Goal: Task Accomplishment & Management: Complete application form

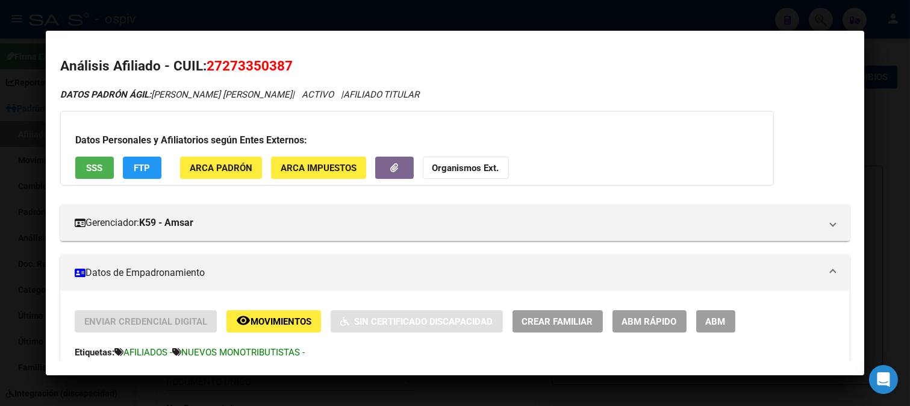
scroll to position [49, 0]
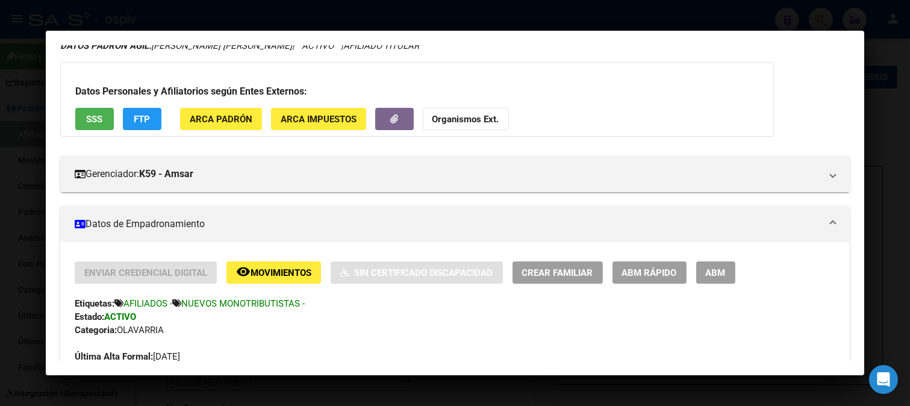
click at [852, 26] on div at bounding box center [455, 203] width 910 height 406
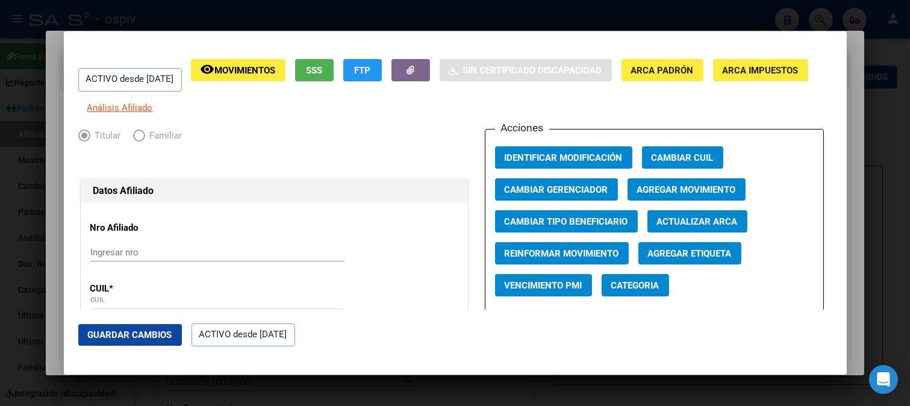
click at [18, 194] on div at bounding box center [455, 203] width 910 height 406
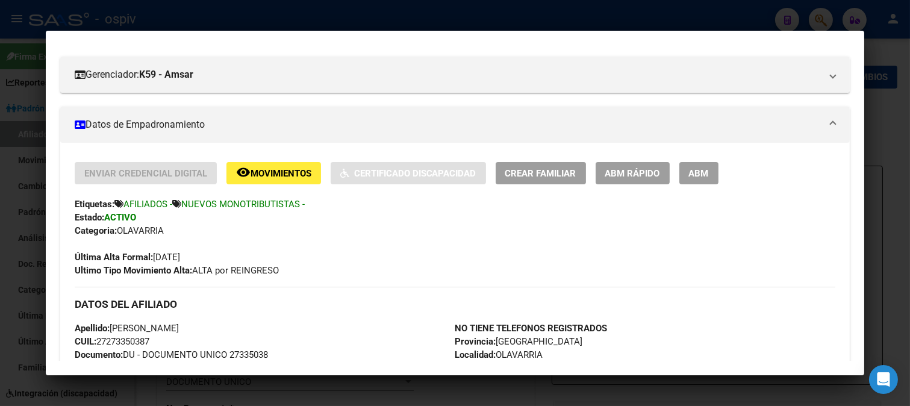
scroll to position [200, 0]
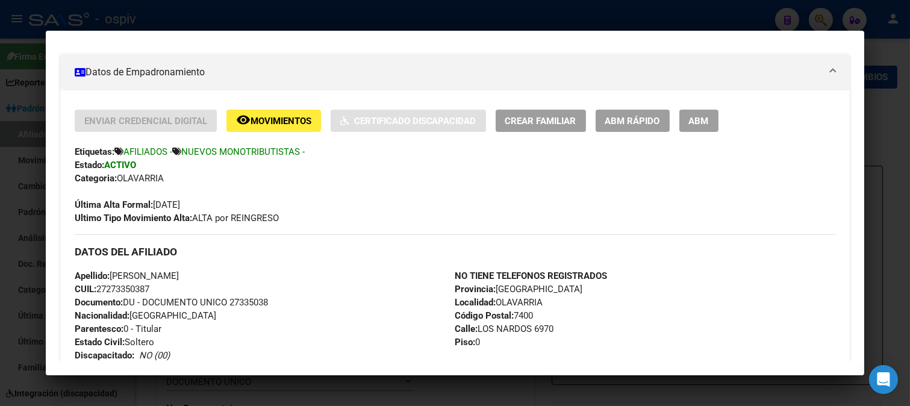
click at [882, 75] on div at bounding box center [455, 203] width 910 height 406
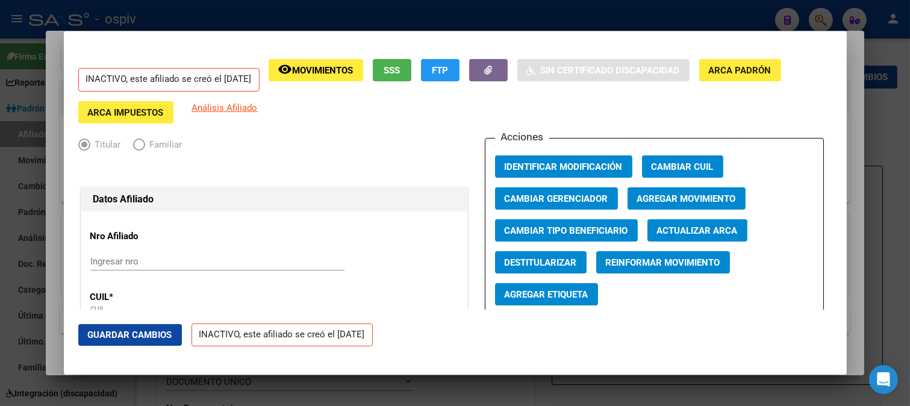
click at [882, 75] on div at bounding box center [455, 203] width 910 height 406
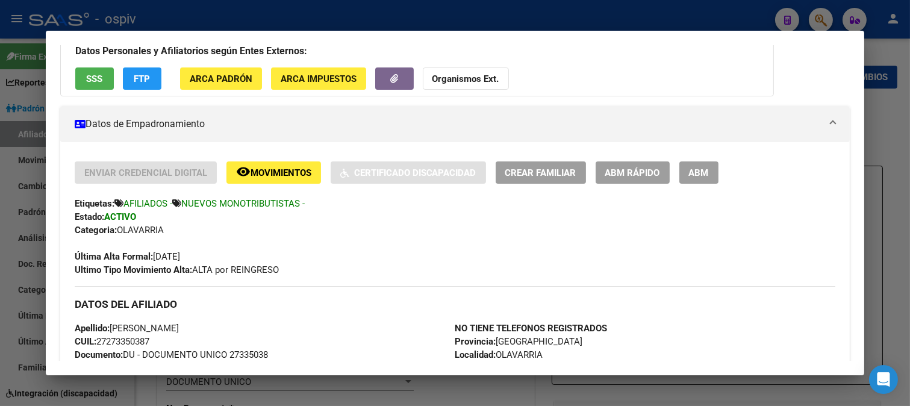
scroll to position [132, 0]
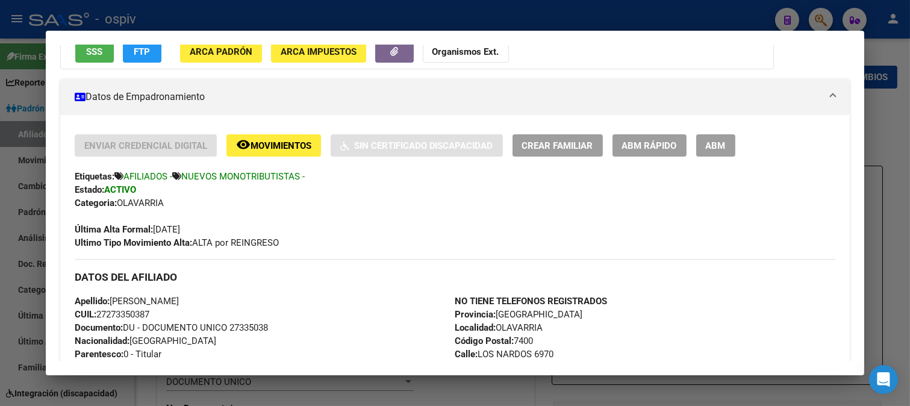
drag, startPoint x: 548, startPoint y: 80, endPoint x: 372, endPoint y: 87, distance: 175.9
click at [374, 87] on mat-expansion-panel-header "Datos de Empadronamiento" at bounding box center [455, 97] width 790 height 36
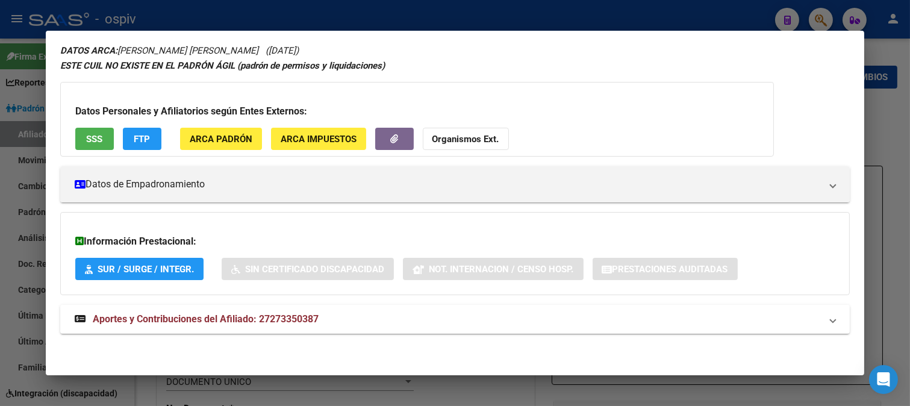
click at [825, 16] on div at bounding box center [455, 203] width 910 height 406
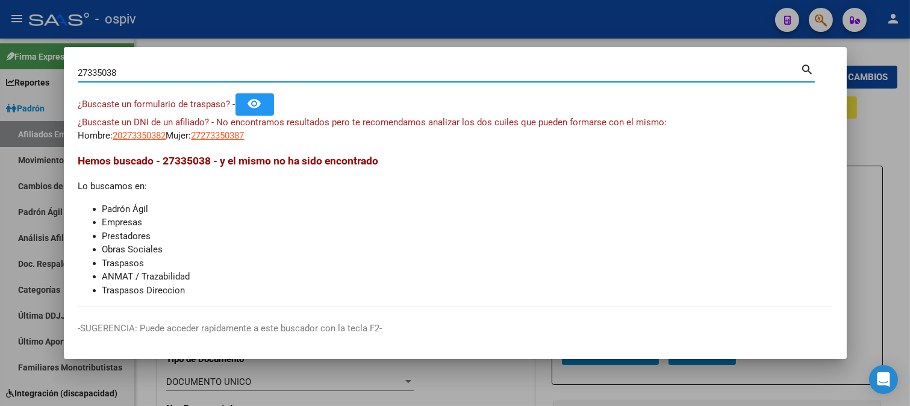
drag, startPoint x: 158, startPoint y: 70, endPoint x: 46, endPoint y: 76, distance: 112.8
click at [45, 76] on div "27335038 Buscar (apellido, dni, cuil, nro traspaso, cuit, obra social) search ¿…" at bounding box center [455, 203] width 910 height 406
paste input "0-37845077-3"
type input "20378450773"
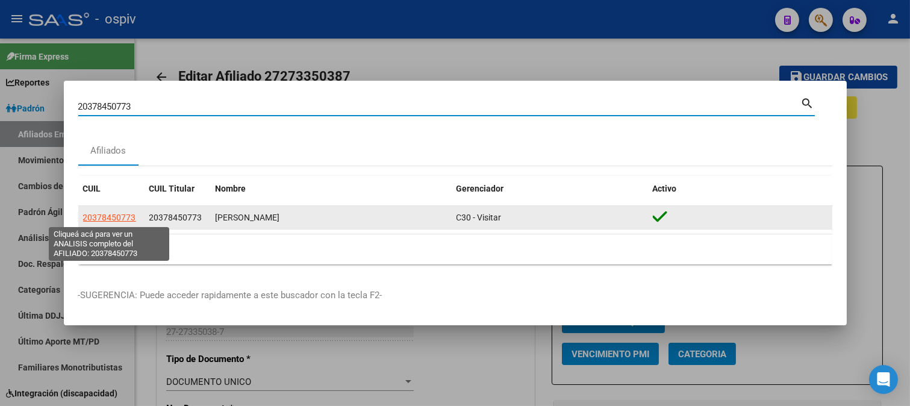
click at [119, 219] on span "20378450773" at bounding box center [109, 217] width 53 height 10
type textarea "20378450773"
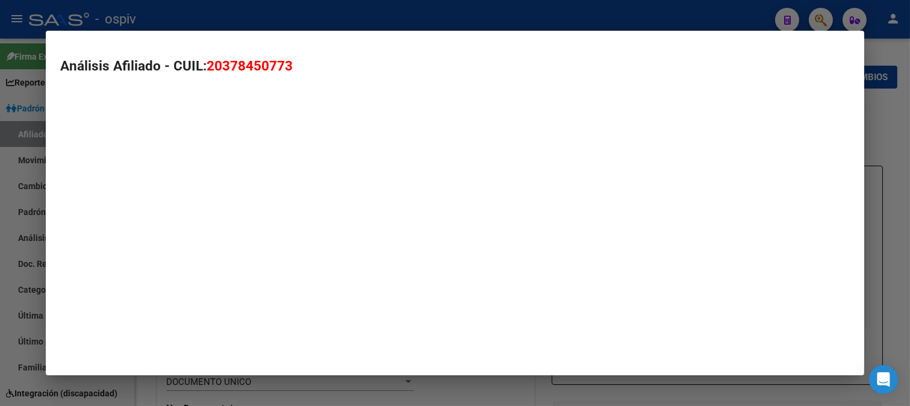
click at [119, 219] on mat-dialog-container "Análisis Afiliado - CUIL: 20378450773" at bounding box center [455, 203] width 819 height 345
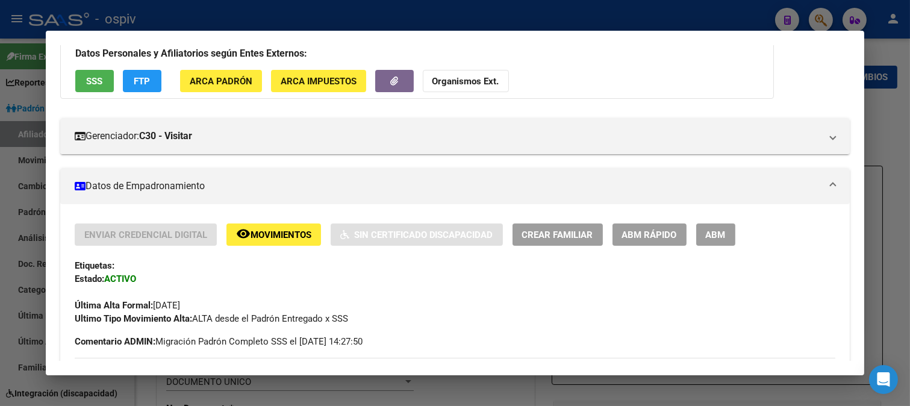
scroll to position [267, 0]
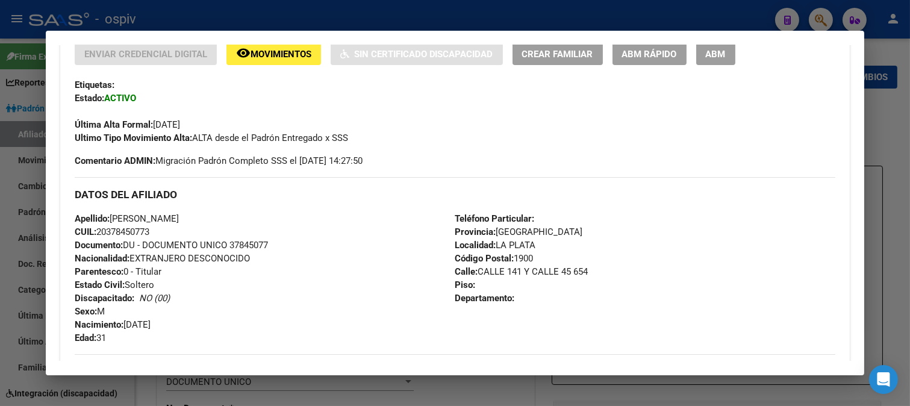
click at [707, 56] on span "ABM" at bounding box center [715, 54] width 20 height 11
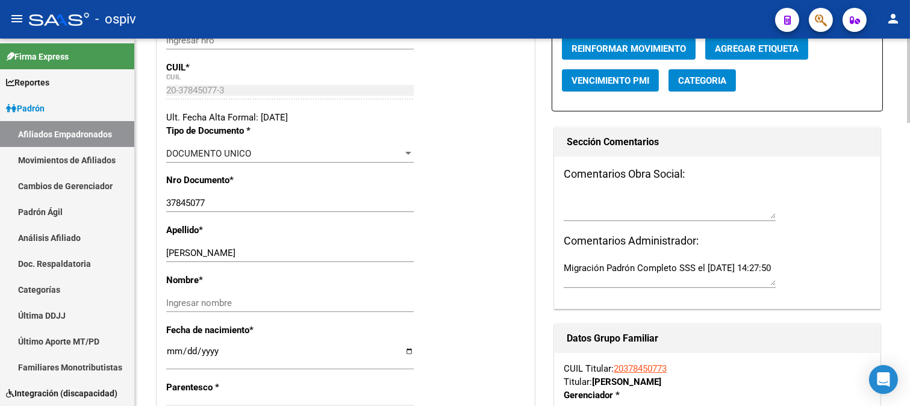
scroll to position [267, 0]
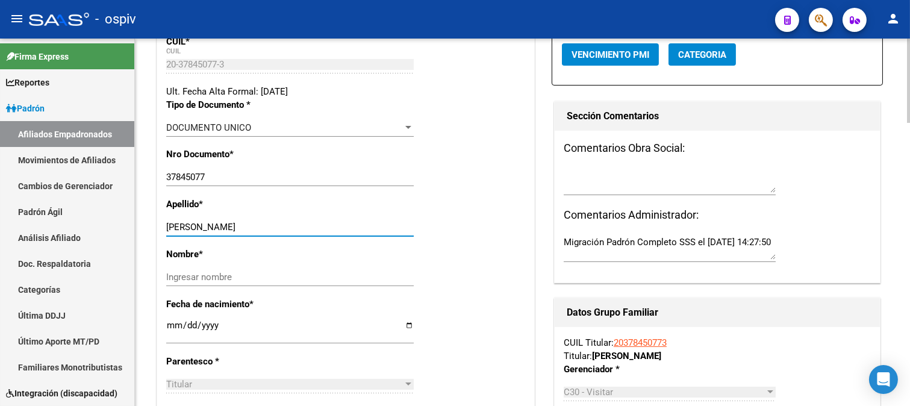
drag, startPoint x: 206, startPoint y: 223, endPoint x: 312, endPoint y: 226, distance: 105.4
click at [312, 226] on input "CATALINI LEONEL DAVID" at bounding box center [289, 227] width 247 height 11
type input "CATALINI"
click at [221, 272] on input "Ingresar nombre" at bounding box center [289, 276] width 247 height 11
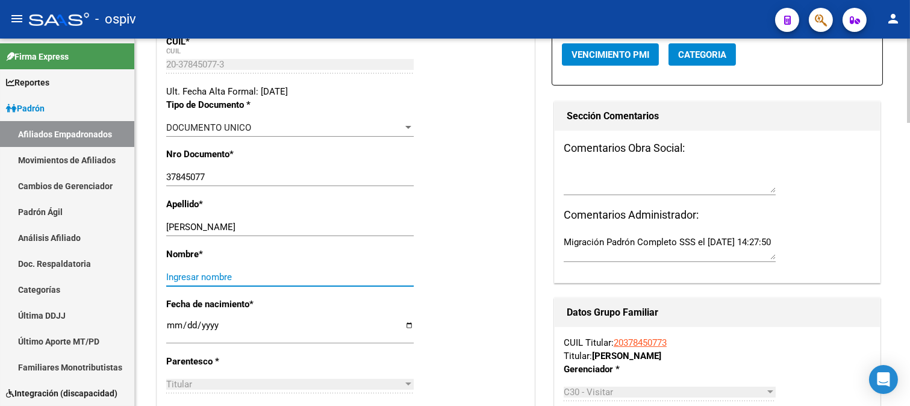
paste input "LEONEL DAVID"
type input "LEONEL DAVID"
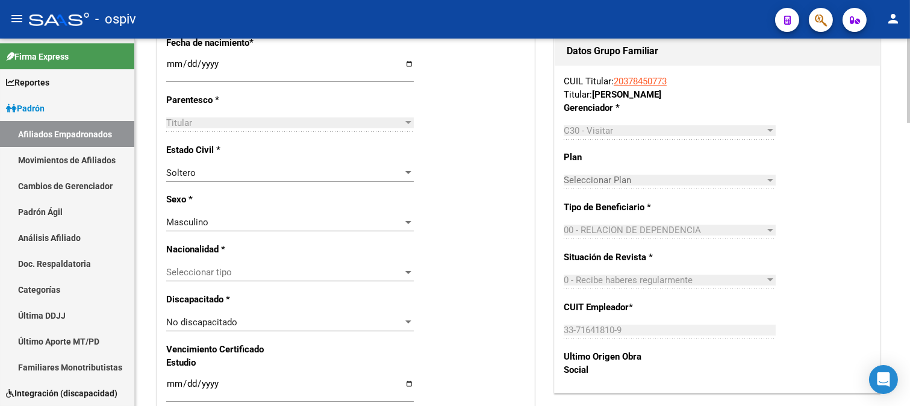
scroll to position [535, 0]
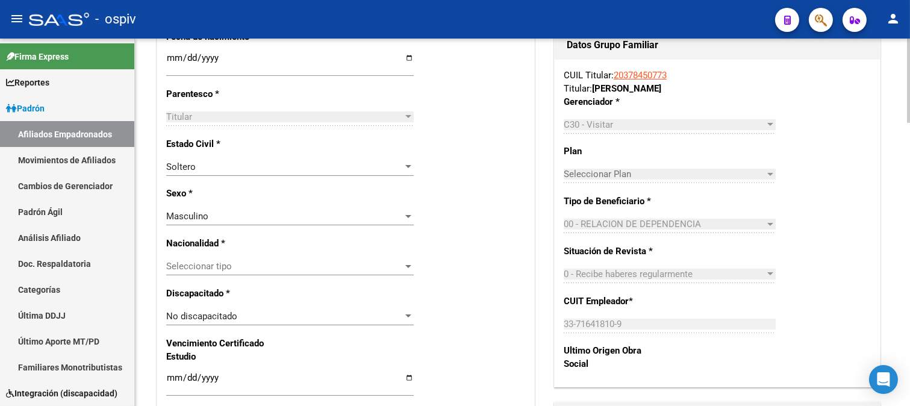
click at [244, 273] on div "Seleccionar tipo Seleccionar tipo" at bounding box center [289, 266] width 247 height 18
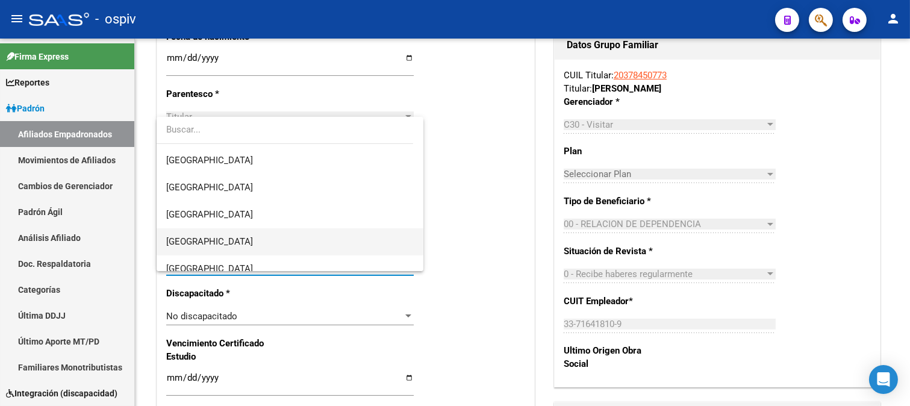
scroll to position [134, 0]
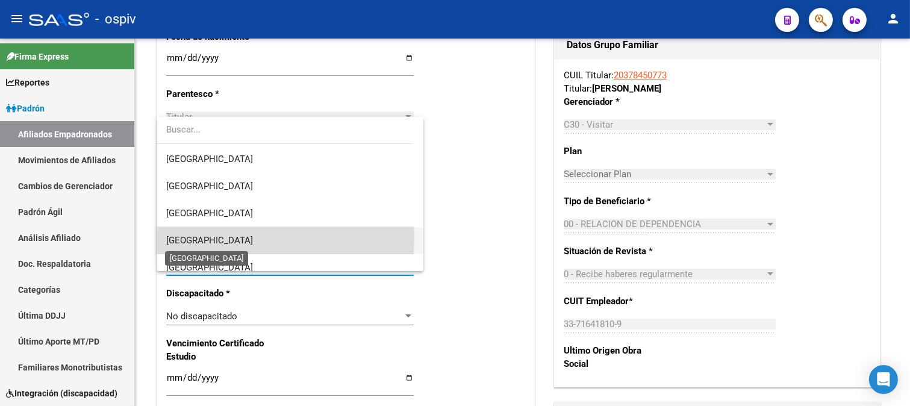
click at [212, 238] on span "ARGENTINA" at bounding box center [209, 240] width 87 height 11
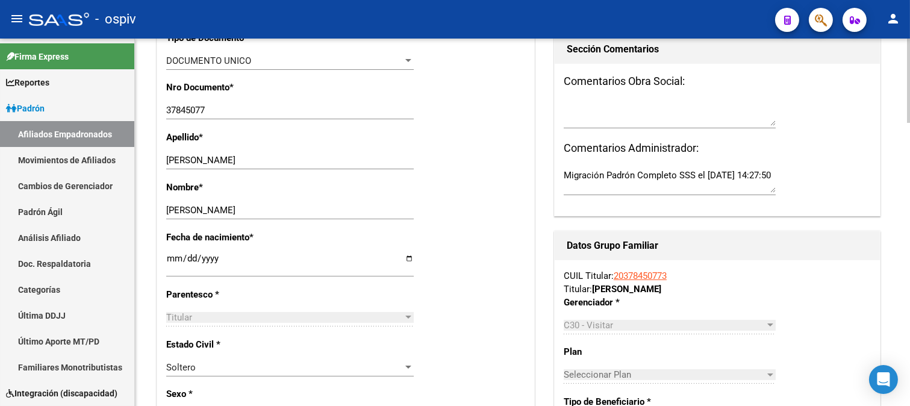
scroll to position [0, 0]
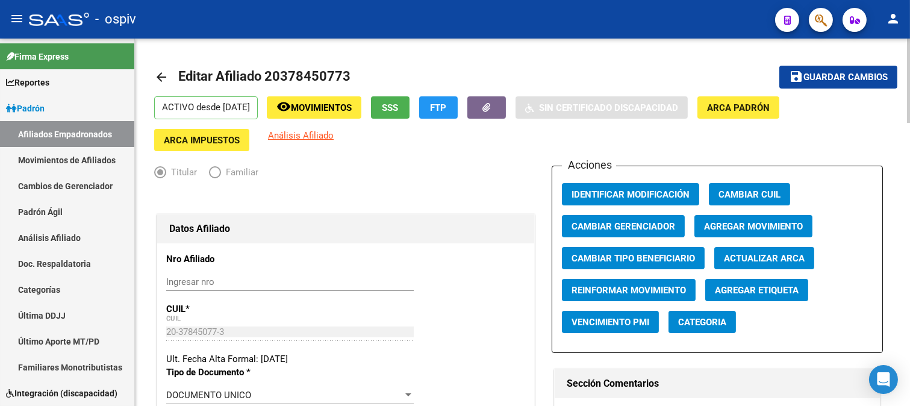
click at [852, 81] on span "Guardar cambios" at bounding box center [845, 77] width 84 height 11
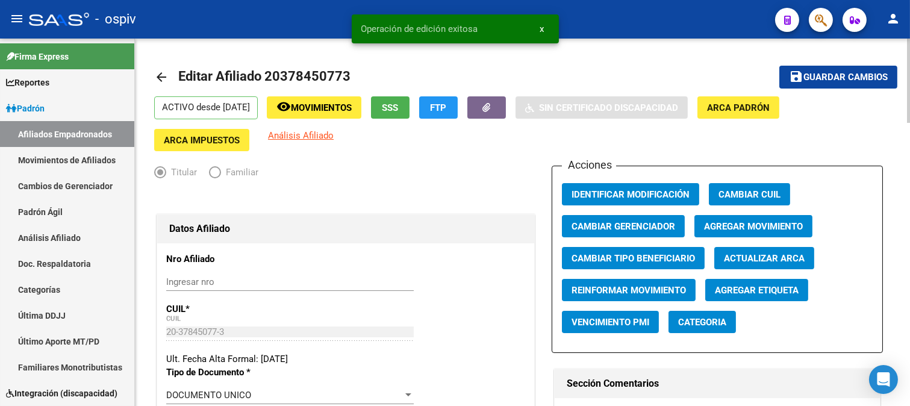
click at [761, 286] on span "Agregar Etiqueta" at bounding box center [757, 290] width 84 height 11
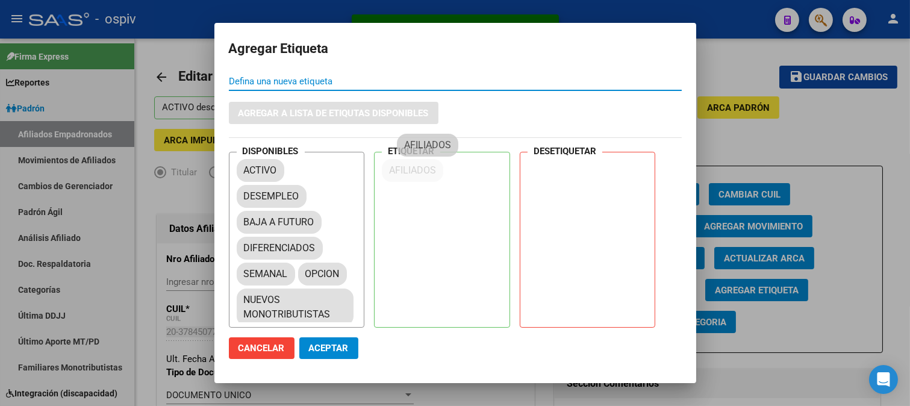
drag, startPoint x: 247, startPoint y: 219, endPoint x: 408, endPoint y: 141, distance: 178.8
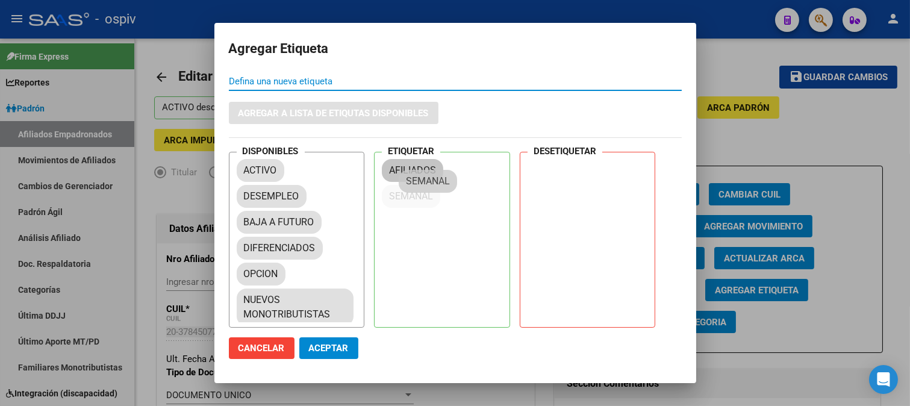
drag, startPoint x: 260, startPoint y: 282, endPoint x: 428, endPoint y: 181, distance: 195.7
click at [340, 347] on span "Aceptar" at bounding box center [329, 348] width 40 height 11
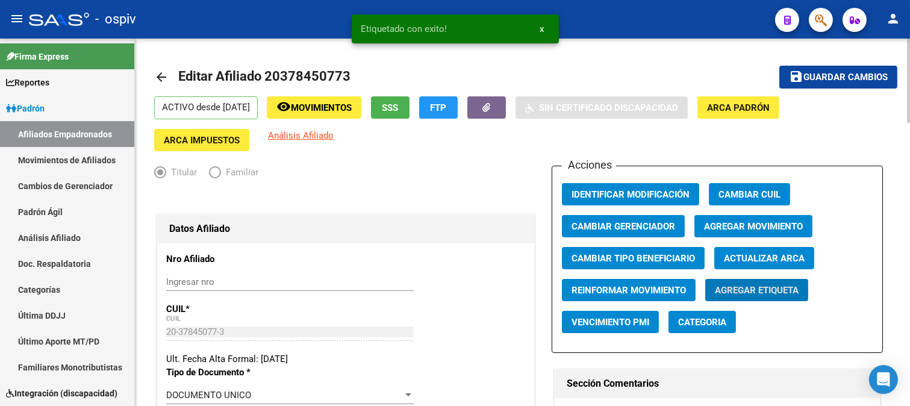
click at [763, 285] on span "Agregar Etiqueta" at bounding box center [757, 289] width 84 height 11
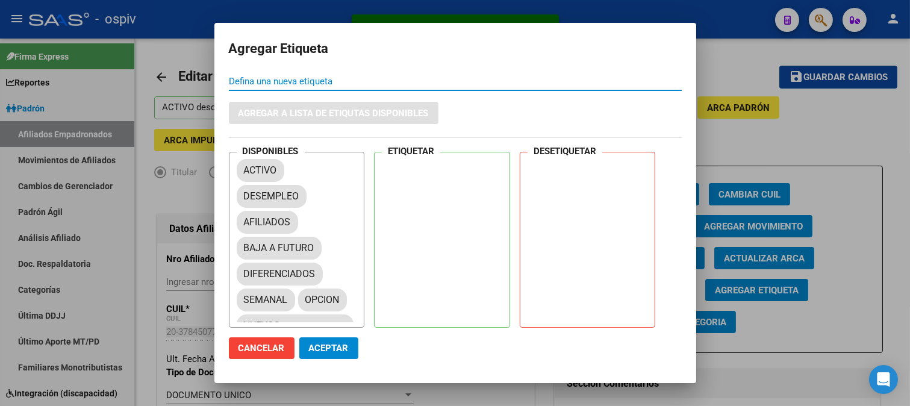
click at [276, 350] on span "Cancelar" at bounding box center [261, 348] width 46 height 11
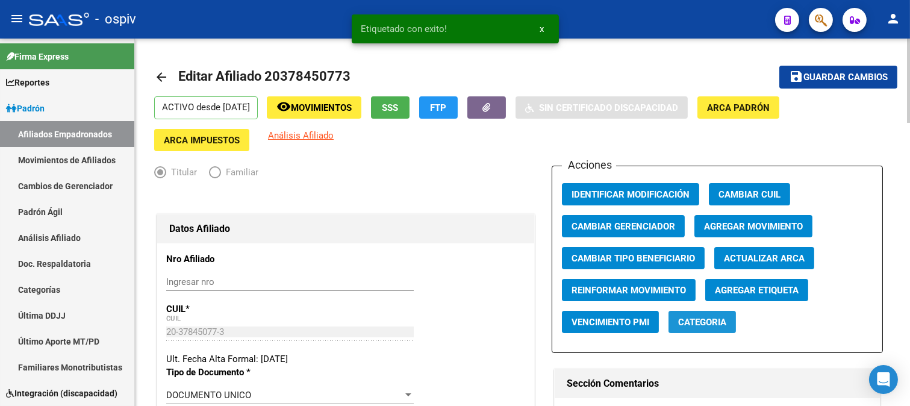
click at [720, 323] on span "Categoria" at bounding box center [702, 322] width 48 height 11
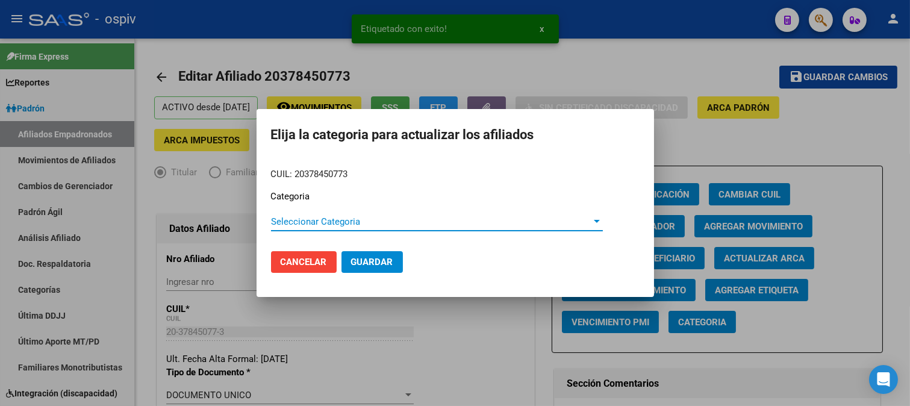
click at [327, 224] on span "Seleccionar Categoria" at bounding box center [431, 221] width 321 height 11
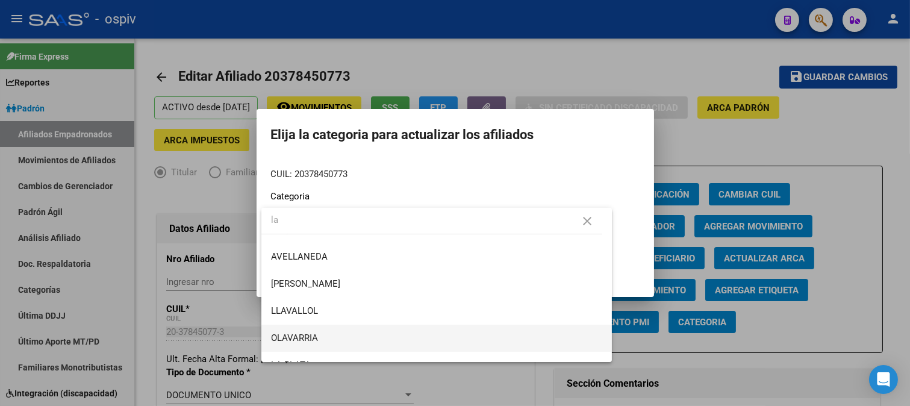
scroll to position [35, 0]
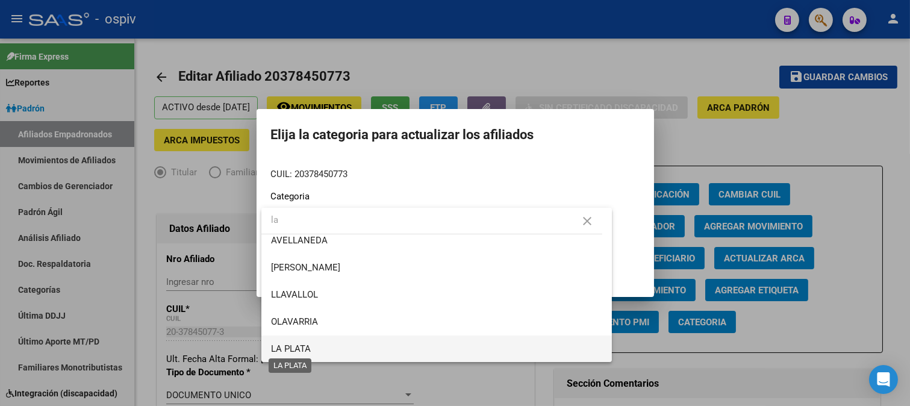
type input "la"
click at [289, 345] on span "LA PLATA" at bounding box center [291, 348] width 40 height 11
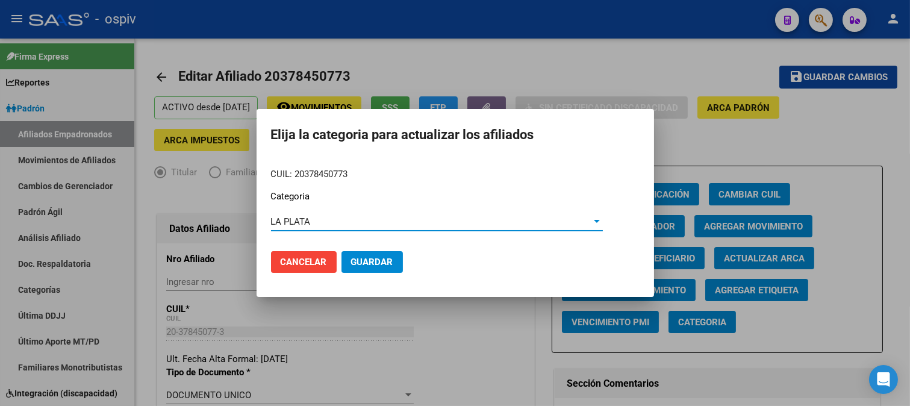
click at [381, 259] on span "Guardar" at bounding box center [372, 261] width 42 height 11
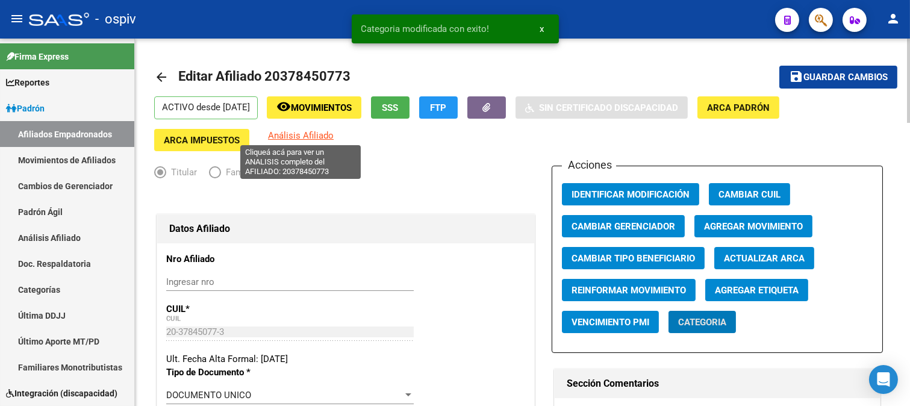
click at [311, 136] on span "Análisis Afiliado" at bounding box center [301, 135] width 66 height 11
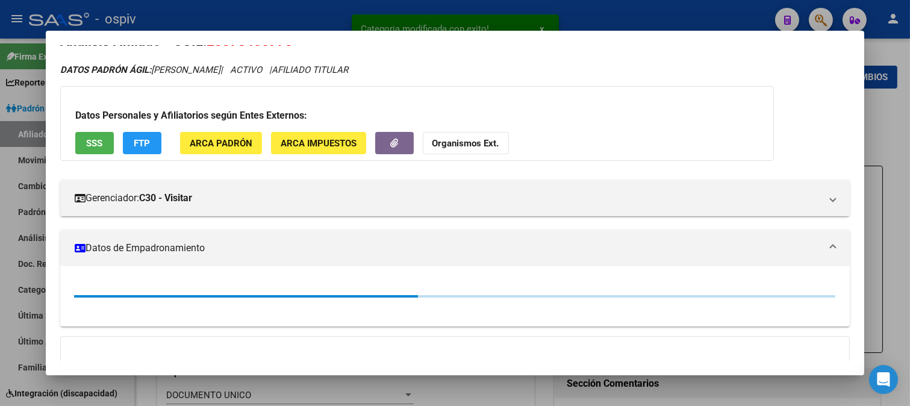
scroll to position [67, 0]
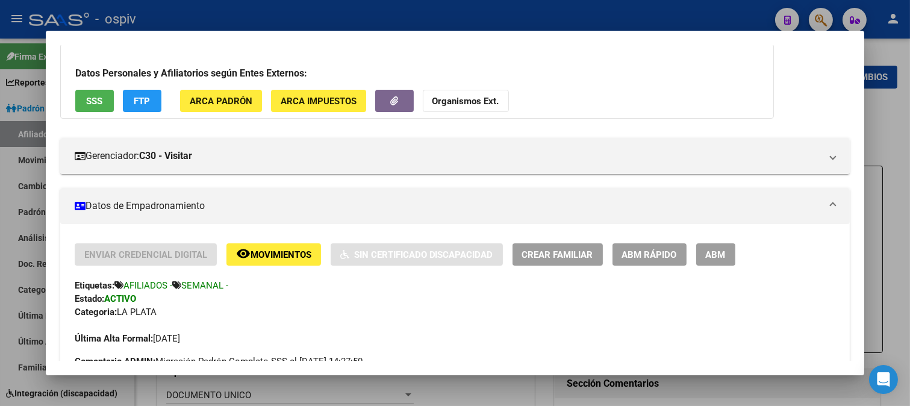
click at [820, 19] on div at bounding box center [455, 203] width 910 height 406
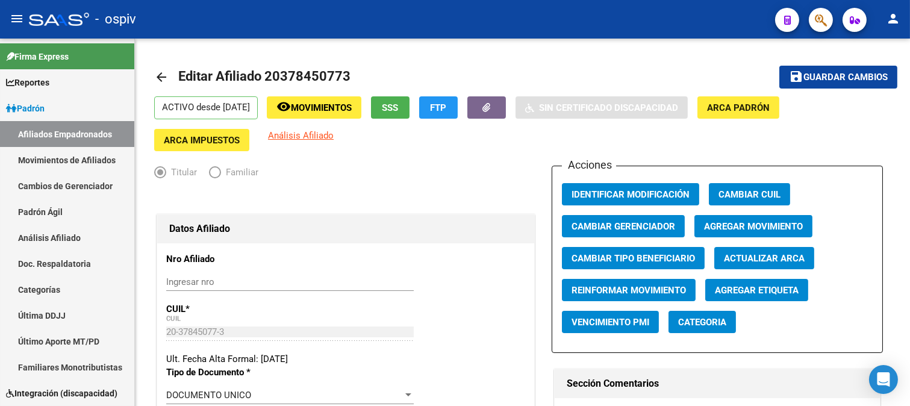
click at [827, 18] on button "button" at bounding box center [820, 20] width 24 height 24
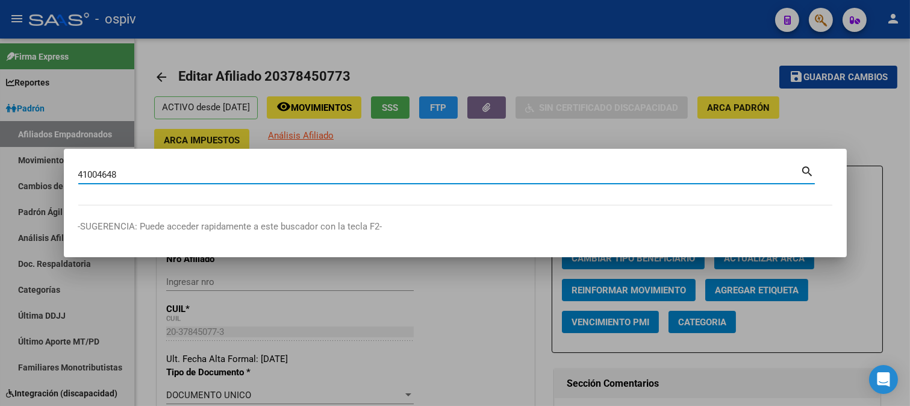
type input "41004648"
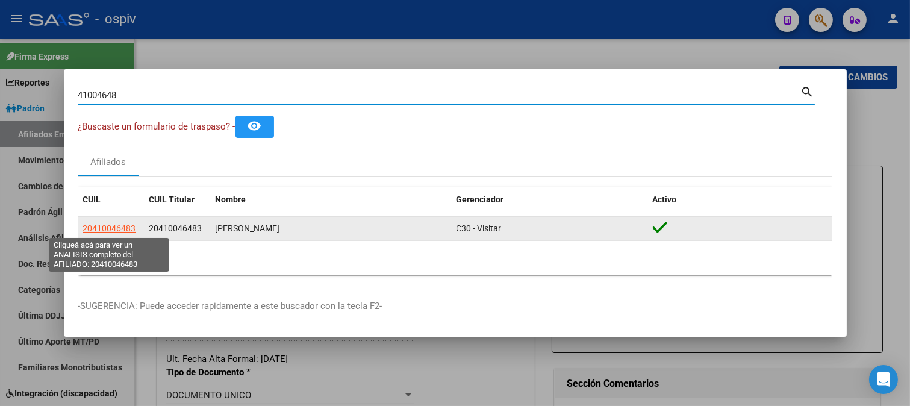
click at [106, 224] on span "20410046483" at bounding box center [109, 228] width 53 height 10
type textarea "20410046483"
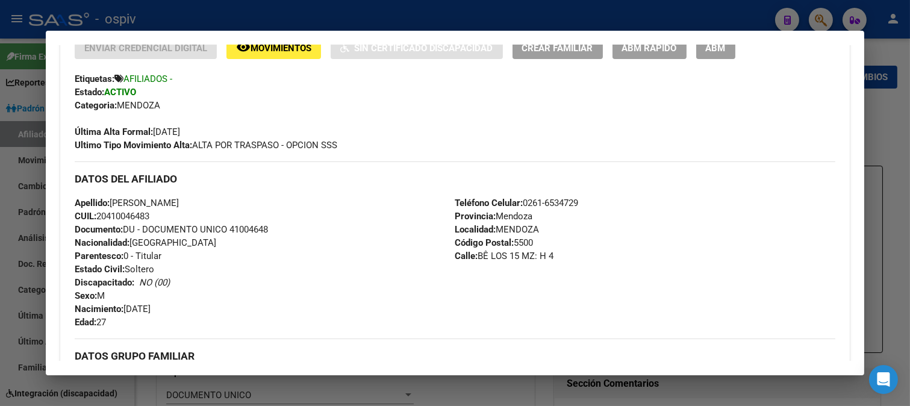
scroll to position [200, 0]
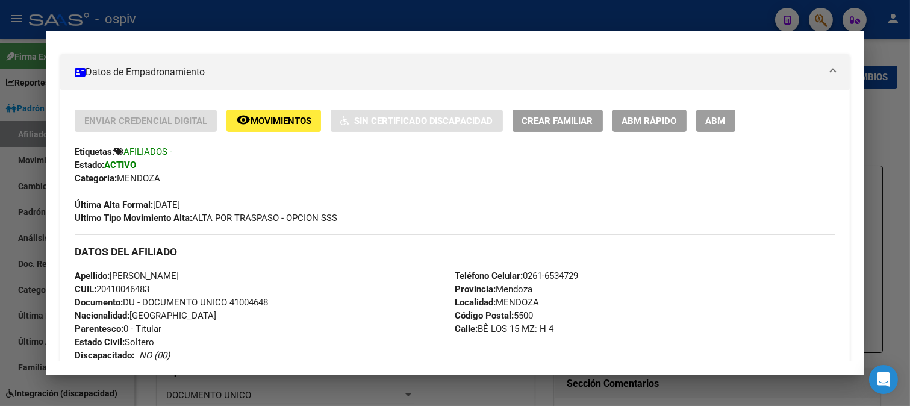
click at [567, 122] on span "Crear Familiar" at bounding box center [557, 121] width 71 height 11
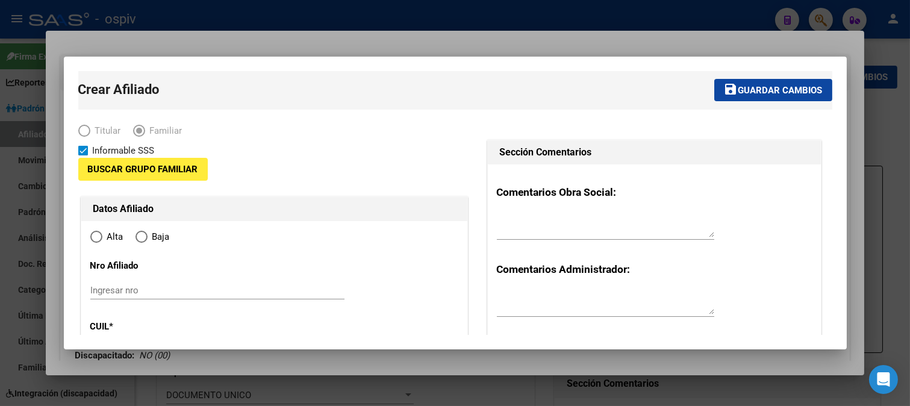
type input "30-71108170-0"
type input "MENDOZA"
type input "5500"
type input "BÊ LOS 15 MZ: H"
type input "4"
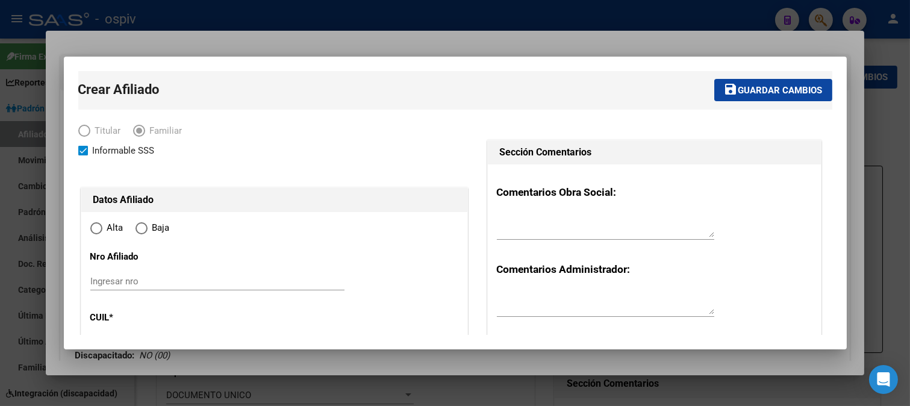
radio input "true"
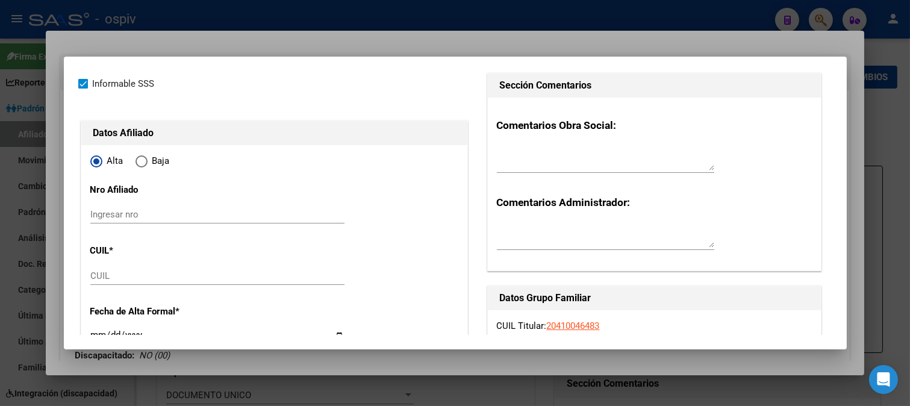
type input "30-71108170-0"
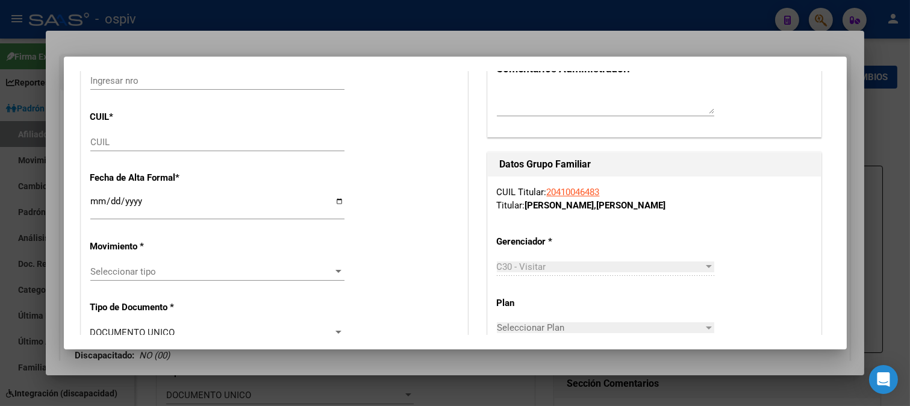
click at [119, 144] on input "CUIL" at bounding box center [217, 142] width 254 height 11
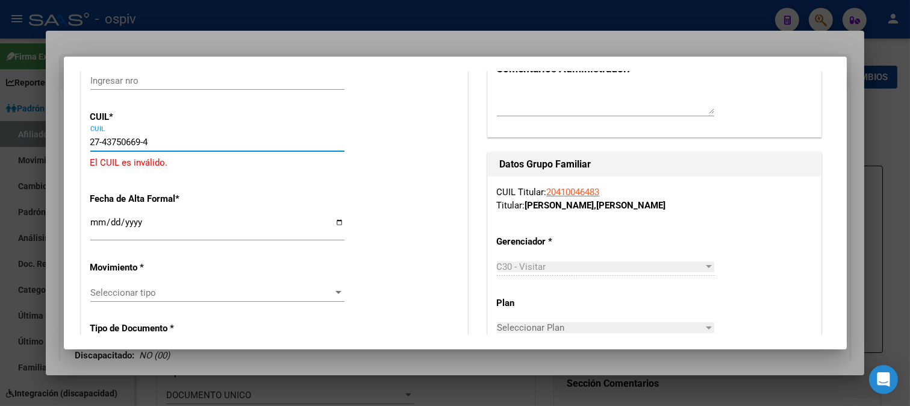
type input "27-43750669-4"
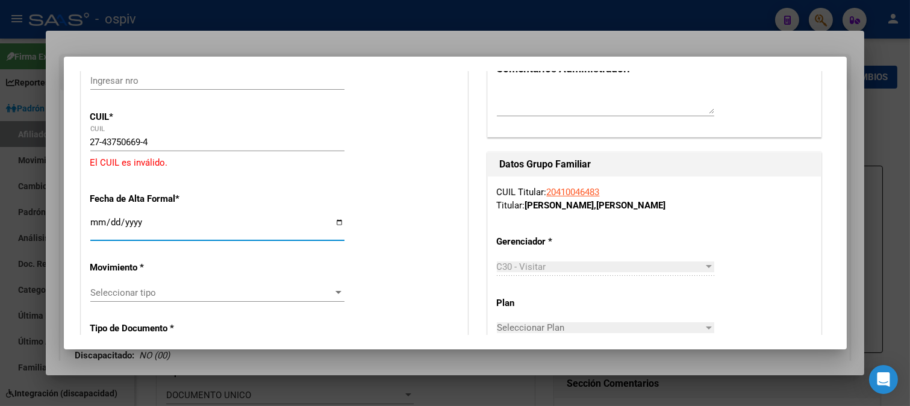
click at [137, 220] on input "Ingresar fecha" at bounding box center [217, 226] width 254 height 19
click at [99, 217] on div "Ingresar fecha" at bounding box center [217, 228] width 254 height 26
type input "2025-08-19"
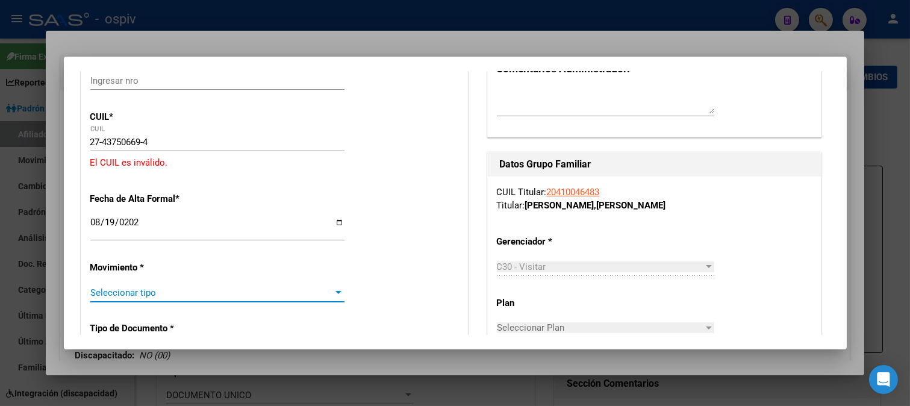
click at [184, 297] on span "Seleccionar tipo" at bounding box center [211, 292] width 243 height 11
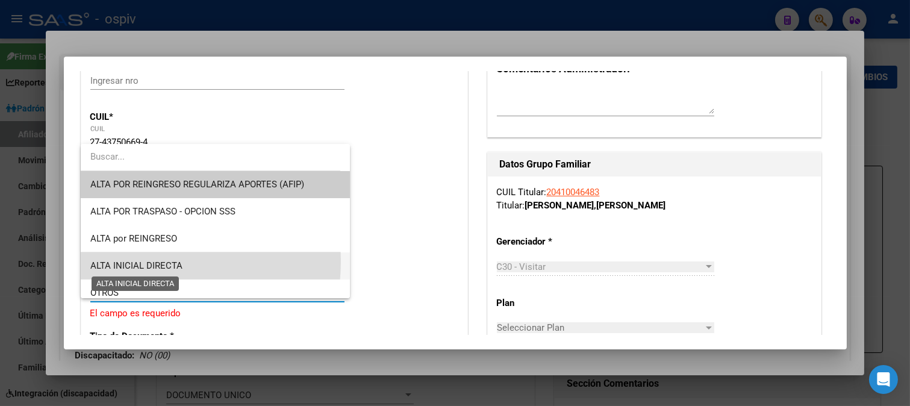
click at [124, 261] on span "ALTA INICIAL DIRECTA" at bounding box center [136, 265] width 92 height 11
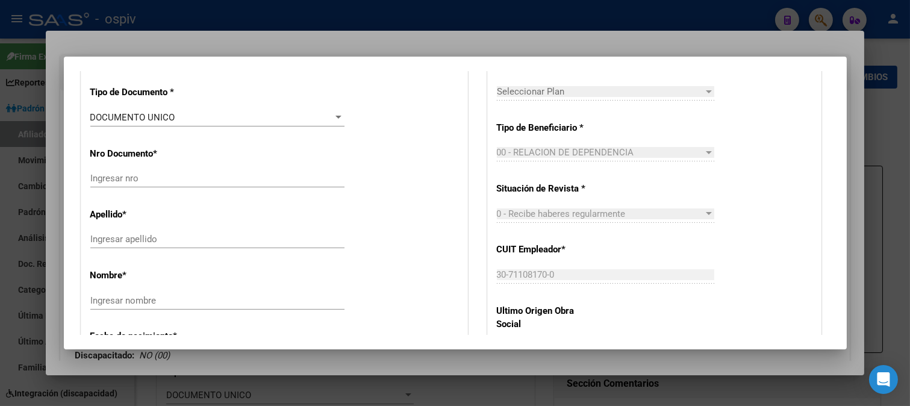
scroll to position [468, 0]
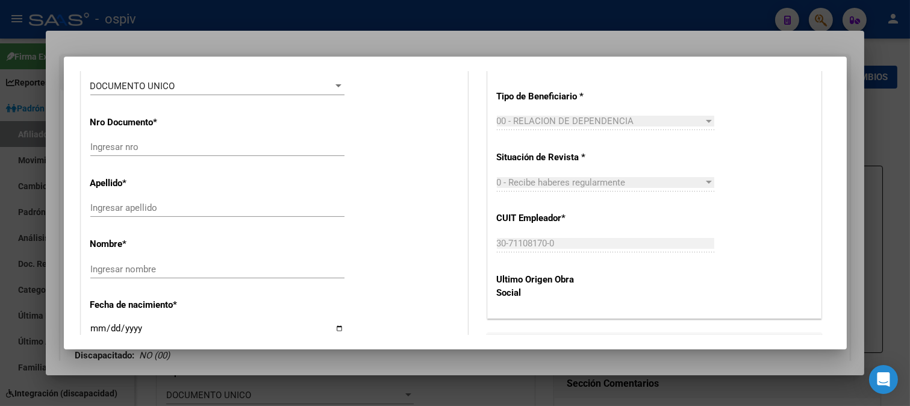
click at [129, 144] on input "Ingresar nro" at bounding box center [217, 146] width 254 height 11
type input "43750669"
click at [108, 217] on div "Ingresar apellido" at bounding box center [217, 213] width 254 height 29
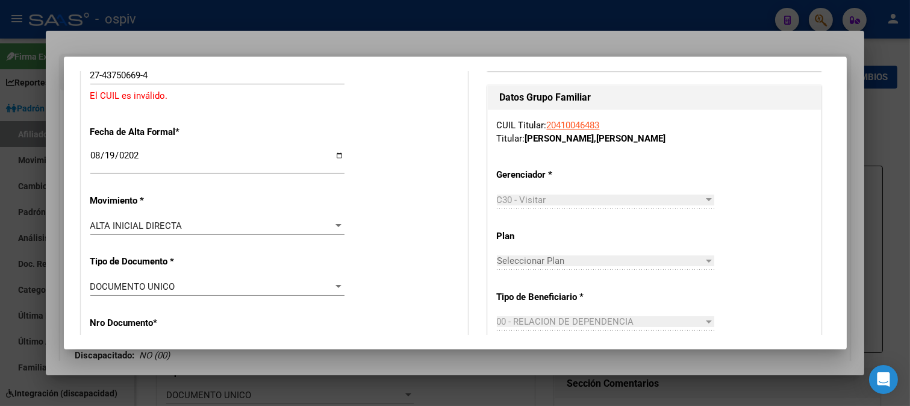
scroll to position [200, 0]
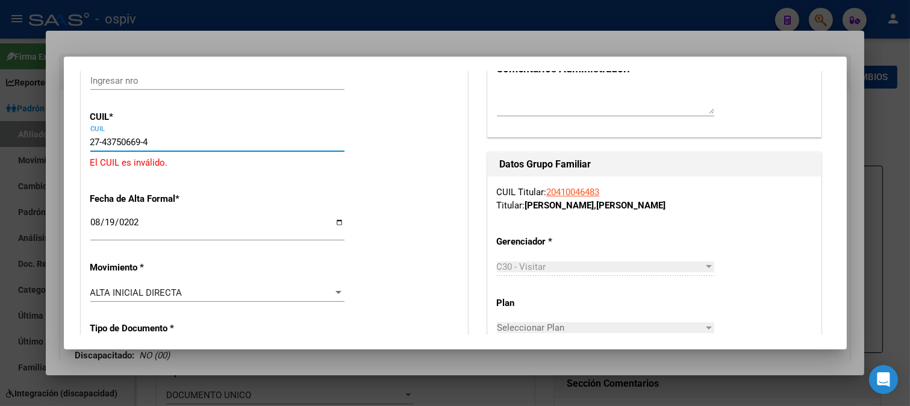
click at [155, 140] on input "27-43750669-4" at bounding box center [217, 142] width 254 height 11
drag, startPoint x: 155, startPoint y: 140, endPoint x: 35, endPoint y: 135, distance: 119.9
click at [35, 135] on div "41004648 Buscar (apellido, dni, cuil, nro traspaso, cuit, obra social) search ¿…" at bounding box center [455, 203] width 910 height 406
click at [273, 248] on div "2025-08-19 Ingresar fecha" at bounding box center [217, 233] width 254 height 37
click at [155, 140] on input "27-45750669-3" at bounding box center [217, 142] width 254 height 11
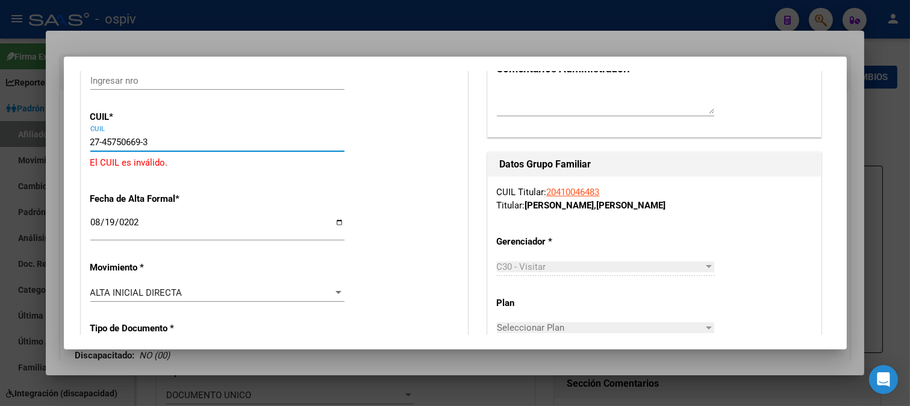
click at [112, 137] on input "27-45750669-3" at bounding box center [217, 142] width 254 height 11
type input "27-43750669-3"
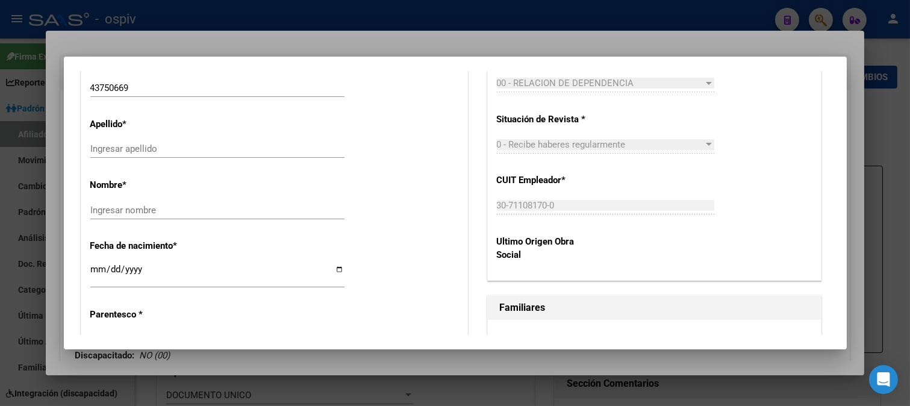
scroll to position [535, 0]
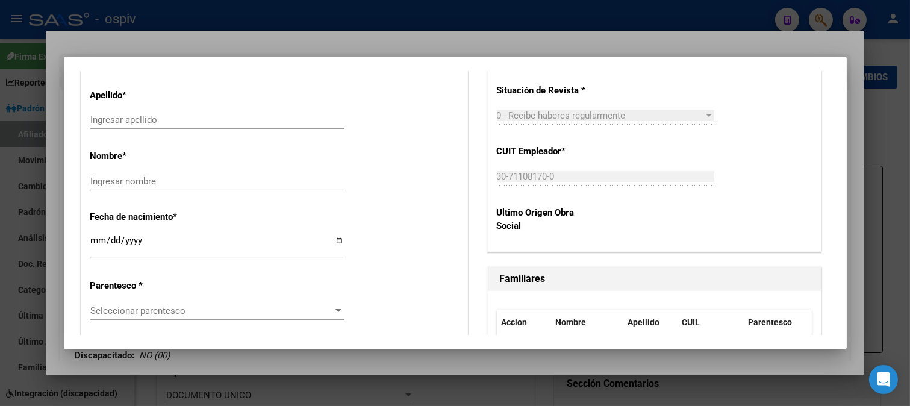
type input "VARGAS"
type input "BRENDA JAZMIN"
type input "2001-11-20"
type input "MENDOZA"
type input "BARRIOS LOS 15 MANZA"
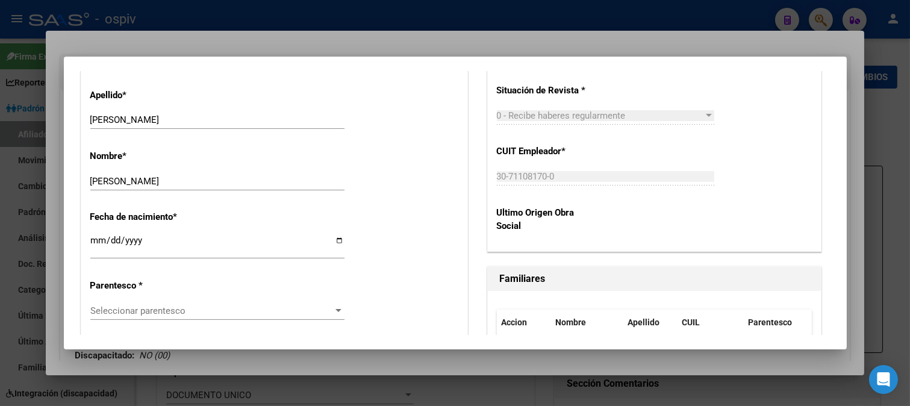
scroll to position [602, 0]
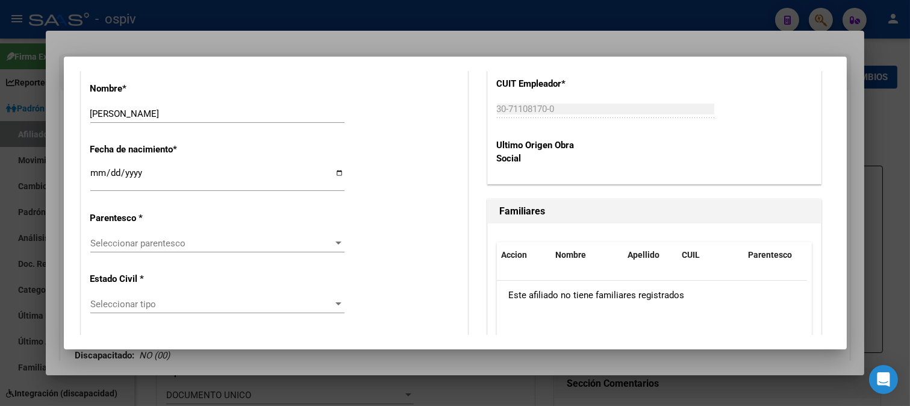
type input "27-43750669-3"
click at [134, 250] on div "Seleccionar parentesco Seleccionar parentesco" at bounding box center [217, 243] width 254 height 18
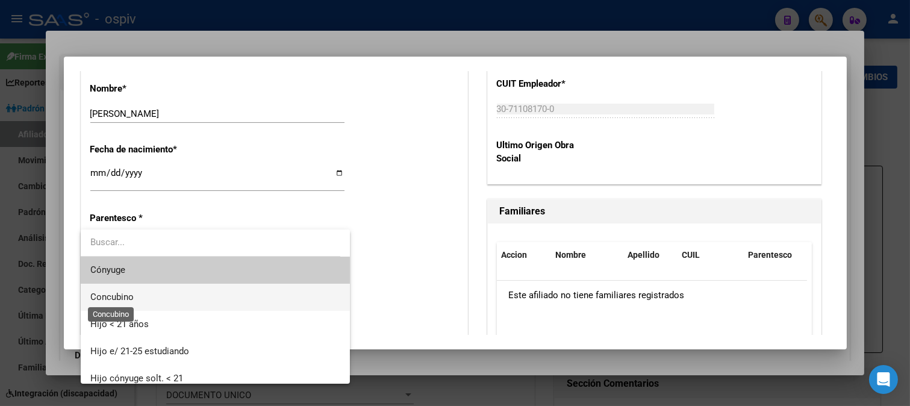
click at [126, 301] on span "Concubino" at bounding box center [111, 296] width 43 height 11
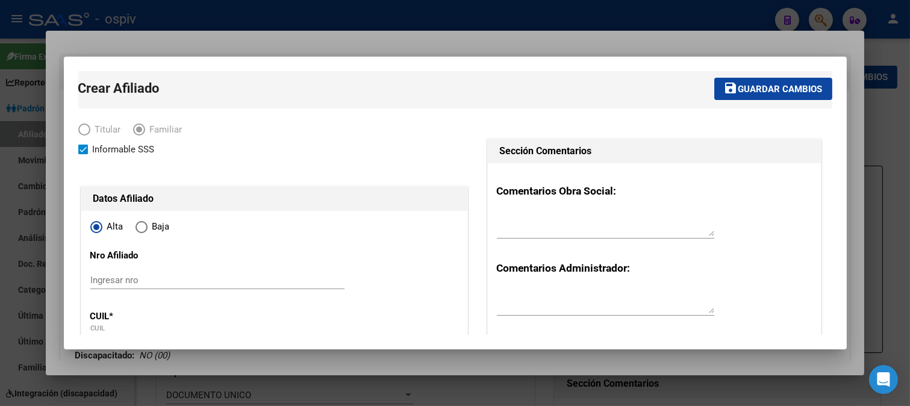
scroll to position [0, 0]
click at [774, 93] on span "Guardar cambios" at bounding box center [780, 90] width 84 height 11
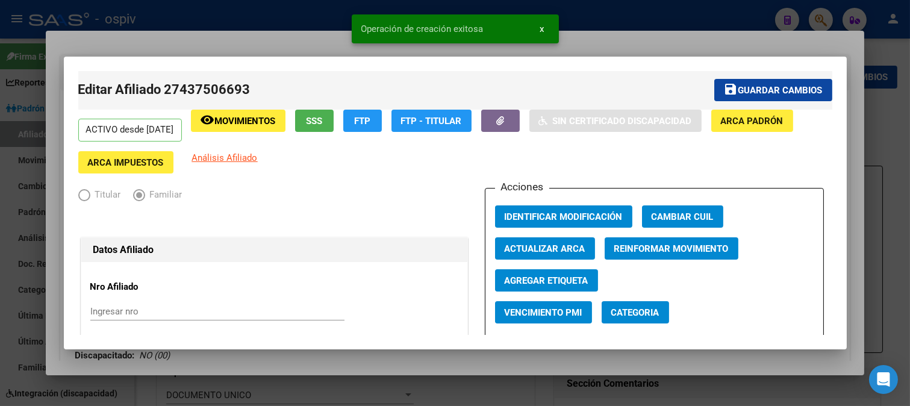
click at [623, 313] on span "Categoria" at bounding box center [635, 312] width 48 height 11
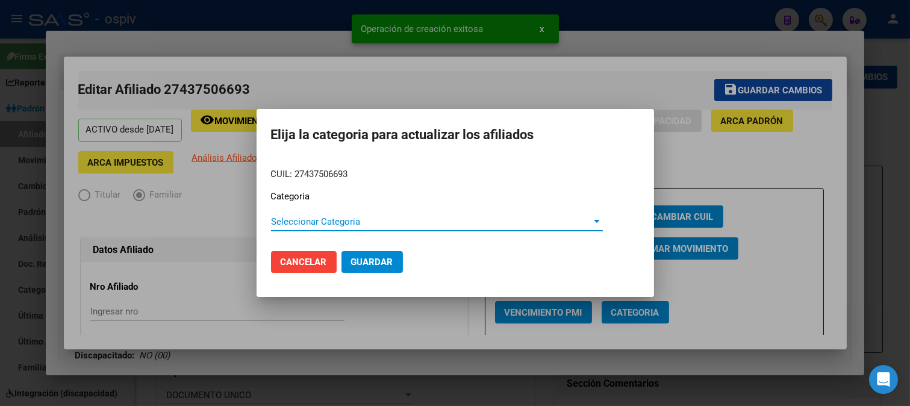
click at [329, 221] on span "Seleccionar Categoria" at bounding box center [431, 221] width 321 height 11
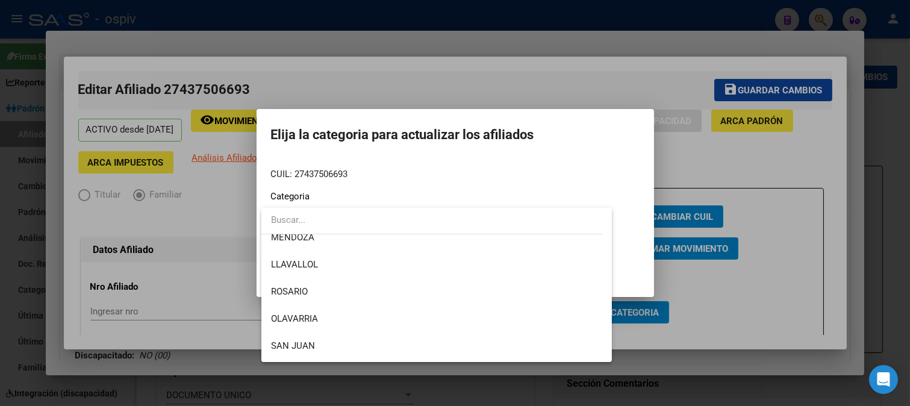
scroll to position [187, 0]
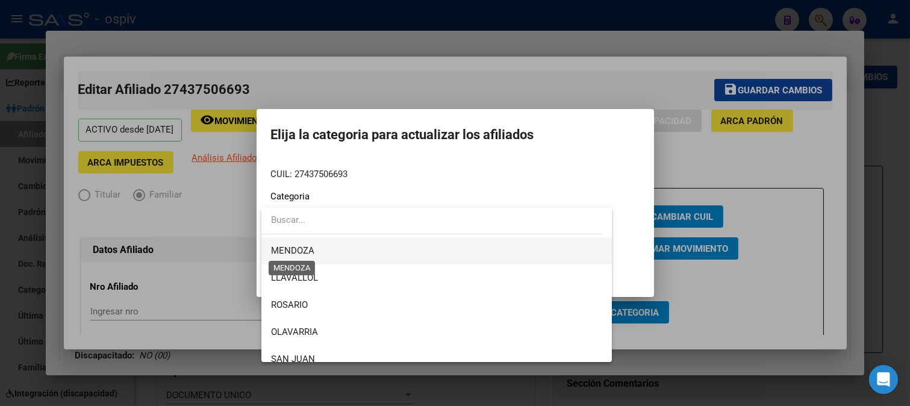
click at [309, 249] on span "MENDOZA" at bounding box center [292, 250] width 43 height 11
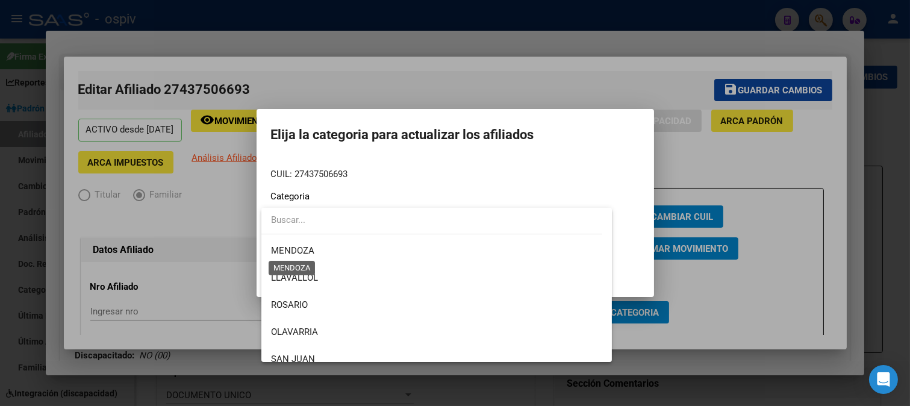
scroll to position [190, 0]
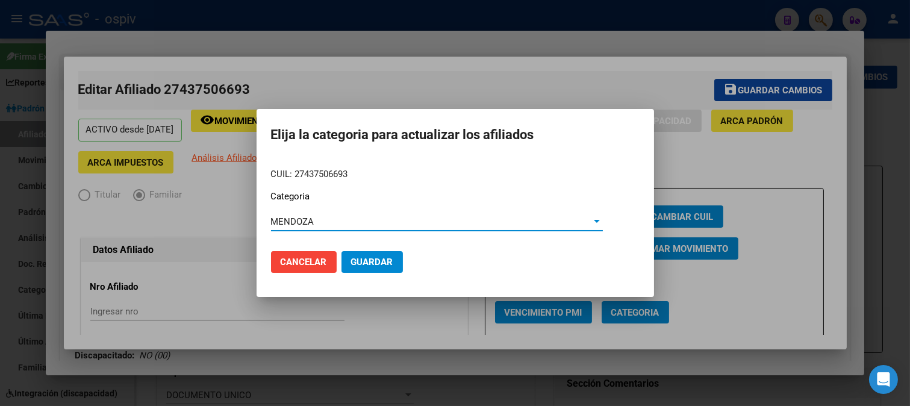
click at [379, 256] on span "Guardar" at bounding box center [372, 261] width 42 height 11
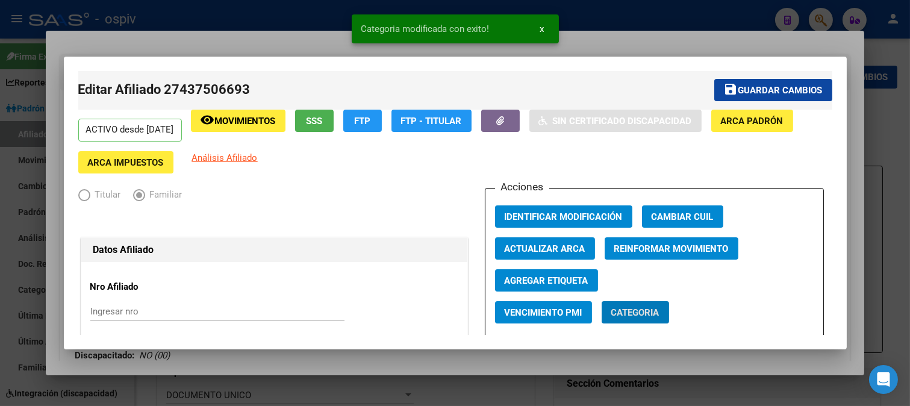
click at [552, 279] on span "Agregar Etiqueta" at bounding box center [546, 280] width 84 height 11
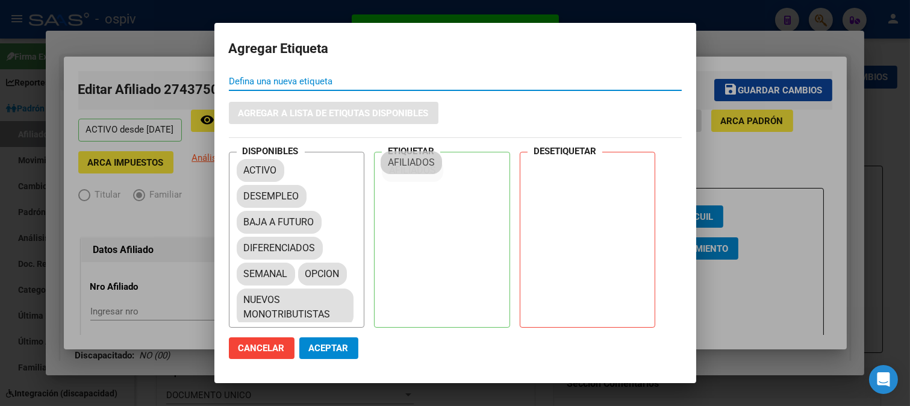
drag, startPoint x: 274, startPoint y: 219, endPoint x: 430, endPoint y: 160, distance: 166.9
drag, startPoint x: 271, startPoint y: 275, endPoint x: 453, endPoint y: 179, distance: 204.9
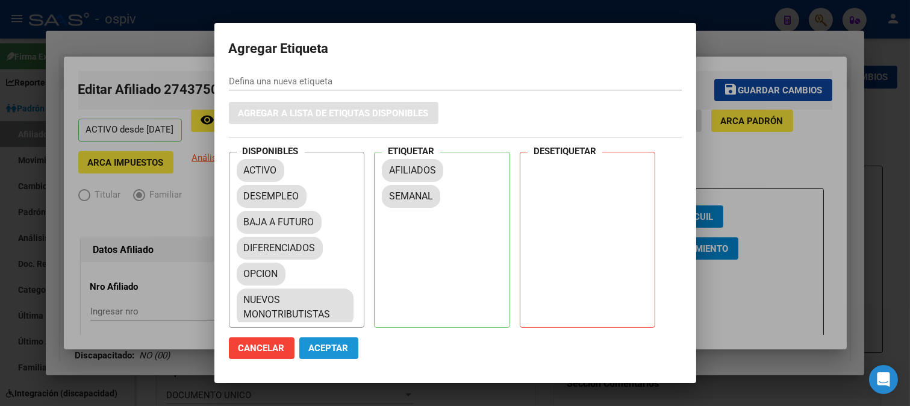
click at [330, 351] on span "Aceptar" at bounding box center [329, 348] width 40 height 11
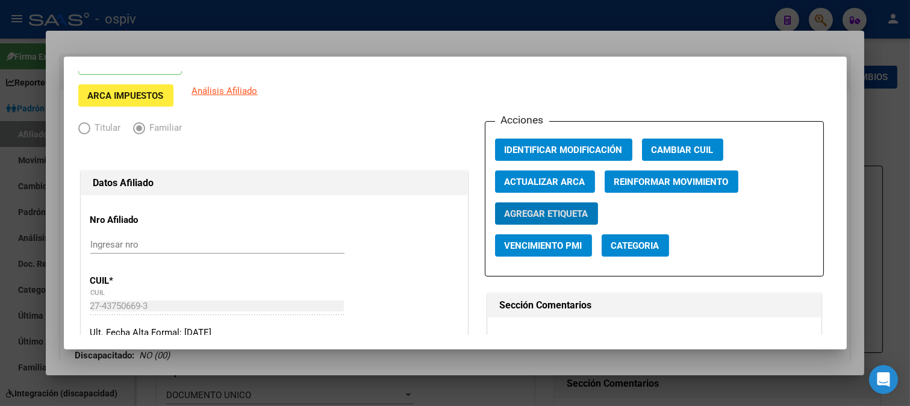
scroll to position [0, 0]
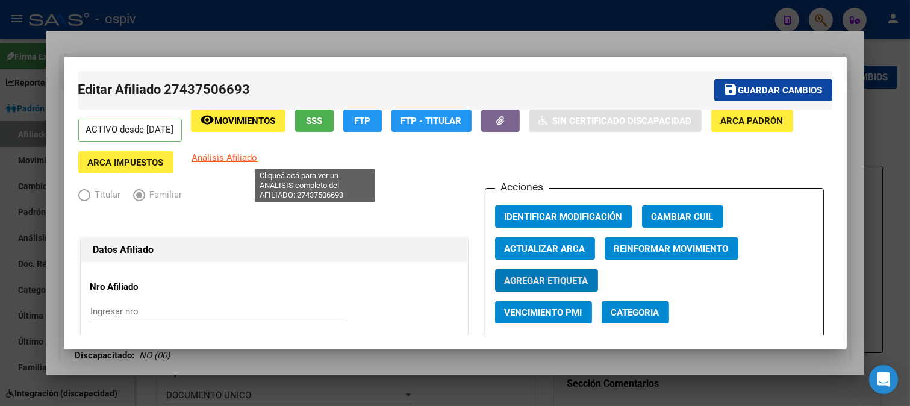
click at [258, 158] on span "Análisis Afiliado" at bounding box center [225, 157] width 66 height 11
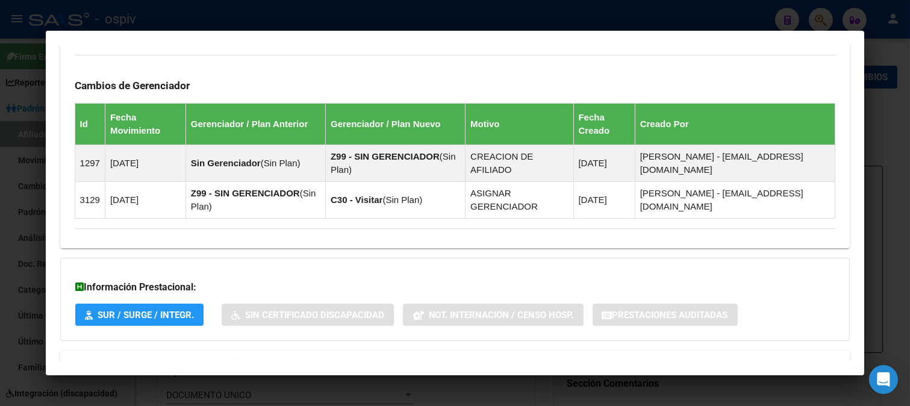
scroll to position [669, 0]
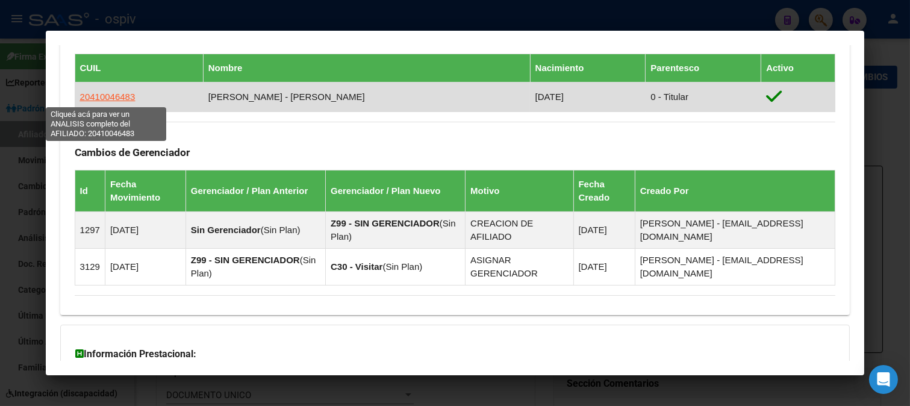
click at [96, 98] on span "20410046483" at bounding box center [107, 96] width 55 height 10
type textarea "20410046483"
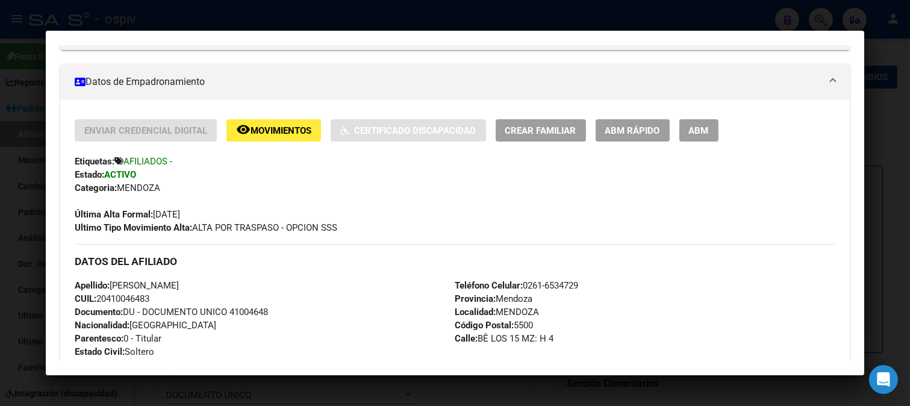
scroll to position [267, 0]
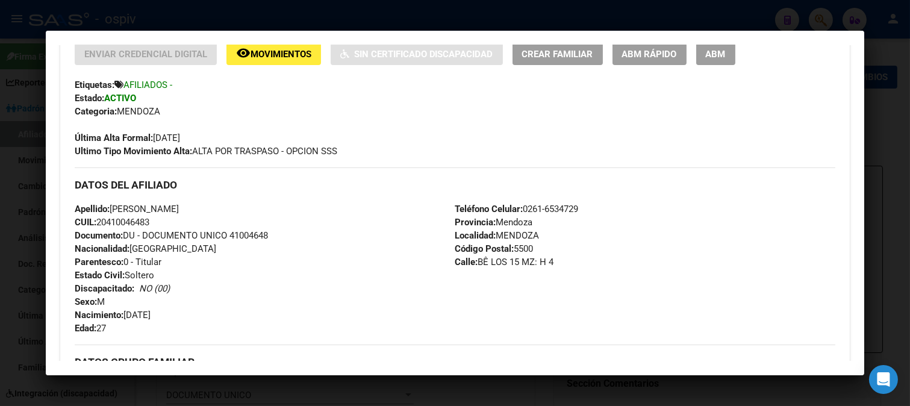
click at [566, 55] on span "Crear Familiar" at bounding box center [557, 54] width 71 height 11
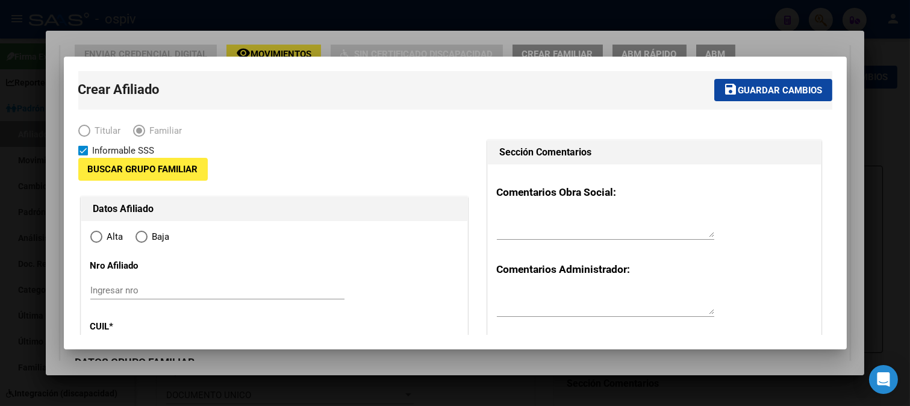
type input "30-71108170-0"
type input "MENDOZA"
type input "5500"
type input "BÊ LOS 15 MZ: H"
type input "4"
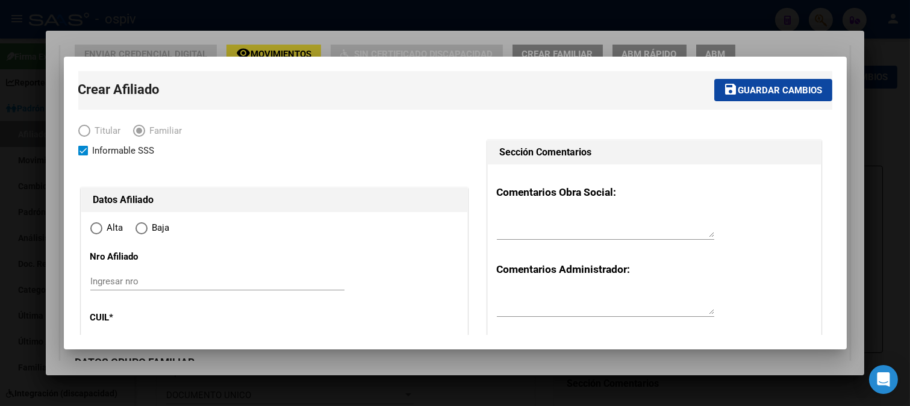
radio input "true"
type input "30-71108170-0"
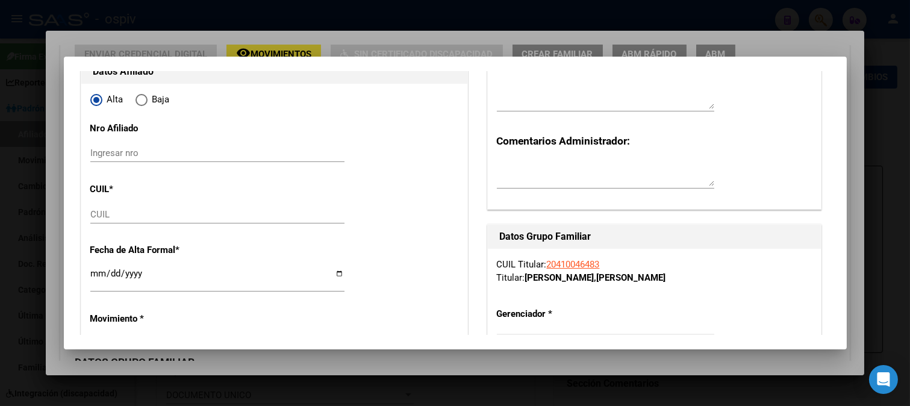
scroll to position [134, 0]
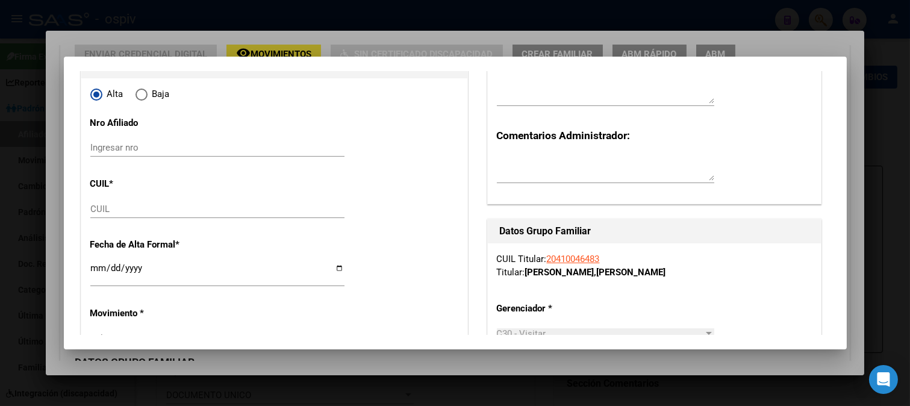
click at [181, 201] on div "CUIL" at bounding box center [217, 209] width 254 height 18
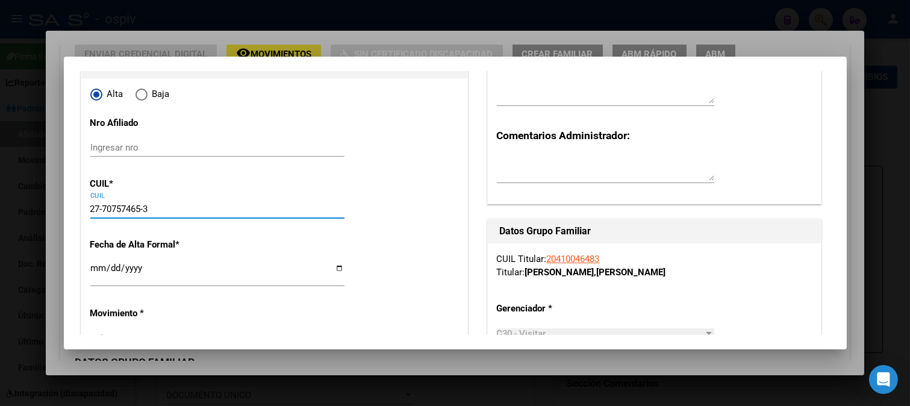
type input "27-70757465-3"
click at [200, 287] on div "Ingresar fecha" at bounding box center [217, 279] width 254 height 37
type input "70757465"
type input "GUERRERO VARGAS"
type input "CLARA"
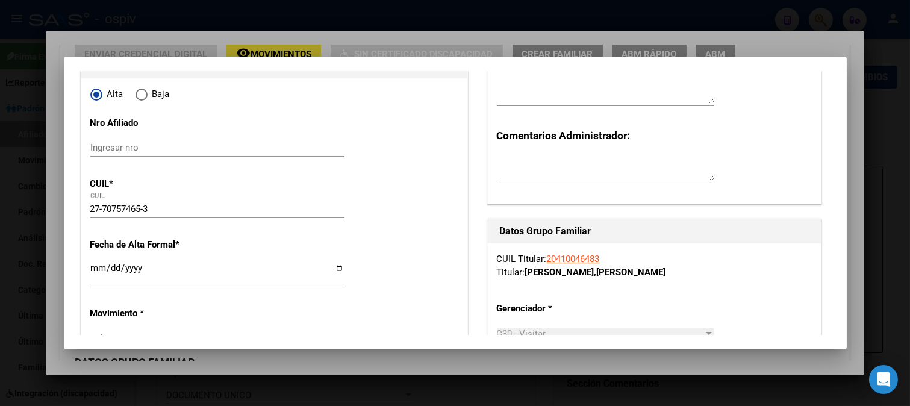
type input "2025-07-12"
type input "SIN INFORMAR"
type input "MNZA H CASA"
click at [101, 266] on input "Ingresar fecha" at bounding box center [217, 272] width 254 height 19
type input "2025-09-18"
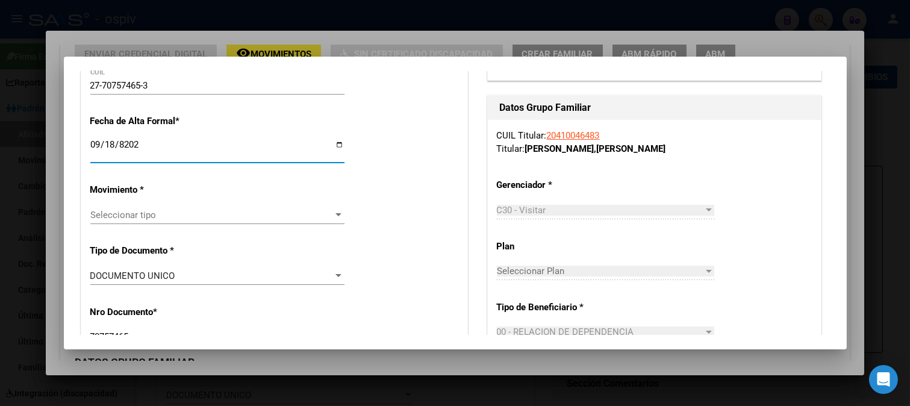
scroll to position [267, 0]
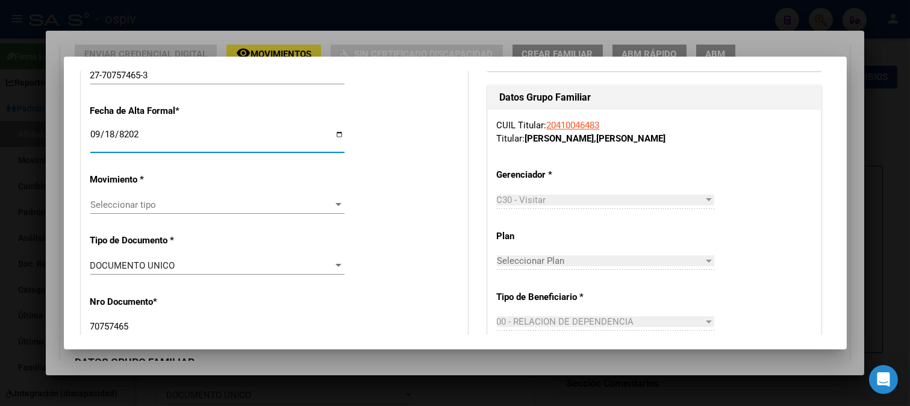
click at [107, 138] on input "2025-09-18" at bounding box center [217, 138] width 254 height 19
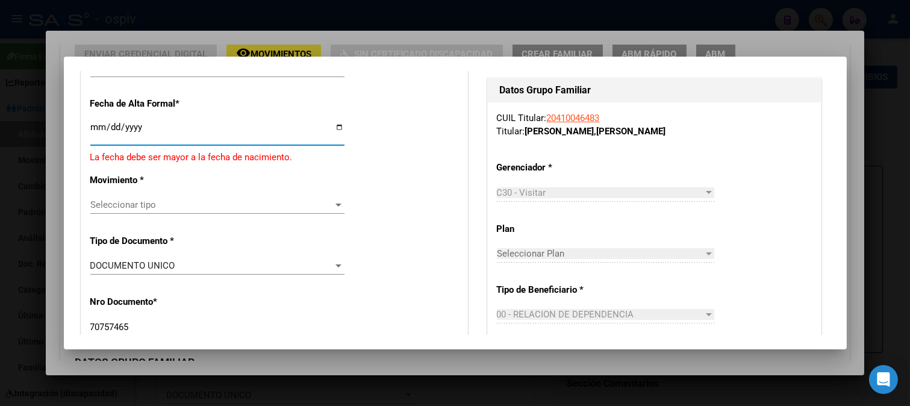
type input "2025-08-18"
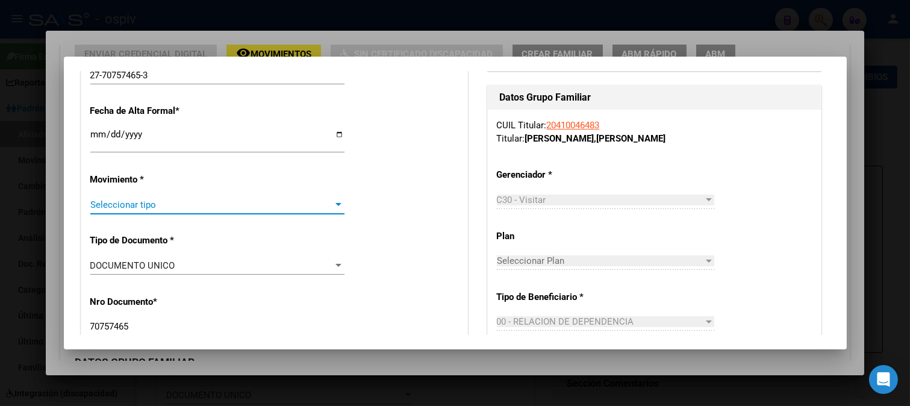
click at [104, 205] on span "Seleccionar tipo" at bounding box center [211, 204] width 243 height 11
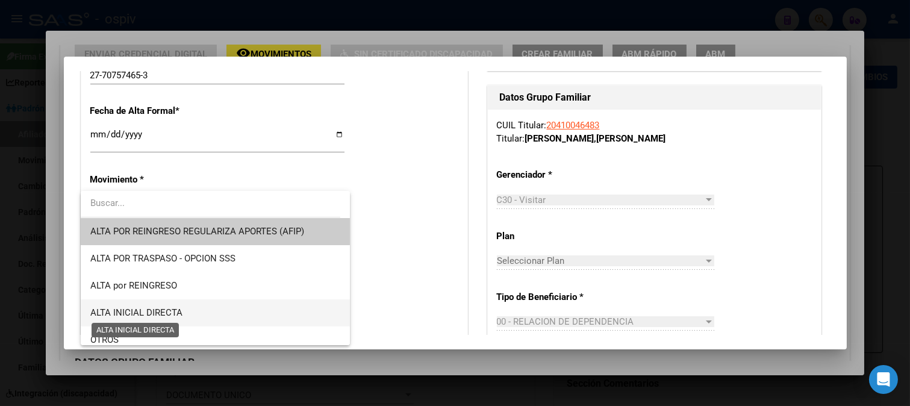
click at [122, 313] on span "ALTA INICIAL DIRECTA" at bounding box center [136, 312] width 92 height 11
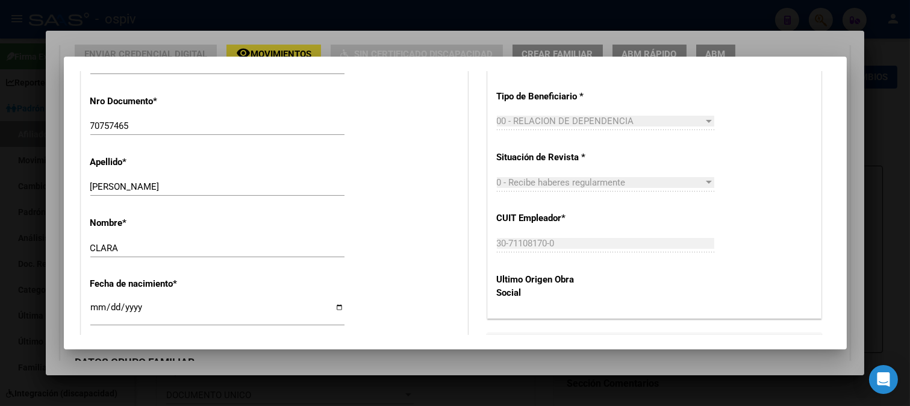
scroll to position [535, 0]
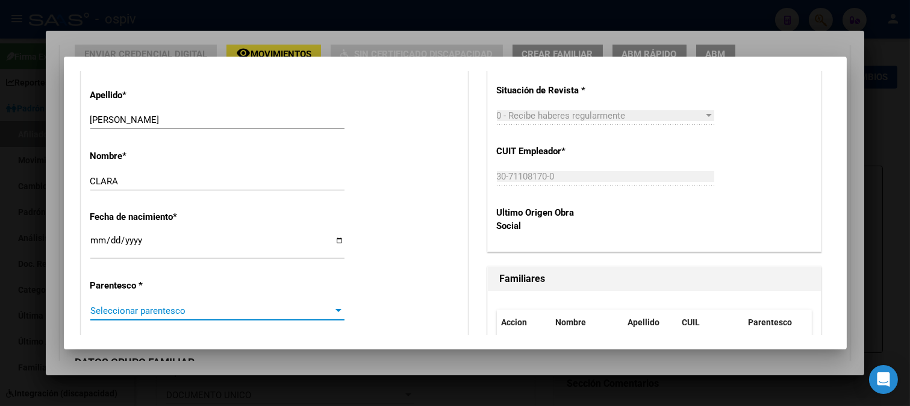
click at [138, 305] on span "Seleccionar parentesco" at bounding box center [211, 310] width 243 height 11
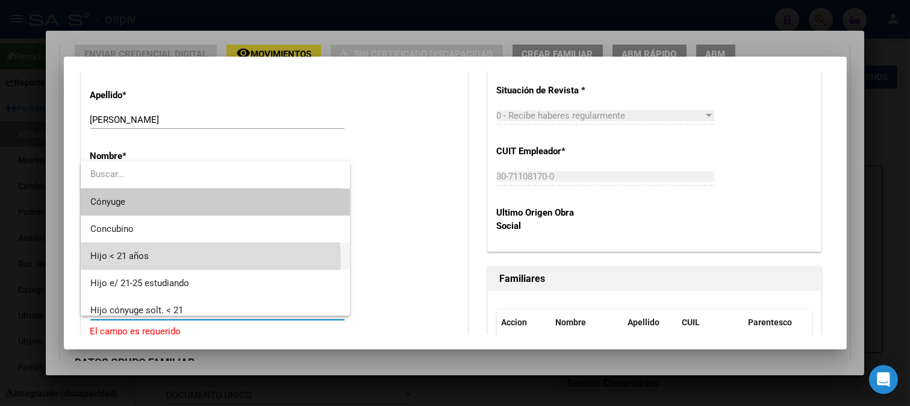
click at [128, 262] on span "Hijo < 21 años" at bounding box center [215, 256] width 250 height 27
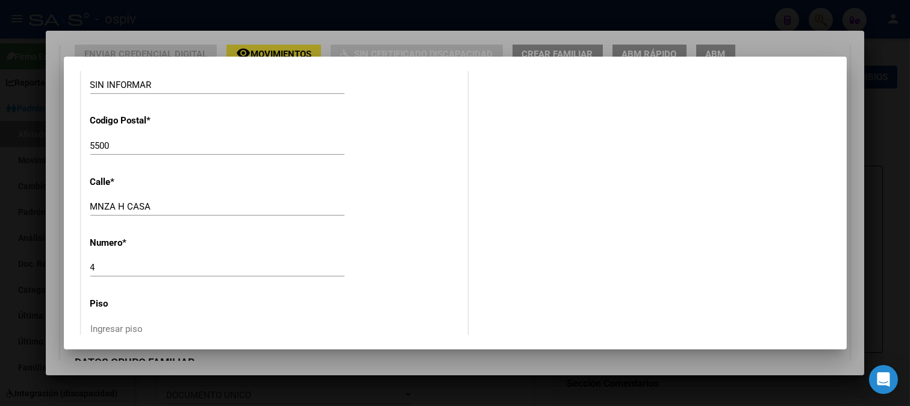
scroll to position [1271, 0]
click at [132, 82] on input "SIN INFORMAR" at bounding box center [217, 83] width 254 height 11
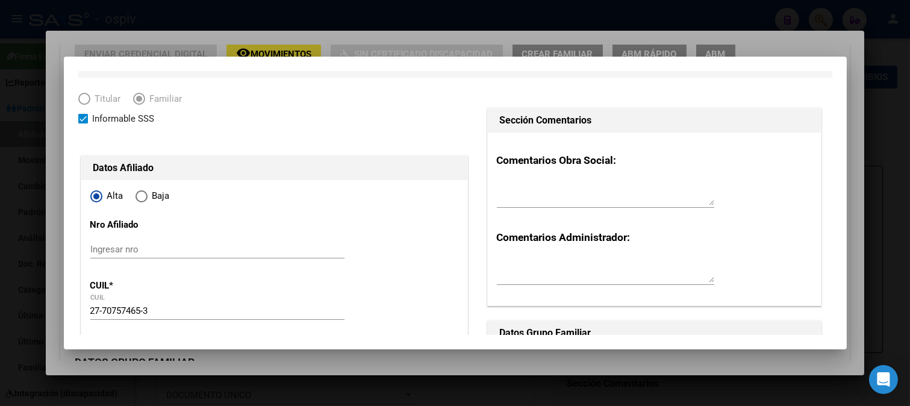
scroll to position [0, 0]
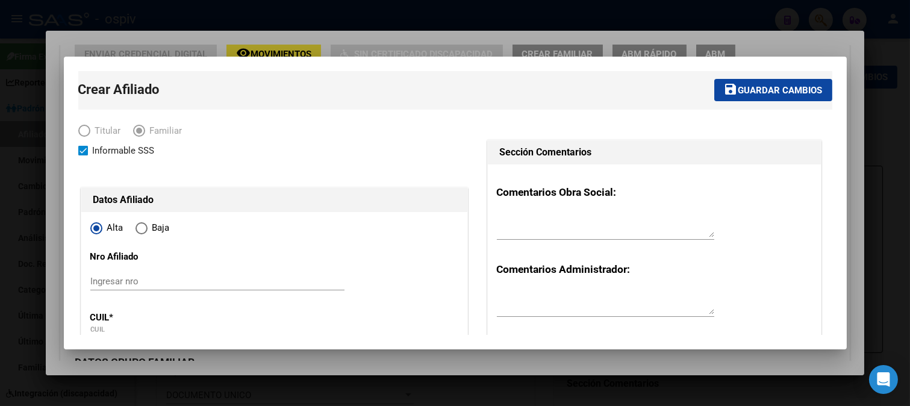
click at [760, 96] on button "save Guardar cambios" at bounding box center [773, 90] width 118 height 22
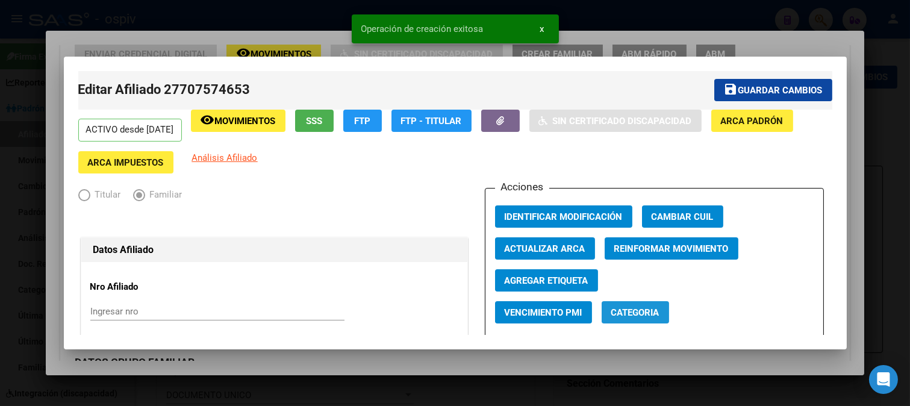
click at [603, 312] on button "Categoria" at bounding box center [634, 312] width 67 height 22
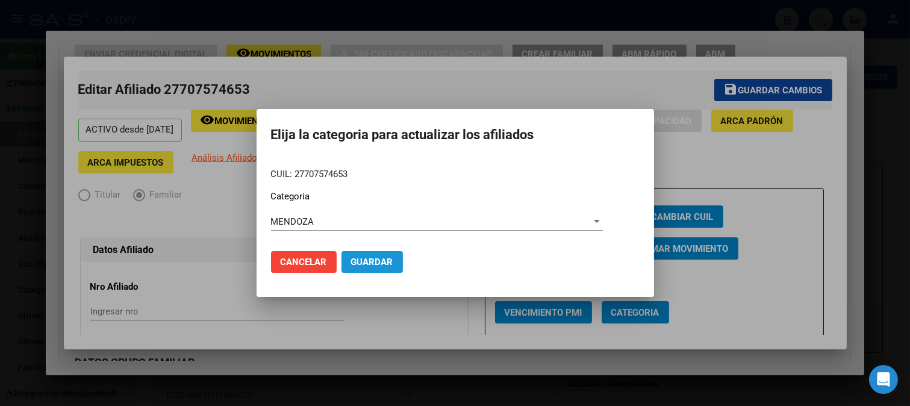
click at [365, 264] on button "Guardar" at bounding box center [371, 262] width 61 height 22
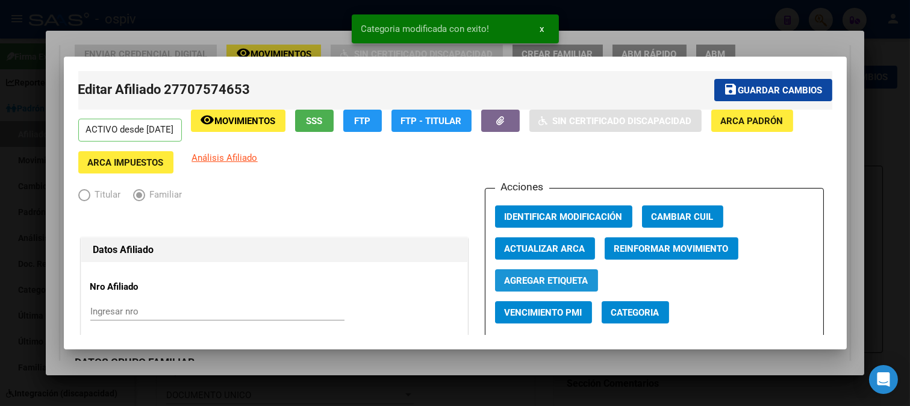
click at [555, 279] on span "Agregar Etiqueta" at bounding box center [546, 280] width 84 height 11
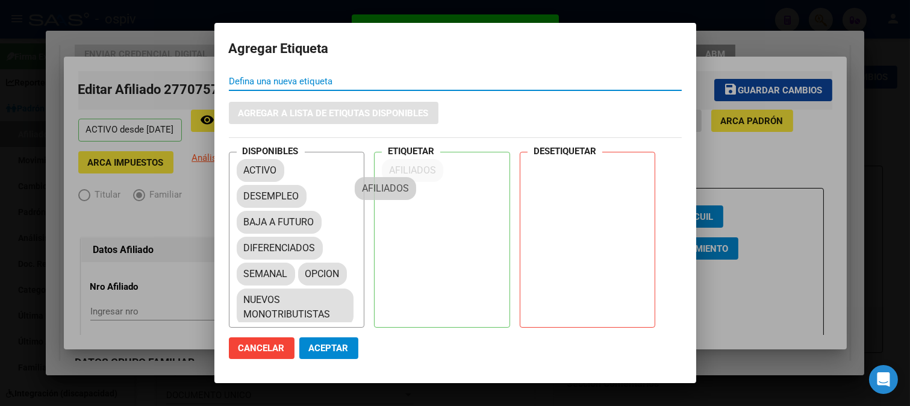
drag, startPoint x: 276, startPoint y: 223, endPoint x: 402, endPoint y: 185, distance: 132.2
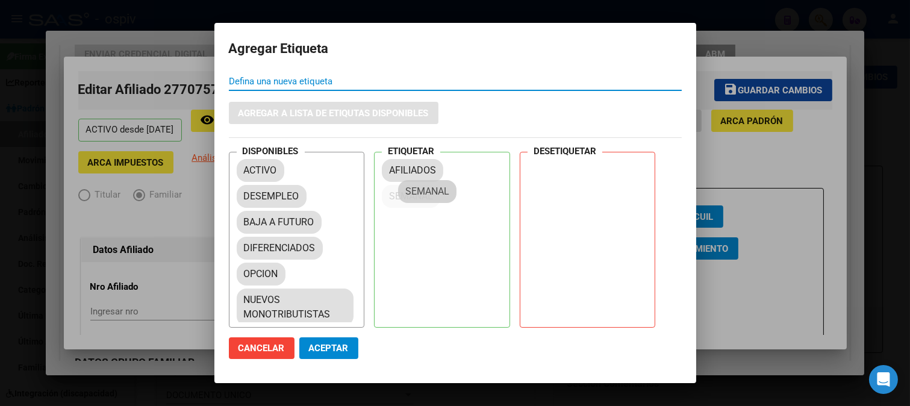
drag, startPoint x: 272, startPoint y: 277, endPoint x: 435, endPoint y: 194, distance: 182.3
click at [319, 351] on span "Aceptar" at bounding box center [329, 348] width 40 height 11
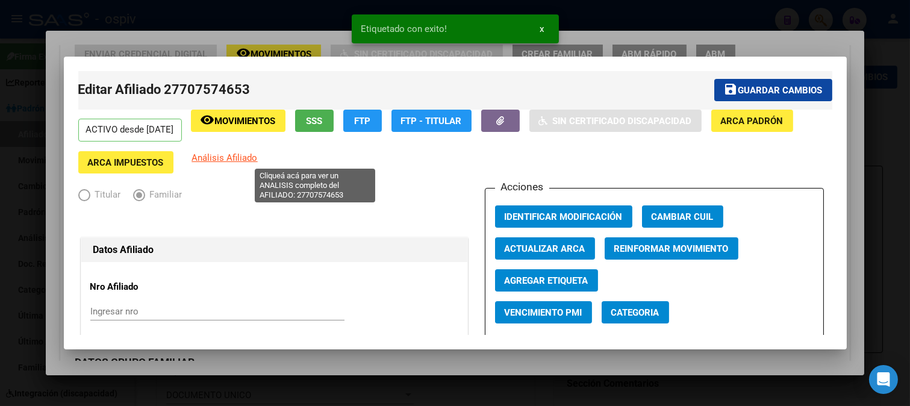
click at [258, 159] on span "Análisis Afiliado" at bounding box center [225, 157] width 66 height 11
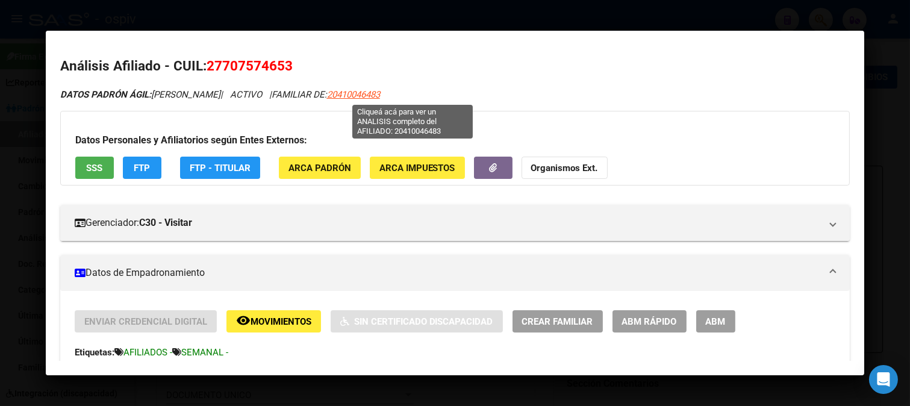
click at [380, 93] on span "20410046483" at bounding box center [353, 94] width 53 height 11
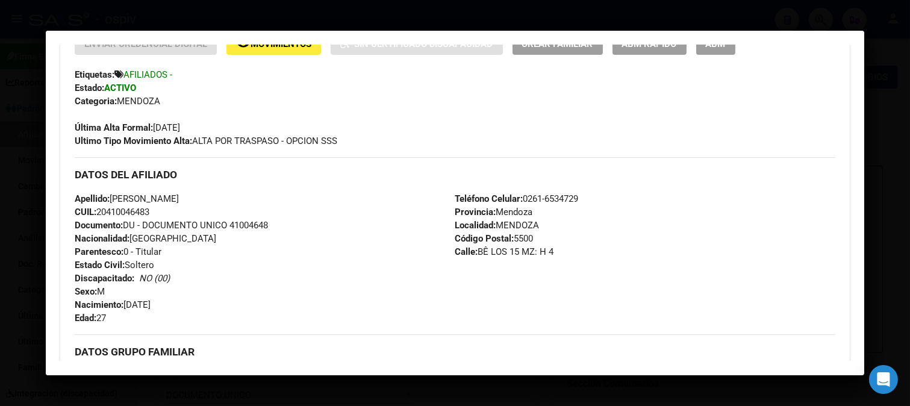
scroll to position [334, 0]
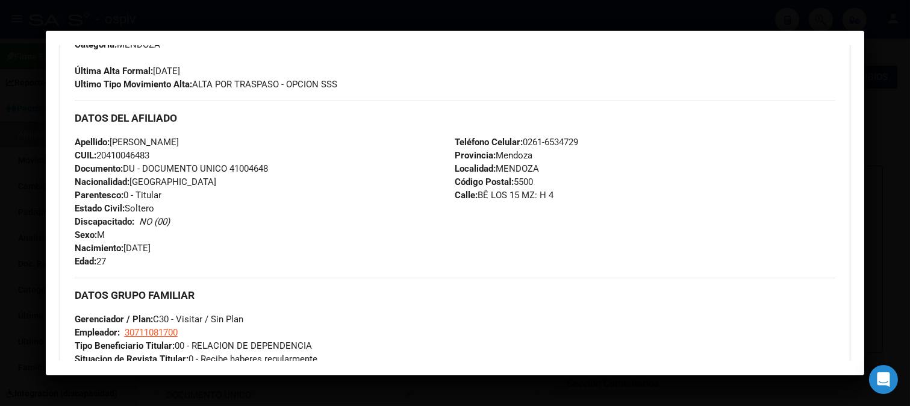
drag, startPoint x: 476, startPoint y: 194, endPoint x: 557, endPoint y: 196, distance: 81.3
click at [557, 196] on div "Teléfono Celular: 0261-6534729 Provincia: Mendoza Localidad: MENDOZA Código Pos…" at bounding box center [644, 201] width 380 height 132
copy span "BÊ LOS 15 MZ: H 4"
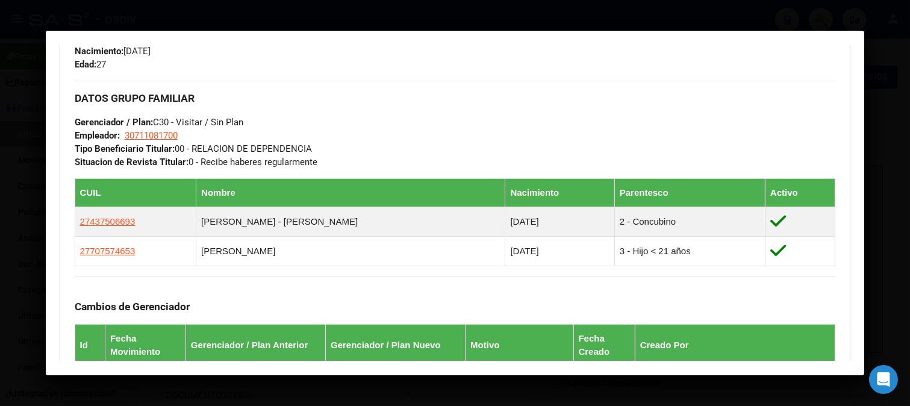
scroll to position [535, 0]
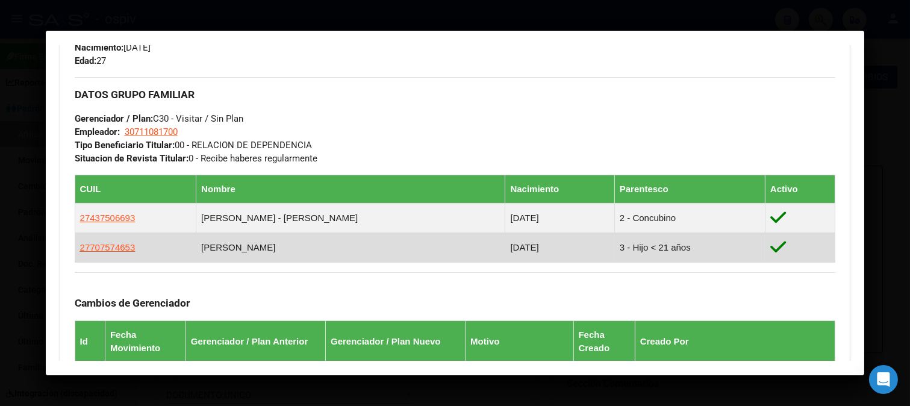
click at [106, 253] on app-link-go-to "27707574653" at bounding box center [107, 247] width 55 height 13
click at [106, 249] on span "27707574653" at bounding box center [107, 247] width 55 height 10
type textarea "27707574653"
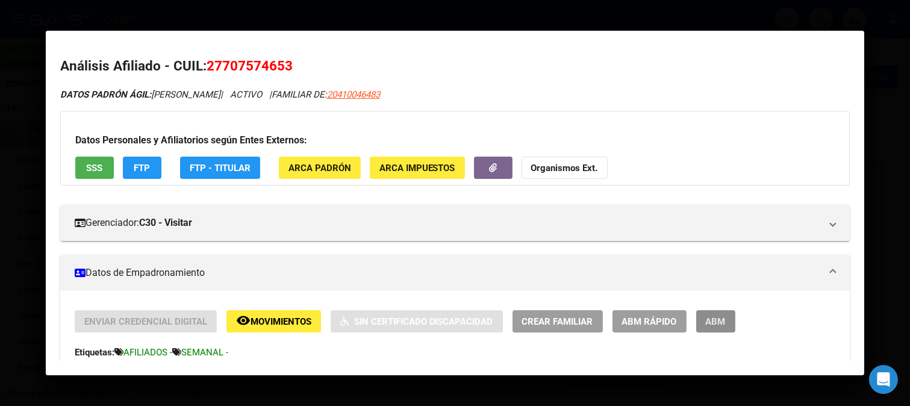
click at [713, 318] on span "ABM" at bounding box center [715, 321] width 20 height 11
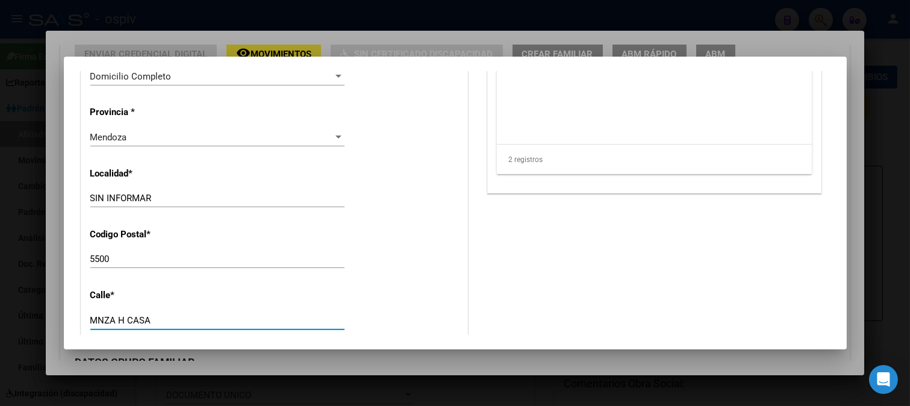
scroll to position [1115, 0]
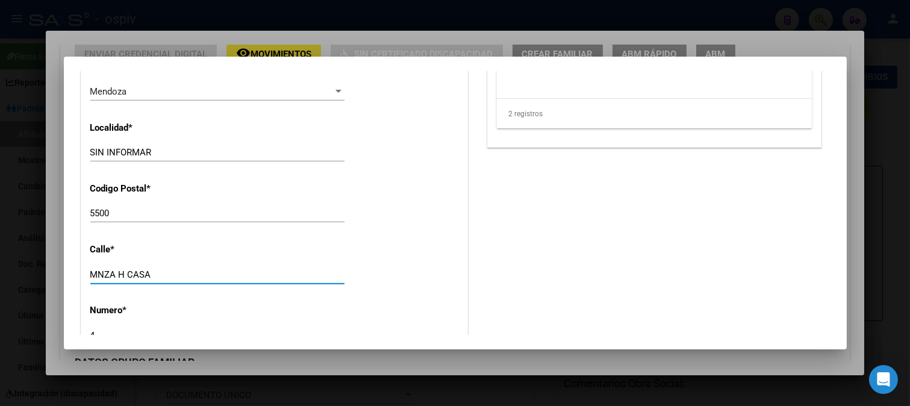
drag, startPoint x: 152, startPoint y: 323, endPoint x: 75, endPoint y: 323, distance: 77.1
click at [75, 323] on mat-dialog-content "Editar Afiliado 27707574653 save Guardar cambios ACTIVO desde 18/08/2025 remove…" at bounding box center [455, 203] width 783 height 264
paste input "27707574653"
type input "27707574653"
drag, startPoint x: 149, startPoint y: 268, endPoint x: 54, endPoint y: 270, distance: 94.5
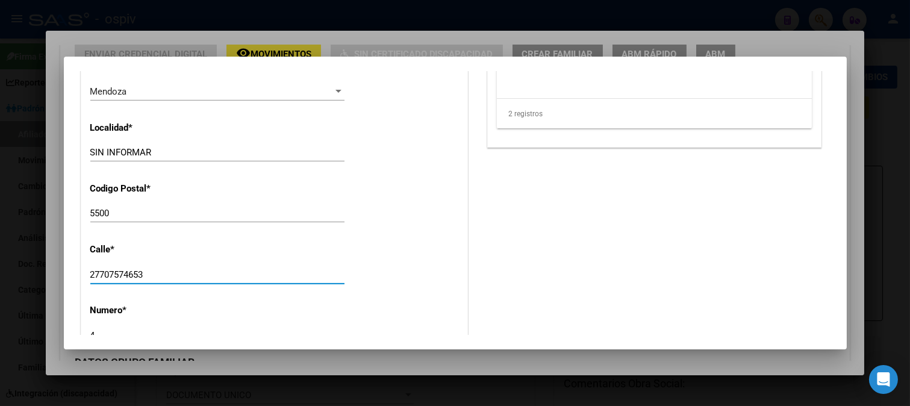
click at [54, 270] on div "41004648 Buscar (apellido, dni, cuil, nro traspaso, cuit, obra social) search ¿…" at bounding box center [455, 203] width 910 height 406
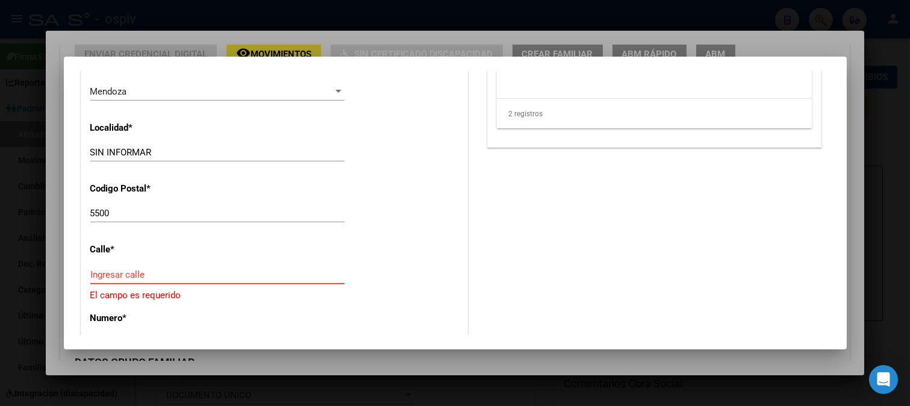
paste input "BÊ LOS 15 MZ: H 4"
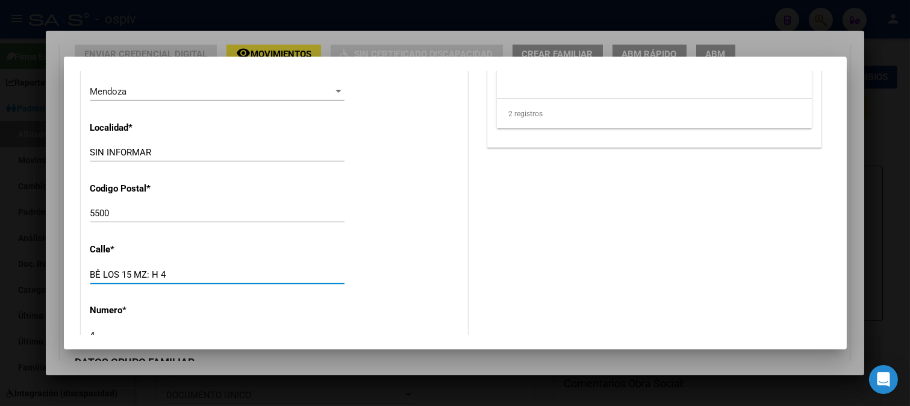
click at [95, 269] on input "BÊ LOS 15 MZ: H 4" at bounding box center [217, 274] width 254 height 11
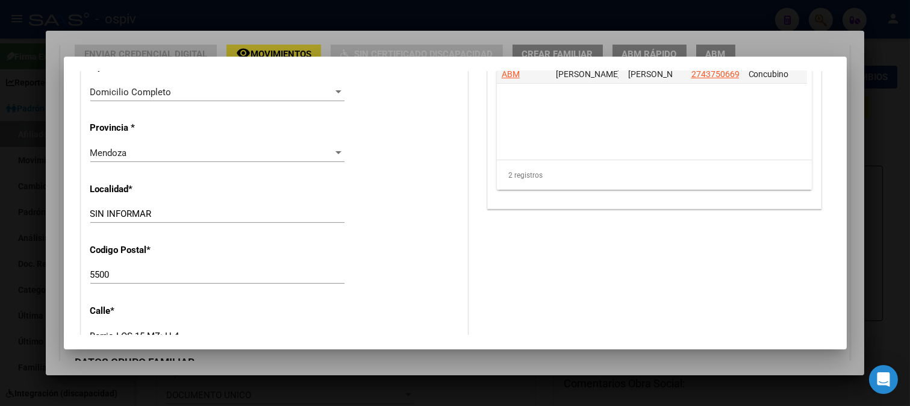
scroll to position [1049, 0]
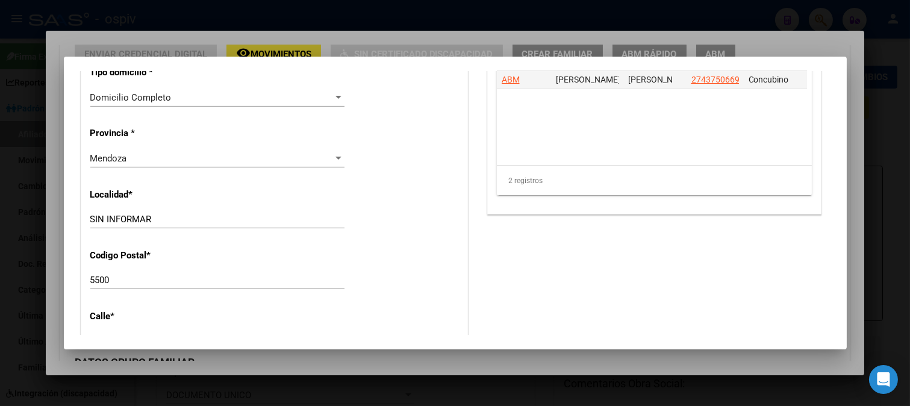
type input "Barrio LOS 15 MZ: H 4"
drag, startPoint x: 169, startPoint y: 221, endPoint x: 78, endPoint y: 220, distance: 90.3
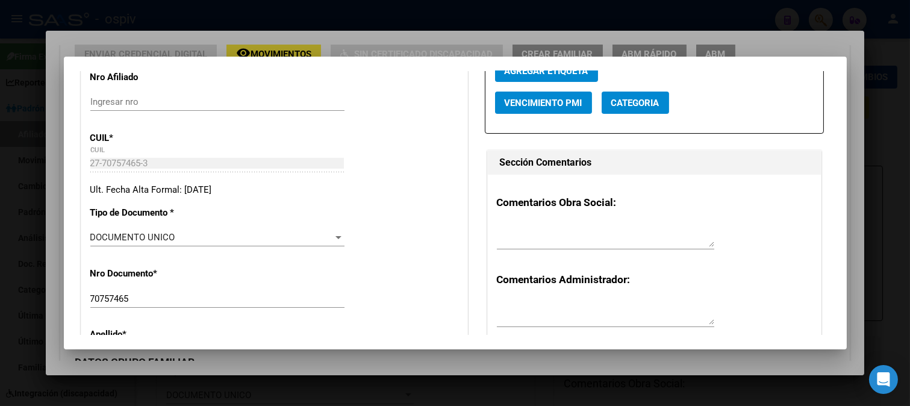
scroll to position [0, 0]
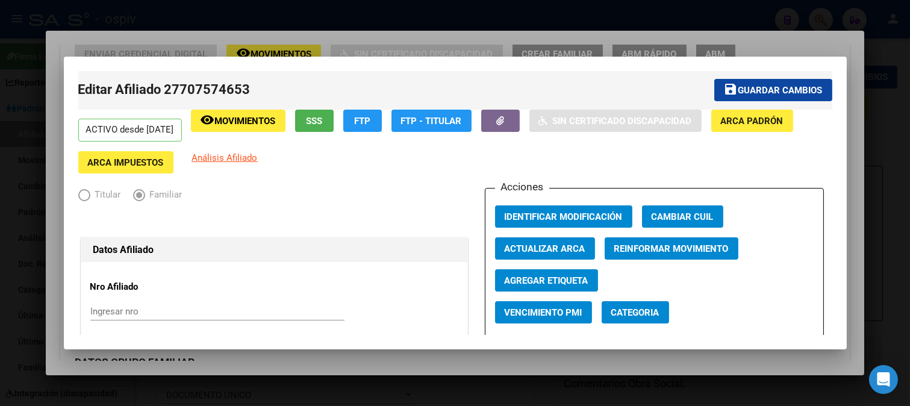
type input "mendoza"
click at [781, 92] on span "Guardar cambios" at bounding box center [780, 90] width 84 height 11
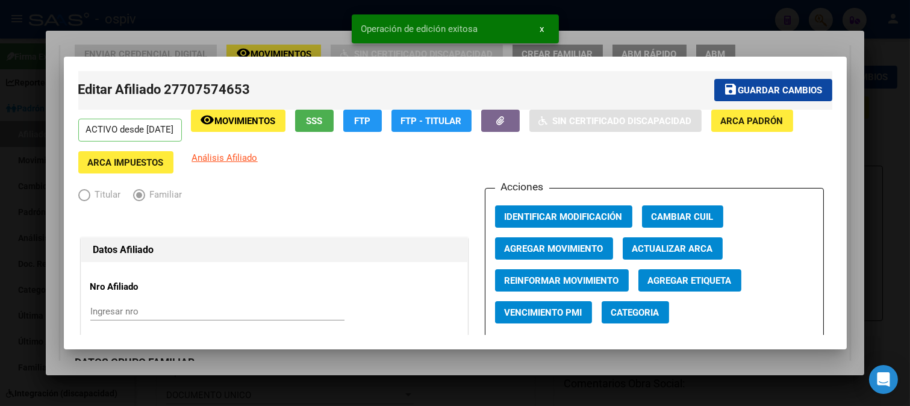
click at [639, 320] on button "Categoria" at bounding box center [634, 312] width 67 height 22
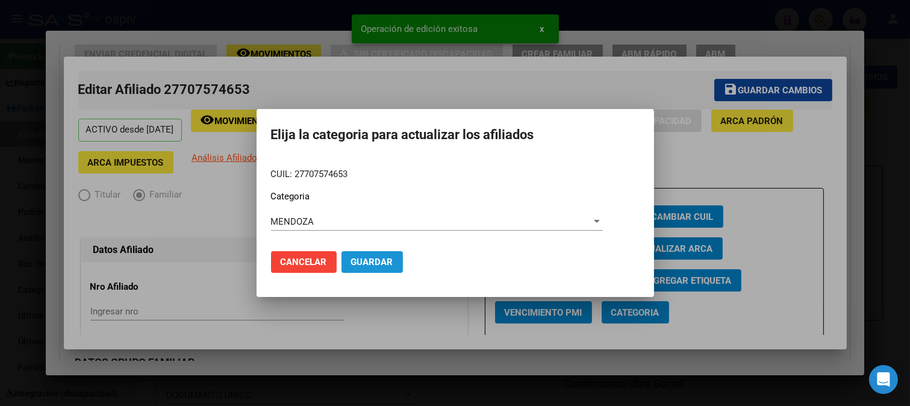
click at [372, 265] on span "Guardar" at bounding box center [372, 261] width 42 height 11
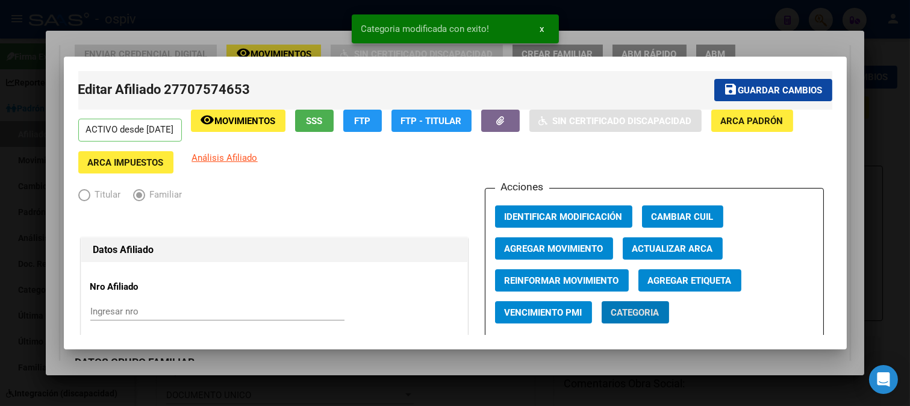
click at [697, 280] on span "Agregar Etiqueta" at bounding box center [690, 280] width 84 height 11
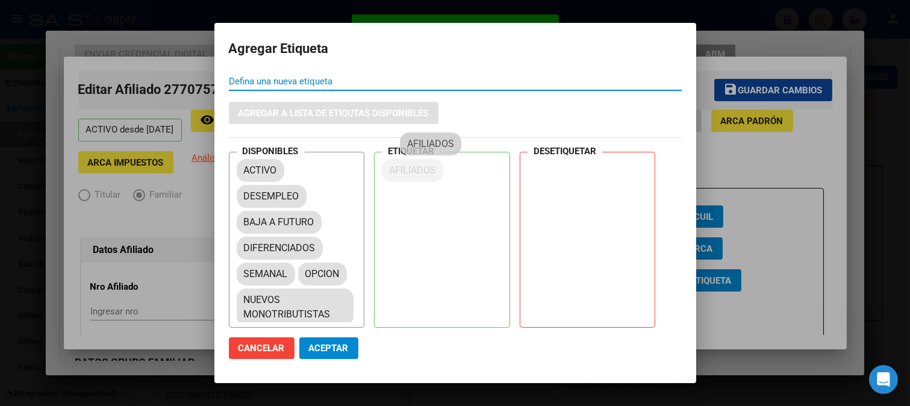
drag, startPoint x: 268, startPoint y: 219, endPoint x: 419, endPoint y: 175, distance: 157.4
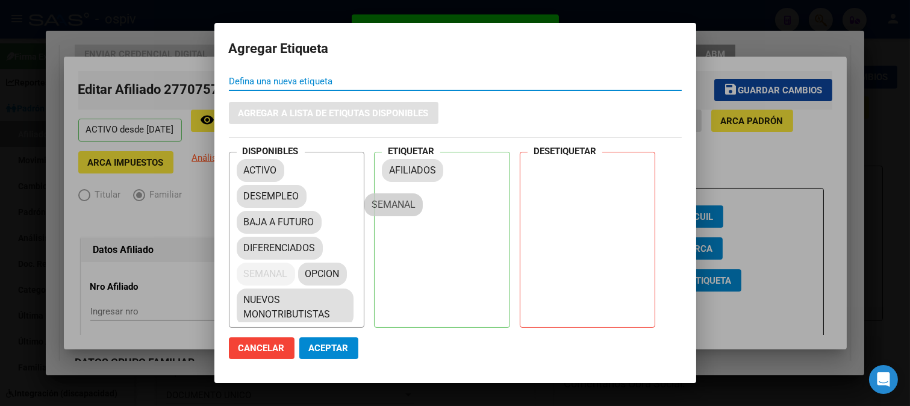
drag, startPoint x: 250, startPoint y: 274, endPoint x: 413, endPoint y: 205, distance: 177.2
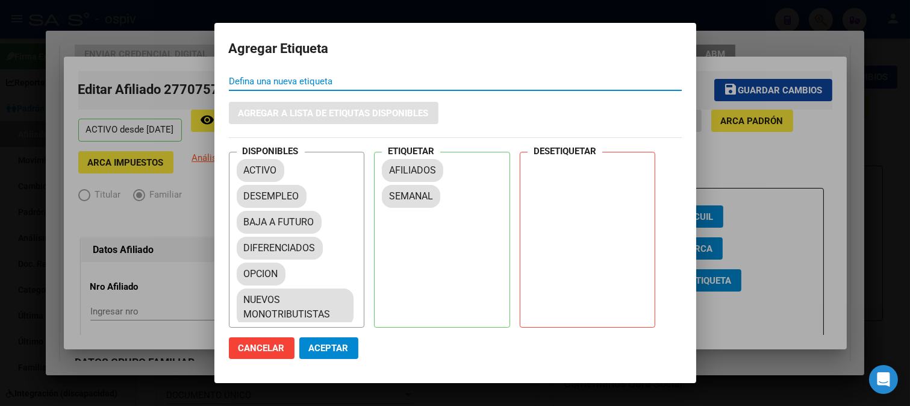
click at [317, 348] on span "Aceptar" at bounding box center [329, 348] width 40 height 11
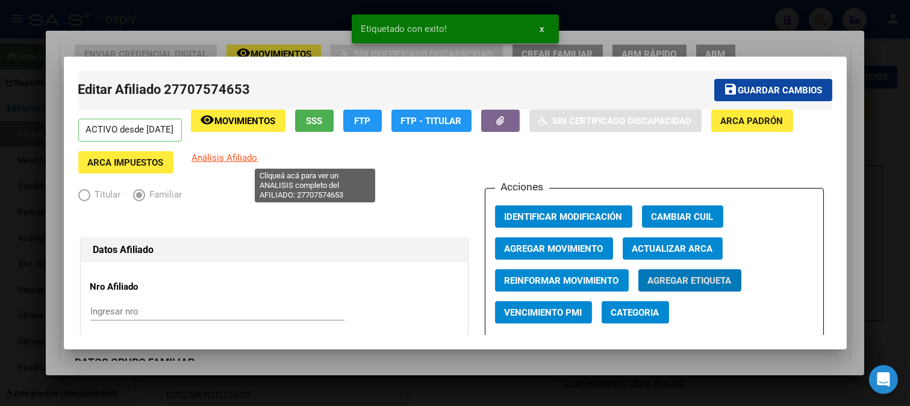
click at [258, 159] on span "Análisis Afiliado" at bounding box center [225, 157] width 66 height 11
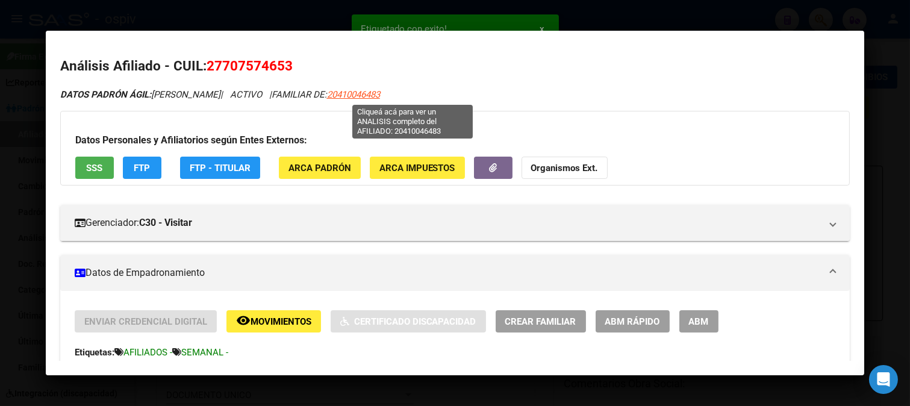
click at [380, 94] on span "20410046483" at bounding box center [353, 94] width 53 height 11
type textarea "20410046483"
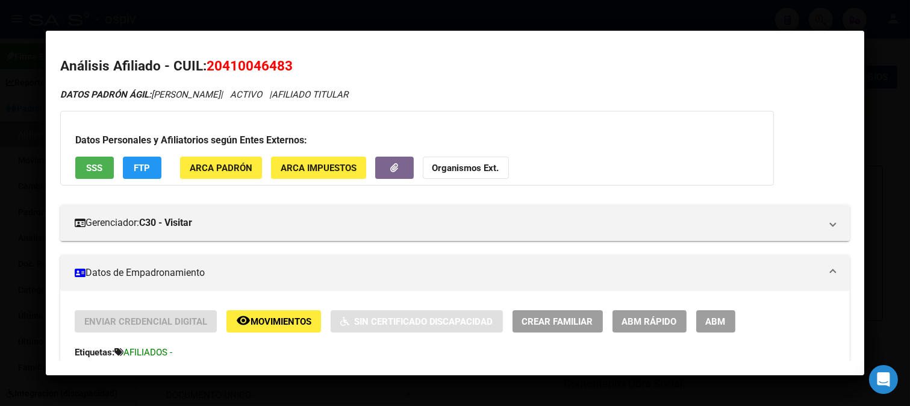
drag, startPoint x: 208, startPoint y: 63, endPoint x: 307, endPoint y: 66, distance: 99.4
click at [307, 66] on h2 "Análisis Afiliado - CUIL: 20410046483" at bounding box center [455, 66] width 790 height 20
copy span "20410046483"
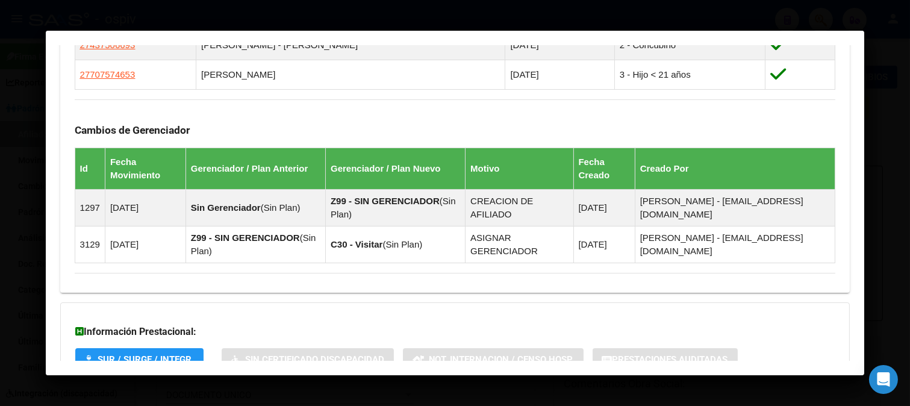
scroll to position [798, 0]
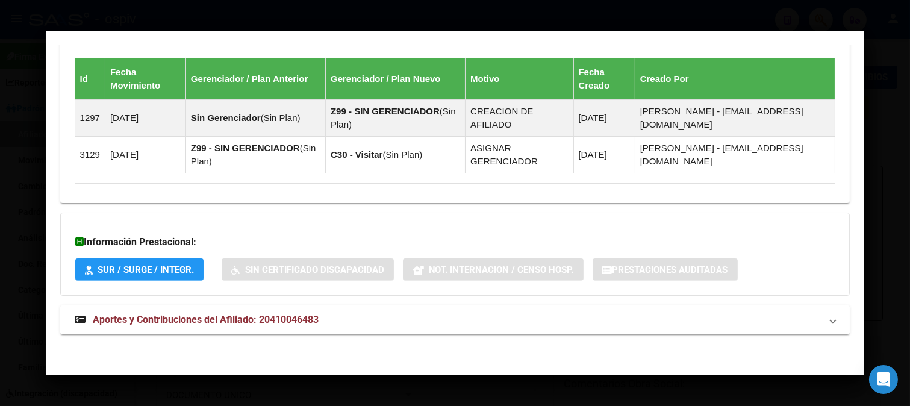
click at [173, 315] on span "Aportes y Contribuciones del Afiliado: 20410046483" at bounding box center [206, 319] width 226 height 11
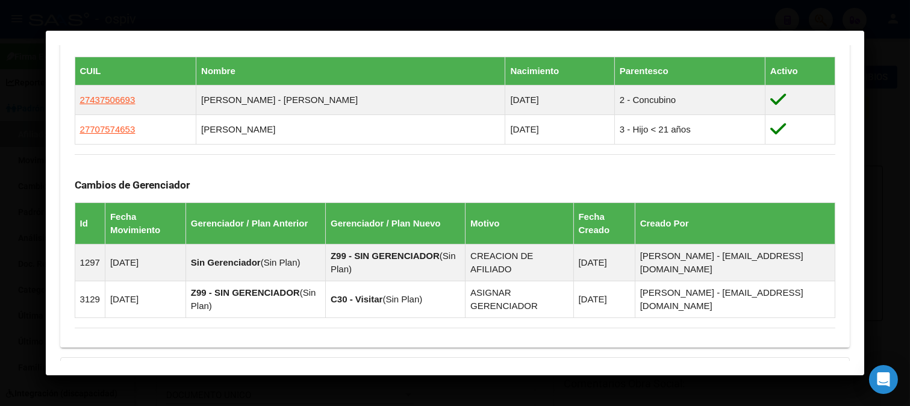
scroll to position [467, 0]
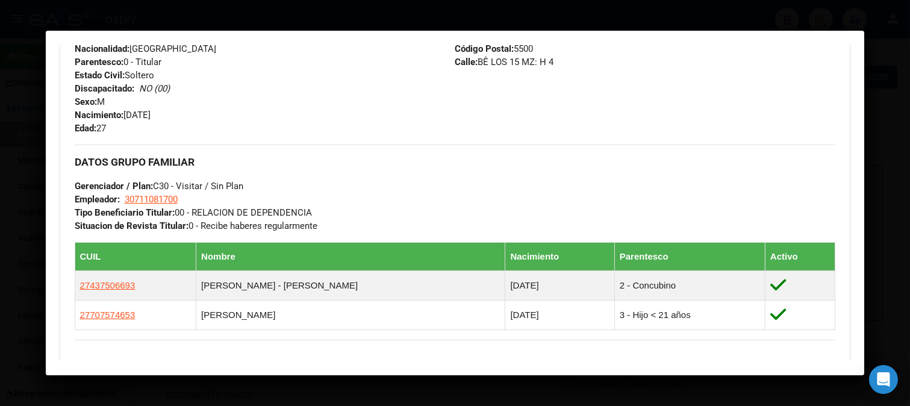
click at [255, 11] on div at bounding box center [455, 203] width 910 height 406
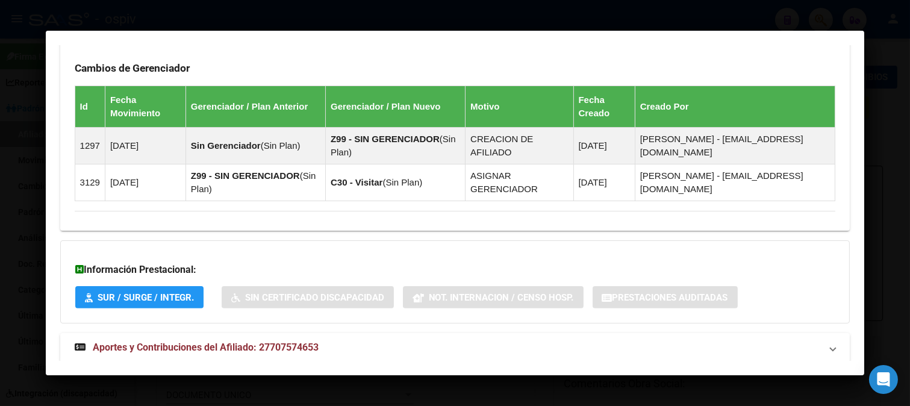
scroll to position [827, 0]
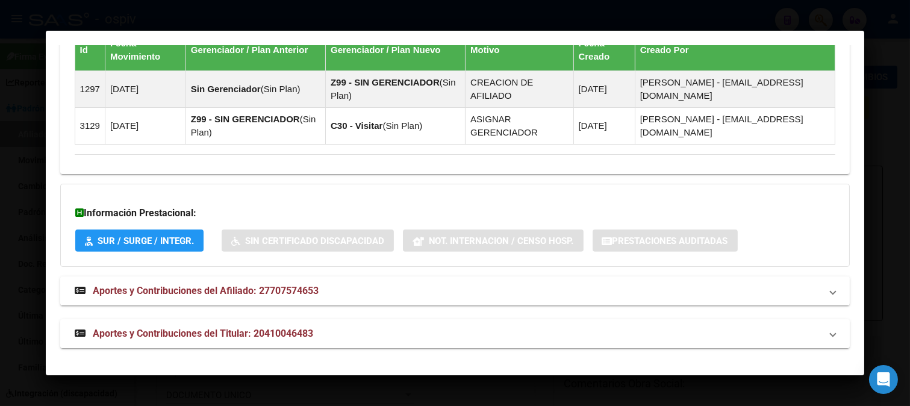
click at [193, 329] on span "Aportes y Contribuciones del Titular: 20410046483" at bounding box center [203, 332] width 220 height 11
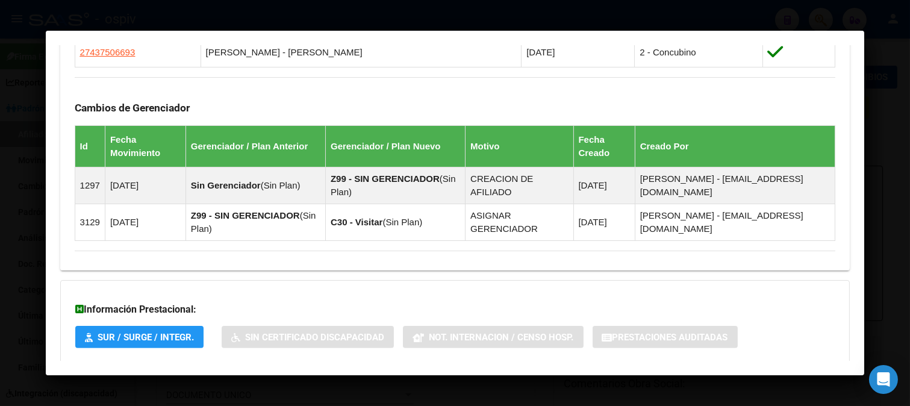
scroll to position [758, 0]
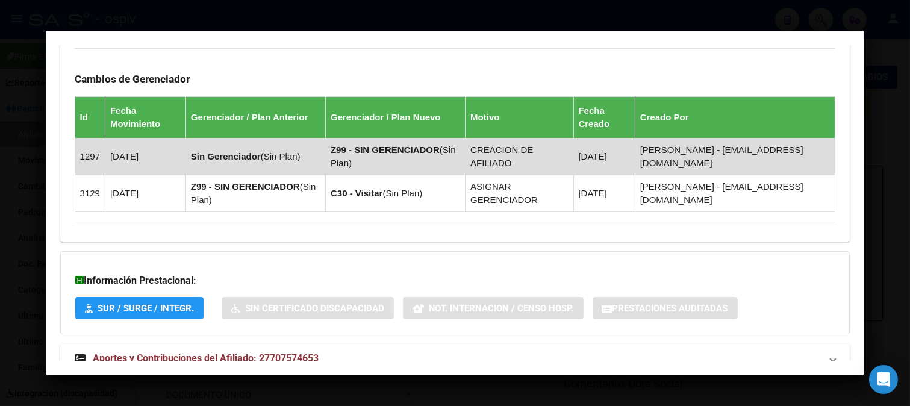
click at [406, 139] on td "Z99 - SIN GERENCIADOR ( Sin Plan )" at bounding box center [396, 156] width 140 height 37
drag, startPoint x: 414, startPoint y: 141, endPoint x: 420, endPoint y: 152, distance: 12.2
click at [420, 152] on td "Z99 - SIN GERENCIADOR ( Sin Plan )" at bounding box center [396, 156] width 140 height 37
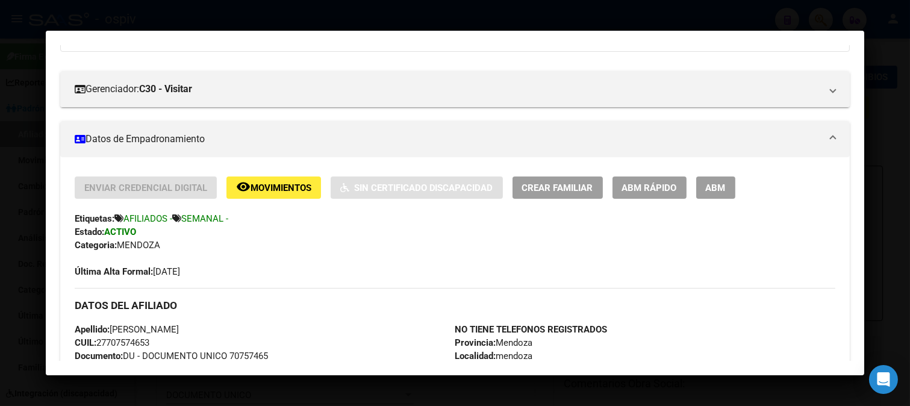
scroll to position [0, 0]
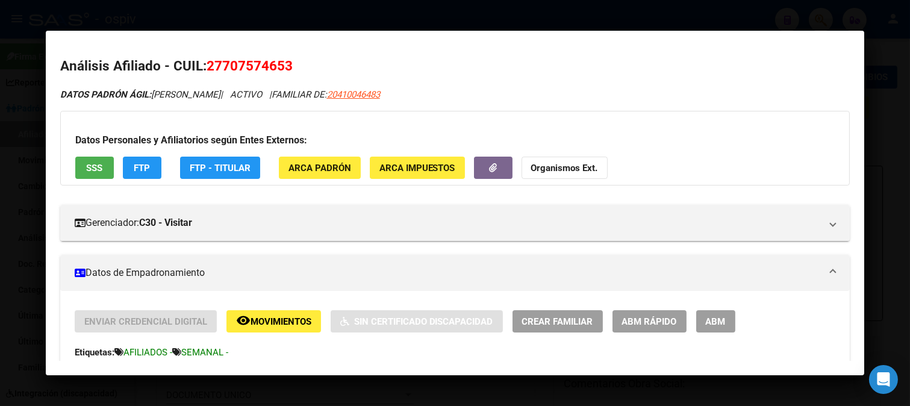
click at [691, 56] on h2 "Análisis Afiliado - CUIL: 27707574653" at bounding box center [455, 66] width 790 height 20
click at [775, 20] on div at bounding box center [455, 203] width 910 height 406
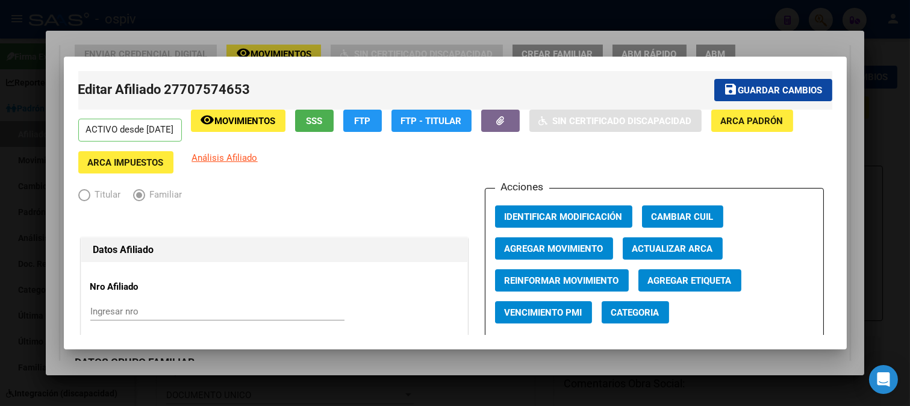
click at [820, 35] on div at bounding box center [455, 203] width 910 height 406
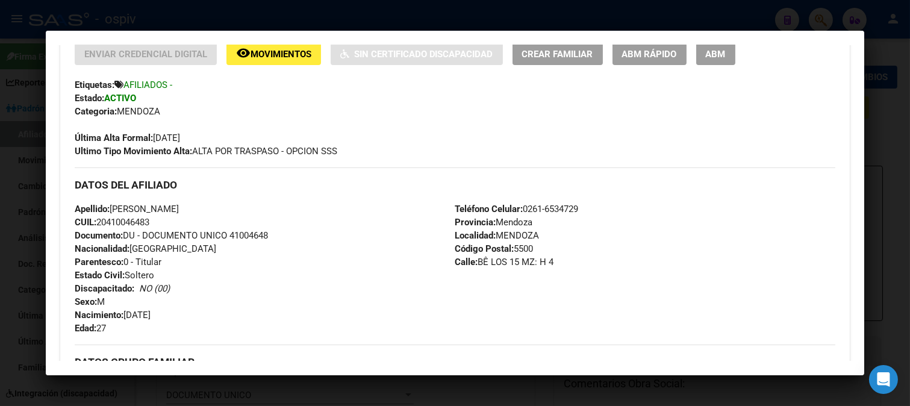
scroll to position [265, 0]
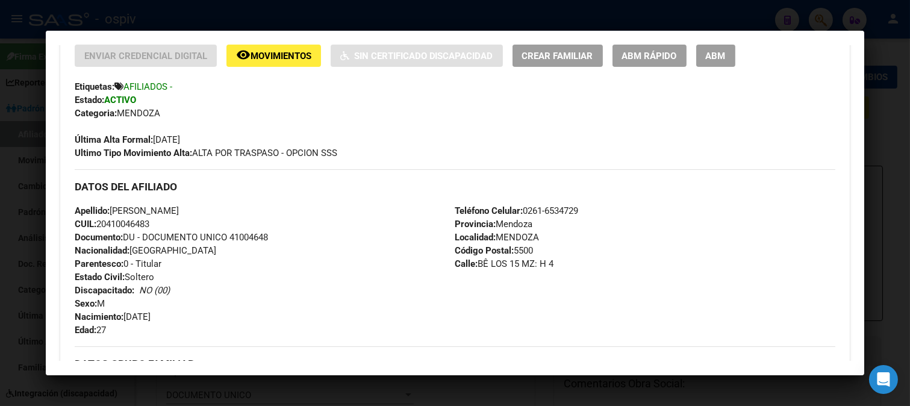
click at [814, 20] on div at bounding box center [455, 203] width 910 height 406
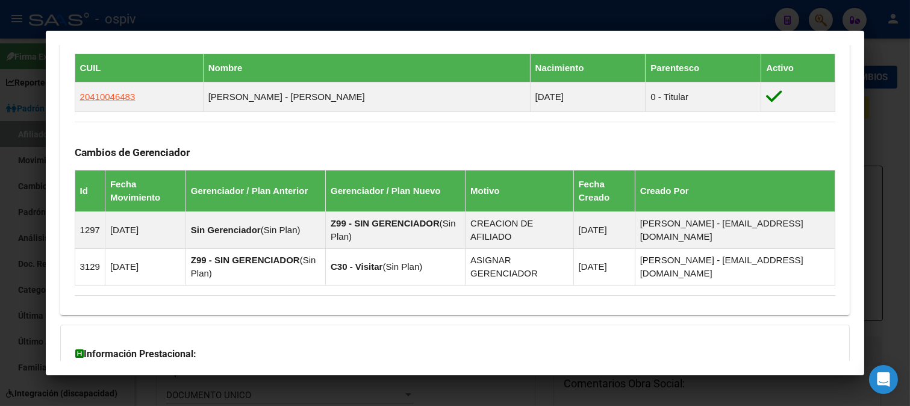
click at [817, 23] on div at bounding box center [455, 203] width 910 height 406
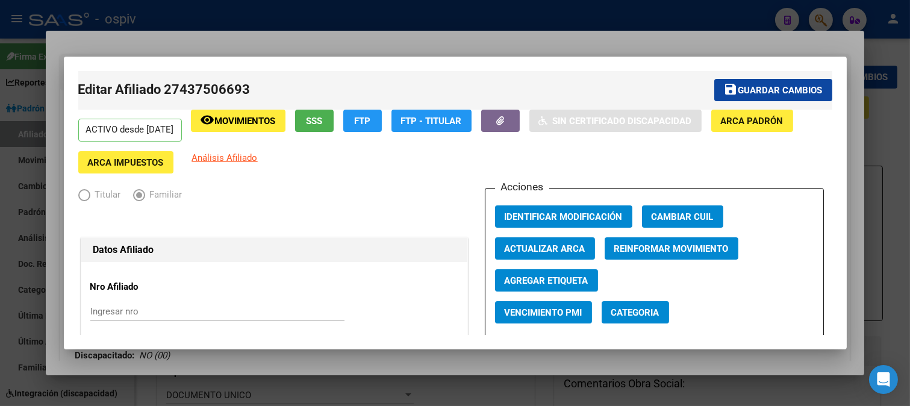
click at [817, 15] on div at bounding box center [455, 203] width 910 height 406
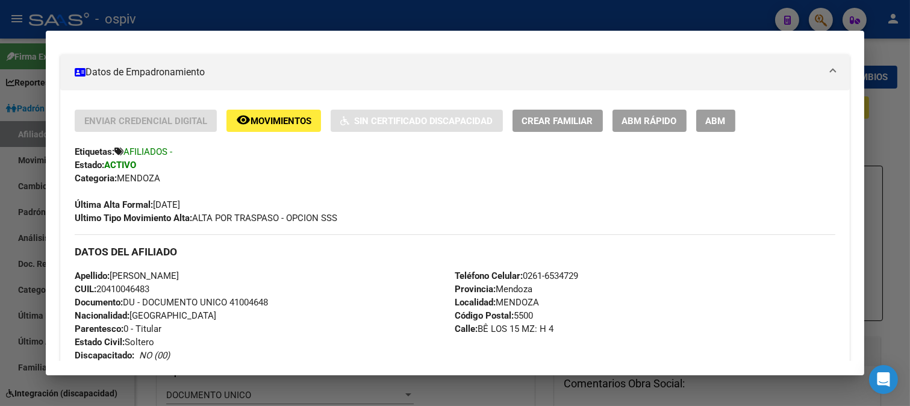
click at [820, 19] on div at bounding box center [455, 203] width 910 height 406
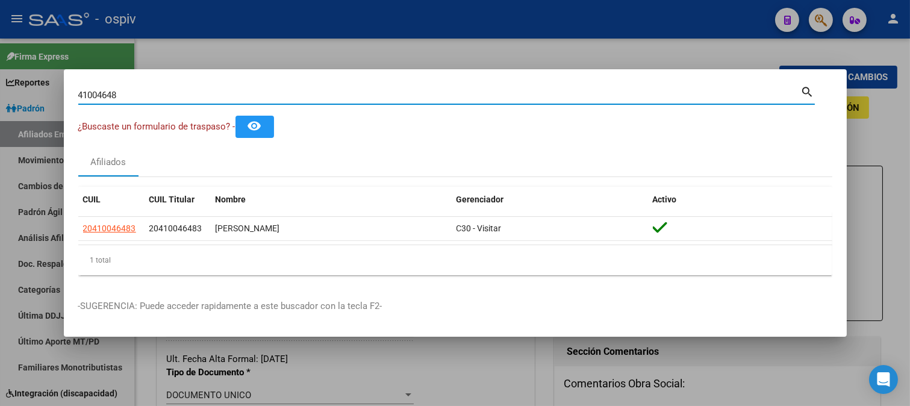
drag, startPoint x: 131, startPoint y: 96, endPoint x: 40, endPoint y: 70, distance: 94.1
click at [40, 70] on div "41004648 Buscar (apellido, dni, cuil, nro traspaso, cuit, obra social) search ¿…" at bounding box center [455, 203] width 910 height 406
type input "43776625"
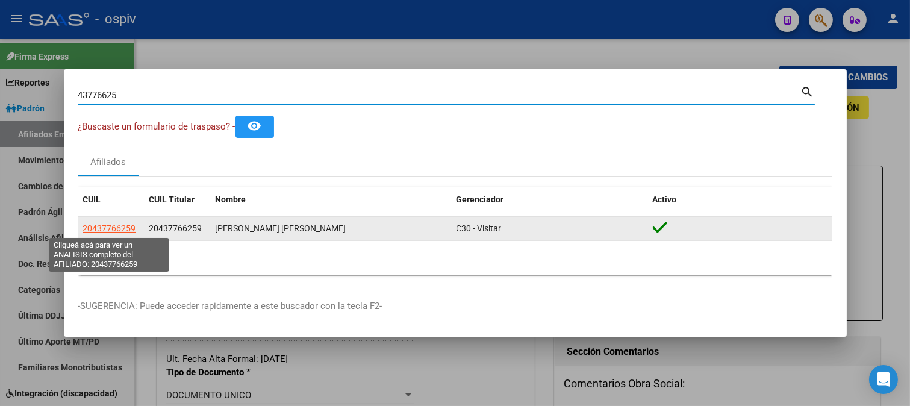
click at [107, 226] on span "20437766259" at bounding box center [109, 228] width 53 height 10
type textarea "20437766259"
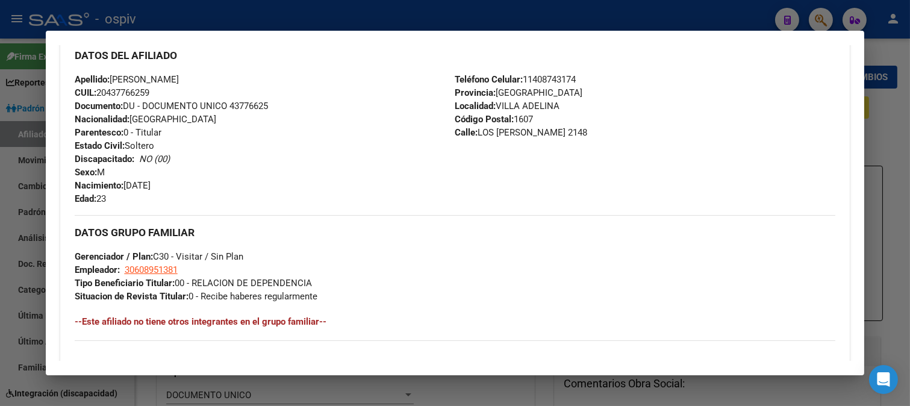
scroll to position [401, 0]
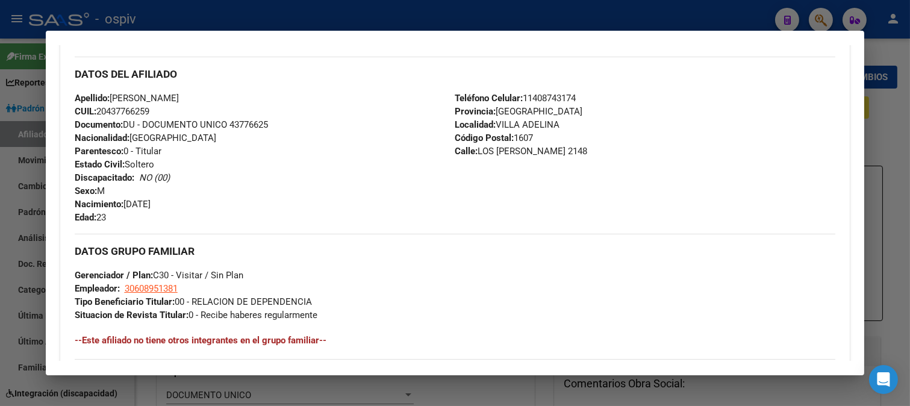
drag, startPoint x: 98, startPoint y: 108, endPoint x: 167, endPoint y: 111, distance: 69.3
click at [167, 111] on div "Apellido: RODRIGO ROMAN LASTRA CUIL: 20437766259 Documento: DU - DOCUMENTO UNIC…" at bounding box center [265, 157] width 380 height 132
copy span "20437766259"
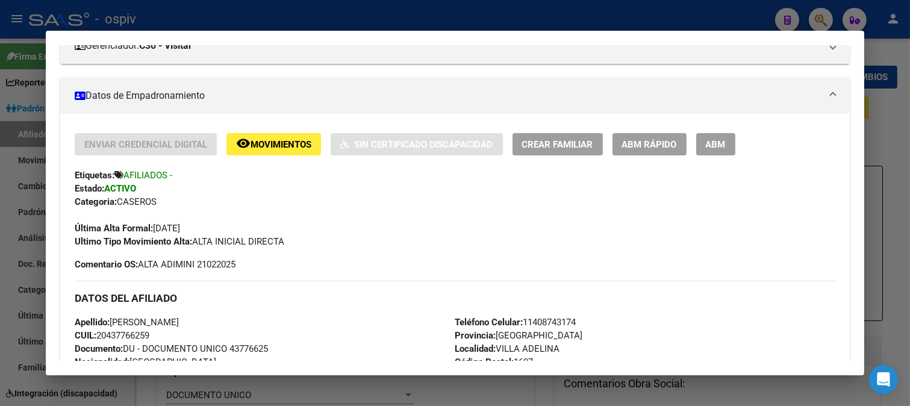
scroll to position [200, 0]
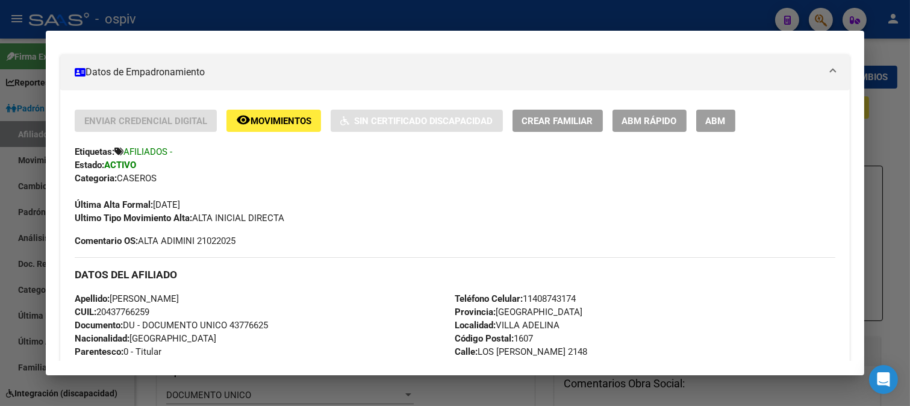
click at [560, 116] on span "Crear Familiar" at bounding box center [557, 121] width 71 height 11
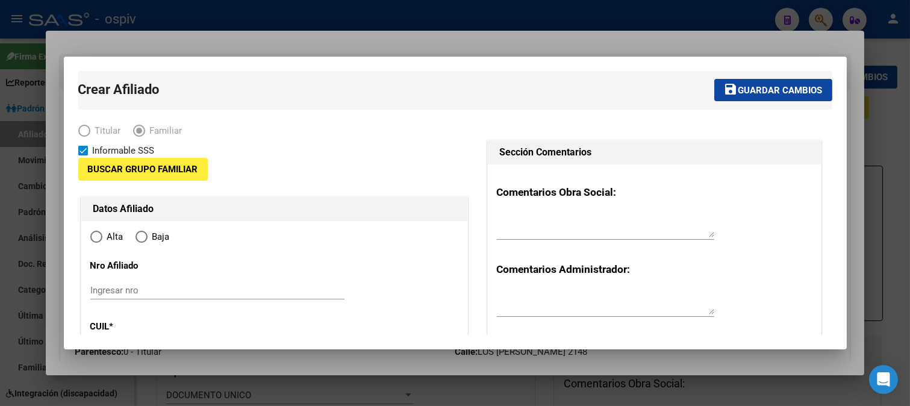
type input "30-60895138-1"
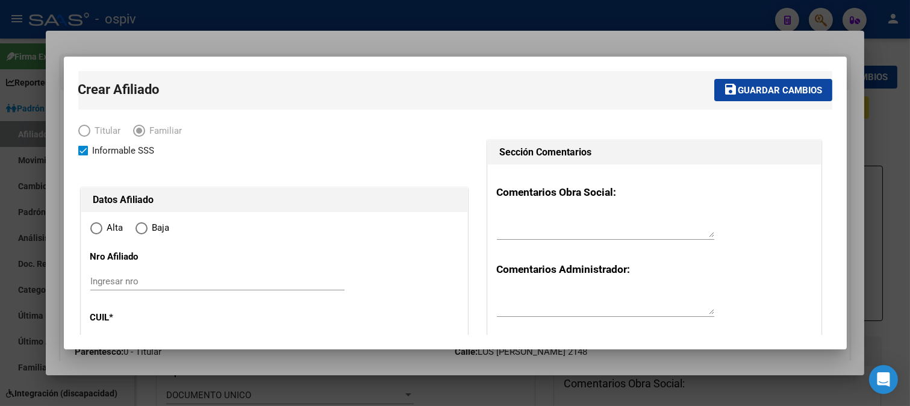
type input "VILLA ADELINA"
type input "1607"
type input "LOS PERALES"
type input "2148"
radio input "true"
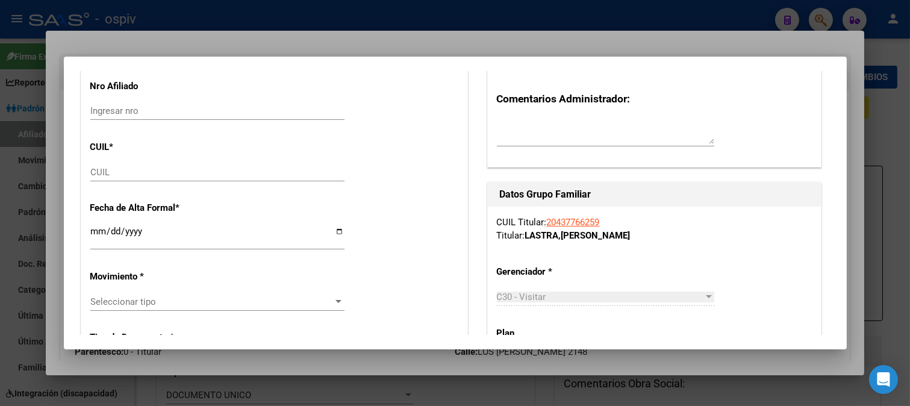
type input "30-60895138-1"
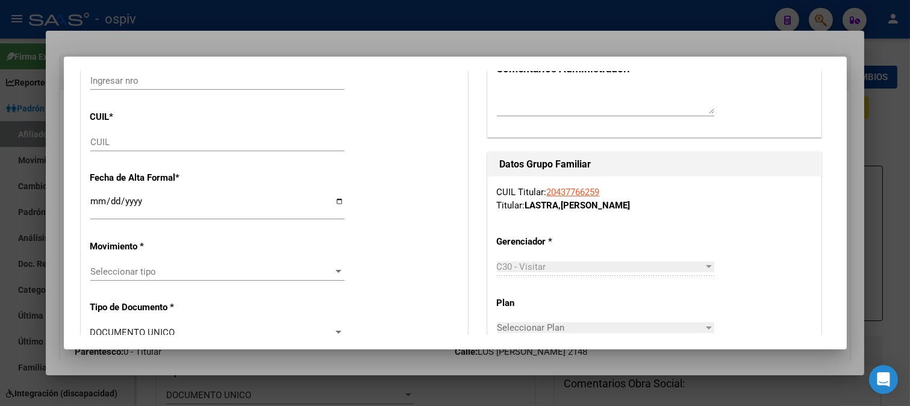
click at [122, 149] on div "CUIL" at bounding box center [217, 142] width 254 height 18
click at [116, 134] on div "CUIL" at bounding box center [217, 142] width 254 height 18
type input "27-58513834-2"
click at [99, 202] on input "Ingresar fecha" at bounding box center [217, 205] width 254 height 19
type input "58513834"
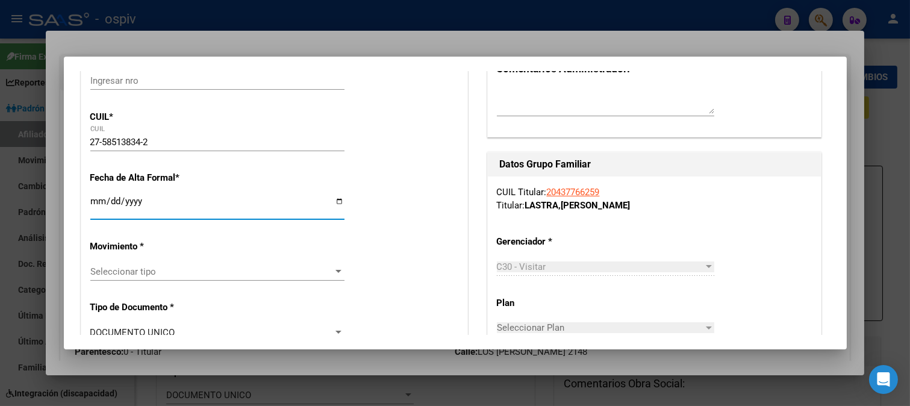
type input "LASTRA"
type input "DELFINA AMELIE"
type input "2020-08-06"
type input "VILLA ADELINA"
type input "00"
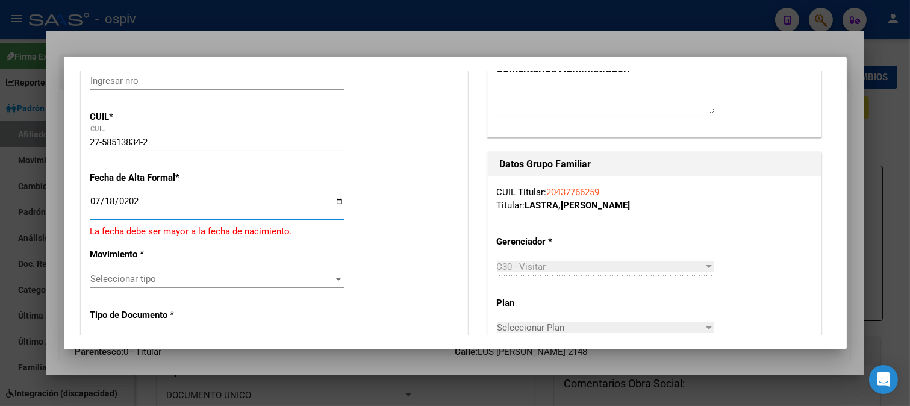
type input "2025-07-18"
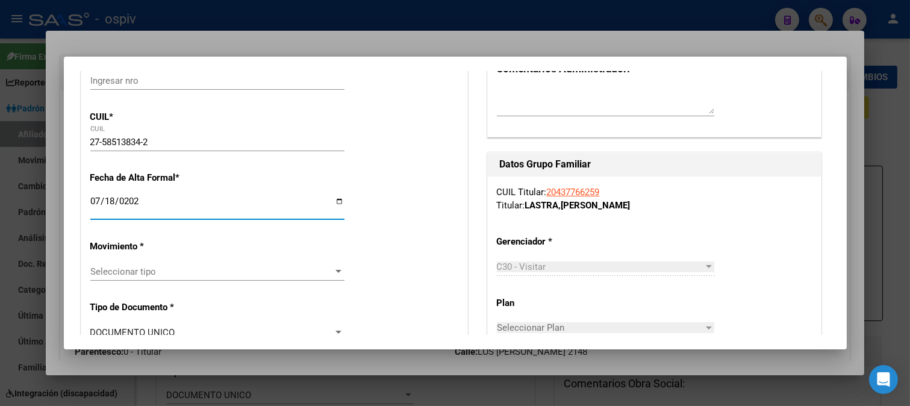
click at [133, 270] on span "Seleccionar tipo" at bounding box center [211, 271] width 243 height 11
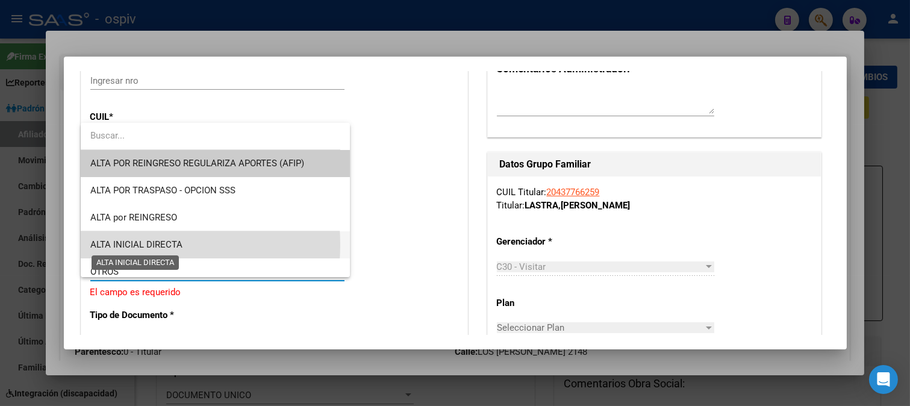
click at [133, 244] on span "ALTA INICIAL DIRECTA" at bounding box center [136, 244] width 92 height 11
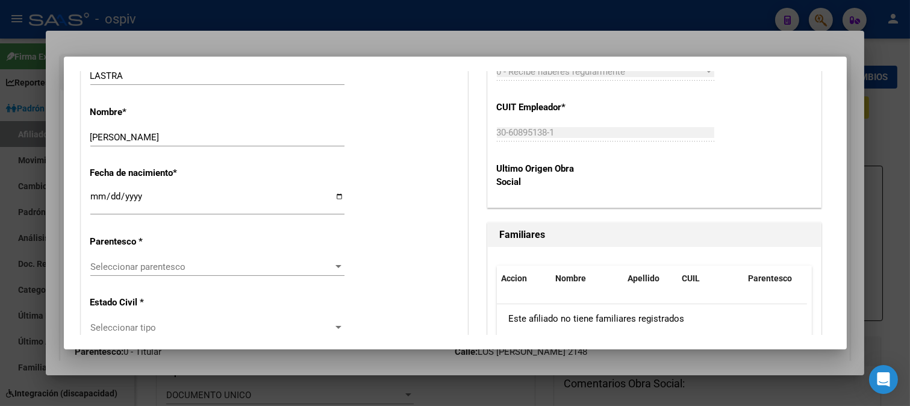
scroll to position [602, 0]
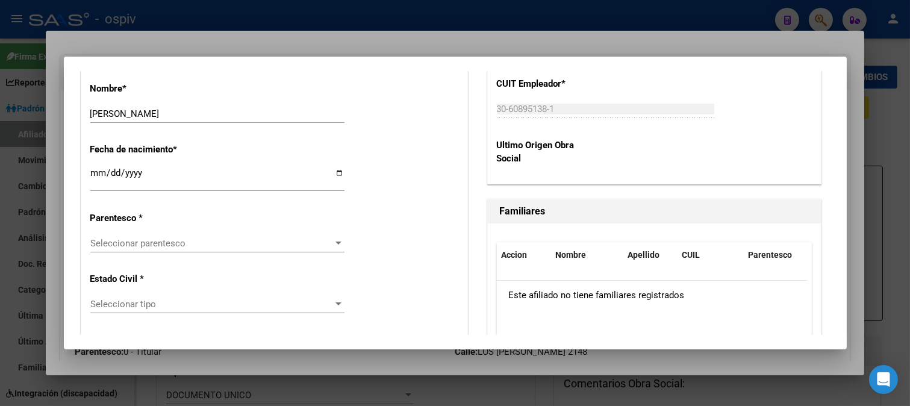
click at [137, 241] on span "Seleccionar parentesco" at bounding box center [211, 243] width 243 height 11
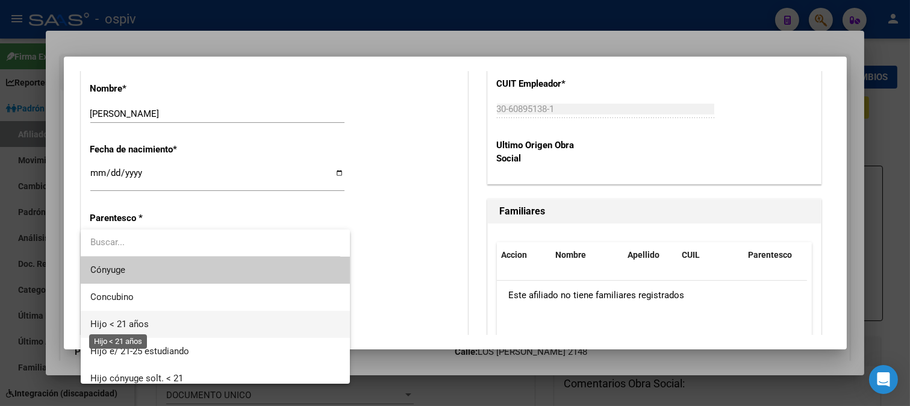
click at [117, 326] on span "Hijo < 21 años" at bounding box center [119, 323] width 58 height 11
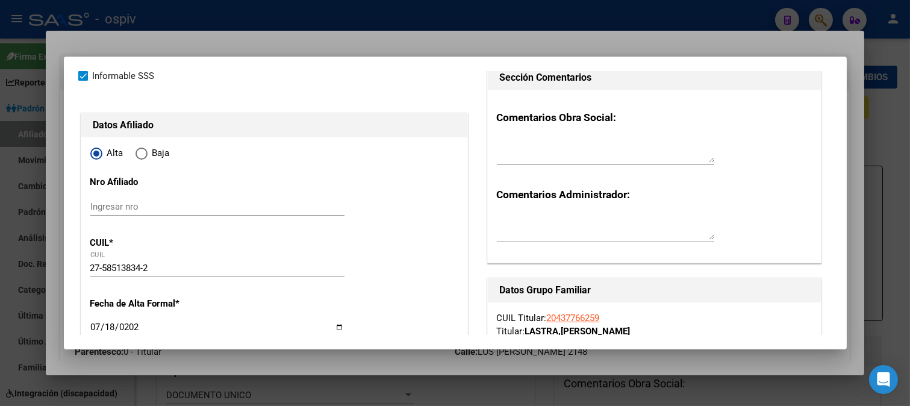
scroll to position [0, 0]
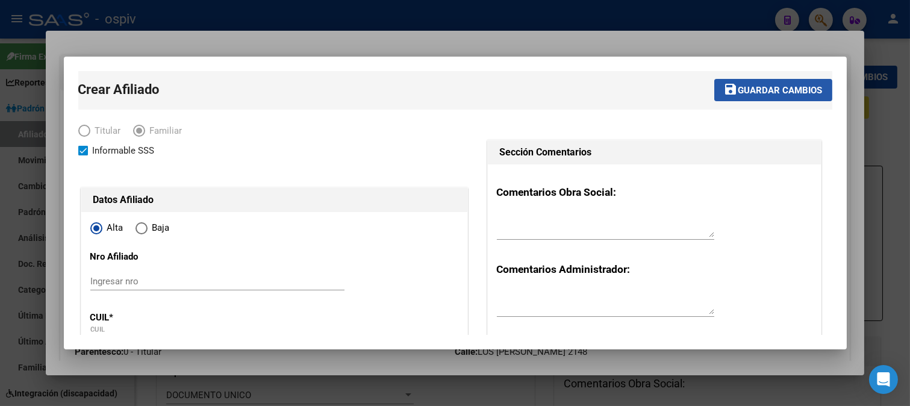
click at [767, 90] on span "Guardar cambios" at bounding box center [780, 90] width 84 height 11
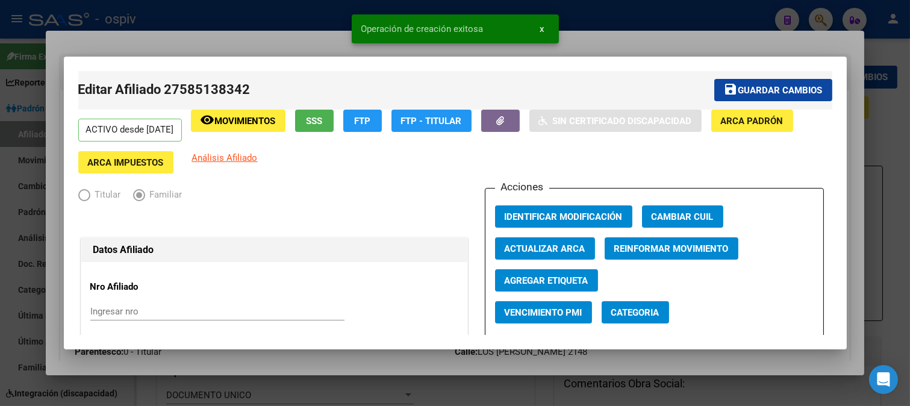
click at [630, 312] on span "Categoria" at bounding box center [635, 312] width 48 height 11
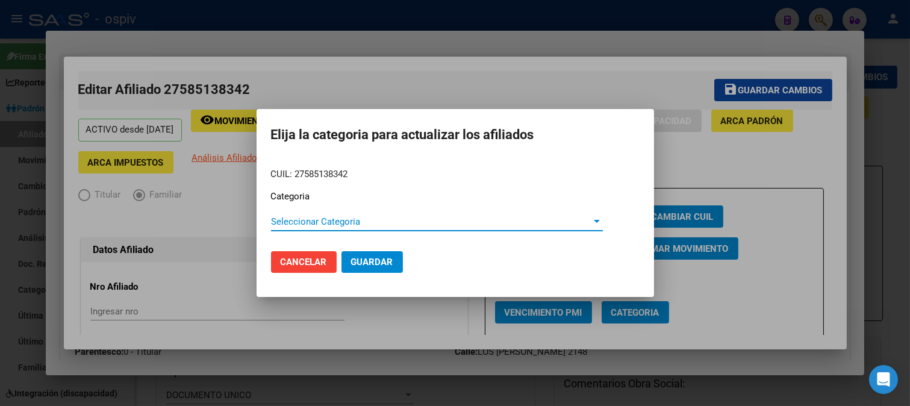
click at [287, 221] on span "Seleccionar Categoria" at bounding box center [431, 221] width 321 height 11
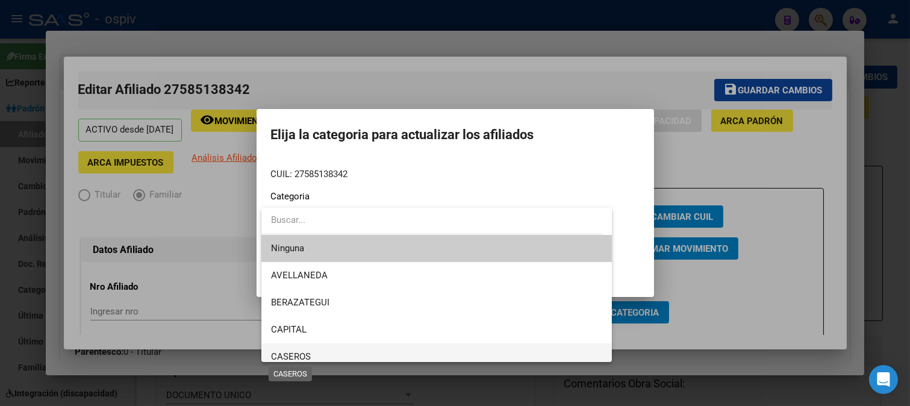
click at [293, 352] on span "CASEROS" at bounding box center [291, 356] width 40 height 11
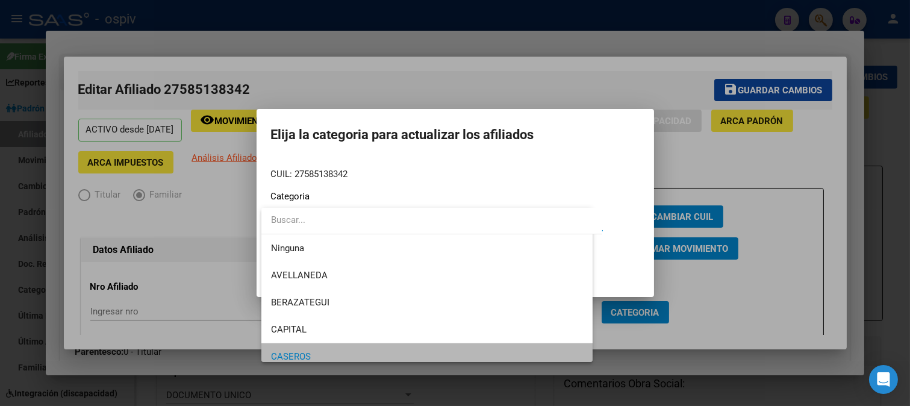
scroll to position [8, 0]
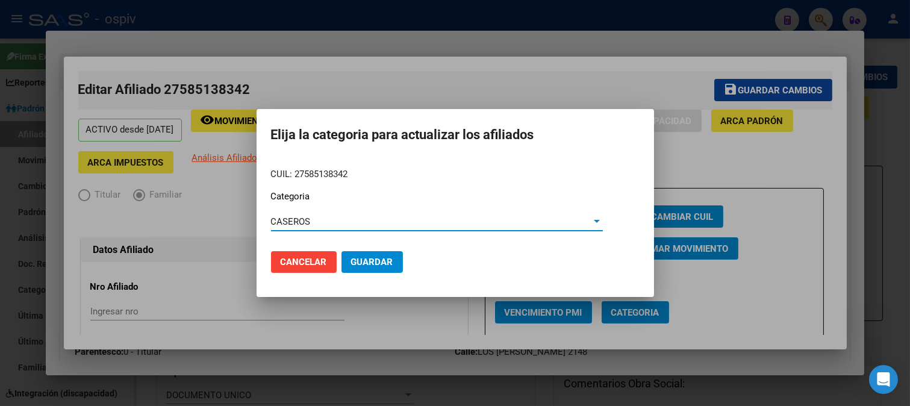
click at [376, 264] on span "Guardar" at bounding box center [372, 261] width 42 height 11
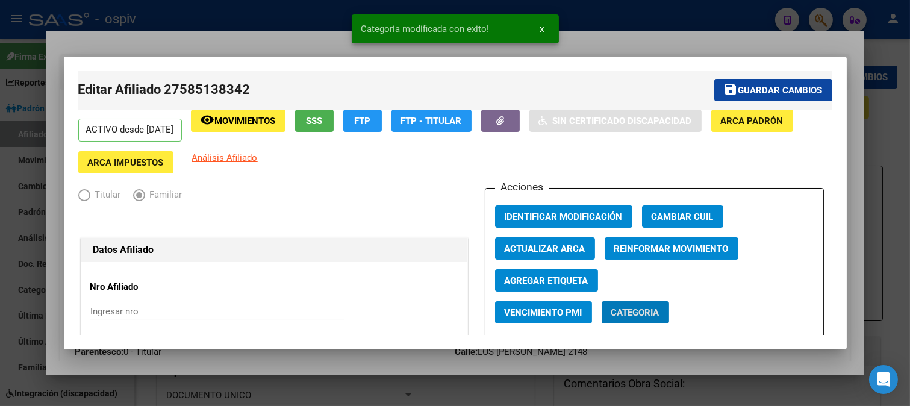
click at [544, 288] on button "Agregar Etiqueta" at bounding box center [546, 280] width 103 height 22
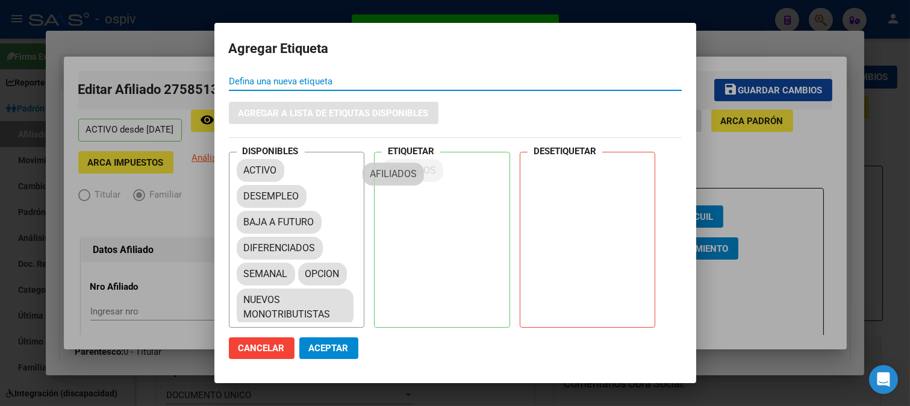
drag, startPoint x: 274, startPoint y: 226, endPoint x: 394, endPoint y: 175, distance: 130.5
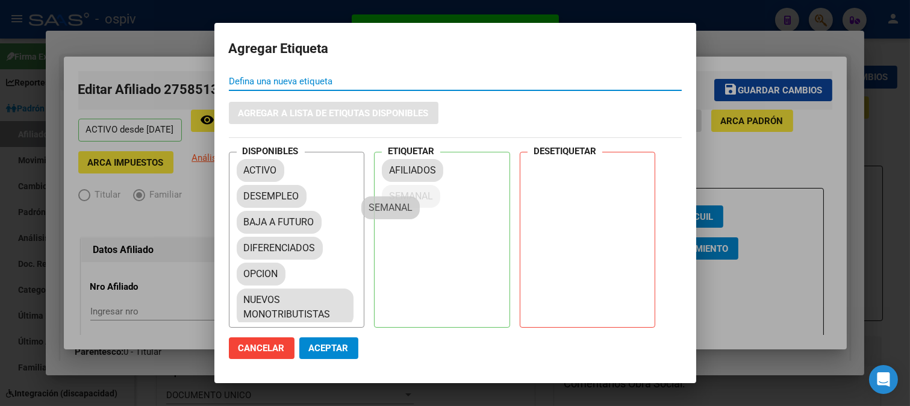
drag, startPoint x: 279, startPoint y: 274, endPoint x: 423, endPoint y: 195, distance: 164.1
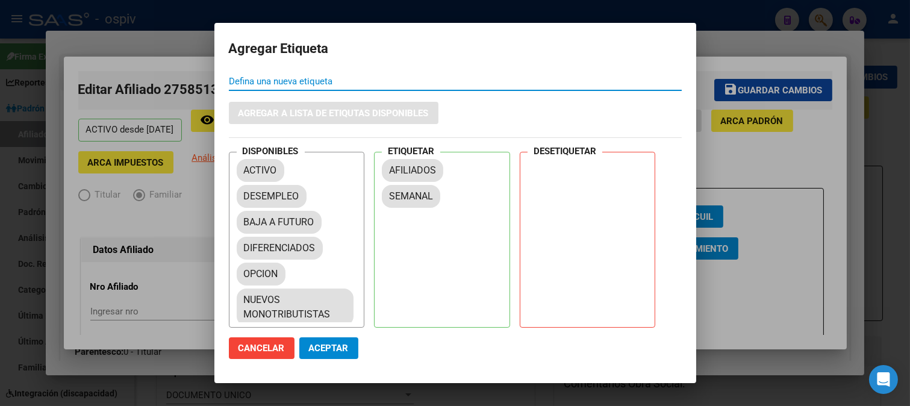
click at [333, 343] on span "Aceptar" at bounding box center [329, 348] width 40 height 11
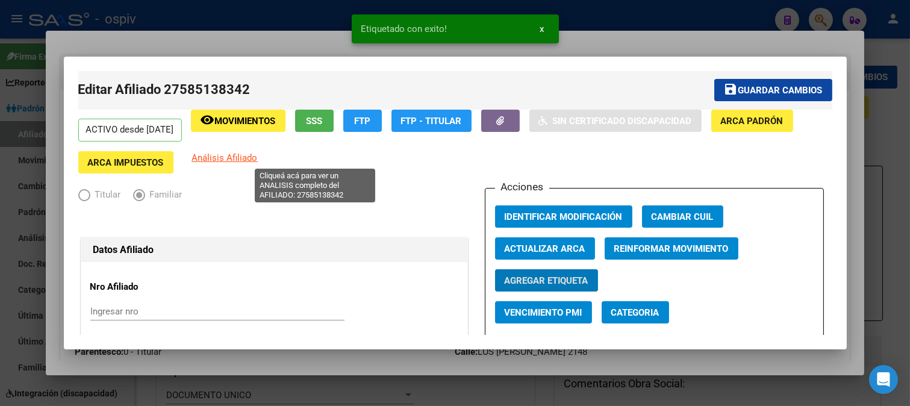
click at [258, 160] on span "Análisis Afiliado" at bounding box center [225, 157] width 66 height 11
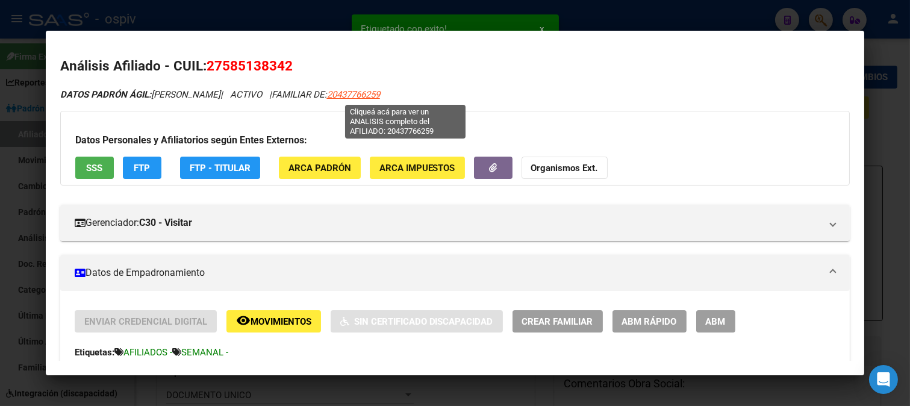
click at [380, 93] on span "20437766259" at bounding box center [353, 94] width 53 height 11
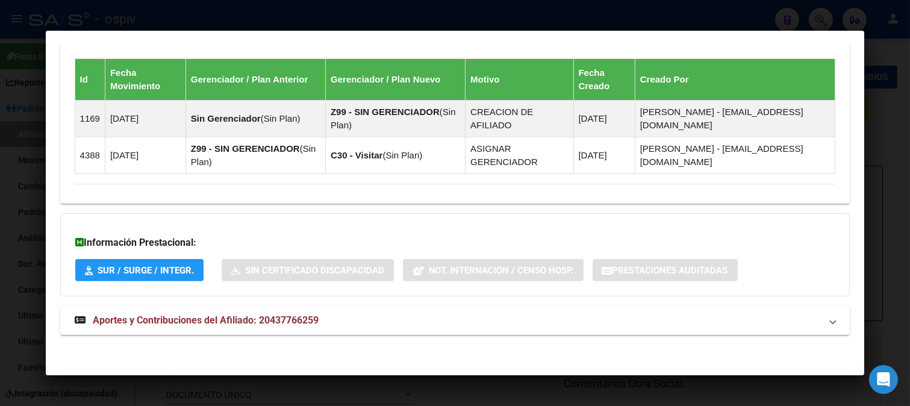
scroll to position [792, 0]
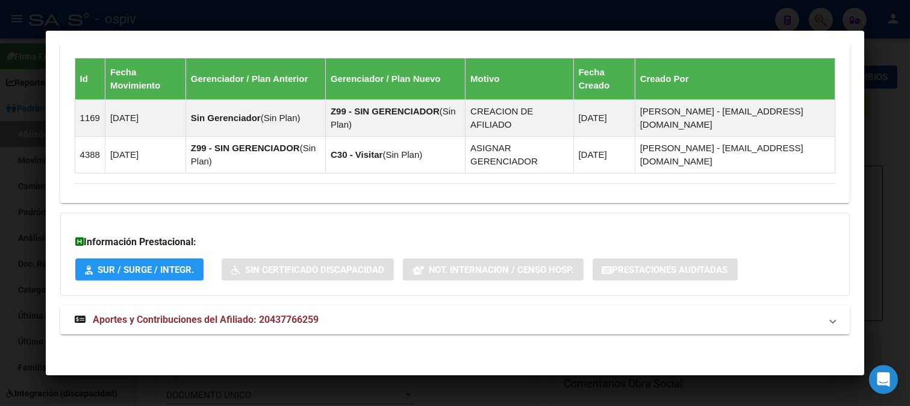
click at [199, 321] on span "Aportes y Contribuciones del Afiliado: 20437766259" at bounding box center [206, 319] width 226 height 11
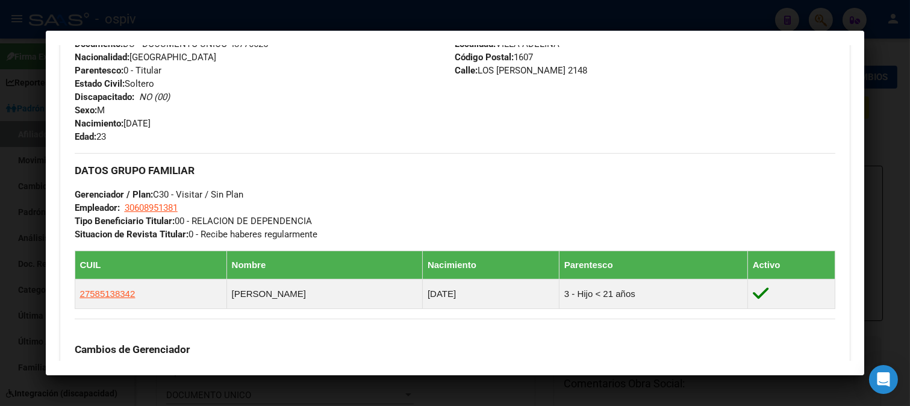
scroll to position [518, 0]
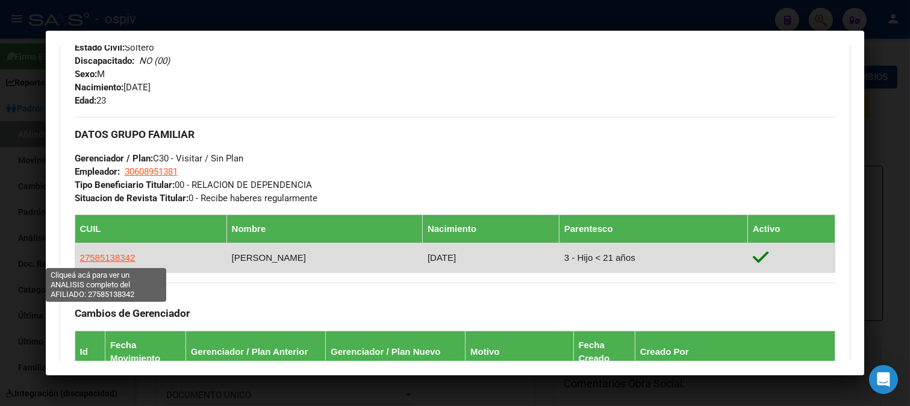
click at [115, 254] on span "27585138342" at bounding box center [107, 257] width 55 height 10
type textarea "27585138342"
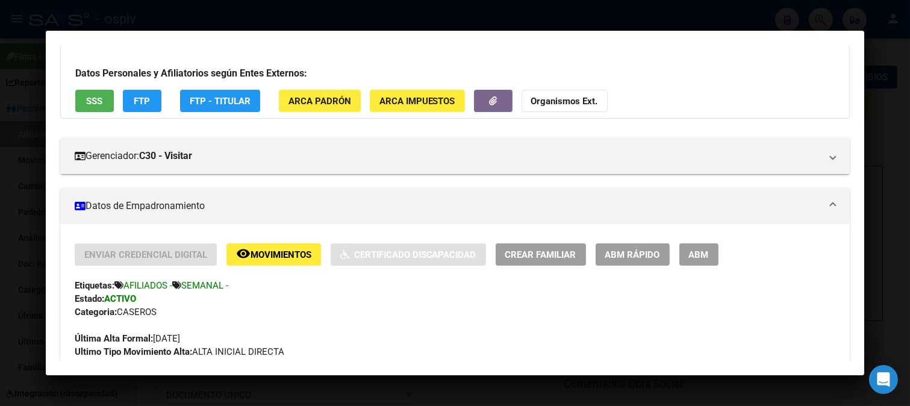
scroll to position [177, 0]
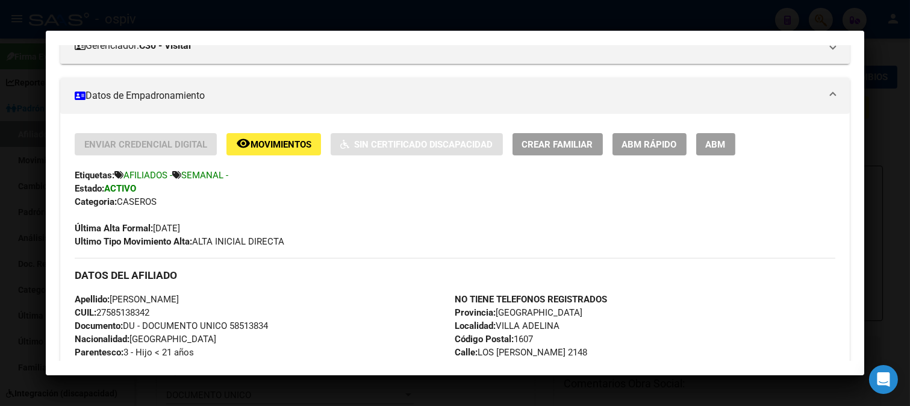
click at [530, 202] on div "Categoria: CASEROS" at bounding box center [455, 201] width 761 height 13
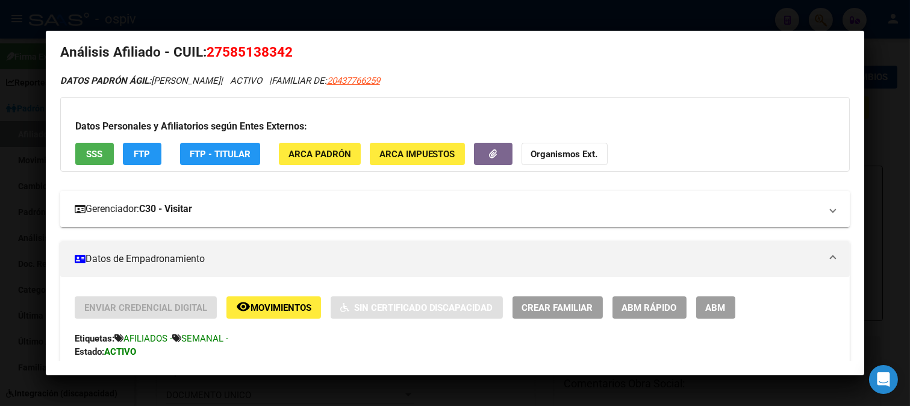
scroll to position [0, 0]
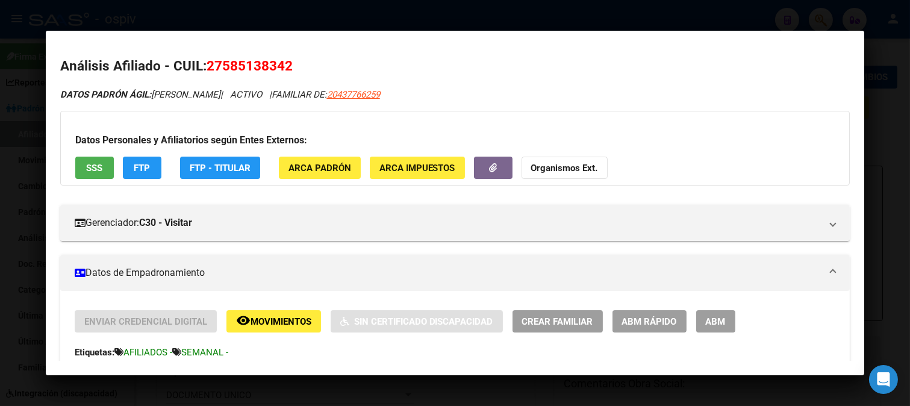
click at [769, 67] on h2 "Análisis Afiliado - CUIL: 27585138342" at bounding box center [455, 66] width 790 height 20
click at [76, 17] on div at bounding box center [455, 203] width 910 height 406
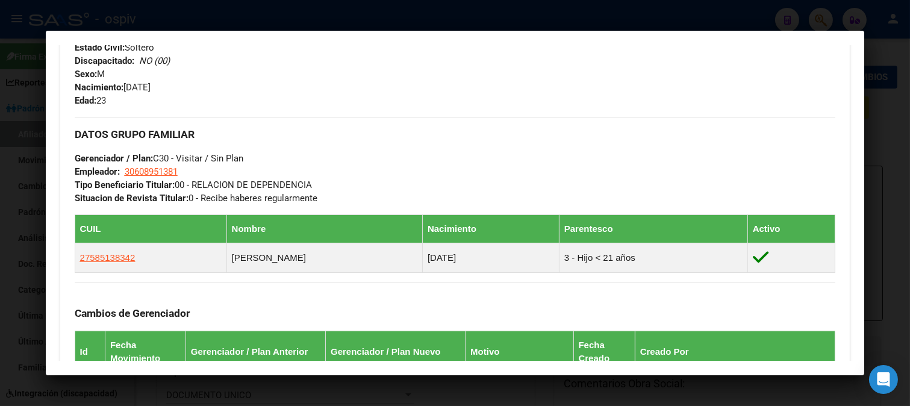
drag, startPoint x: 814, startPoint y: 19, endPoint x: 822, endPoint y: 20, distance: 7.8
click at [820, 20] on div at bounding box center [455, 203] width 910 height 406
click at [823, 20] on div at bounding box center [455, 203] width 910 height 406
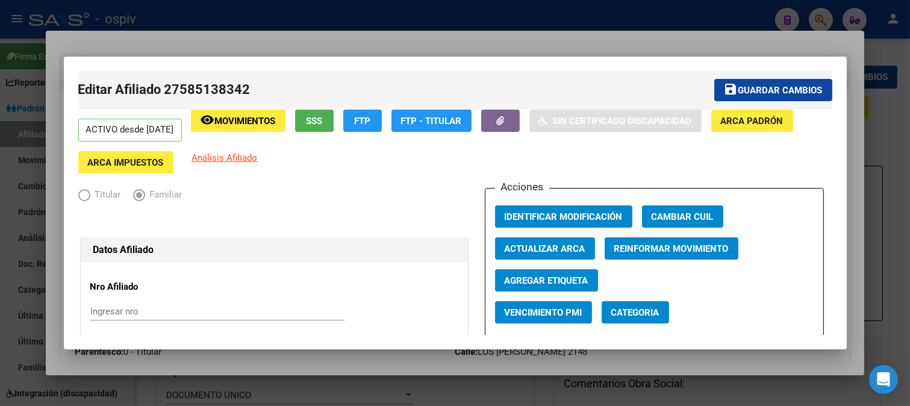
click at [828, 18] on div at bounding box center [455, 203] width 910 height 406
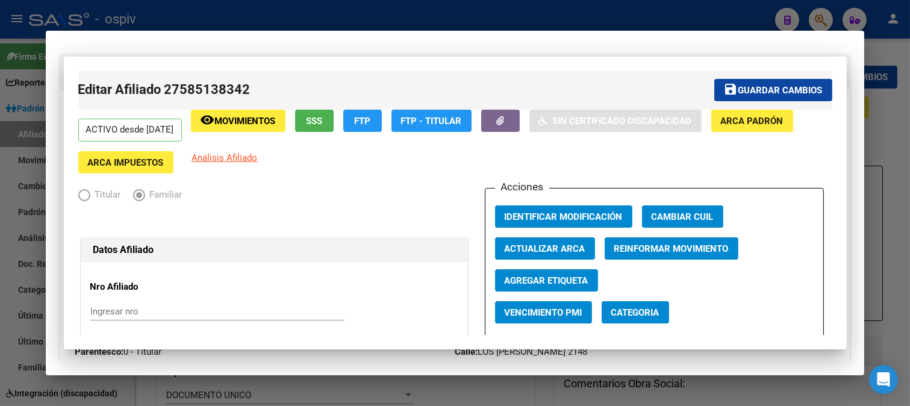
click at [828, 18] on div at bounding box center [455, 203] width 910 height 406
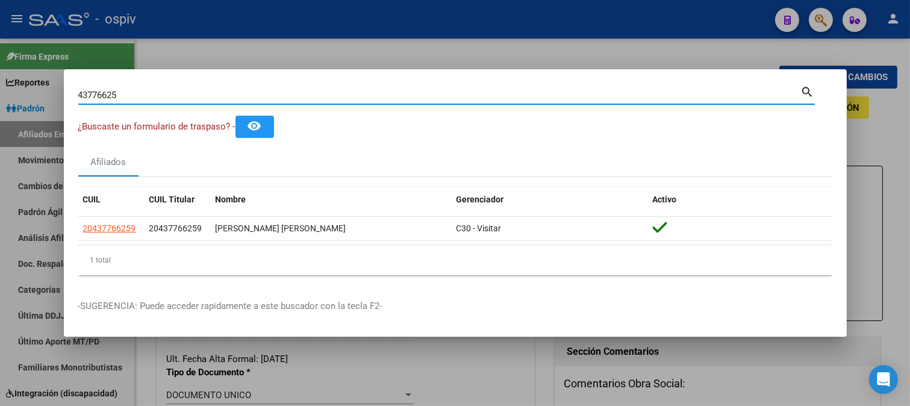
drag, startPoint x: 105, startPoint y: 93, endPoint x: 2, endPoint y: 82, distance: 103.5
click at [2, 82] on div "43776625 Buscar (apellido, dni, cuil, nro traspaso, cuit, obra social) search ¿…" at bounding box center [455, 203] width 910 height 406
type input "20944408615"
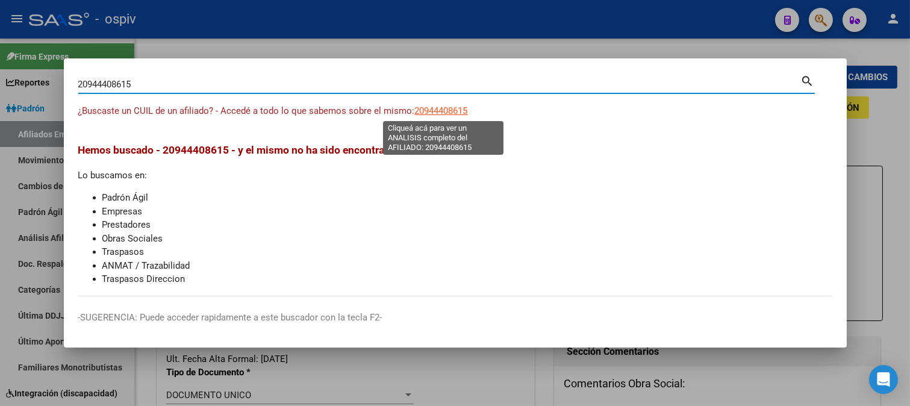
click at [443, 110] on span "20944408615" at bounding box center [441, 110] width 53 height 11
type textarea "20944408615"
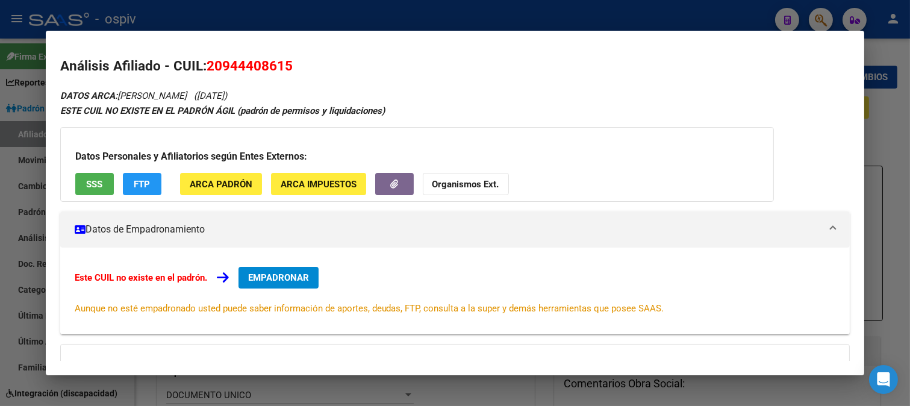
click at [265, 274] on span "EMPADRONAR" at bounding box center [278, 277] width 61 height 11
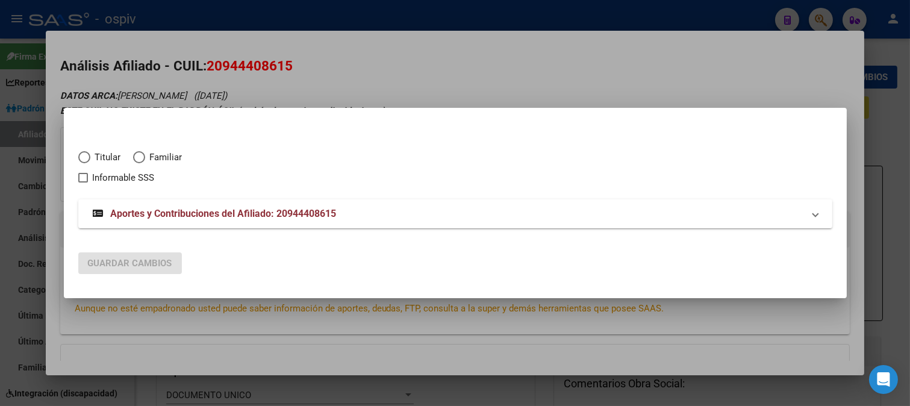
click at [112, 153] on span "Titular" at bounding box center [105, 157] width 31 height 14
click at [90, 153] on input "Titular" at bounding box center [84, 157] width 12 height 12
radio input "true"
checkbox input "true"
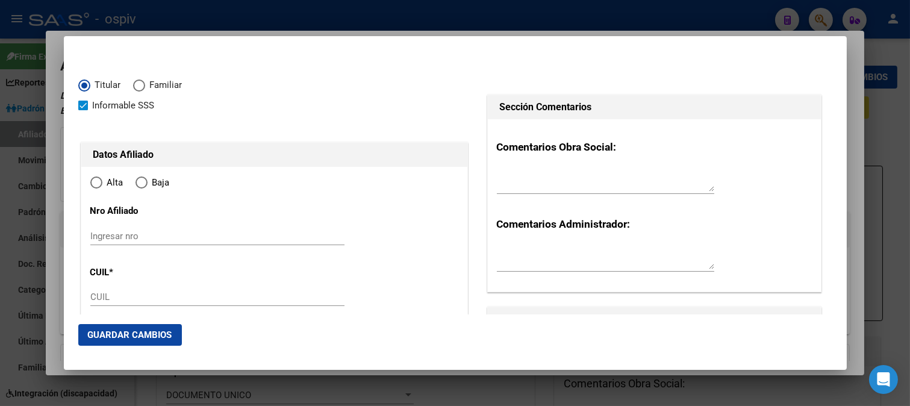
type input "20-94440861-5"
radio input "true"
type input "94440861"
type input "QUISPE TINTA"
type input "LUCIANO"
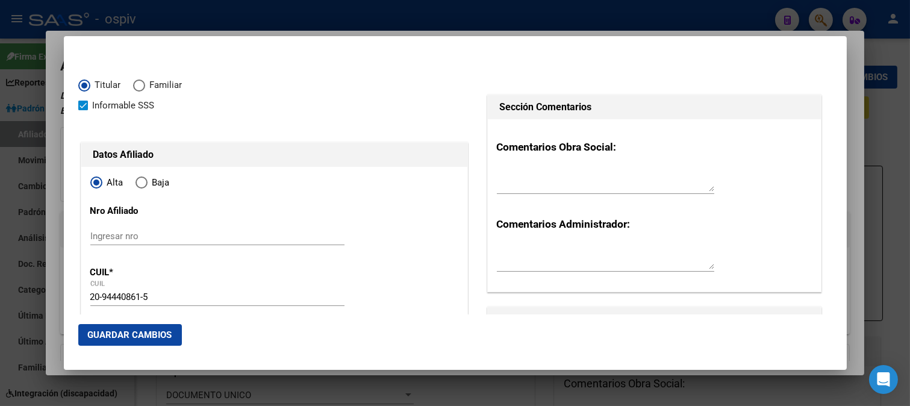
type input "1989-12-12"
type input "CABA"
type input "1407"
type input "PERON EVA AV."
type input "4257"
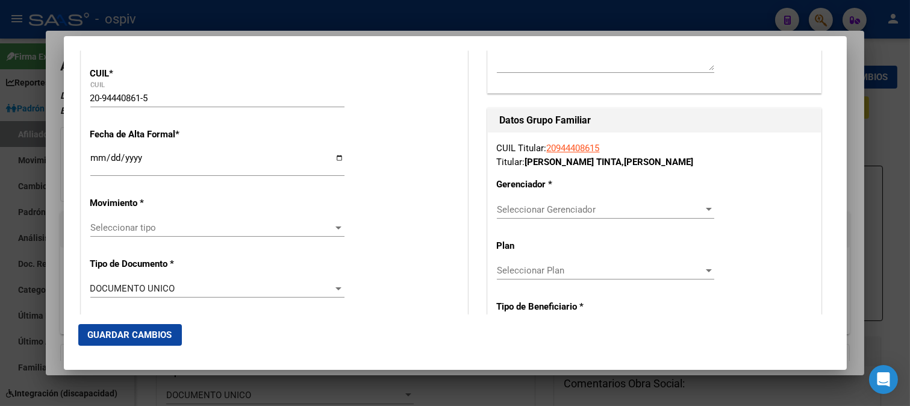
scroll to position [200, 0]
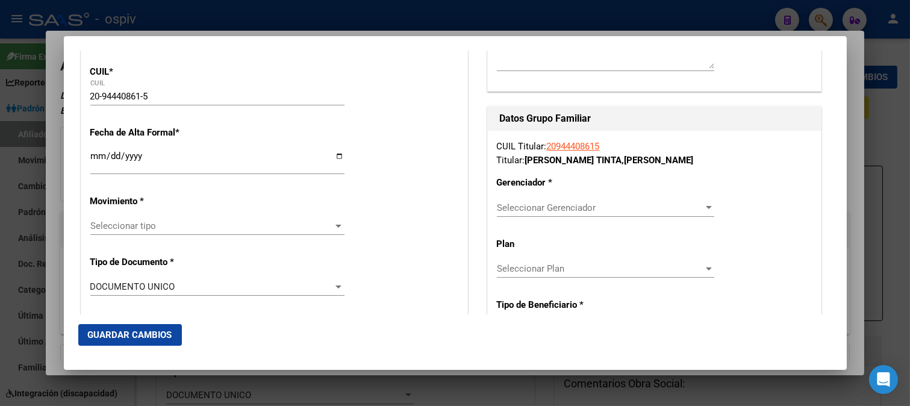
click at [91, 160] on input "Ingresar fecha" at bounding box center [217, 160] width 254 height 19
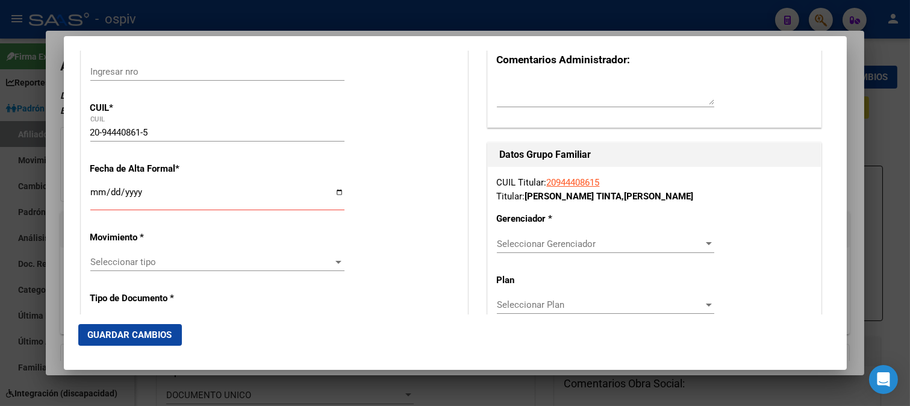
scroll to position [67, 0]
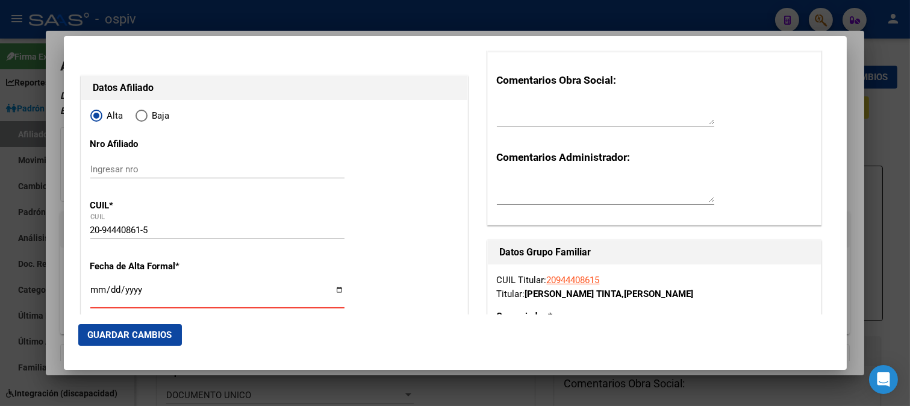
click at [101, 298] on input "Ingresar fecha" at bounding box center [217, 294] width 254 height 19
click at [178, 229] on input "20-94440861-5" at bounding box center [217, 230] width 254 height 11
click at [103, 291] on input "Ingresar fecha" at bounding box center [217, 294] width 254 height 19
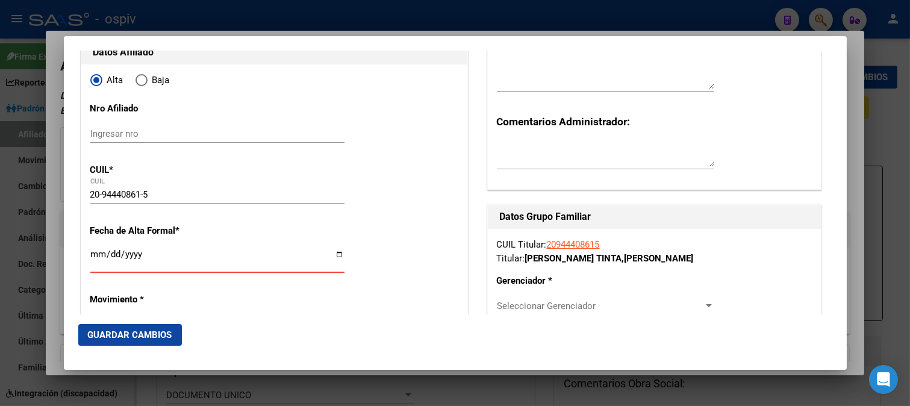
scroll to position [134, 0]
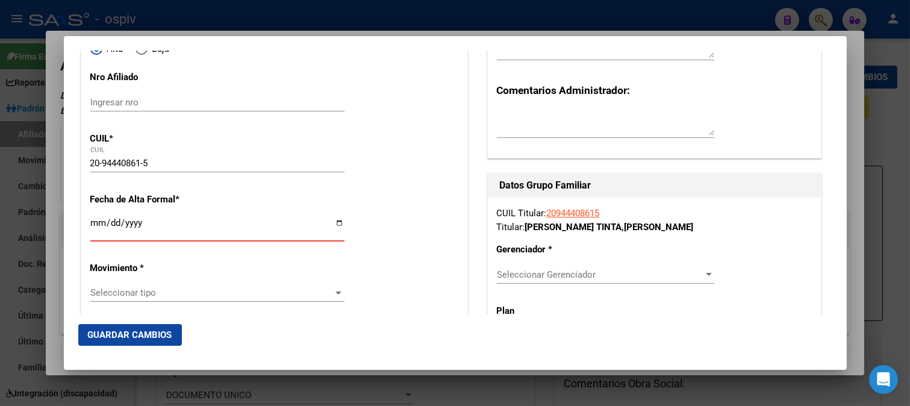
click at [122, 226] on input "Ingresar fecha" at bounding box center [217, 227] width 254 height 19
click at [92, 226] on input "Ingresar fecha" at bounding box center [217, 227] width 254 height 19
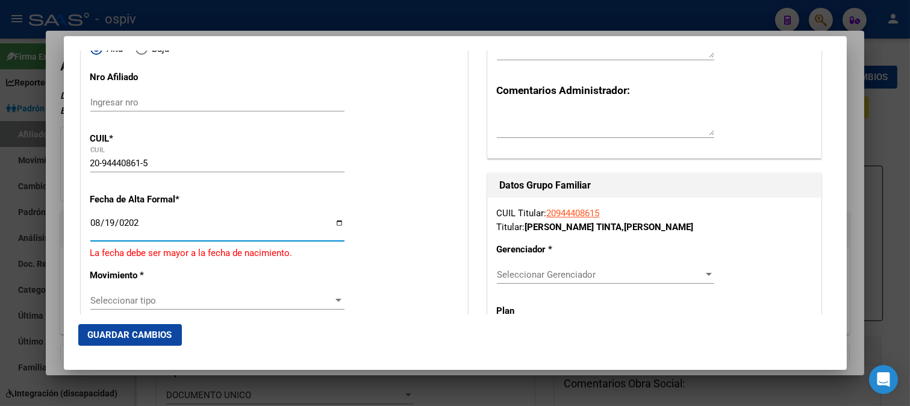
type input "2025-08-19"
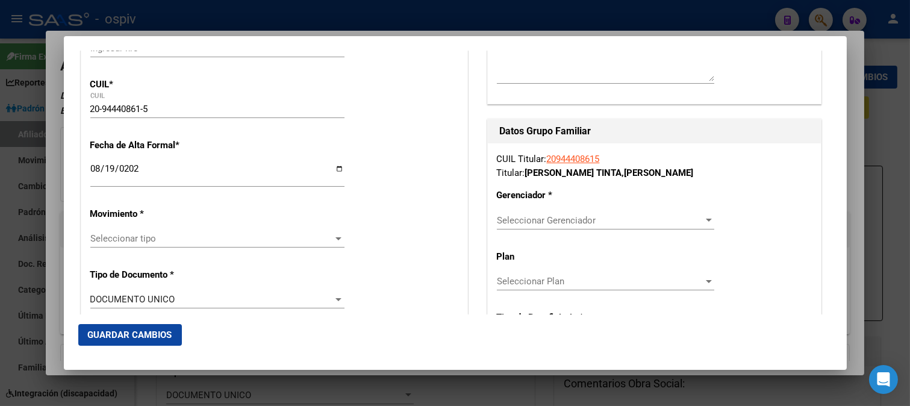
scroll to position [200, 0]
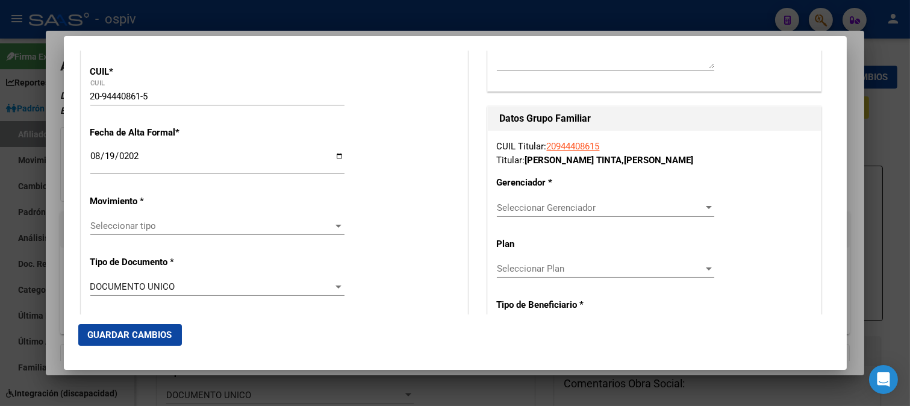
click at [135, 222] on span "Seleccionar tipo" at bounding box center [211, 225] width 243 height 11
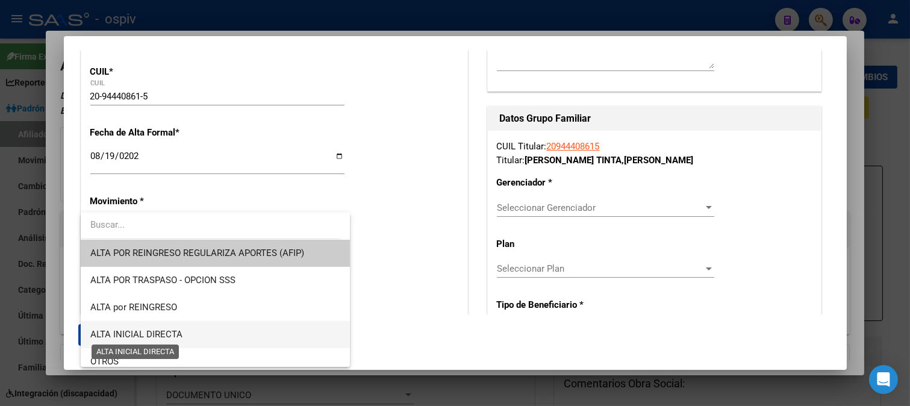
click at [122, 338] on span "ALTA INICIAL DIRECTA" at bounding box center [136, 334] width 92 height 11
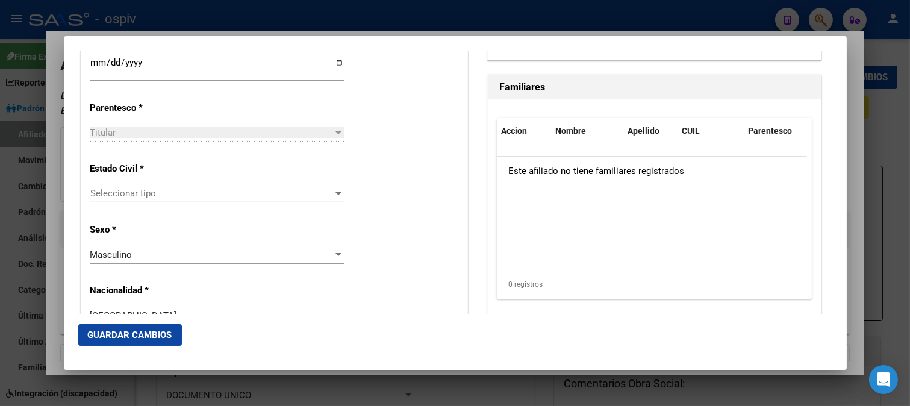
scroll to position [669, 0]
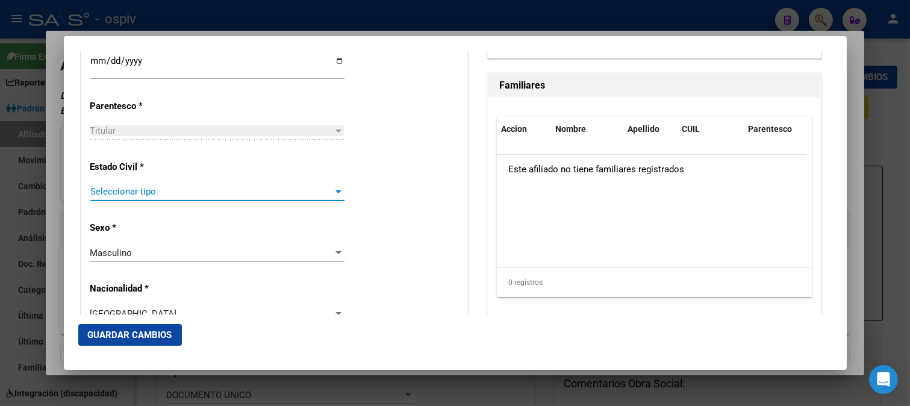
click at [141, 194] on span "Seleccionar tipo" at bounding box center [211, 191] width 243 height 11
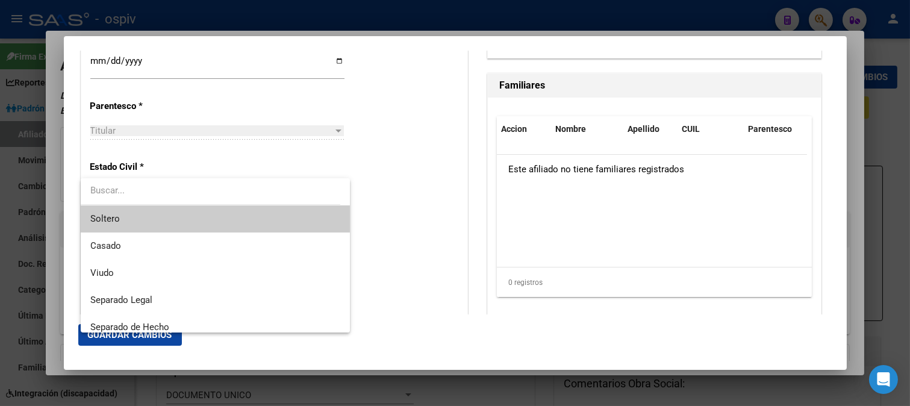
click at [121, 217] on span "Soltero" at bounding box center [215, 218] width 250 height 27
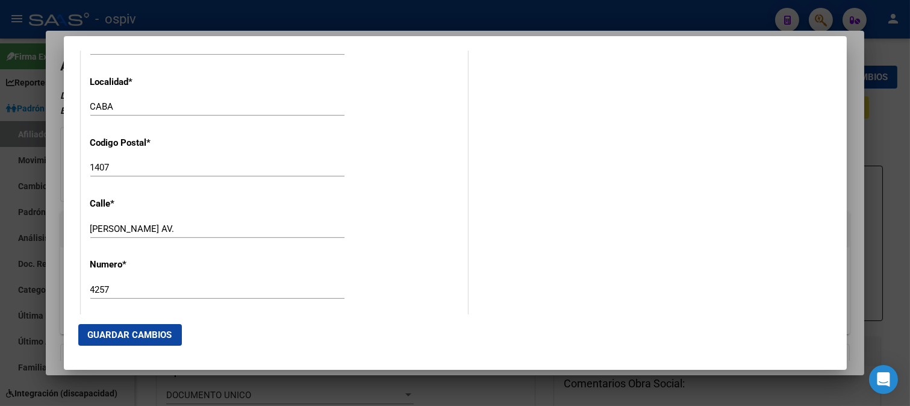
scroll to position [1204, 0]
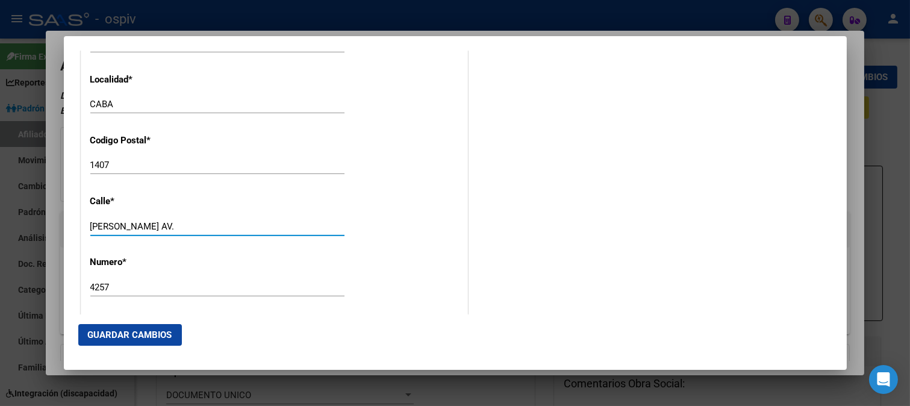
drag, startPoint x: 160, startPoint y: 221, endPoint x: 43, endPoint y: 222, distance: 117.4
click at [42, 222] on div "20944408615 Buscar (apellido, dni, cuil, nro traspaso, cuit, obra social) searc…" at bounding box center [455, 203] width 910 height 406
type input "francisco bilbao"
drag, startPoint x: 111, startPoint y: 280, endPoint x: 65, endPoint y: 290, distance: 47.5
click at [65, 290] on mat-dialog-content "Titular Familiar Informable SSS Datos Afiliado Alta Baja Nro Afiliado Ingresar …" at bounding box center [455, 183] width 783 height 264
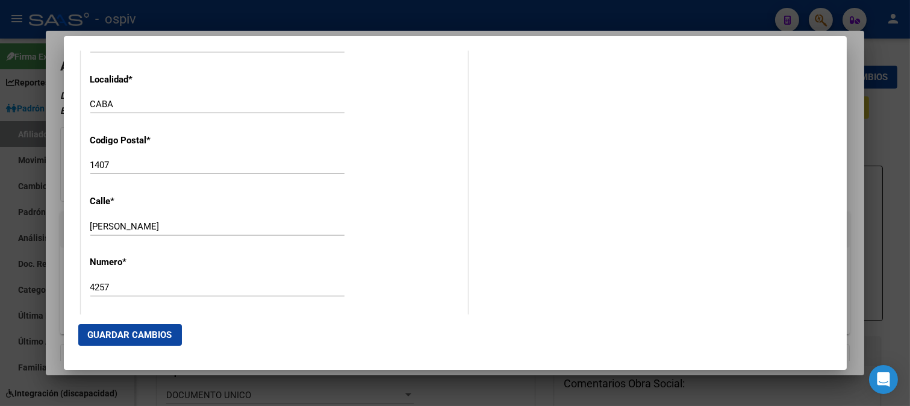
scroll to position [1271, 0]
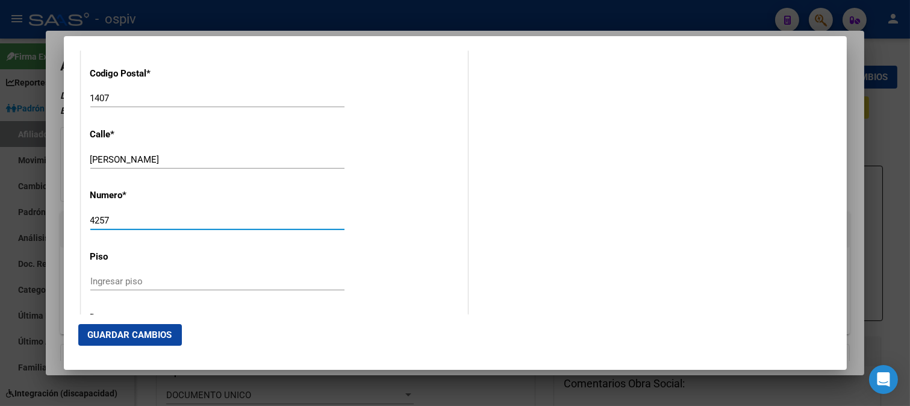
drag, startPoint x: 119, startPoint y: 219, endPoint x: 81, endPoint y: 217, distance: 38.0
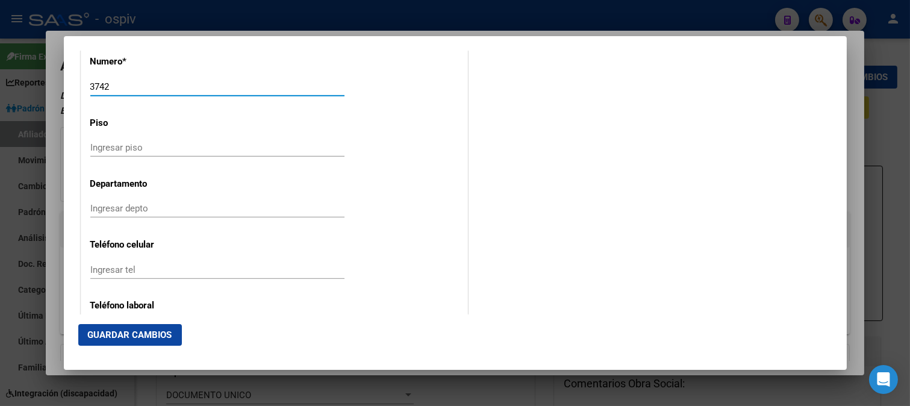
scroll to position [1471, 0]
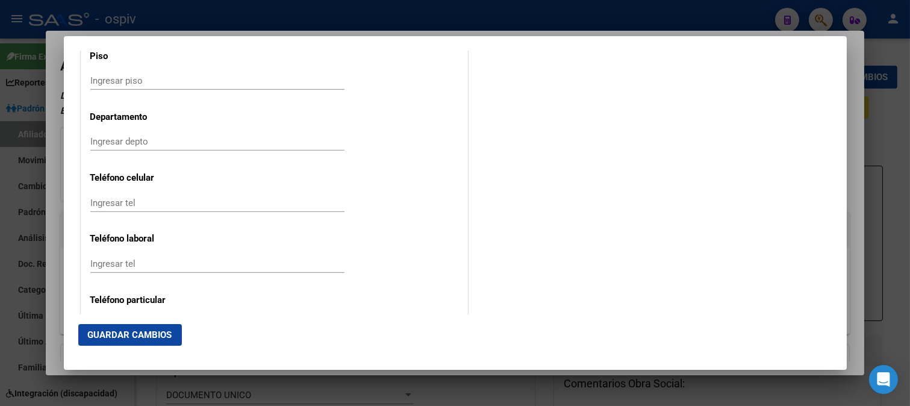
type input "3742"
click at [147, 202] on input "Ingresar tel" at bounding box center [217, 202] width 254 height 11
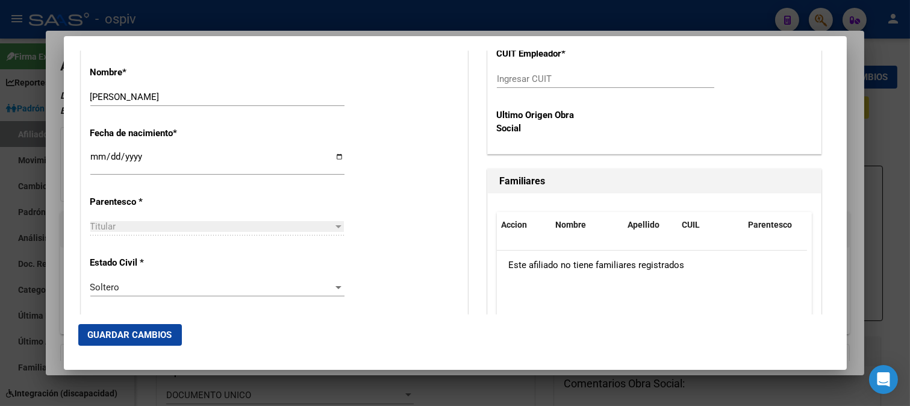
scroll to position [295, 0]
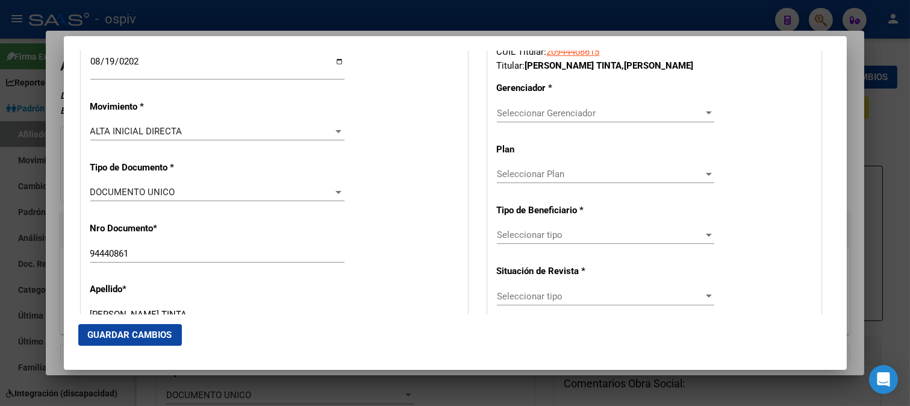
type input "166734909"
click at [559, 116] on span "Seleccionar Gerenciador" at bounding box center [600, 113] width 206 height 11
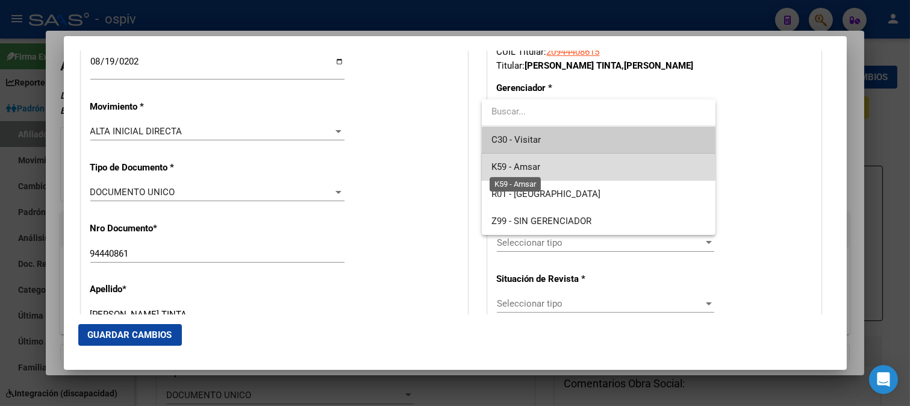
click at [524, 164] on span "K59 - Amsar" at bounding box center [515, 166] width 49 height 11
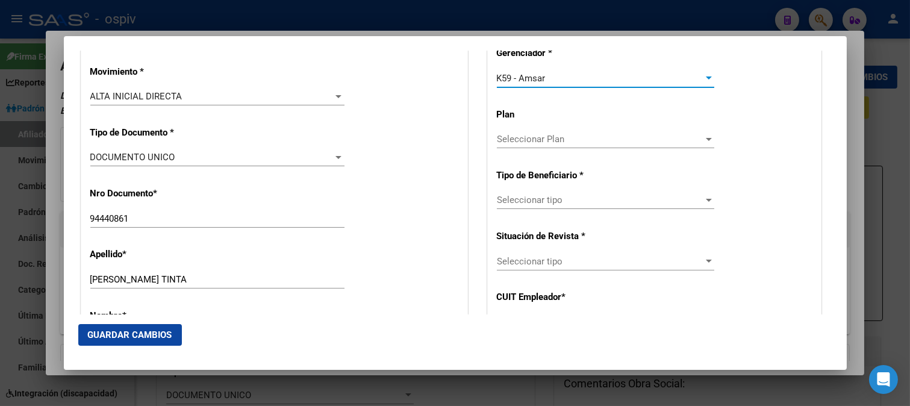
scroll to position [362, 0]
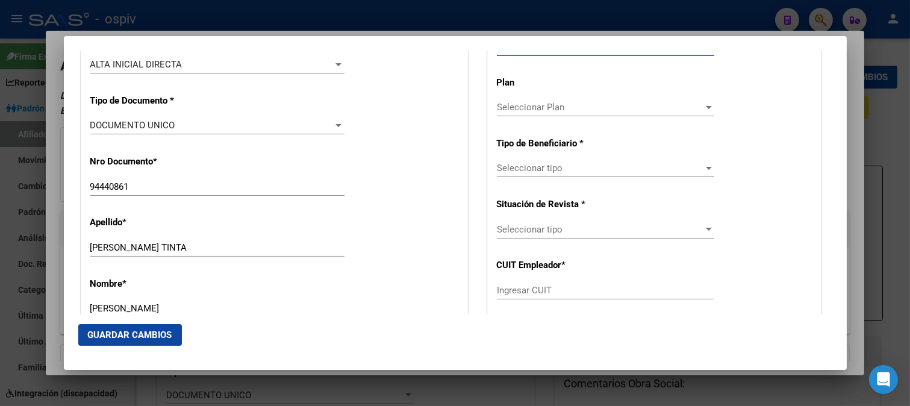
click at [521, 164] on span "Seleccionar tipo" at bounding box center [600, 168] width 206 height 11
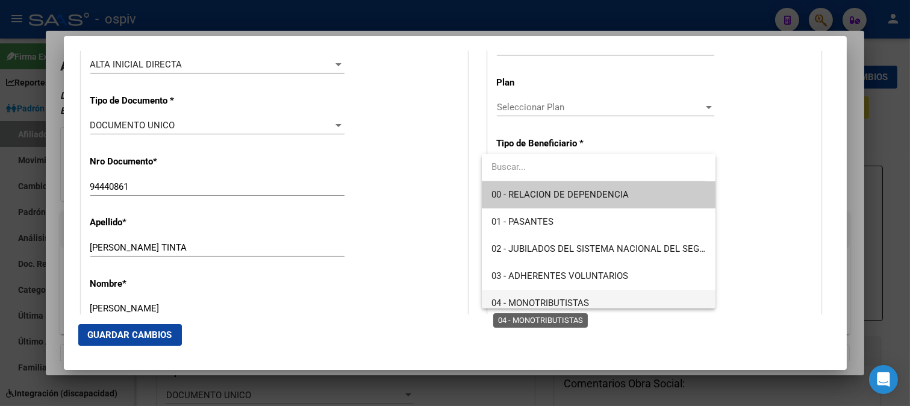
click at [528, 303] on span "04 - MONOTRIBUTISTAS" at bounding box center [540, 302] width 98 height 11
type input "20-94440861-5"
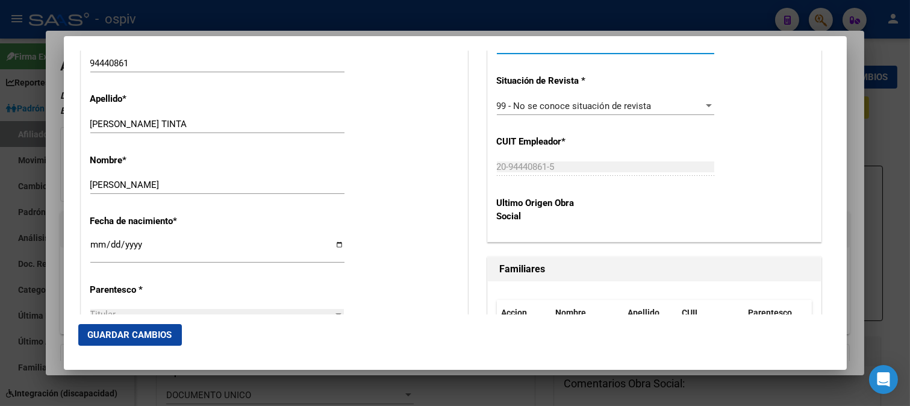
scroll to position [495, 0]
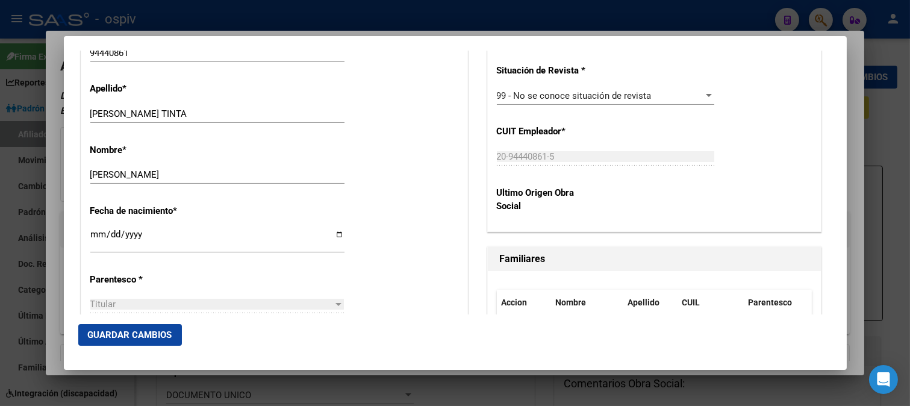
click at [131, 334] on span "Guardar Cambios" at bounding box center [130, 334] width 84 height 11
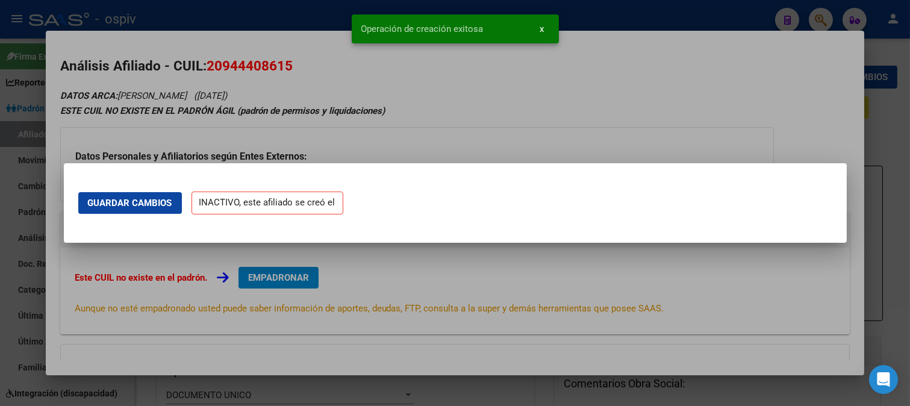
scroll to position [0, 0]
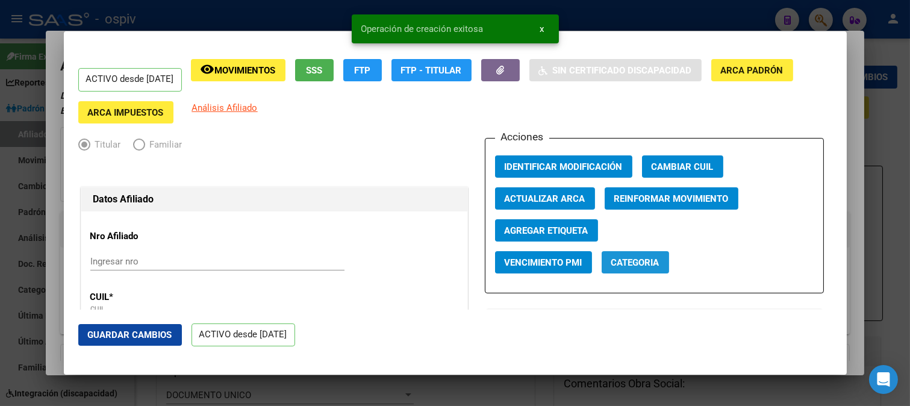
click at [618, 265] on span "Categoria" at bounding box center [635, 262] width 48 height 11
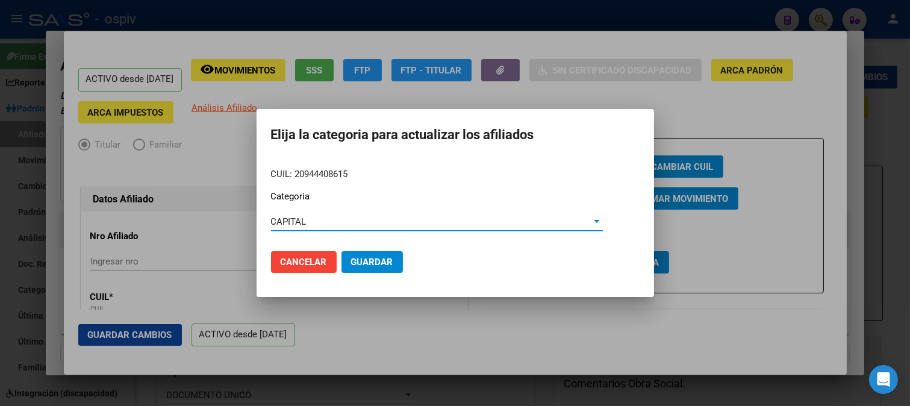
click at [364, 253] on button "Guardar" at bounding box center [371, 262] width 61 height 22
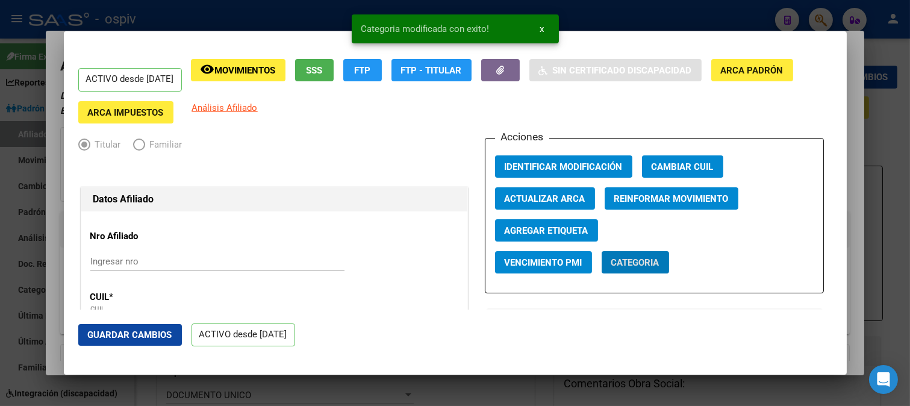
click at [569, 226] on span "Agregar Etiqueta" at bounding box center [546, 230] width 84 height 11
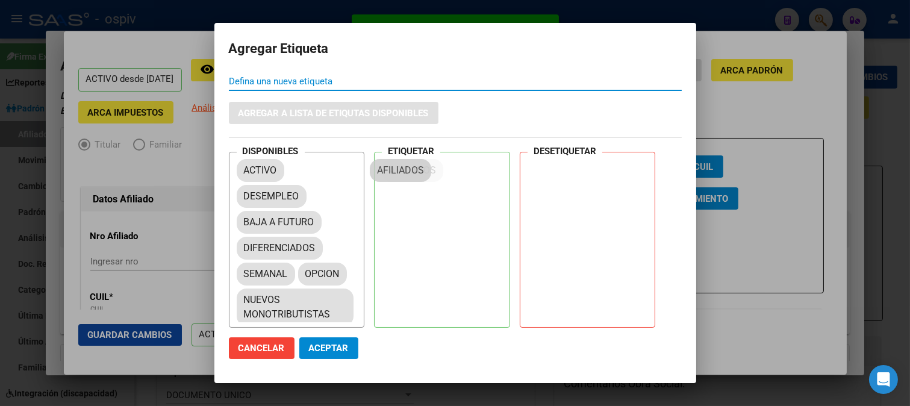
drag, startPoint x: 260, startPoint y: 231, endPoint x: 396, endPoint y: 175, distance: 147.3
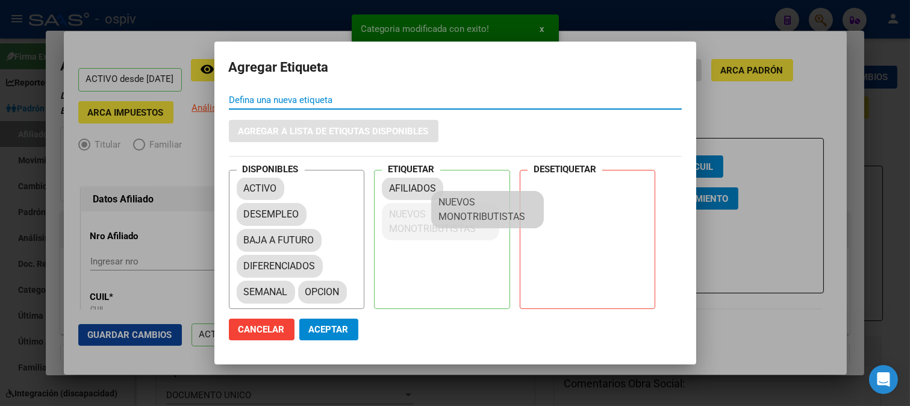
drag, startPoint x: 277, startPoint y: 295, endPoint x: 437, endPoint y: 208, distance: 182.1
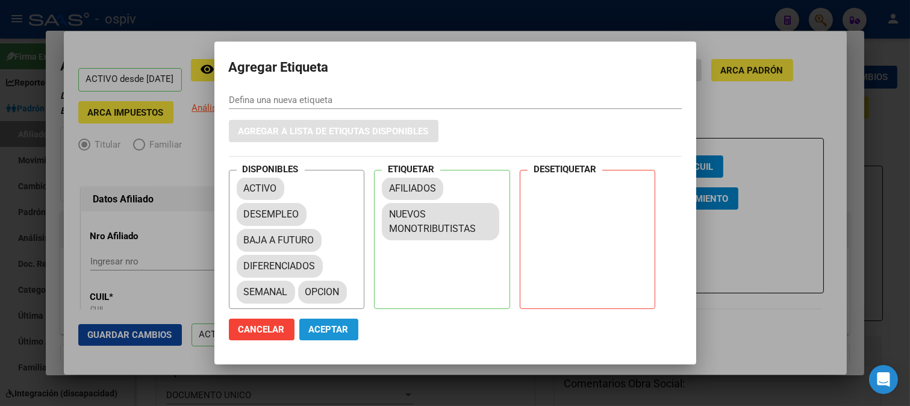
click at [335, 329] on span "Aceptar" at bounding box center [329, 329] width 40 height 11
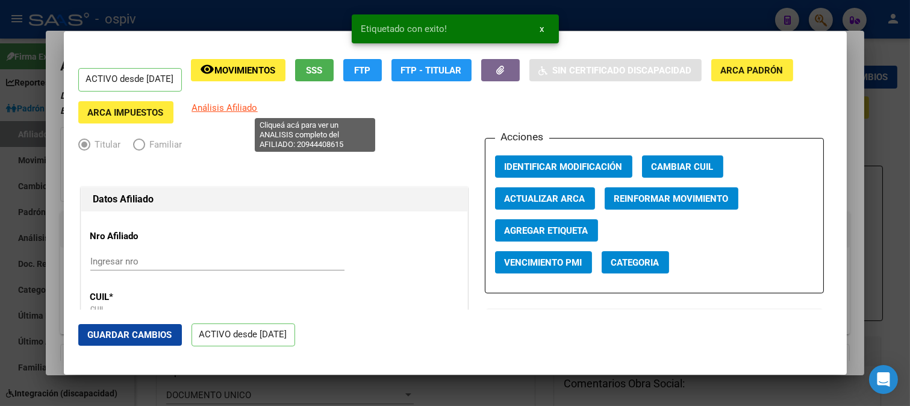
click at [258, 107] on span "Análisis Afiliado" at bounding box center [225, 107] width 66 height 11
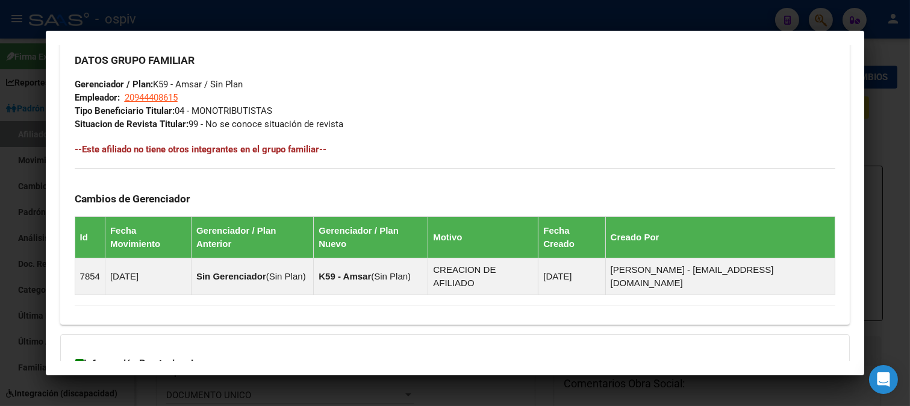
scroll to position [665, 0]
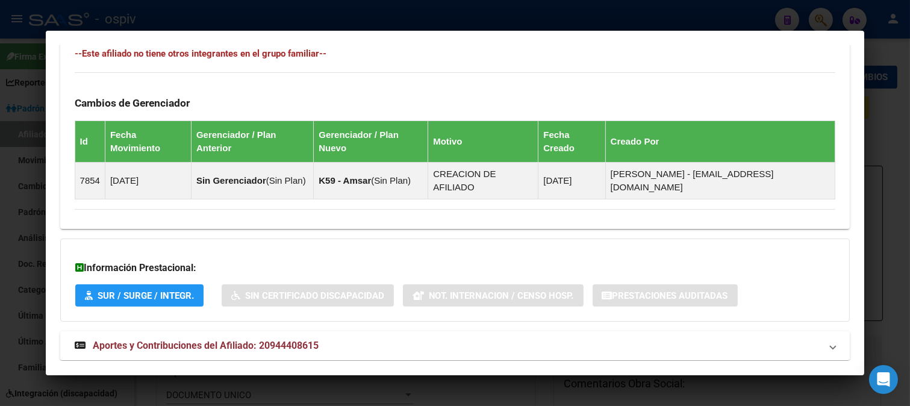
click at [241, 338] on strong "Aportes y Contribuciones del Afiliado: 20944408615" at bounding box center [197, 345] width 244 height 14
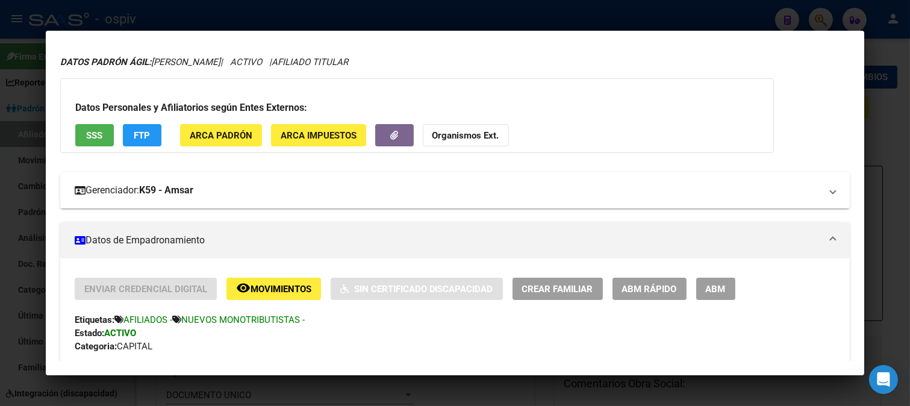
scroll to position [0, 0]
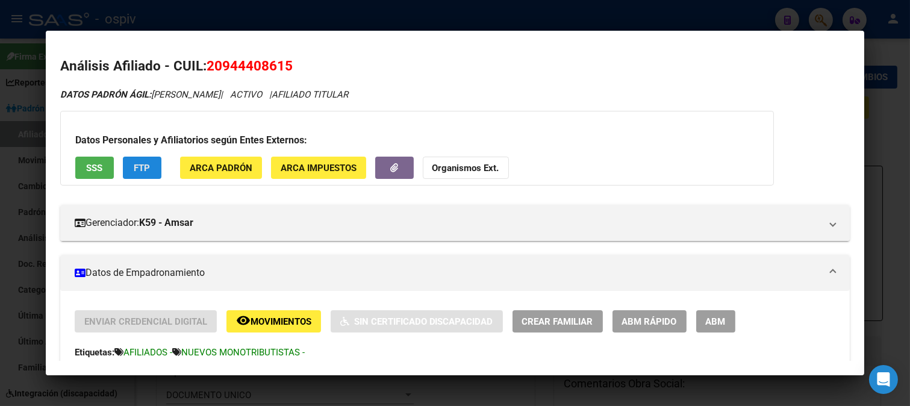
click at [138, 166] on span "FTP" at bounding box center [142, 168] width 16 height 11
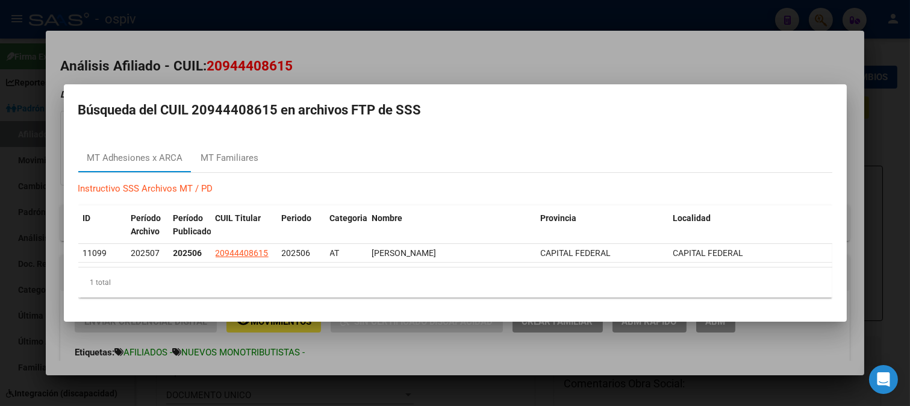
click at [627, 44] on div at bounding box center [455, 203] width 910 height 406
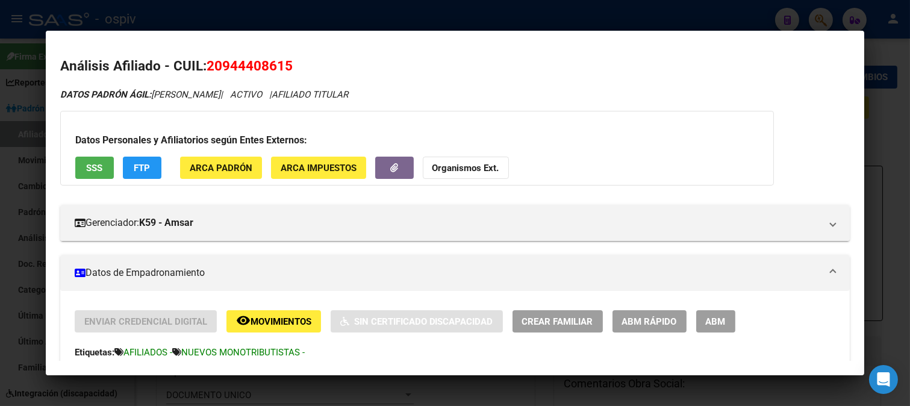
click at [546, 315] on span "Crear Familiar" at bounding box center [557, 320] width 71 height 11
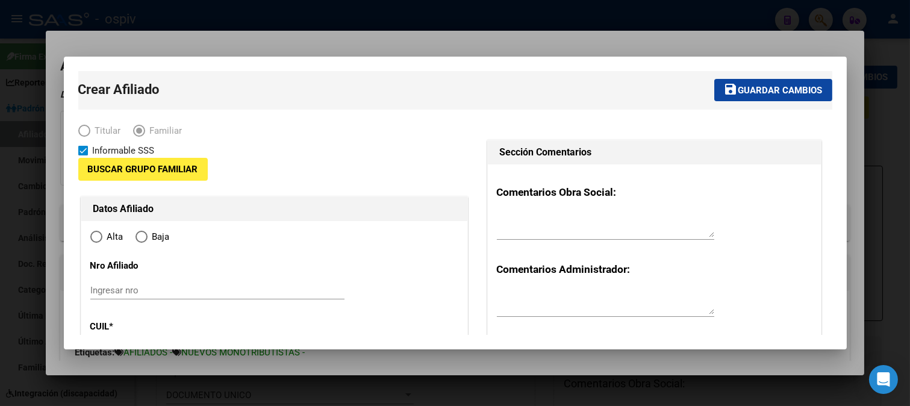
type input "20-94440861-5"
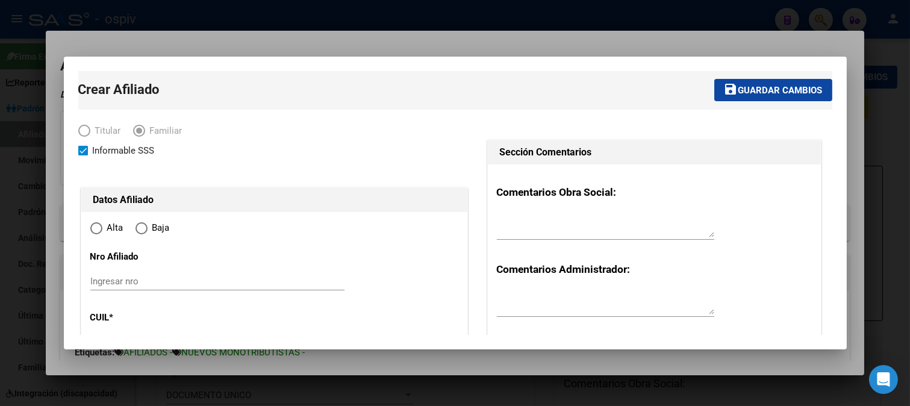
radio input "true"
type input "CABA"
type input "1407"
type input "francisco bilbao"
type input "3742"
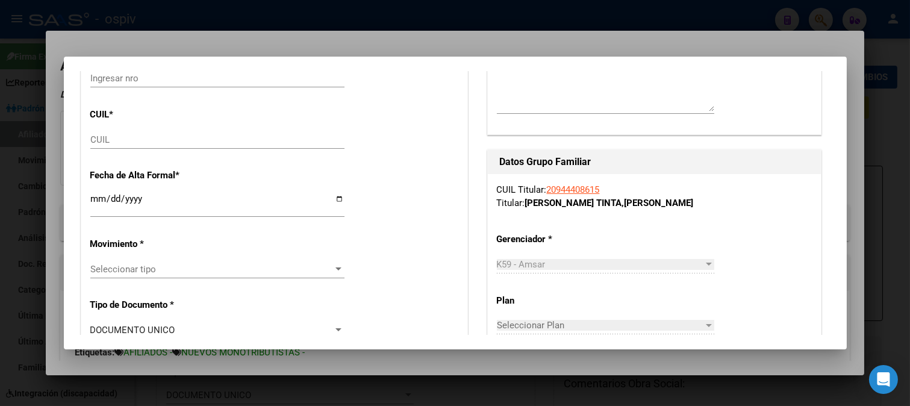
scroll to position [267, 0]
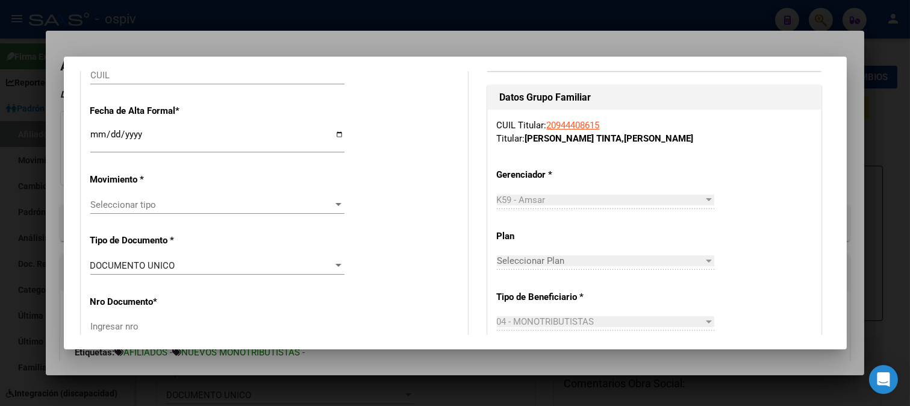
click at [182, 76] on input "CUIL" at bounding box center [217, 75] width 254 height 11
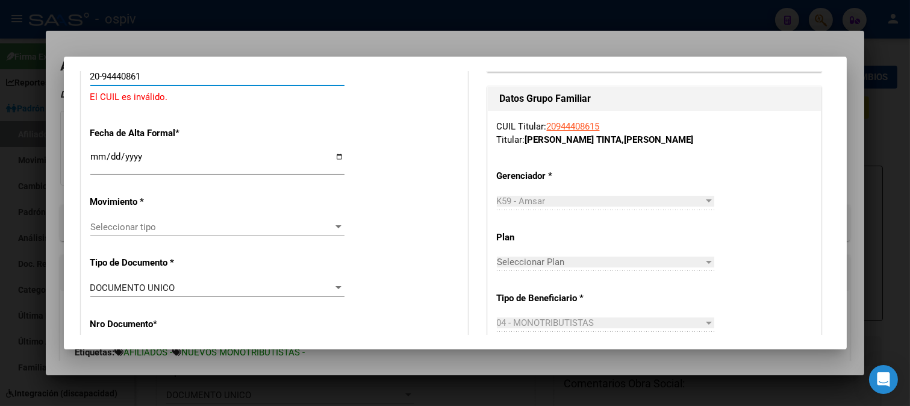
type input "20-94440861-5"
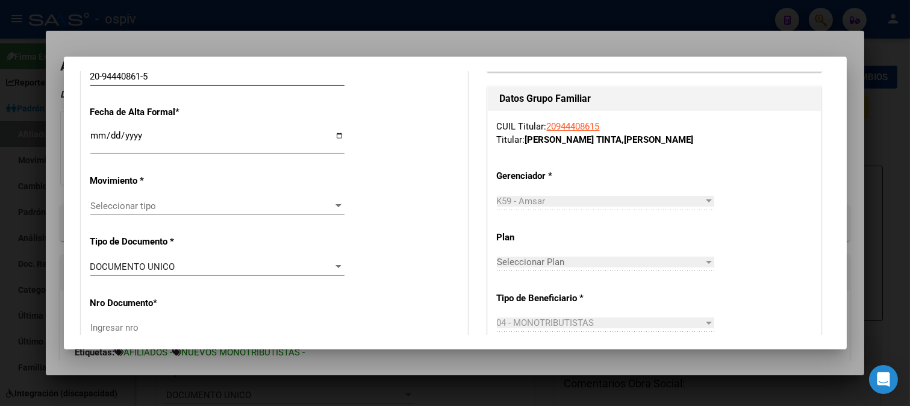
type input "94440861"
type input "QUISPE TINTA"
type input "LUCIANO"
type input "1989-12-12"
type input "CABA"
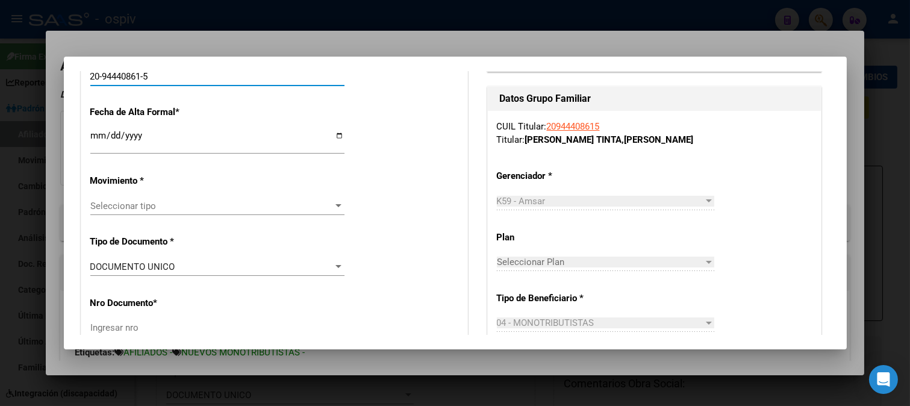
type input "PERON EVA AV."
type input "4257"
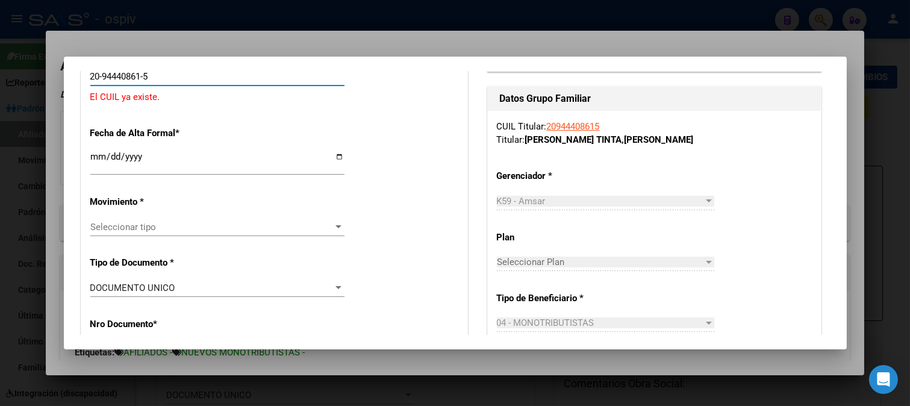
drag, startPoint x: 157, startPoint y: 76, endPoint x: 93, endPoint y: 67, distance: 63.8
click at [93, 67] on mat-dialog-container "Crear Afiliado save Guardar cambios Titular Familiar Informable SSS Datos Afili…" at bounding box center [455, 203] width 783 height 293
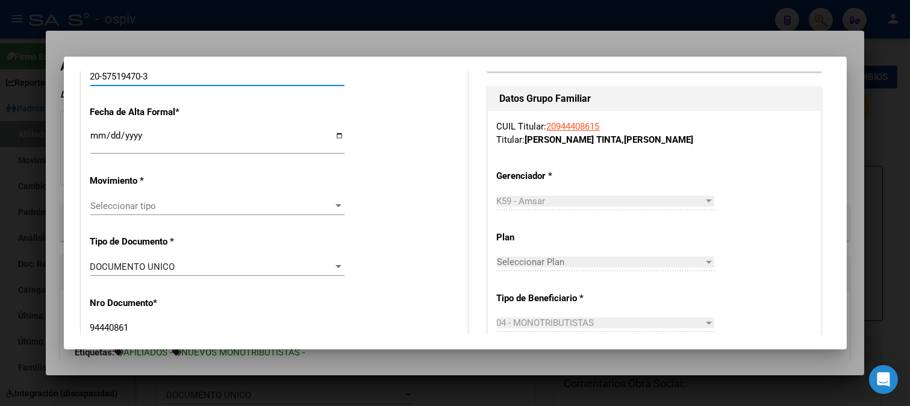
type input "20-57519470-3"
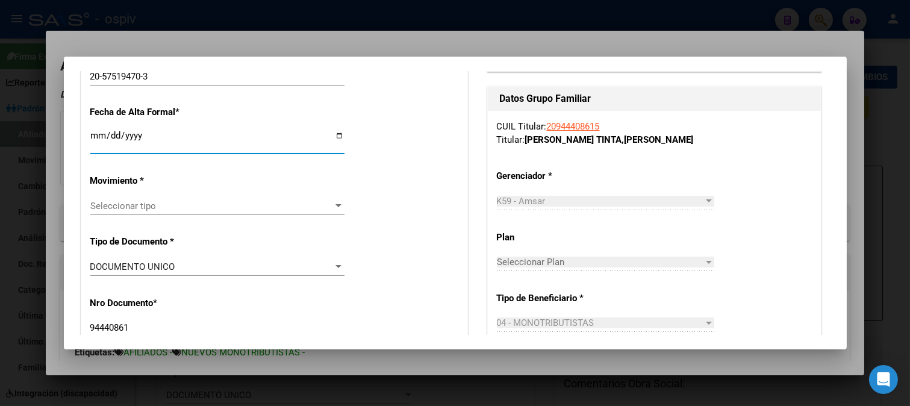
click at [98, 134] on input "Ingresar fecha" at bounding box center [217, 140] width 254 height 19
type input "57519470"
type input "QUISPE TICONA"
type input "THIAGO YOEL"
type input "2019-01-26"
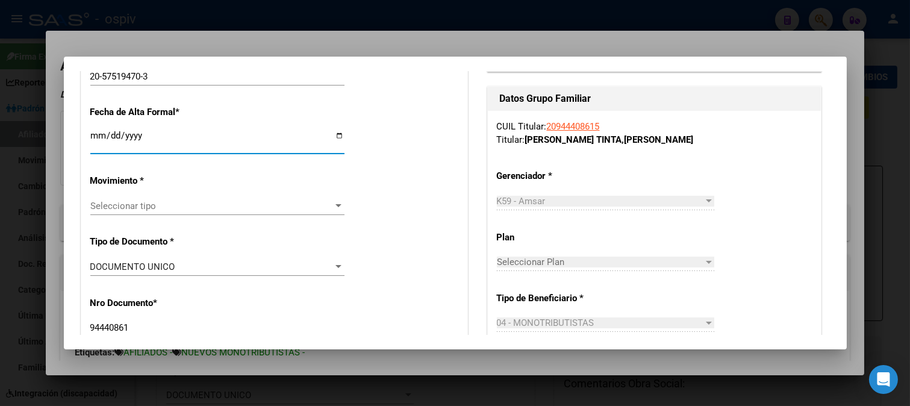
type input "CABA"
type input "AV FRANCISCO BILBAO"
type input "3742"
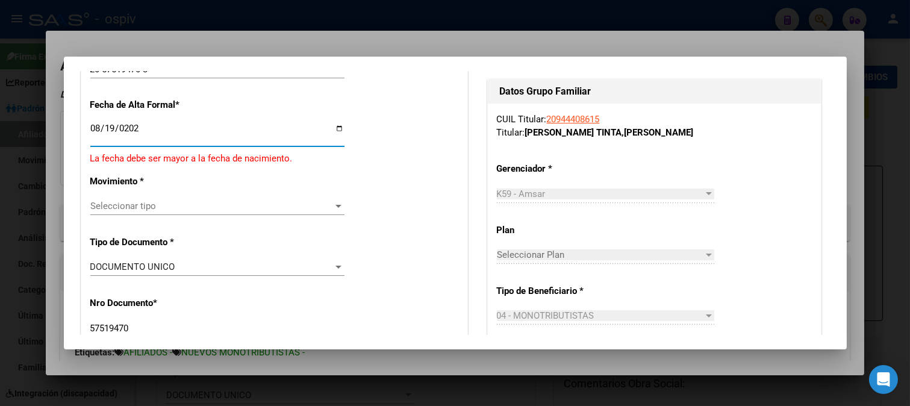
type input "2025-08-19"
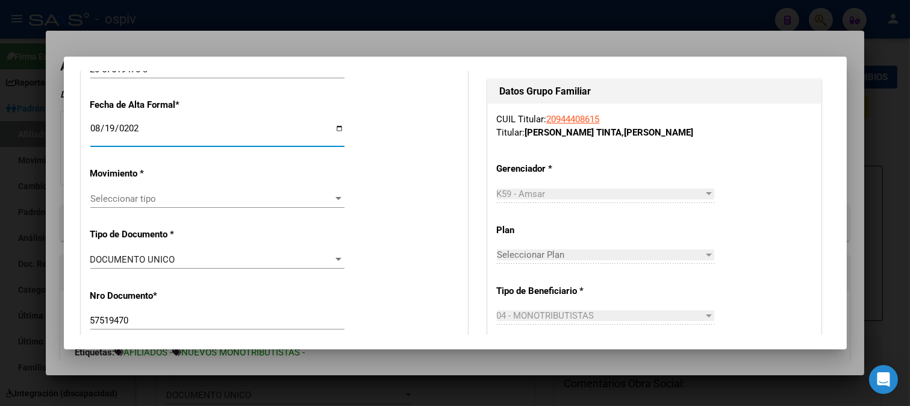
scroll to position [266, 0]
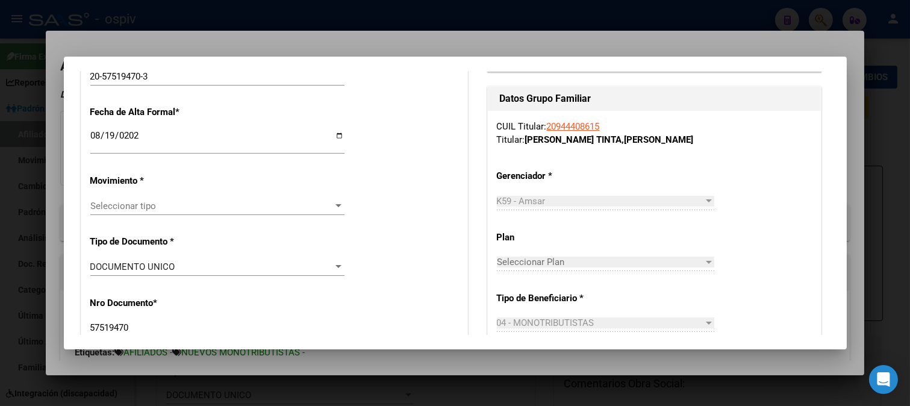
click at [103, 199] on div "Seleccionar tipo Seleccionar tipo" at bounding box center [217, 206] width 254 height 18
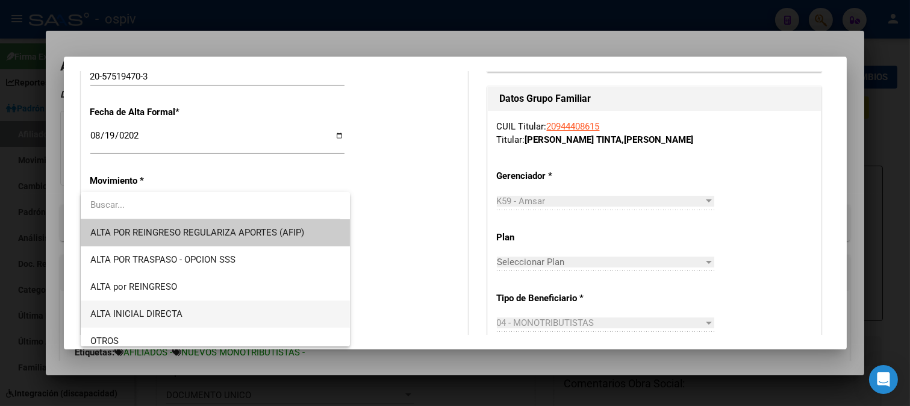
click at [129, 317] on span "ALTA INICIAL DIRECTA" at bounding box center [136, 313] width 92 height 11
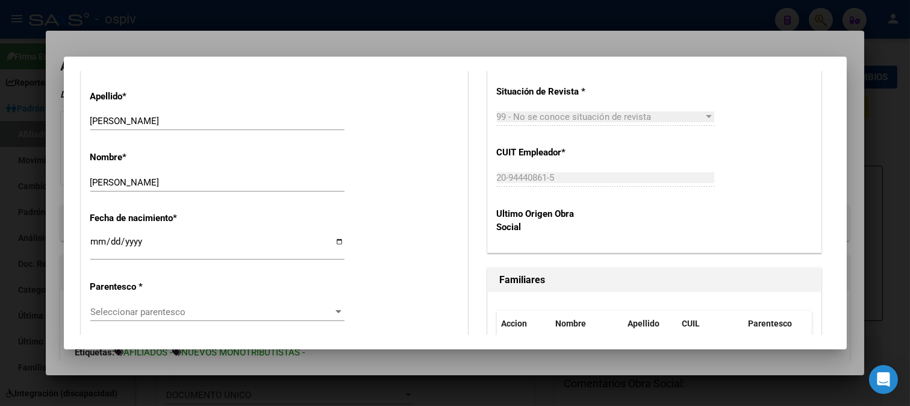
scroll to position [600, 0]
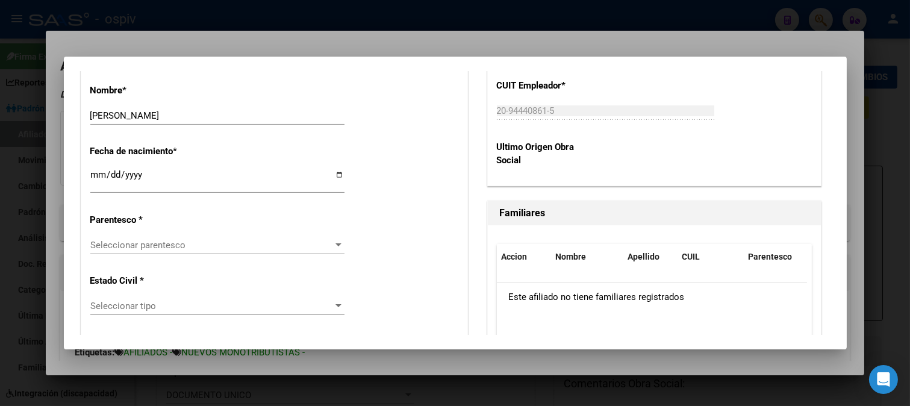
click at [144, 249] on span "Seleccionar parentesco" at bounding box center [211, 245] width 243 height 11
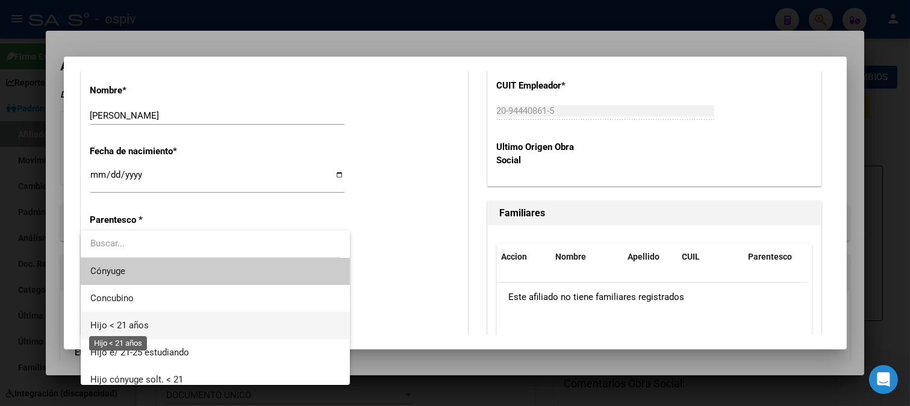
click at [129, 327] on span "Hijo < 21 años" at bounding box center [119, 325] width 58 height 11
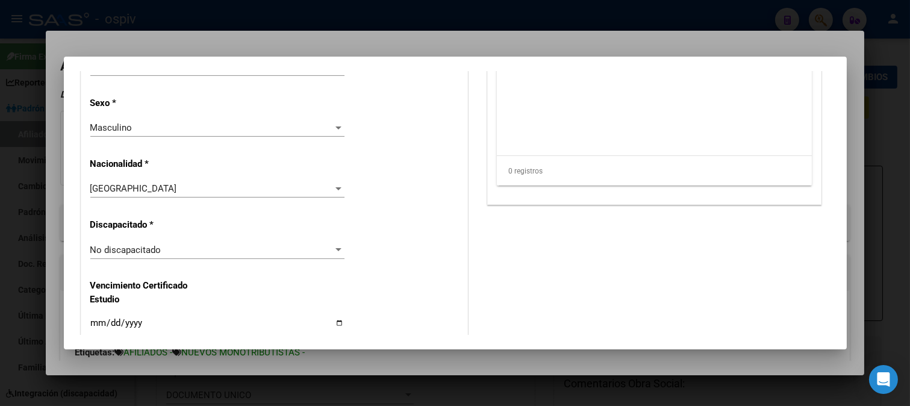
scroll to position [868, 0]
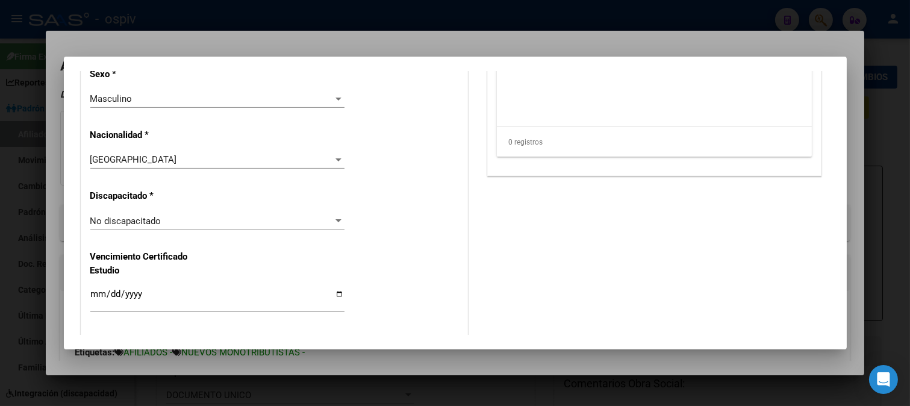
click at [152, 212] on div "No discapacitado Seleccionar tipo" at bounding box center [217, 221] width 254 height 18
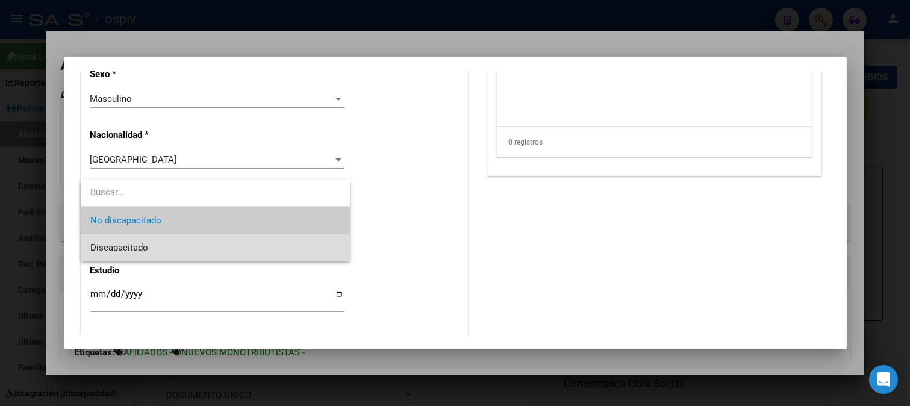
click at [141, 253] on span "Discapacitado" at bounding box center [215, 247] width 250 height 27
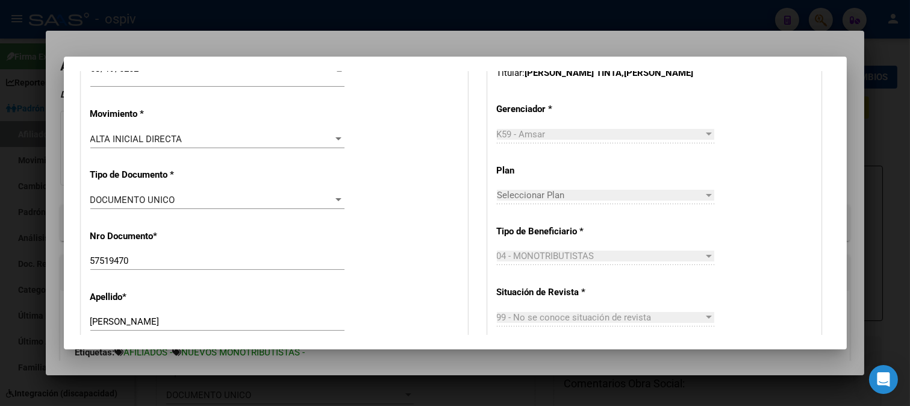
scroll to position [0, 0]
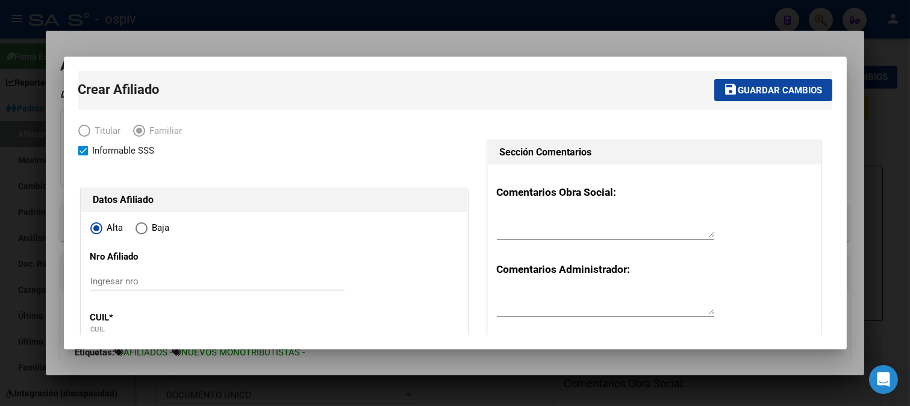
click at [775, 93] on span "Guardar cambios" at bounding box center [780, 90] width 84 height 11
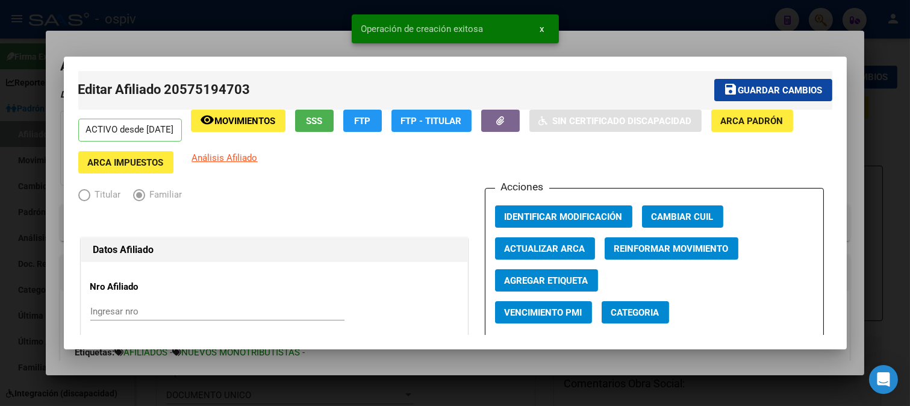
click at [630, 312] on span "Categoria" at bounding box center [635, 312] width 48 height 11
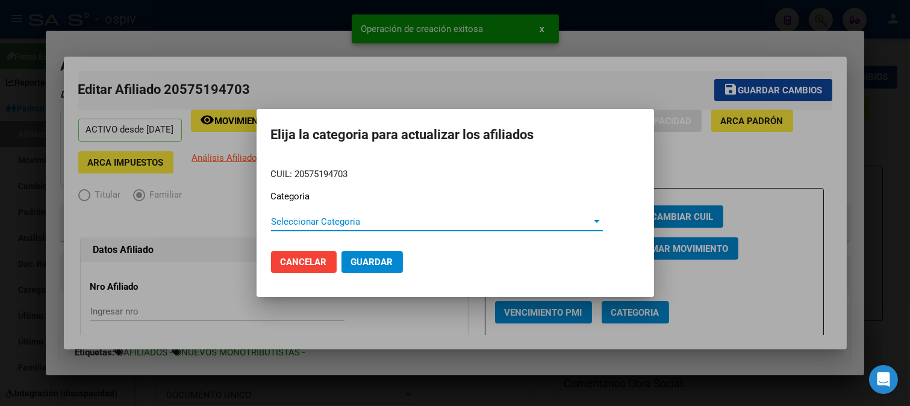
click at [301, 225] on span "Seleccionar Categoria" at bounding box center [431, 221] width 321 height 11
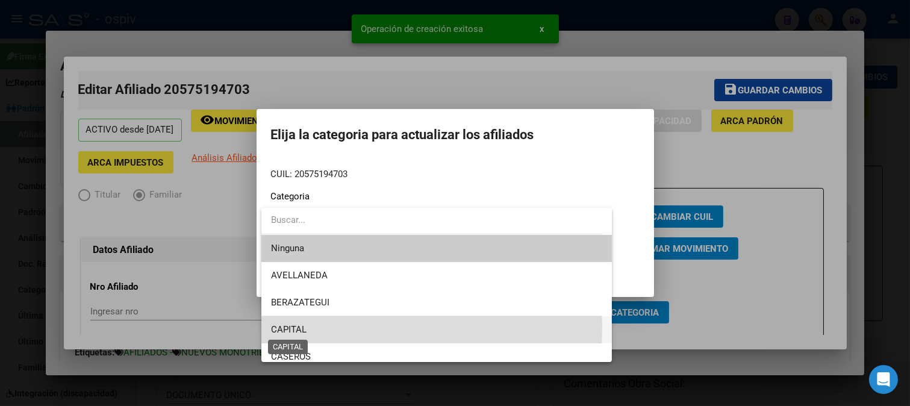
click at [294, 323] on span "CAPITAL" at bounding box center [437, 329] width 332 height 27
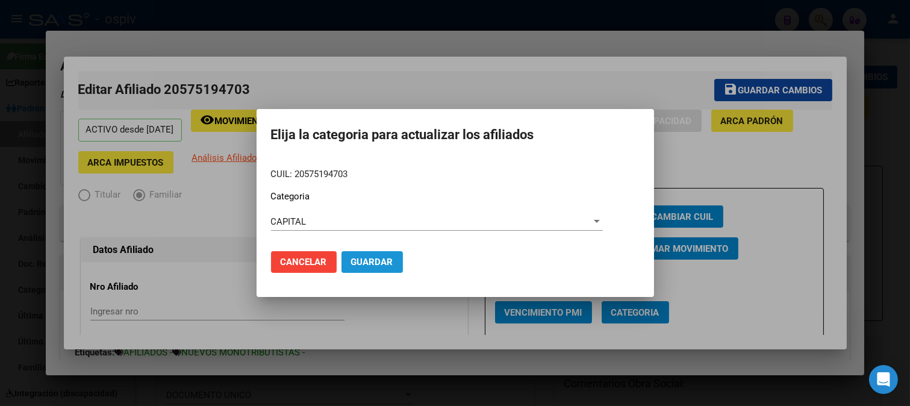
click at [389, 267] on span "Guardar" at bounding box center [372, 261] width 42 height 11
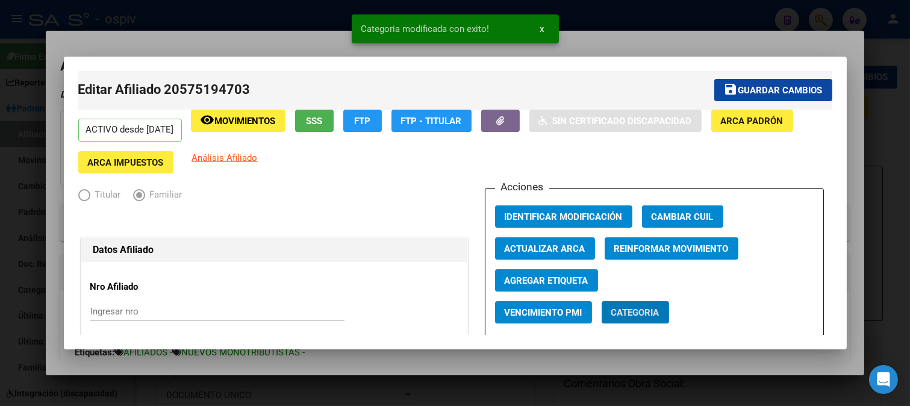
click at [537, 286] on span "Agregar Etiqueta" at bounding box center [546, 280] width 84 height 11
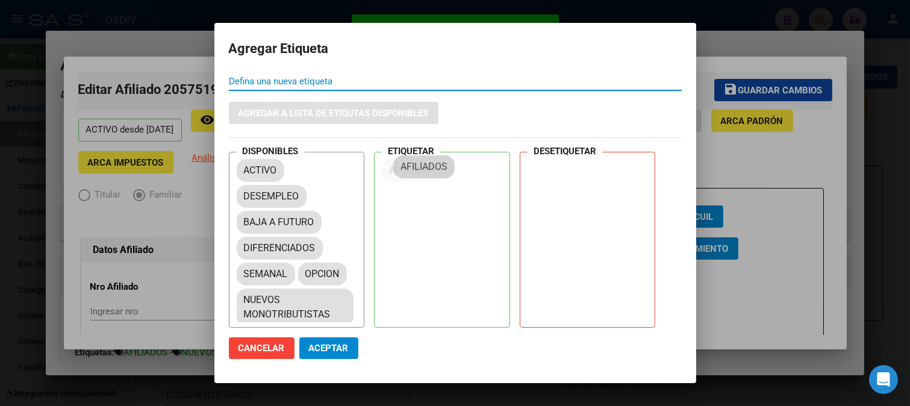
drag, startPoint x: 297, startPoint y: 217, endPoint x: 454, endPoint y: 167, distance: 165.0
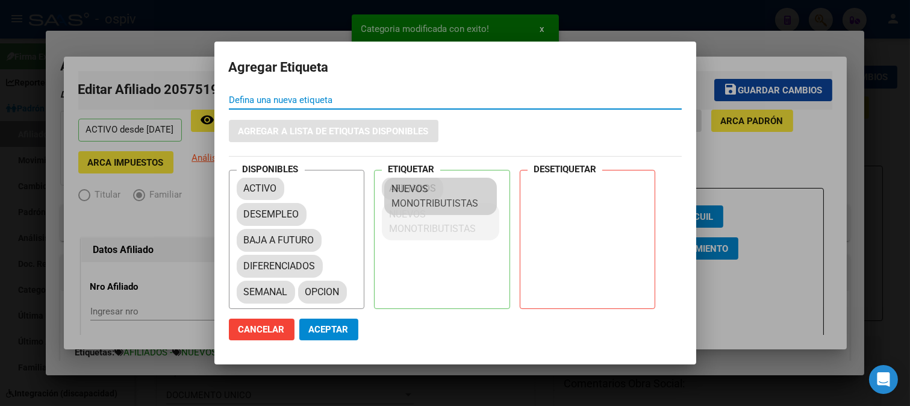
drag, startPoint x: 279, startPoint y: 304, endPoint x: 429, endPoint y: 187, distance: 190.5
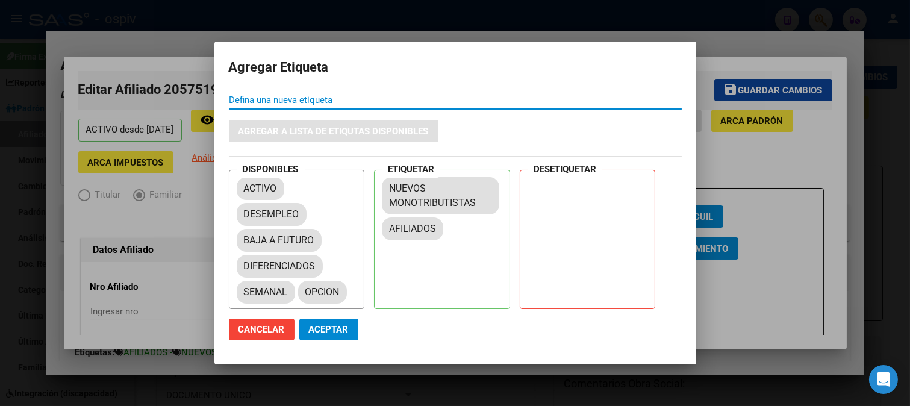
click at [339, 335] on button "Aceptar" at bounding box center [328, 329] width 59 height 22
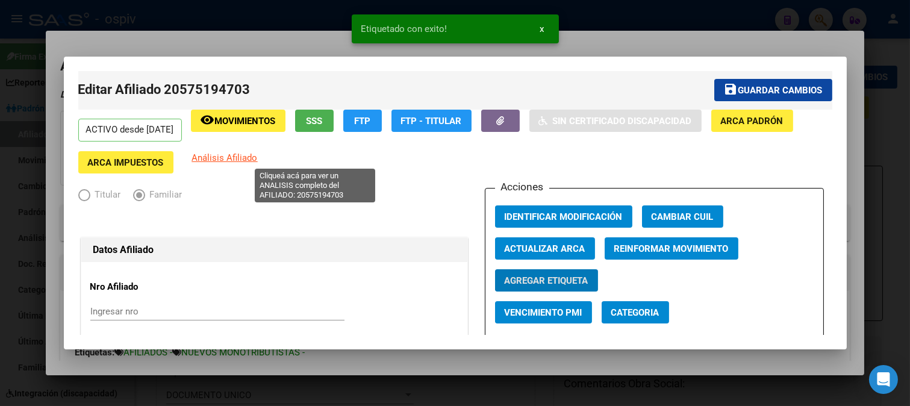
click at [258, 158] on span "Análisis Afiliado" at bounding box center [225, 157] width 66 height 11
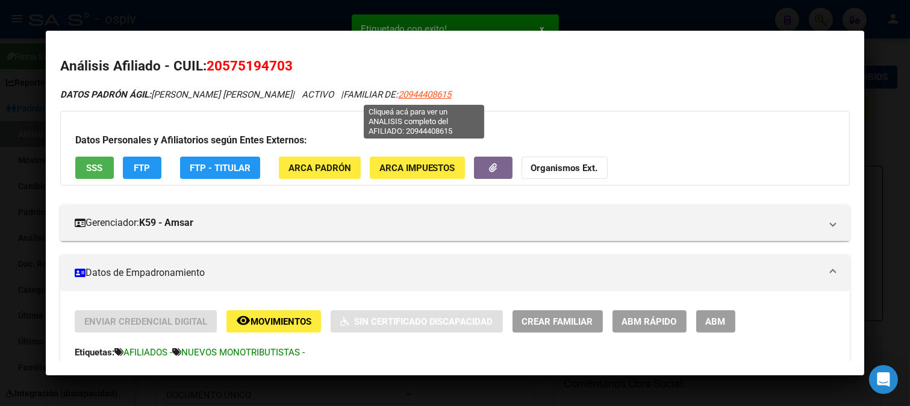
click at [415, 94] on span "20944408615" at bounding box center [424, 94] width 53 height 11
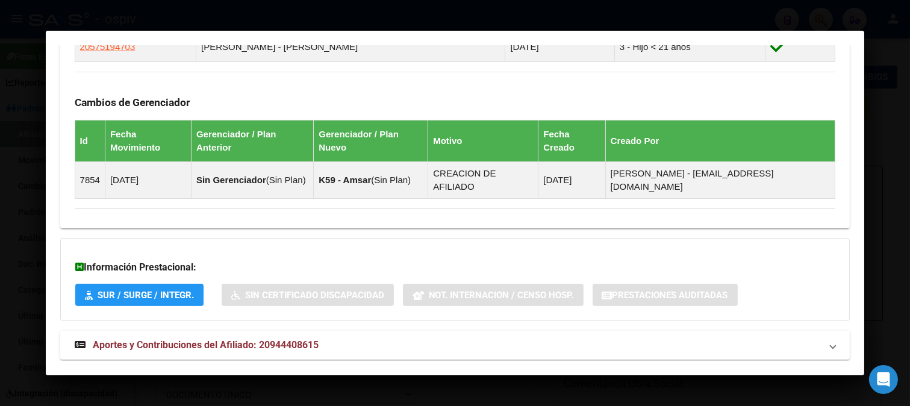
scroll to position [639, 0]
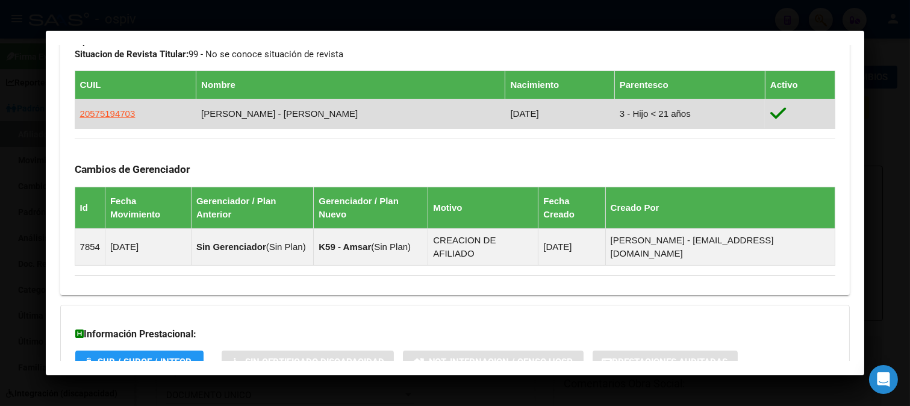
drag, startPoint x: 80, startPoint y: 112, endPoint x: 142, endPoint y: 112, distance: 62.0
click at [142, 112] on td "20575194703" at bounding box center [136, 113] width 122 height 29
copy span "20575194703"
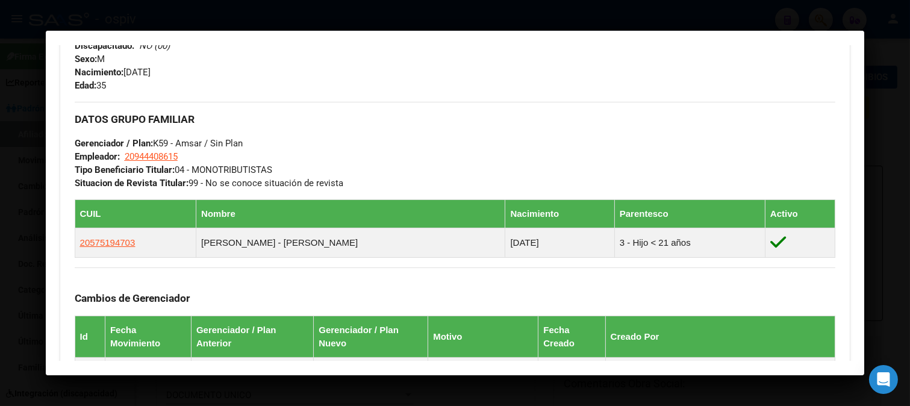
scroll to position [535, 0]
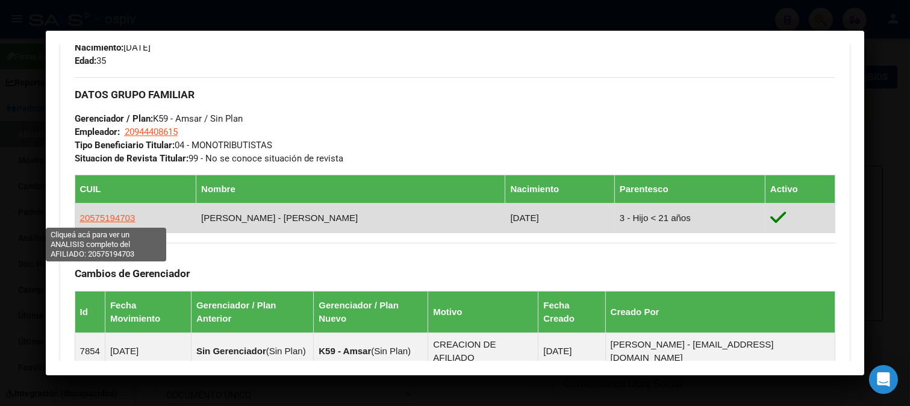
click at [101, 217] on span "20575194703" at bounding box center [107, 217] width 55 height 10
copy span "20575194703"
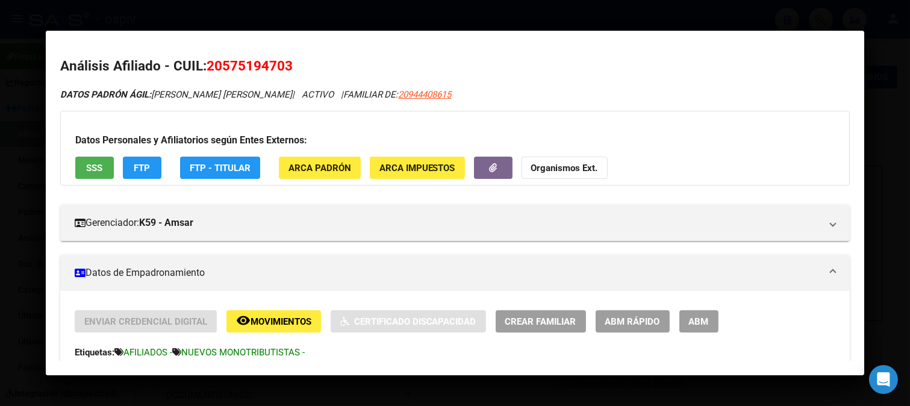
scroll to position [177, 0]
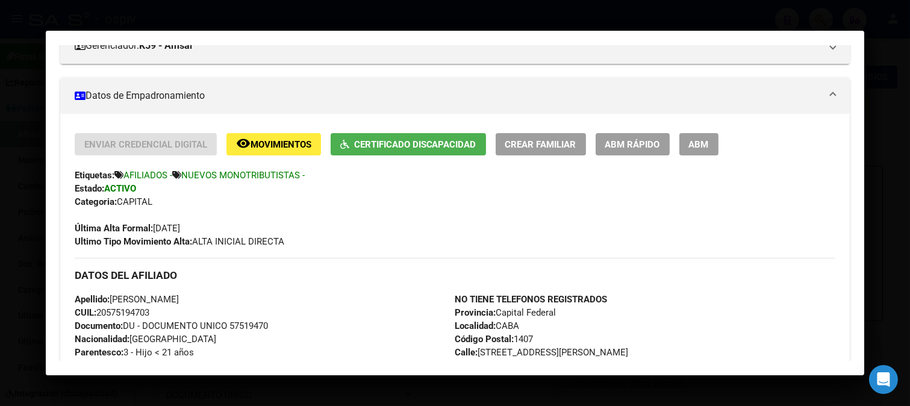
click at [434, 143] on span "Certificado Discapacidad" at bounding box center [415, 144] width 122 height 11
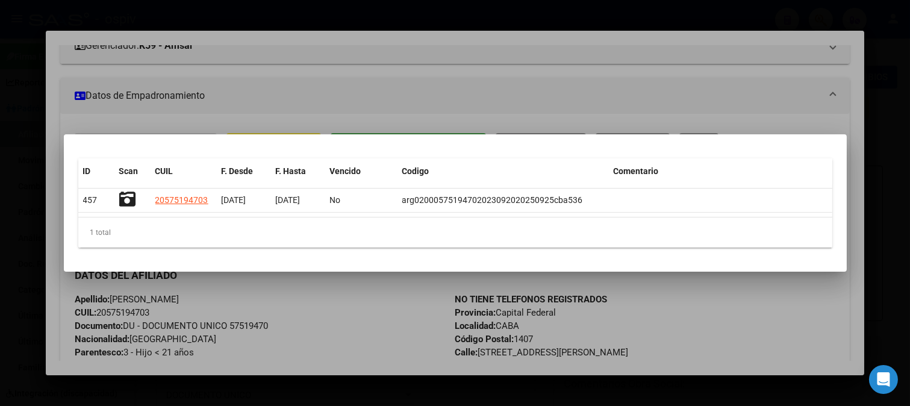
click at [435, 100] on div at bounding box center [455, 203] width 910 height 406
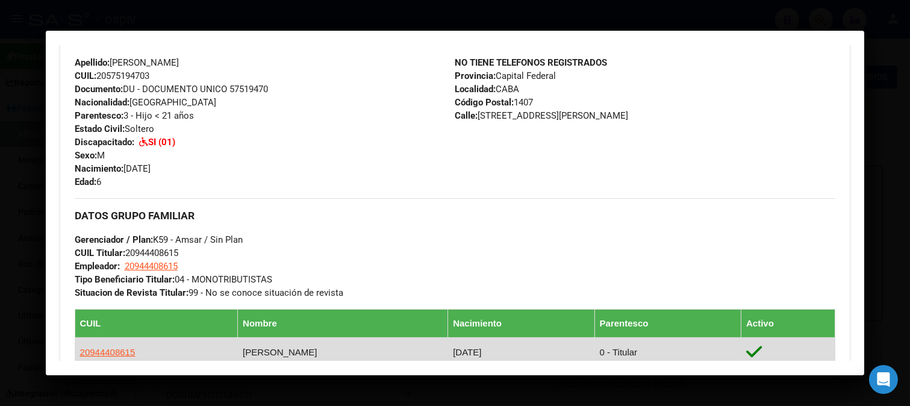
scroll to position [578, 0]
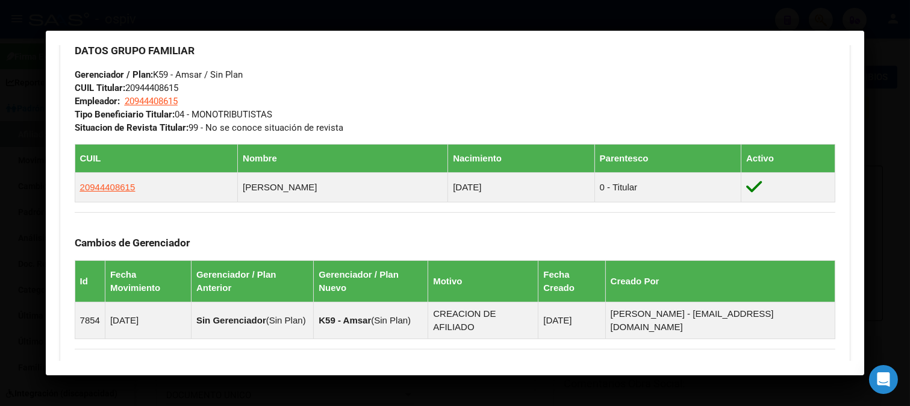
drag, startPoint x: 125, startPoint y: 97, endPoint x: 193, endPoint y: 103, distance: 68.9
click at [193, 103] on div "DATOS GRUPO FAMILIAR Gerenciador / Plan: K59 - Amsar / Sin Plan CUIL Titular: 2…" at bounding box center [455, 83] width 761 height 101
copy span "20944408615"
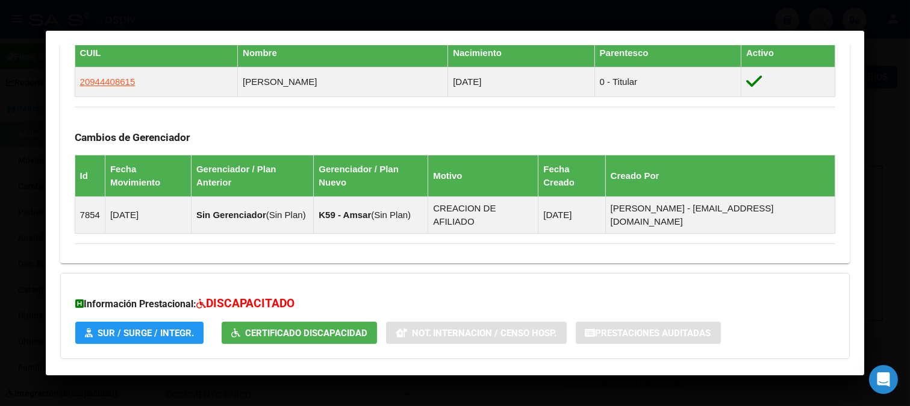
scroll to position [750, 0]
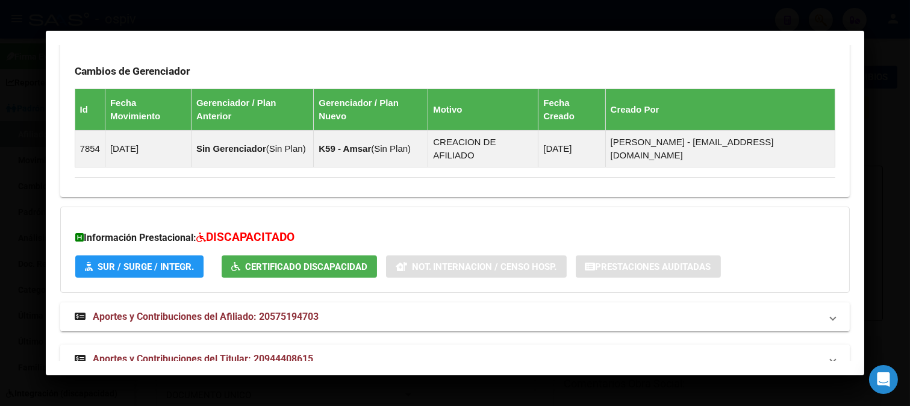
click at [247, 353] on span "Aportes y Contribuciones del Titular: 20944408615" at bounding box center [203, 358] width 220 height 11
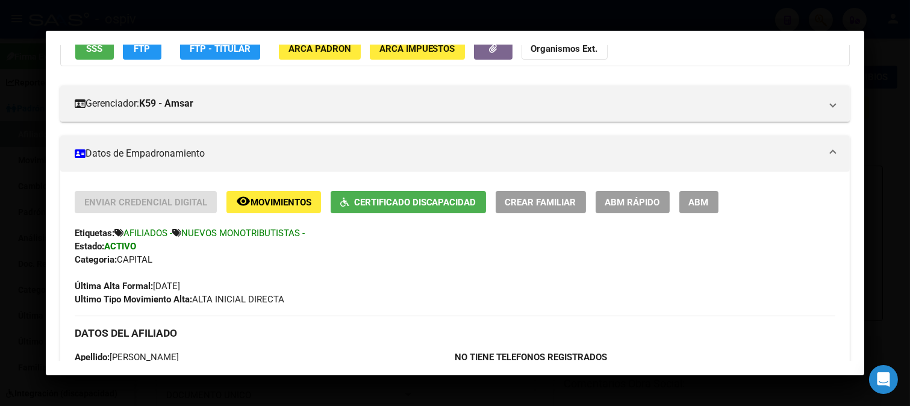
scroll to position [87, 0]
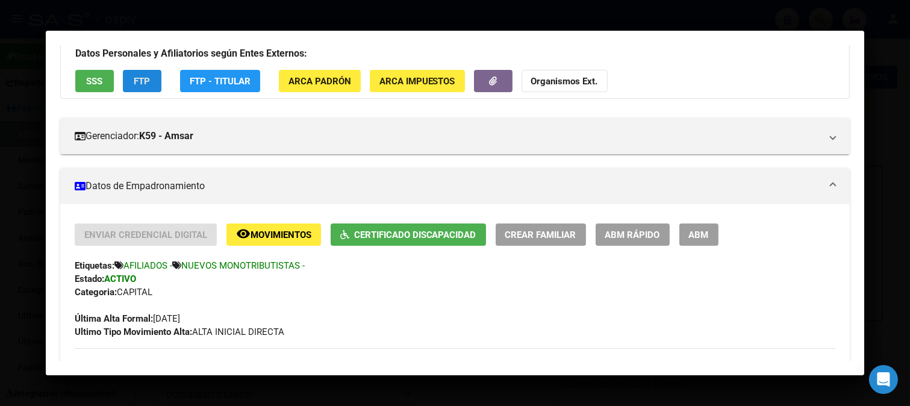
click at [147, 73] on button "FTP" at bounding box center [142, 81] width 39 height 22
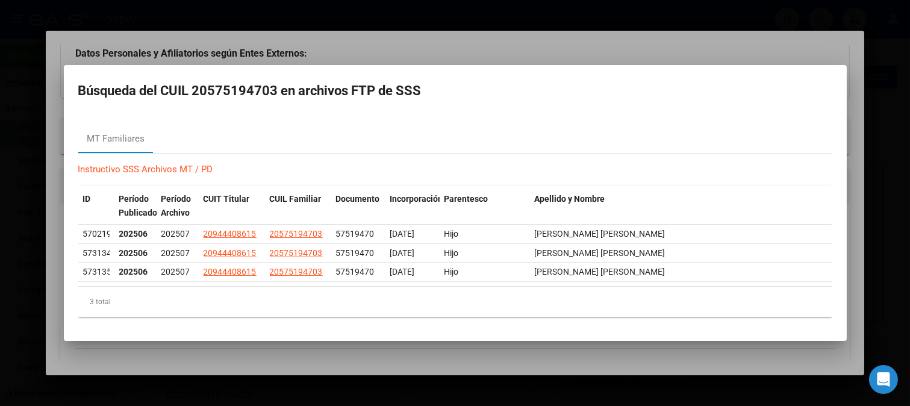
click at [349, 52] on div at bounding box center [455, 203] width 910 height 406
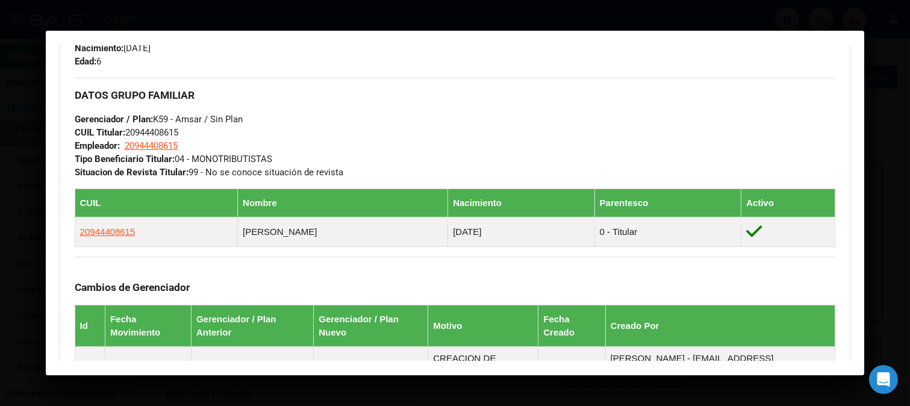
scroll to position [555, 0]
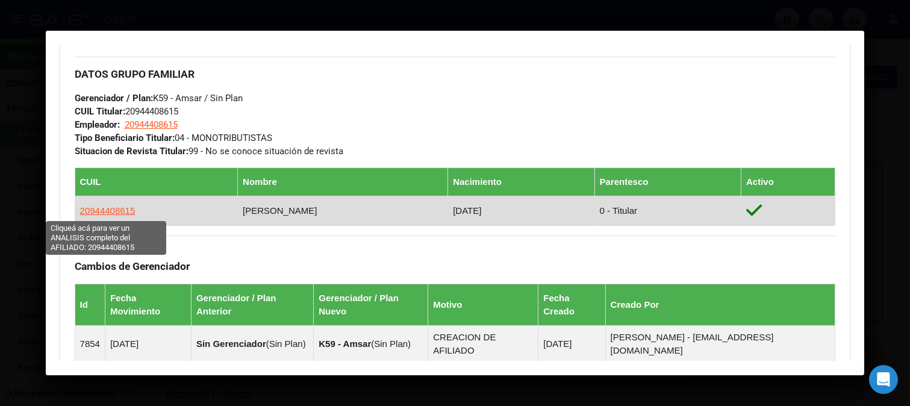
click at [102, 211] on span "20944408615" at bounding box center [107, 210] width 55 height 10
type textarea "20944408615"
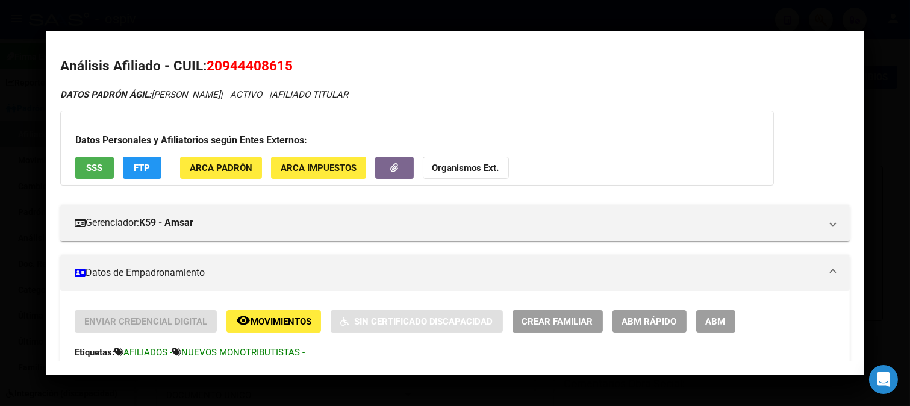
click at [143, 167] on span "FTP" at bounding box center [142, 168] width 16 height 11
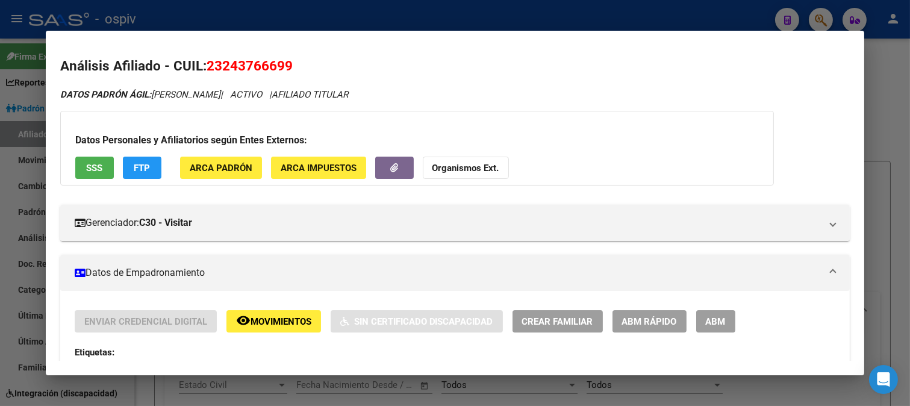
scroll to position [602, 0]
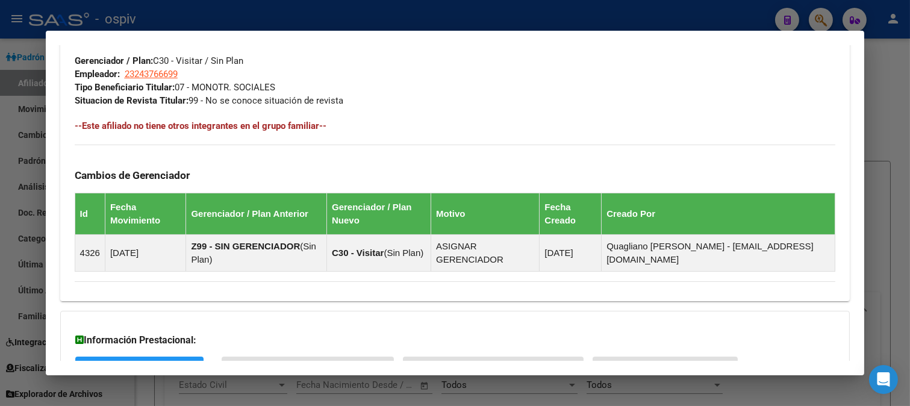
click at [825, 19] on div at bounding box center [455, 203] width 910 height 406
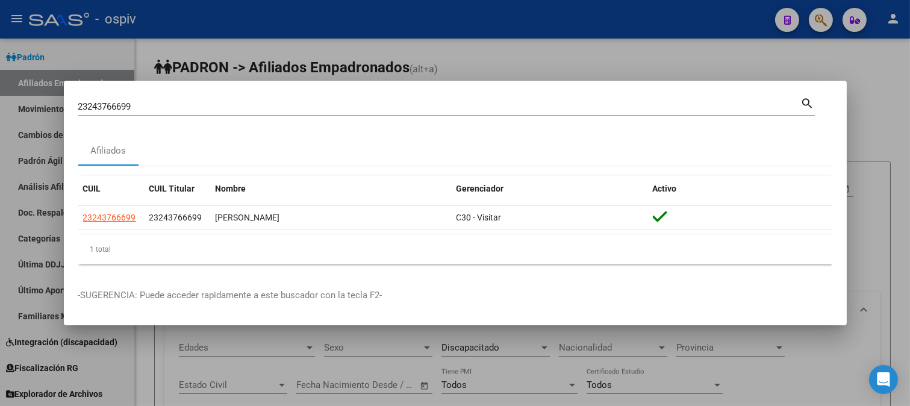
drag, startPoint x: 164, startPoint y: 115, endPoint x: 52, endPoint y: 89, distance: 114.9
click at [53, 89] on div "23243766699 Buscar (apellido, dni, cuil, nro traspaso, cuit, obra social) searc…" at bounding box center [455, 203] width 910 height 406
click at [128, 104] on input "23243766699" at bounding box center [439, 106] width 722 height 11
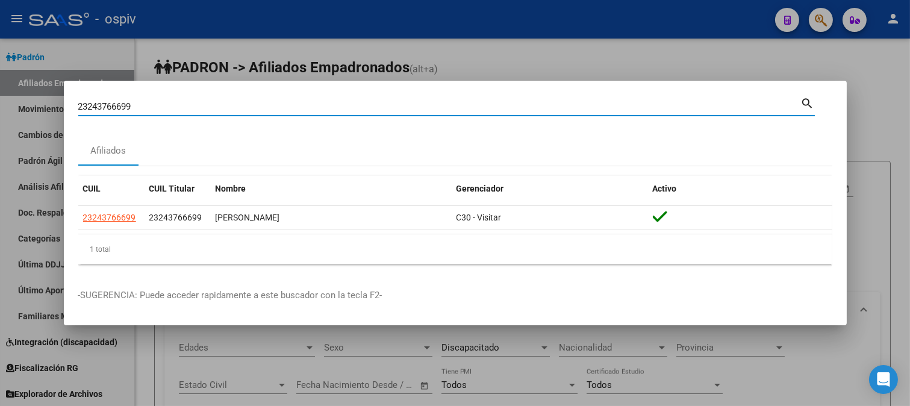
drag, startPoint x: 142, startPoint y: 106, endPoint x: 51, endPoint y: 101, distance: 91.0
click at [51, 101] on div "23243766699 Buscar (apellido, dni, cuil, nro traspaso, cuit, obra social) searc…" at bounding box center [455, 203] width 910 height 406
paste input "27707574653"
type input "27707574653"
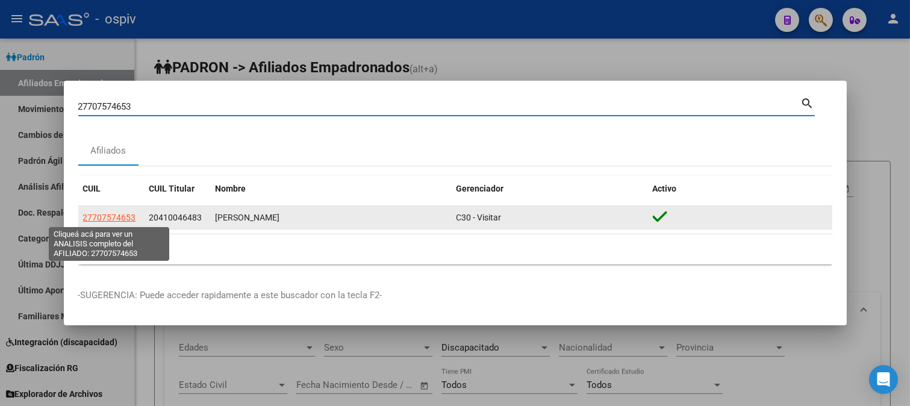
click at [107, 219] on span "27707574653" at bounding box center [109, 217] width 53 height 10
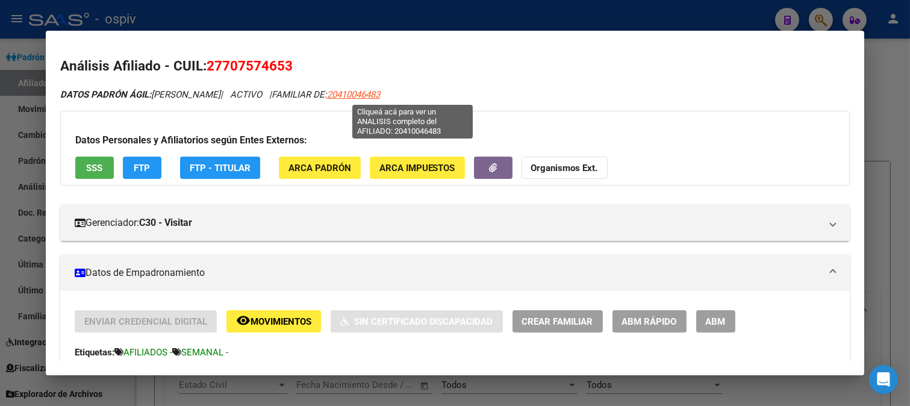
click at [380, 93] on span "20410046483" at bounding box center [353, 94] width 53 height 11
type textarea "20410046483"
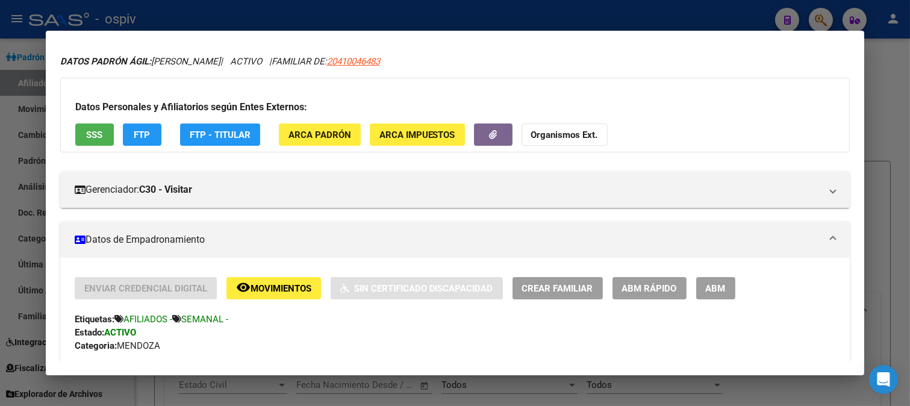
scroll to position [0, 0]
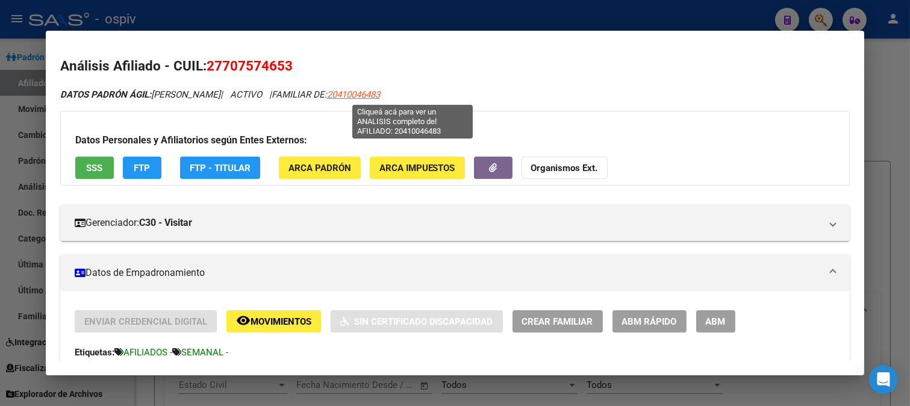
click at [380, 94] on span "20410046483" at bounding box center [353, 94] width 53 height 11
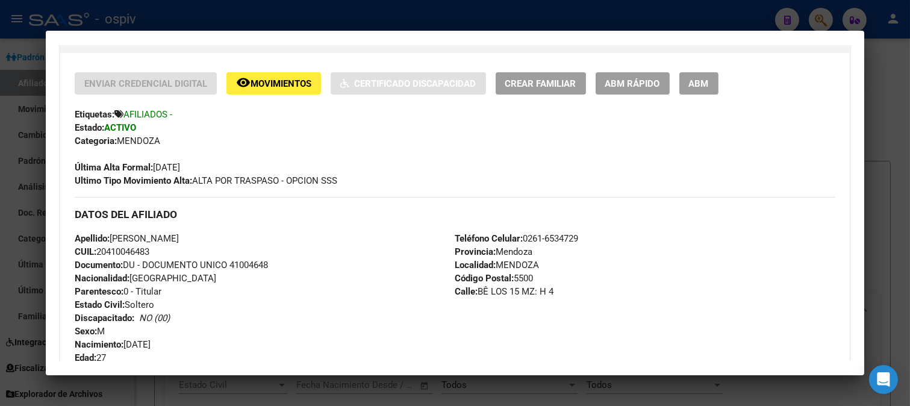
scroll to position [416, 0]
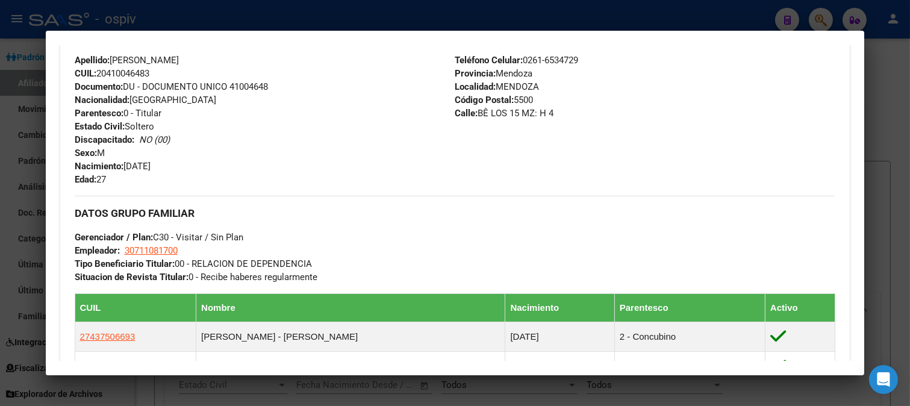
drag, startPoint x: 474, startPoint y: 112, endPoint x: 554, endPoint y: 117, distance: 80.8
click at [554, 117] on div "Teléfono Celular: 0261-6534729 Provincia: Mendoza Localidad: MENDOZA Código Pos…" at bounding box center [644, 120] width 380 height 132
copy span "BÊ LOS 15 MZ: H 4"
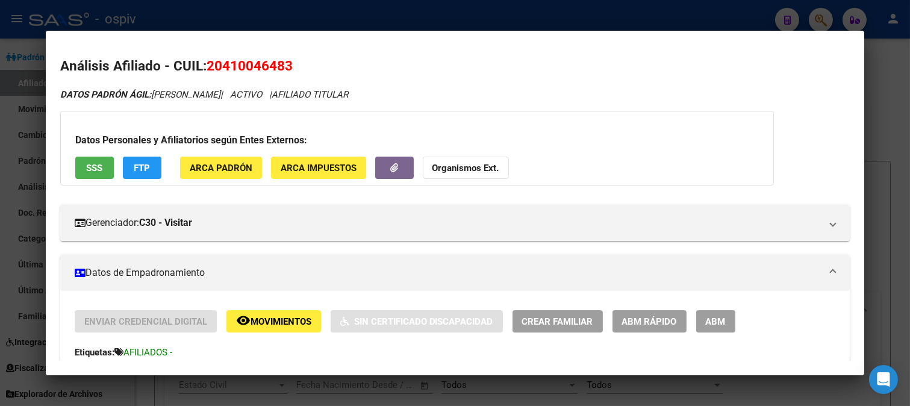
scroll to position [416, 0]
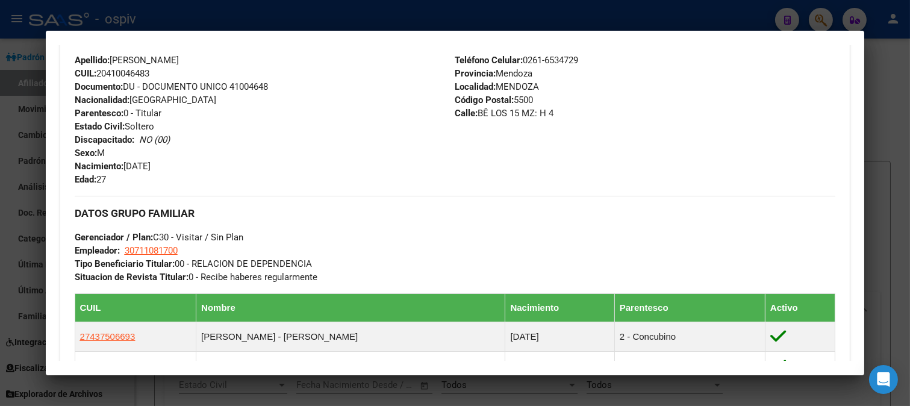
click at [13, 131] on div at bounding box center [455, 203] width 910 height 406
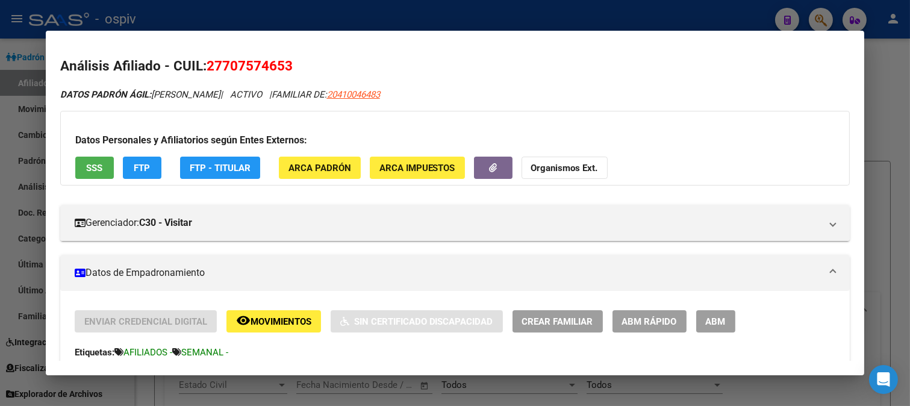
click at [13, 132] on div at bounding box center [455, 203] width 910 height 406
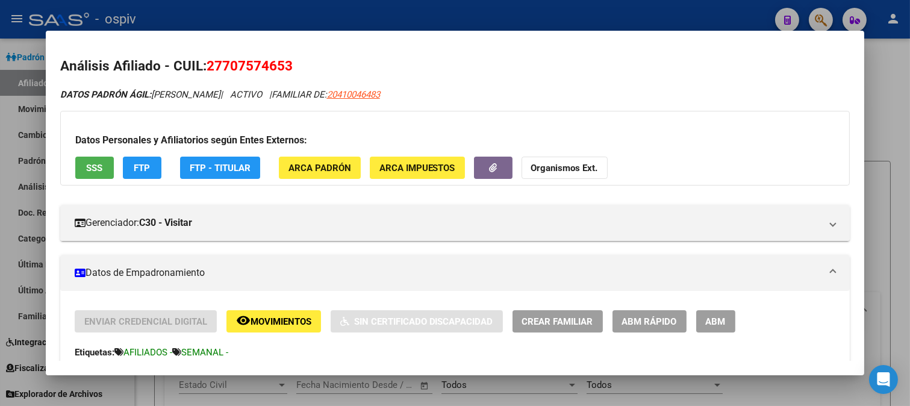
click at [13, 132] on div at bounding box center [455, 203] width 910 height 406
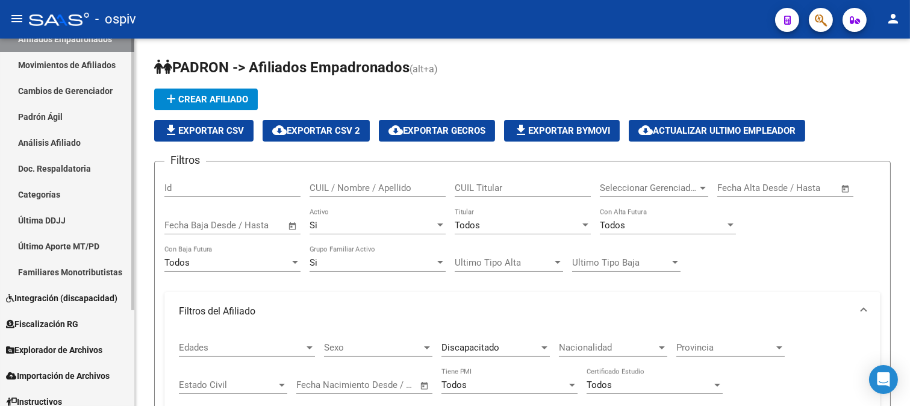
scroll to position [129, 0]
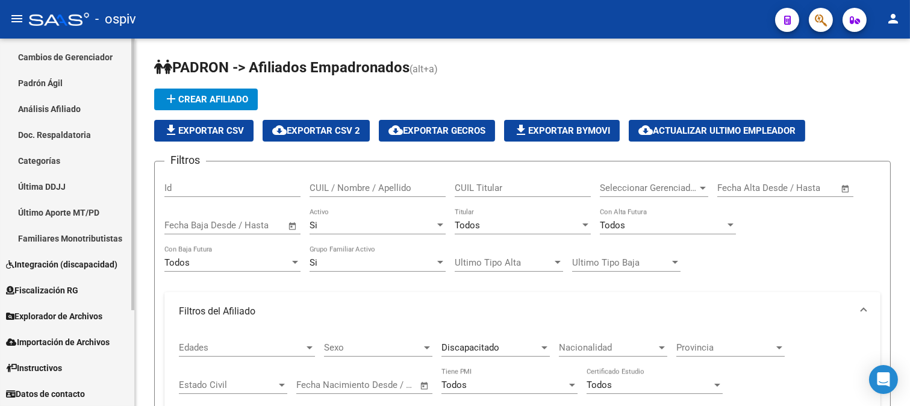
click at [65, 261] on span "Integración (discapacidad)" at bounding box center [61, 264] width 111 height 13
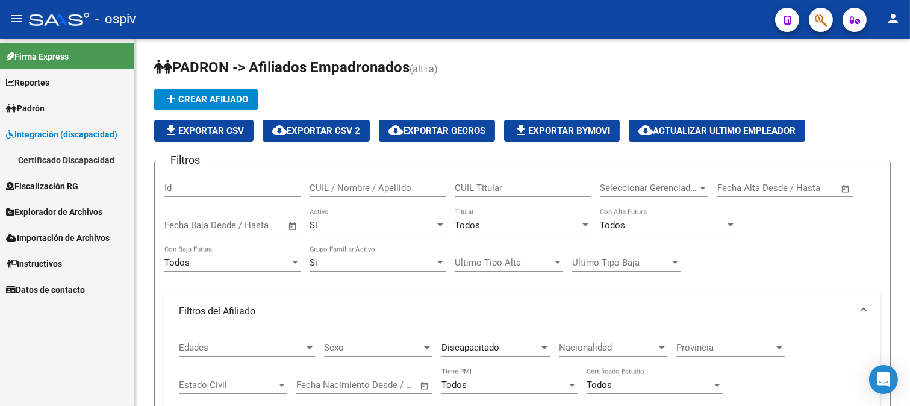
scroll to position [0, 0]
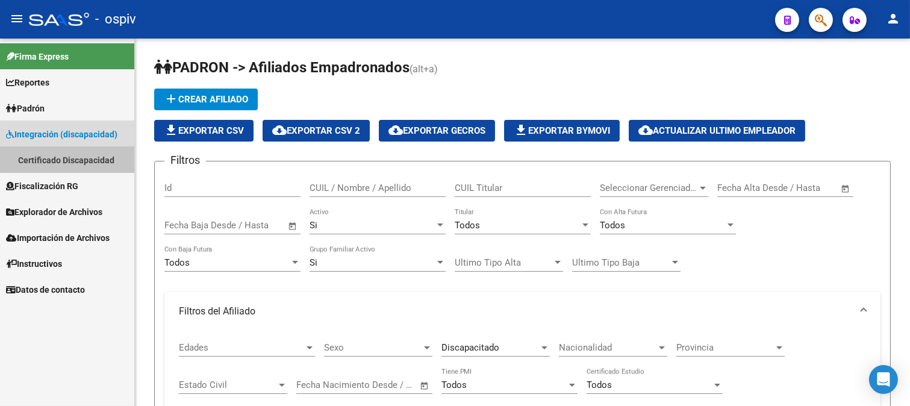
click at [98, 158] on link "Certificado Discapacidad" at bounding box center [67, 160] width 134 height 26
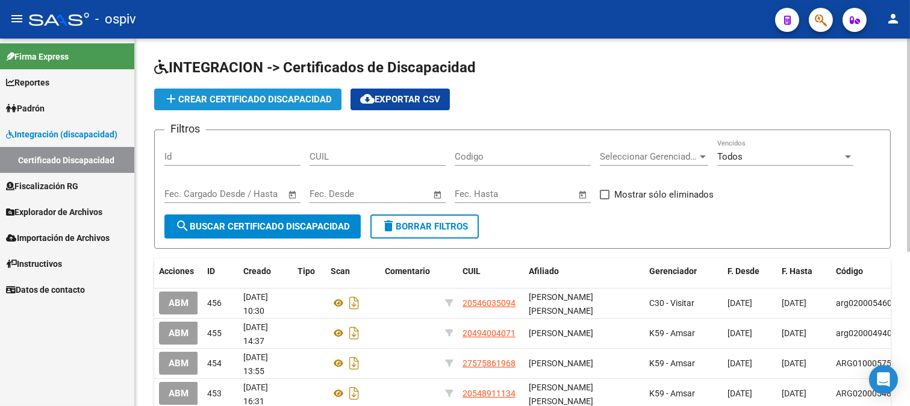
click at [294, 93] on button "add Crear Certificado Discapacidad" at bounding box center [247, 99] width 187 height 22
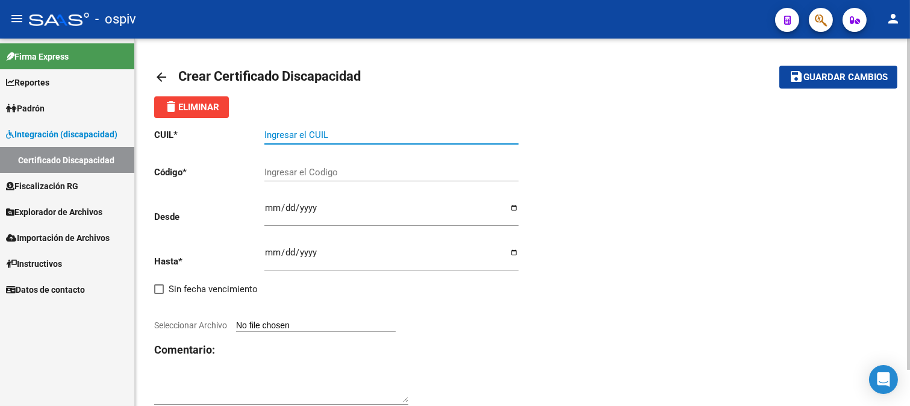
click at [341, 139] on input "Ingresar el CUIL" at bounding box center [391, 134] width 254 height 11
paste input "20-57519470-3"
type input "20-57519470-3"
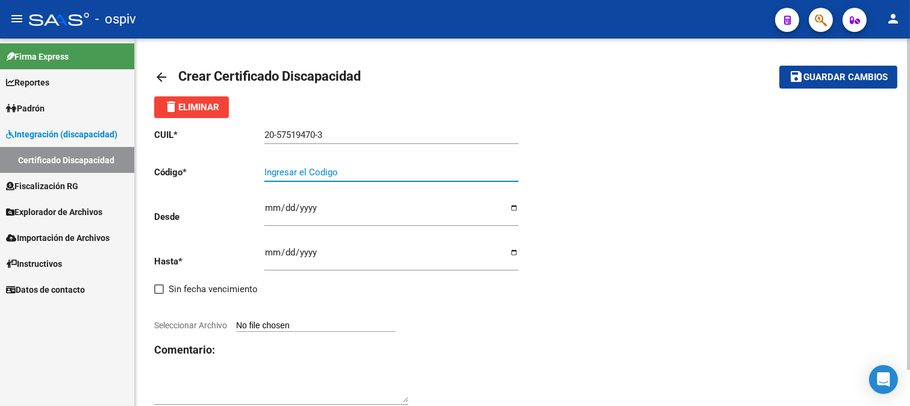
click at [321, 177] on input "Ingresar el Codigo" at bounding box center [391, 172] width 254 height 11
type input "arg02000575194702023092020250925cba536"
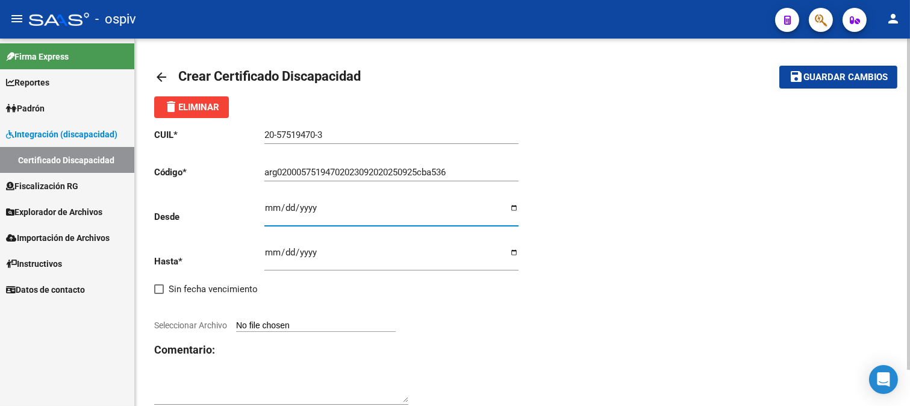
click at [267, 209] on input "Ingresar fec. Desde" at bounding box center [391, 212] width 254 height 19
type input "2023-09-20"
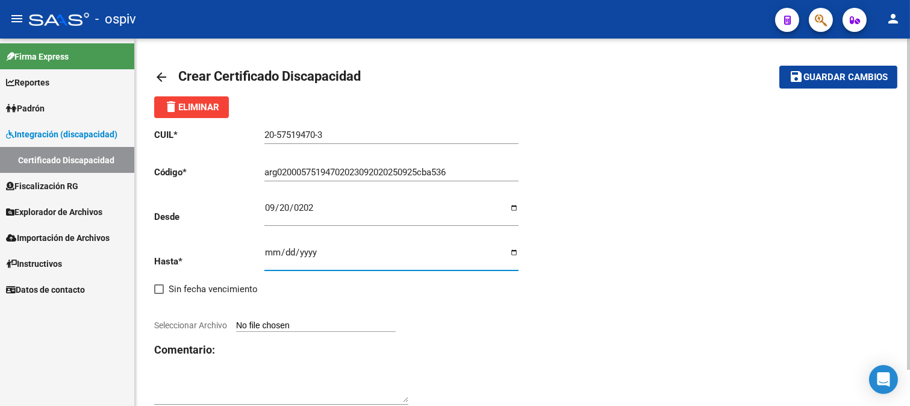
click at [268, 250] on input "Ingresar fec. Hasta" at bounding box center [391, 256] width 254 height 19
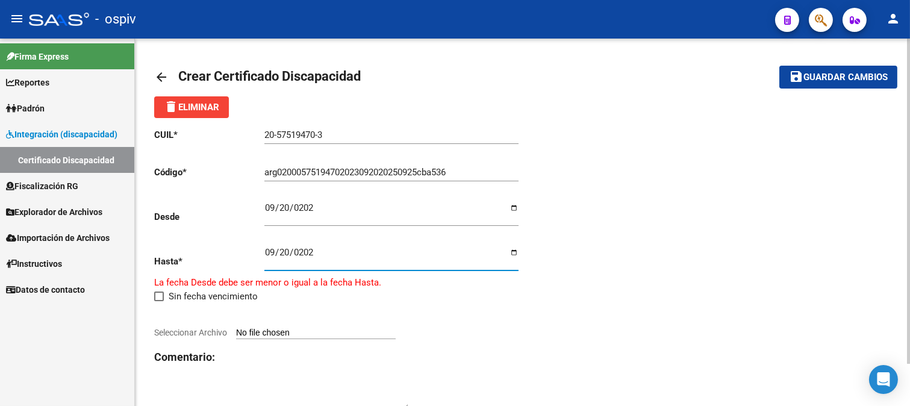
type input "2025-09-20"
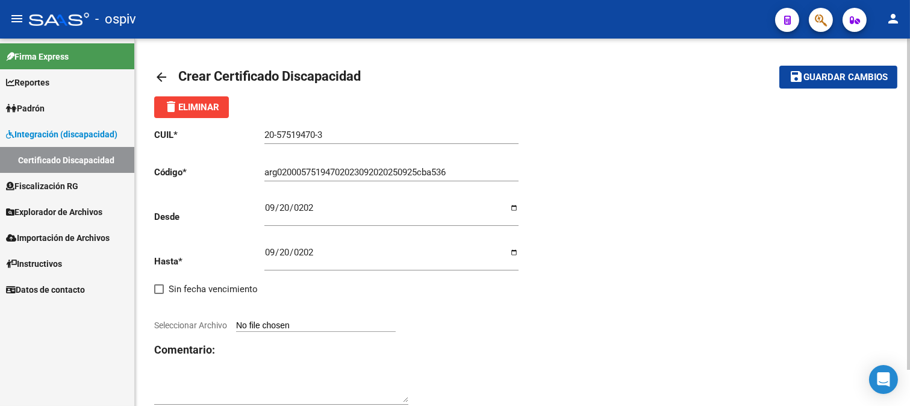
click at [187, 327] on span "Seleccionar Archivo" at bounding box center [190, 325] width 73 height 10
click at [236, 327] on input "Seleccionar Archivo" at bounding box center [316, 325] width 160 height 11
type input "C:\fakepath\CUD QUISPE TICONA.jpg"
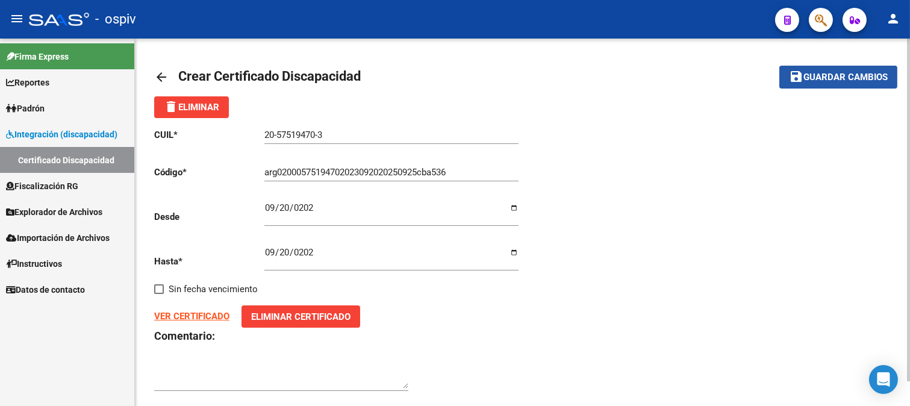
click at [840, 81] on span "Guardar cambios" at bounding box center [845, 77] width 84 height 11
click at [836, 73] on span "Guardar cambios" at bounding box center [845, 77] width 84 height 11
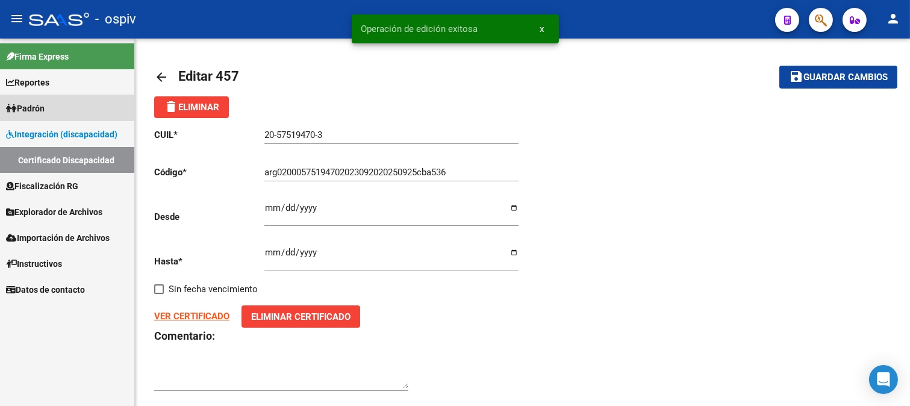
click at [40, 105] on span "Padrón" at bounding box center [25, 108] width 39 height 13
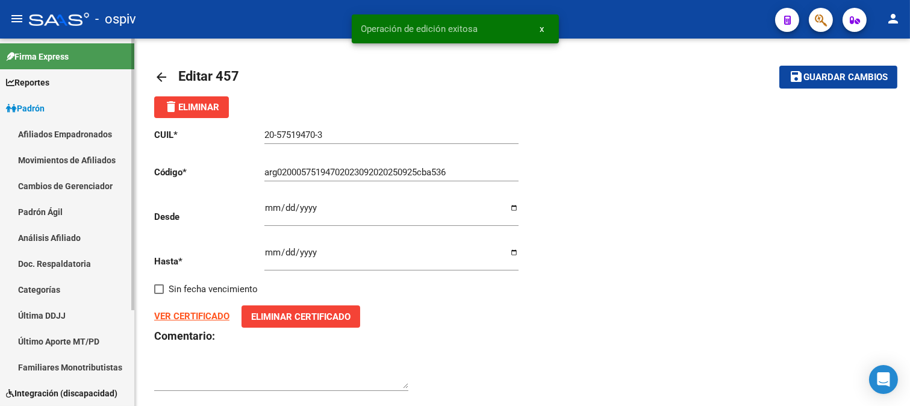
click at [41, 125] on link "Afiliados Empadronados" at bounding box center [67, 134] width 134 height 26
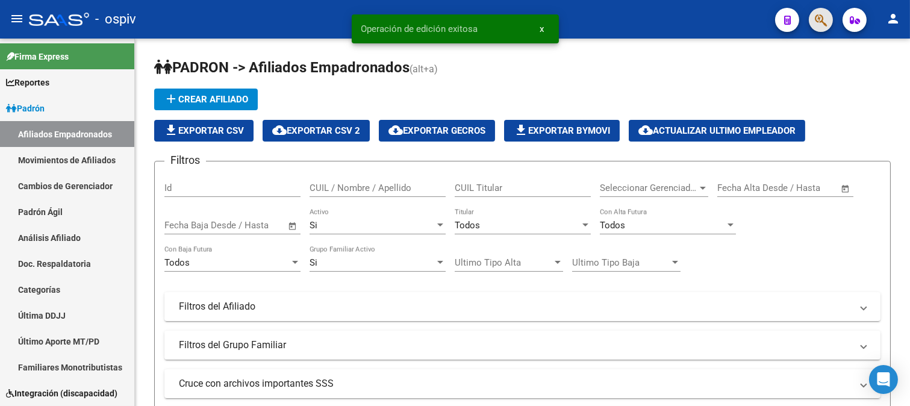
click at [823, 8] on span "button" at bounding box center [820, 20] width 12 height 25
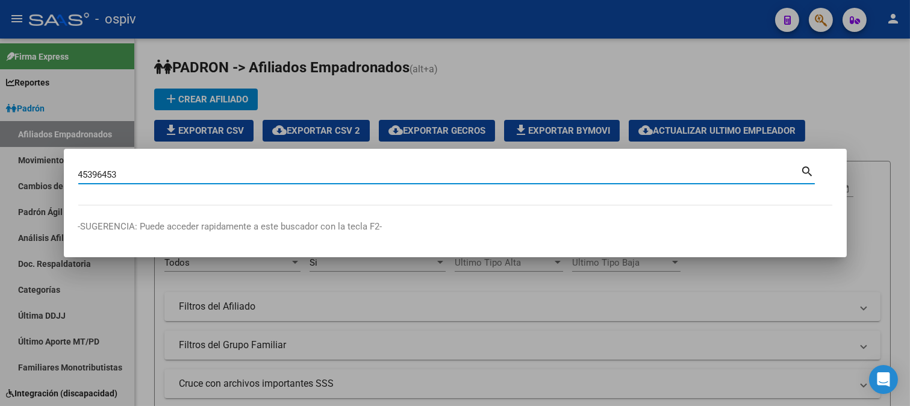
type input "45396453"
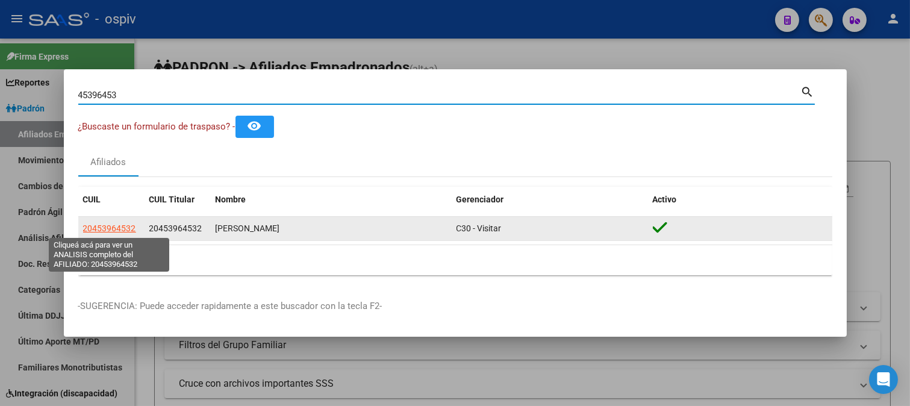
click at [100, 226] on span "20453964532" at bounding box center [109, 228] width 53 height 10
type textarea "20453964532"
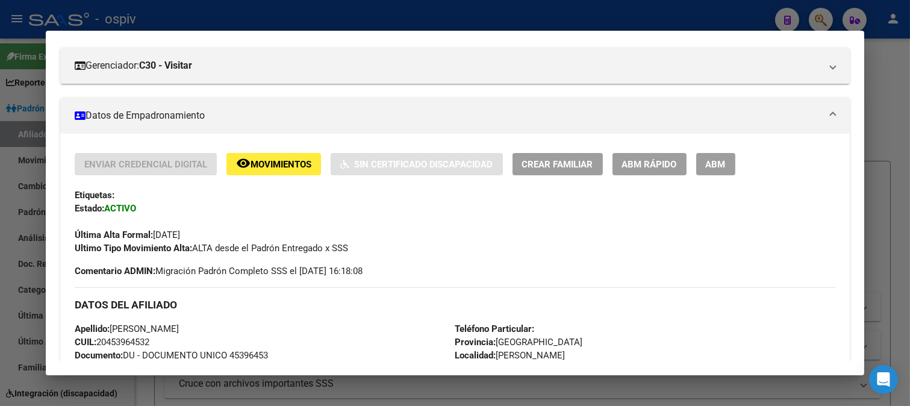
scroll to position [200, 0]
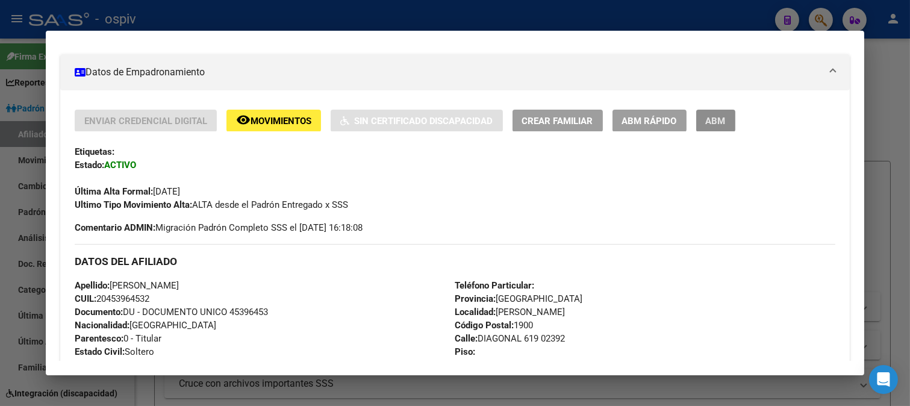
click at [724, 116] on span "ABM" at bounding box center [715, 121] width 20 height 11
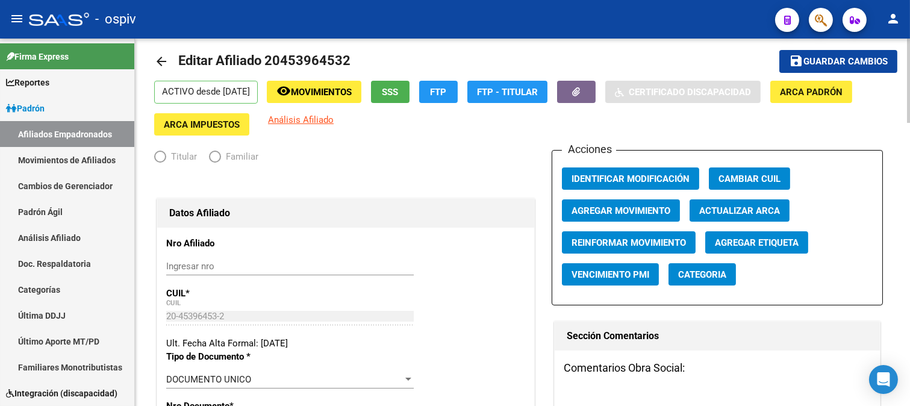
radio input "true"
type input "20-45396453-2"
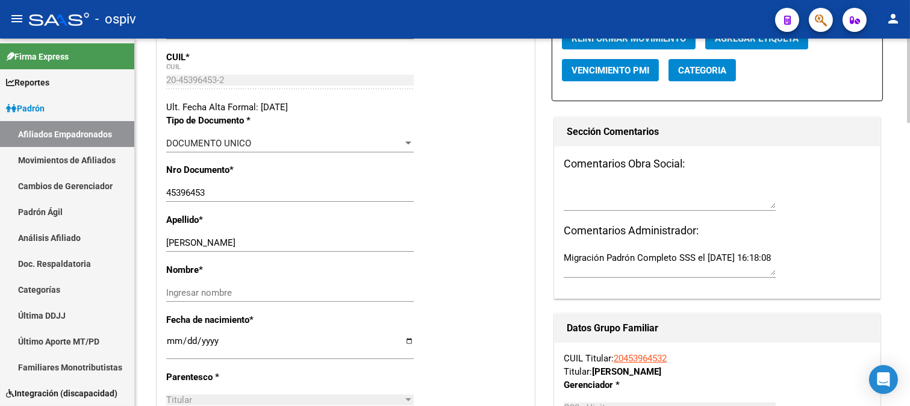
scroll to position [284, 0]
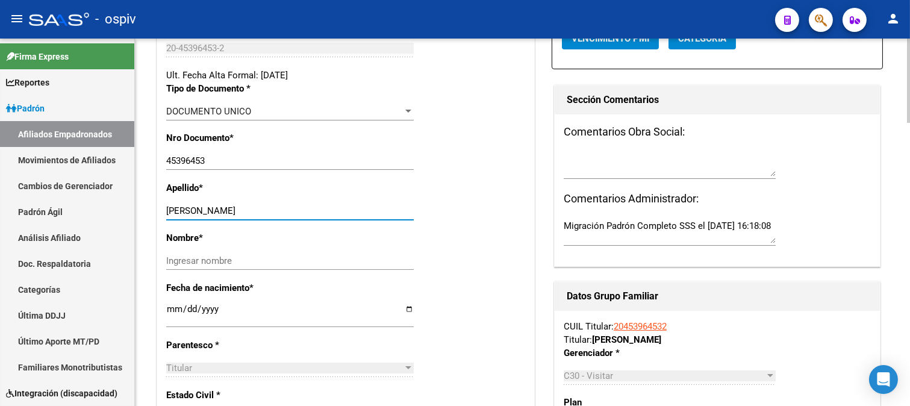
drag, startPoint x: 196, startPoint y: 205, endPoint x: 256, endPoint y: 219, distance: 61.6
click at [256, 219] on div "BAIMA DARIO JOSE Ingresar apellido" at bounding box center [289, 211] width 247 height 18
type input "BAIMA"
click at [188, 267] on div "Ingresar nombre" at bounding box center [289, 261] width 247 height 18
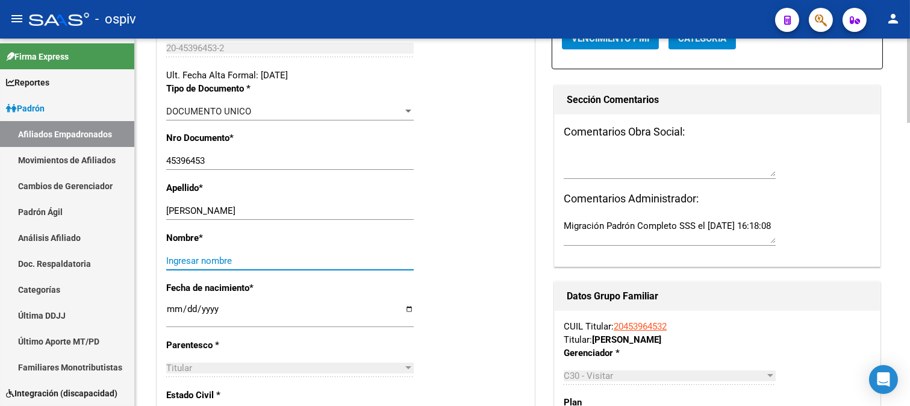
paste input "DARIO JOSE"
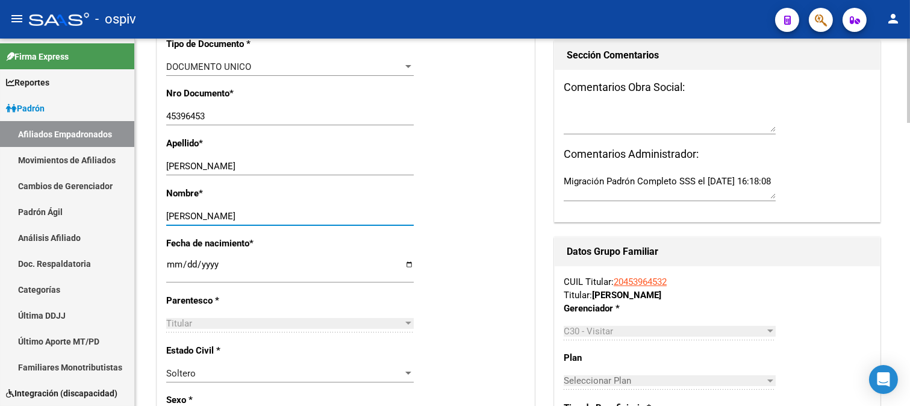
scroll to position [350, 0]
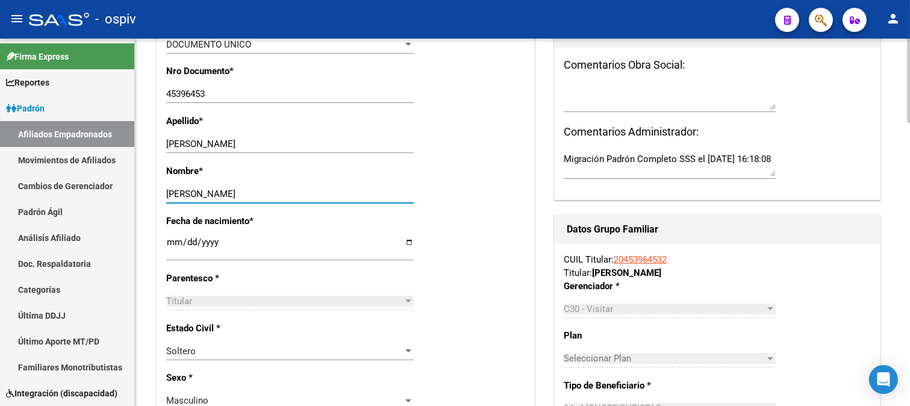
type input "DARIO JOSE"
click at [235, 255] on input "2003-11-14" at bounding box center [289, 246] width 247 height 19
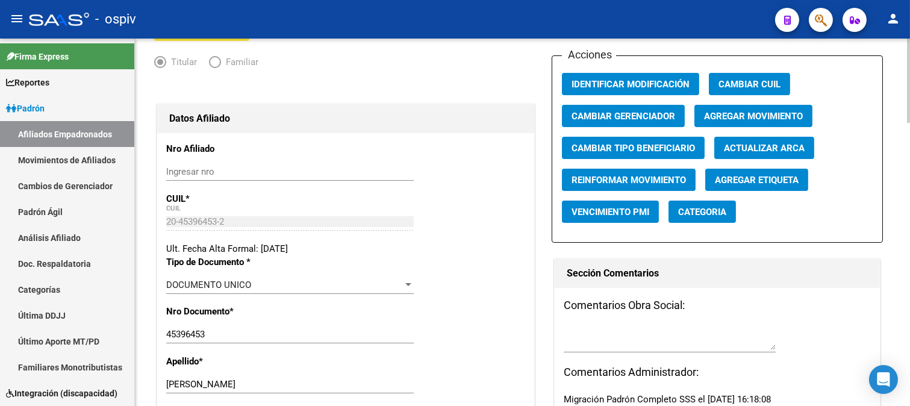
scroll to position [0, 0]
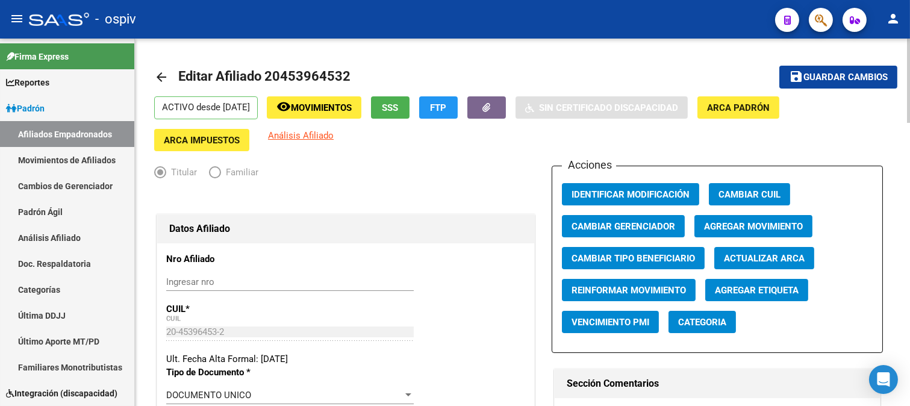
click at [833, 81] on span "Guardar cambios" at bounding box center [845, 77] width 84 height 11
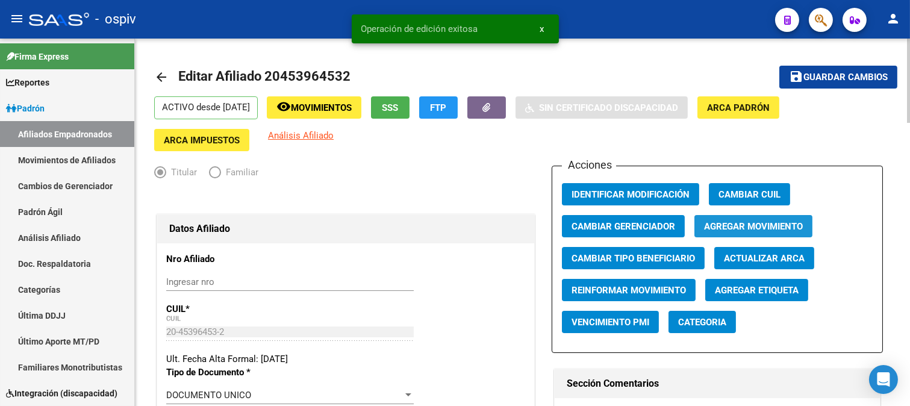
click at [744, 227] on span "Agregar Movimiento" at bounding box center [753, 226] width 99 height 11
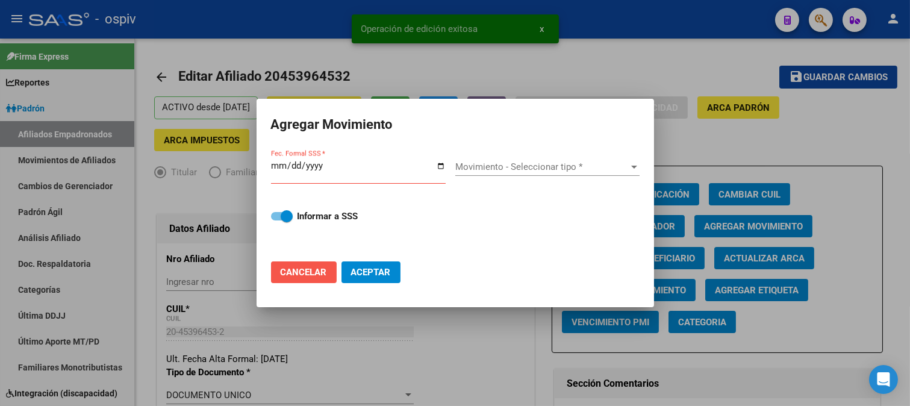
click at [284, 279] on button "Cancelar" at bounding box center [304, 272] width 66 height 22
checkbox input "false"
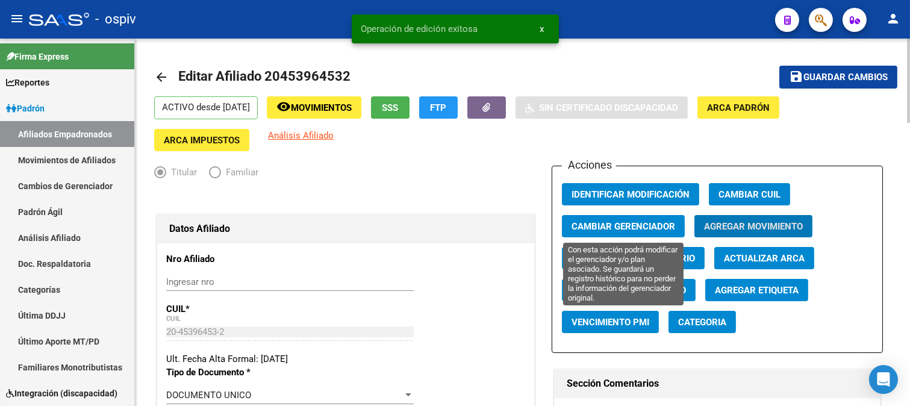
click at [659, 231] on span "Cambiar Gerenciador" at bounding box center [623, 226] width 104 height 11
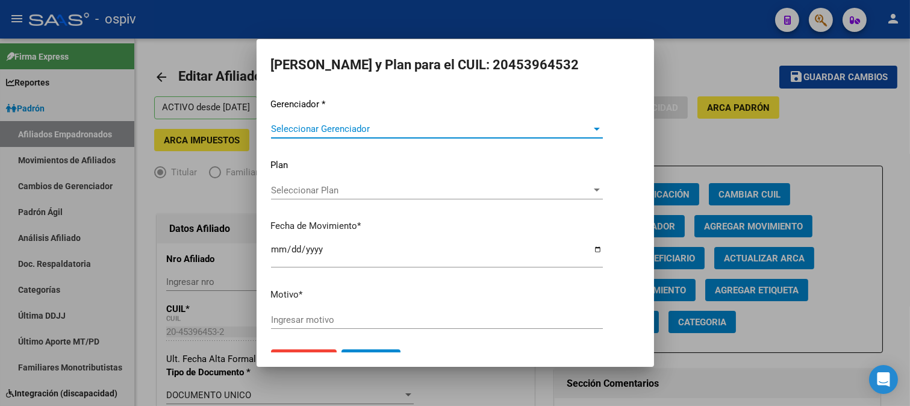
click at [337, 132] on span "Seleccionar Gerenciador" at bounding box center [431, 128] width 321 height 11
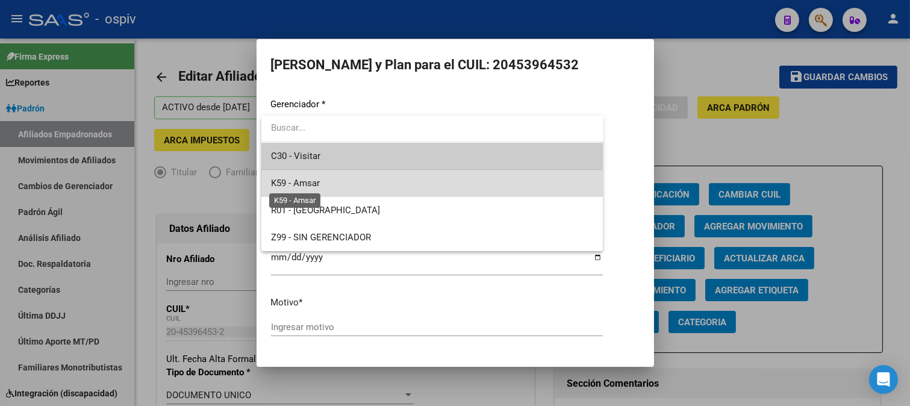
click at [309, 182] on span "K59 - Amsar" at bounding box center [295, 183] width 49 height 11
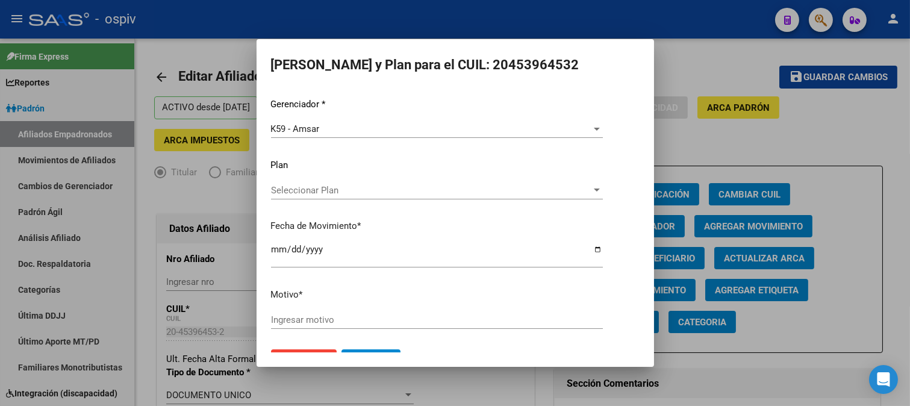
click at [346, 326] on div "Ingresar motivo" at bounding box center [437, 320] width 332 height 18
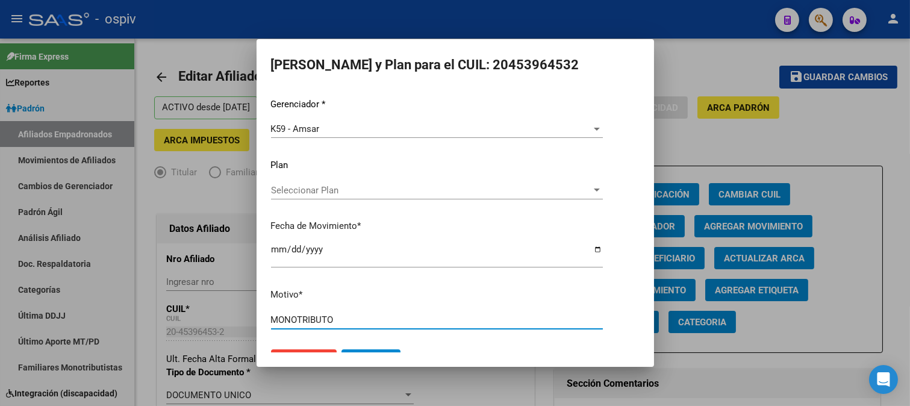
type input "MONOTRIBUTO"
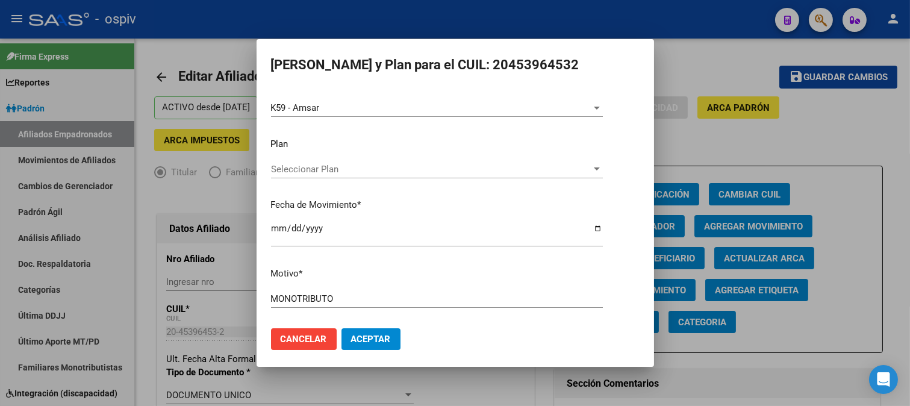
scroll to position [28, 0]
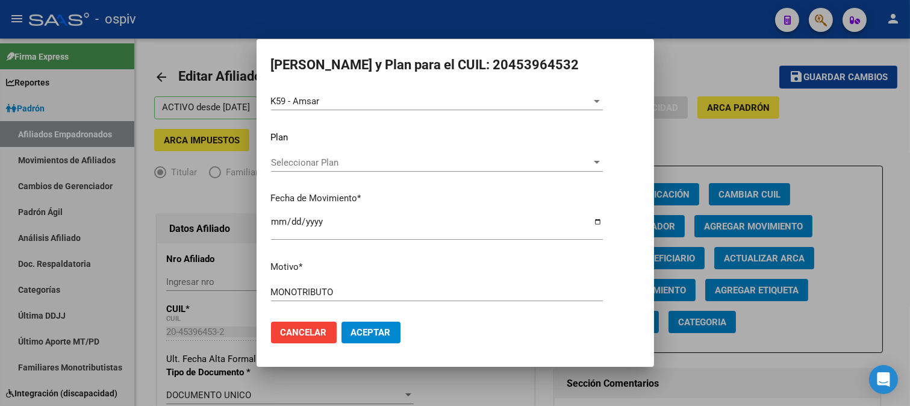
click at [367, 329] on span "Aceptar" at bounding box center [371, 332] width 40 height 11
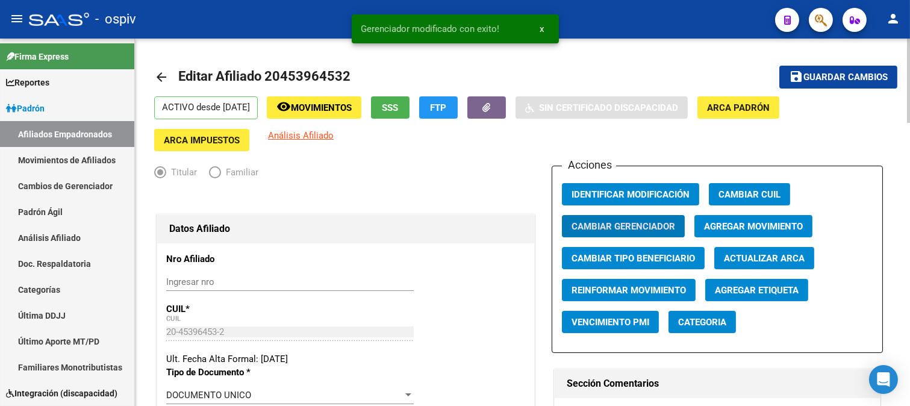
click at [763, 292] on span "Agregar Etiqueta" at bounding box center [757, 290] width 84 height 11
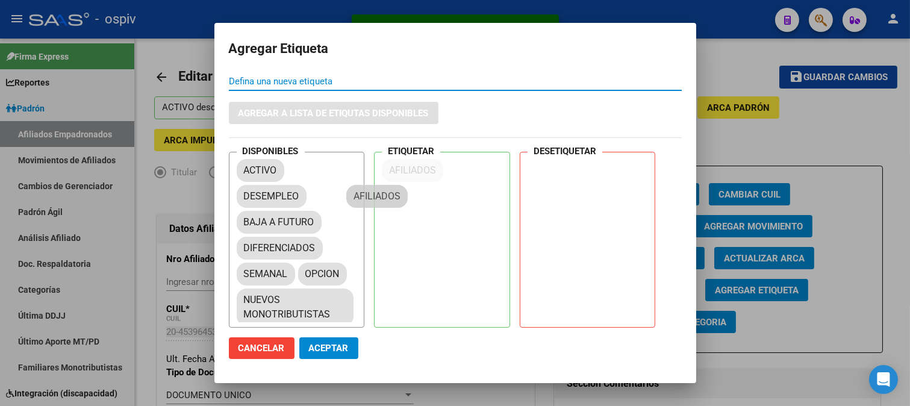
drag, startPoint x: 285, startPoint y: 225, endPoint x: 404, endPoint y: 195, distance: 122.8
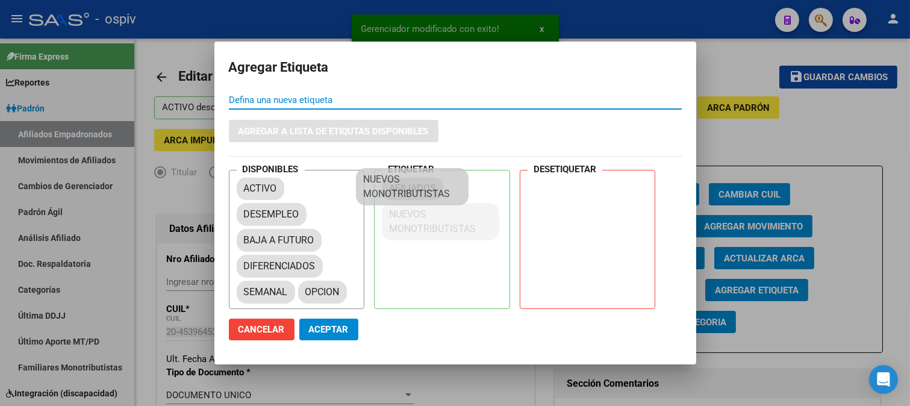
drag, startPoint x: 306, startPoint y: 318, endPoint x: 426, endPoint y: 197, distance: 170.7
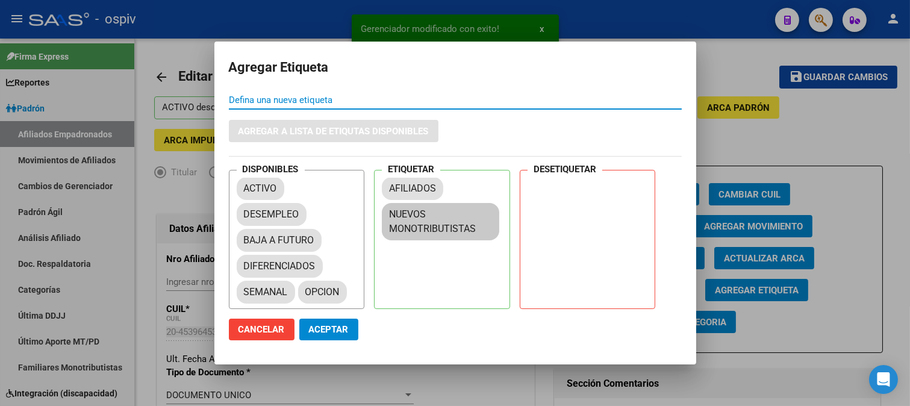
click at [329, 321] on button "Aceptar" at bounding box center [328, 329] width 59 height 22
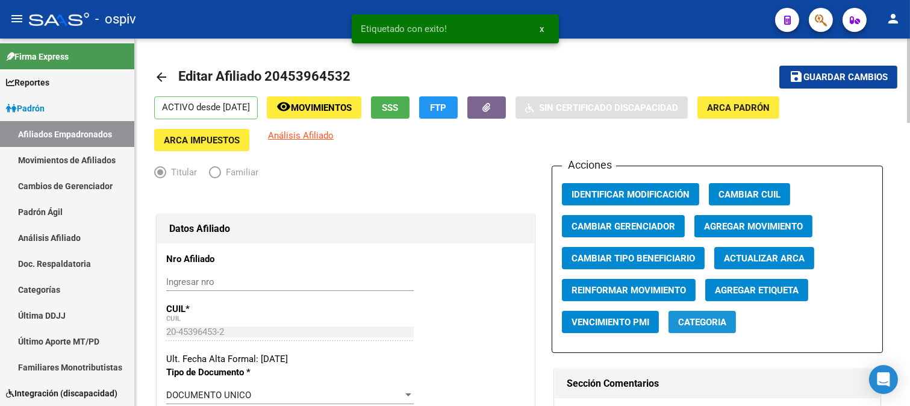
click at [711, 327] on span "Categoria" at bounding box center [702, 322] width 48 height 11
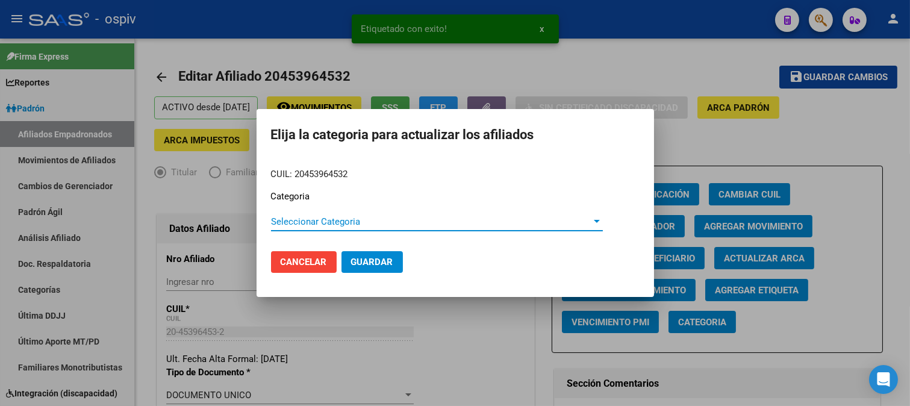
click at [293, 223] on span "Seleccionar Categoria" at bounding box center [431, 221] width 321 height 11
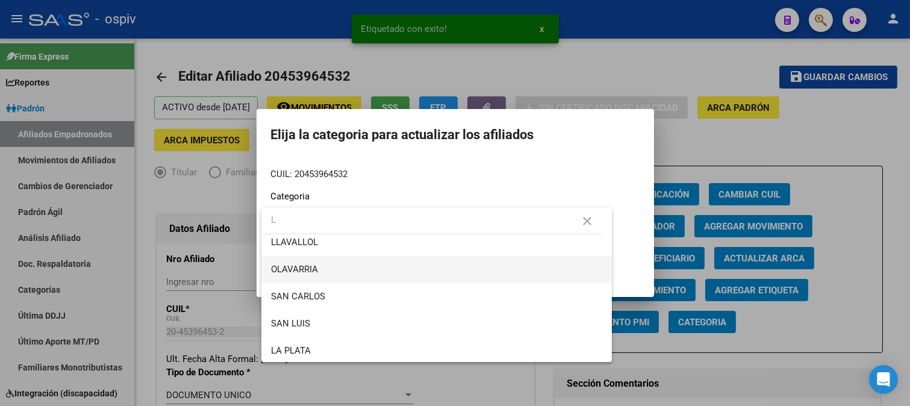
scroll to position [171, 0]
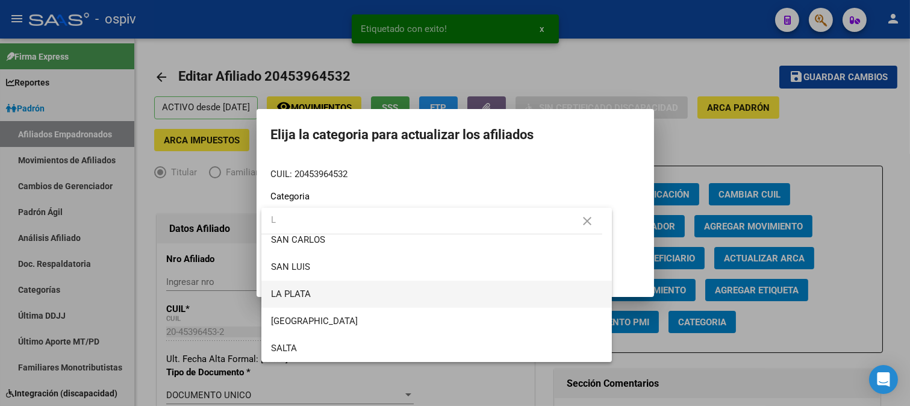
type input "L"
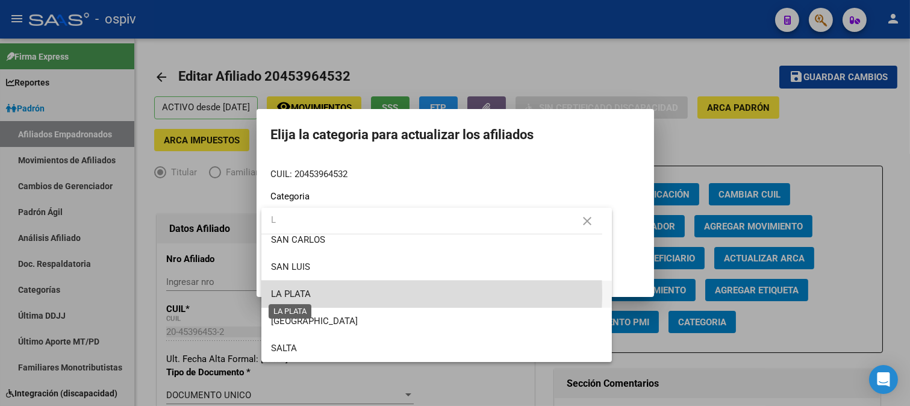
click at [302, 293] on span "LA PLATA" at bounding box center [291, 293] width 40 height 11
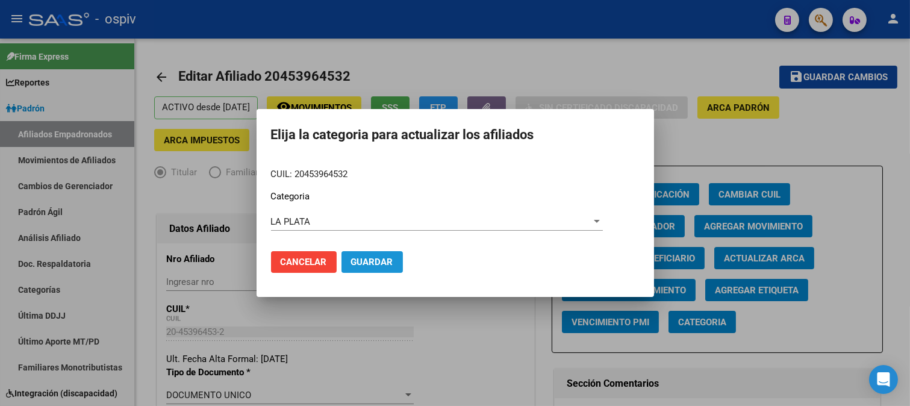
click at [382, 262] on span "Guardar" at bounding box center [372, 261] width 42 height 11
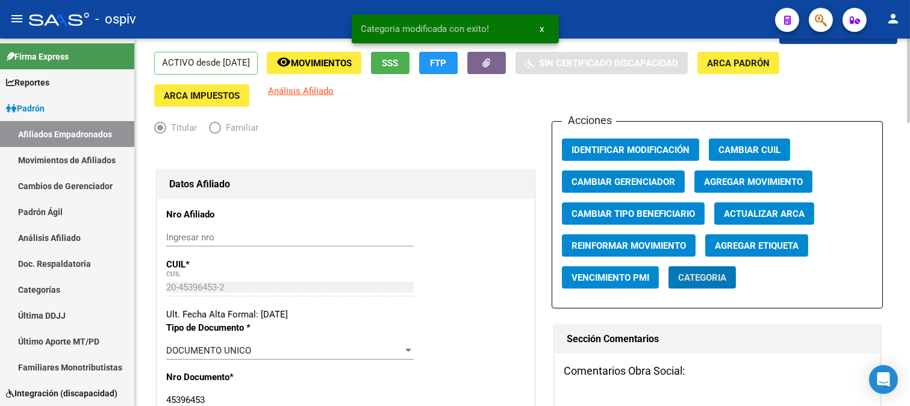
scroll to position [67, 0]
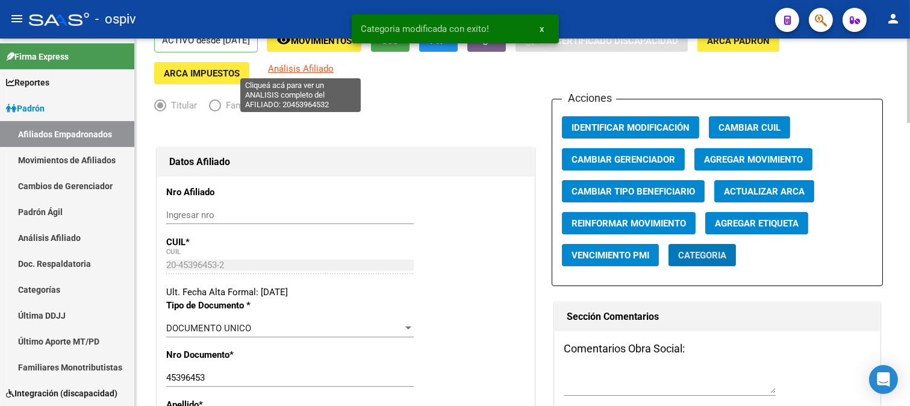
click at [292, 70] on span "Análisis Afiliado" at bounding box center [301, 68] width 66 height 11
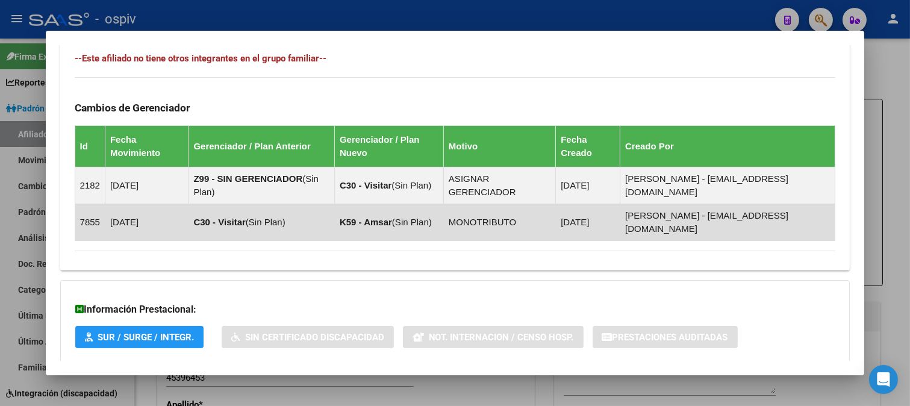
scroll to position [737, 0]
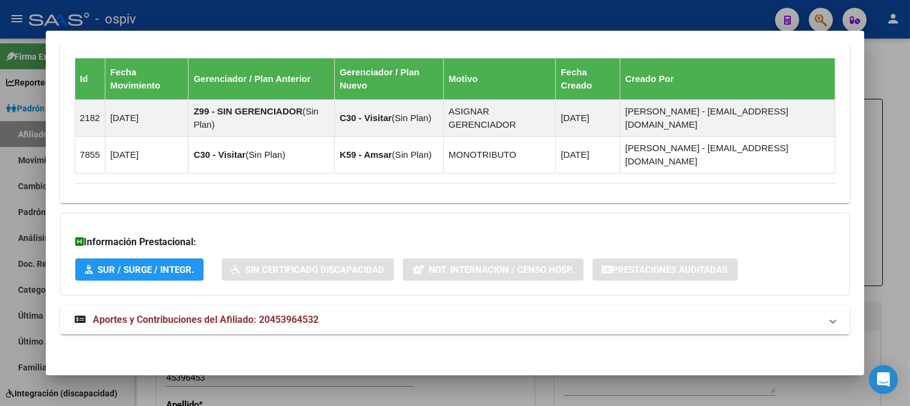
click at [265, 323] on span "Aportes y Contribuciones del Afiliado: 20453964532" at bounding box center [206, 319] width 226 height 11
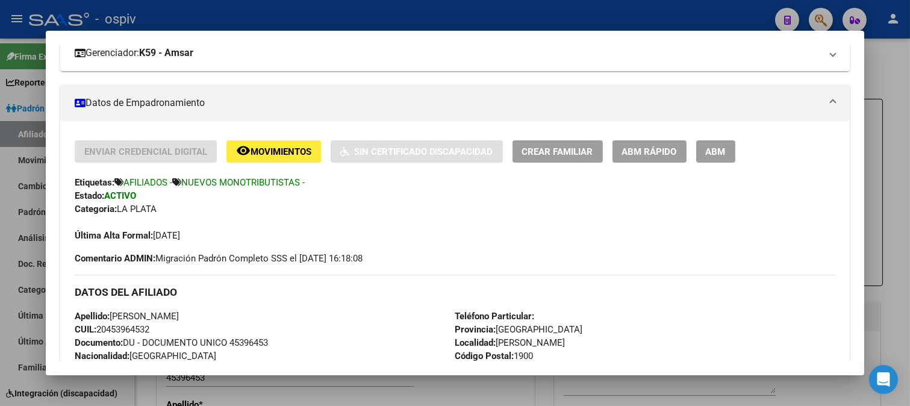
scroll to position [6, 0]
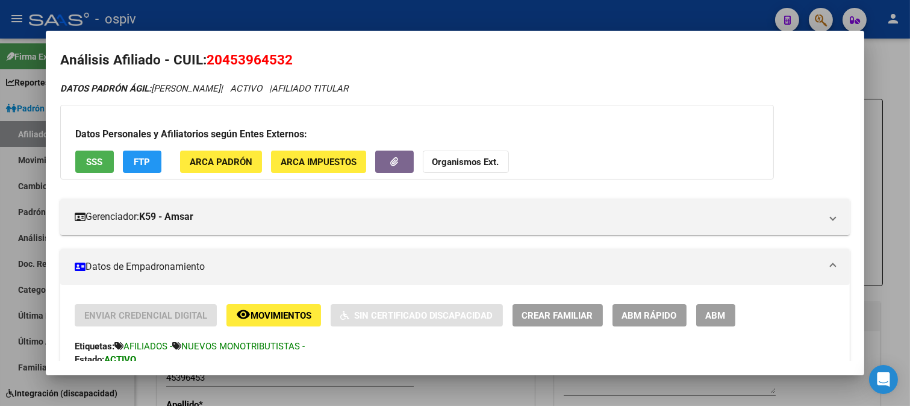
click at [146, 160] on span "FTP" at bounding box center [142, 162] width 16 height 11
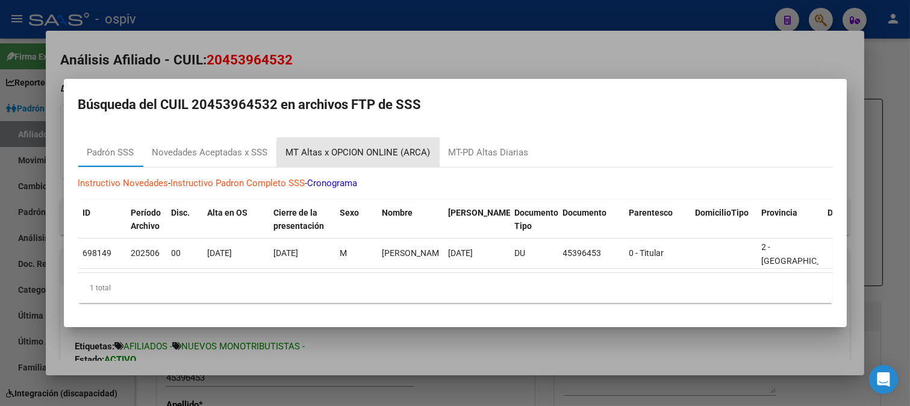
click at [382, 152] on div "MT Altas x OPCION ONLINE (ARCA)" at bounding box center [358, 153] width 144 height 14
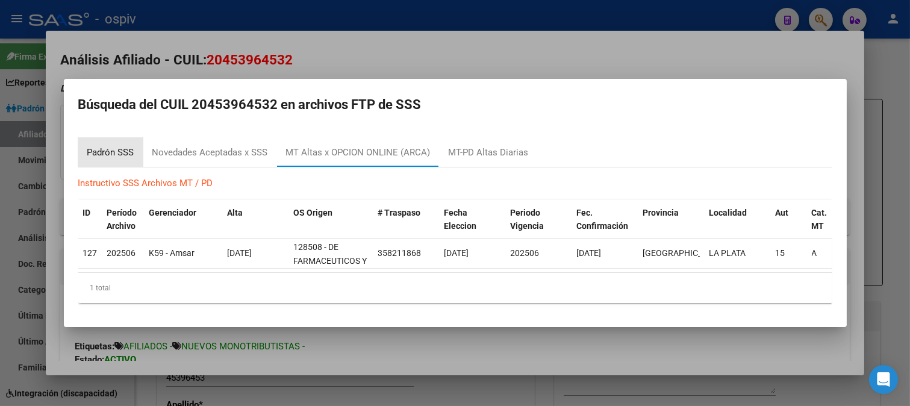
click at [121, 146] on div "Padrón SSS" at bounding box center [110, 153] width 47 height 14
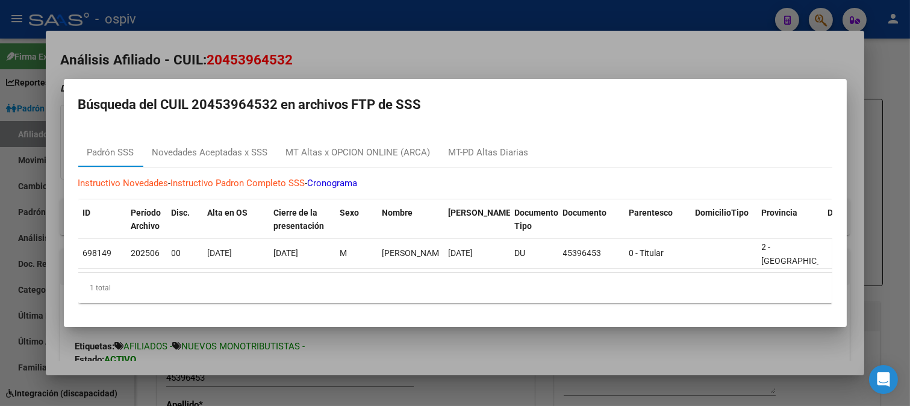
click at [706, 49] on div at bounding box center [455, 203] width 910 height 406
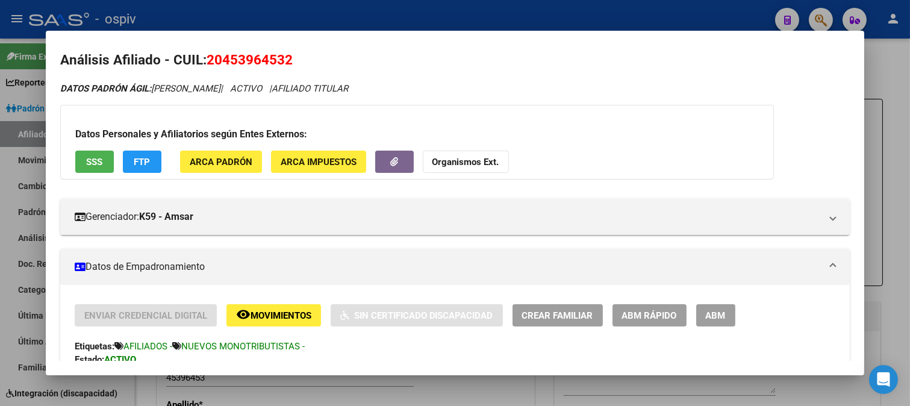
drag, startPoint x: 828, startPoint y: 12, endPoint x: 678, endPoint y: 42, distance: 152.9
click at [828, 11] on div at bounding box center [455, 203] width 910 height 406
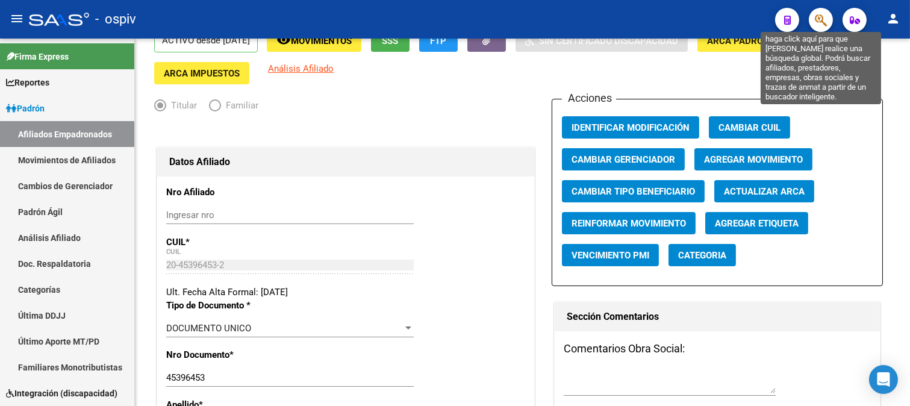
click at [816, 14] on icon "button" at bounding box center [820, 20] width 12 height 14
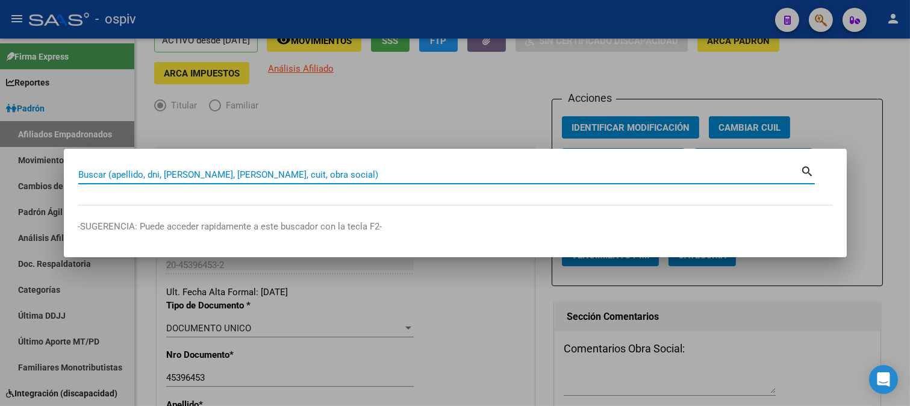
paste input "20-23223931-0"
type input "20232239310"
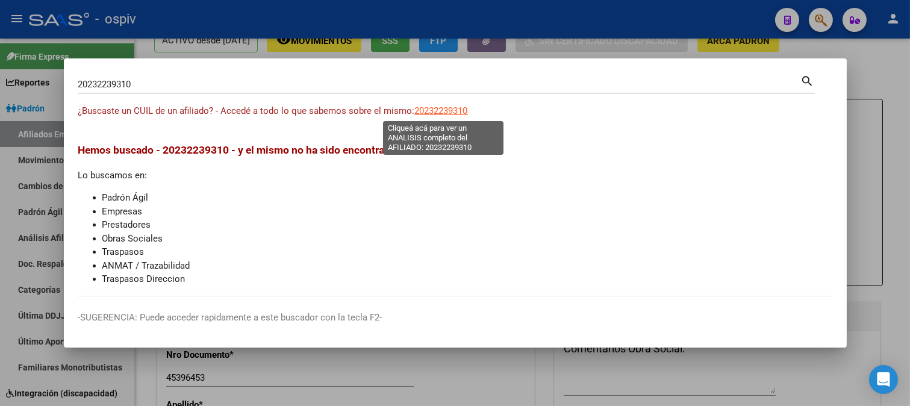
click at [450, 113] on span "20232239310" at bounding box center [441, 110] width 53 height 11
type textarea "20232239310"
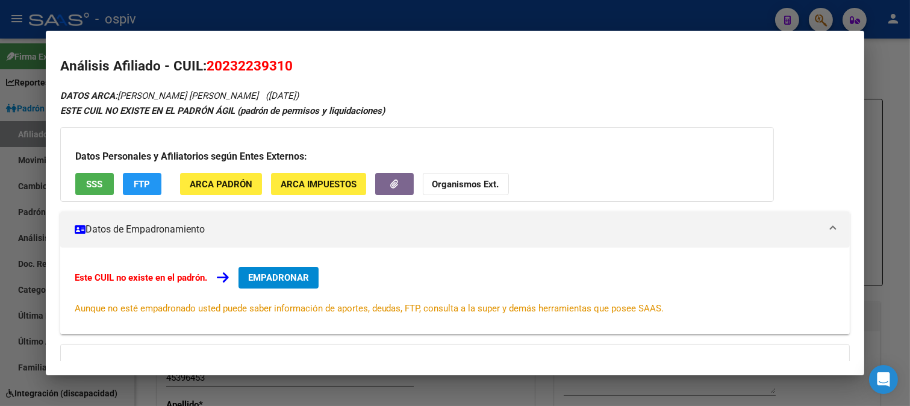
click at [144, 188] on span "FTP" at bounding box center [142, 184] width 16 height 11
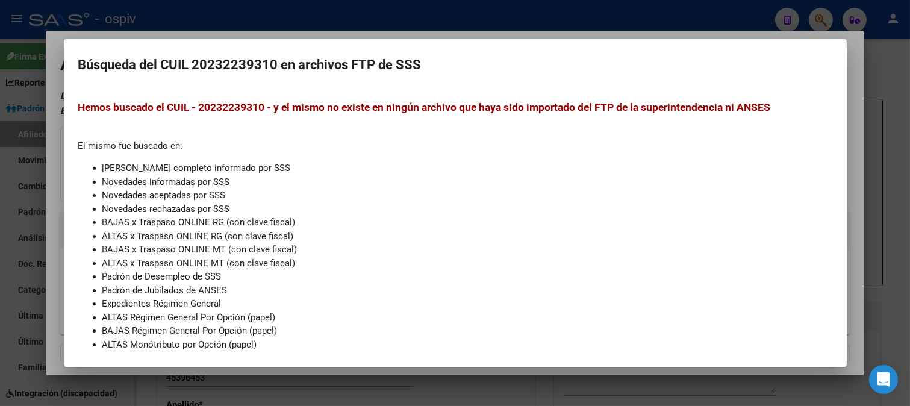
click at [55, 179] on div at bounding box center [455, 203] width 910 height 406
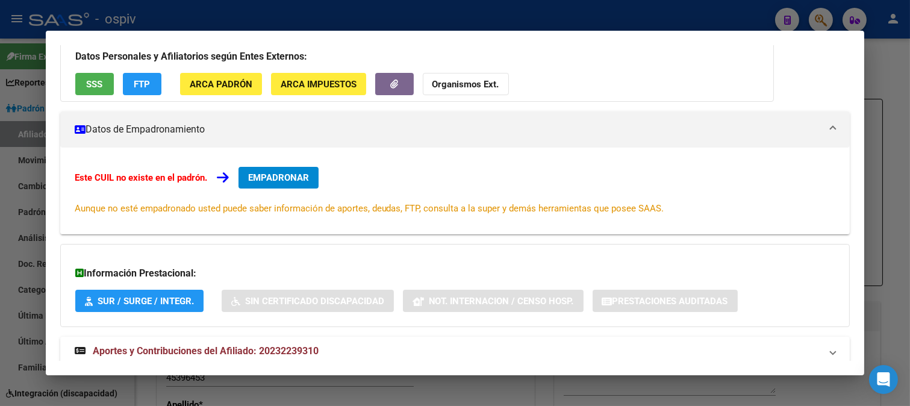
scroll to position [132, 0]
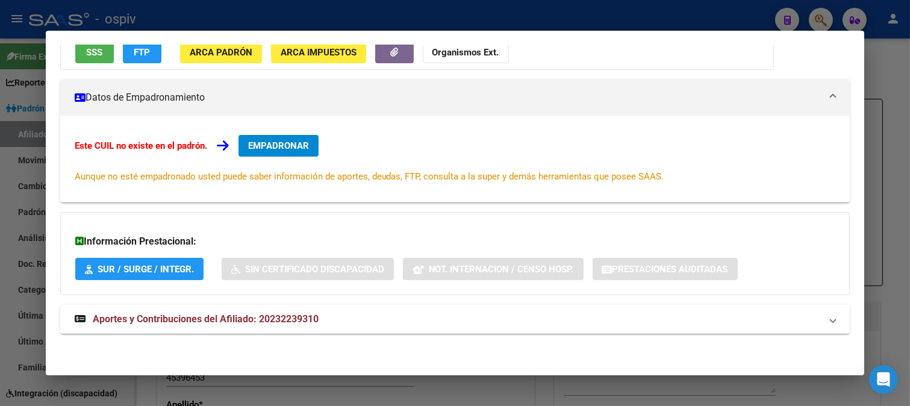
drag, startPoint x: 153, startPoint y: 302, endPoint x: 147, endPoint y: 305, distance: 6.5
drag, startPoint x: 147, startPoint y: 305, endPoint x: 484, endPoint y: 115, distance: 386.5
click at [484, 115] on mat-expansion-panel-header "Datos de Empadronamiento" at bounding box center [455, 97] width 790 height 36
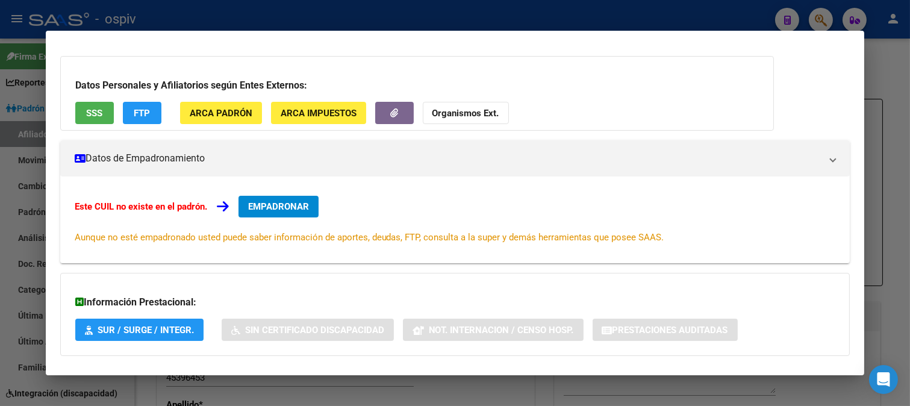
scroll to position [45, 0]
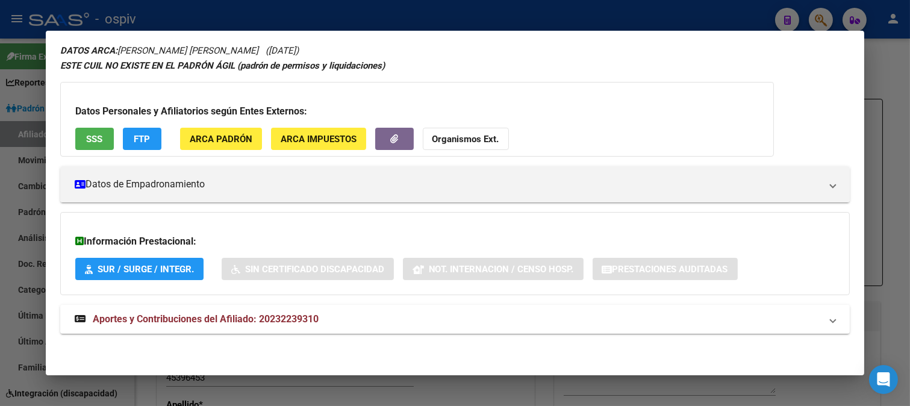
click at [817, 14] on div at bounding box center [455, 203] width 910 height 406
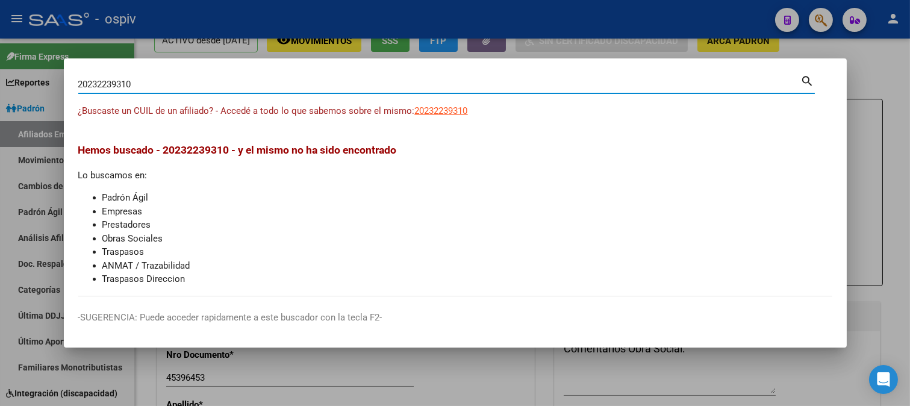
drag, startPoint x: 148, startPoint y: 81, endPoint x: 21, endPoint y: 81, distance: 127.0
click at [0, 81] on div "20232239310 Buscar (apellido, dni, cuil, nro traspaso, cuit, obra social) searc…" at bounding box center [455, 203] width 910 height 406
type input "39695351"
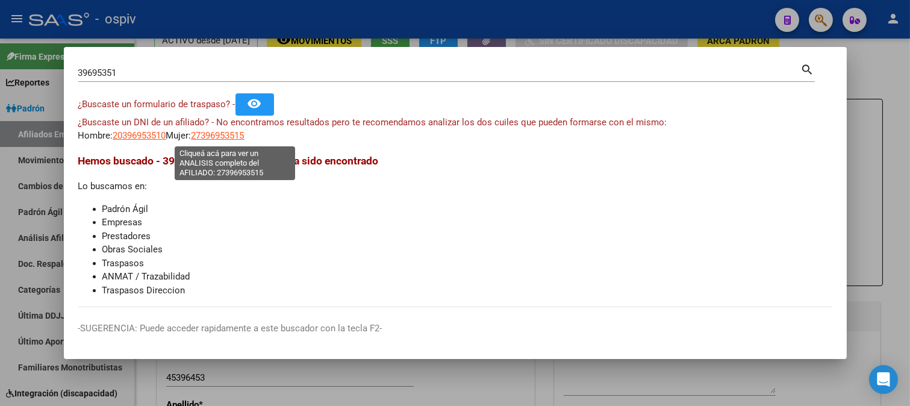
click at [222, 134] on span "27396953515" at bounding box center [217, 135] width 53 height 11
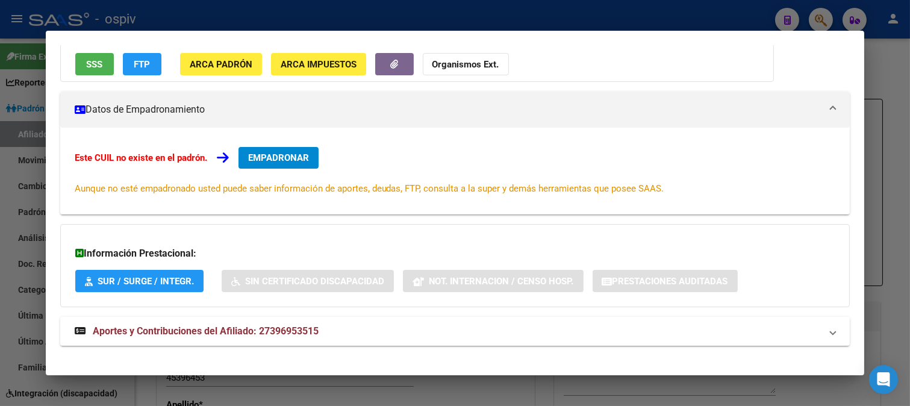
scroll to position [116, 0]
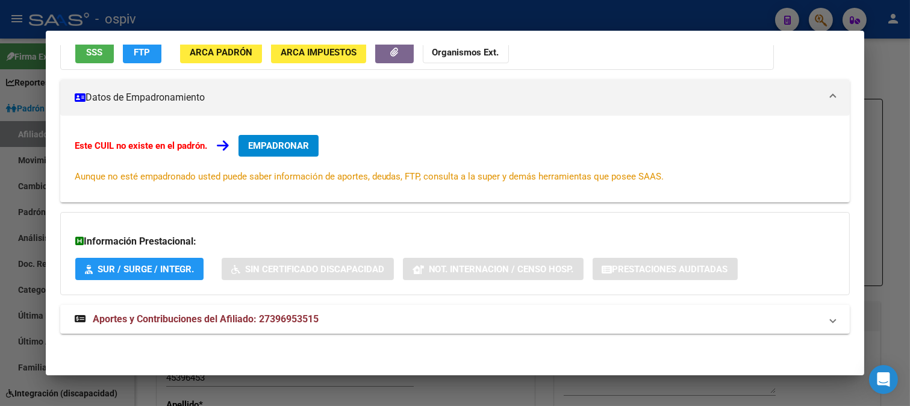
click at [285, 151] on span "EMPADRONAR" at bounding box center [278, 145] width 61 height 11
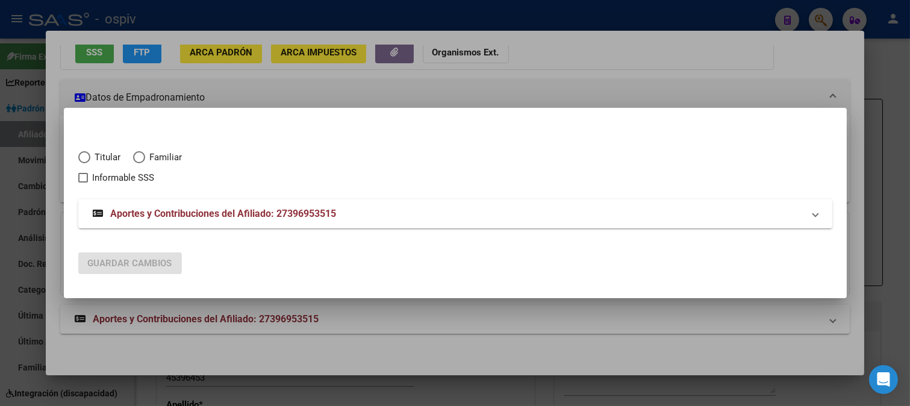
click at [316, 87] on div at bounding box center [455, 203] width 910 height 406
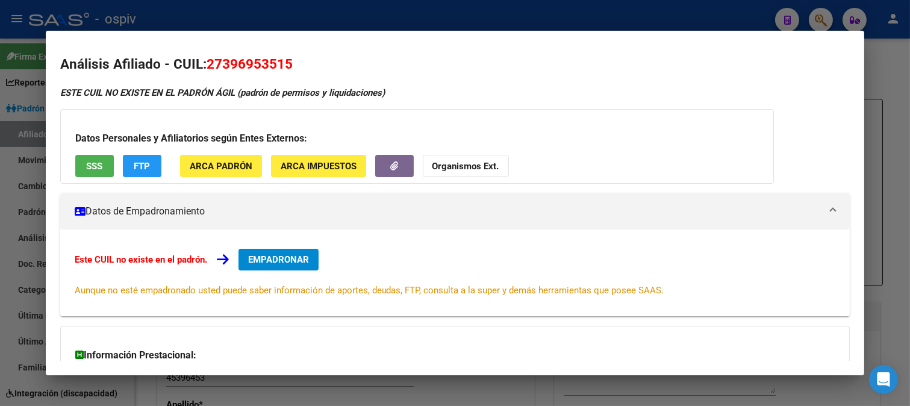
scroll to position [0, 0]
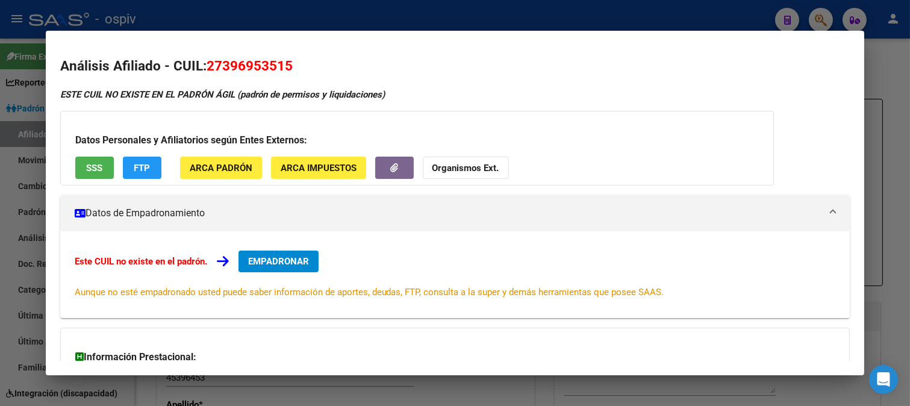
click at [285, 65] on span "27396953515" at bounding box center [249, 66] width 86 height 16
click at [817, 17] on div at bounding box center [455, 203] width 910 height 406
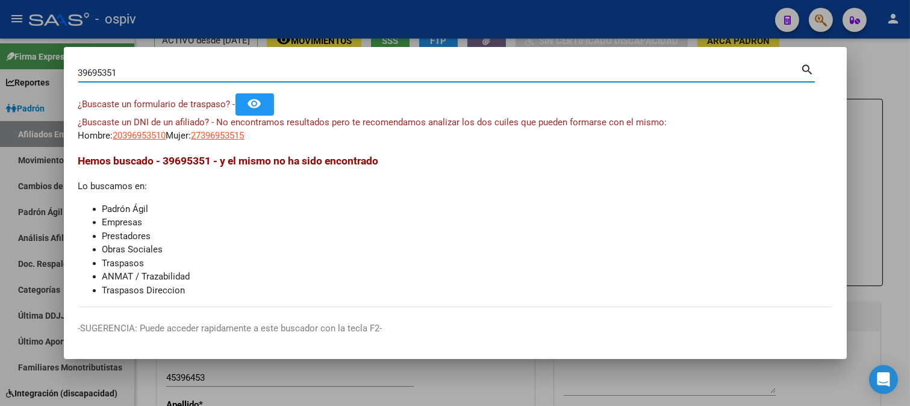
click at [118, 72] on input "39695351" at bounding box center [439, 72] width 722 height 11
drag, startPoint x: 114, startPoint y: 76, endPoint x: 38, endPoint y: 70, distance: 76.6
click at [38, 70] on div "39695351 Buscar (apellido, dni, cuil, nro traspaso, cuit, obra social) search ¿…" at bounding box center [455, 203] width 910 height 406
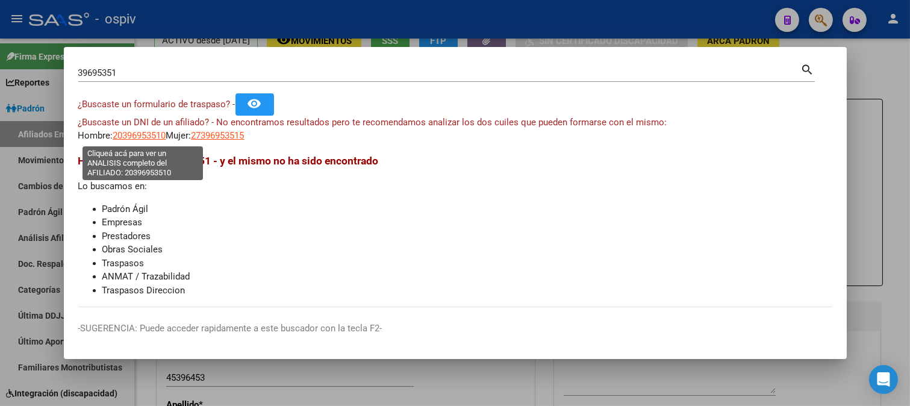
click at [153, 132] on span "20396953510" at bounding box center [139, 135] width 53 height 11
type textarea "20396953510"
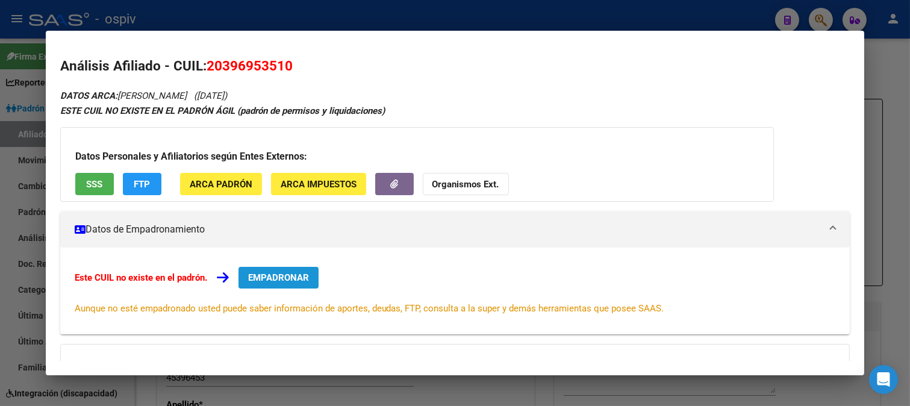
click at [285, 277] on span "EMPADRONAR" at bounding box center [278, 277] width 61 height 11
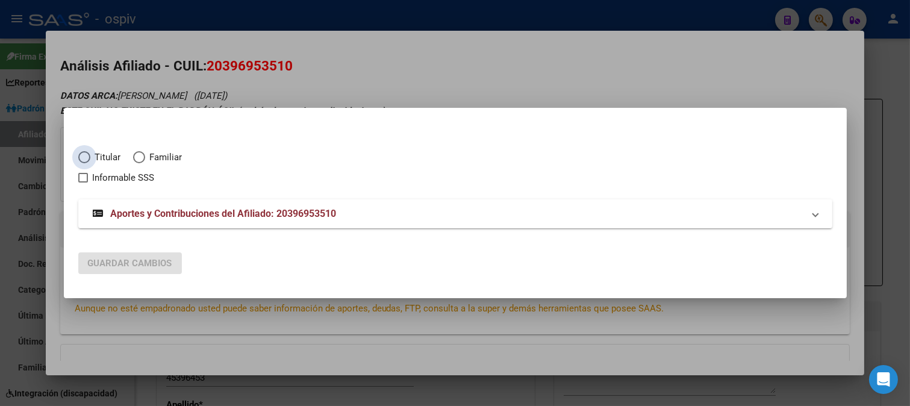
click at [88, 159] on span "Elija una opción" at bounding box center [84, 157] width 12 height 12
click at [88, 159] on input "Titular" at bounding box center [84, 157] width 12 height 12
radio input "true"
checkbox input "true"
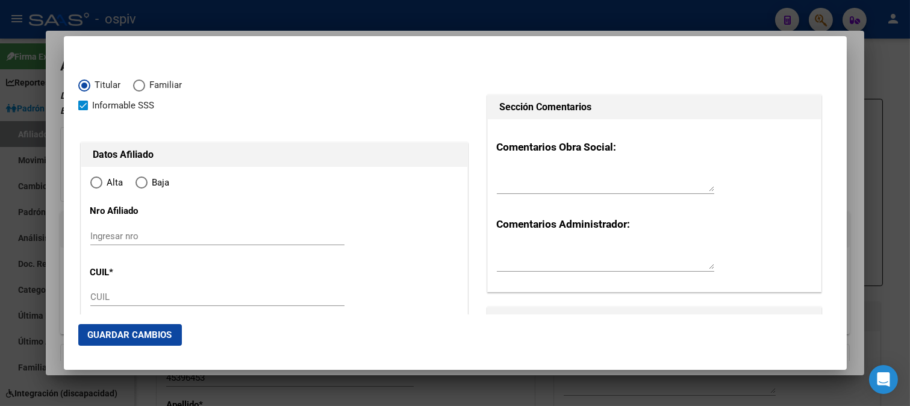
type input "20-39695351-0"
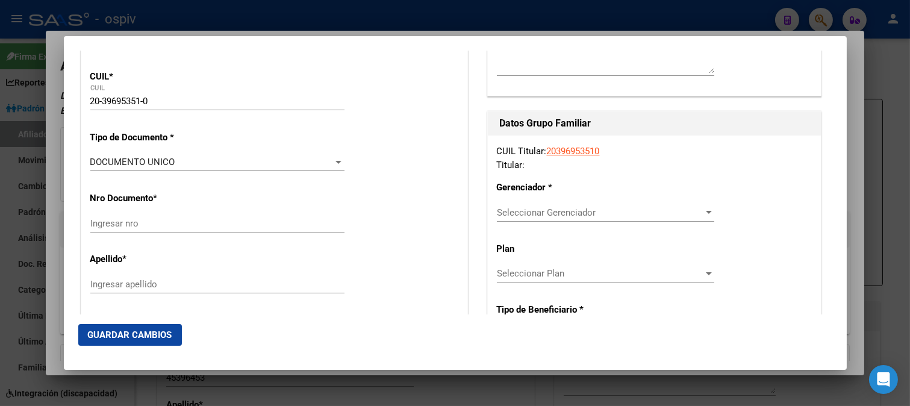
scroll to position [200, 0]
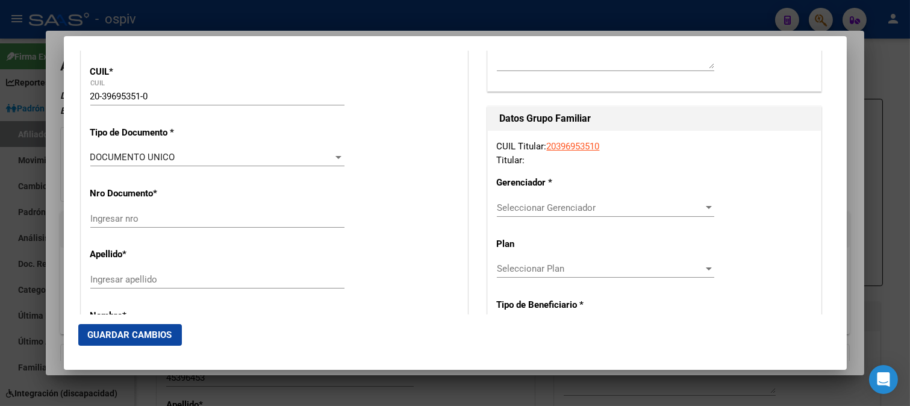
radio input "true"
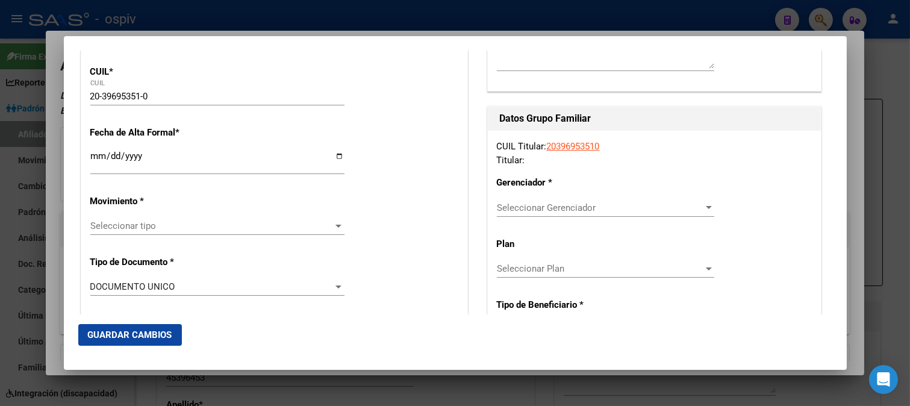
type input "39695351"
type input "HERNANDEZ"
type input "MELANI ESTEFANIA"
type input "1996-08-27"
type input "SANTA FE"
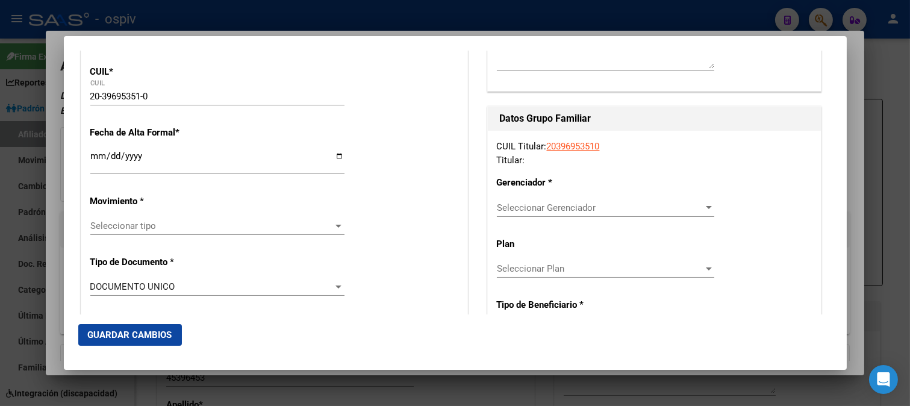
type input "3000"
type input "RISSO"
type input "2732"
click at [98, 161] on input "Ingresar fecha" at bounding box center [217, 160] width 254 height 19
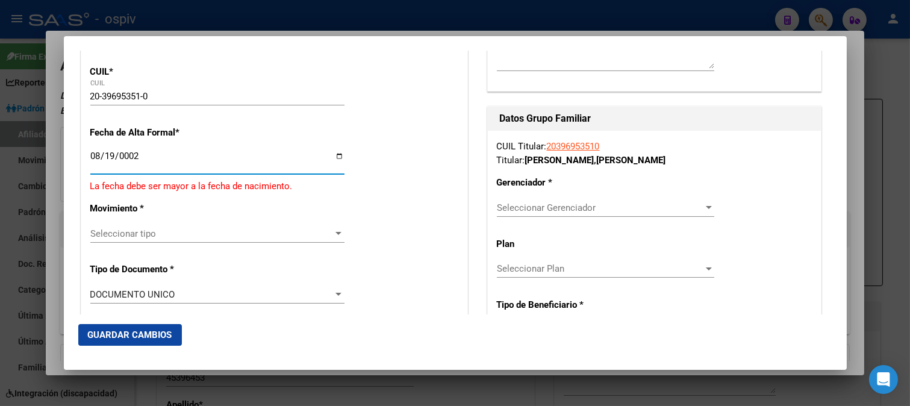
scroll to position [208, 0]
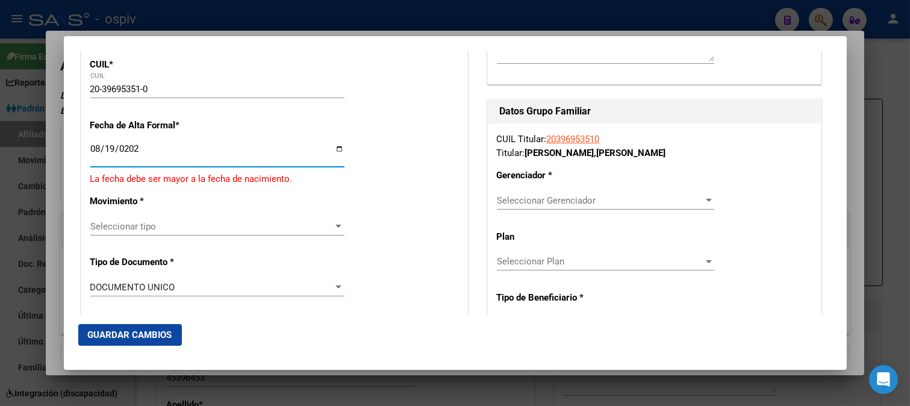
type input "2025-08-19"
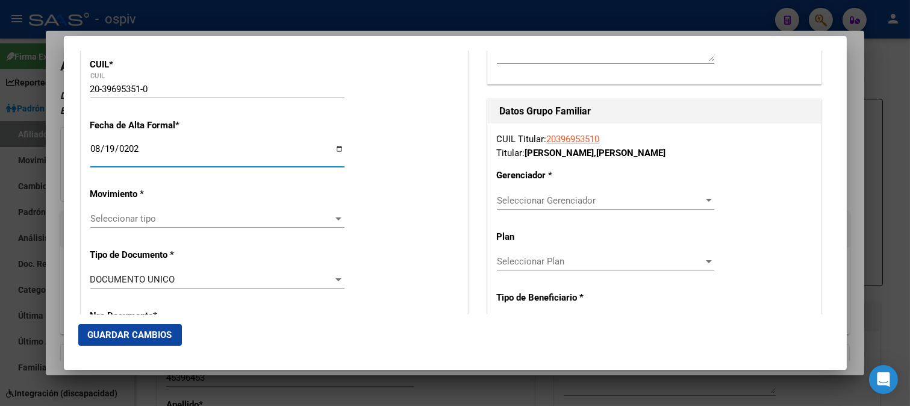
scroll to position [200, 0]
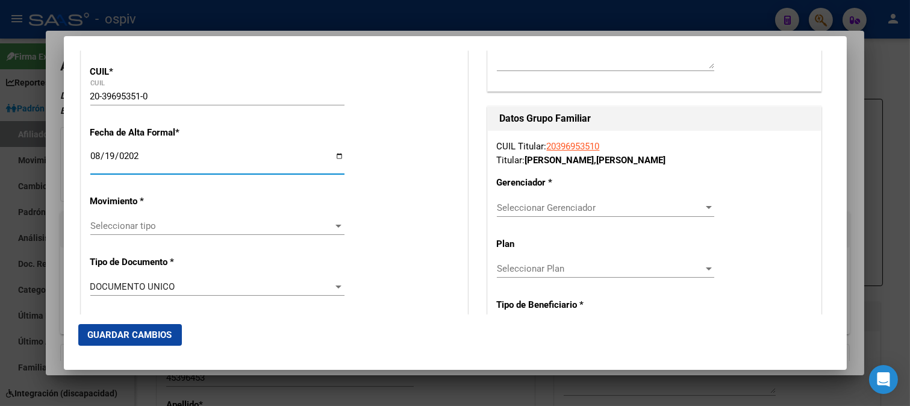
click at [121, 225] on span "Seleccionar tipo" at bounding box center [211, 225] width 243 height 11
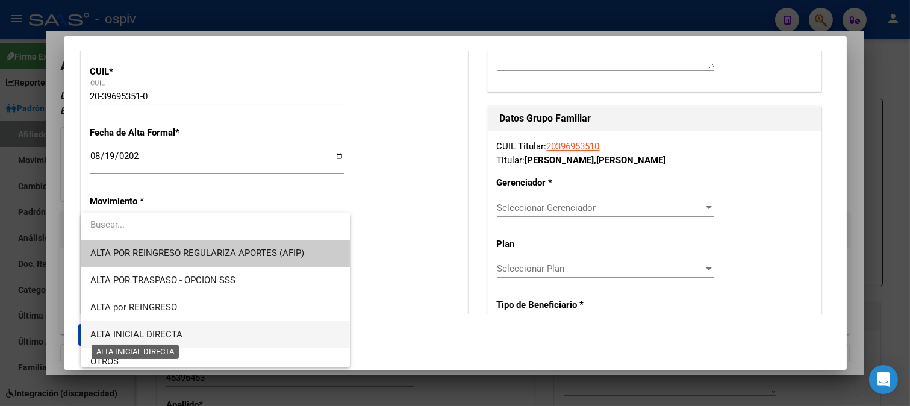
click at [125, 334] on span "ALTA INICIAL DIRECTA" at bounding box center [136, 334] width 92 height 11
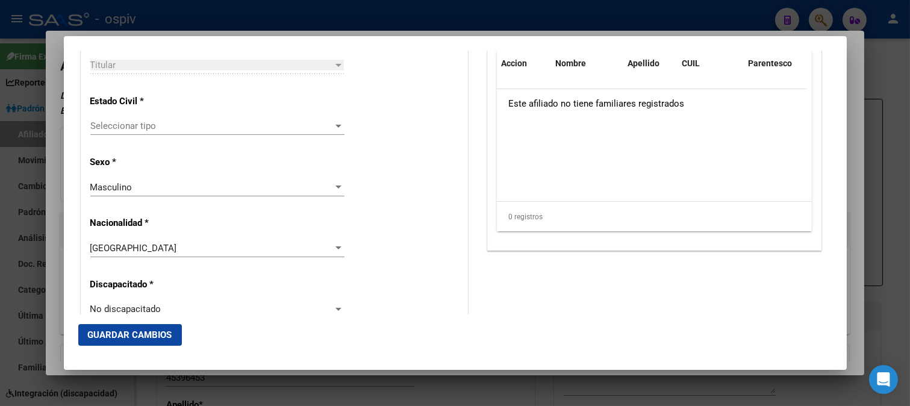
scroll to position [736, 0]
click at [138, 128] on span "Seleccionar tipo" at bounding box center [211, 124] width 243 height 11
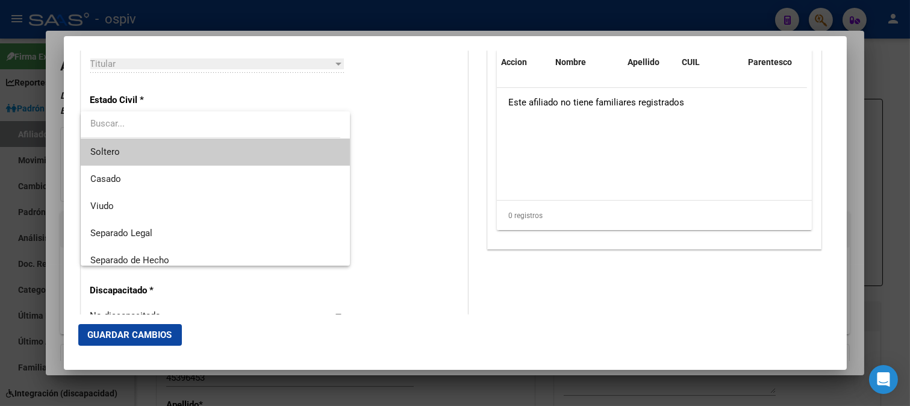
click at [119, 152] on span "Soltero" at bounding box center [215, 151] width 250 height 27
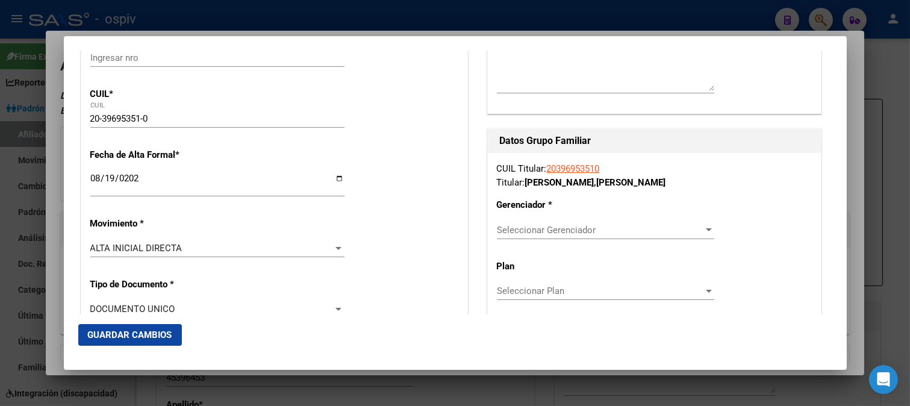
scroll to position [200, 0]
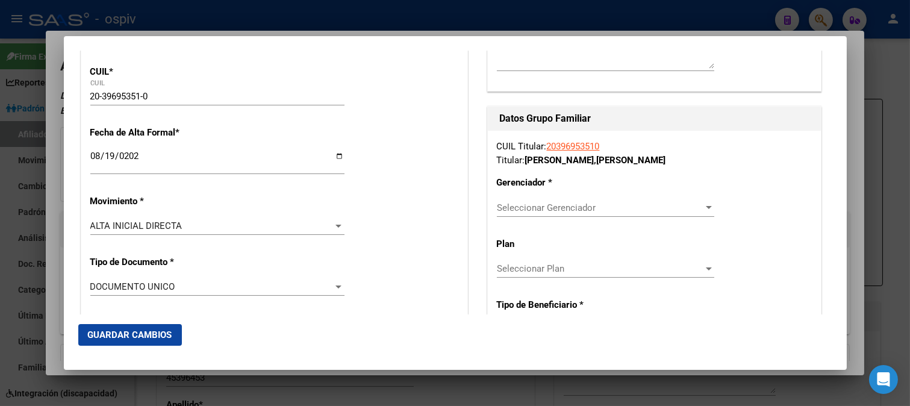
click at [537, 211] on span "Seleccionar Gerenciador" at bounding box center [600, 207] width 206 height 11
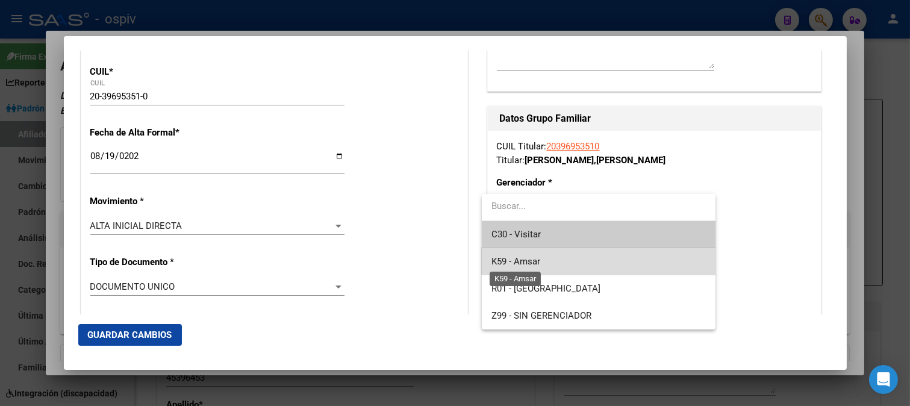
click at [534, 259] on span "K59 - Amsar" at bounding box center [515, 261] width 49 height 11
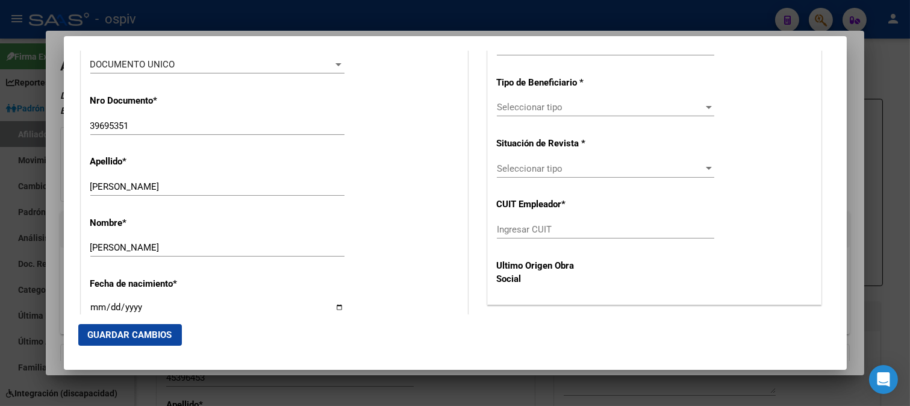
scroll to position [468, 0]
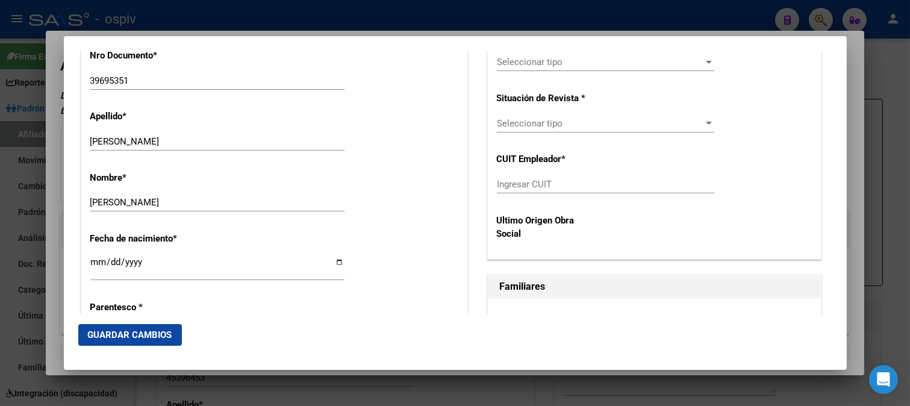
click at [532, 124] on span "Seleccionar tipo" at bounding box center [600, 123] width 206 height 11
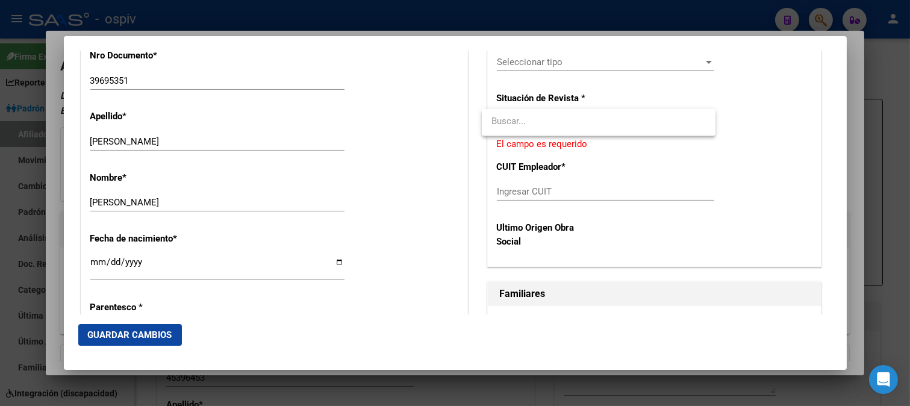
click at [547, 63] on div at bounding box center [455, 203] width 910 height 406
click at [547, 63] on span "Seleccionar tipo" at bounding box center [600, 62] width 206 height 11
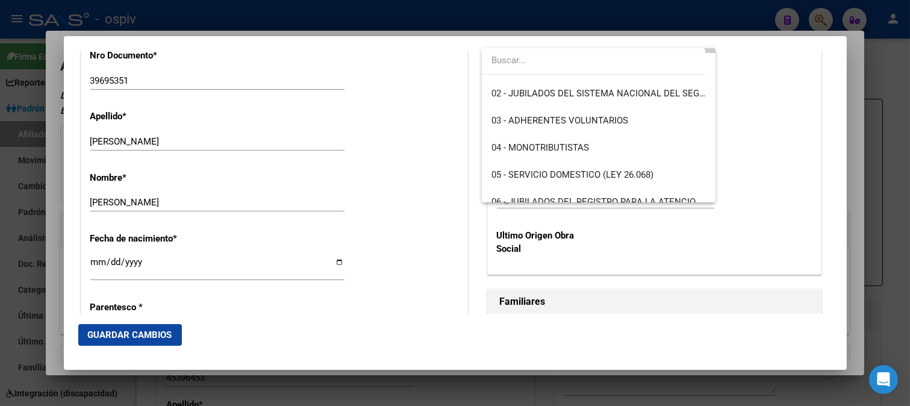
scroll to position [200, 0]
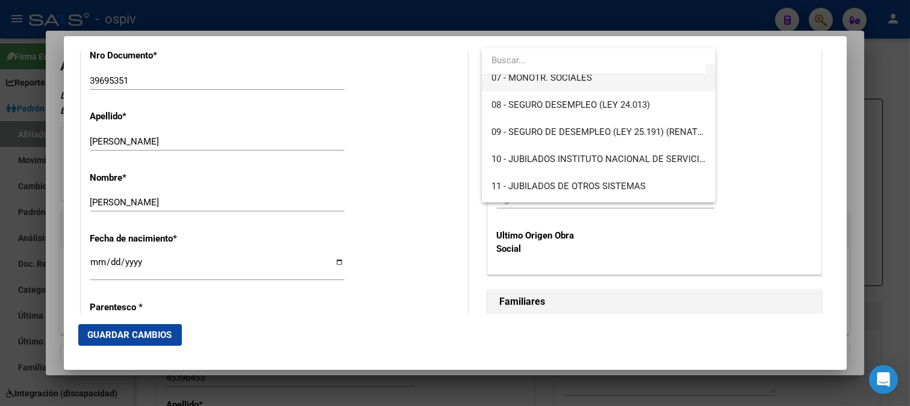
click at [544, 82] on span "07 - MONOTR. SOCIALES" at bounding box center [598, 77] width 214 height 27
type input "20-39695351-0"
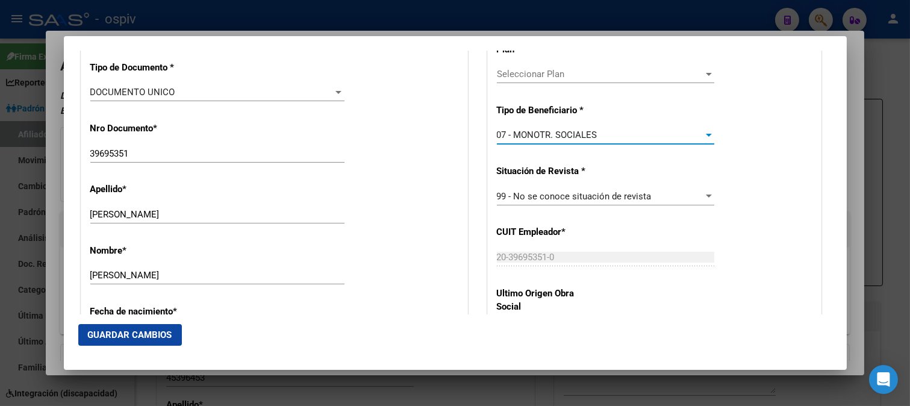
scroll to position [134, 0]
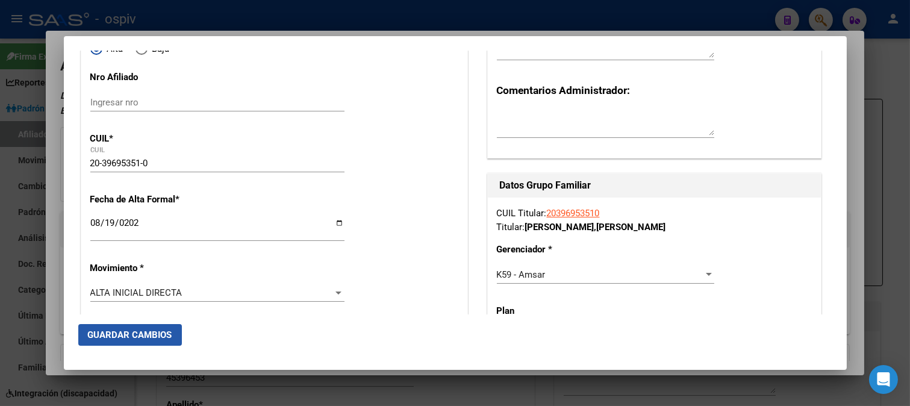
click at [134, 328] on button "Guardar Cambios" at bounding box center [130, 335] width 104 height 22
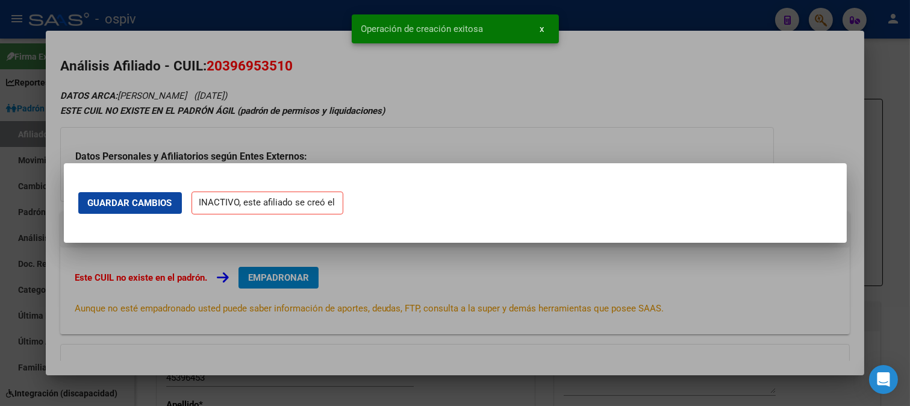
scroll to position [0, 0]
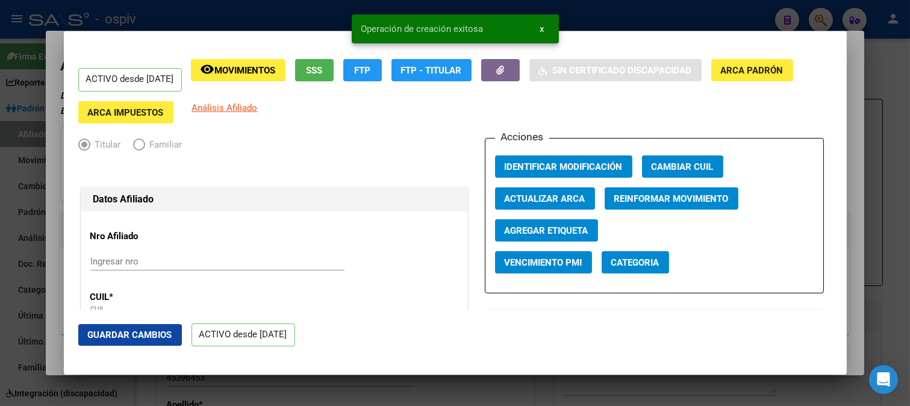
click at [639, 256] on span "Categoria" at bounding box center [635, 261] width 48 height 11
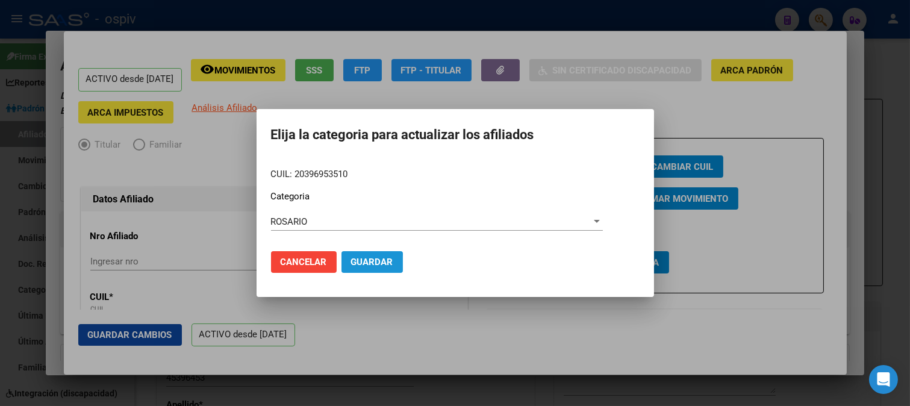
click at [359, 264] on span "Guardar" at bounding box center [372, 261] width 42 height 11
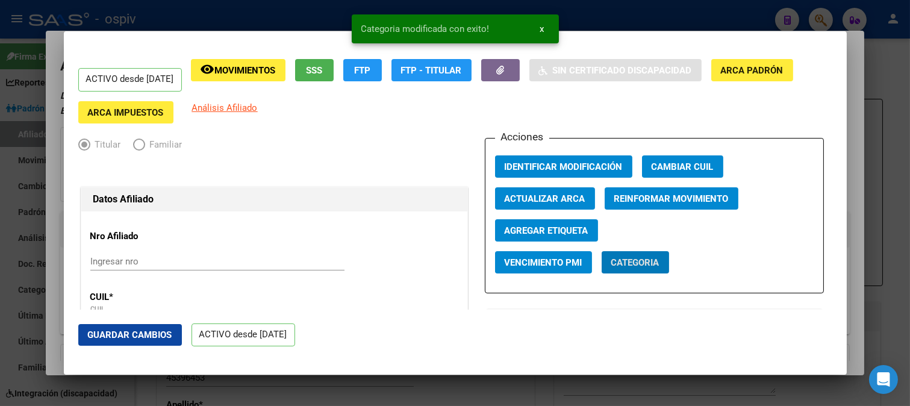
click at [563, 226] on span "Agregar Etiqueta" at bounding box center [546, 230] width 84 height 11
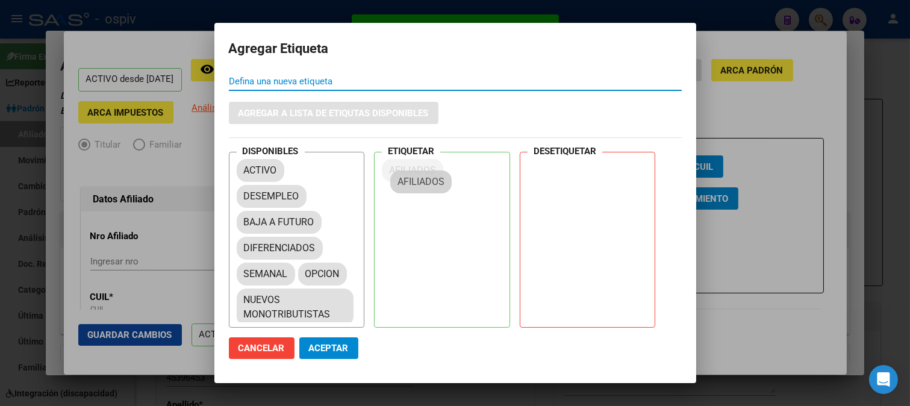
drag, startPoint x: 282, startPoint y: 224, endPoint x: 435, endPoint y: 179, distance: 159.3
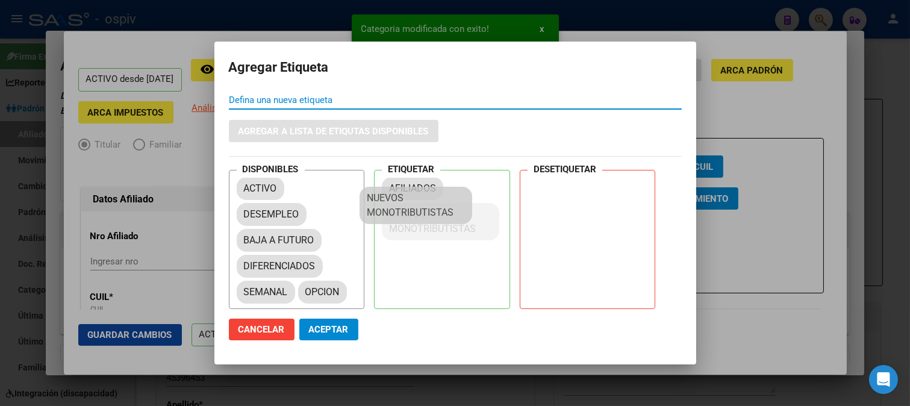
drag, startPoint x: 314, startPoint y: 311, endPoint x: 443, endPoint y: 206, distance: 166.9
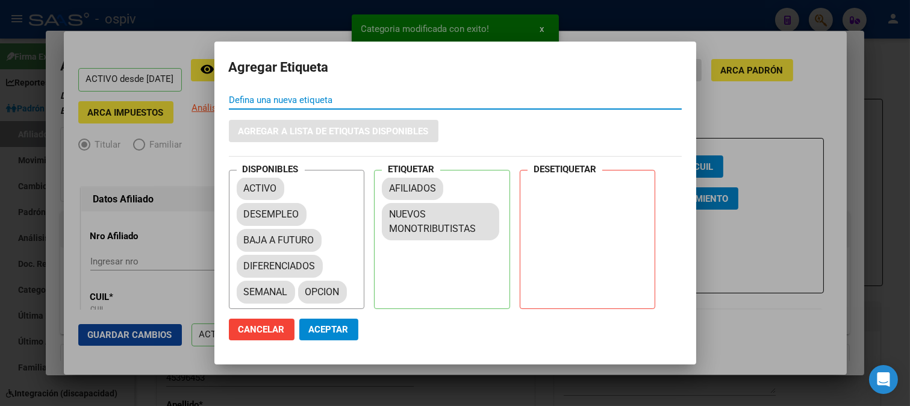
click at [335, 328] on span "Aceptar" at bounding box center [329, 329] width 40 height 11
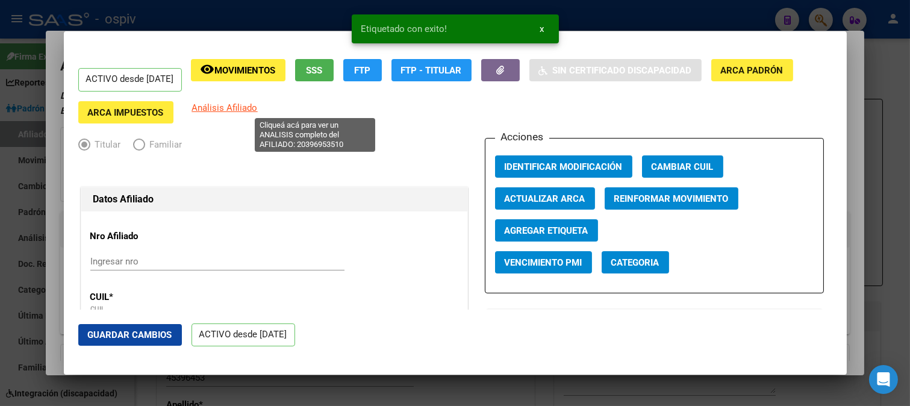
click at [258, 110] on span "Análisis Afiliado" at bounding box center [225, 107] width 66 height 11
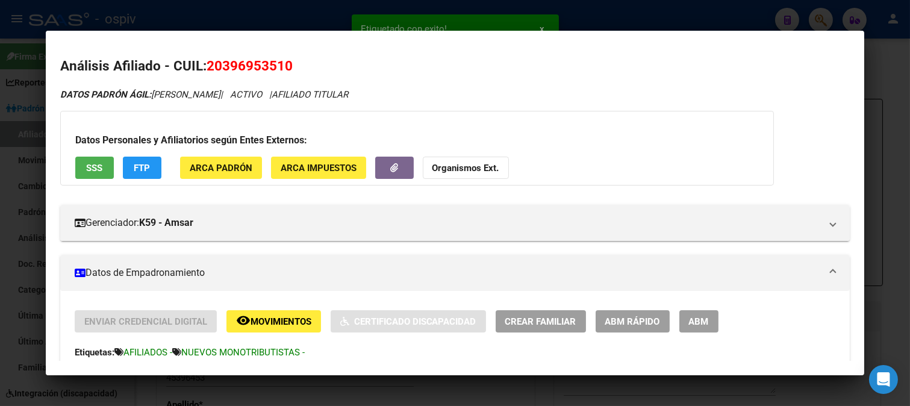
click at [142, 167] on span "FTP" at bounding box center [142, 168] width 16 height 11
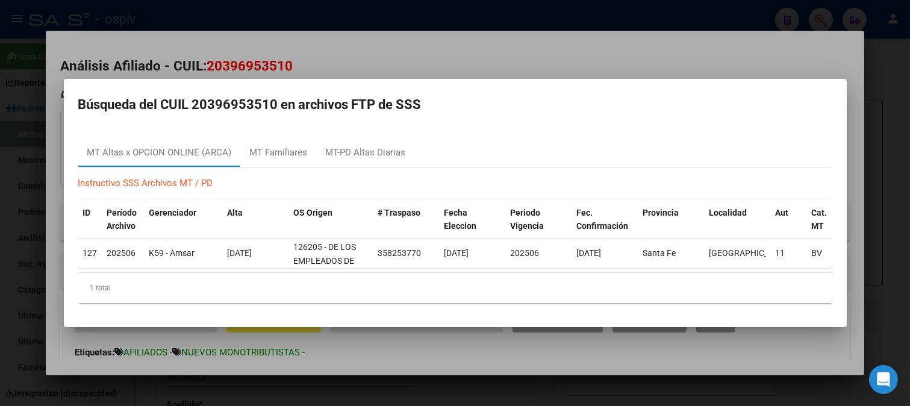
click at [522, 61] on div at bounding box center [455, 203] width 910 height 406
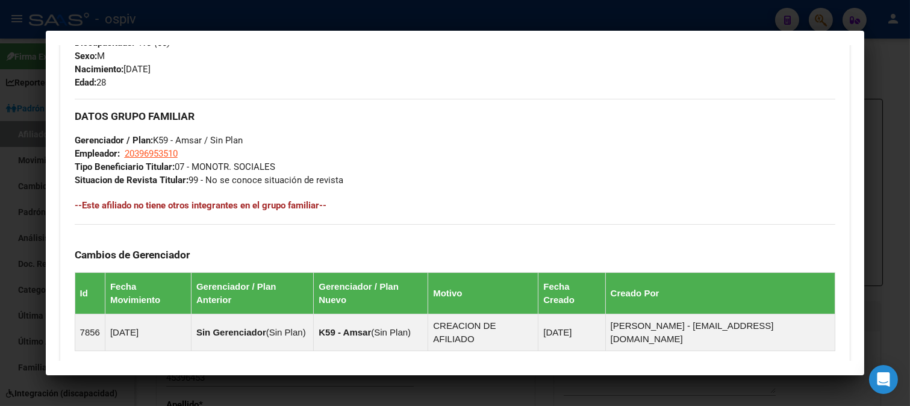
scroll to position [665, 0]
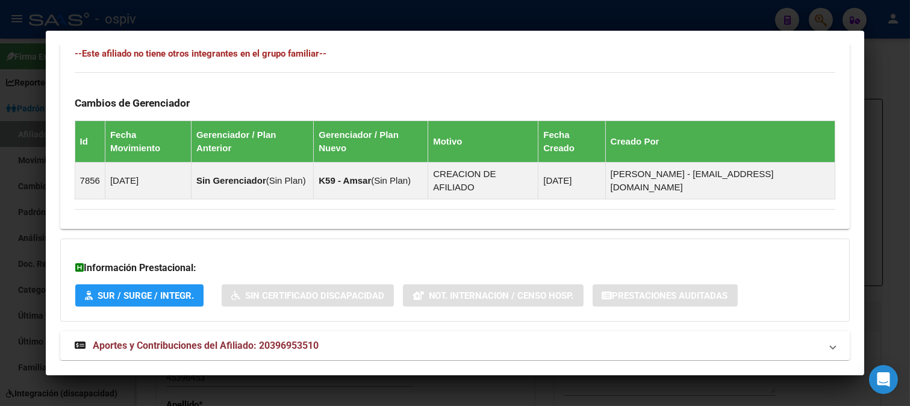
click at [229, 340] on span "Aportes y Contribuciones del Afiliado: 20396953510" at bounding box center [206, 345] width 226 height 11
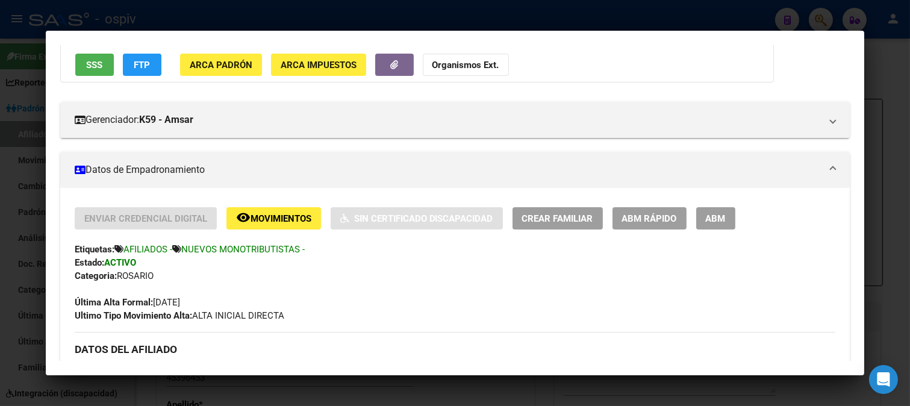
scroll to position [68, 0]
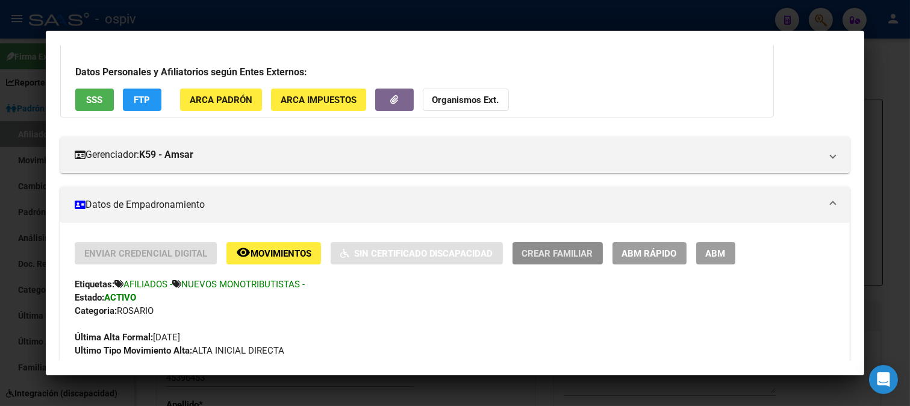
click at [560, 256] on span "Crear Familiar" at bounding box center [557, 253] width 71 height 11
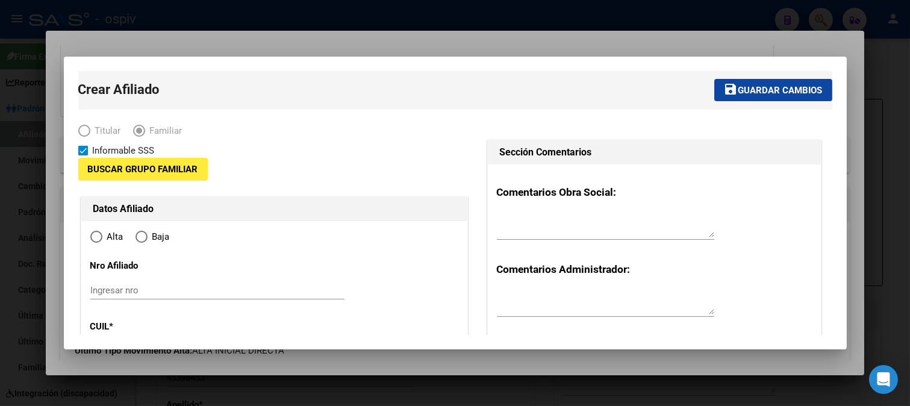
type input "20-39695351-0"
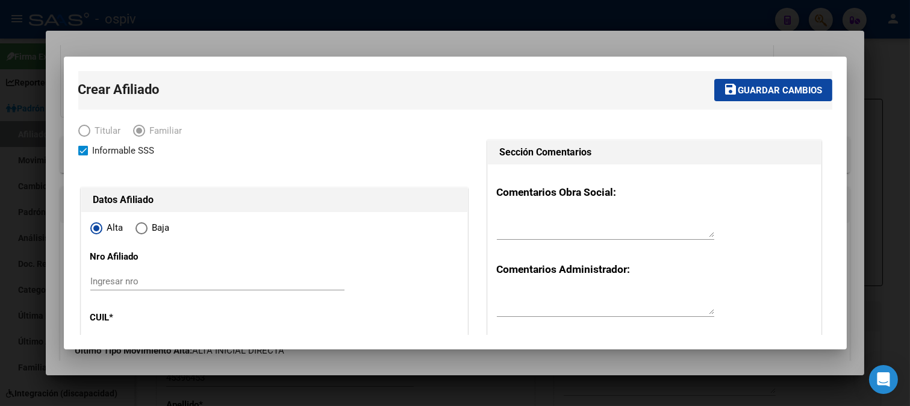
radio input "true"
type input "SANTA FE"
type input "3000"
type input "RISSO"
type input "2732"
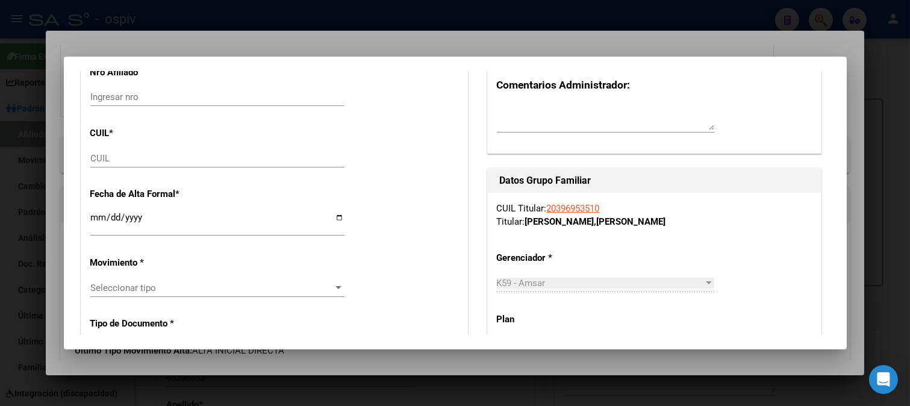
scroll to position [200, 0]
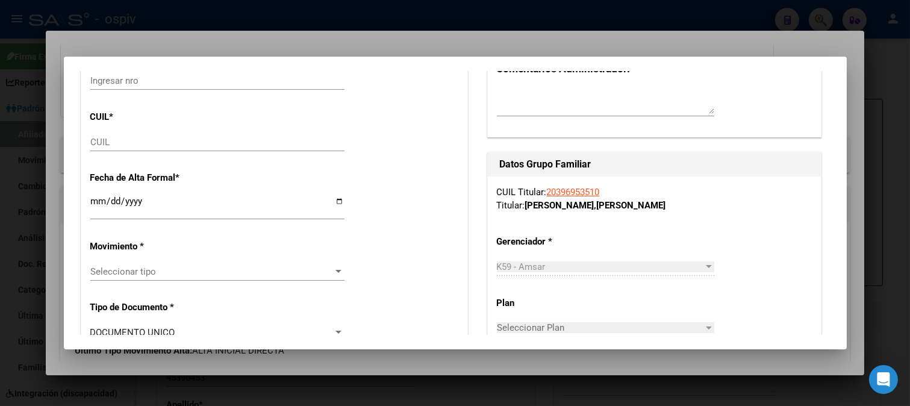
click at [138, 135] on div "CUIL" at bounding box center [217, 142] width 254 height 18
type input "23-55654549-9"
click at [95, 205] on input "Ingresar fecha" at bounding box center [217, 205] width 254 height 19
type input "55654549"
type input "MARQUEZ"
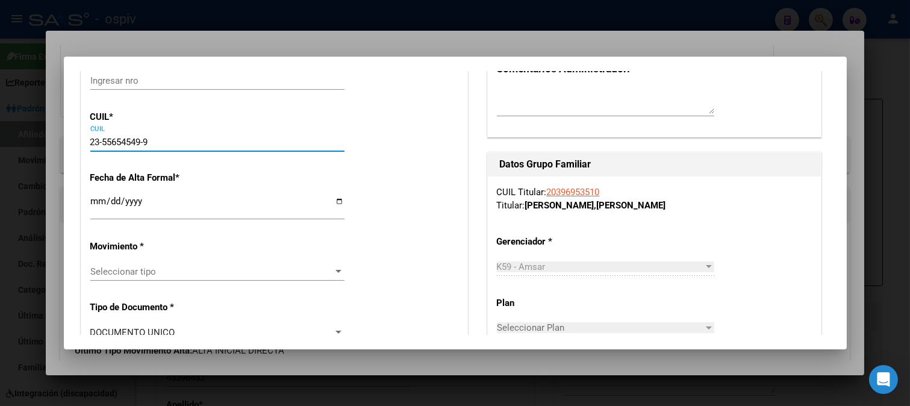
type input "SANTINO GIOVANNI"
type input "2016-08-12"
type input "SANTA FE"
type input "0342"
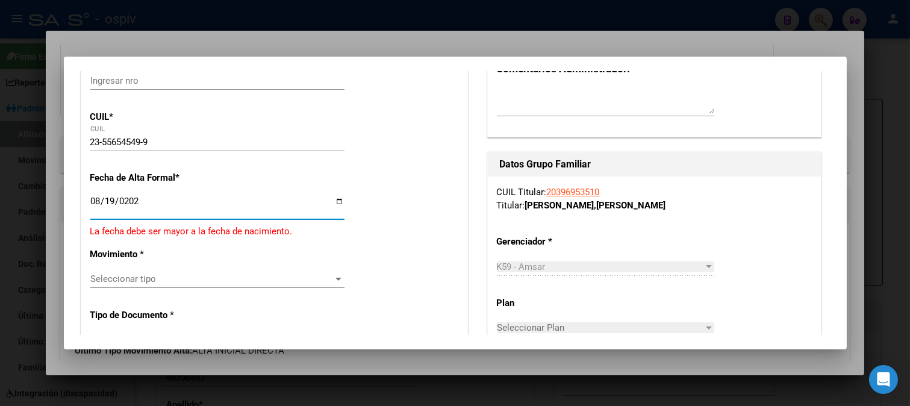
type input "2025-08-19"
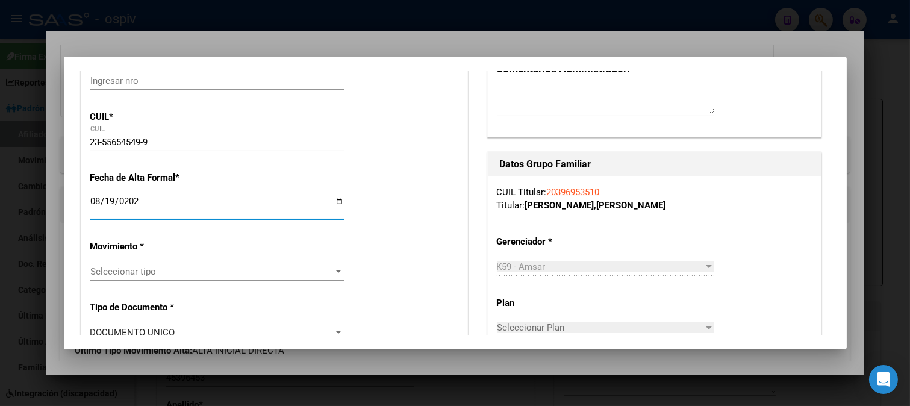
click at [139, 271] on span "Seleccionar tipo" at bounding box center [211, 271] width 243 height 11
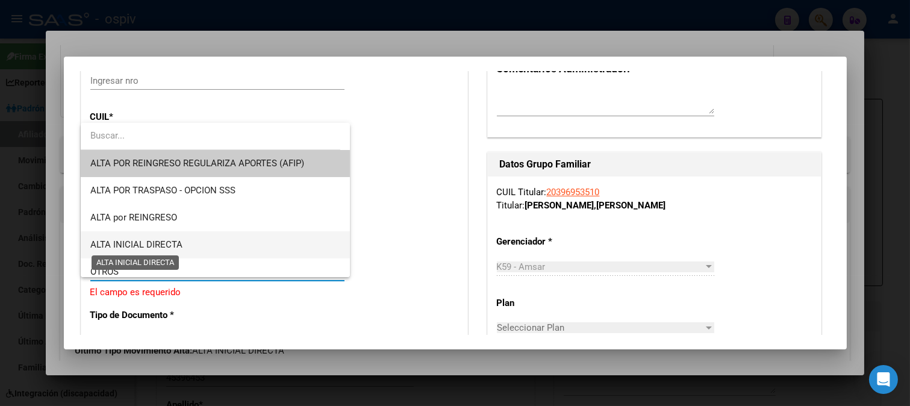
click at [143, 243] on span "ALTA INICIAL DIRECTA" at bounding box center [136, 244] width 92 height 11
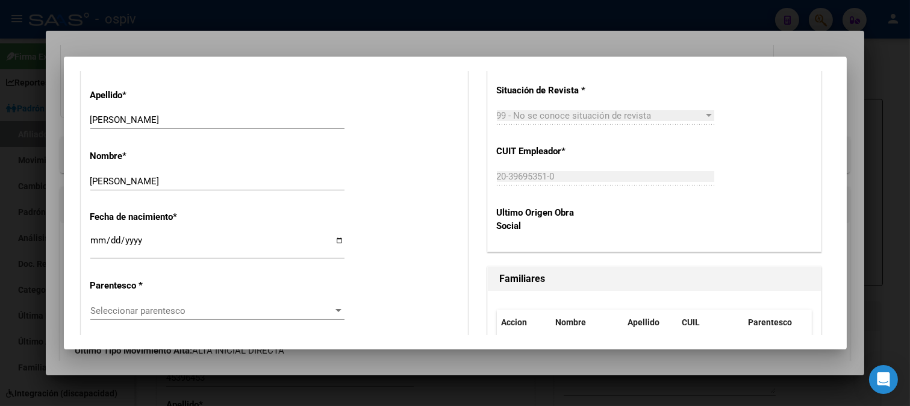
scroll to position [669, 0]
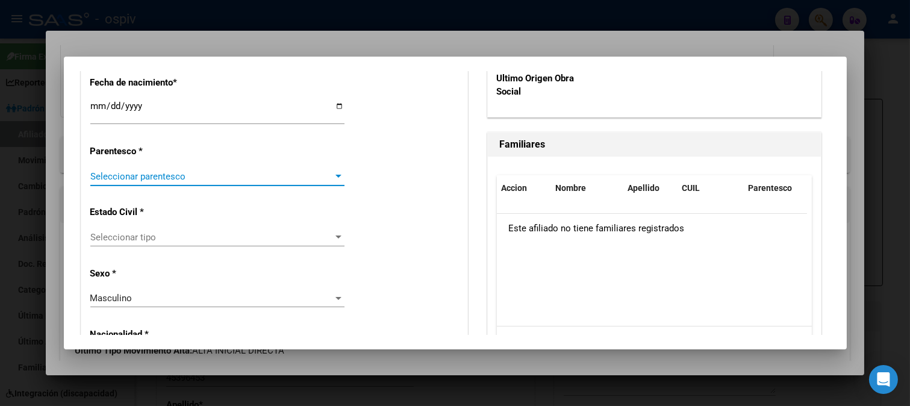
click at [121, 181] on span "Seleccionar parentesco" at bounding box center [211, 176] width 243 height 11
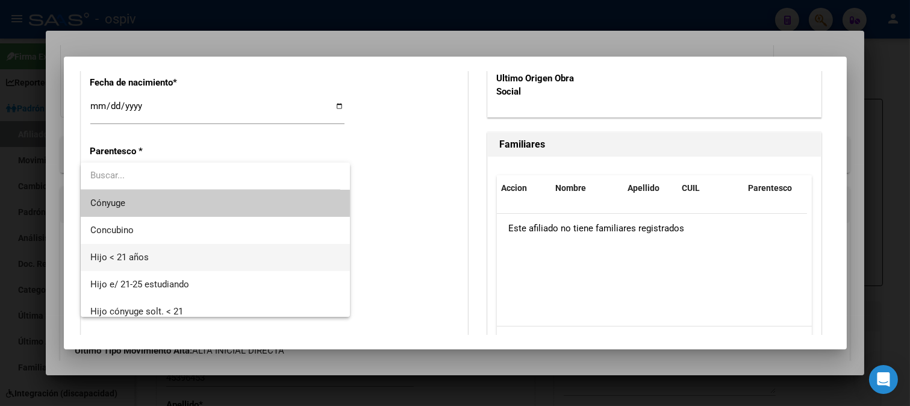
click at [129, 263] on span "Hijo < 21 años" at bounding box center [215, 257] width 250 height 27
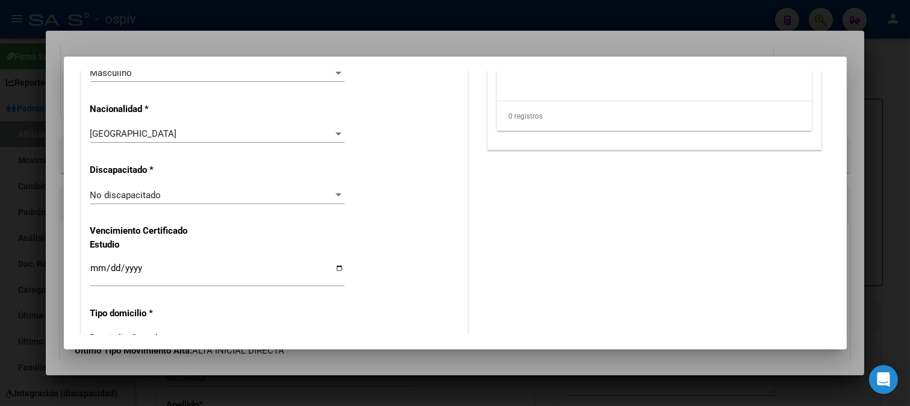
scroll to position [869, 0]
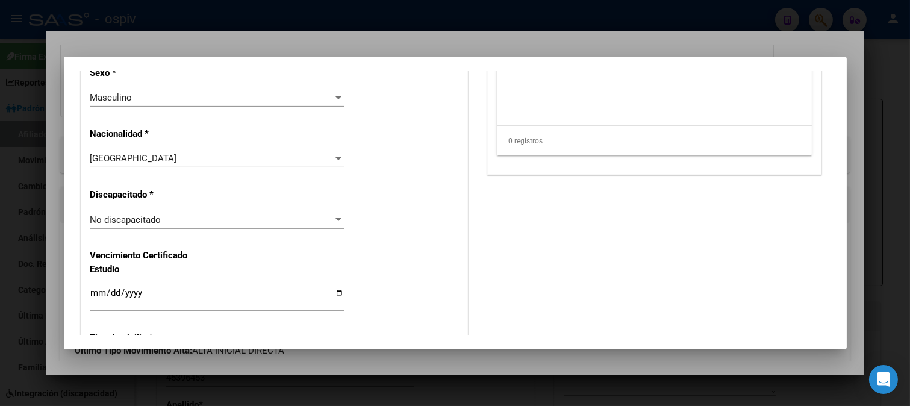
click at [132, 212] on div "No discapacitado Seleccionar tipo" at bounding box center [217, 220] width 254 height 18
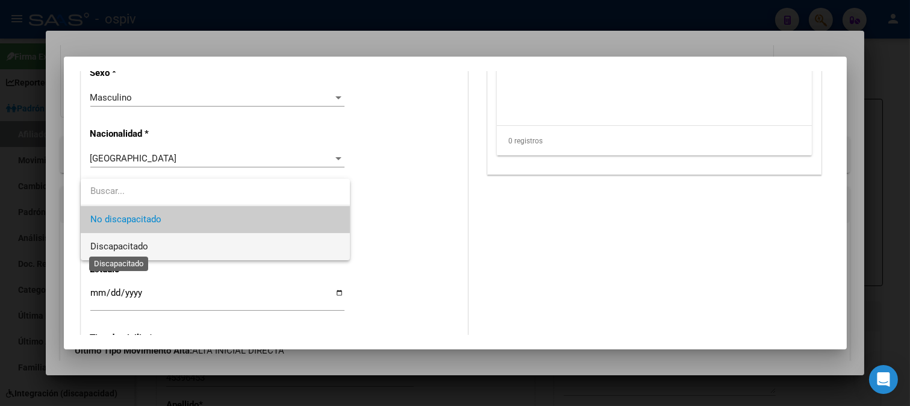
click at [128, 248] on span "Discapacitado" at bounding box center [119, 246] width 58 height 11
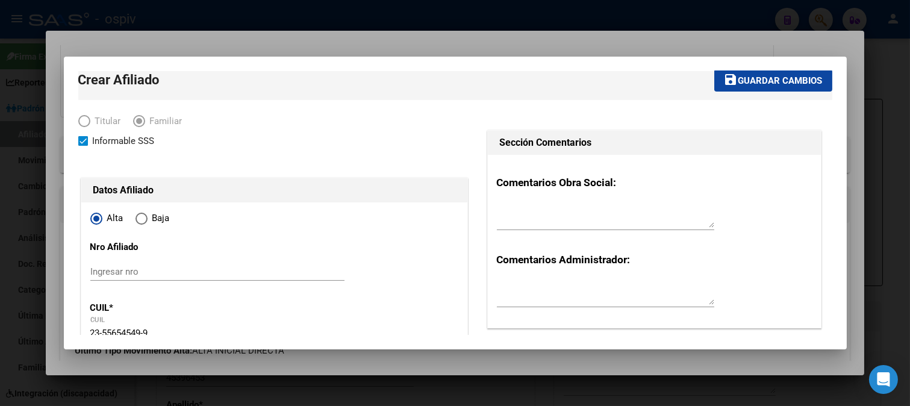
scroll to position [0, 0]
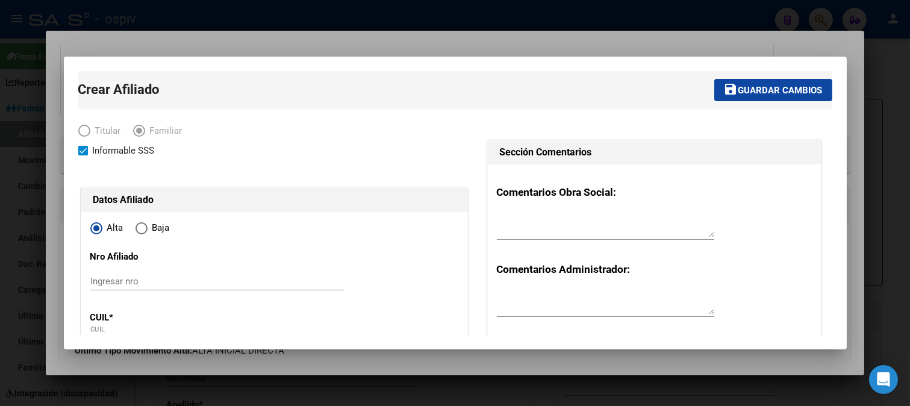
click at [739, 101] on button "save Guardar cambios" at bounding box center [773, 90] width 118 height 22
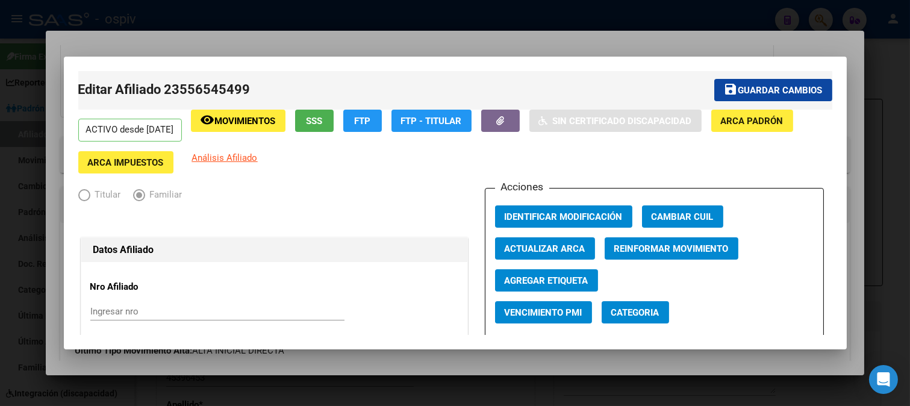
drag, startPoint x: 167, startPoint y: 90, endPoint x: 255, endPoint y: 90, distance: 87.9
click at [255, 90] on mat-toolbar-row "Editar Afiliado 23556545499" at bounding box center [244, 90] width 332 height 39
copy h1 "23556545499"
click at [629, 305] on button "Categoria" at bounding box center [634, 312] width 67 height 22
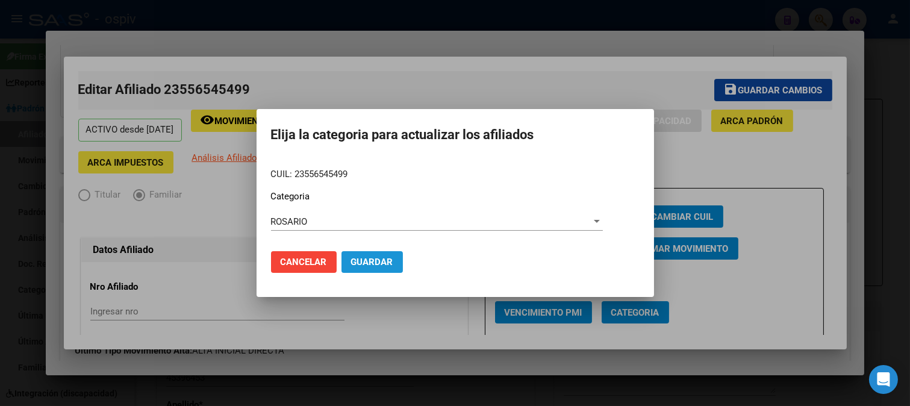
click at [380, 255] on button "Guardar" at bounding box center [371, 262] width 61 height 22
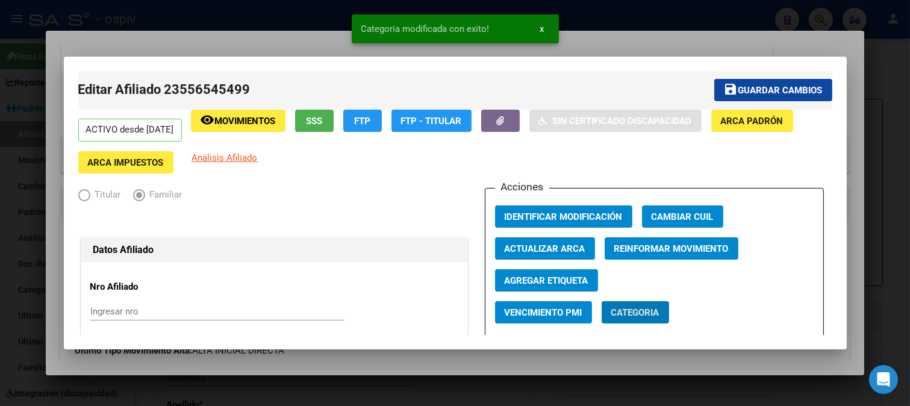
click at [543, 281] on span "Agregar Etiqueta" at bounding box center [546, 280] width 84 height 11
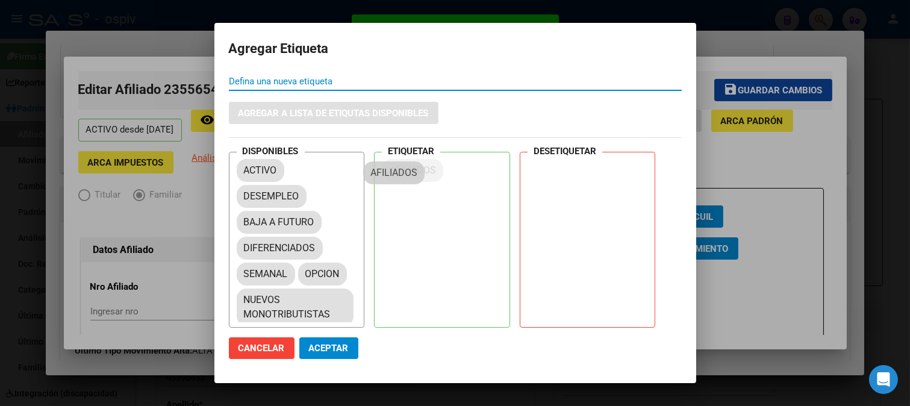
drag, startPoint x: 281, startPoint y: 225, endPoint x: 418, endPoint y: 166, distance: 149.4
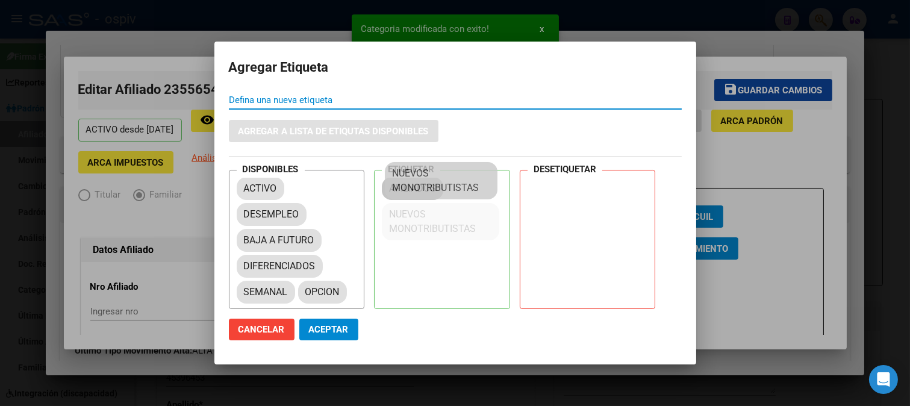
drag, startPoint x: 287, startPoint y: 318, endPoint x: 437, endPoint y: 191, distance: 196.5
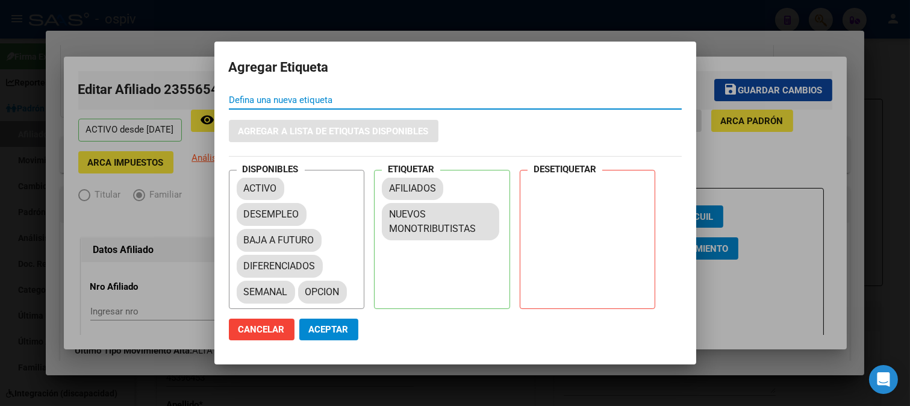
click at [333, 331] on span "Aceptar" at bounding box center [329, 329] width 40 height 11
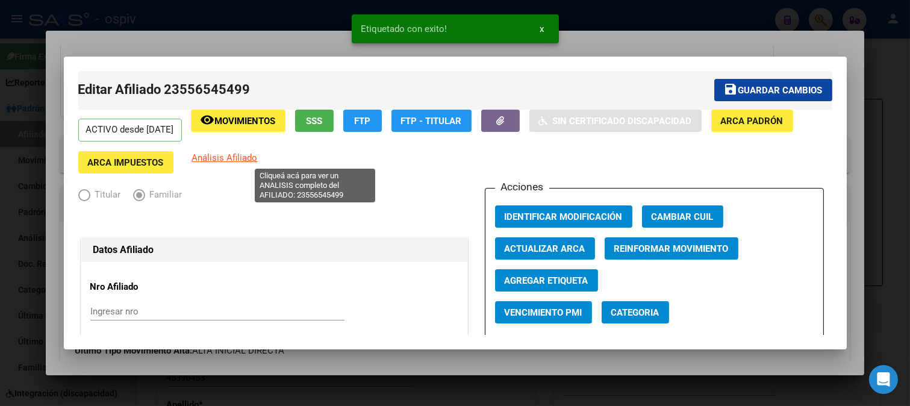
click at [258, 159] on span "Análisis Afiliado" at bounding box center [225, 157] width 66 height 11
type textarea "23556545499"
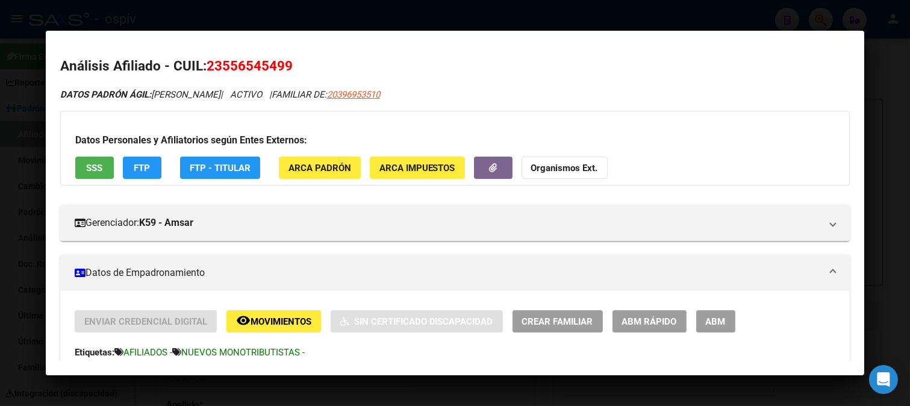
click at [151, 175] on button "FTP" at bounding box center [142, 168] width 39 height 22
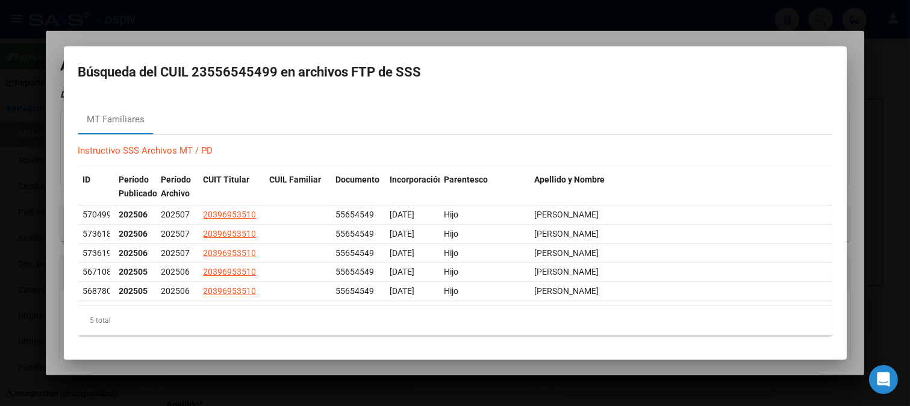
click at [456, 57] on mat-dialog-container "Búsqueda del CUIL 23556545499 en archivos FTP de SSS MT Familiares Instructivo …" at bounding box center [455, 203] width 783 height 314
click at [25, 203] on div at bounding box center [455, 203] width 910 height 406
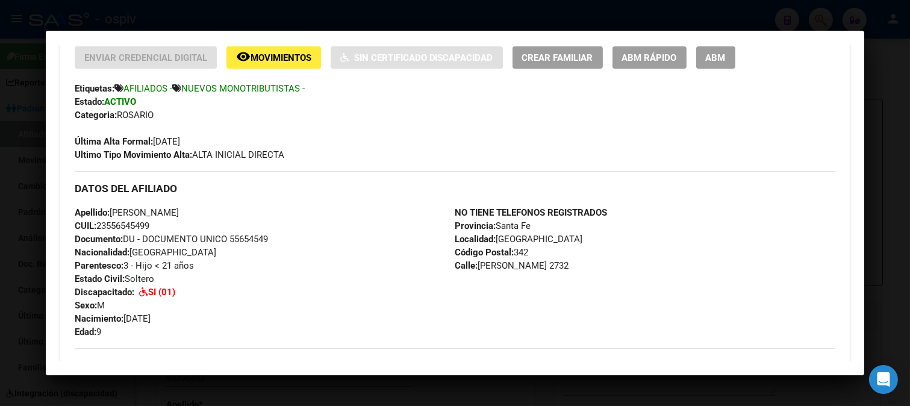
scroll to position [267, 0]
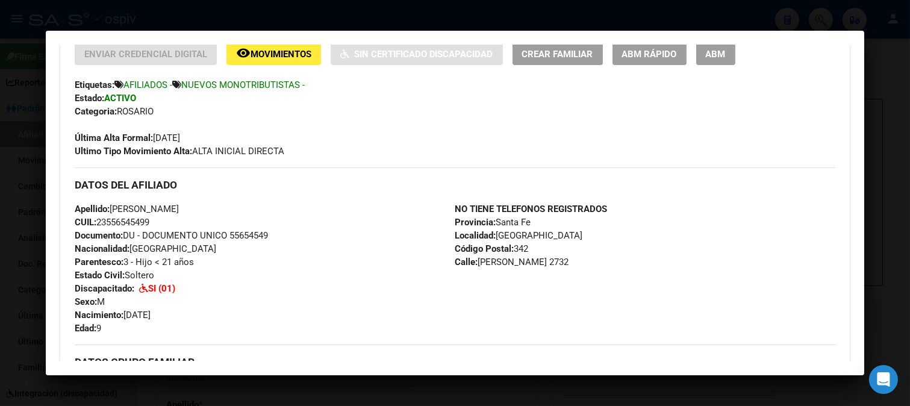
drag, startPoint x: 99, startPoint y: 226, endPoint x: 175, endPoint y: 225, distance: 75.9
click at [175, 225] on div "Apellido: SANTINO GIOVANNI MARQUEZ CUIL: 23556545499 Documento: DU - DOCUMENTO …" at bounding box center [265, 268] width 380 height 132
copy span "23556545499"
click at [28, 126] on div at bounding box center [455, 203] width 910 height 406
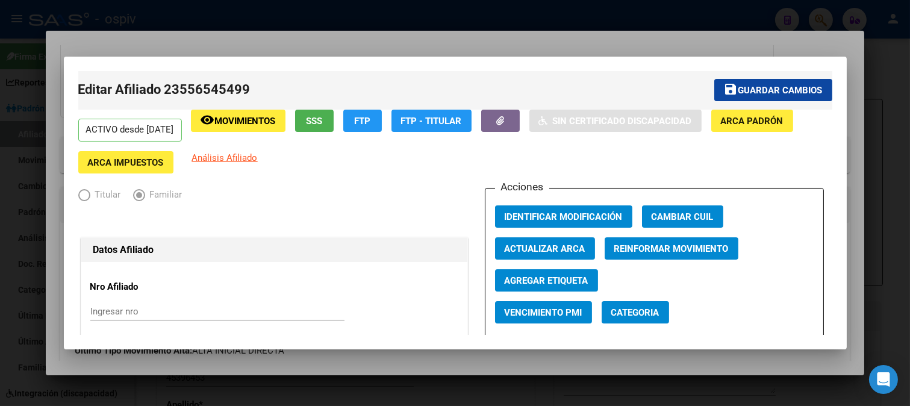
click at [258, 164] on app-link-go-to "Análisis Afiliado" at bounding box center [225, 162] width 66 height 22
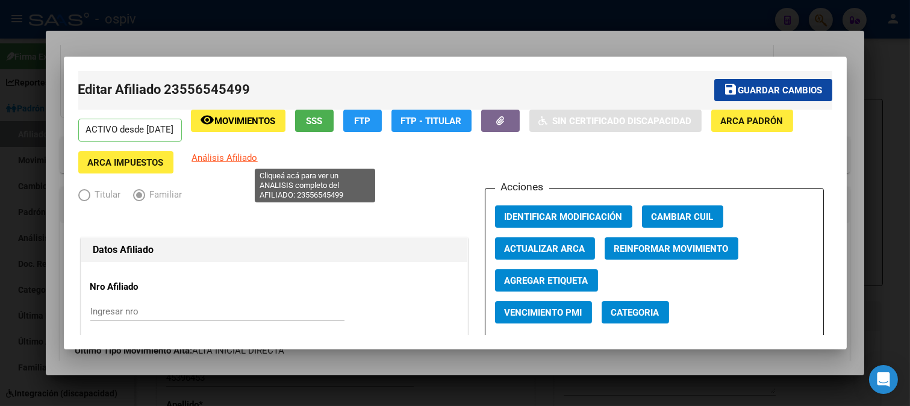
click at [258, 157] on span "Análisis Afiliado" at bounding box center [225, 157] width 66 height 11
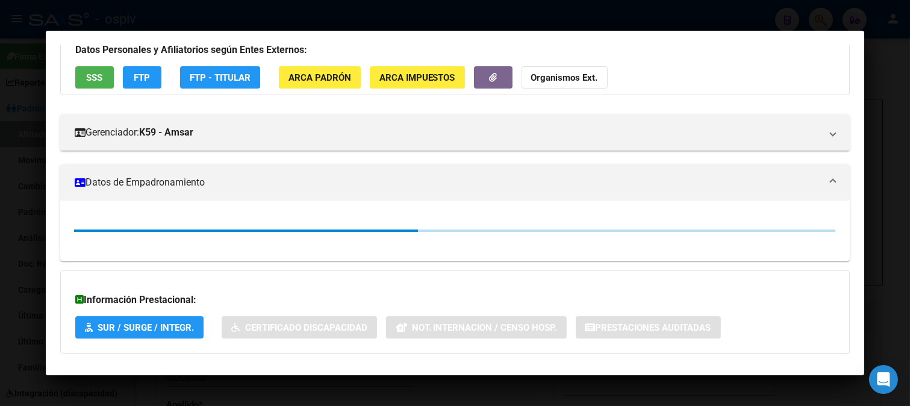
scroll to position [177, 0]
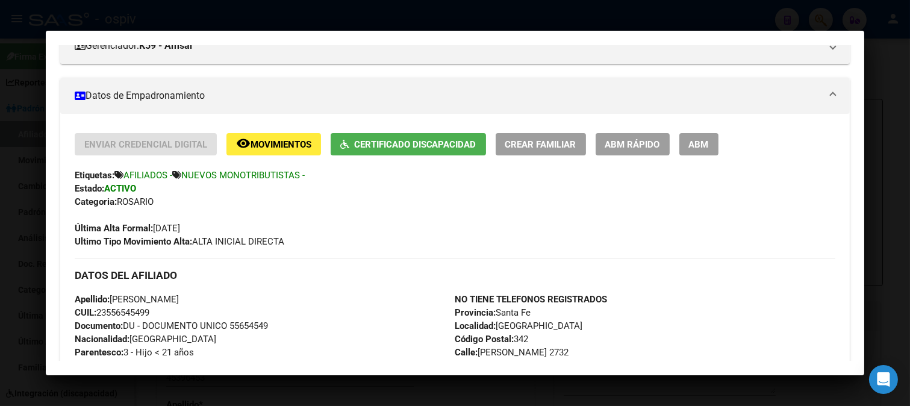
click at [408, 147] on span "Certificado Discapacidad" at bounding box center [415, 144] width 122 height 11
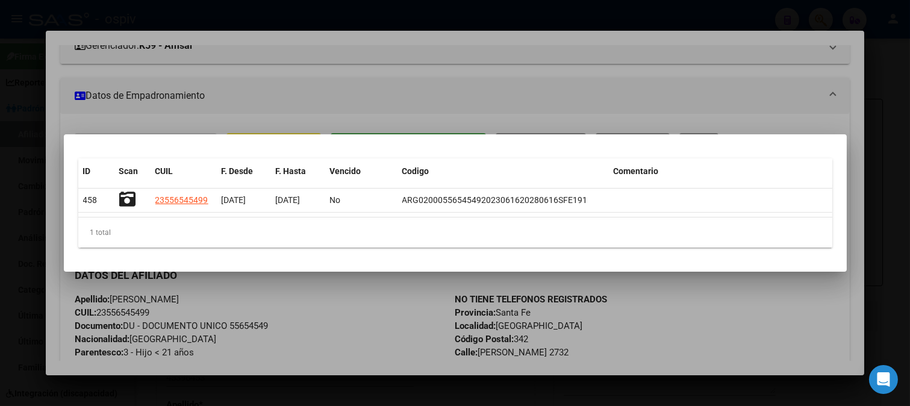
click at [359, 114] on div at bounding box center [455, 203] width 910 height 406
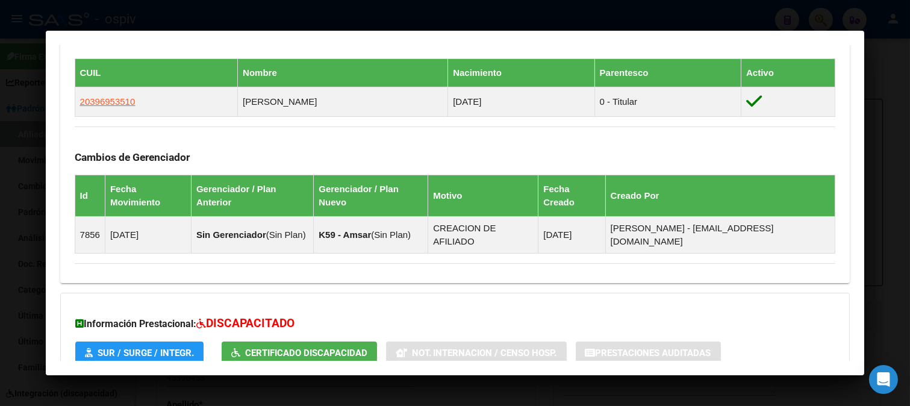
scroll to position [750, 0]
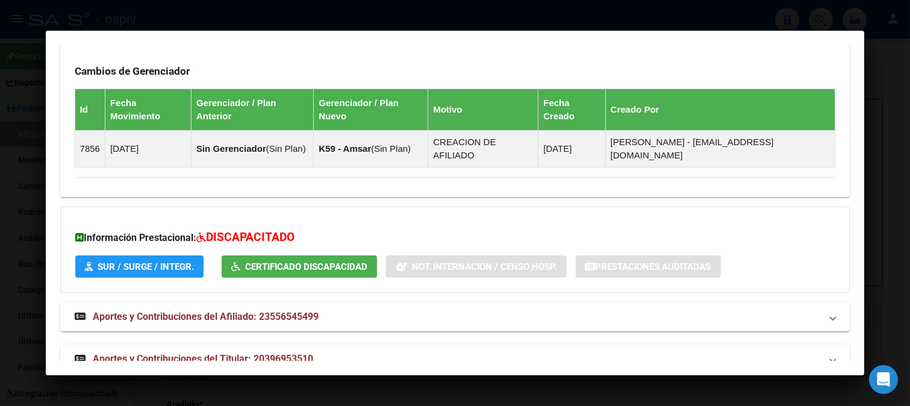
click at [208, 353] on span "Aportes y Contribuciones del Titular: 20396953510" at bounding box center [203, 358] width 220 height 11
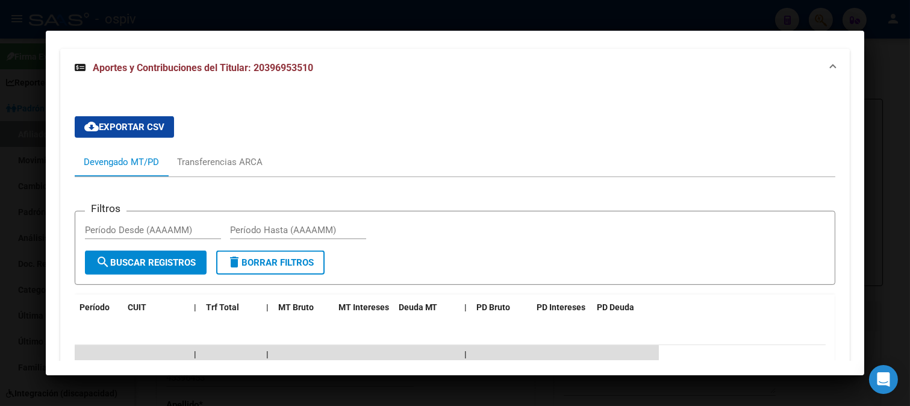
scroll to position [1088, 0]
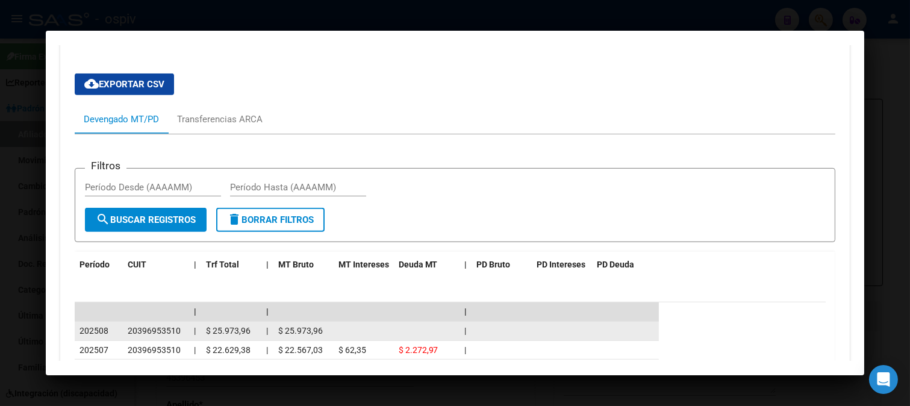
drag, startPoint x: 128, startPoint y: 302, endPoint x: 185, endPoint y: 306, distance: 57.3
click at [185, 321] on datatable-body-cell "20396953510" at bounding box center [156, 330] width 66 height 19
copy span "20396953510"
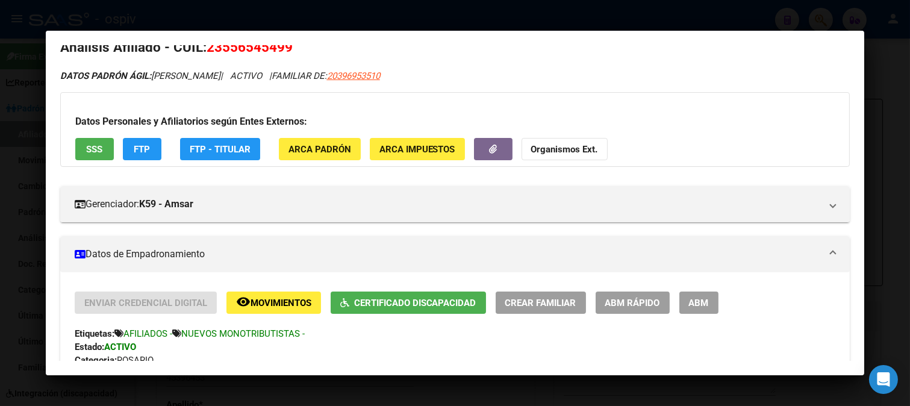
scroll to position [0, 0]
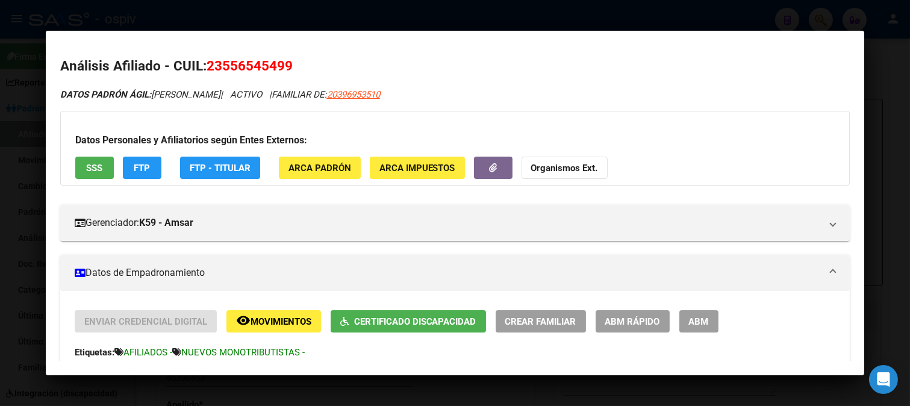
click at [11, 79] on div at bounding box center [455, 203] width 910 height 406
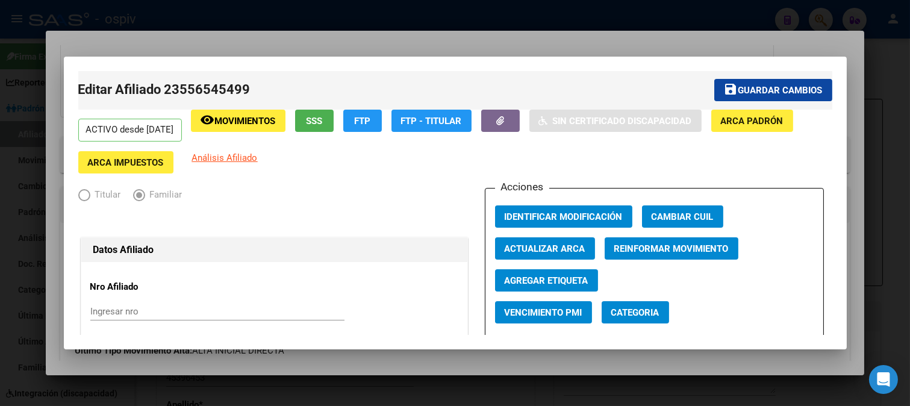
click at [592, 47] on div at bounding box center [455, 203] width 910 height 406
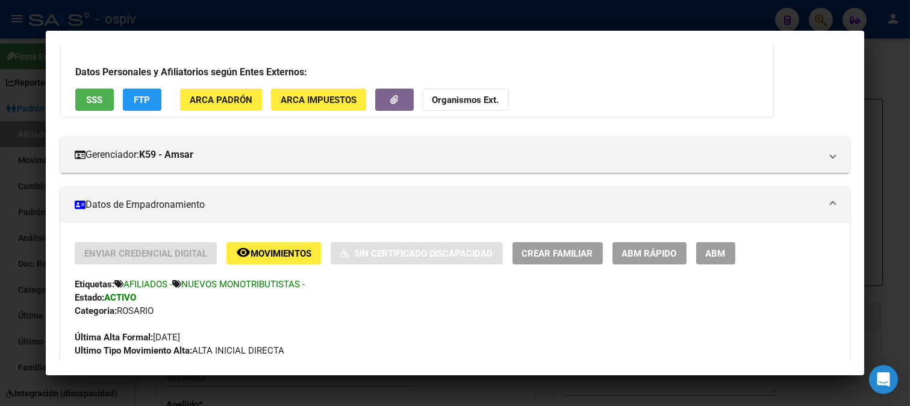
click at [816, 18] on div at bounding box center [455, 203] width 910 height 406
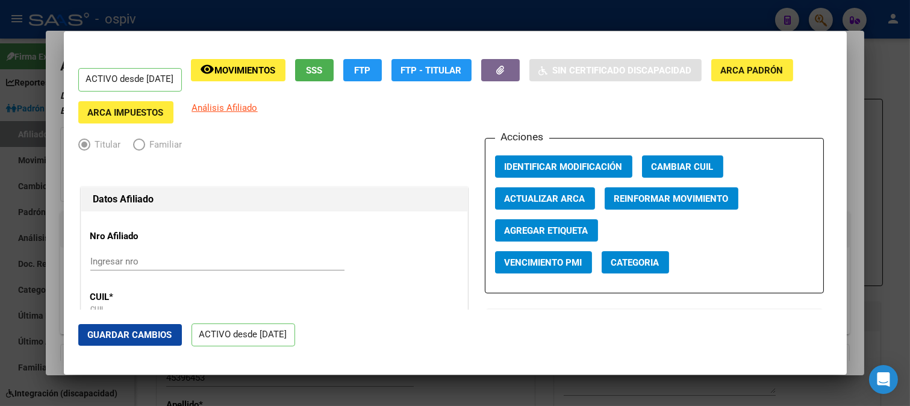
click at [813, 13] on div at bounding box center [455, 203] width 910 height 406
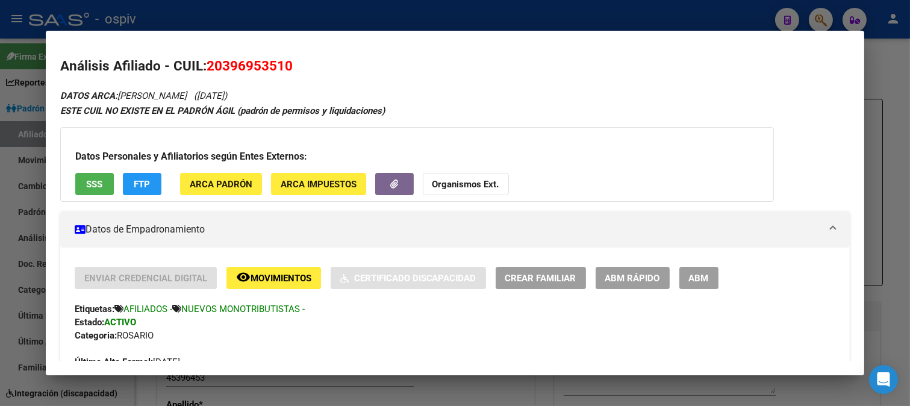
click at [817, 15] on div at bounding box center [455, 203] width 910 height 406
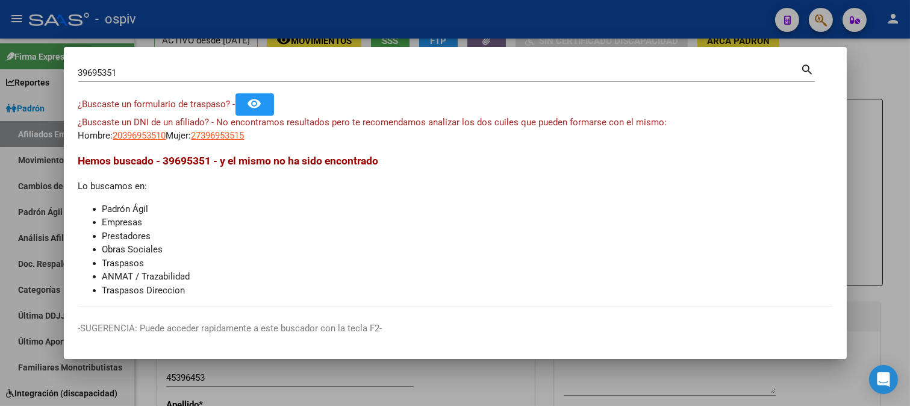
drag, startPoint x: 134, startPoint y: 78, endPoint x: 6, endPoint y: 77, distance: 128.2
click at [6, 77] on div "39695351 Buscar (apellido, dni, cuil, nro traspaso, cuit, obra social) search ¿…" at bounding box center [455, 203] width 910 height 406
click at [143, 78] on div "39695351 Buscar (apellido, dni, cuil, nro traspaso, cuit, obra social)" at bounding box center [439, 73] width 722 height 18
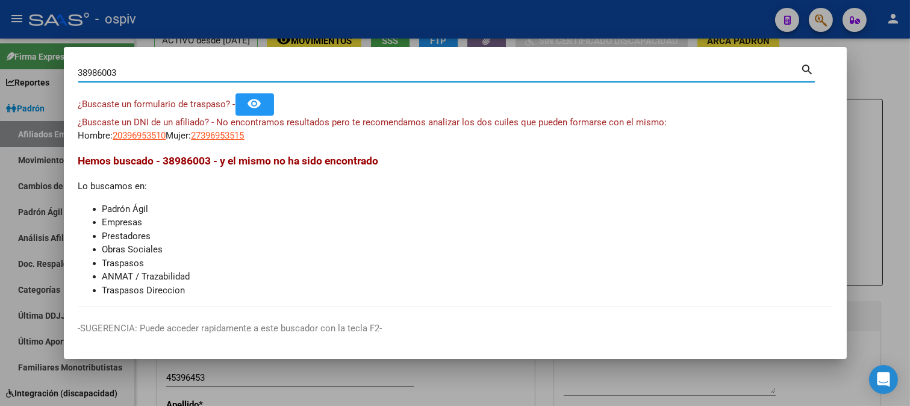
type input "38986003"
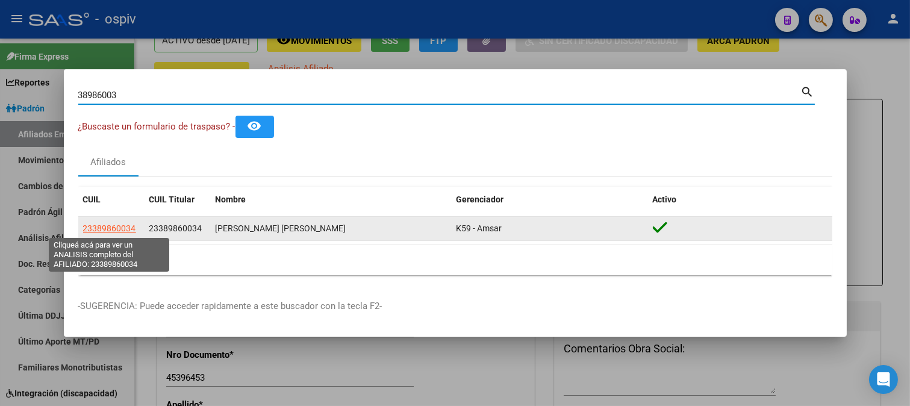
click at [113, 232] on span "23389860034" at bounding box center [109, 228] width 53 height 10
type textarea "23389860034"
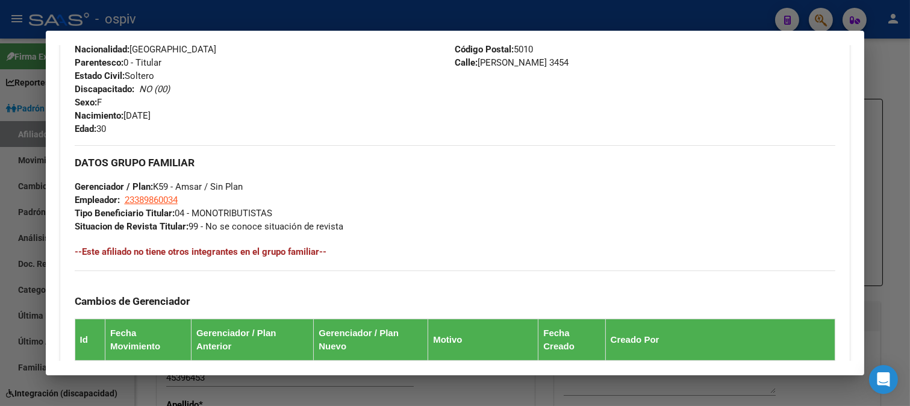
scroll to position [602, 0]
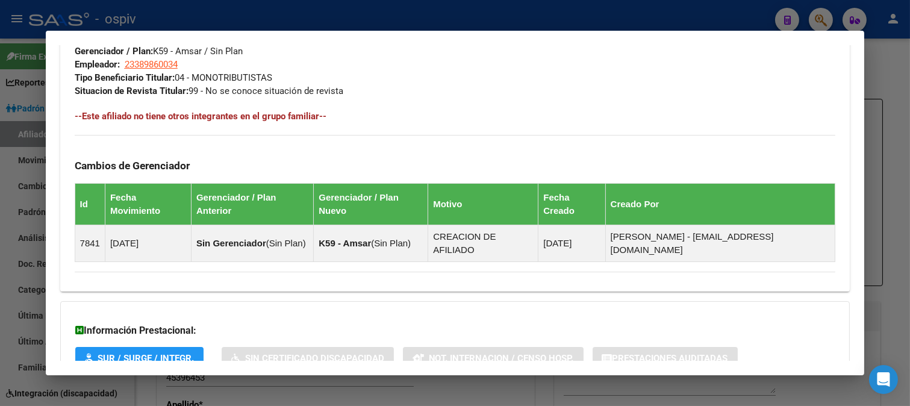
click at [810, 25] on div at bounding box center [455, 203] width 910 height 406
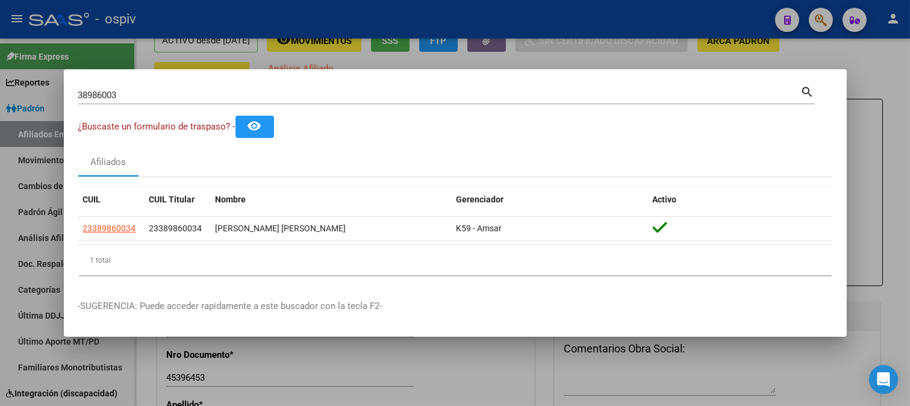
click at [817, 22] on div at bounding box center [455, 203] width 910 height 406
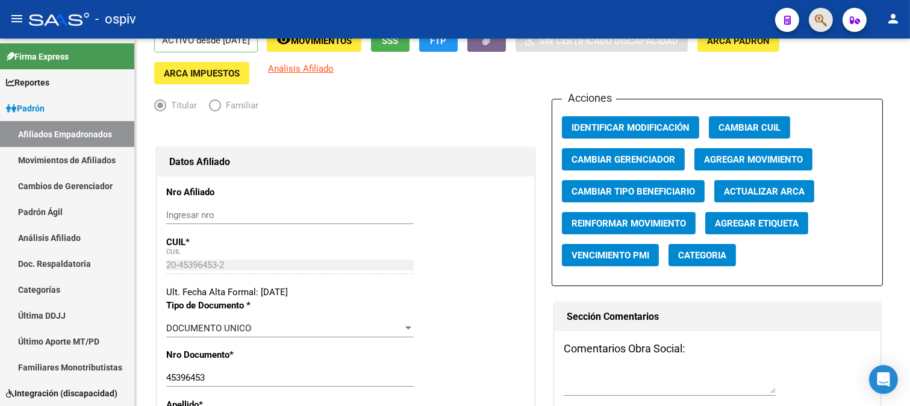
click at [828, 20] on button "button" at bounding box center [820, 20] width 24 height 24
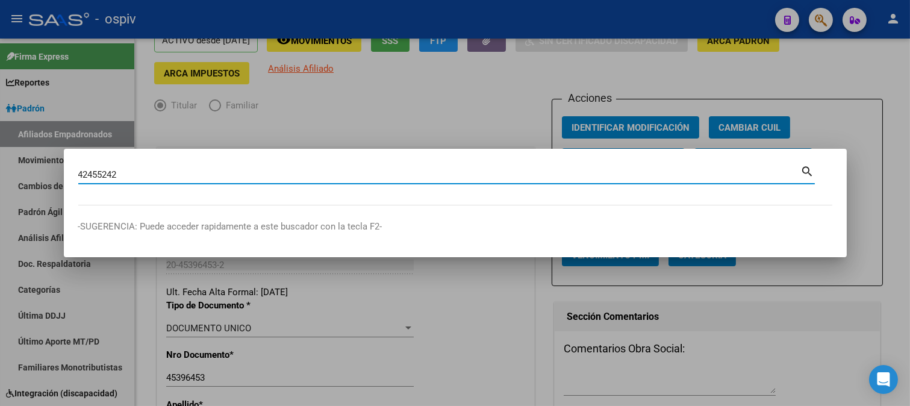
type input "42455242"
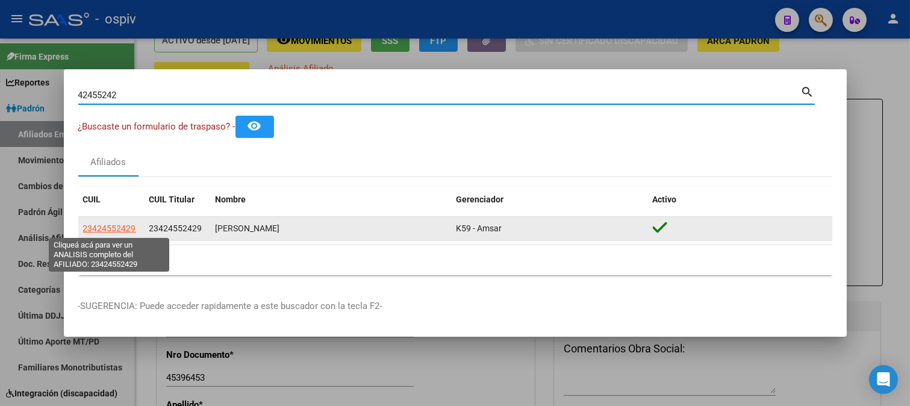
click at [118, 226] on span "23424552429" at bounding box center [109, 228] width 53 height 10
type textarea "23424552429"
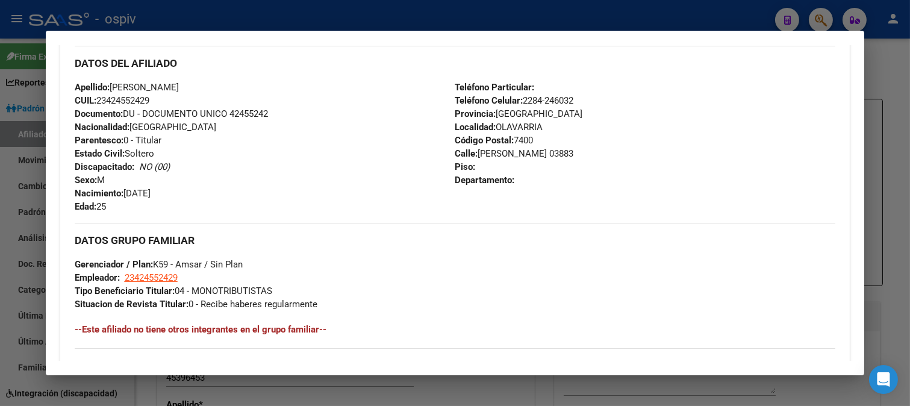
scroll to position [349, 0]
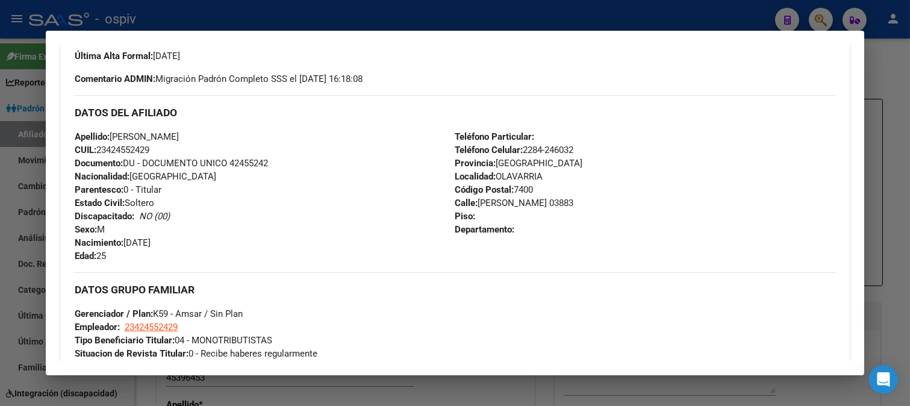
click at [825, 17] on div at bounding box center [455, 203] width 910 height 406
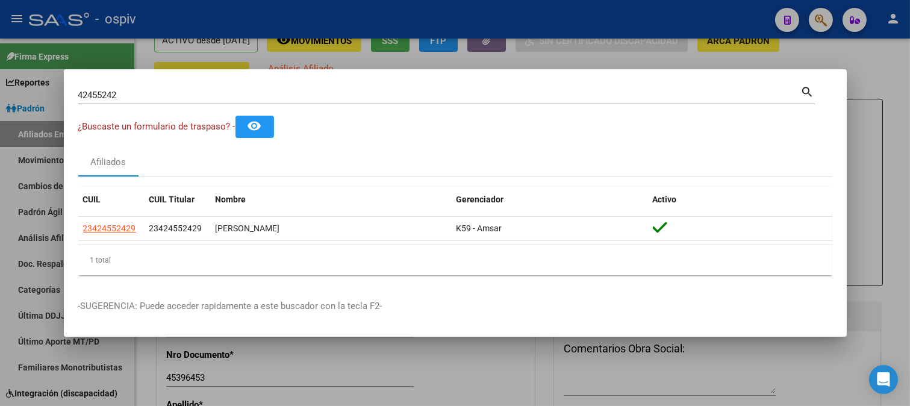
drag, startPoint x: 136, startPoint y: 84, endPoint x: 39, endPoint y: 81, distance: 97.0
click at [39, 81] on div "42455242 Buscar (apellido, dni, cuil, nro traspaso, cuit, obra social) search ¿…" at bounding box center [455, 203] width 910 height 406
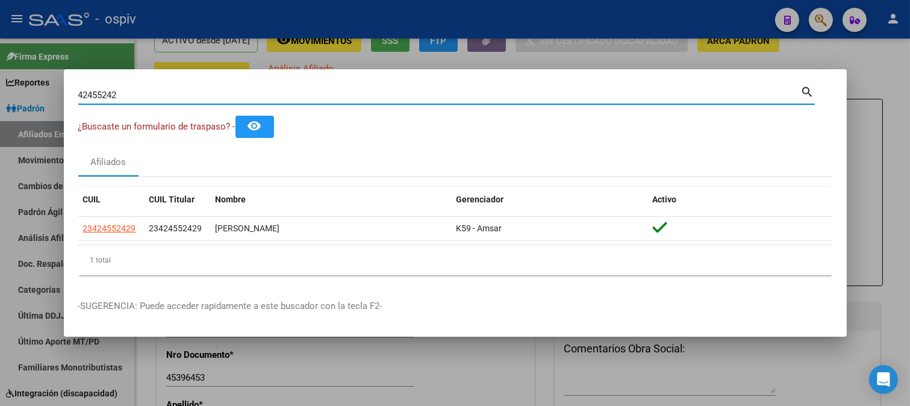
click at [120, 96] on input "42455242" at bounding box center [439, 95] width 722 height 11
click at [121, 94] on input "42455242" at bounding box center [439, 95] width 722 height 11
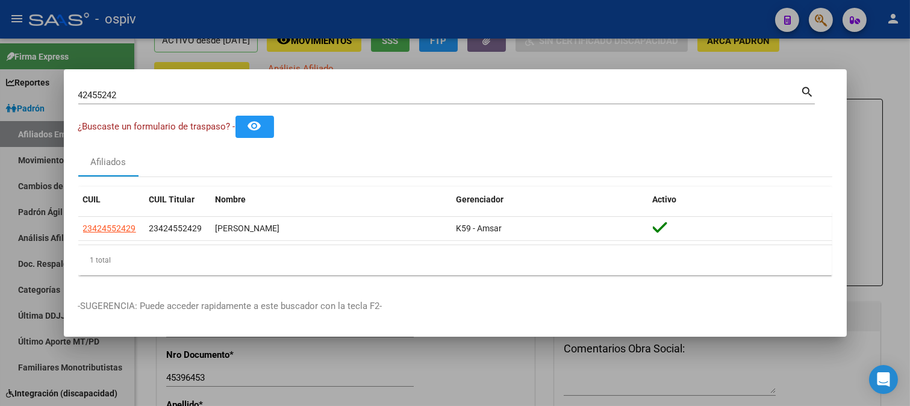
click at [128, 88] on div "42455242 Buscar (apellido, dni, cuil, nro traspaso, cuit, obra social)" at bounding box center [439, 95] width 722 height 18
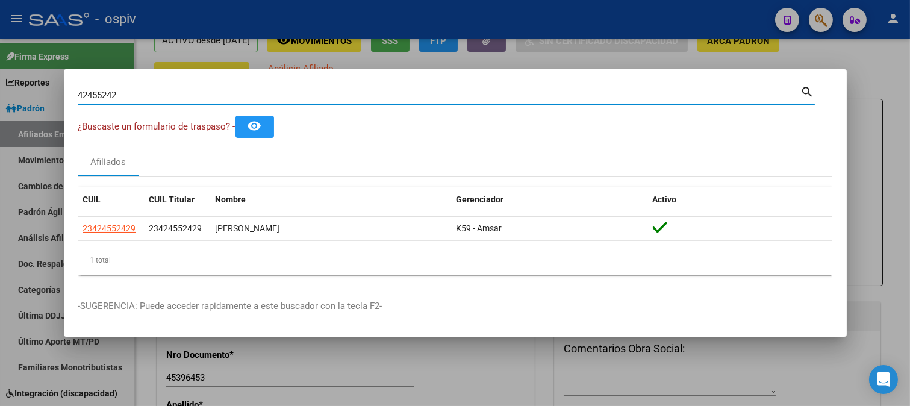
drag, startPoint x: 123, startPoint y: 90, endPoint x: 56, endPoint y: 90, distance: 66.8
click at [56, 90] on div "42455242 Buscar (apellido, dni, cuil, nro traspaso, cuit, obra social) search ¿…" at bounding box center [455, 203] width 910 height 406
type input "27434651"
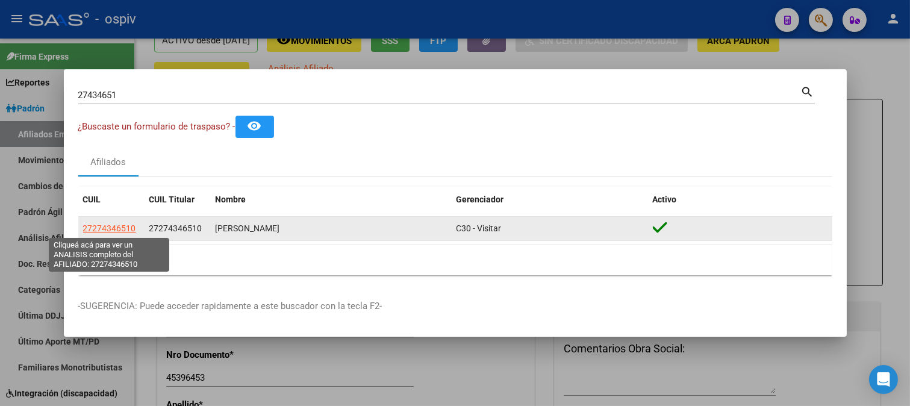
click at [103, 230] on span "27274346510" at bounding box center [109, 228] width 53 height 10
type textarea "27274346510"
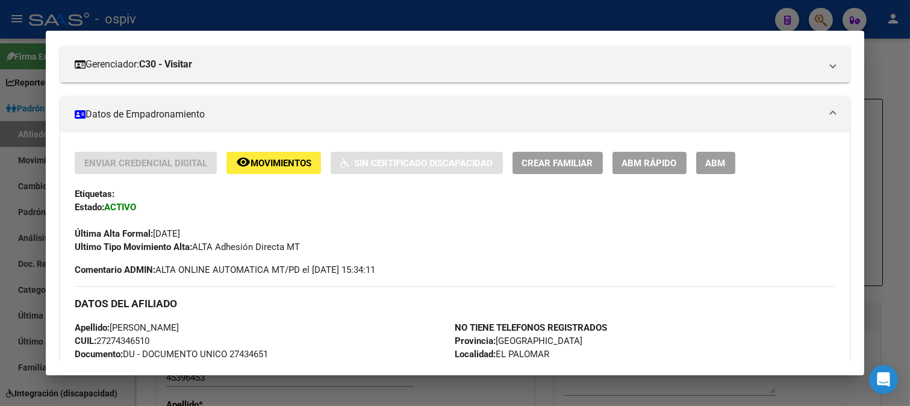
scroll to position [148, 0]
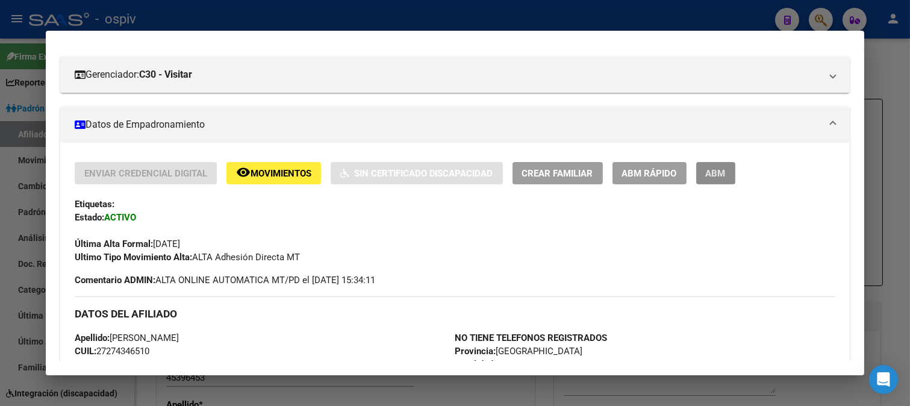
click at [719, 175] on span "ABM" at bounding box center [715, 173] width 20 height 11
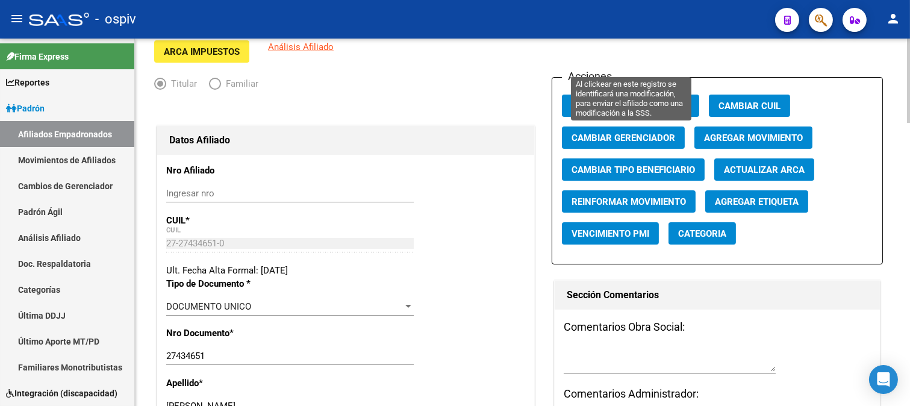
scroll to position [67, 0]
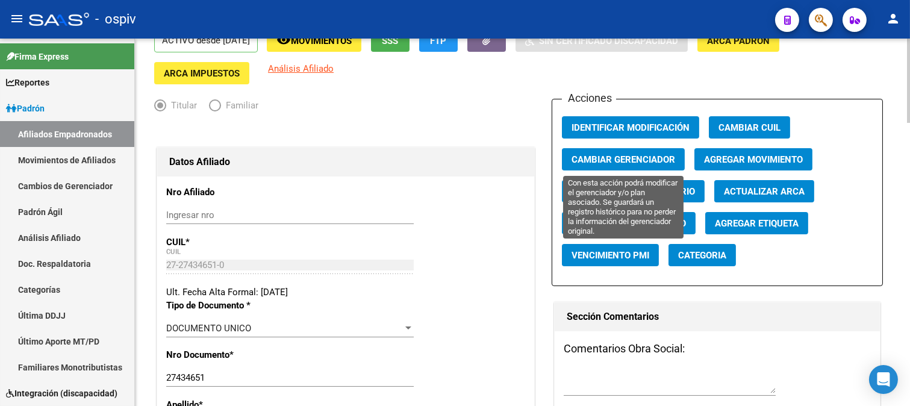
click at [642, 158] on span "Cambiar Gerenciador" at bounding box center [623, 159] width 104 height 11
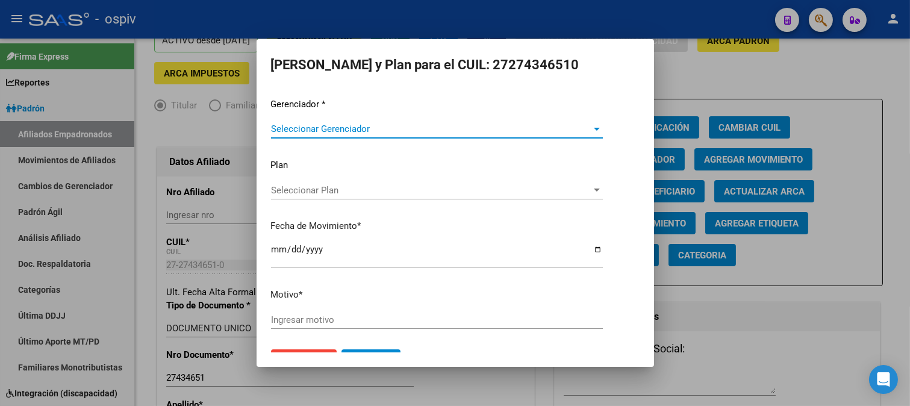
click at [291, 182] on div "Gerenciador * Seleccionar Gerenciador Seleccionar Gerenciador Plan Seleccionar …" at bounding box center [455, 219] width 368 height 243
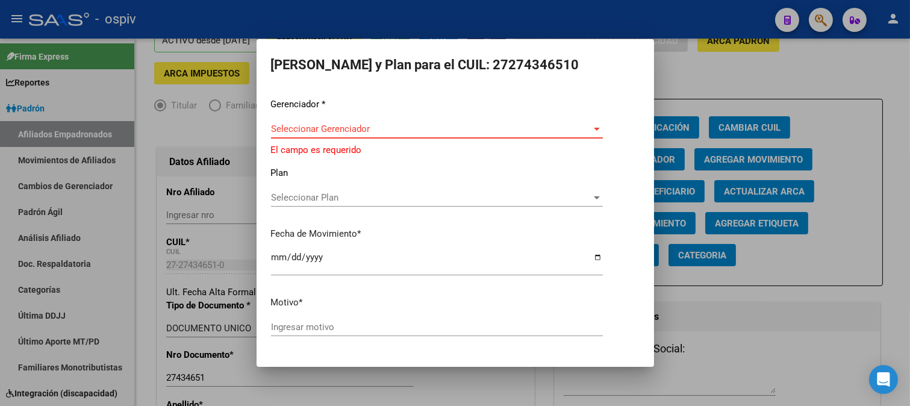
click at [303, 130] on span "Seleccionar Gerenciador" at bounding box center [431, 128] width 321 height 11
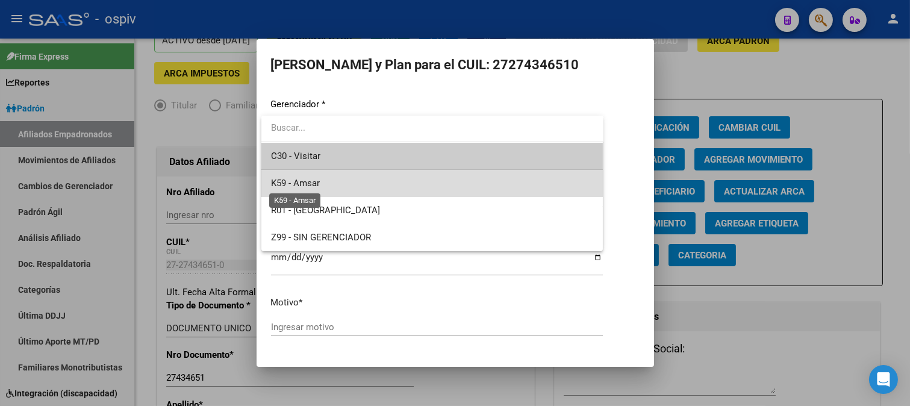
click at [302, 182] on span "K59 - Amsar" at bounding box center [295, 183] width 49 height 11
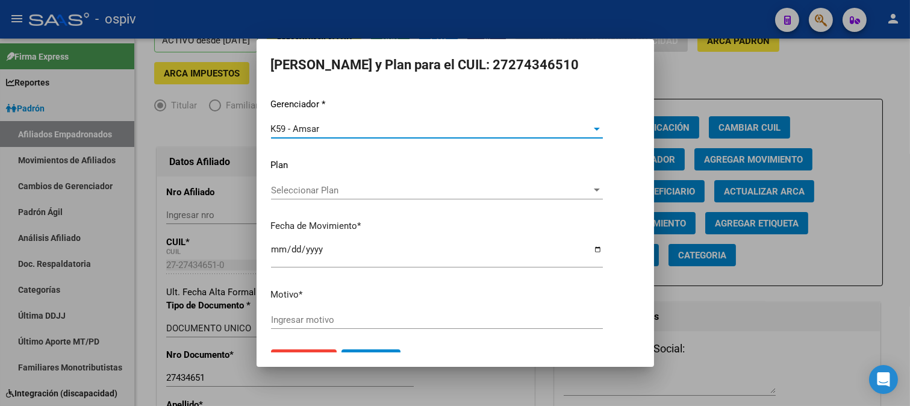
click at [306, 321] on input "Ingresar motivo" at bounding box center [437, 319] width 332 height 11
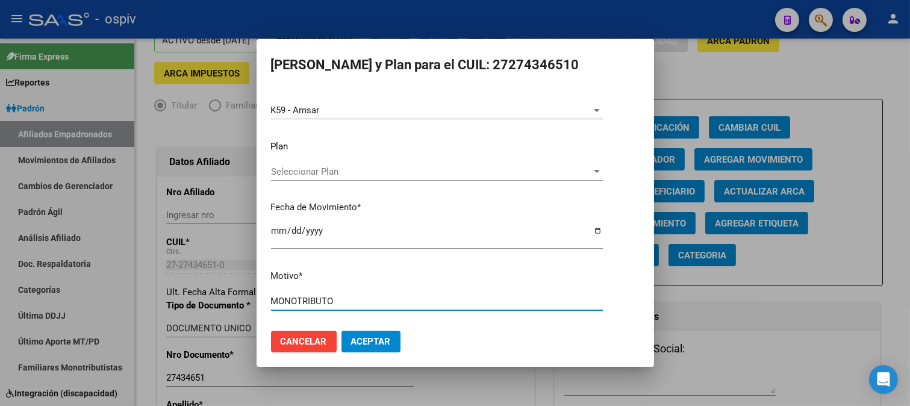
scroll to position [28, 0]
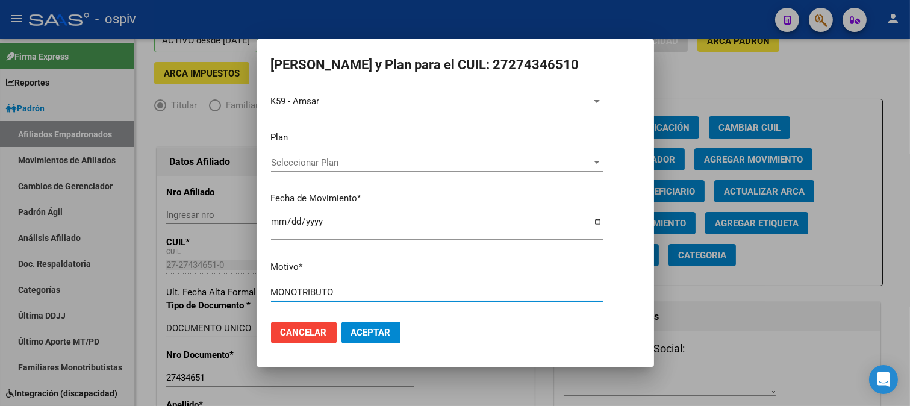
type input "MONOTRIBUTO"
click at [353, 326] on button "Aceptar" at bounding box center [370, 332] width 59 height 22
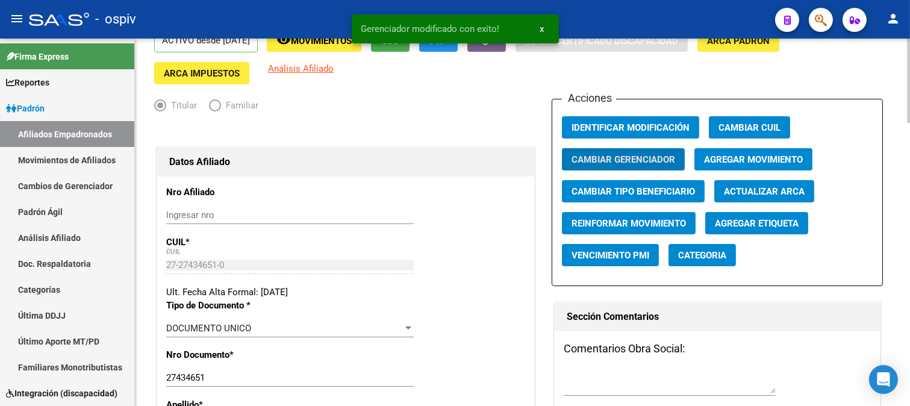
click at [712, 264] on button "Categoria" at bounding box center [701, 255] width 67 height 22
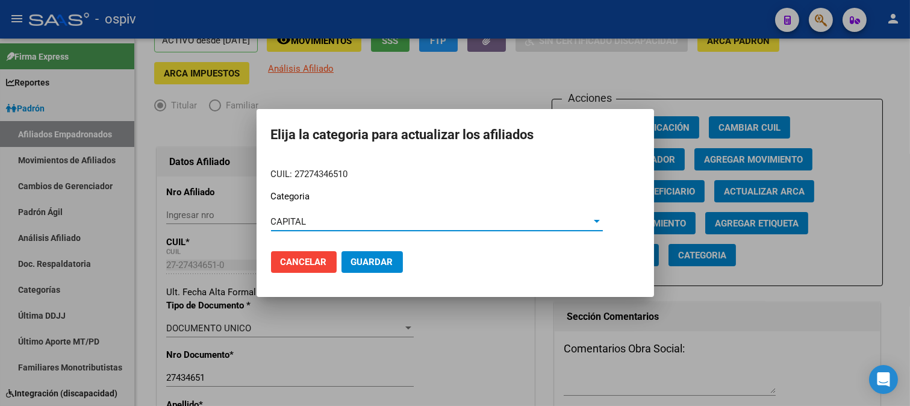
click at [594, 220] on div at bounding box center [597, 221] width 6 height 3
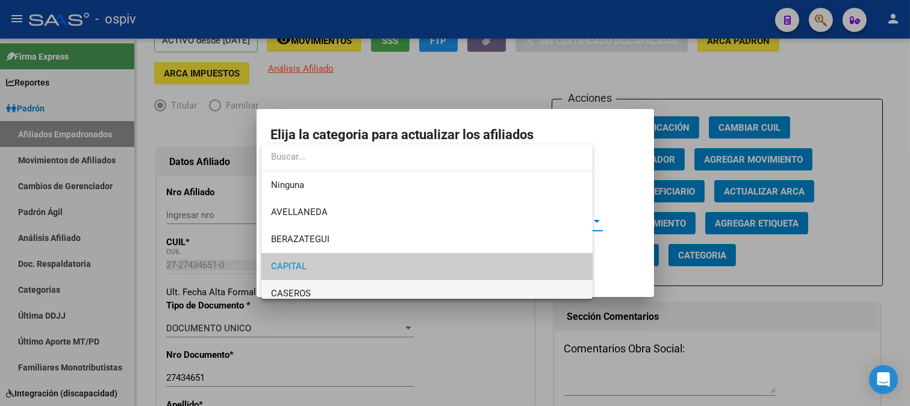
scroll to position [45, 0]
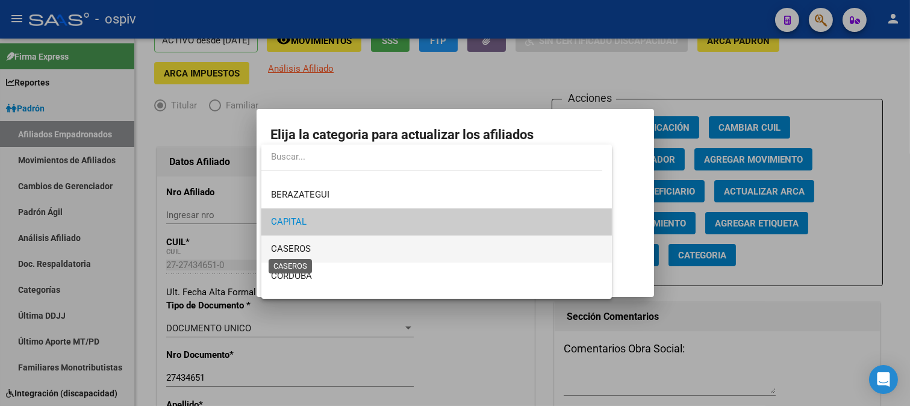
click at [303, 253] on span "CASEROS" at bounding box center [291, 248] width 40 height 11
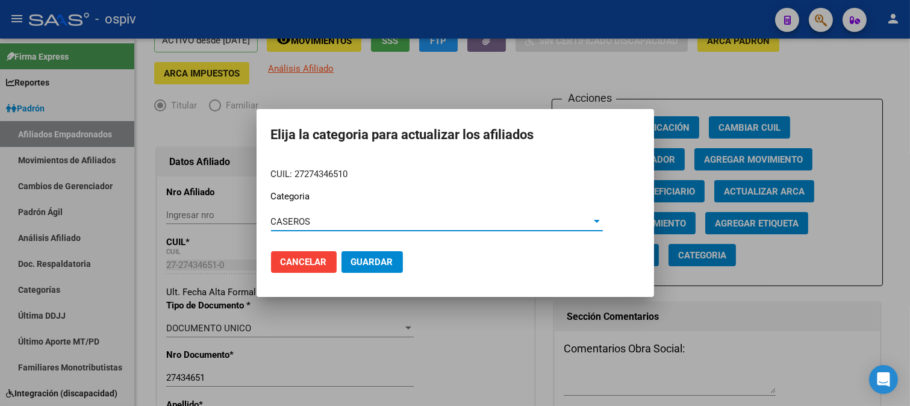
click at [360, 258] on span "Guardar" at bounding box center [372, 261] width 42 height 11
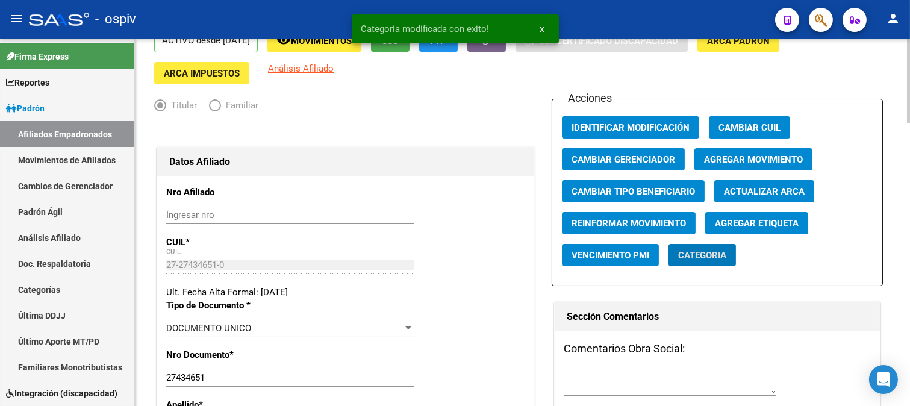
click at [741, 227] on button "Agregar Etiqueta" at bounding box center [756, 223] width 103 height 22
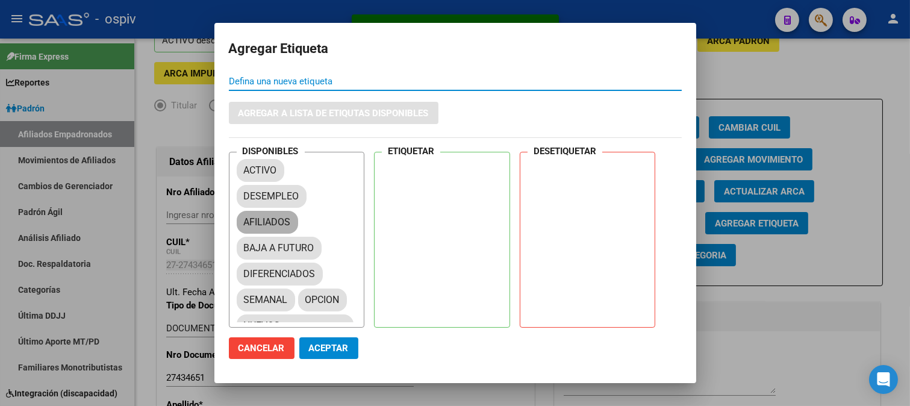
click at [283, 226] on mat-chip "AFILIADOS" at bounding box center [267, 222] width 61 height 23
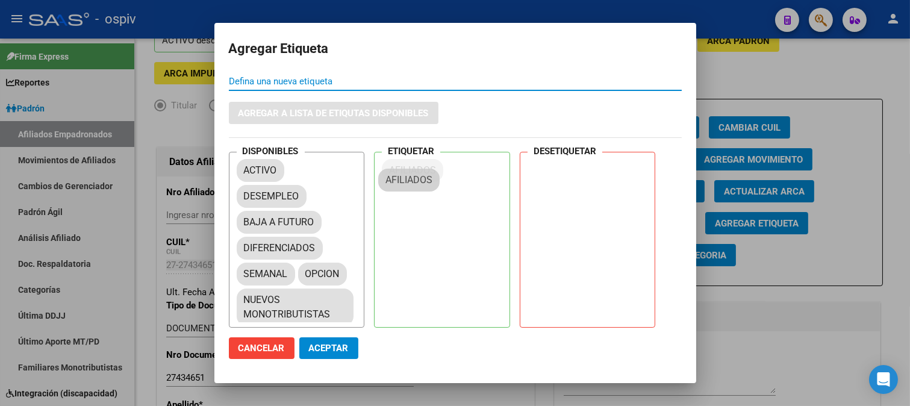
drag, startPoint x: 273, startPoint y: 219, endPoint x: 418, endPoint y: 172, distance: 153.2
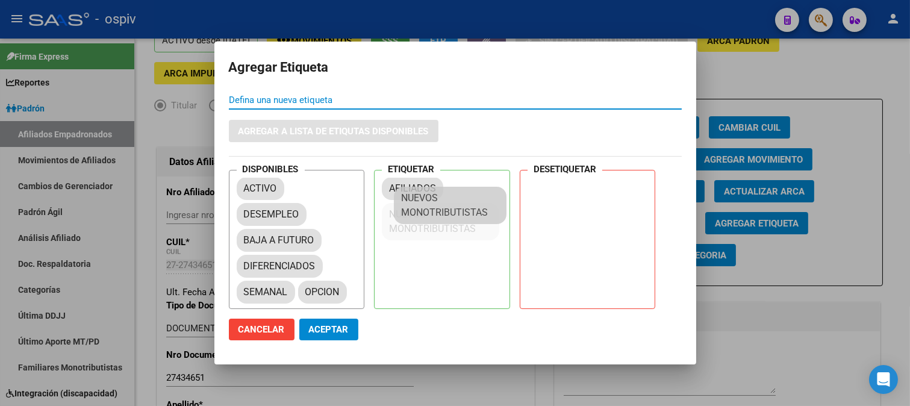
drag, startPoint x: 284, startPoint y: 299, endPoint x: 441, endPoint y: 197, distance: 187.2
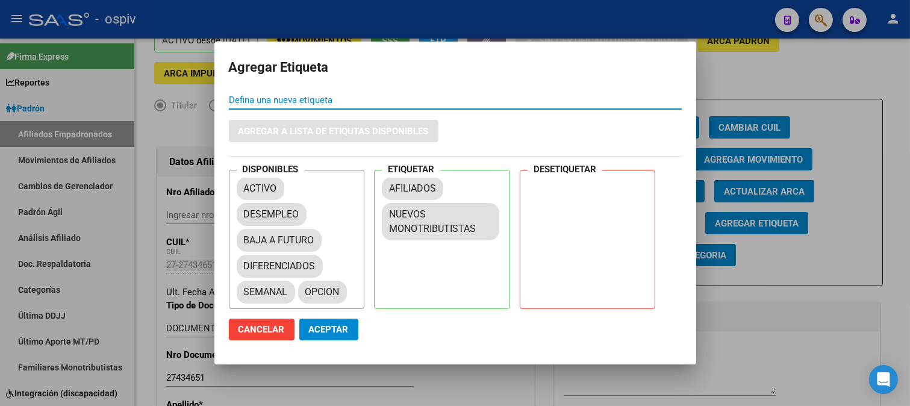
click at [333, 333] on span "Aceptar" at bounding box center [329, 329] width 40 height 11
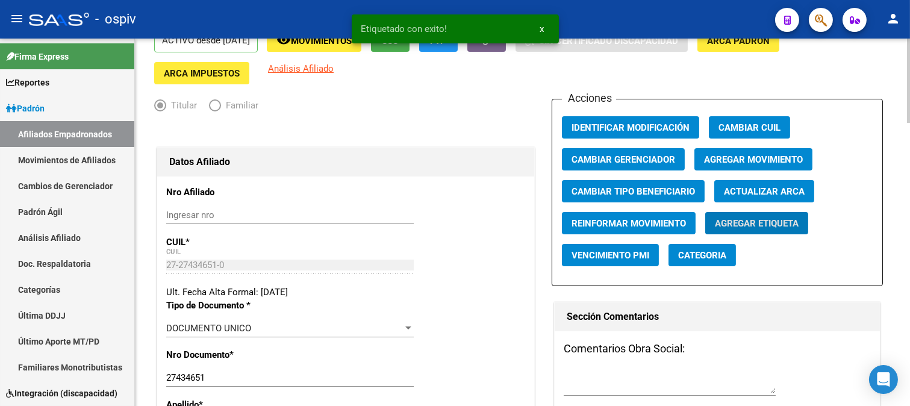
scroll to position [0, 0]
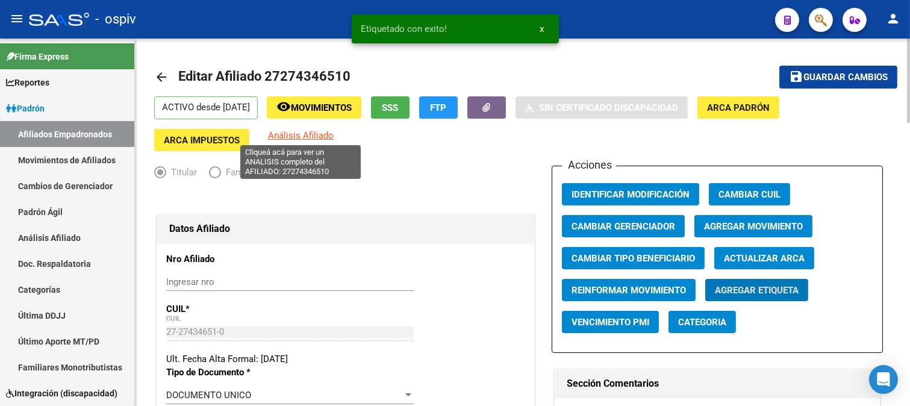
click at [315, 131] on span "Análisis Afiliado" at bounding box center [301, 135] width 66 height 11
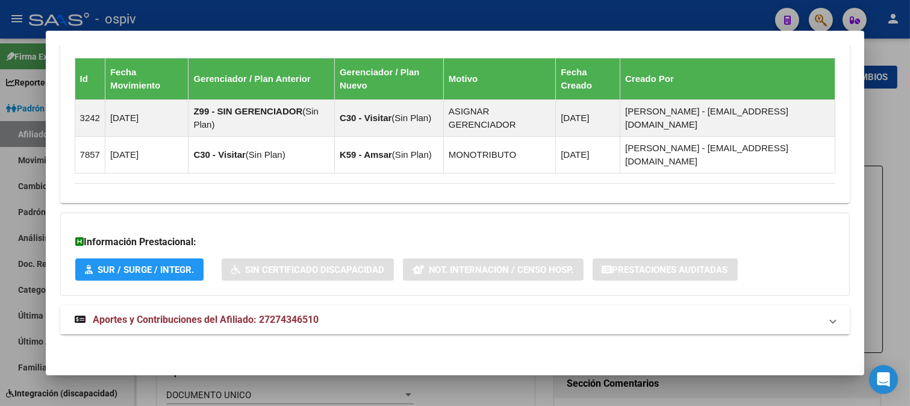
scroll to position [751, 0]
click at [225, 316] on span "Aportes y Contribuciones del Afiliado: 27274346510" at bounding box center [206, 319] width 226 height 11
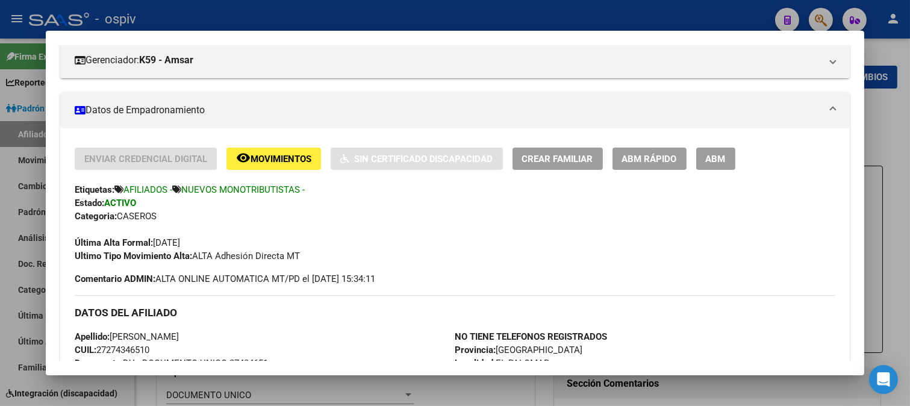
scroll to position [0, 0]
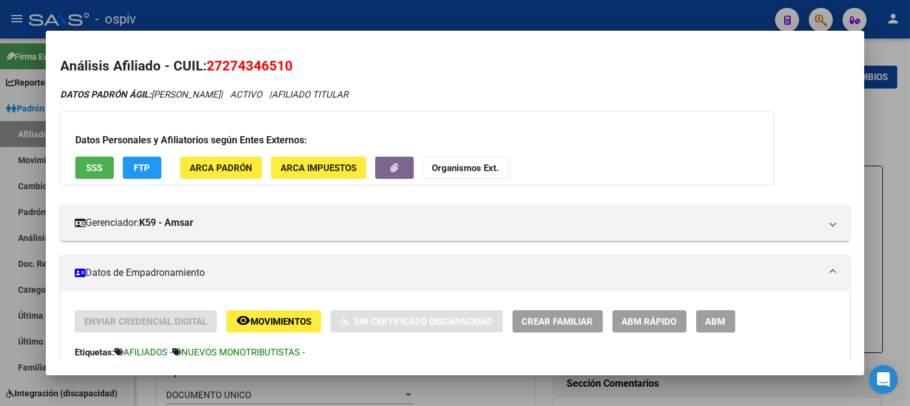
click at [129, 163] on button "FTP" at bounding box center [142, 168] width 39 height 22
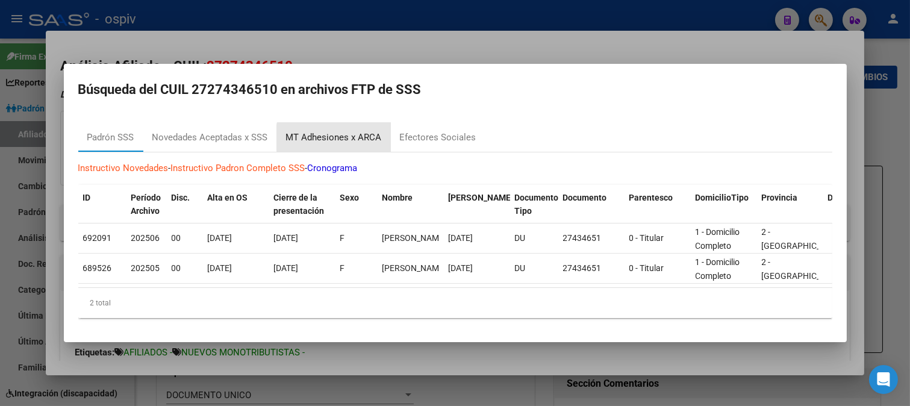
click at [348, 133] on div "MT Adhesiones x ARCA" at bounding box center [334, 138] width 96 height 14
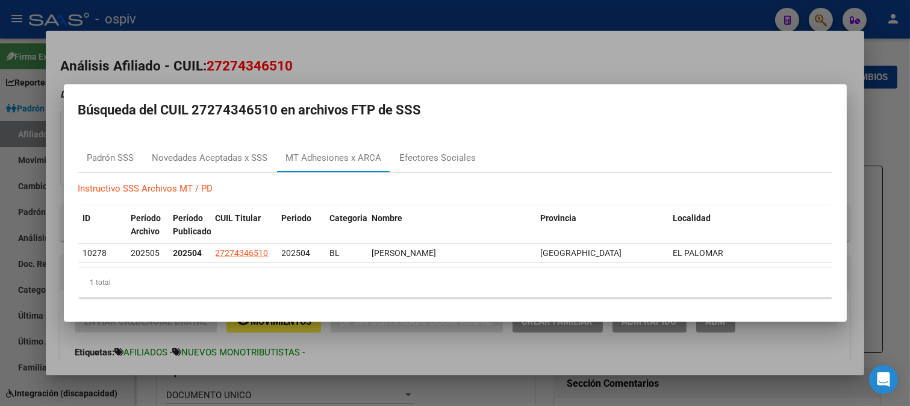
click at [329, 68] on div at bounding box center [455, 203] width 910 height 406
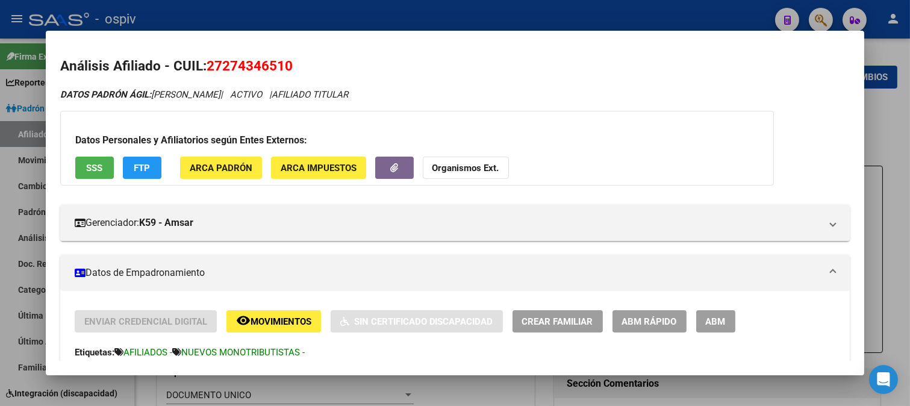
drag, startPoint x: 233, startPoint y: 67, endPoint x: 302, endPoint y: 67, distance: 68.6
click at [300, 67] on h2 "Análisis Afiliado - CUIL: 27274346510" at bounding box center [455, 66] width 790 height 20
copy span "27274346510"
click at [143, 172] on span "FTP" at bounding box center [142, 168] width 16 height 11
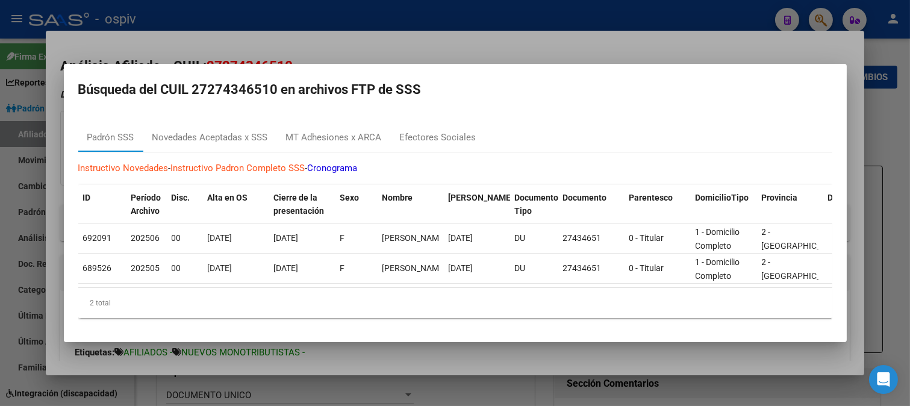
click at [57, 169] on div at bounding box center [455, 203] width 910 height 406
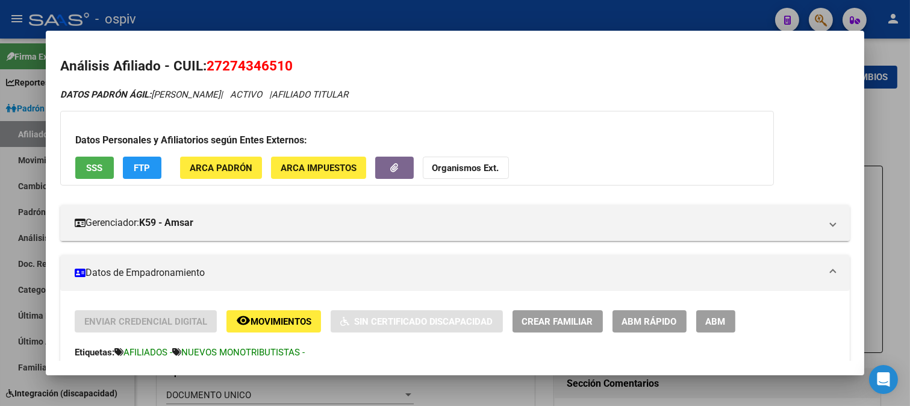
click at [825, 14] on div at bounding box center [455, 203] width 910 height 406
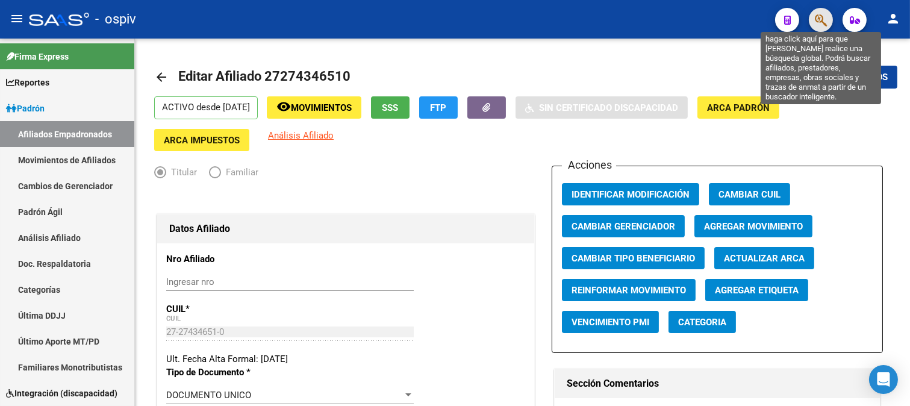
click at [820, 16] on icon "button" at bounding box center [820, 20] width 12 height 14
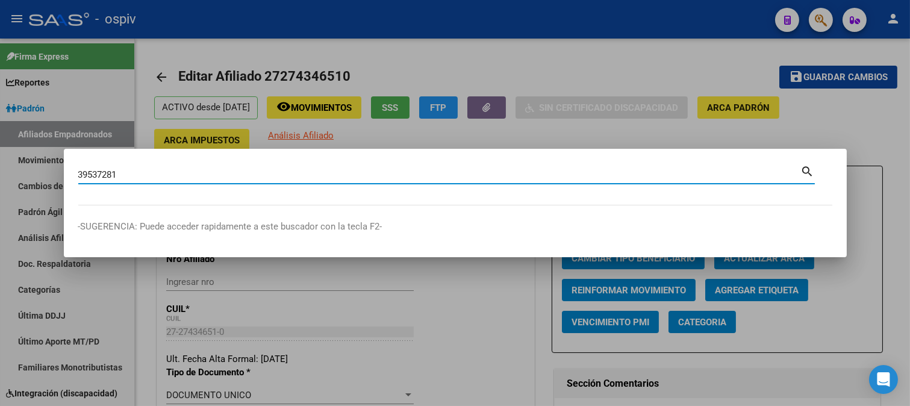
type input "39537281"
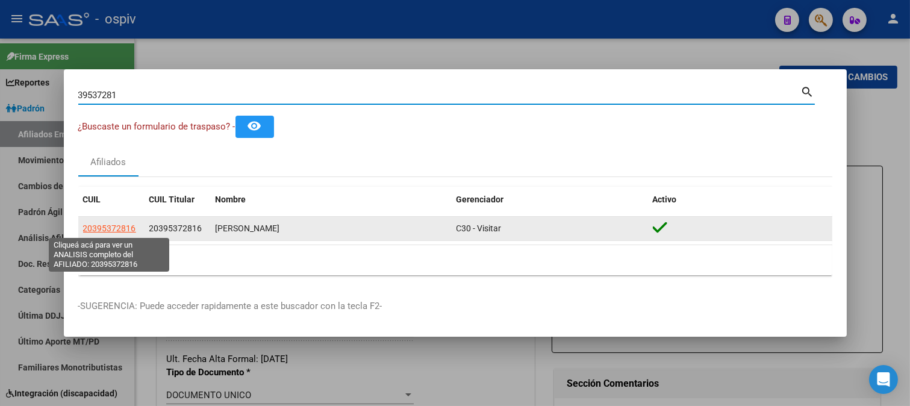
click at [125, 227] on span "20395372816" at bounding box center [109, 228] width 53 height 10
type textarea "20395372816"
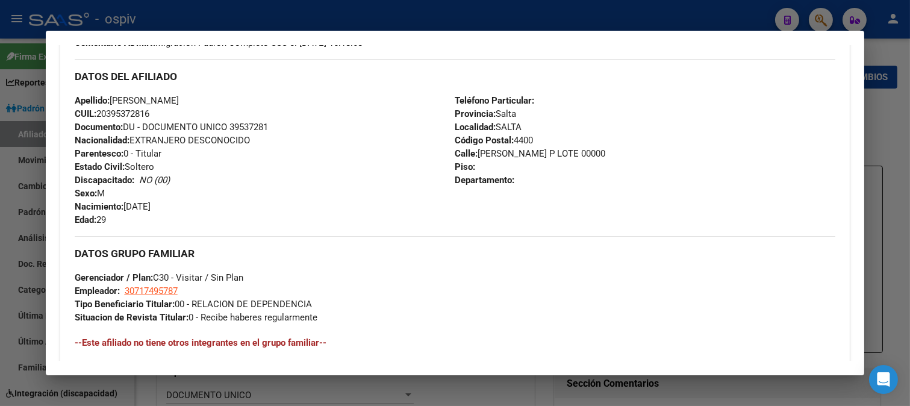
scroll to position [401, 0]
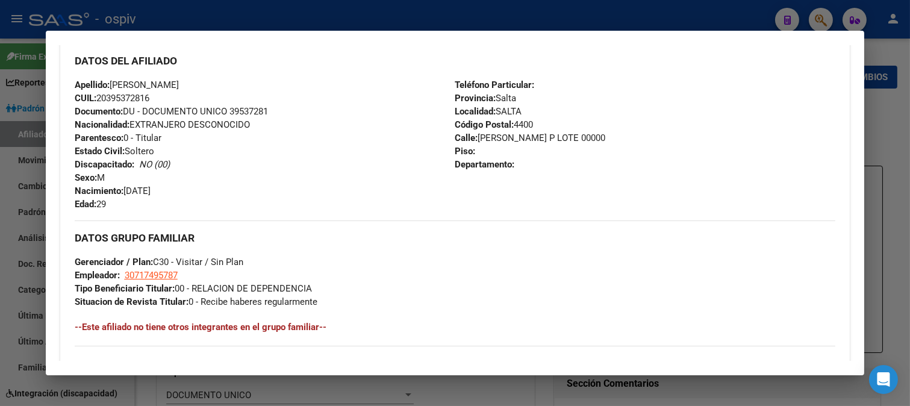
click at [809, 17] on div at bounding box center [455, 203] width 910 height 406
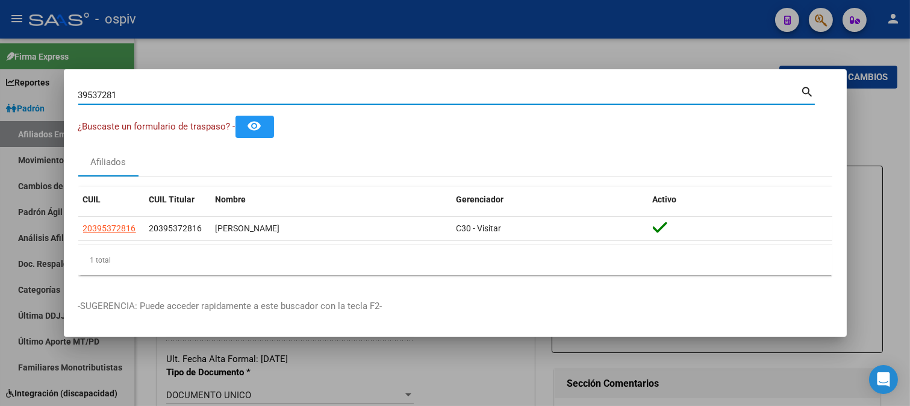
drag, startPoint x: 120, startPoint y: 93, endPoint x: 28, endPoint y: 100, distance: 92.9
click at [28, 100] on div "39537281 Buscar (apellido, dni, cuil, nro traspaso, cuit, obra social) search ¿…" at bounding box center [455, 203] width 910 height 406
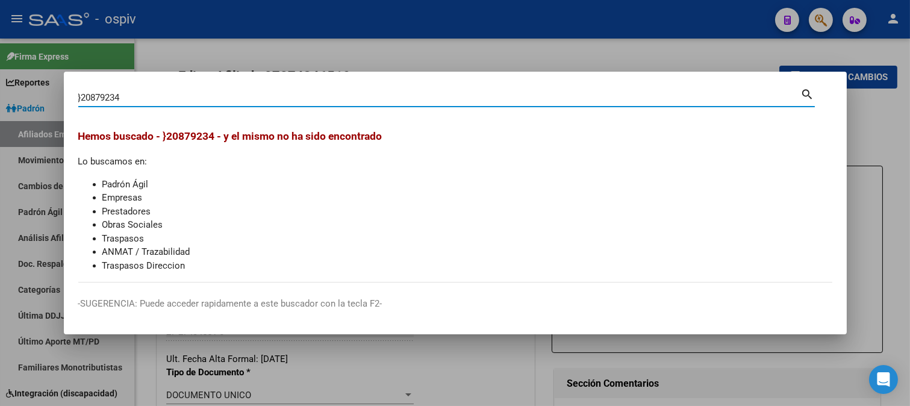
drag, startPoint x: 75, startPoint y: 97, endPoint x: 62, endPoint y: 91, distance: 14.3
click at [62, 91] on div "}20879234 Buscar (apellido, dni, cuil, nro traspaso, cuit, obra social) search …" at bounding box center [455, 203] width 910 height 406
click at [141, 95] on input "20879234" at bounding box center [439, 97] width 722 height 11
type input "20879234"
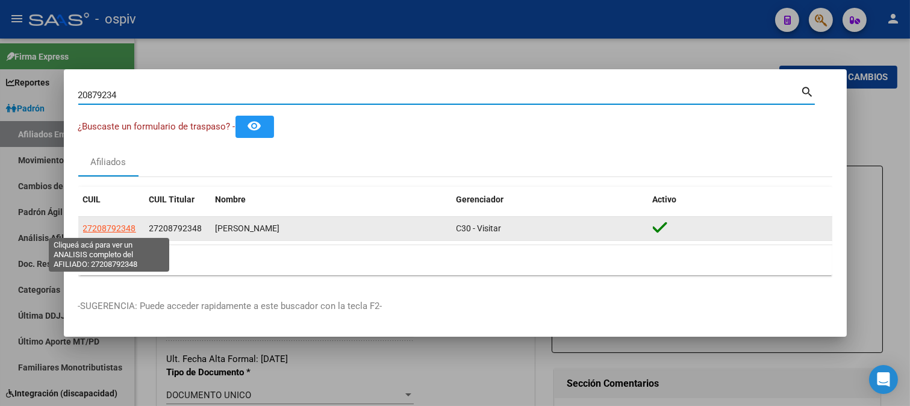
click at [117, 225] on span "27208792348" at bounding box center [109, 228] width 53 height 10
type textarea "27208792348"
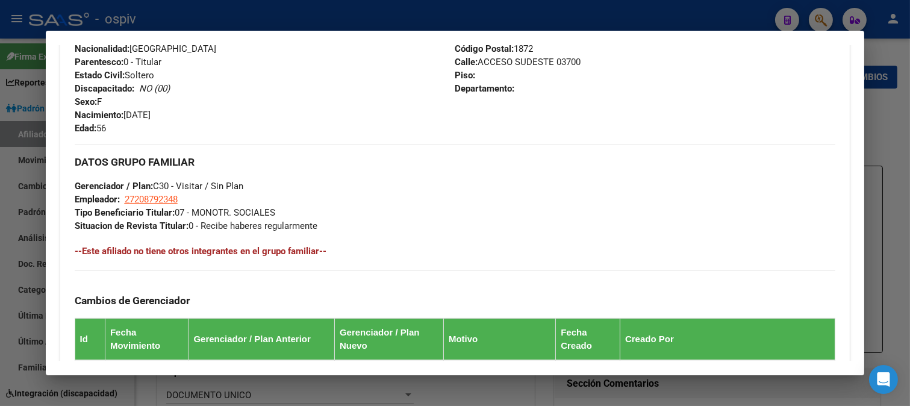
scroll to position [701, 0]
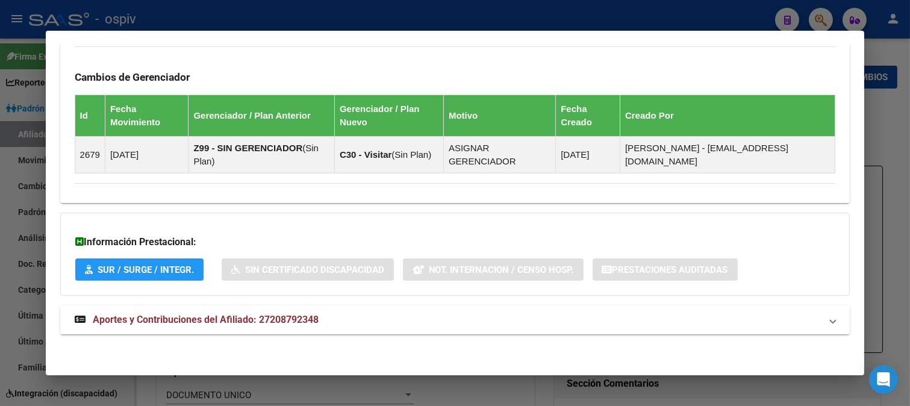
click at [214, 317] on span "Aportes y Contribuciones del Afiliado: 27208792348" at bounding box center [206, 319] width 226 height 11
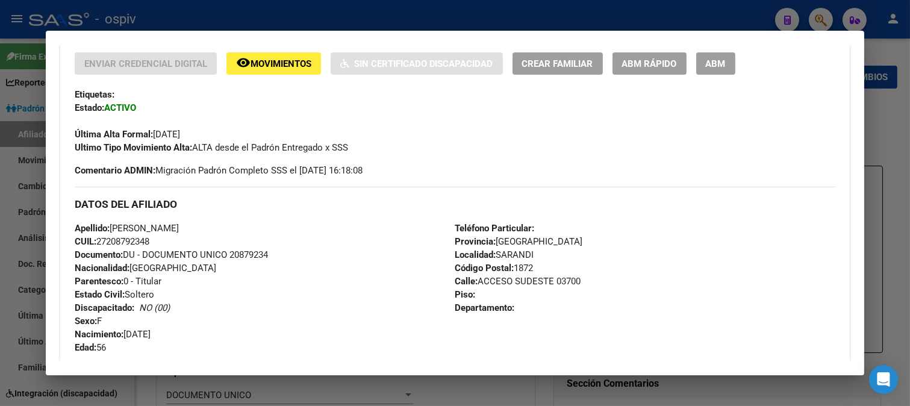
scroll to position [256, 0]
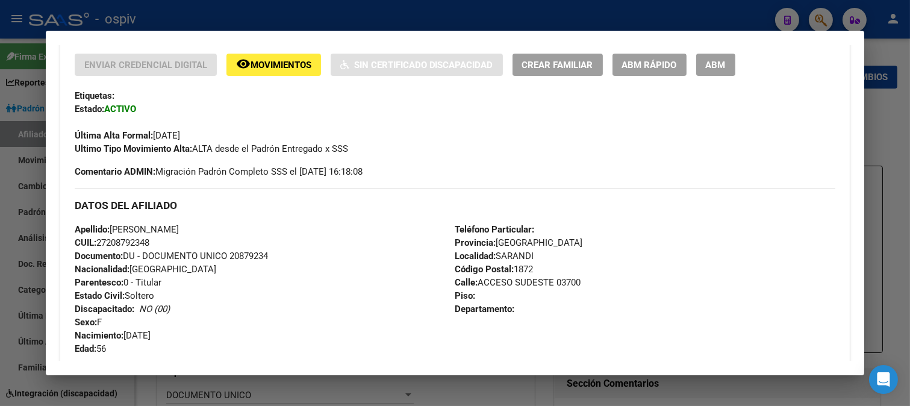
click at [712, 61] on span "ABM" at bounding box center [715, 65] width 20 height 11
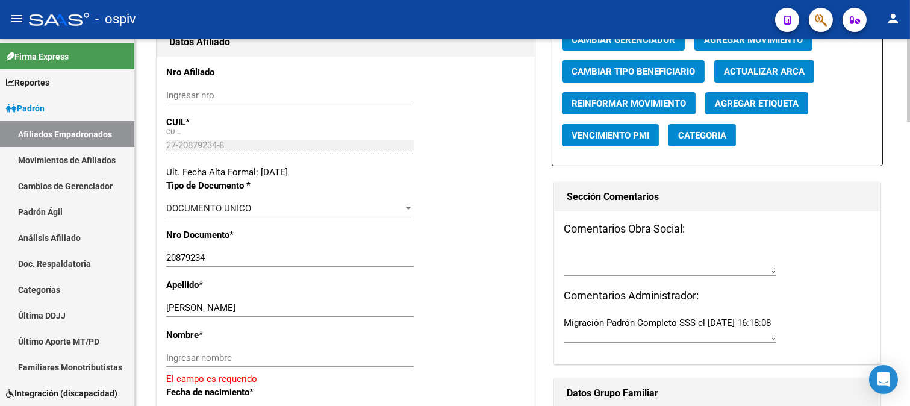
scroll to position [200, 0]
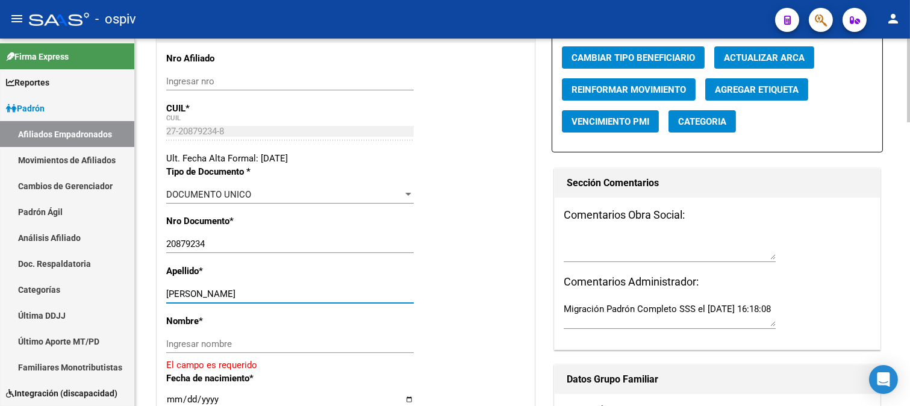
drag, startPoint x: 225, startPoint y: 293, endPoint x: 261, endPoint y: 293, distance: 35.5
click at [261, 293] on input "LEDESMA LIDIA ESTER" at bounding box center [289, 293] width 247 height 11
type input "LEDESMA"
click at [195, 341] on input "Ingresar nombre" at bounding box center [289, 343] width 247 height 11
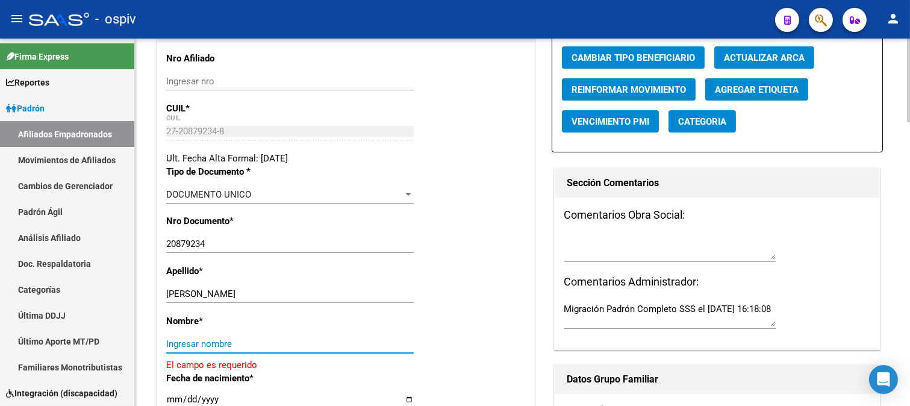
paste input "LIDIA ESTER"
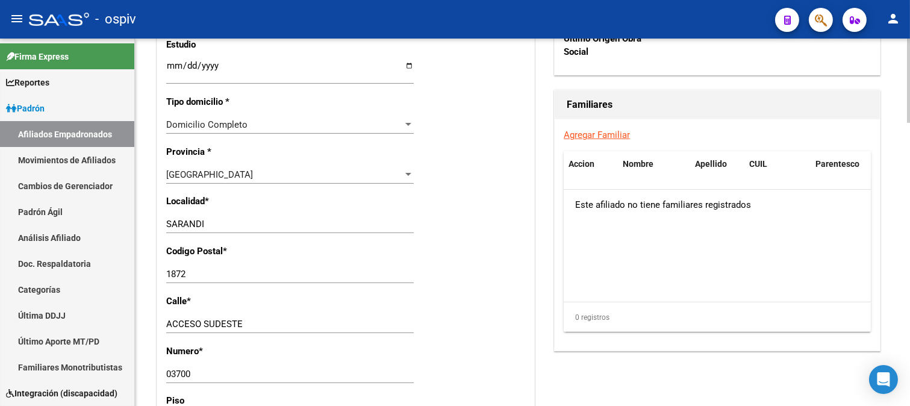
scroll to position [869, 0]
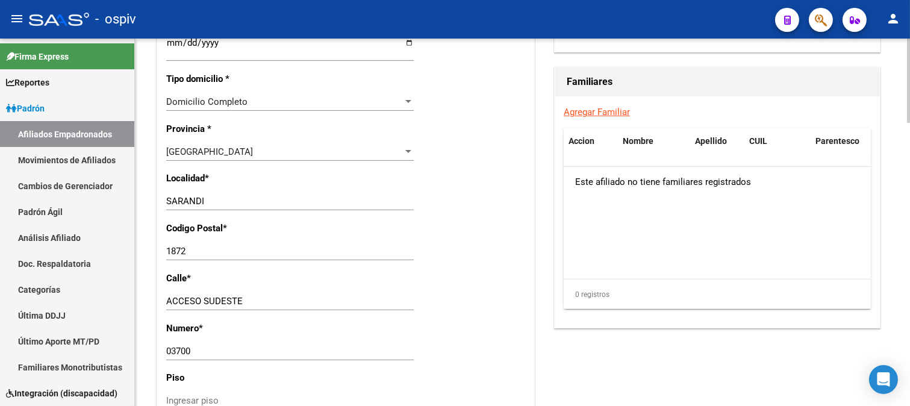
type input "LIDIA ESTER"
drag, startPoint x: 241, startPoint y: 300, endPoint x: 159, endPoint y: 297, distance: 82.5
click at [159, 297] on div "Nro Afiliado Ingresar nro CUIL * 27-20879234-8 CUIL ARCA Padrón Ult. Fecha Alta…" at bounding box center [345, 26] width 377 height 1305
type input "MORCE"
drag, startPoint x: 206, startPoint y: 346, endPoint x: 127, endPoint y: 347, distance: 79.5
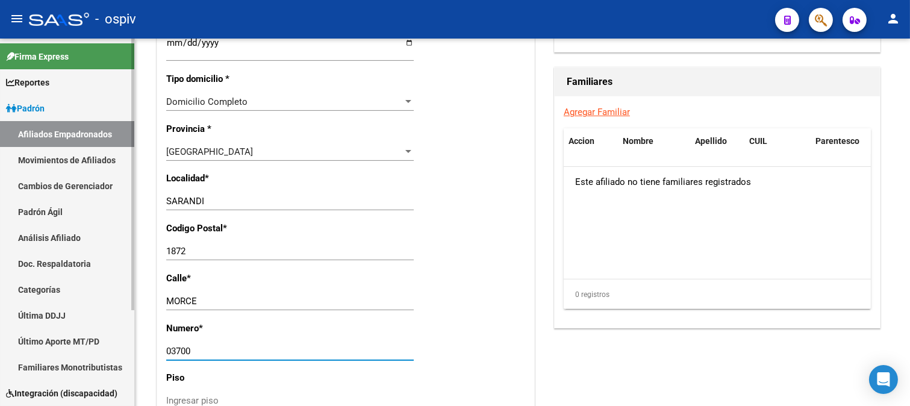
click at [127, 347] on mat-sidenav-container "Firma Express Reportes Padrón Traspasos x O.S. Traspasos x Gerenciador Traspaso…" at bounding box center [455, 222] width 910 height 367
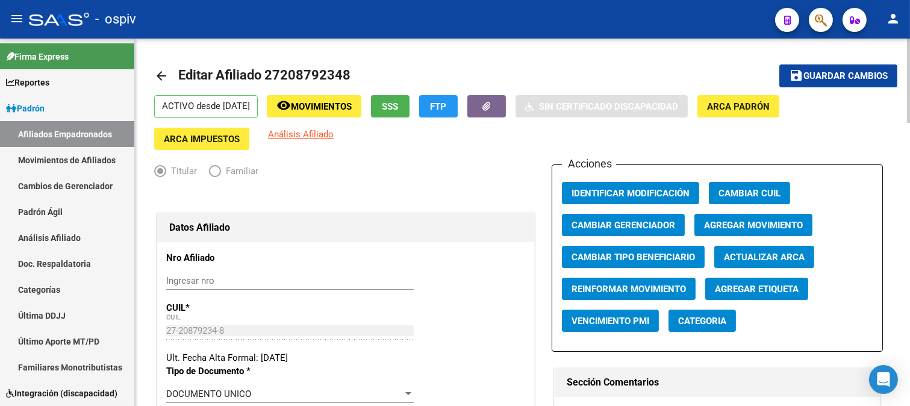
scroll to position [0, 0]
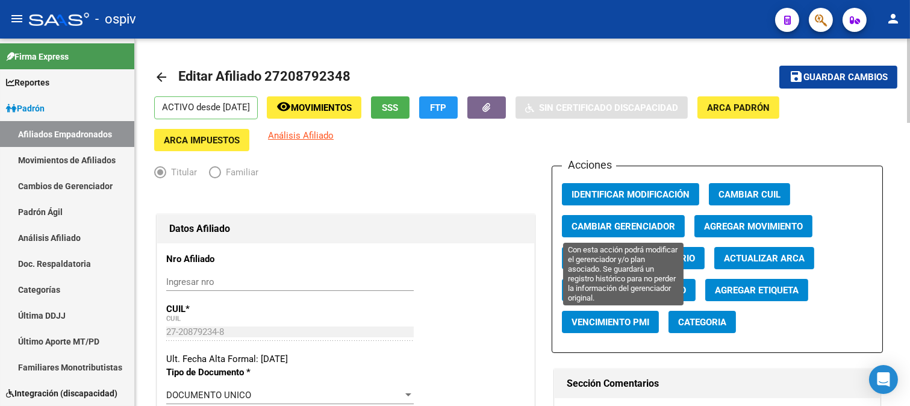
type input "3060"
click at [640, 222] on span "Cambiar Gerenciador" at bounding box center [623, 226] width 104 height 11
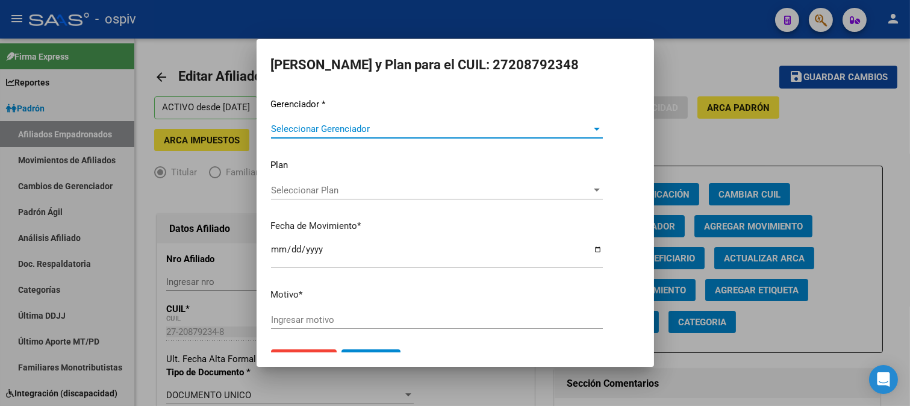
click at [332, 131] on span "Seleccionar Gerenciador" at bounding box center [431, 128] width 321 height 11
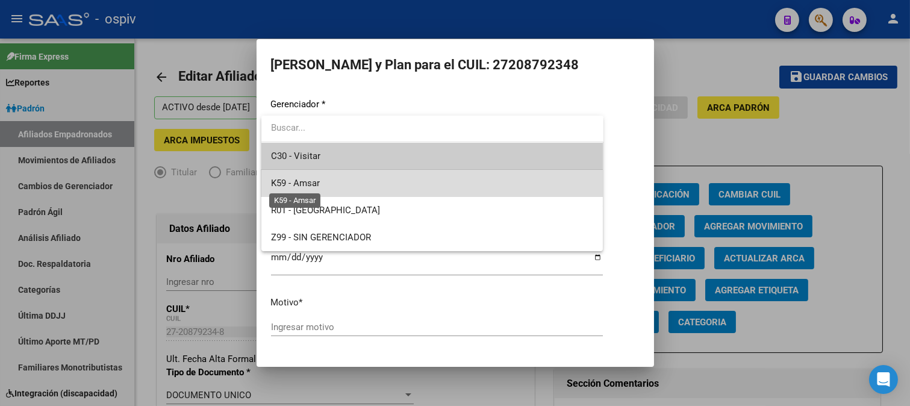
click at [305, 185] on span "K59 - Amsar" at bounding box center [295, 183] width 49 height 11
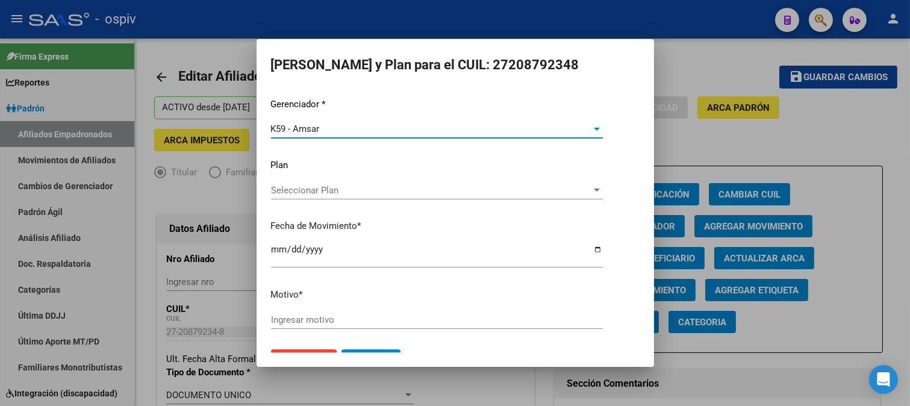
scroll to position [28, 0]
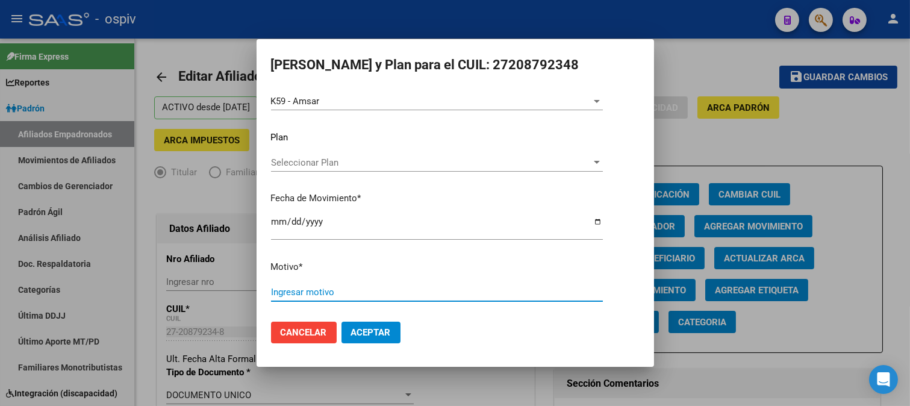
click at [307, 293] on input "Ingresar motivo" at bounding box center [437, 292] width 332 height 11
type input "MONOTRIBUTO"
click at [373, 323] on button "Aceptar" at bounding box center [370, 332] width 59 height 22
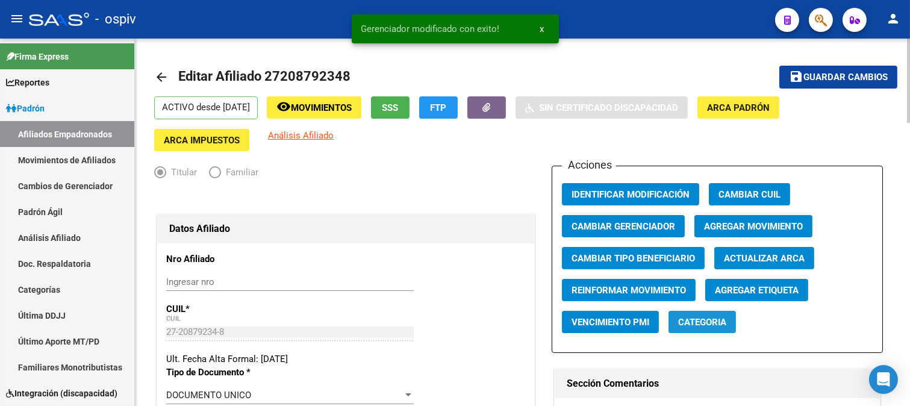
click at [702, 325] on span "Categoria" at bounding box center [702, 322] width 48 height 11
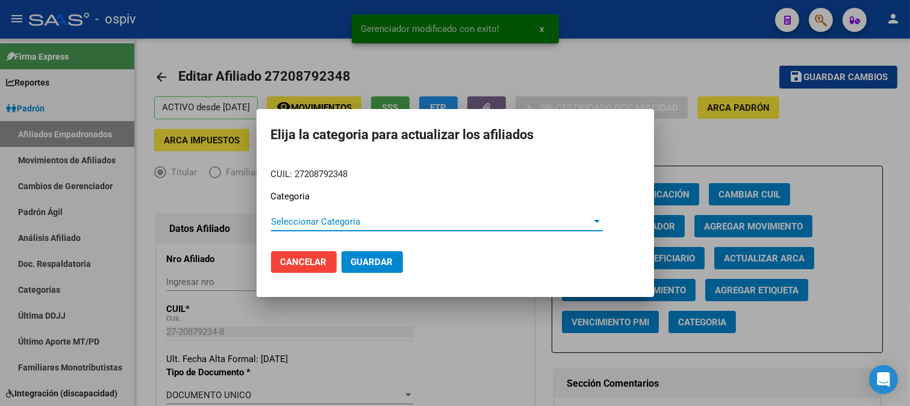
click at [315, 226] on span "Seleccionar Categoria" at bounding box center [431, 221] width 321 height 11
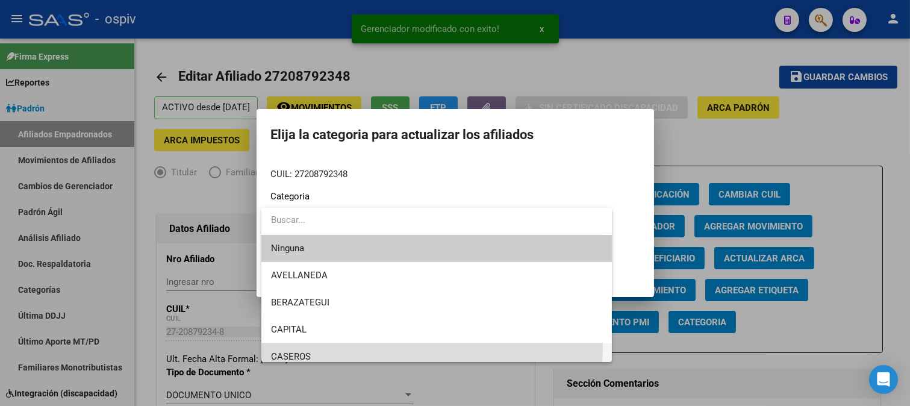
click at [293, 344] on span "CASEROS" at bounding box center [437, 356] width 332 height 27
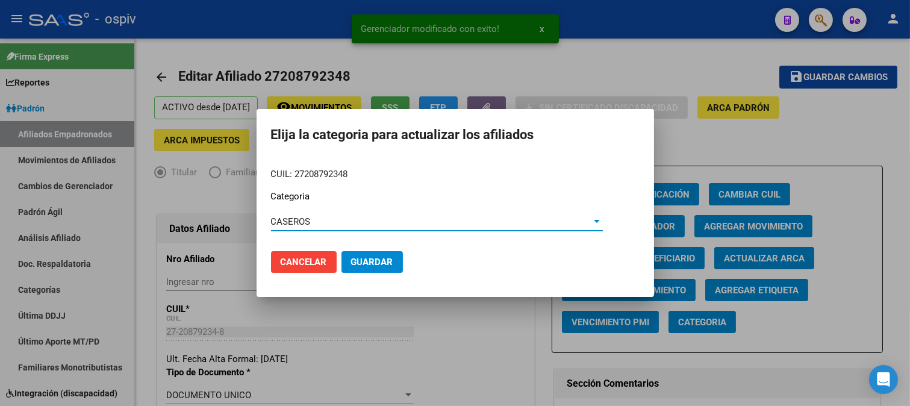
click at [372, 261] on span "Guardar" at bounding box center [372, 261] width 42 height 11
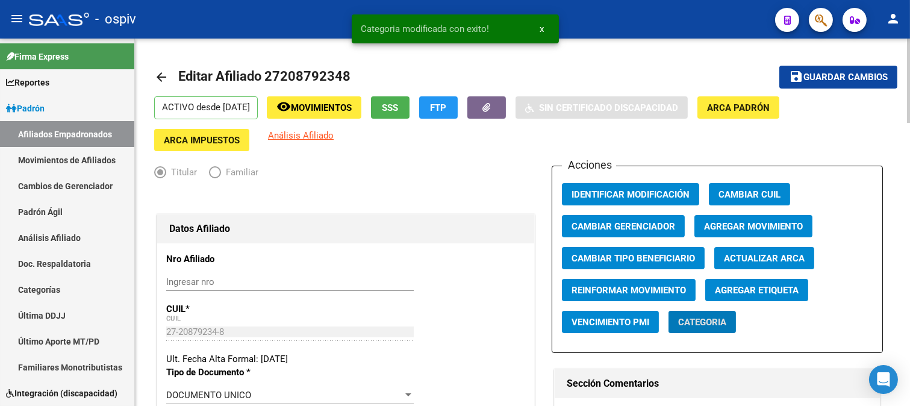
click at [769, 286] on span "Agregar Etiqueta" at bounding box center [757, 290] width 84 height 11
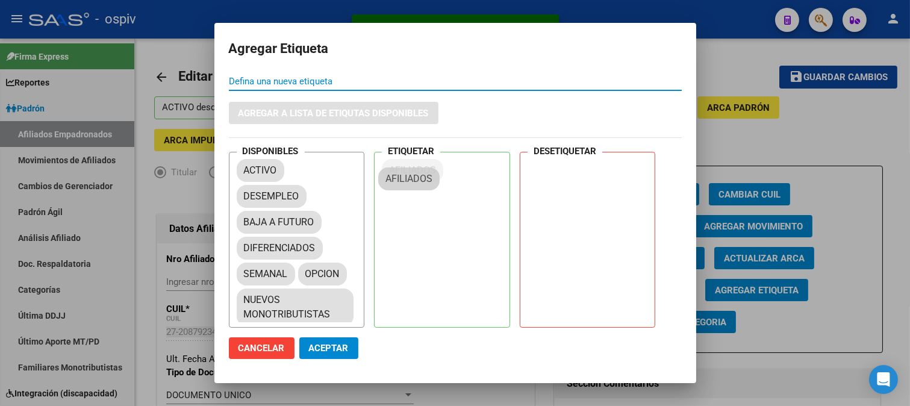
drag, startPoint x: 274, startPoint y: 221, endPoint x: 437, endPoint y: 161, distance: 173.9
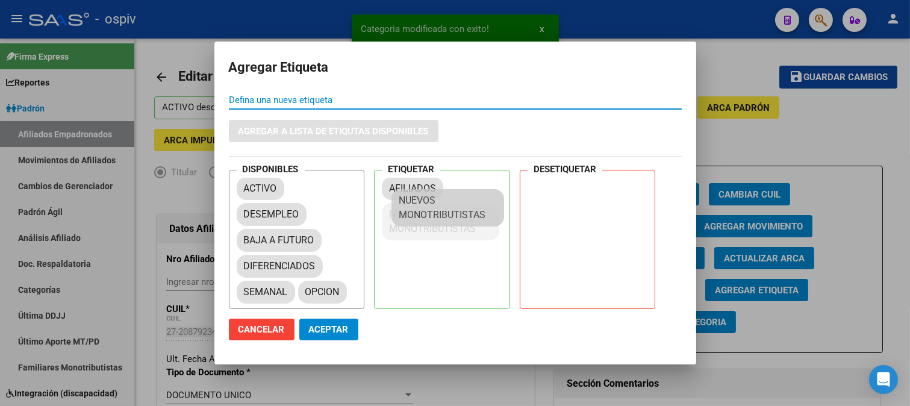
drag, startPoint x: 261, startPoint y: 314, endPoint x: 417, endPoint y: 209, distance: 187.8
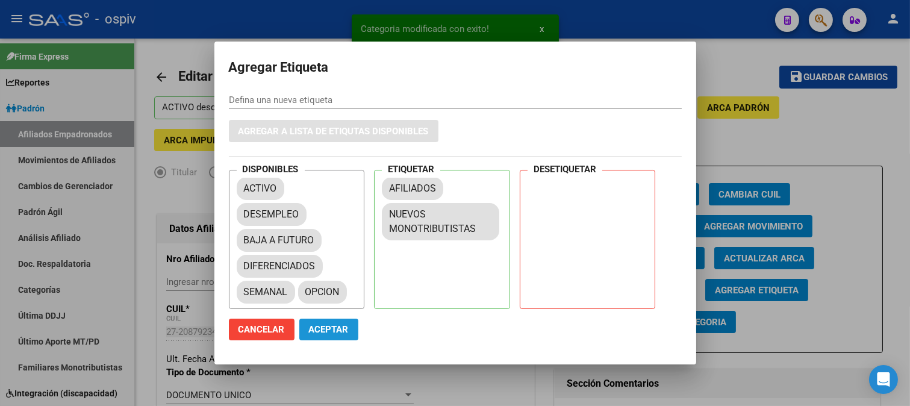
click at [337, 329] on span "Aceptar" at bounding box center [329, 329] width 40 height 11
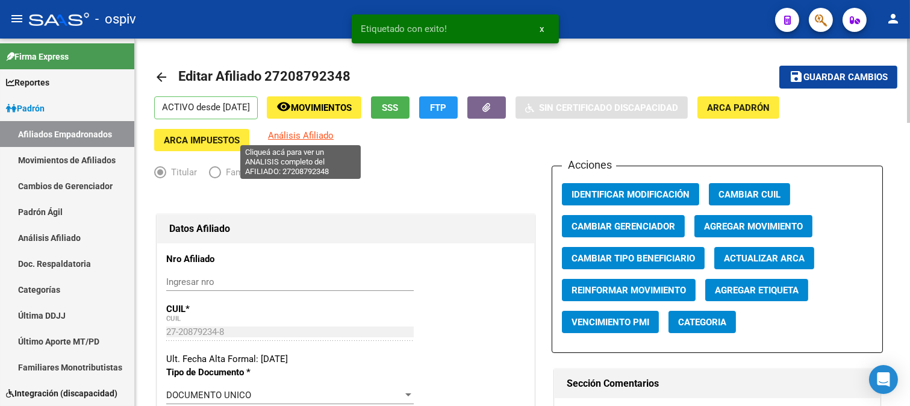
click at [280, 137] on span "Análisis Afiliado" at bounding box center [301, 135] width 66 height 11
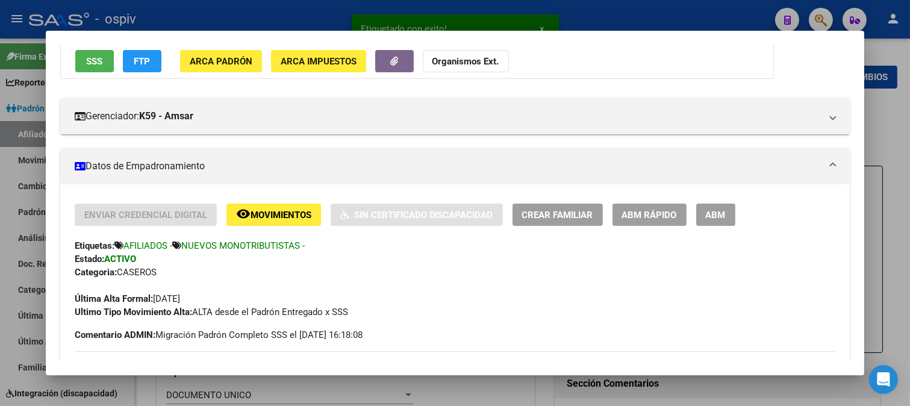
scroll to position [67, 0]
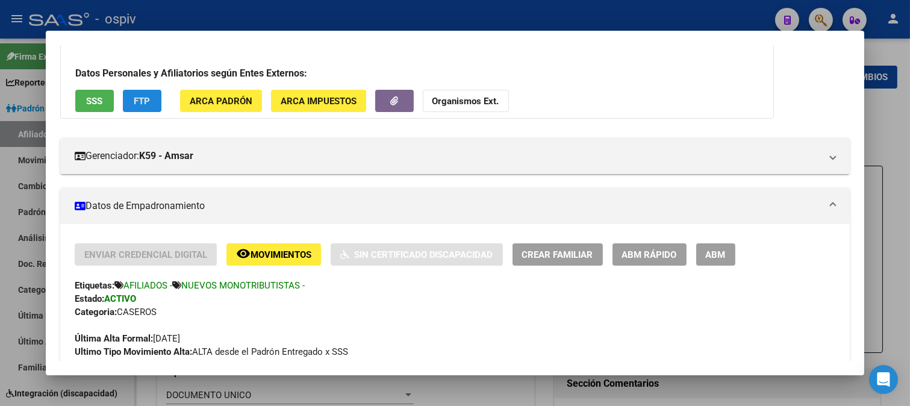
click at [141, 101] on span "FTP" at bounding box center [142, 101] width 16 height 11
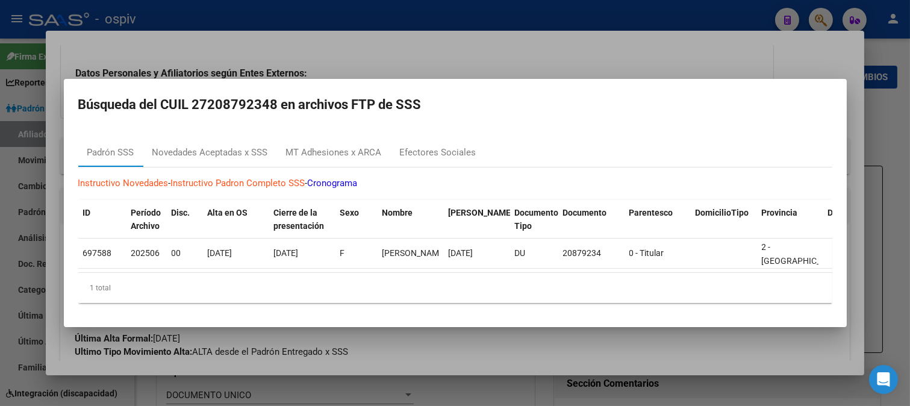
click at [821, 15] on div at bounding box center [455, 203] width 910 height 406
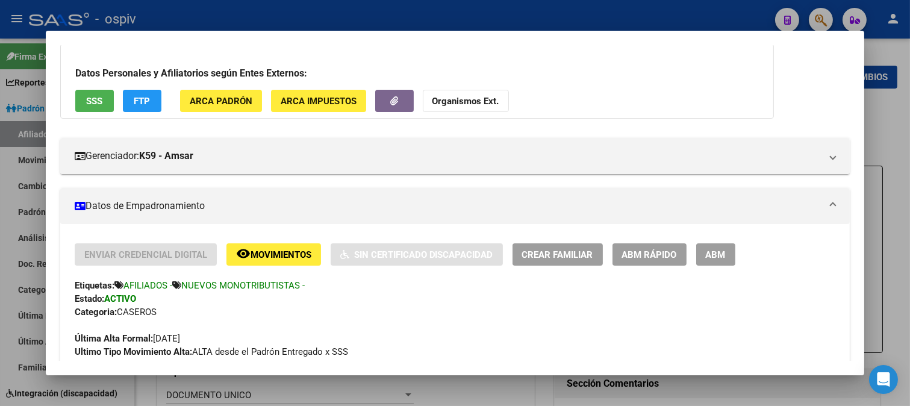
click at [819, 19] on div at bounding box center [455, 203] width 910 height 406
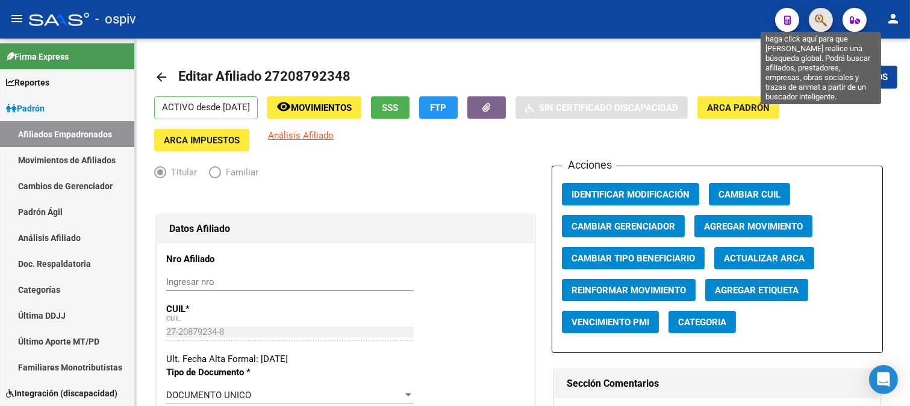
click at [814, 18] on icon "button" at bounding box center [820, 20] width 12 height 14
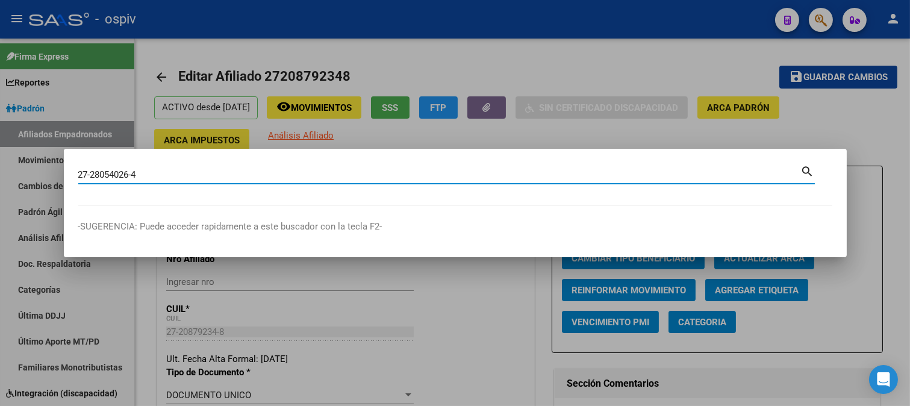
type input "27280540264"
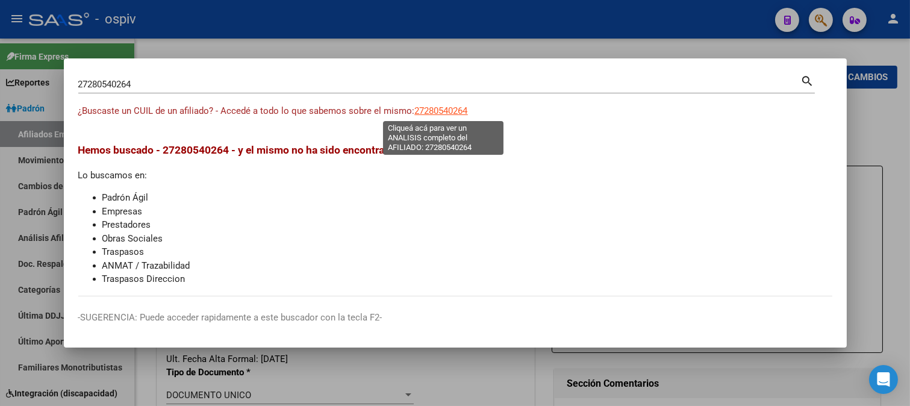
click at [452, 108] on span "27280540264" at bounding box center [441, 110] width 53 height 11
type textarea "27280540264"
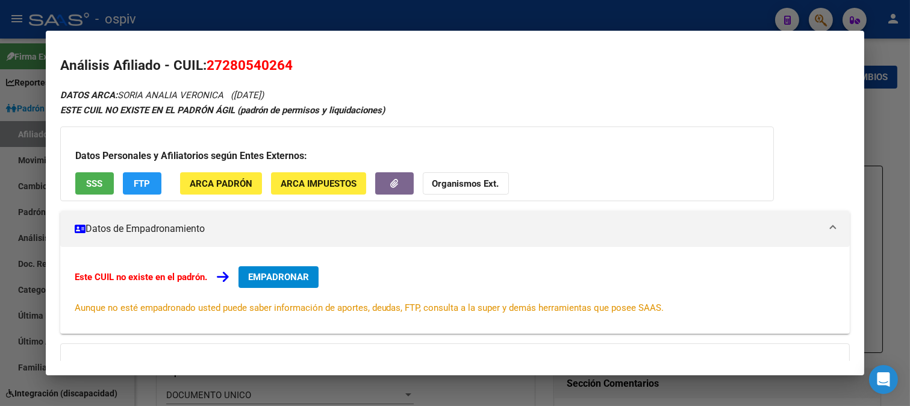
scroll to position [0, 0]
click at [292, 281] on span "EMPADRONAR" at bounding box center [278, 277] width 61 height 11
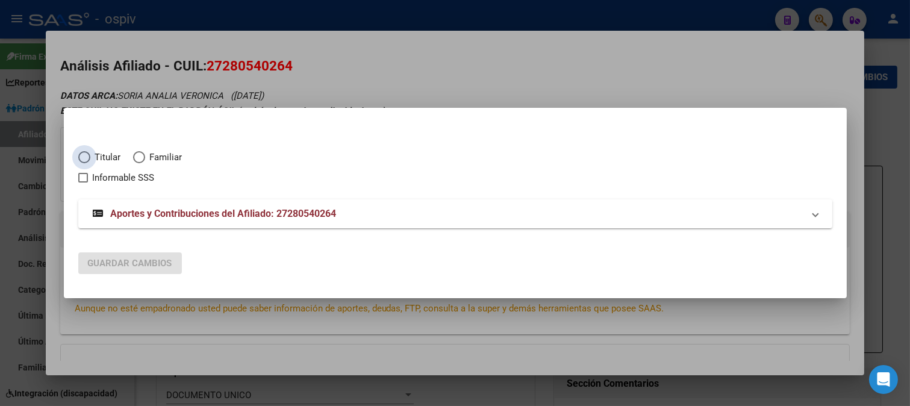
click at [84, 152] on span "Elija una opción" at bounding box center [84, 157] width 12 height 12
click at [84, 152] on input "Titular" at bounding box center [84, 157] width 12 height 12
radio input "true"
checkbox input "true"
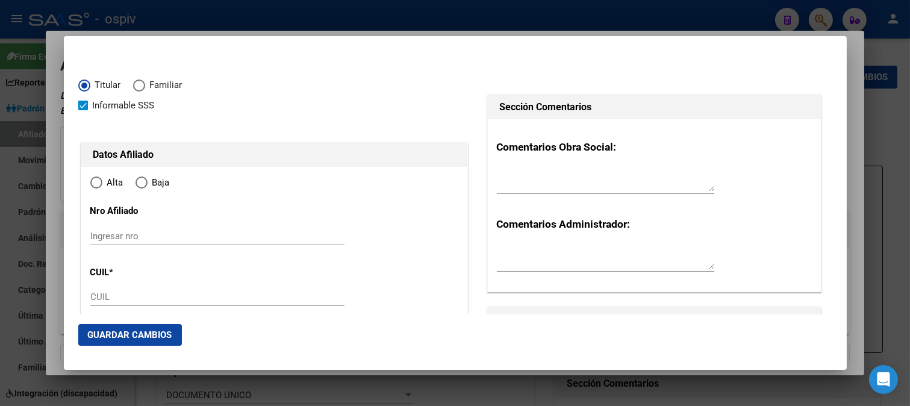
type input "27-28054026-4"
radio input "true"
type input "28054026"
type input "SORIA"
type input "ANALIA VERONICA"
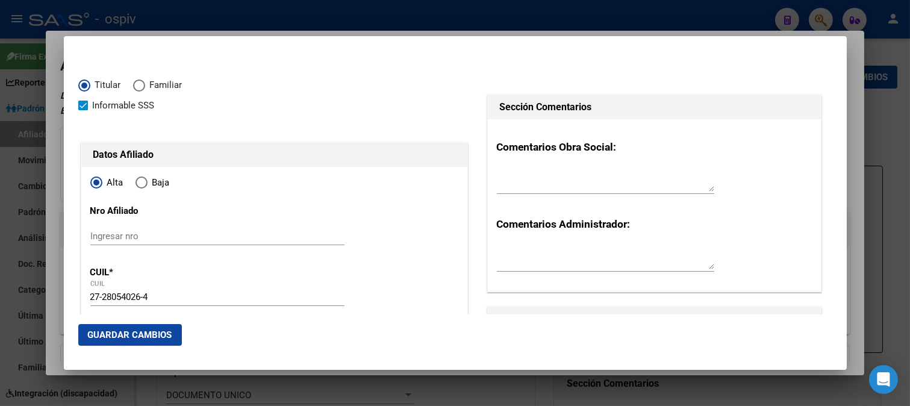
type input "1980-08-20"
type input "LLAVALLOL"
type input "1836"
type input "OLLEROS"
type input "563"
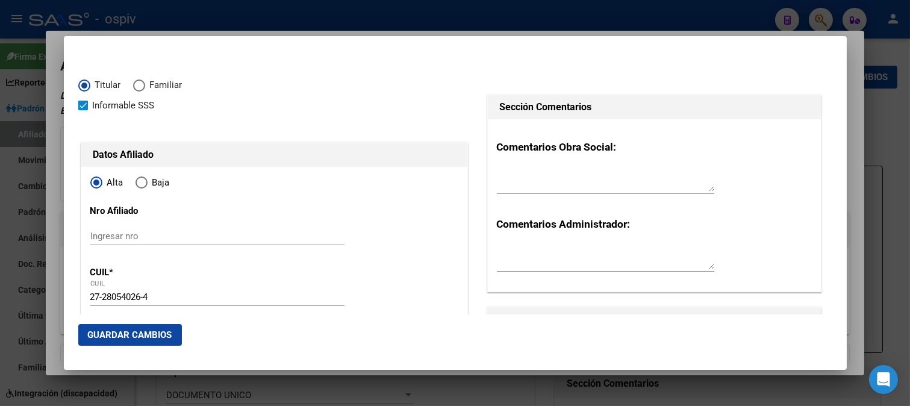
type input "0"
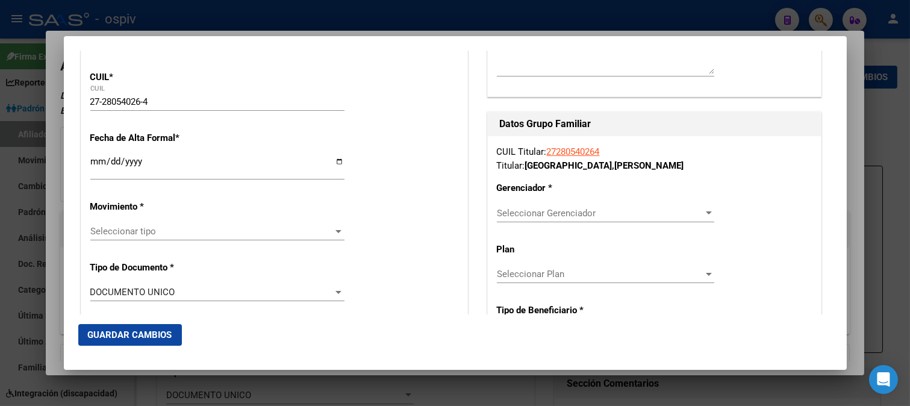
scroll to position [200, 0]
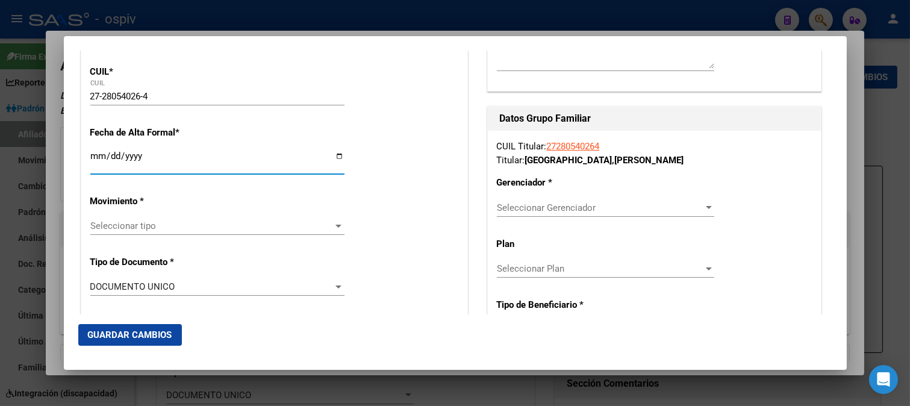
click at [95, 160] on input "Ingresar fecha" at bounding box center [217, 160] width 254 height 19
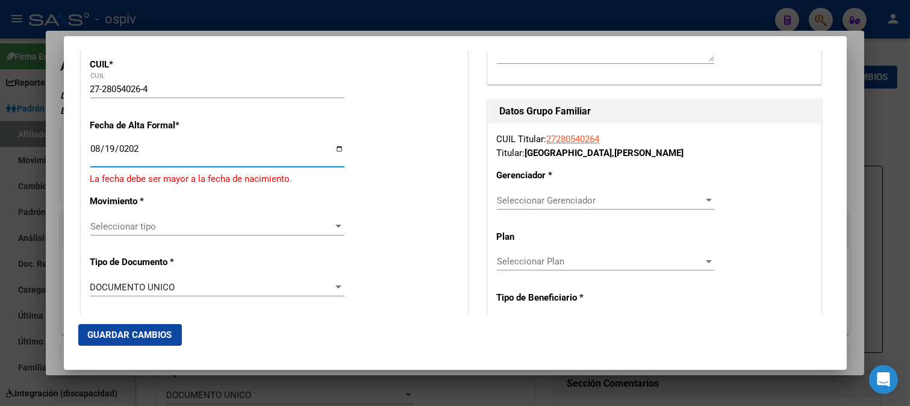
type input "2025-08-19"
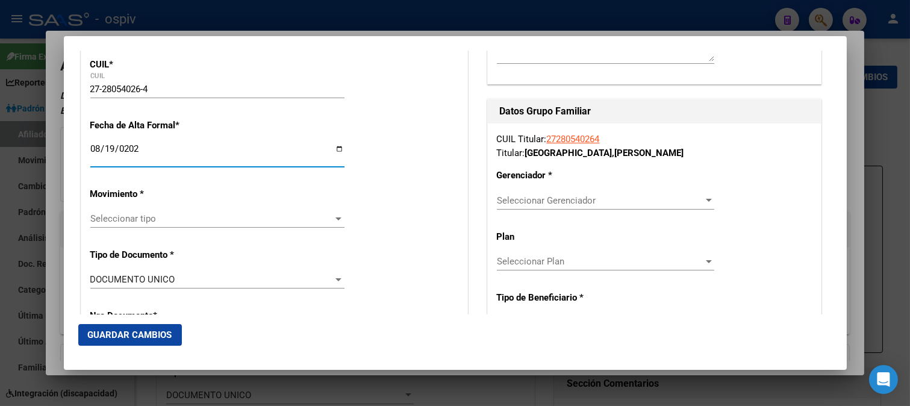
scroll to position [200, 0]
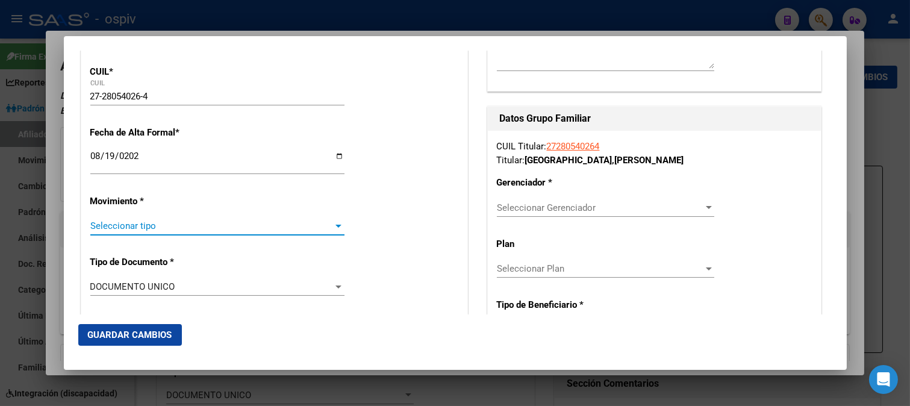
click at [111, 225] on span "Seleccionar tipo" at bounding box center [211, 225] width 243 height 11
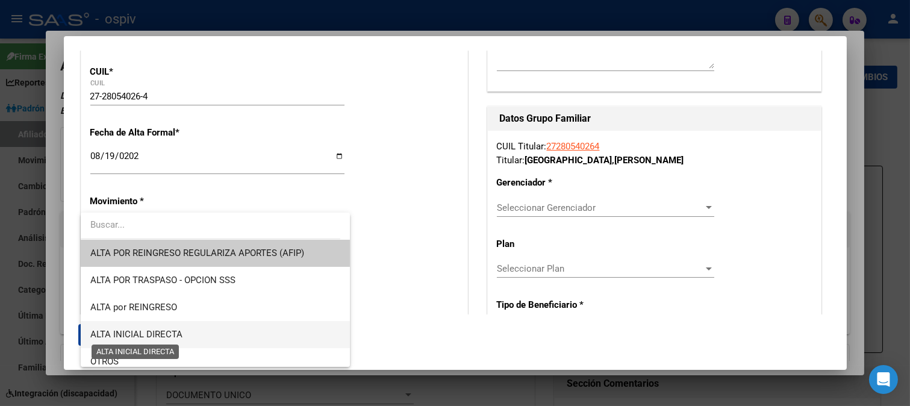
click at [132, 331] on span "ALTA INICIAL DIRECTA" at bounding box center [136, 334] width 92 height 11
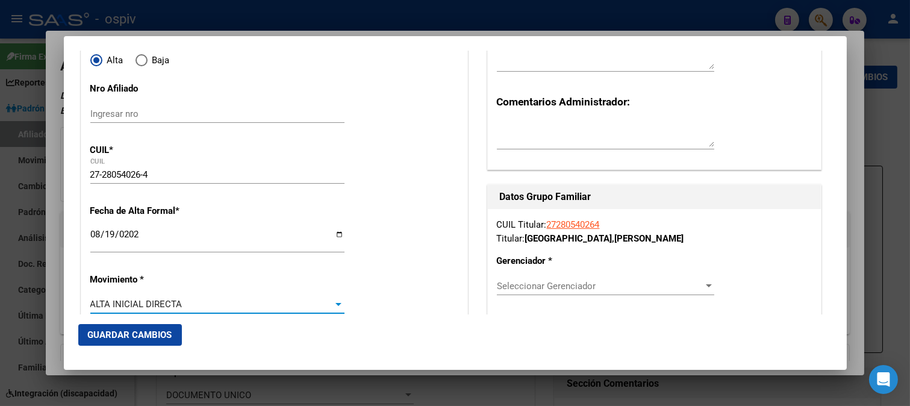
scroll to position [267, 0]
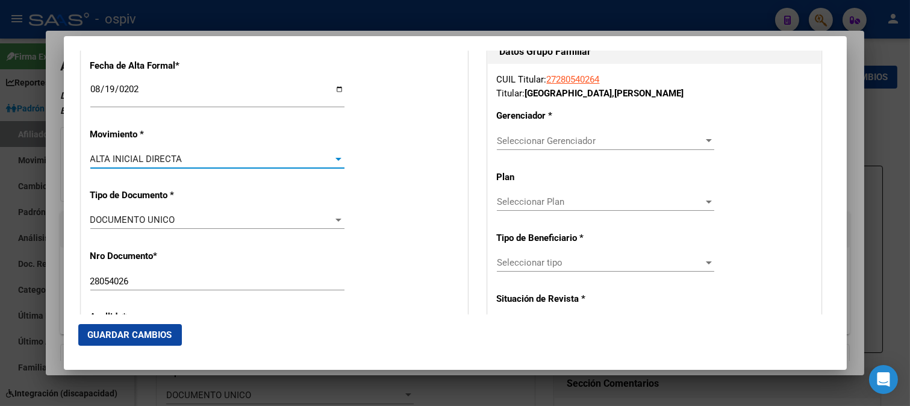
click at [705, 140] on div at bounding box center [708, 140] width 6 height 3
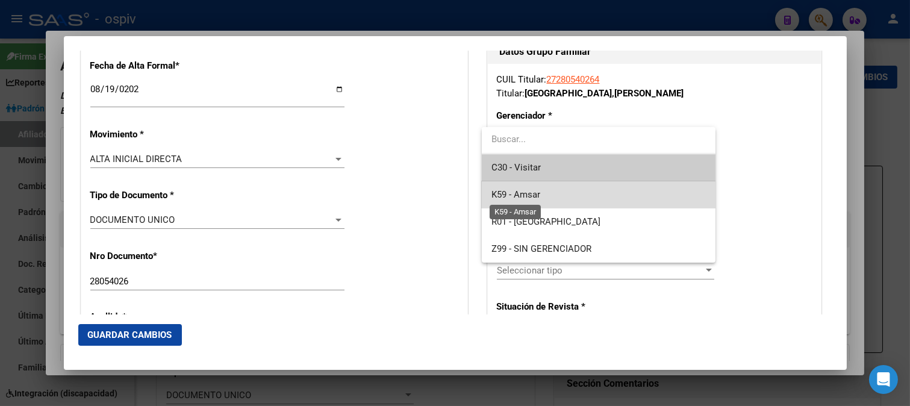
click at [530, 195] on span "K59 - Amsar" at bounding box center [515, 194] width 49 height 11
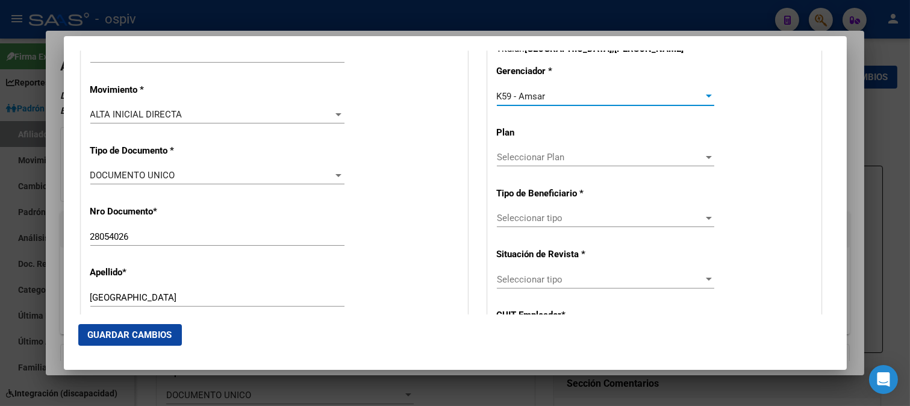
scroll to position [468, 0]
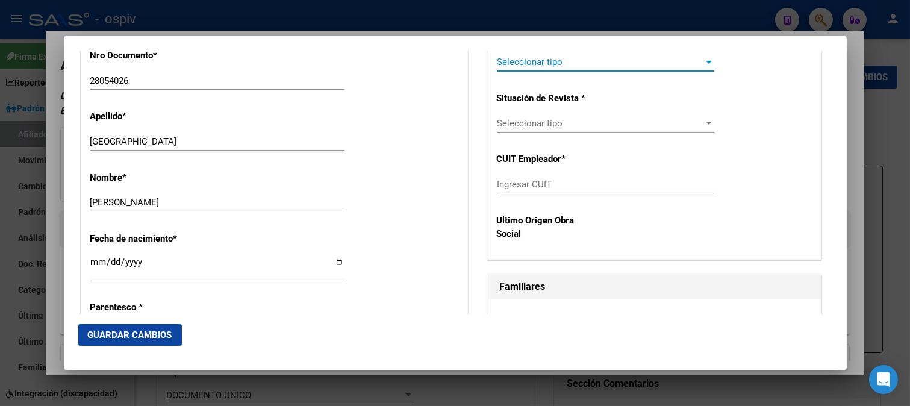
click at [705, 61] on div at bounding box center [708, 62] width 6 height 3
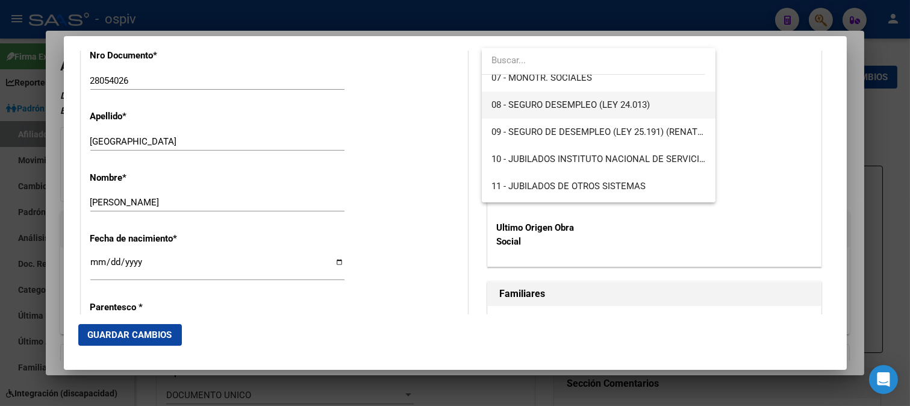
scroll to position [134, 0]
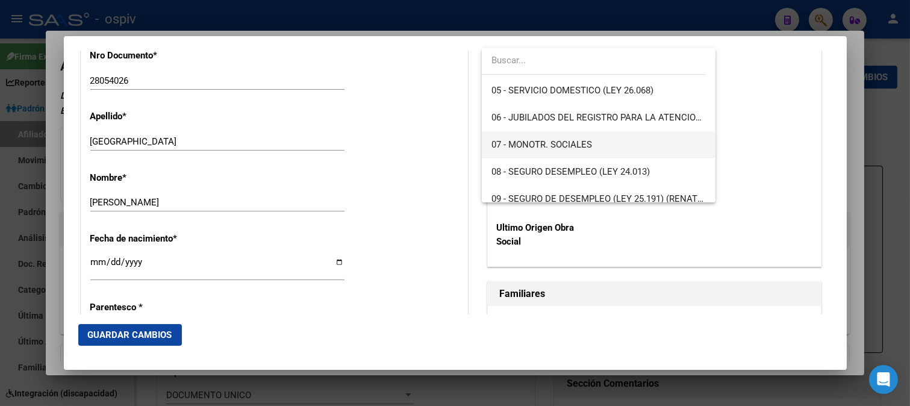
click at [552, 147] on span "07 - MONOTR. SOCIALES" at bounding box center [541, 144] width 101 height 11
type input "27-28054026-4"
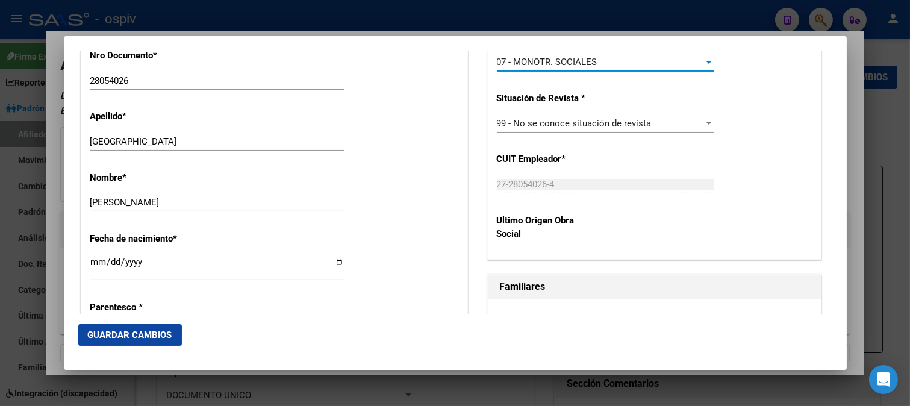
click at [157, 330] on span "Guardar Cambios" at bounding box center [130, 334] width 84 height 11
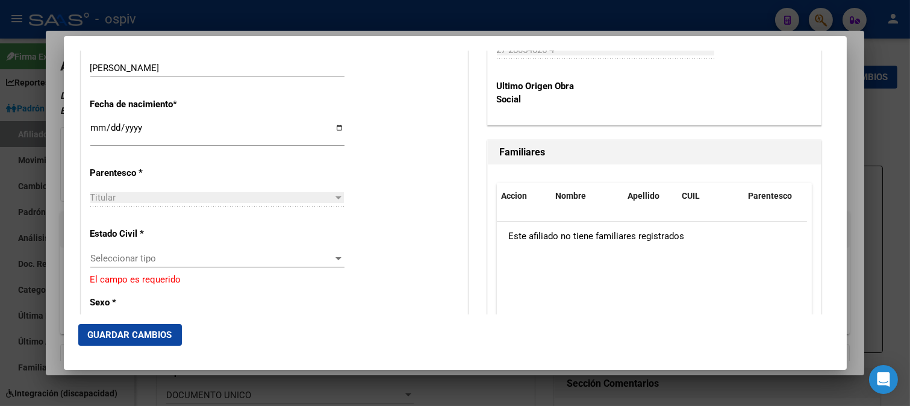
click at [111, 267] on div "Seleccionar tipo Seleccionar tipo" at bounding box center [217, 258] width 254 height 18
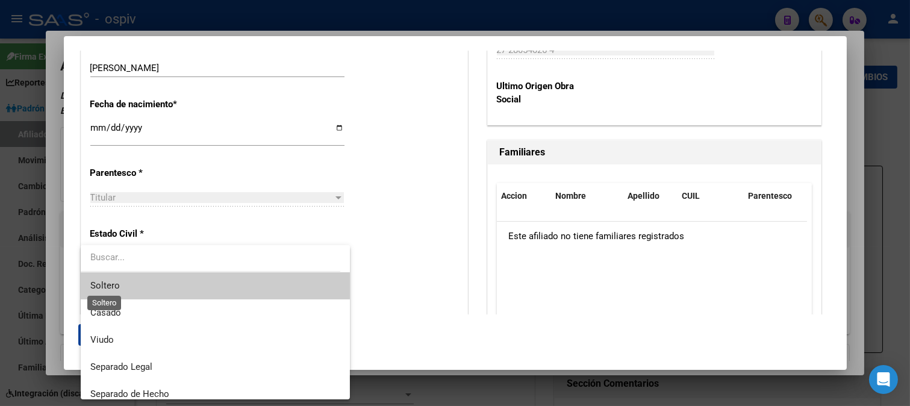
click at [107, 284] on span "Soltero" at bounding box center [104, 285] width 29 height 11
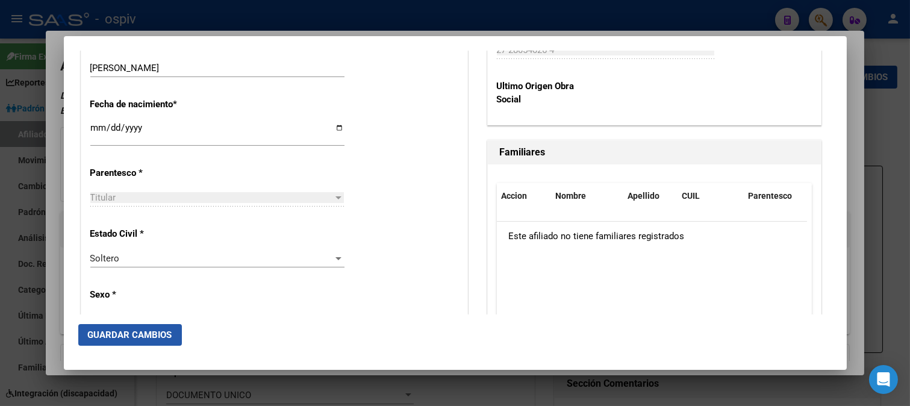
click at [154, 326] on button "Guardar Cambios" at bounding box center [130, 335] width 104 height 22
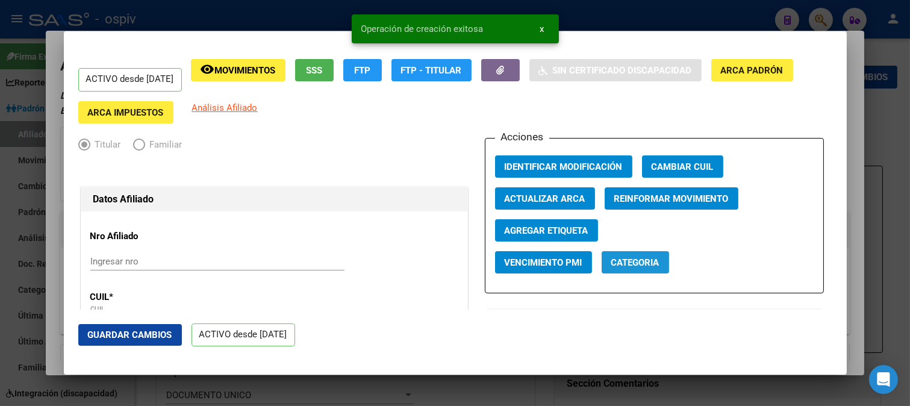
click at [628, 267] on span "Categoria" at bounding box center [635, 262] width 48 height 11
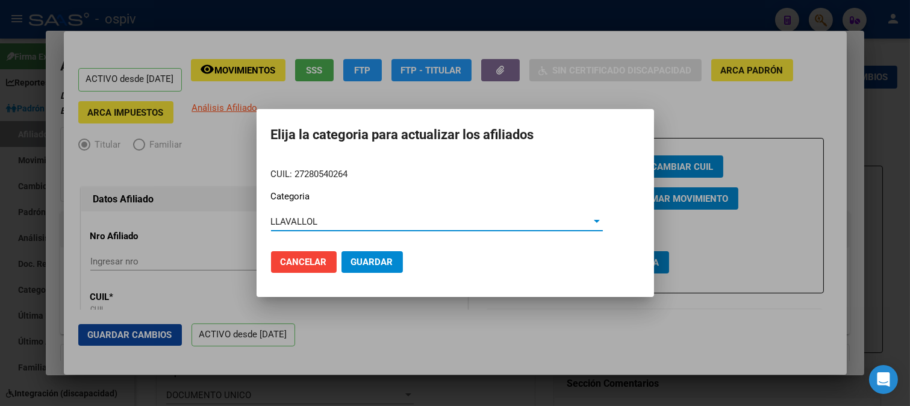
click at [372, 265] on span "Guardar" at bounding box center [372, 261] width 42 height 11
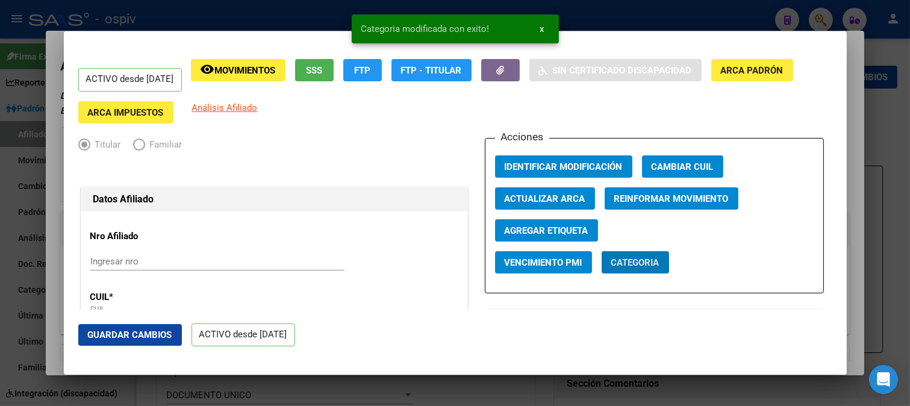
click at [564, 235] on span "Agregar Etiqueta" at bounding box center [546, 230] width 84 height 11
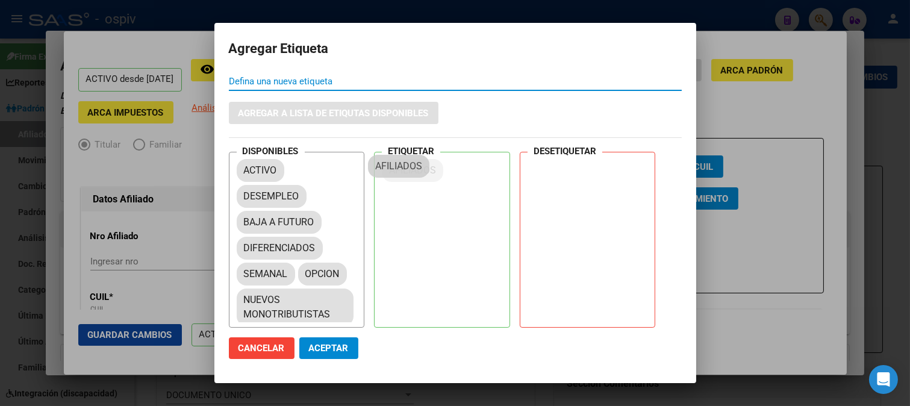
drag, startPoint x: 280, startPoint y: 223, endPoint x: 418, endPoint y: 167, distance: 149.3
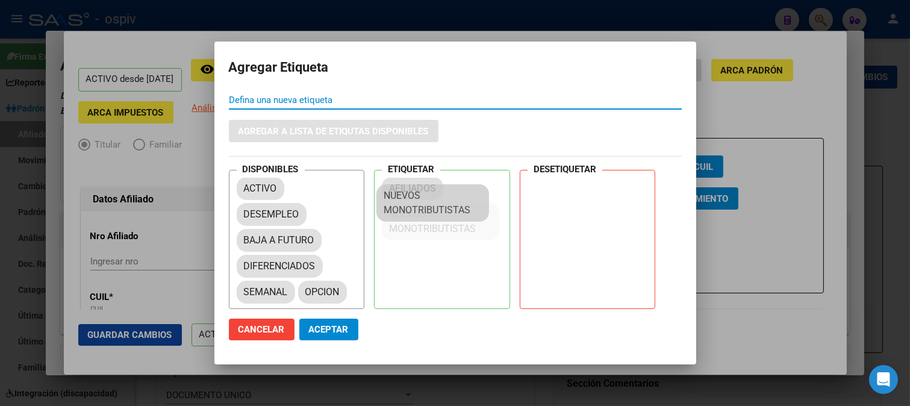
drag, startPoint x: 293, startPoint y: 306, endPoint x: 445, endPoint y: 188, distance: 192.3
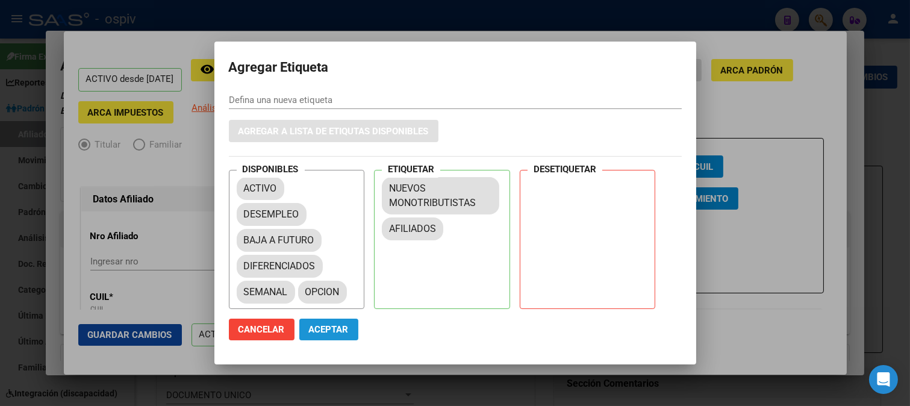
click at [330, 332] on span "Aceptar" at bounding box center [329, 329] width 40 height 11
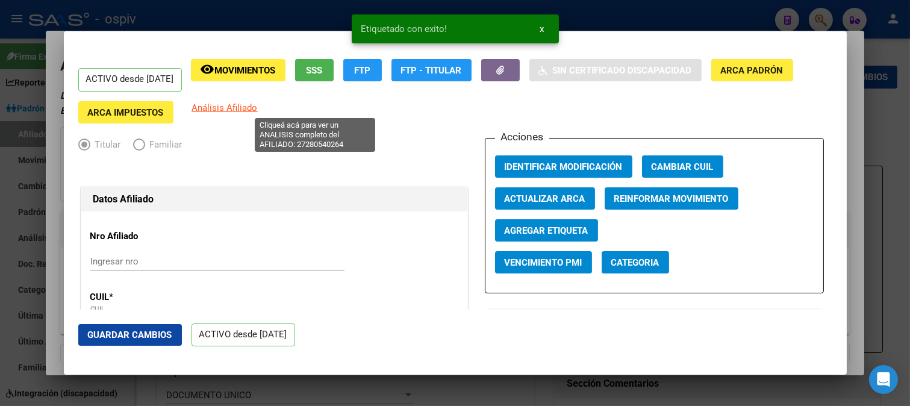
click at [258, 105] on span "Análisis Afiliado" at bounding box center [225, 107] width 66 height 11
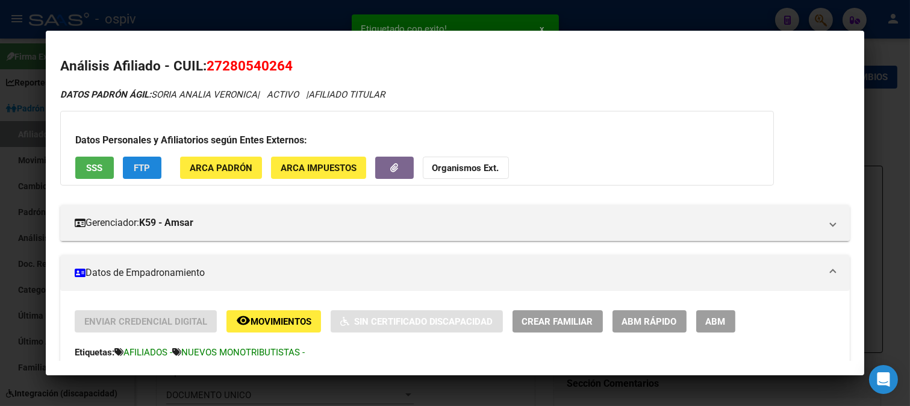
click at [143, 162] on span "FTP" at bounding box center [142, 167] width 16 height 11
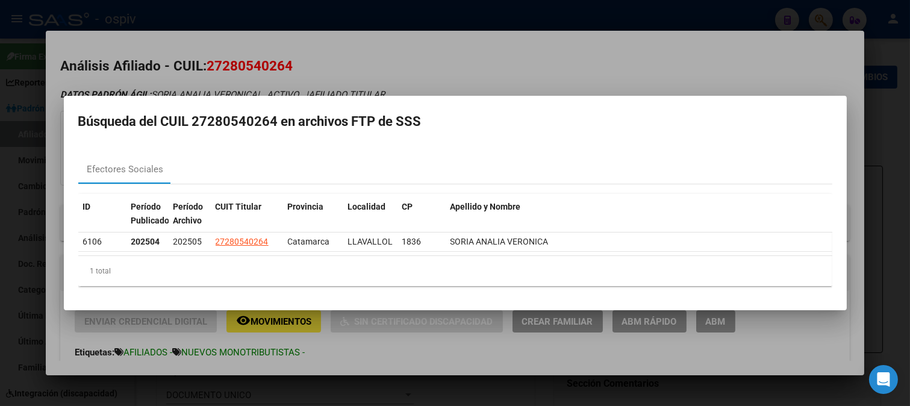
click at [530, 78] on div at bounding box center [455, 203] width 910 height 406
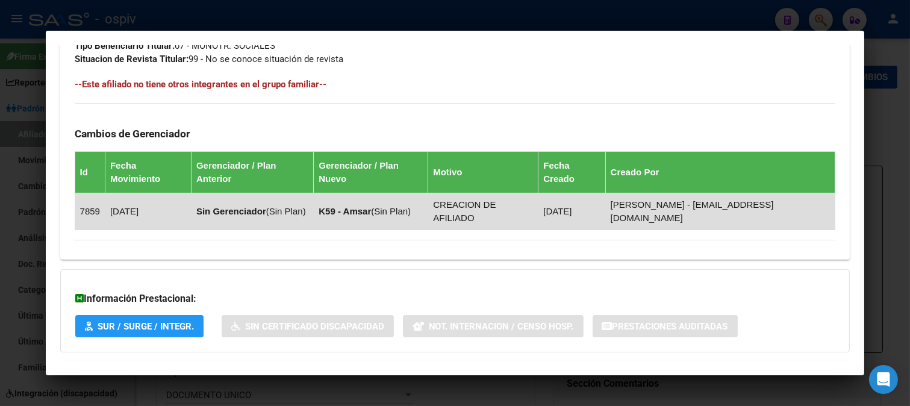
scroll to position [665, 0]
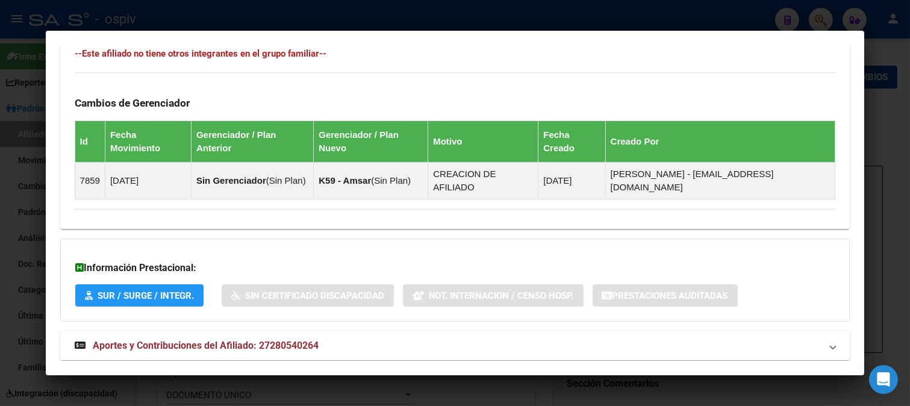
click at [299, 340] on span "Aportes y Contribuciones del Afiliado: 27280540264" at bounding box center [206, 345] width 226 height 11
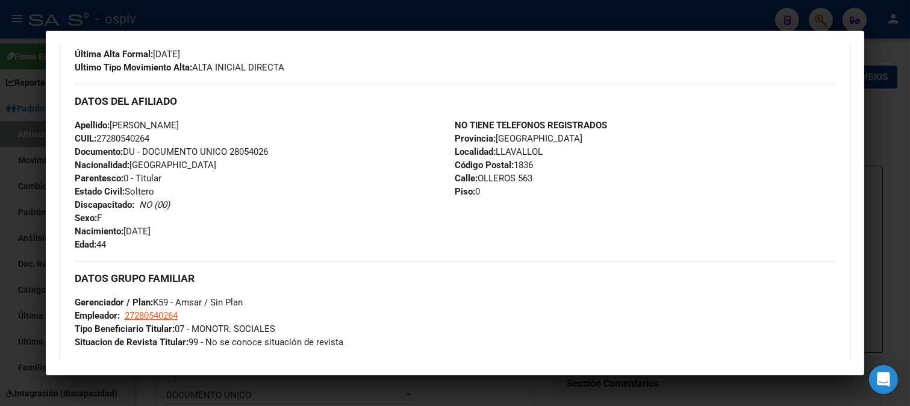
scroll to position [0, 0]
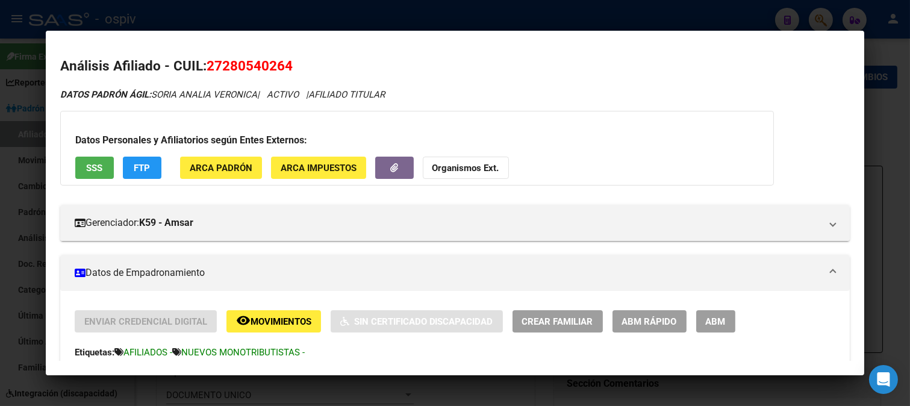
click at [140, 163] on span "FTP" at bounding box center [142, 168] width 16 height 11
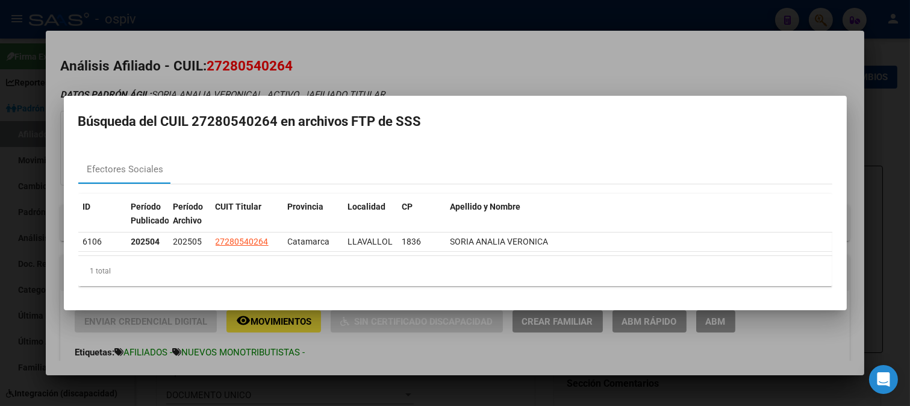
click at [374, 79] on div at bounding box center [455, 203] width 910 height 406
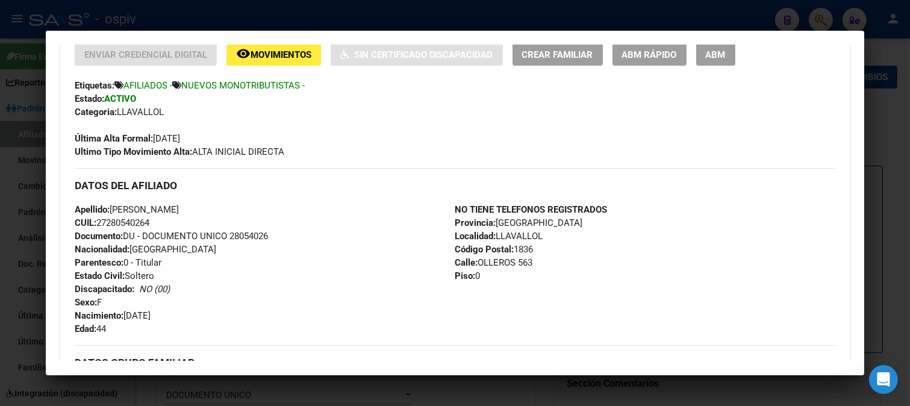
scroll to position [267, 0]
click at [820, 21] on div at bounding box center [455, 203] width 910 height 406
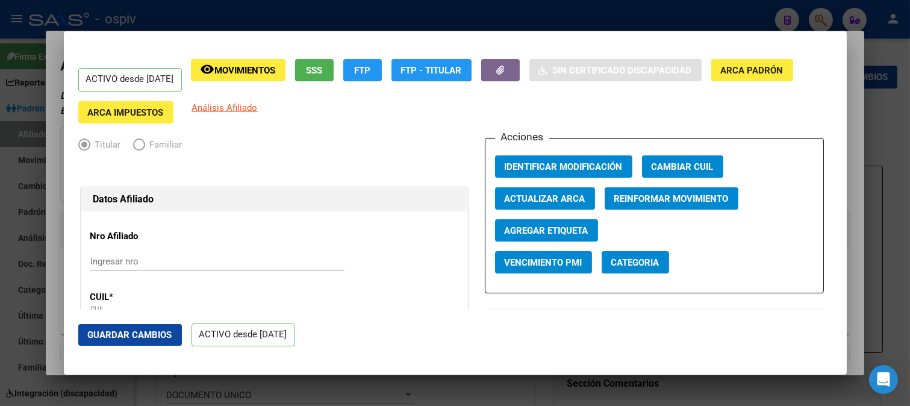
click at [813, 12] on div at bounding box center [455, 203] width 910 height 406
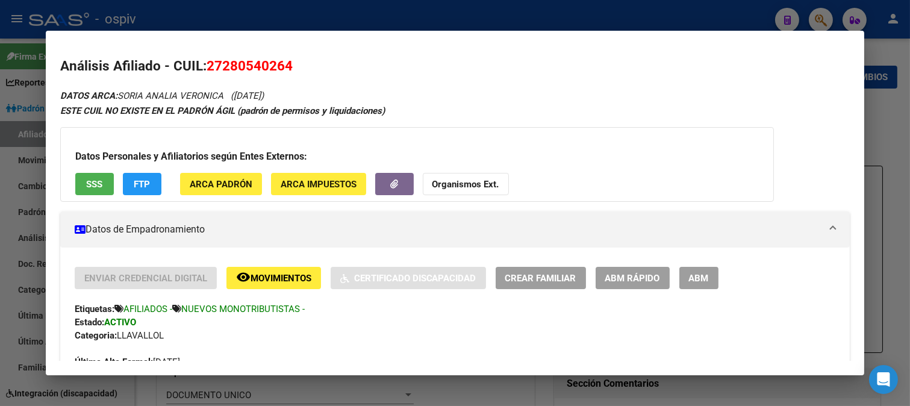
click at [825, 19] on div at bounding box center [455, 203] width 910 height 406
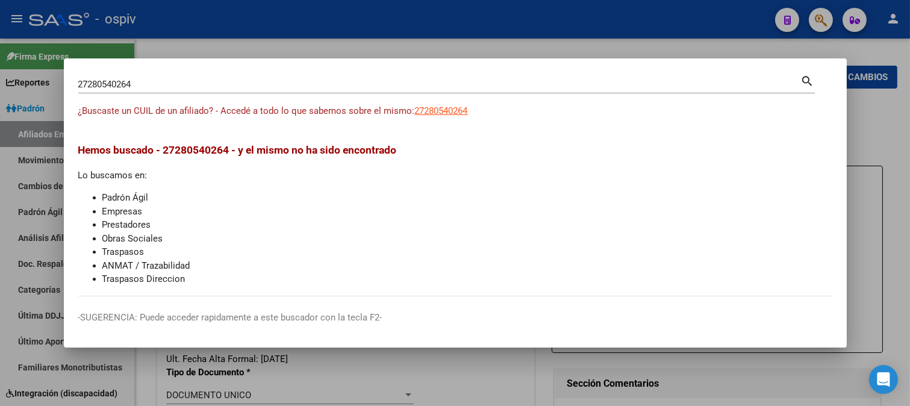
drag, startPoint x: 163, startPoint y: 95, endPoint x: 49, endPoint y: 79, distance: 114.8
click at [48, 79] on div "27280540264 Buscar (apellido, dni, cuil, nro traspaso, cuit, obra social) searc…" at bounding box center [455, 203] width 910 height 406
click at [132, 81] on input "27280540264" at bounding box center [439, 84] width 722 height 11
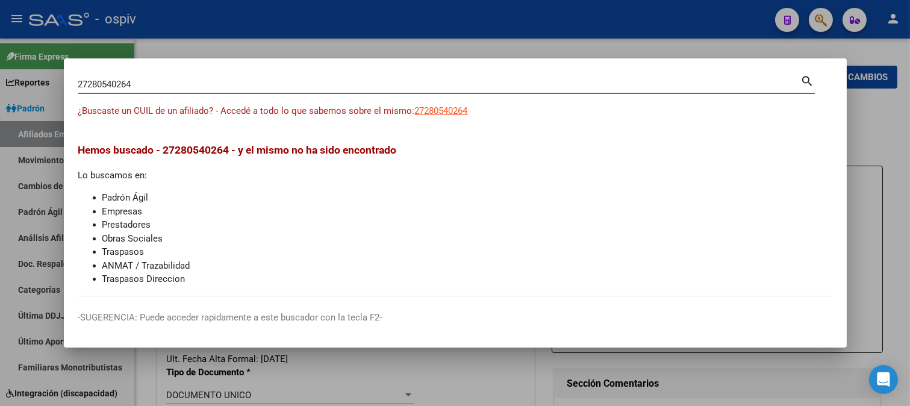
drag, startPoint x: 135, startPoint y: 85, endPoint x: 40, endPoint y: 79, distance: 95.3
click at [40, 79] on div "27280540264 Buscar (apellido, dni, cuil, nro traspaso, cuit, obra social) searc…" at bounding box center [455, 203] width 910 height 406
type input "38719066"
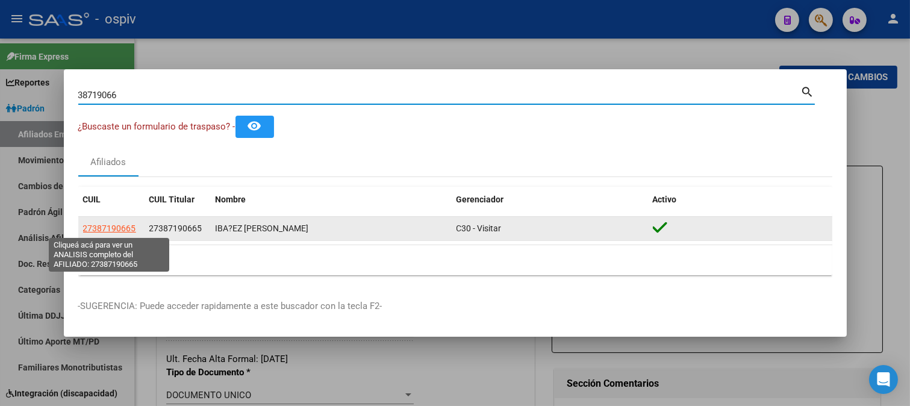
click at [115, 229] on span "27387190665" at bounding box center [109, 228] width 53 height 10
type textarea "27387190665"
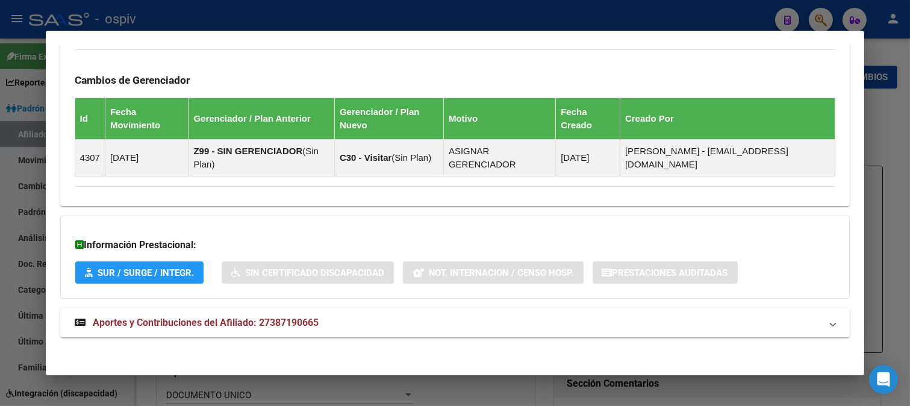
scroll to position [701, 0]
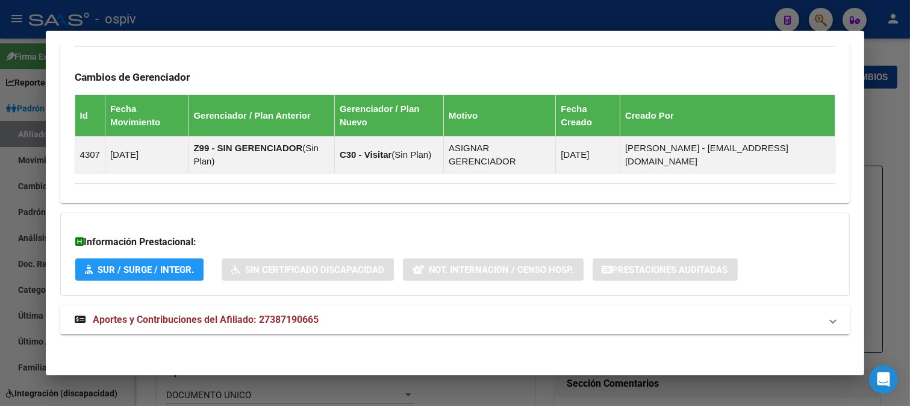
click at [243, 321] on span "Aportes y Contribuciones del Afiliado: 27387190665" at bounding box center [206, 319] width 226 height 11
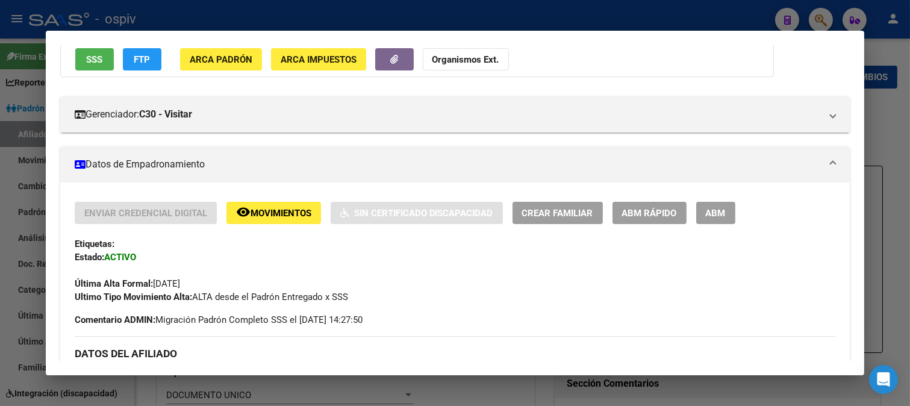
scroll to position [0, 0]
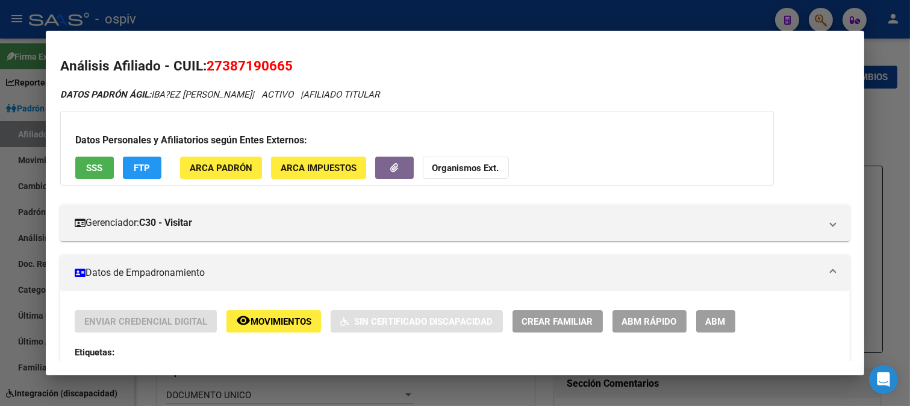
click at [715, 320] on span "ABM" at bounding box center [715, 321] width 20 height 11
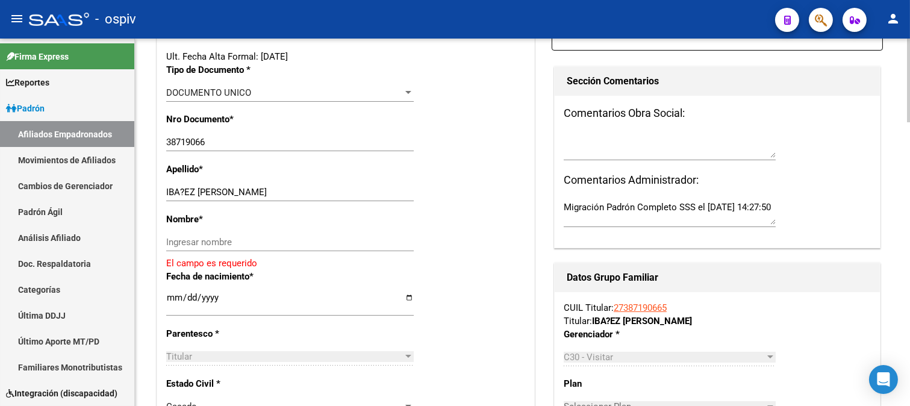
scroll to position [334, 0]
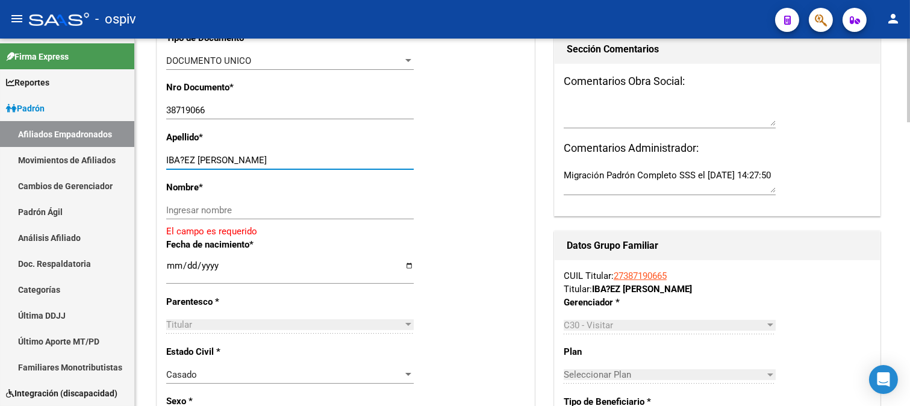
drag, startPoint x: 199, startPoint y: 154, endPoint x: 262, endPoint y: 157, distance: 63.9
click at [262, 157] on input "IBA?EZ NORA CAMILA" at bounding box center [289, 160] width 247 height 11
type input "IBA?EZ"
click at [176, 211] on input "Ingresar nombre" at bounding box center [289, 210] width 247 height 11
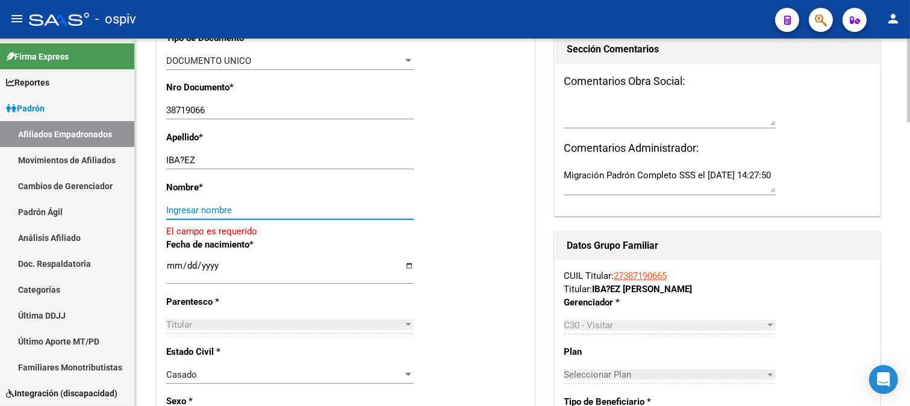
paste input "NORA CAMILA"
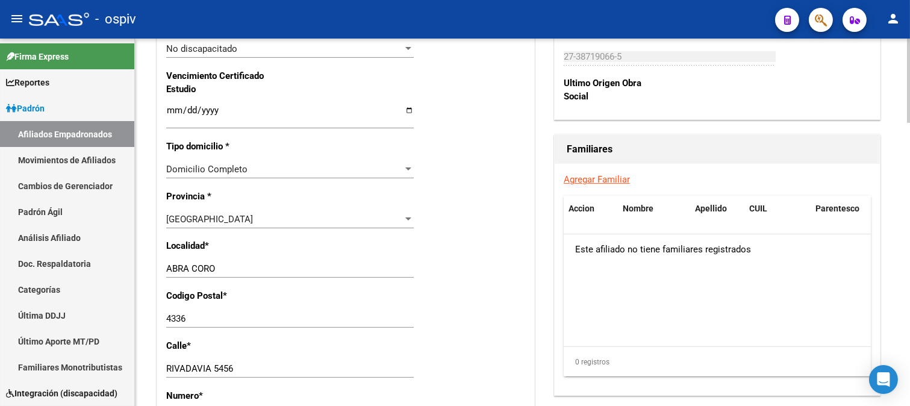
scroll to position [869, 0]
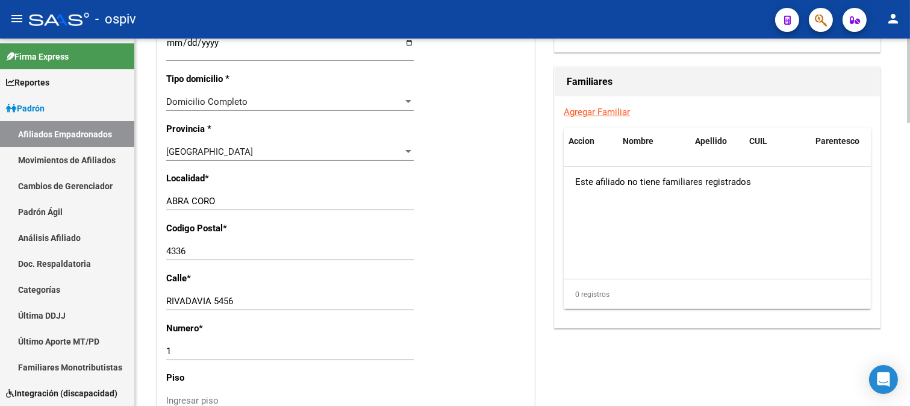
type input "NORA CAMILA"
drag, startPoint x: 239, startPoint y: 296, endPoint x: 140, endPoint y: 305, distance: 99.1
type input "SOLIS ESTE"
drag, startPoint x: 185, startPoint y: 347, endPoint x: 142, endPoint y: 341, distance: 43.1
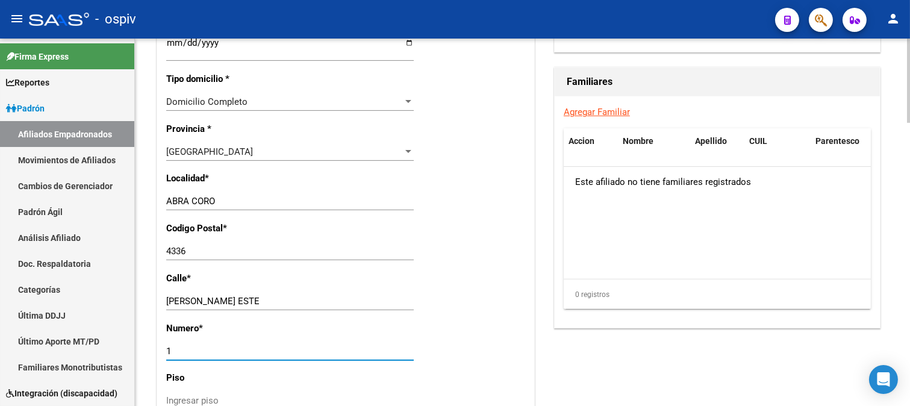
type input "1575"
drag, startPoint x: 232, startPoint y: 209, endPoint x: 140, endPoint y: 208, distance: 92.1
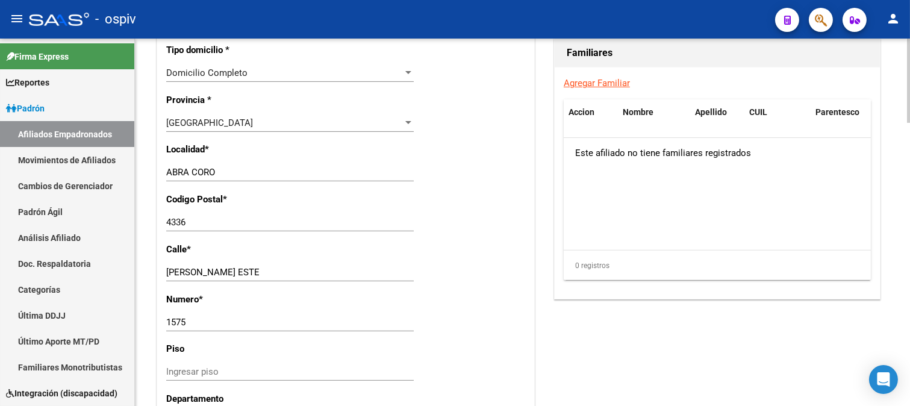
scroll to position [897, 0]
click at [203, 177] on input "ABRA CORO" at bounding box center [289, 173] width 247 height 11
drag, startPoint x: 228, startPoint y: 177, endPoint x: 133, endPoint y: 176, distance: 94.5
click at [133, 176] on mat-sidenav-container "Firma Express Reportes Padrón Traspasos x O.S. Traspasos x Gerenciador Traspaso…" at bounding box center [455, 222] width 910 height 367
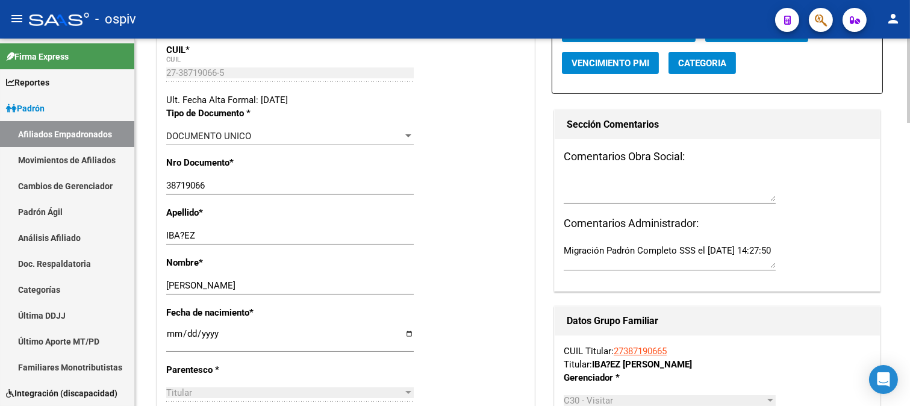
scroll to position [161, 0]
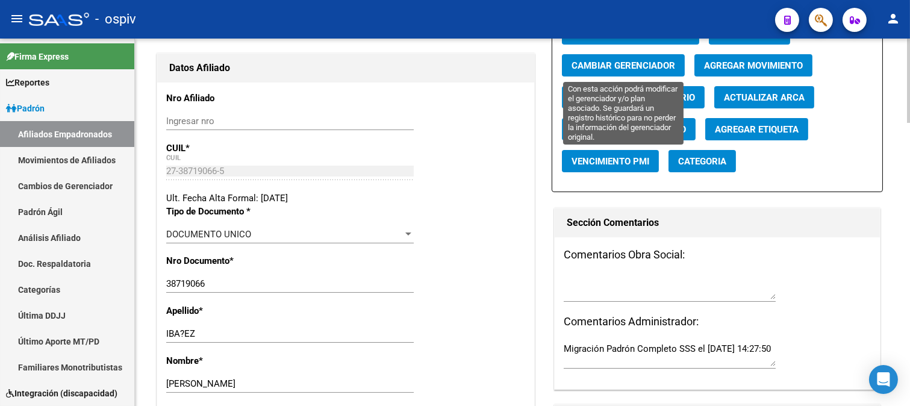
type input "SANTIAGO DEL ESTERO"
click at [635, 68] on span "Cambiar Gerenciador" at bounding box center [623, 65] width 104 height 11
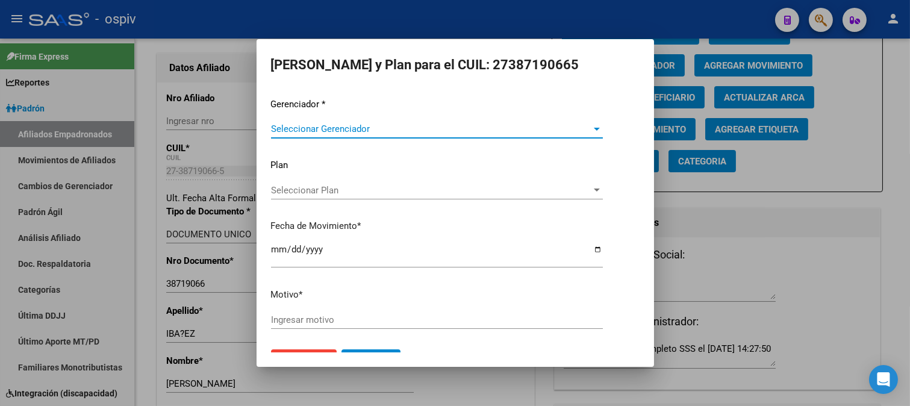
click at [302, 131] on span "Seleccionar Gerenciador" at bounding box center [431, 128] width 321 height 11
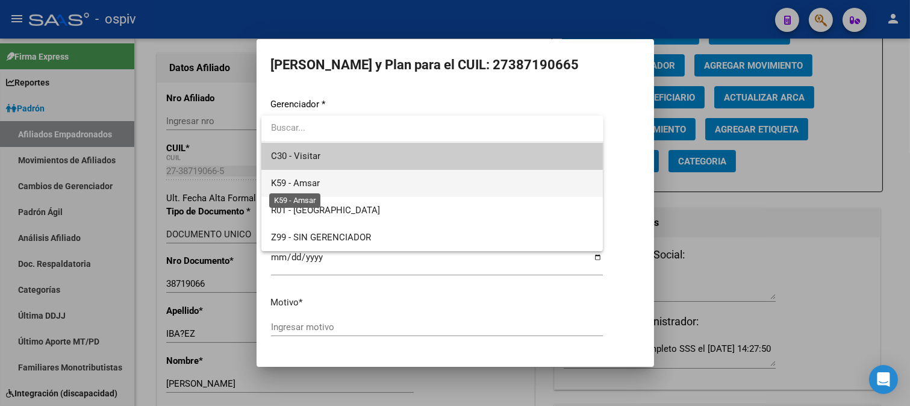
click at [308, 183] on span "K59 - Amsar" at bounding box center [295, 183] width 49 height 11
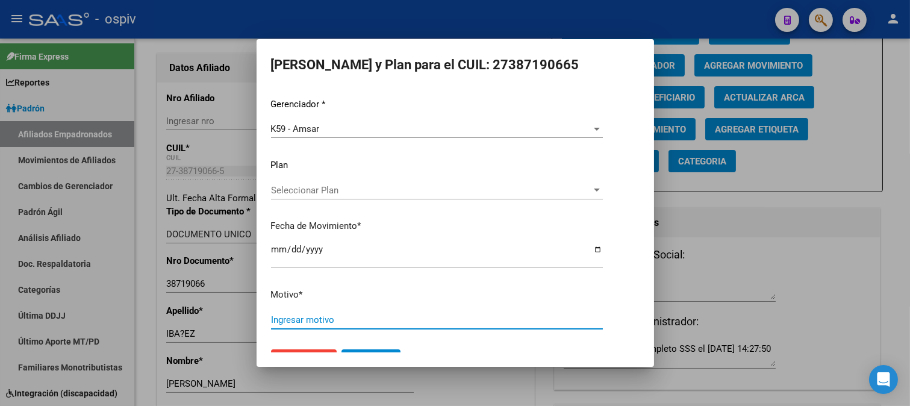
click at [301, 316] on input "Ingresar motivo" at bounding box center [437, 319] width 332 height 11
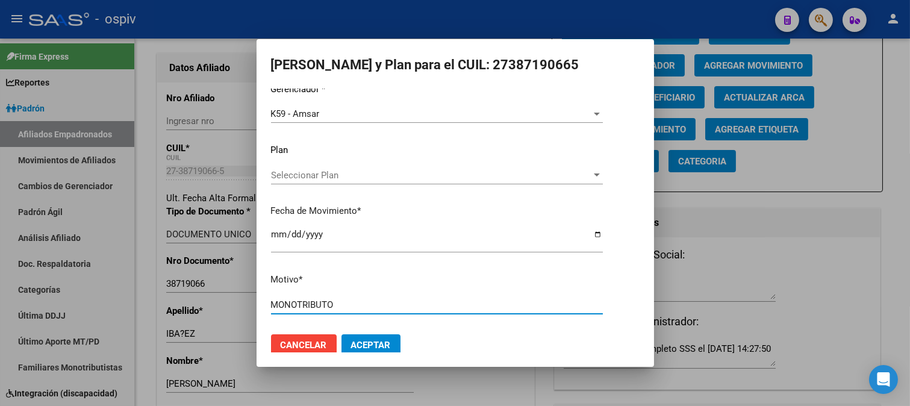
scroll to position [28, 0]
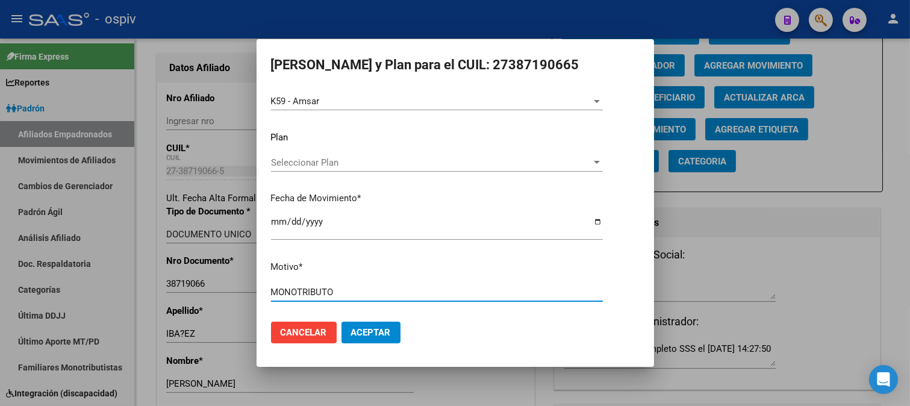
type input "MONOTRIBUTO"
click at [366, 331] on span "Aceptar" at bounding box center [371, 332] width 40 height 11
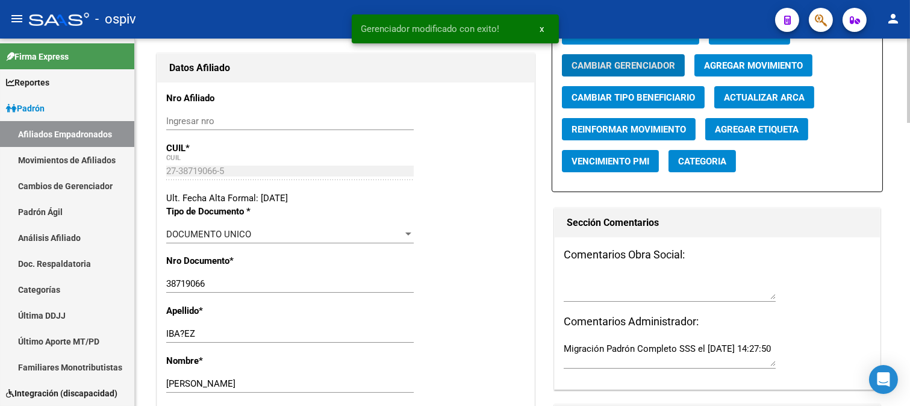
click at [708, 161] on span "Categoria" at bounding box center [702, 161] width 48 height 11
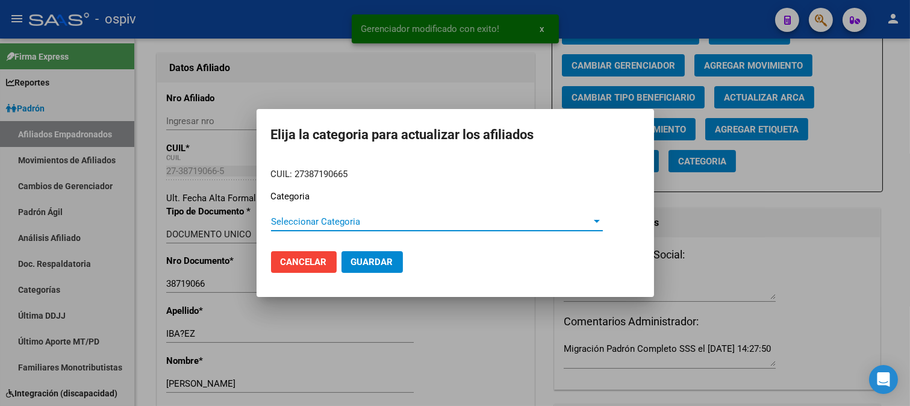
click at [320, 224] on span "Seleccionar Categoria" at bounding box center [431, 221] width 321 height 11
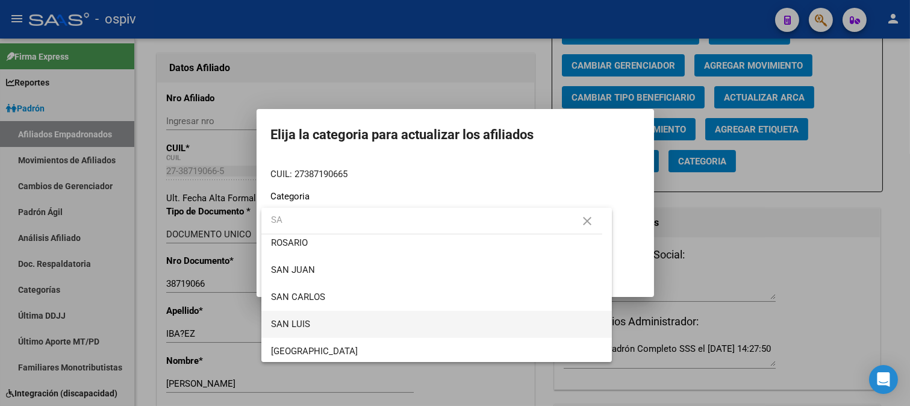
scroll to position [63, 0]
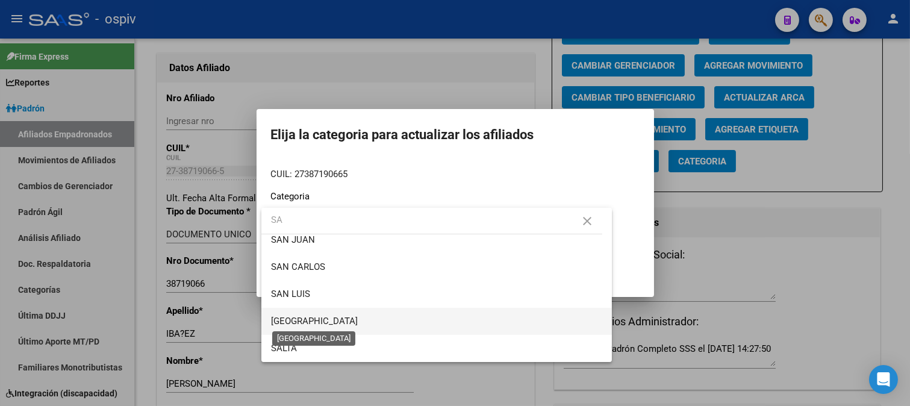
type input "SA"
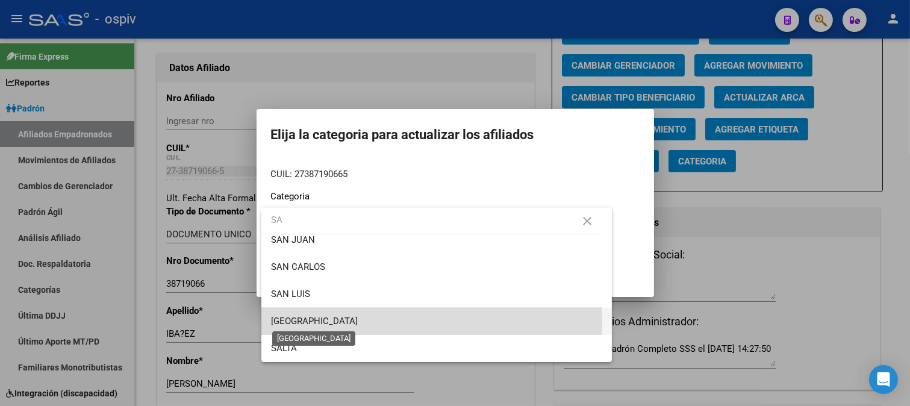
click at [321, 321] on span "SANTIAGO DEL ESTERO" at bounding box center [314, 320] width 87 height 11
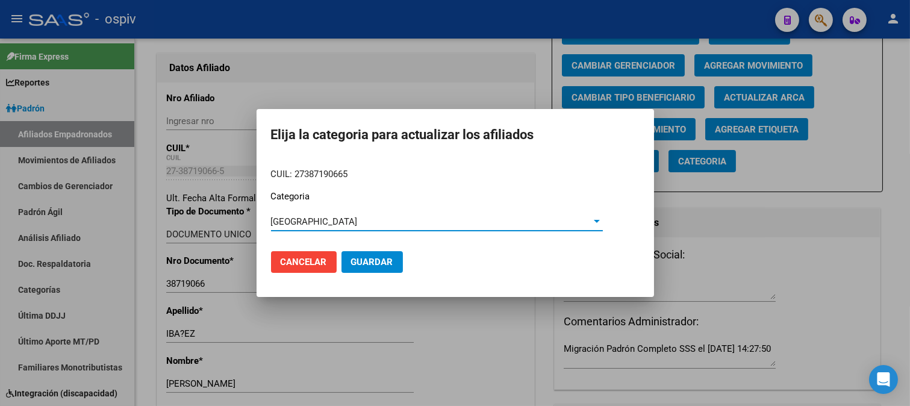
click at [377, 266] on button "Guardar" at bounding box center [371, 262] width 61 height 22
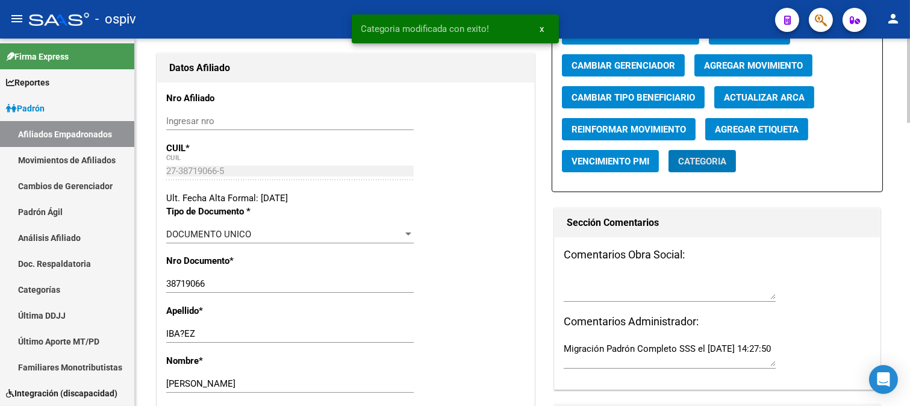
click at [769, 133] on span "Agregar Etiqueta" at bounding box center [757, 129] width 84 height 11
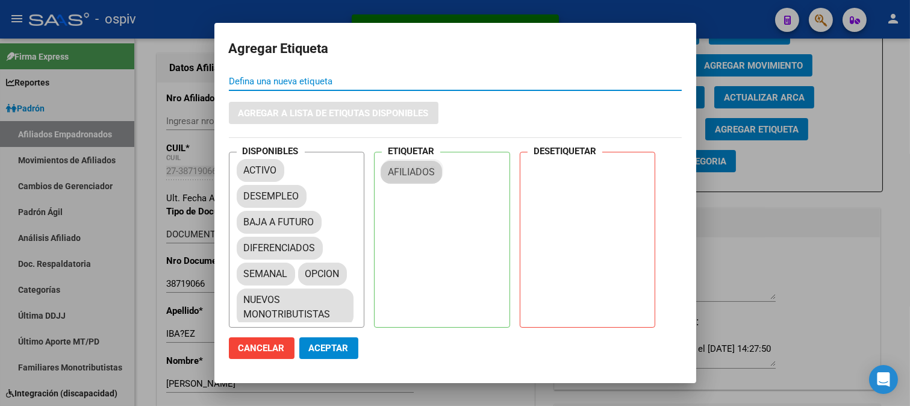
drag, startPoint x: 283, startPoint y: 214, endPoint x: 429, endPoint y: 165, distance: 154.4
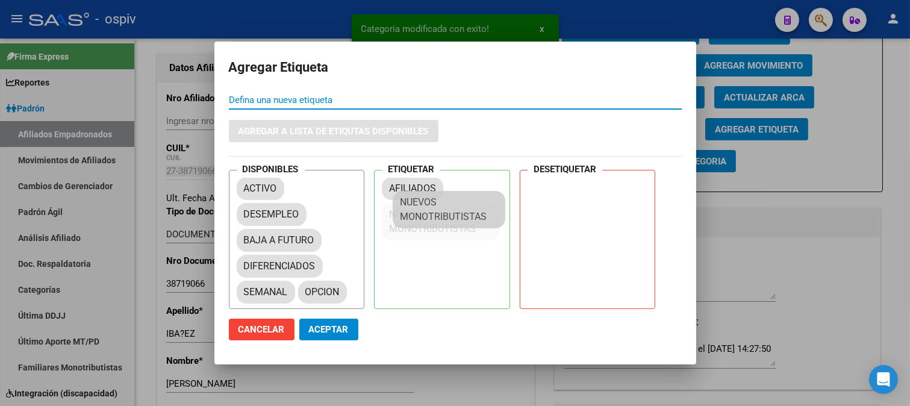
drag, startPoint x: 293, startPoint y: 295, endPoint x: 461, endPoint y: 191, distance: 197.8
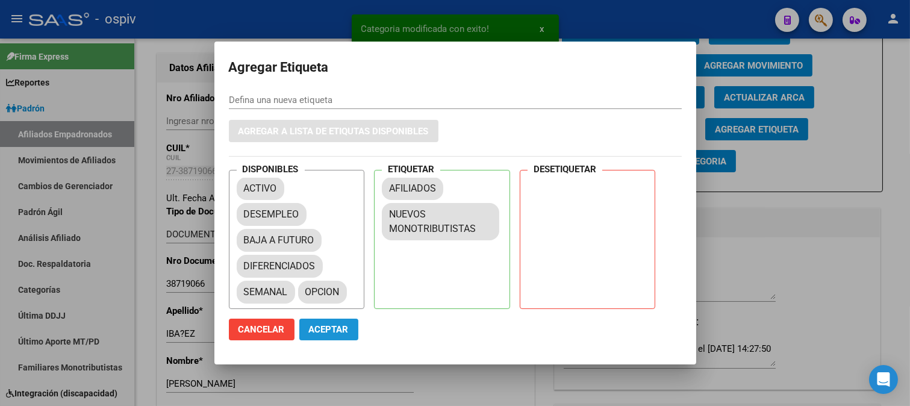
click at [330, 325] on span "Aceptar" at bounding box center [329, 329] width 40 height 11
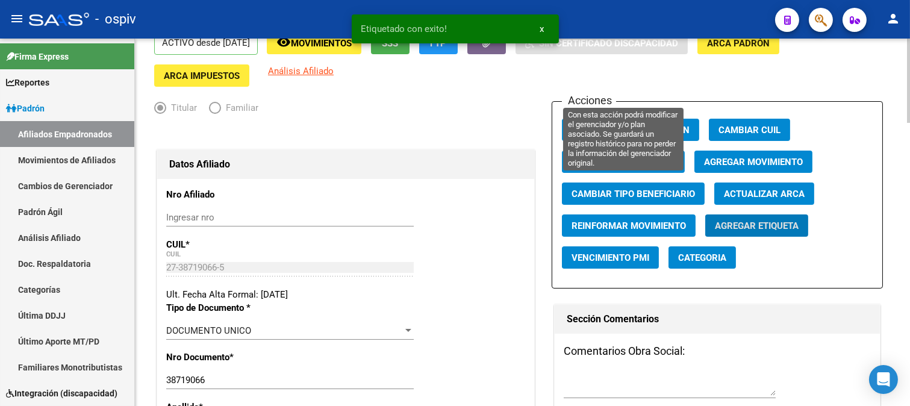
scroll to position [0, 0]
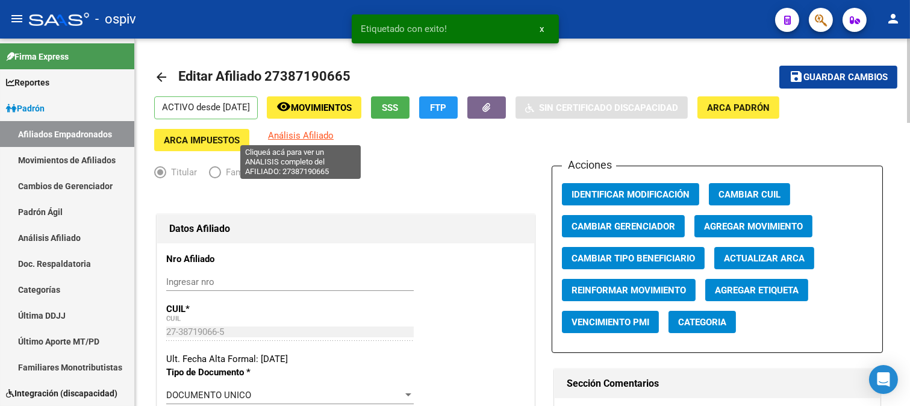
click at [327, 137] on span "Análisis Afiliado" at bounding box center [301, 135] width 66 height 11
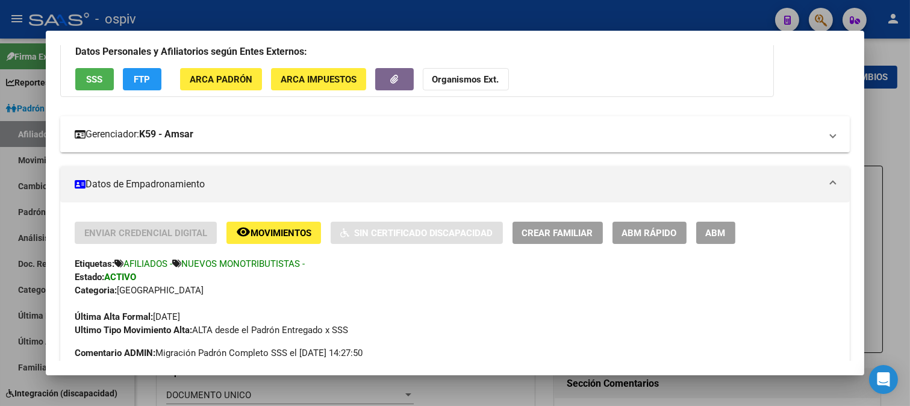
scroll to position [67, 0]
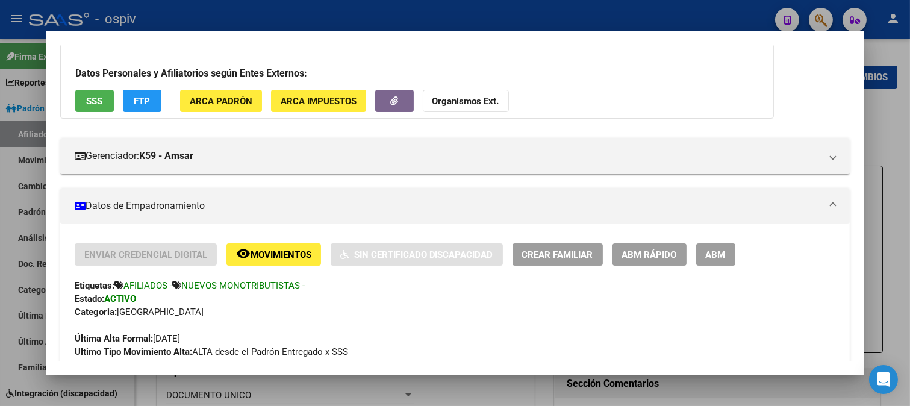
click at [143, 99] on span "FTP" at bounding box center [142, 101] width 16 height 11
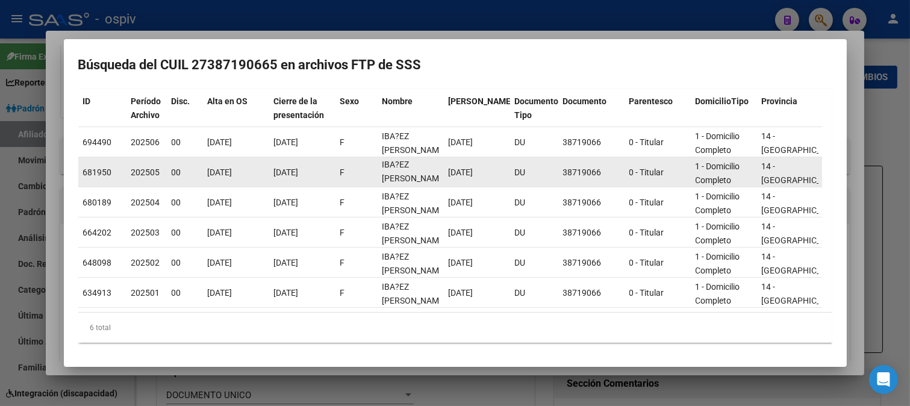
scroll to position [80, 0]
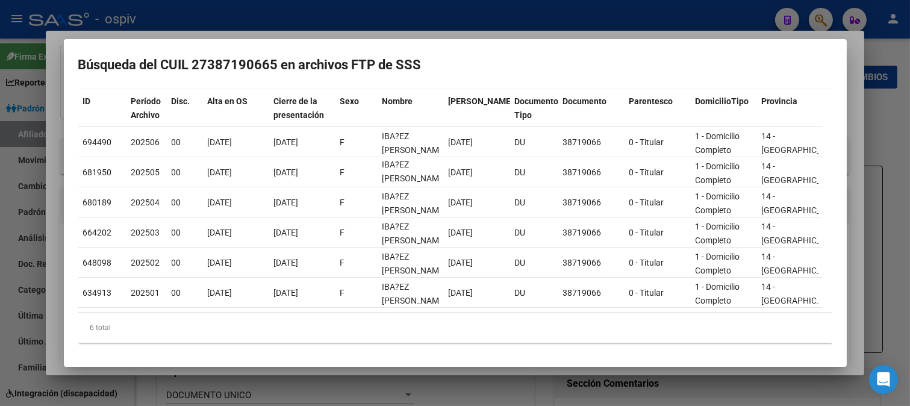
click at [205, 8] on div at bounding box center [455, 203] width 910 height 406
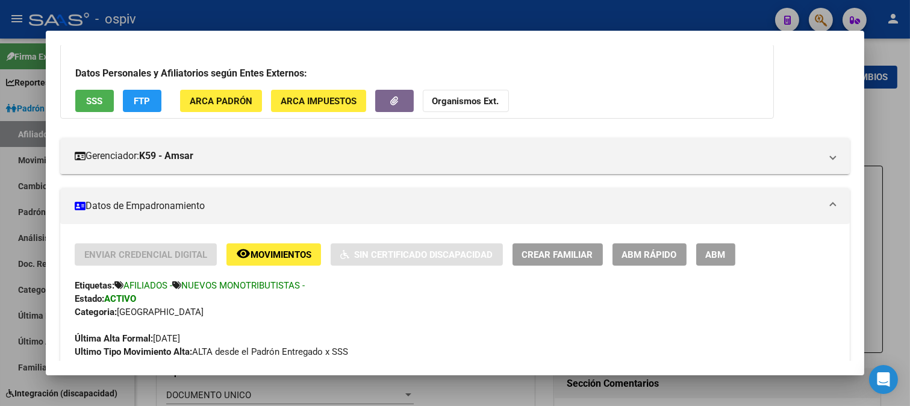
click at [816, 20] on div at bounding box center [455, 203] width 910 height 406
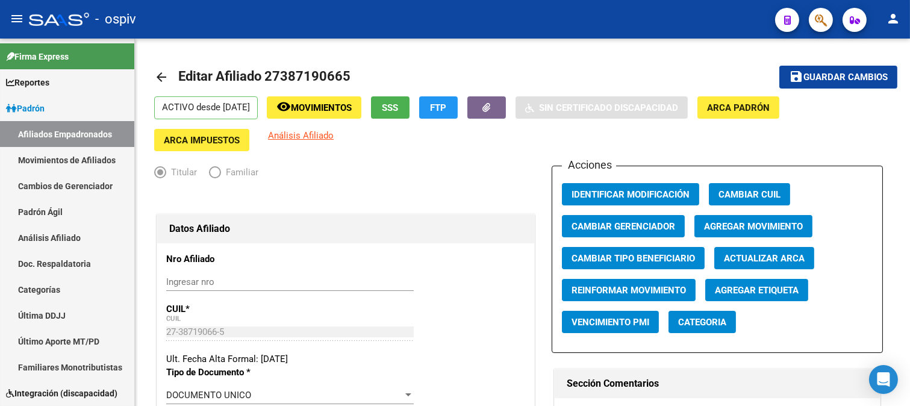
click at [826, 12] on span "button" at bounding box center [820, 20] width 12 height 25
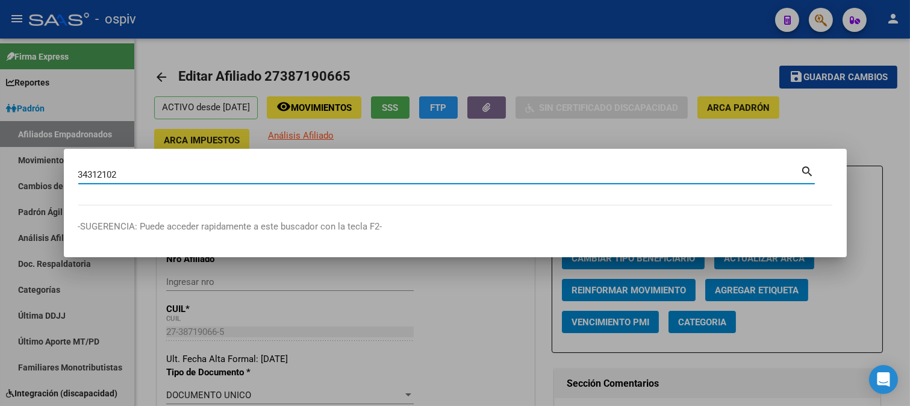
type input "34312102"
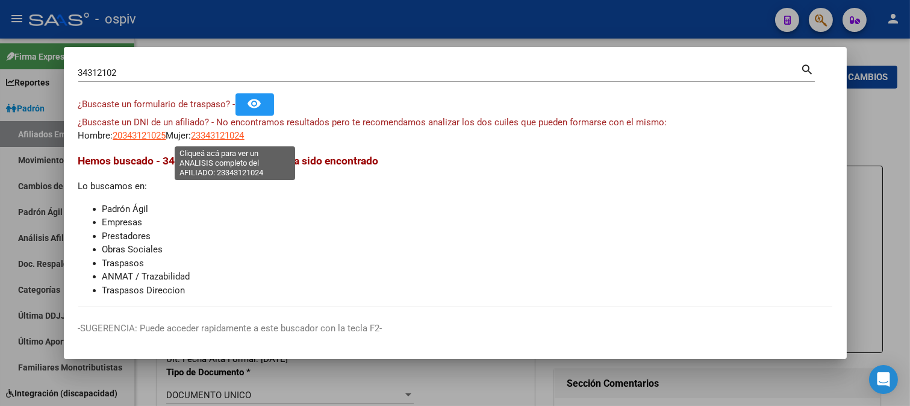
click at [230, 139] on span "23343121024" at bounding box center [217, 135] width 53 height 11
type textarea "23343121024"
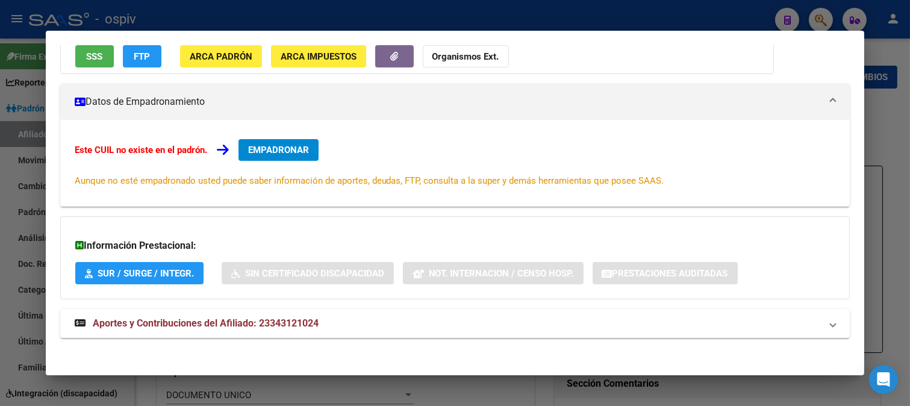
scroll to position [132, 0]
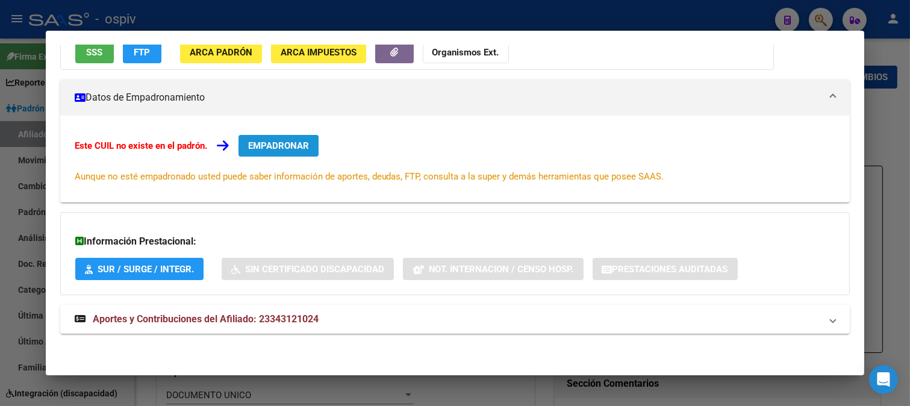
click at [279, 146] on span "EMPADRONAR" at bounding box center [278, 145] width 61 height 11
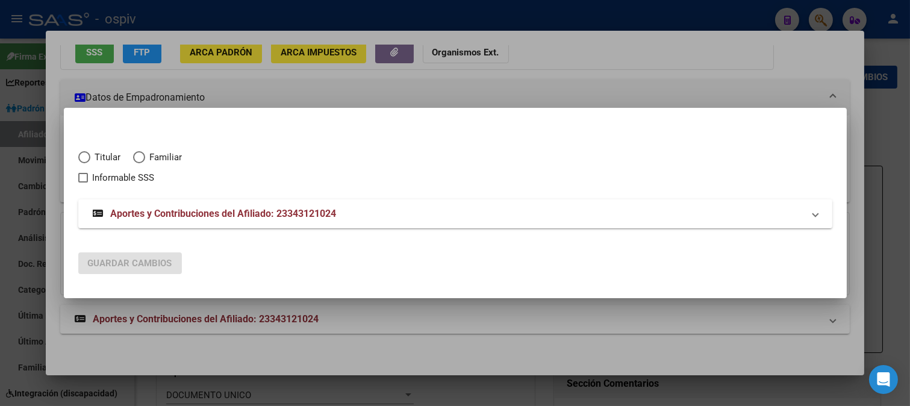
click at [107, 157] on span "Titular" at bounding box center [105, 157] width 31 height 14
click at [90, 157] on input "Titular" at bounding box center [84, 157] width 12 height 12
radio input "true"
checkbox input "true"
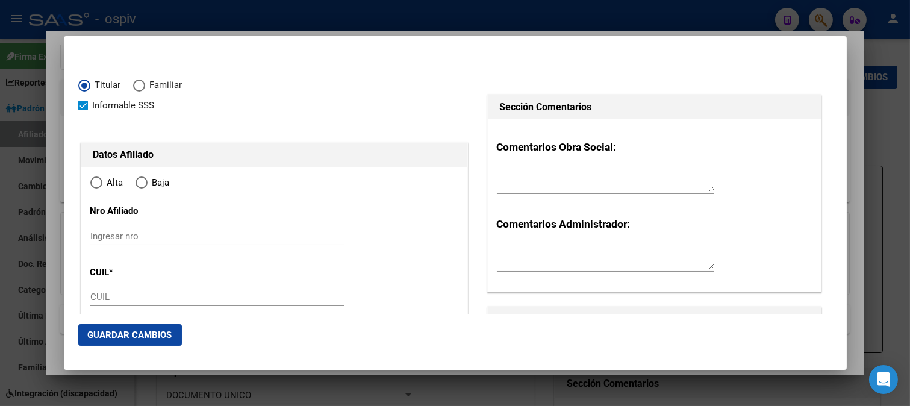
type input "23-34312102-4"
radio input "true"
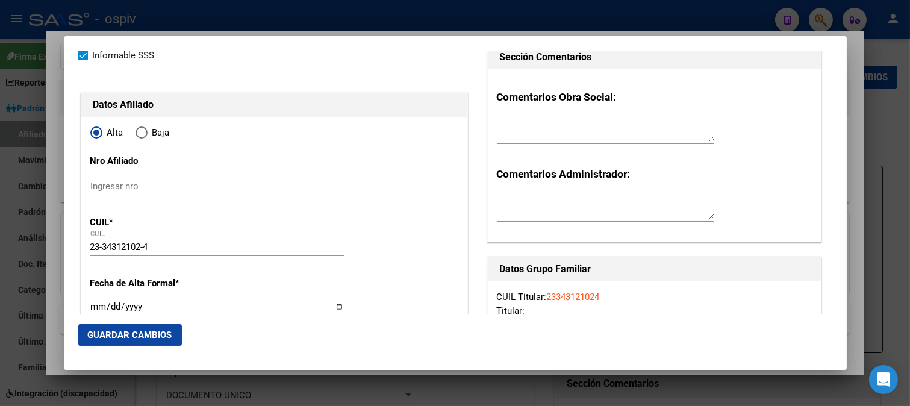
type input "34312102"
type input "FUENZALIDA"
type input "REINA ELISABET"
type input "1989-02-10"
type input "DEL VISO"
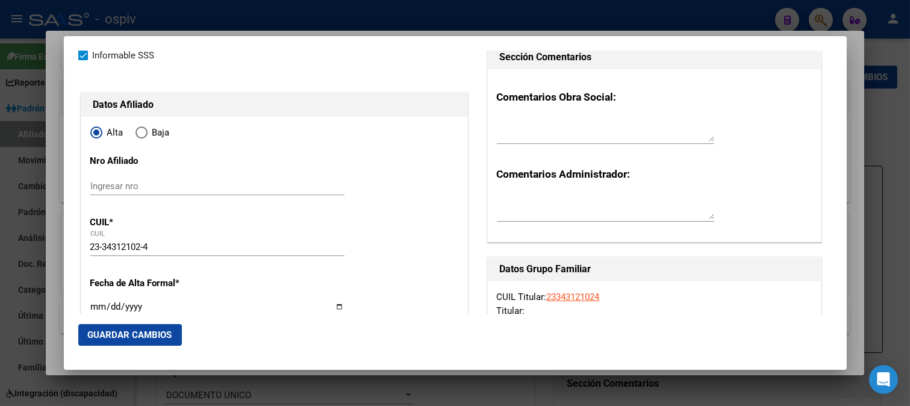
type input "1669"
type input "PORTINARI"
type input "2606"
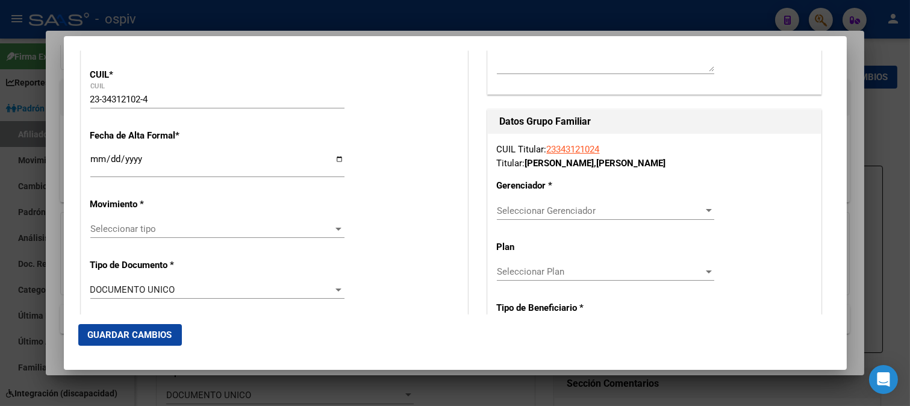
scroll to position [200, 0]
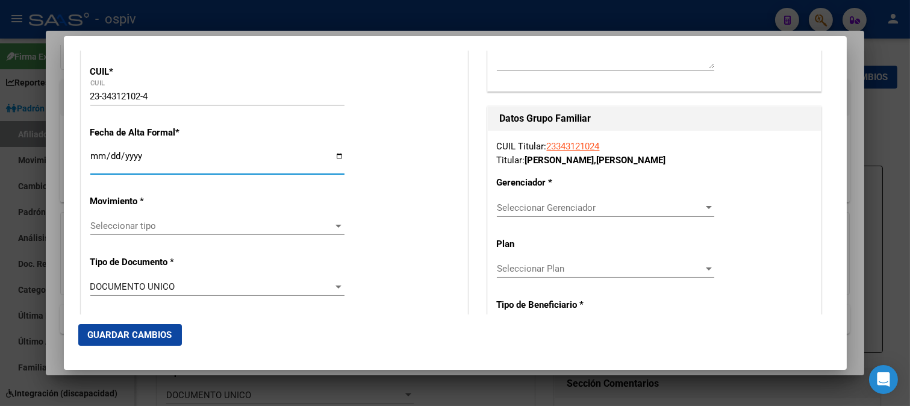
click at [100, 161] on input "Ingresar fecha" at bounding box center [217, 160] width 254 height 19
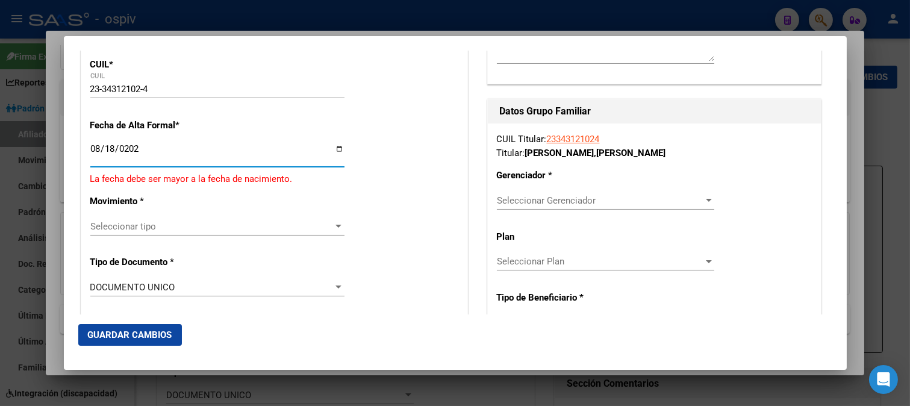
type input "2025-08-18"
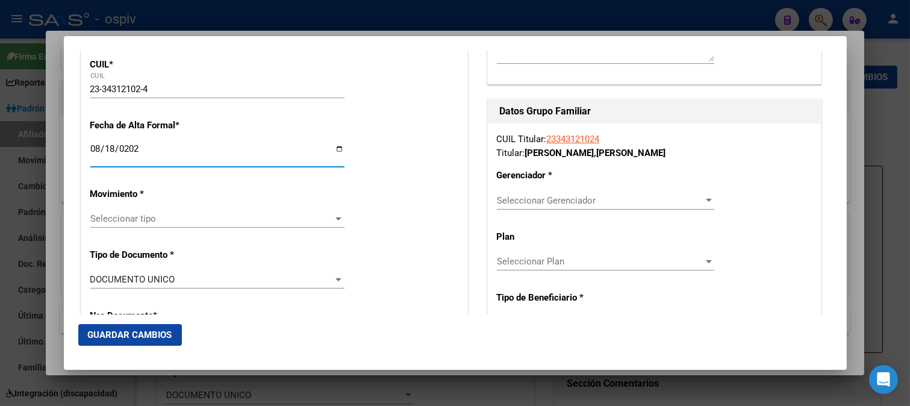
scroll to position [200, 0]
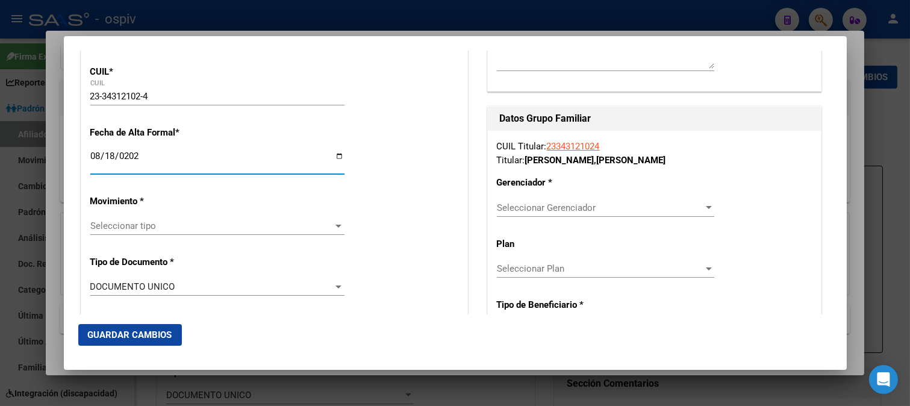
click at [115, 217] on div "Seleccionar tipo Seleccionar tipo" at bounding box center [217, 226] width 254 height 18
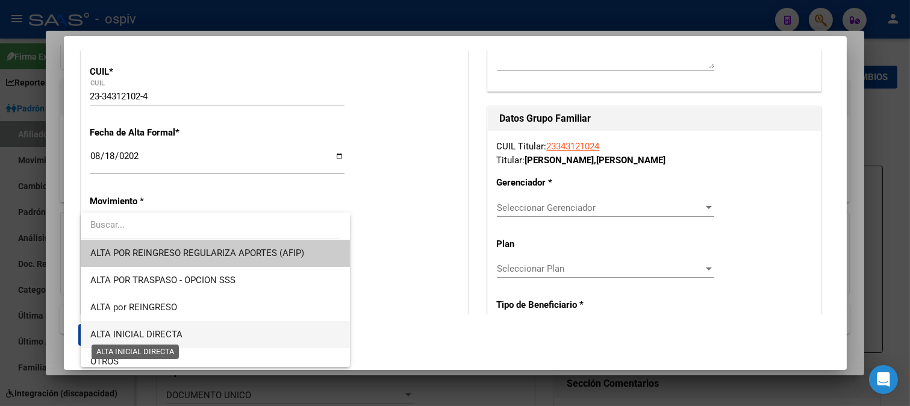
click at [134, 336] on span "ALTA INICIAL DIRECTA" at bounding box center [136, 334] width 92 height 11
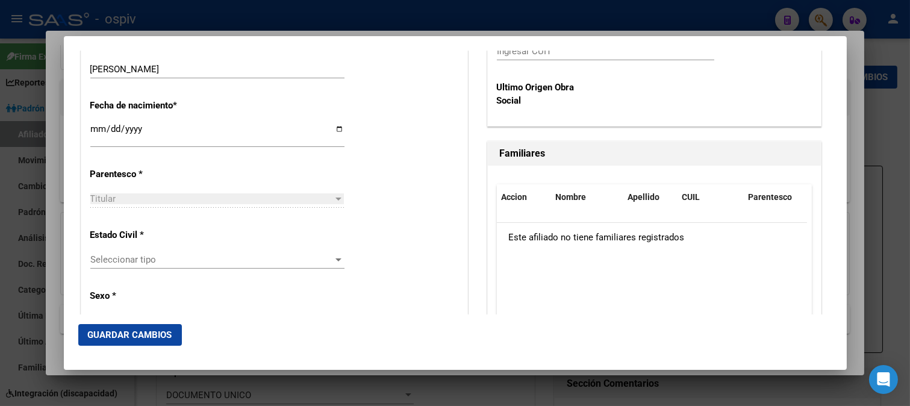
scroll to position [602, 0]
click at [131, 261] on span "Seleccionar tipo" at bounding box center [211, 258] width 243 height 11
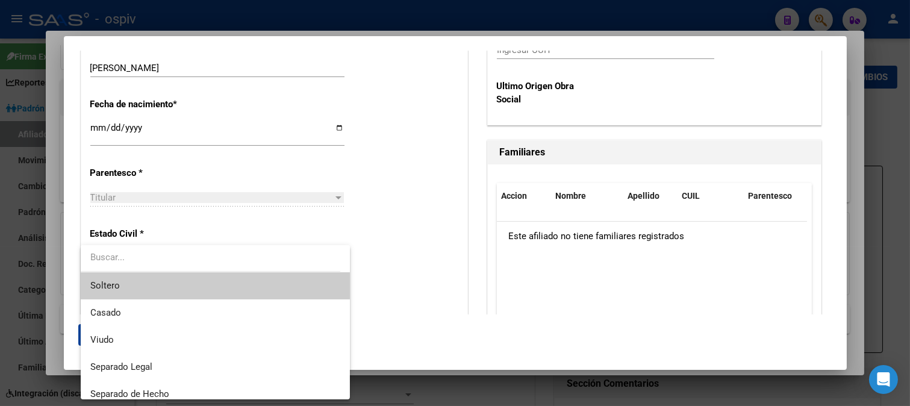
click at [119, 292] on span "Soltero" at bounding box center [215, 285] width 250 height 27
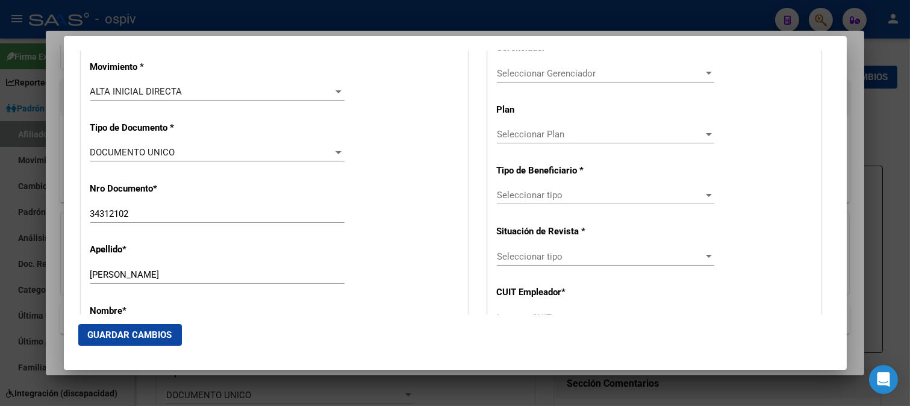
scroll to position [334, 0]
click at [562, 70] on span "Seleccionar Gerenciador" at bounding box center [600, 74] width 206 height 11
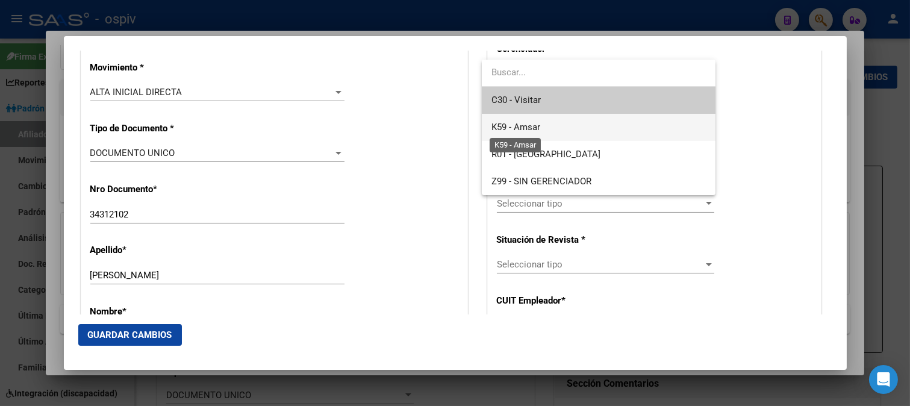
click at [536, 130] on span "K59 - Amsar" at bounding box center [515, 127] width 49 height 11
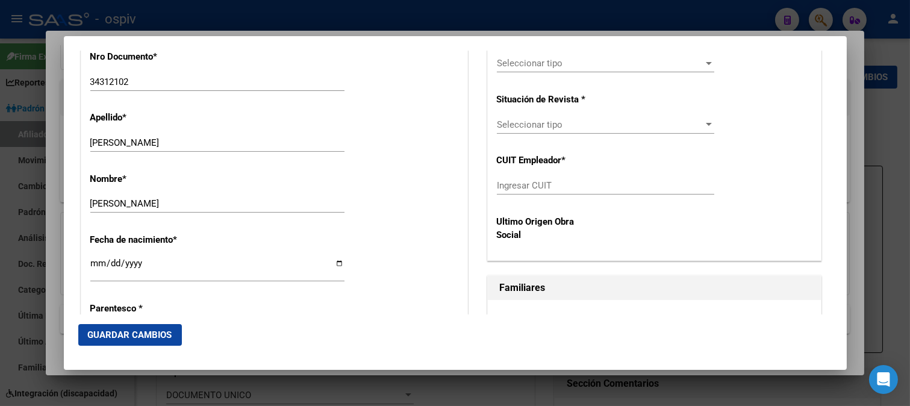
scroll to position [468, 0]
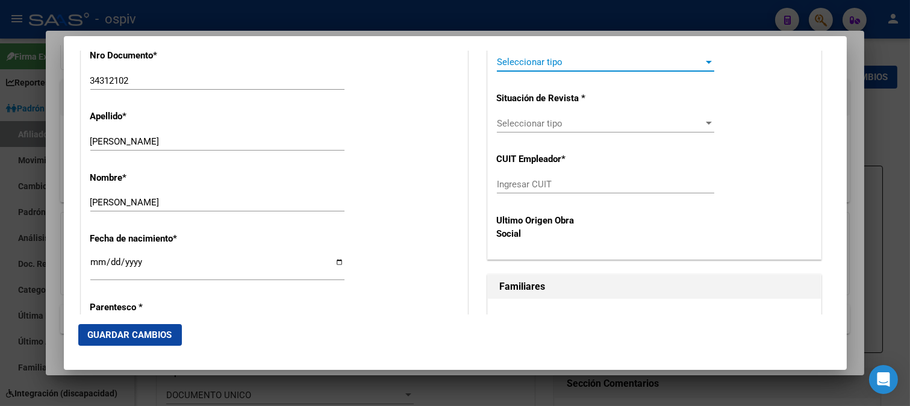
click at [549, 60] on span "Seleccionar tipo" at bounding box center [600, 62] width 206 height 11
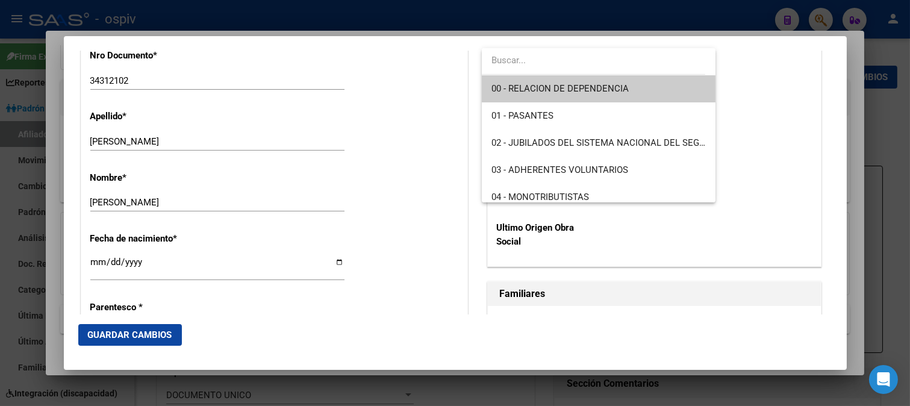
click at [905, 104] on div at bounding box center [455, 203] width 910 height 406
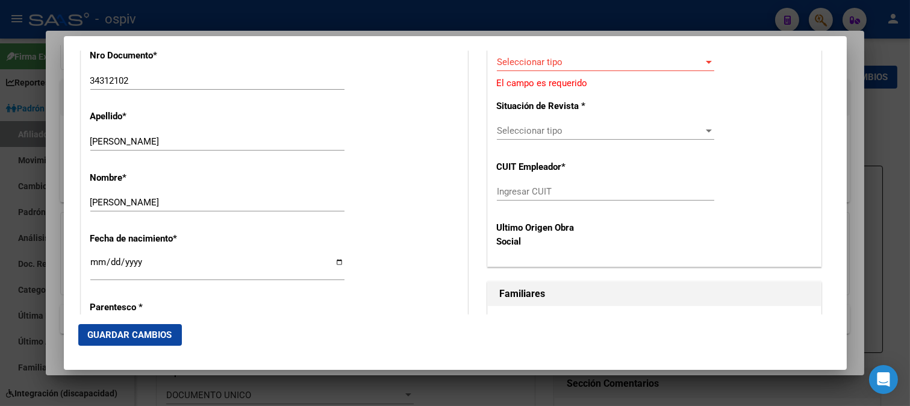
click at [897, 100] on div at bounding box center [455, 203] width 910 height 406
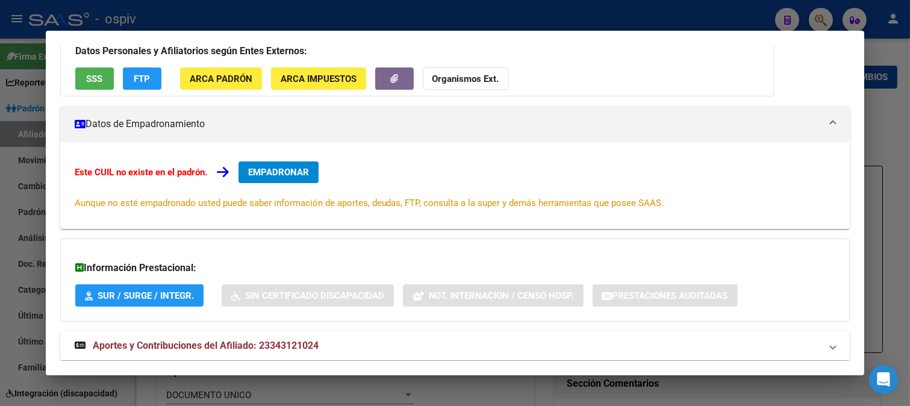
scroll to position [132, 0]
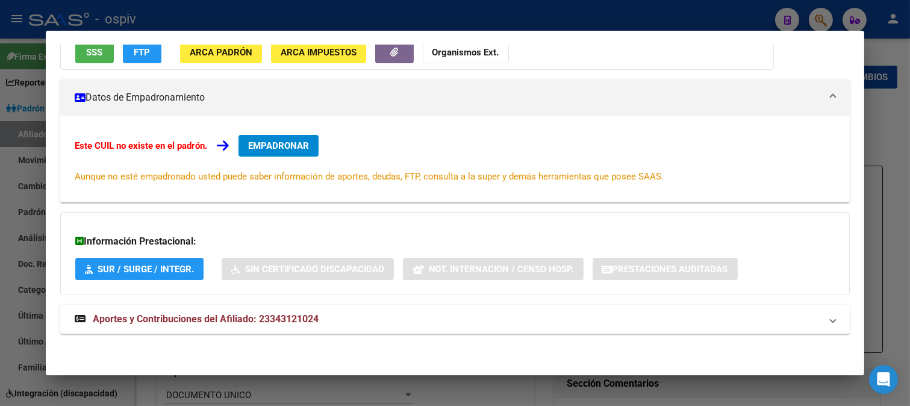
click at [823, 23] on div at bounding box center [455, 203] width 910 height 406
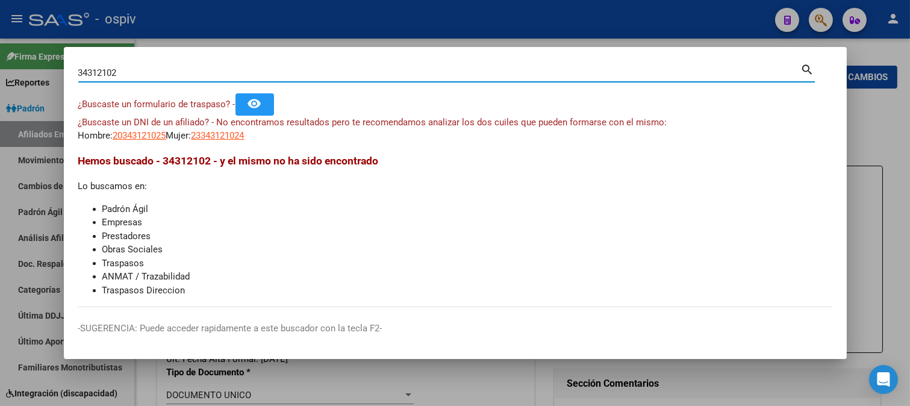
drag, startPoint x: 128, startPoint y: 75, endPoint x: 1, endPoint y: 75, distance: 126.4
click at [0, 75] on div "34312102 Buscar (apellido, dni, cuil, nro traspaso, cuit, obra social) search ¿…" at bounding box center [455, 203] width 910 height 406
type input "48317934"
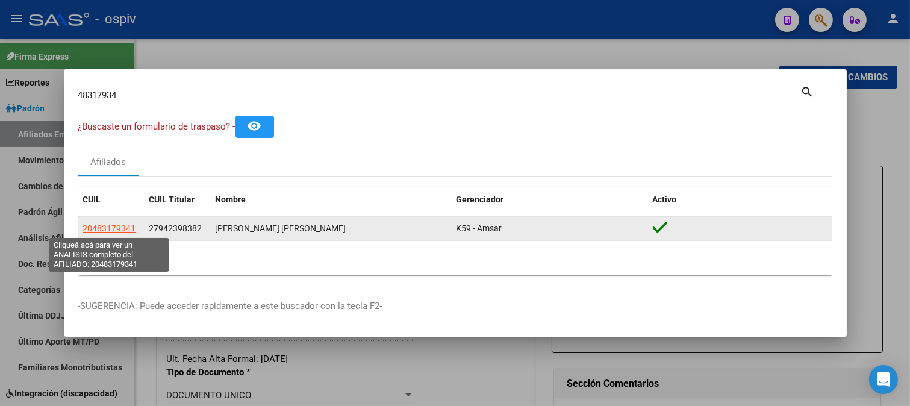
click at [114, 230] on span "20483179341" at bounding box center [109, 228] width 53 height 10
type textarea "20483179341"
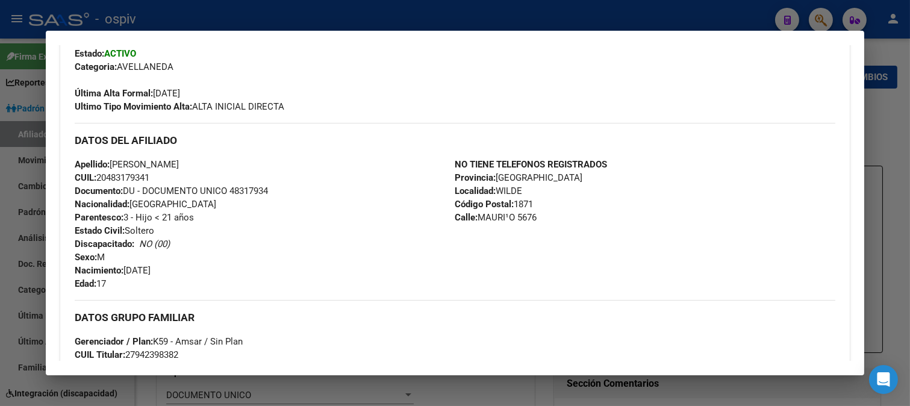
scroll to position [334, 0]
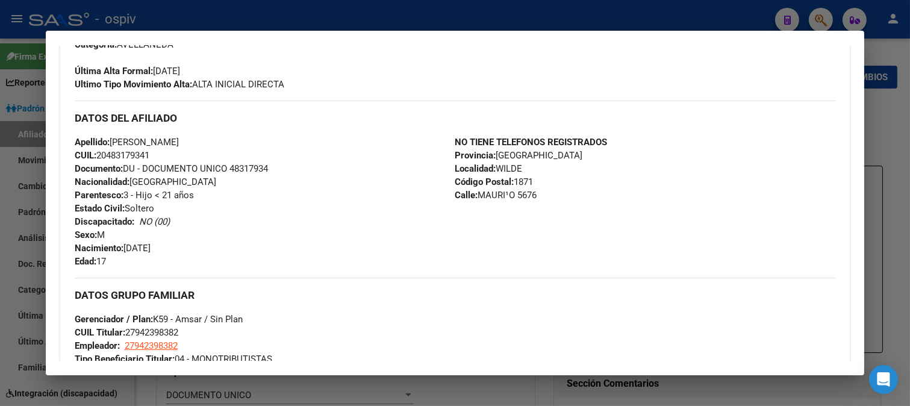
drag, startPoint x: 98, startPoint y: 160, endPoint x: 160, endPoint y: 153, distance: 61.7
click at [160, 153] on div "Apellido: ENZO JOAQUIN ACOSTA PONCE CUIL: 20483179341 Documento: DU - DOCUMENTO…" at bounding box center [265, 201] width 380 height 132
copy span "20483179341"
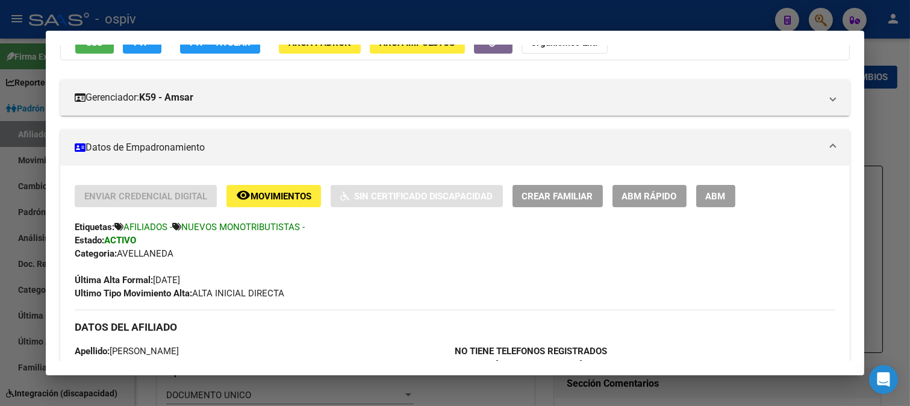
scroll to position [67, 0]
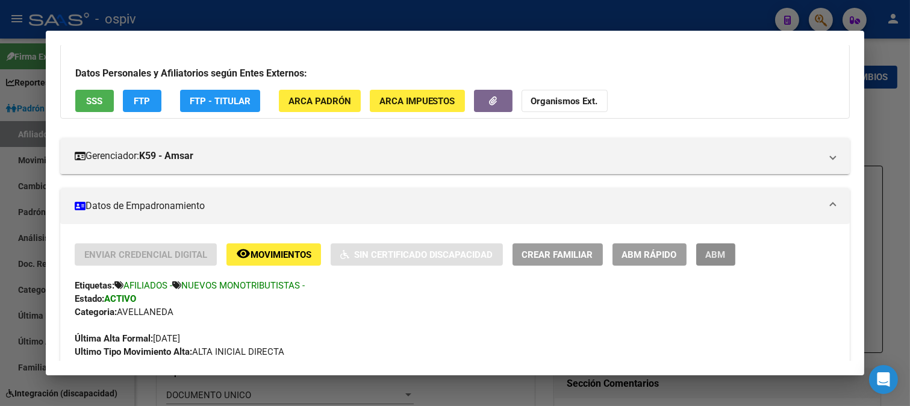
click at [718, 247] on button "ABM" at bounding box center [715, 254] width 39 height 22
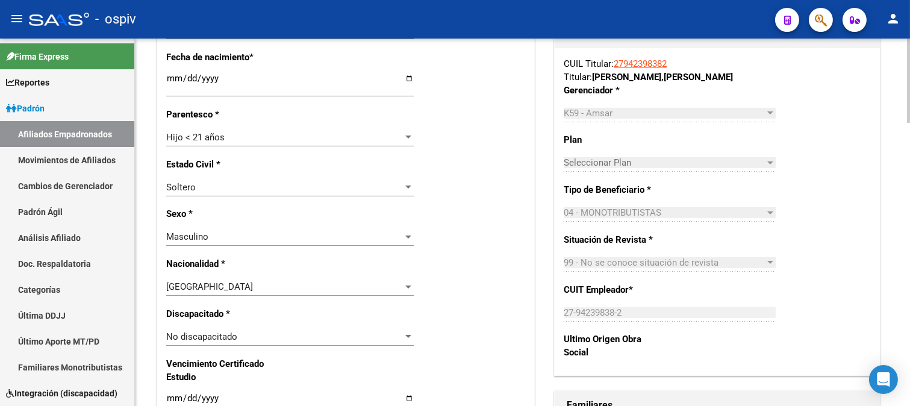
scroll to position [535, 0]
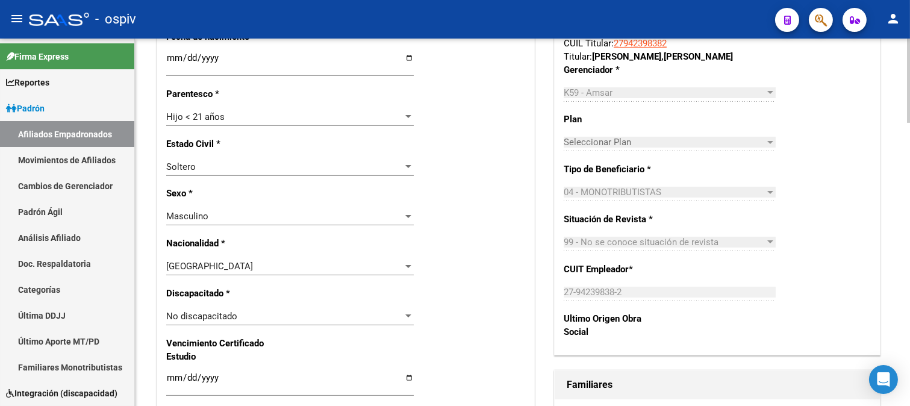
click at [207, 314] on span "No discapacitado" at bounding box center [201, 316] width 71 height 11
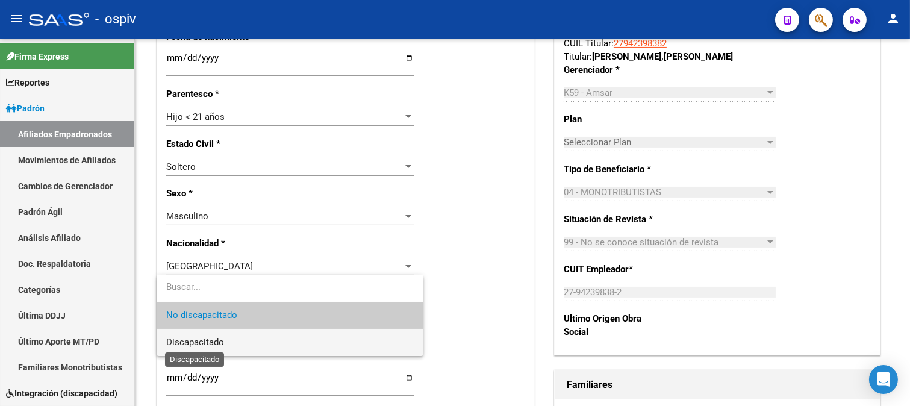
click at [209, 340] on span "Discapacitado" at bounding box center [195, 341] width 58 height 11
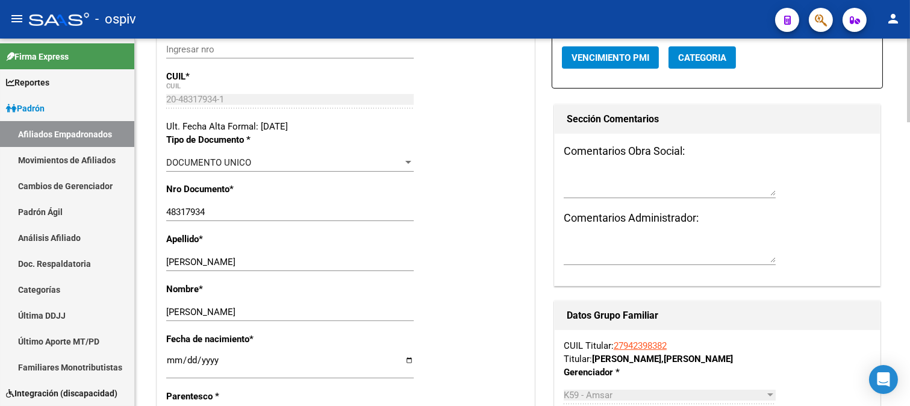
scroll to position [0, 0]
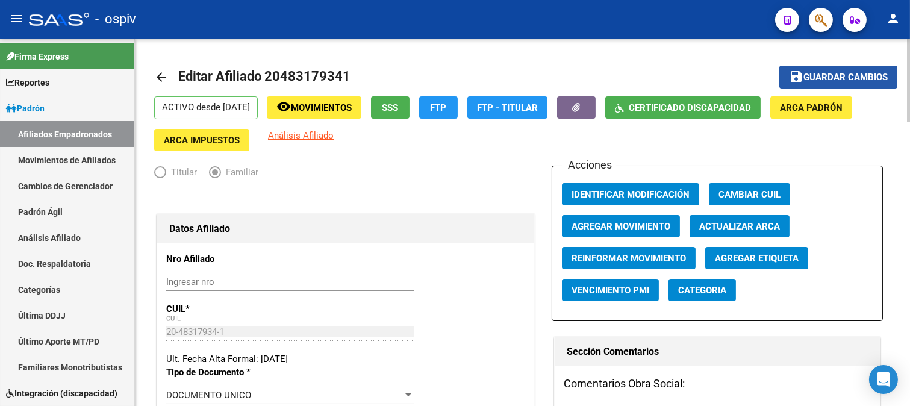
click at [849, 79] on span "Guardar cambios" at bounding box center [845, 77] width 84 height 11
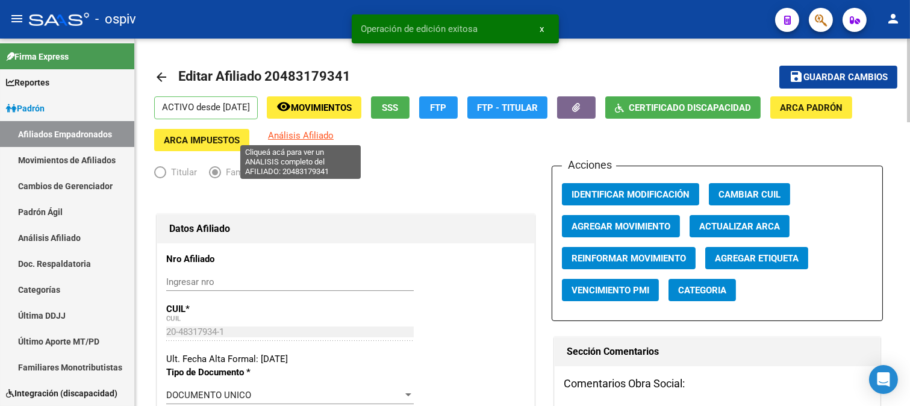
click at [302, 135] on span "Análisis Afiliado" at bounding box center [301, 135] width 66 height 11
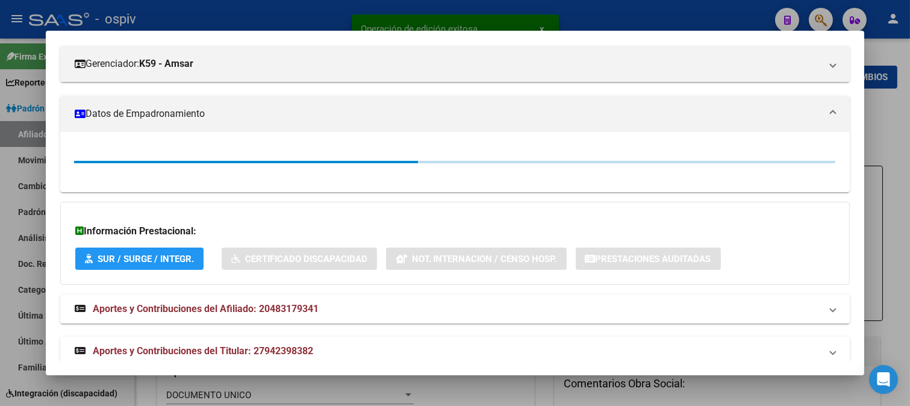
scroll to position [177, 0]
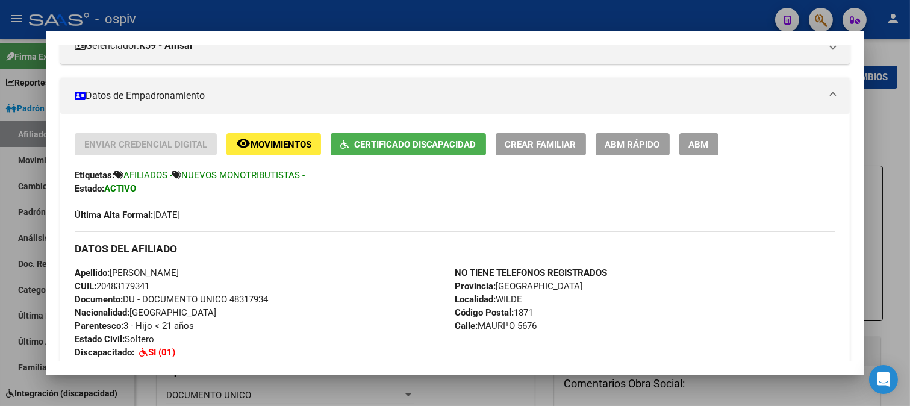
click at [707, 141] on span "ABM" at bounding box center [699, 144] width 20 height 11
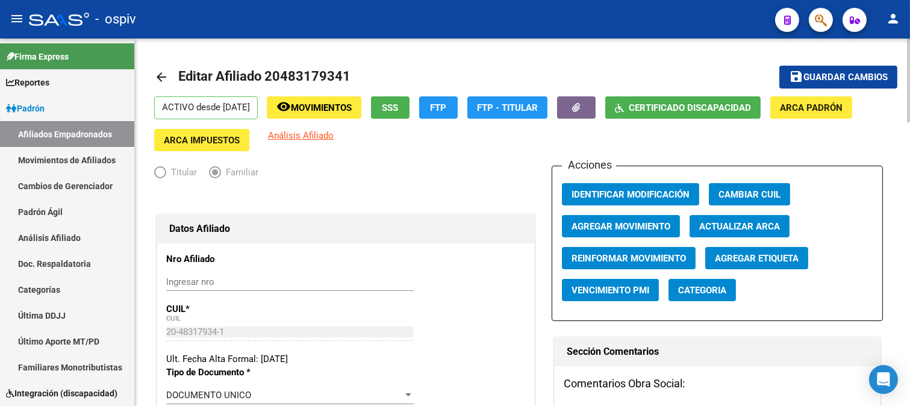
click at [705, 290] on span "Categoria" at bounding box center [702, 290] width 48 height 11
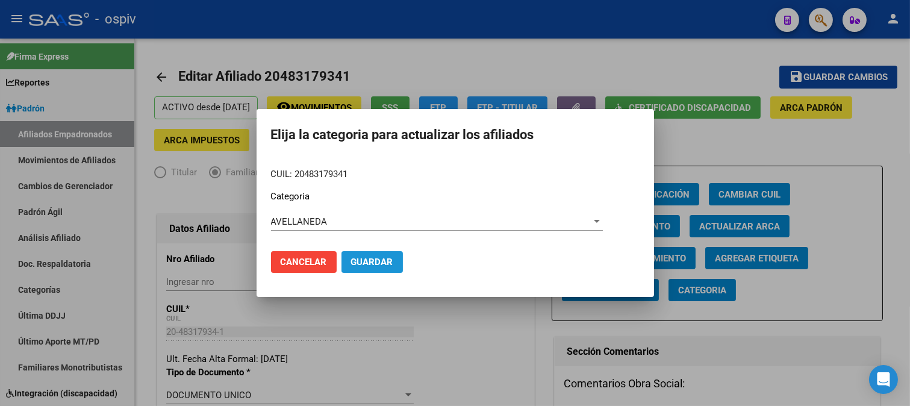
click at [374, 260] on span "Guardar" at bounding box center [372, 261] width 42 height 11
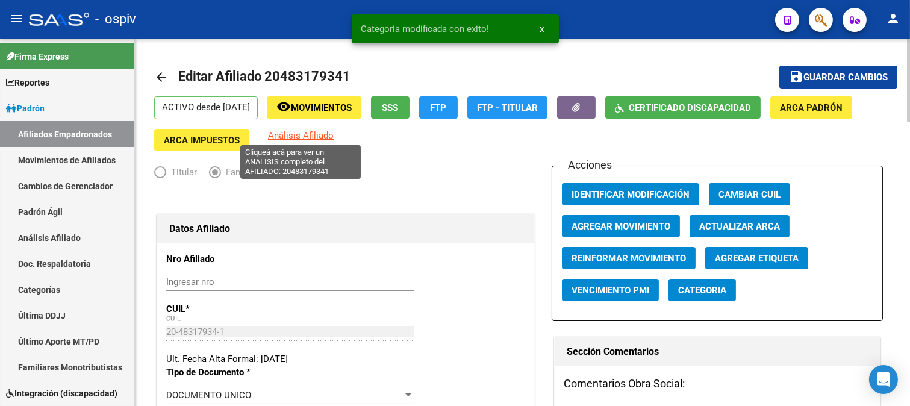
click at [309, 131] on span "Análisis Afiliado" at bounding box center [301, 135] width 66 height 11
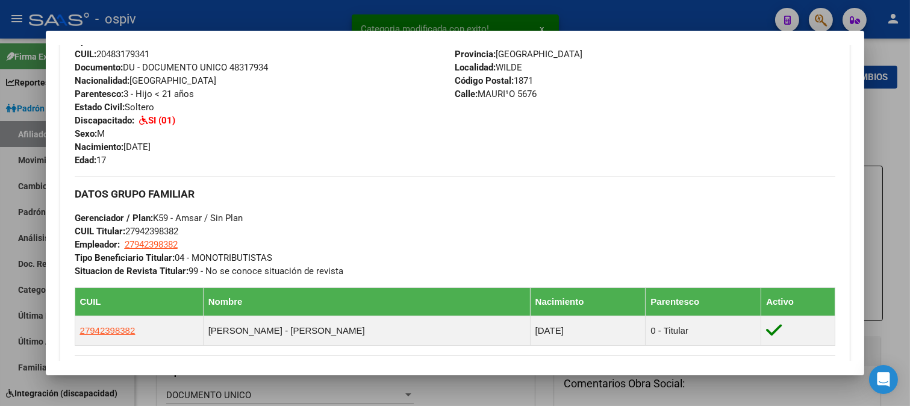
scroll to position [468, 0]
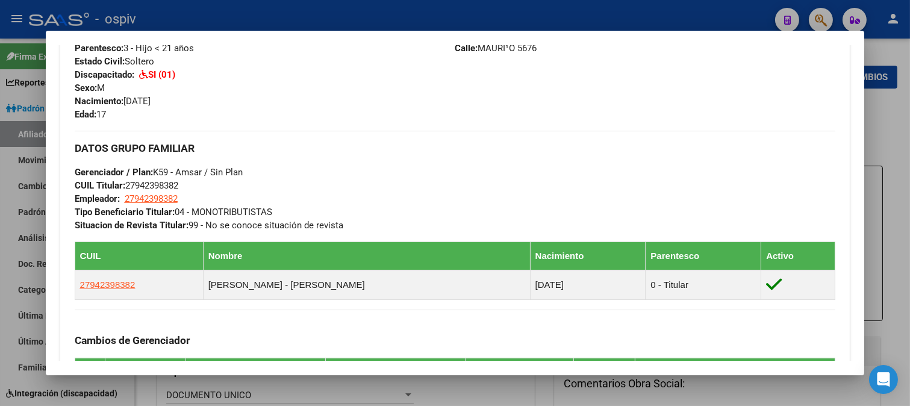
click at [816, 13] on div at bounding box center [455, 203] width 910 height 406
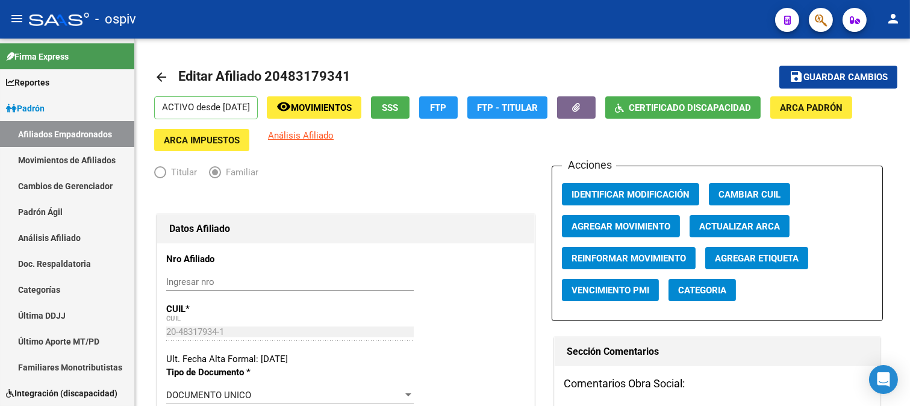
click at [826, 21] on icon "button" at bounding box center [820, 20] width 12 height 14
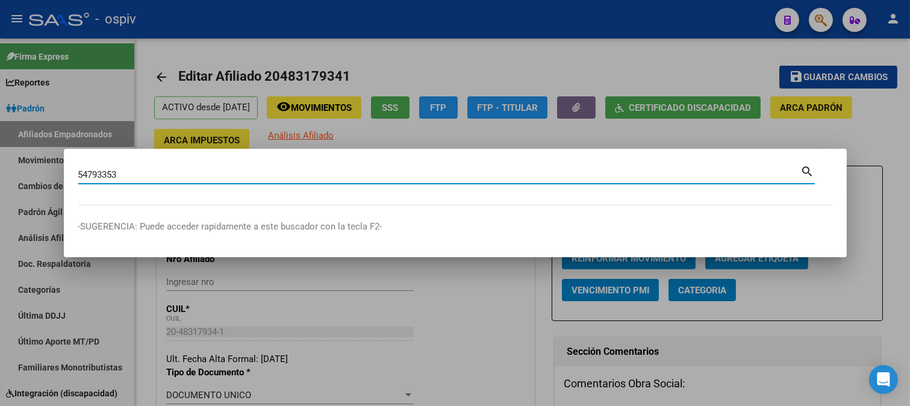
type input "54793353"
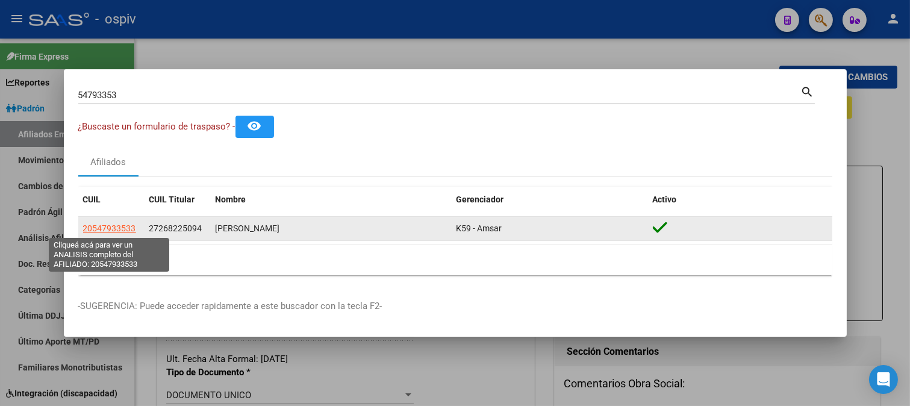
click at [134, 225] on span "20547933533" at bounding box center [109, 228] width 53 height 10
type textarea "20547933533"
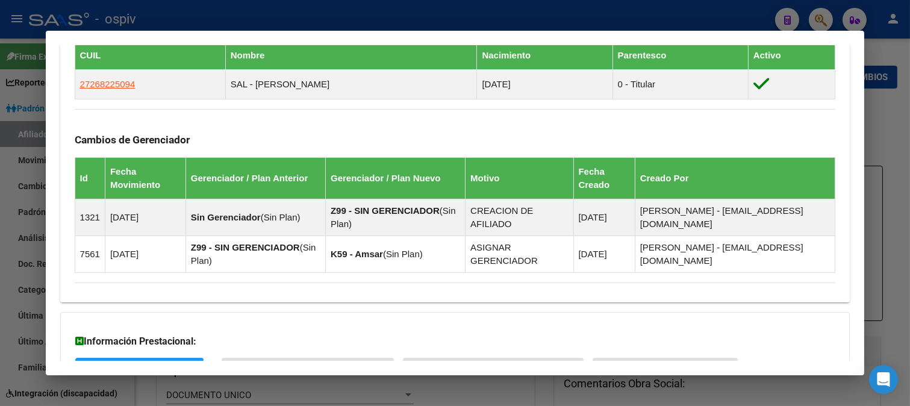
scroll to position [811, 0]
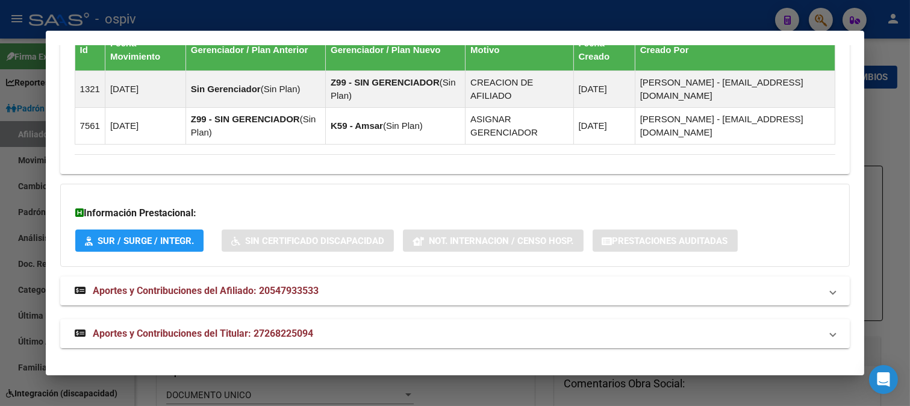
click at [172, 328] on span "Aportes y Contribuciones del Titular: 27268225094" at bounding box center [203, 332] width 220 height 11
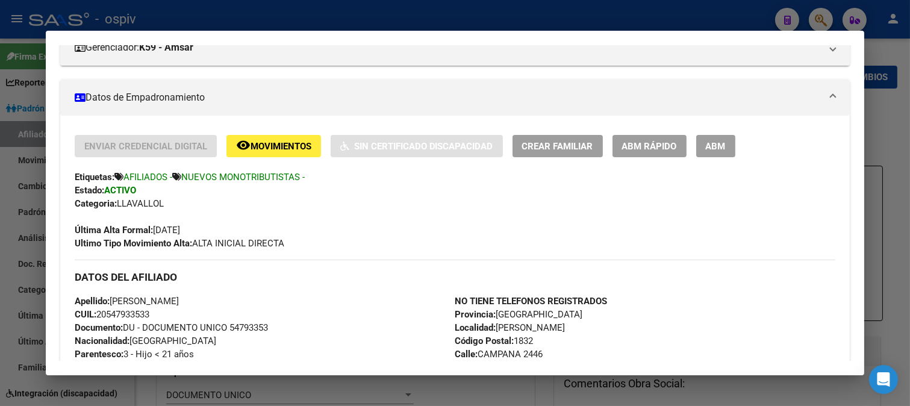
scroll to position [200, 0]
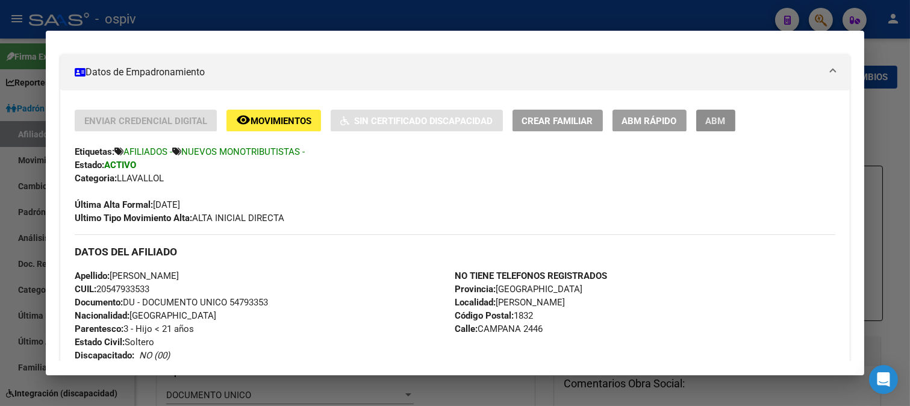
click at [716, 117] on span "ABM" at bounding box center [715, 121] width 20 height 11
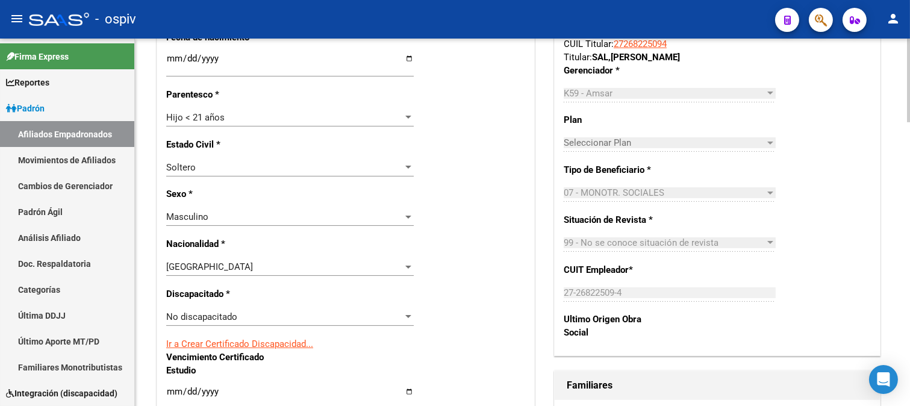
scroll to position [535, 0]
click at [219, 317] on span "No discapacitado" at bounding box center [201, 316] width 71 height 11
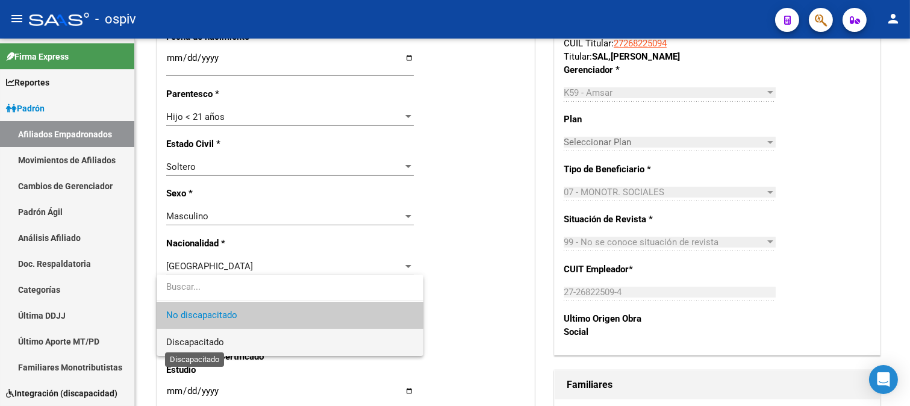
click at [206, 343] on span "Discapacitado" at bounding box center [195, 341] width 58 height 11
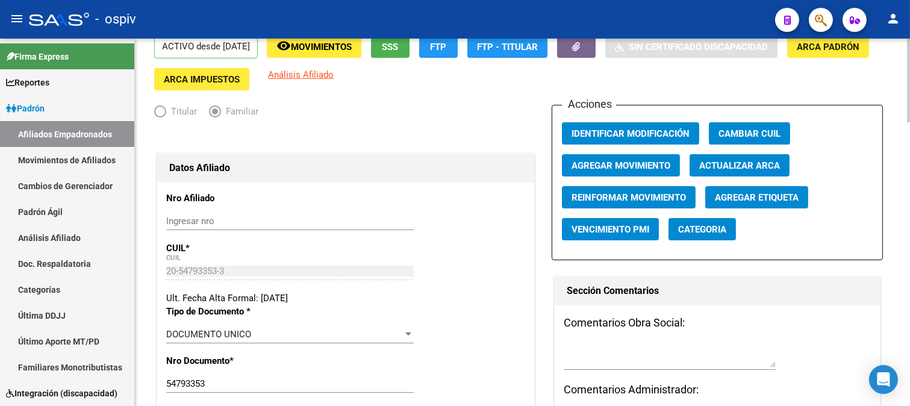
scroll to position [0, 0]
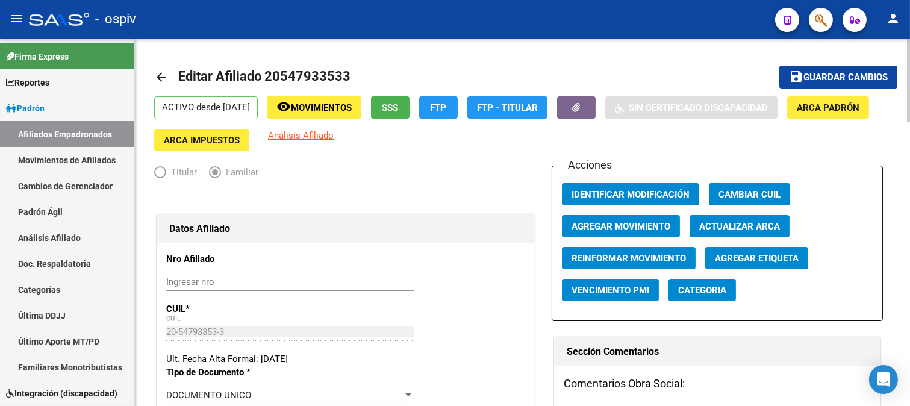
drag, startPoint x: 267, startPoint y: 71, endPoint x: 385, endPoint y: 73, distance: 118.6
click at [394, 73] on mat-toolbar-row "arrow_back Editar Afiliado 20547933533" at bounding box center [441, 77] width 574 height 39
copy h1 "20547933533"
click at [857, 76] on span "Guardar cambios" at bounding box center [845, 77] width 84 height 11
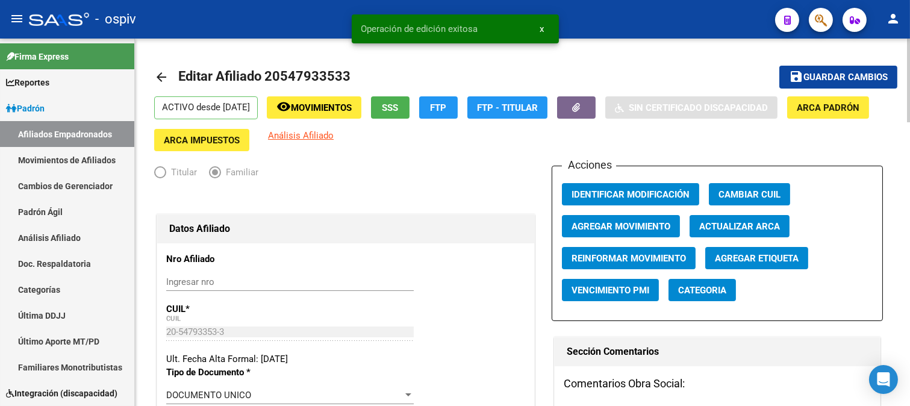
click at [707, 292] on span "Categoria" at bounding box center [702, 290] width 48 height 11
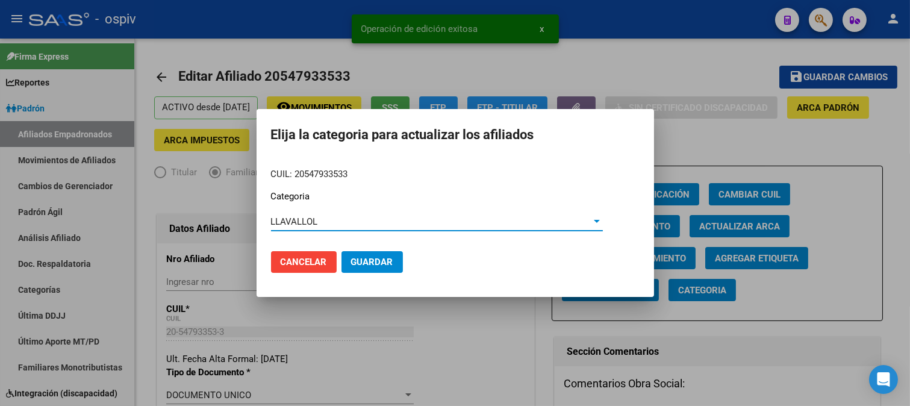
click at [376, 262] on span "Guardar" at bounding box center [372, 261] width 42 height 11
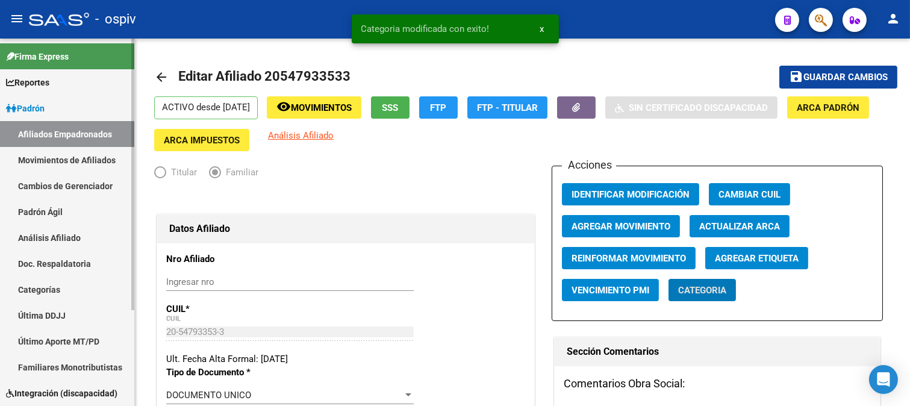
click at [99, 185] on link "Cambios de Gerenciador" at bounding box center [67, 186] width 134 height 26
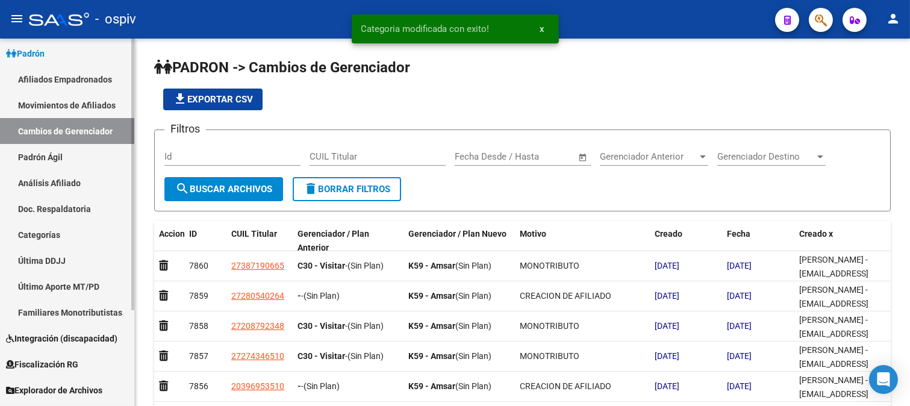
scroll to position [129, 0]
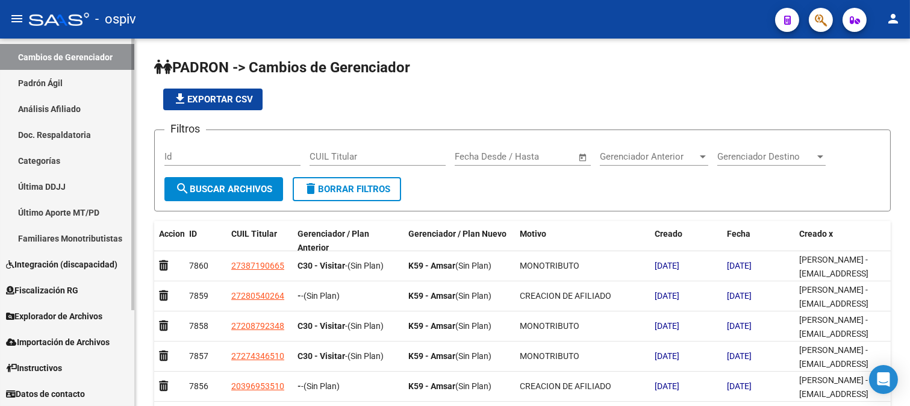
click at [61, 264] on span "Integración (discapacidad)" at bounding box center [61, 264] width 111 height 13
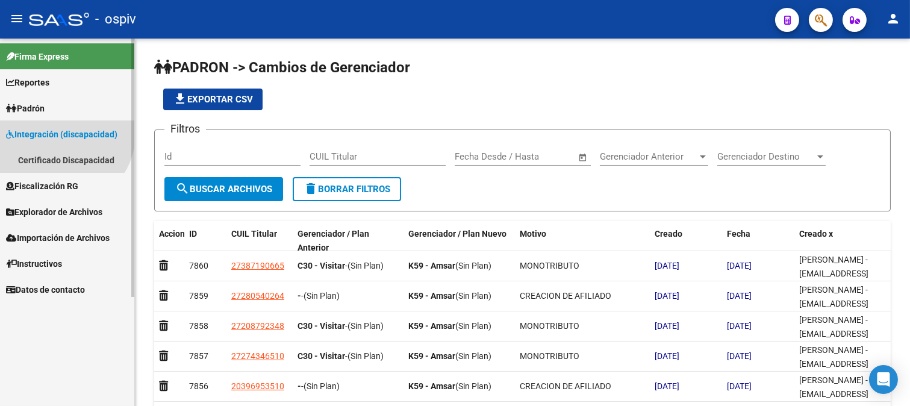
scroll to position [0, 0]
click at [73, 159] on link "Certificado Discapacidad" at bounding box center [67, 160] width 134 height 26
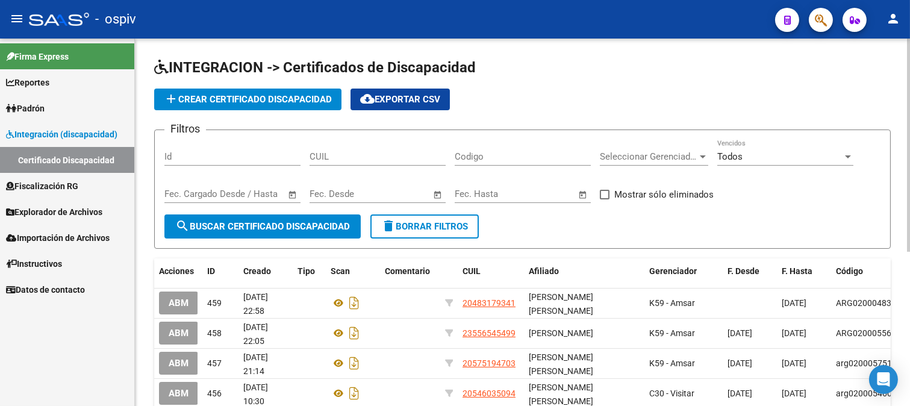
click at [302, 98] on span "add Crear Certificado Discapacidad" at bounding box center [248, 99] width 168 height 11
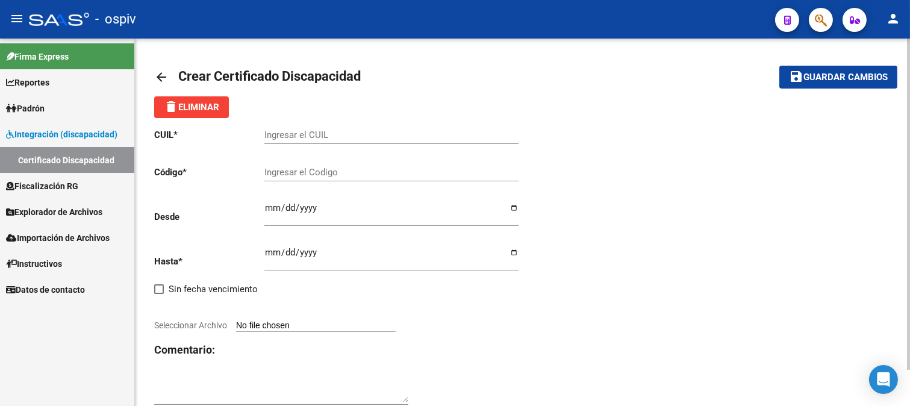
click at [348, 141] on div "Ingresar el CUIL" at bounding box center [391, 131] width 254 height 26
paste input "20-54793353-3"
type input "20-54793353-3"
click at [307, 178] on div "Ingresar el Codigo" at bounding box center [391, 168] width 254 height 26
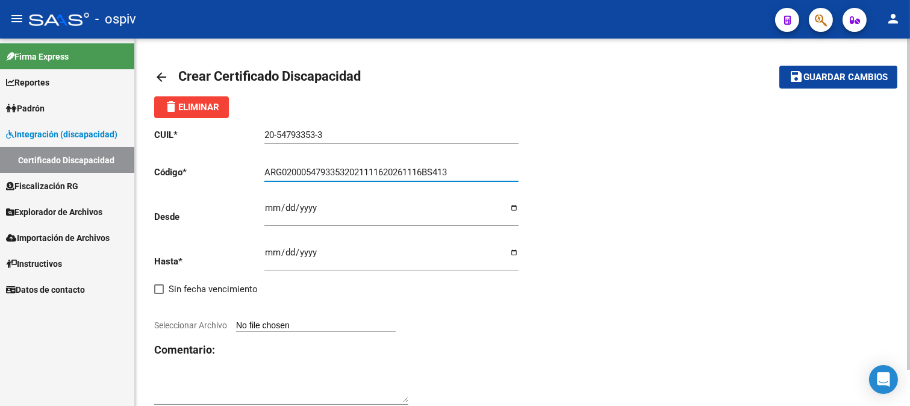
type input "ARG02000547933532021111620261116BS413"
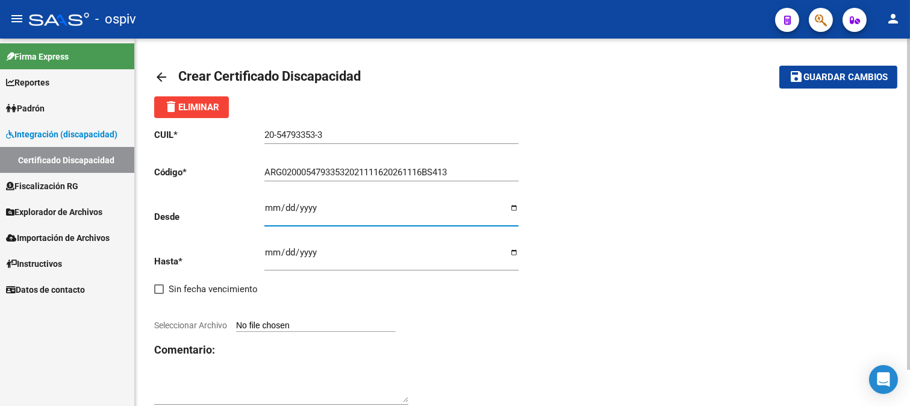
click at [276, 208] on input "Ingresar fec. Desde" at bounding box center [391, 212] width 254 height 19
type input "2021-11-16"
click at [271, 253] on input "Ingresar fec. Hasta" at bounding box center [391, 256] width 254 height 19
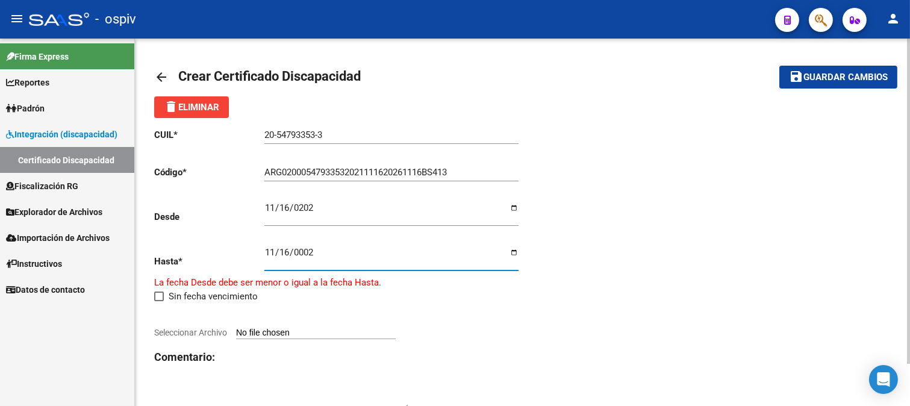
type input "0029-11-16"
click at [201, 328] on span "Seleccionar Archivo" at bounding box center [190, 332] width 73 height 10
click at [236, 328] on input "Seleccionar Archivo" at bounding box center [316, 332] width 160 height 11
click at [205, 323] on div at bounding box center [338, 318] width 368 height 13
click at [206, 326] on div "CUIL * 20-54793353-3 Ingresar el CUIL Código * ARG02000547933532021111620261116…" at bounding box center [338, 270] width 368 height 305
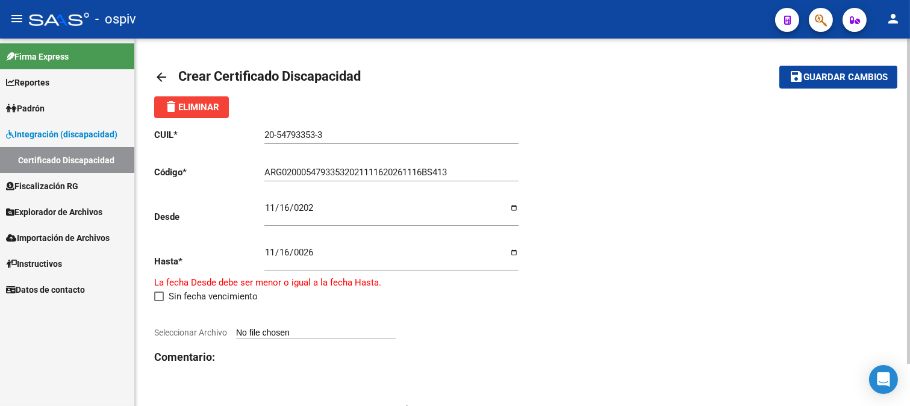
click at [206, 326] on div "CUIL * 20-54793353-3 Ingresar el CUIL Código * ARG02000547933532021111620261116…" at bounding box center [338, 270] width 368 height 305
click at [297, 247] on div "0026-11-16 Ingresar fec. Hasta" at bounding box center [391, 254] width 254 height 34
click at [298, 251] on input "0026-11-16" at bounding box center [391, 256] width 254 height 19
type input "2026-11-16"
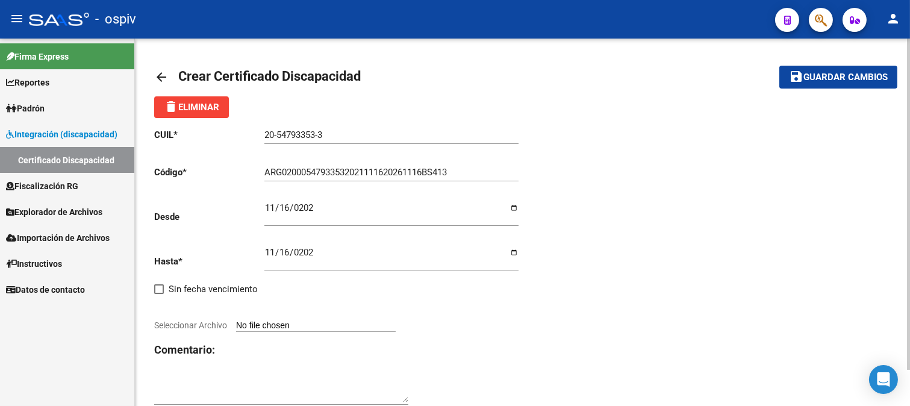
click at [219, 323] on span "Seleccionar Archivo" at bounding box center [190, 325] width 73 height 10
click at [236, 323] on input "Seleccionar Archivo" at bounding box center [316, 325] width 160 height 11
type input "C:\fakepath\CUD SANCHEZ JUAN.jpg"
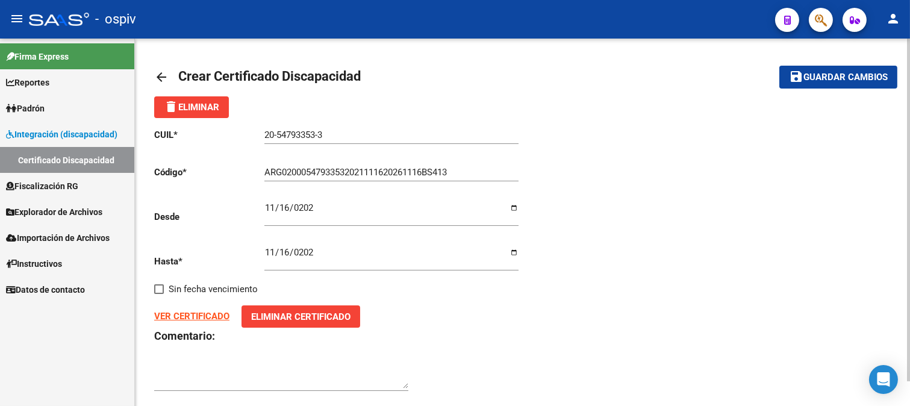
click at [195, 316] on strong "VER CERTIFICADO" at bounding box center [191, 316] width 75 height 11
click at [835, 76] on span "Guardar cambios" at bounding box center [845, 77] width 84 height 11
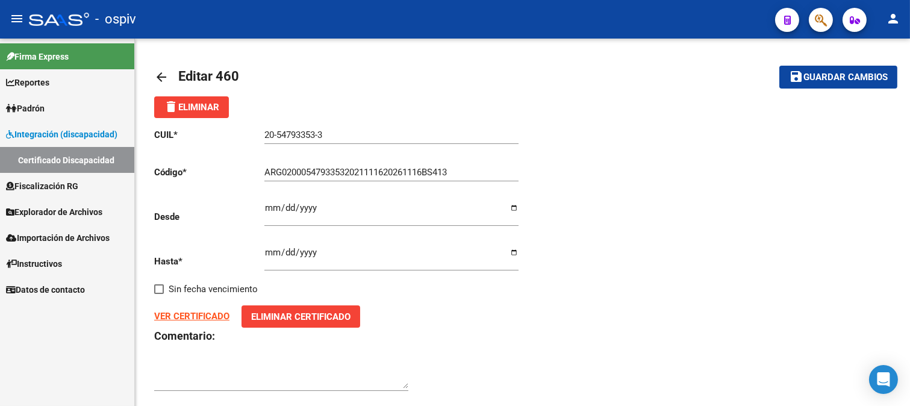
click at [33, 110] on span "Padrón" at bounding box center [25, 108] width 39 height 13
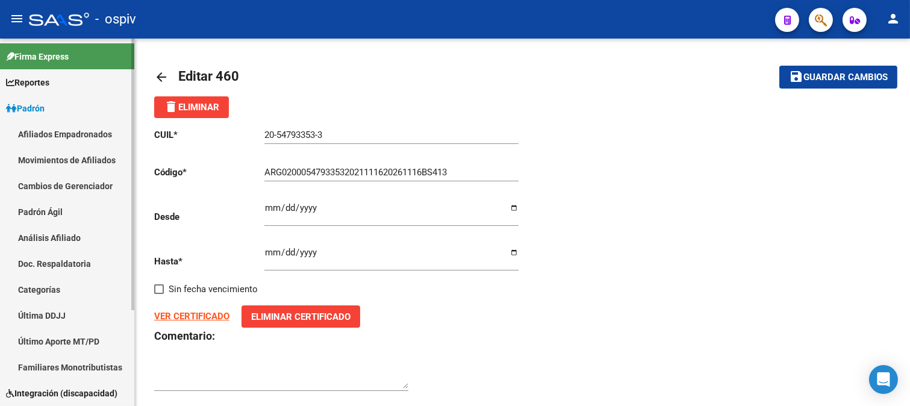
click at [55, 129] on link "Afiliados Empadronados" at bounding box center [67, 134] width 134 height 26
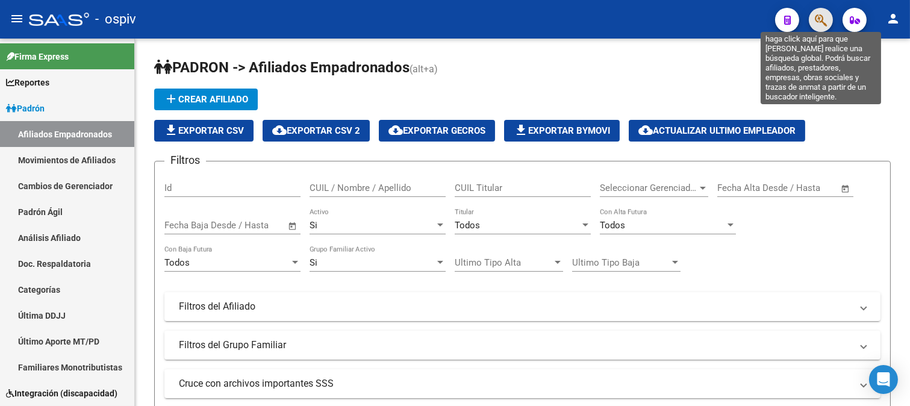
click at [822, 18] on icon "button" at bounding box center [820, 20] width 12 height 14
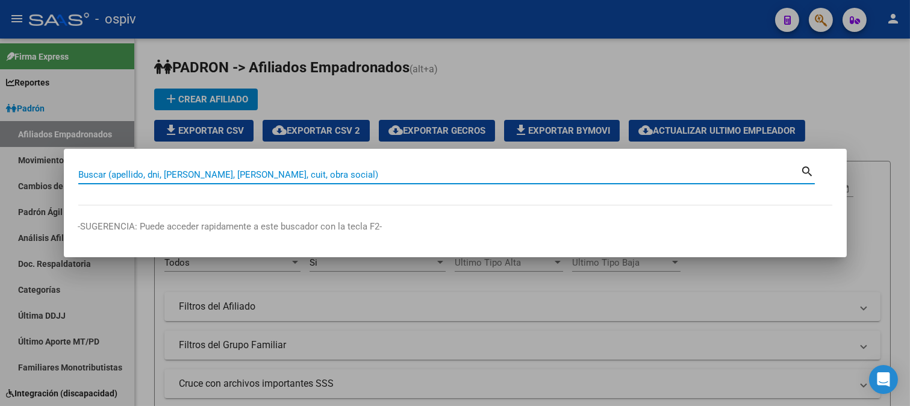
paste input "20547933533"
type input "20547933533"
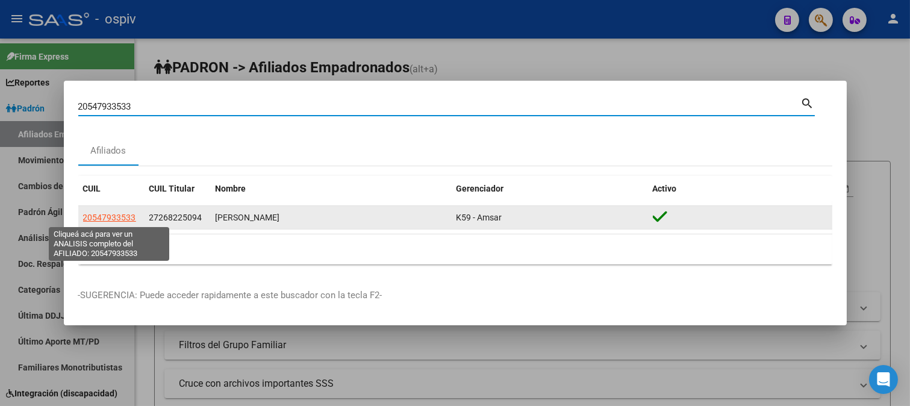
click at [104, 217] on span "20547933533" at bounding box center [109, 217] width 53 height 10
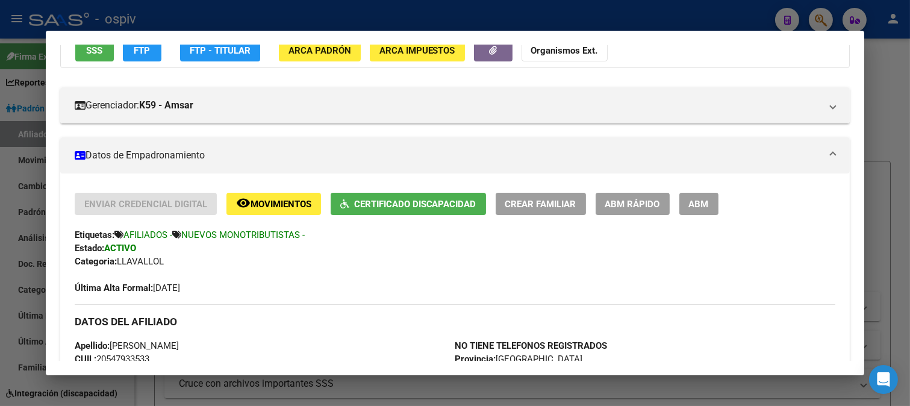
scroll to position [334, 0]
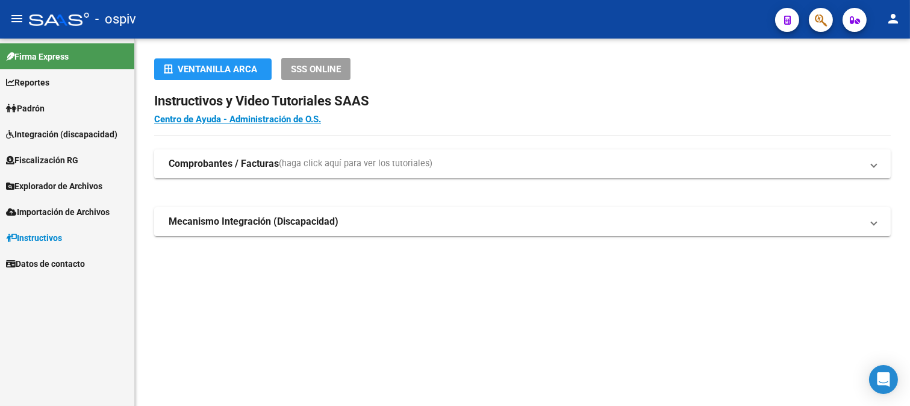
click at [46, 181] on span "Explorador de Archivos" at bounding box center [54, 185] width 96 height 13
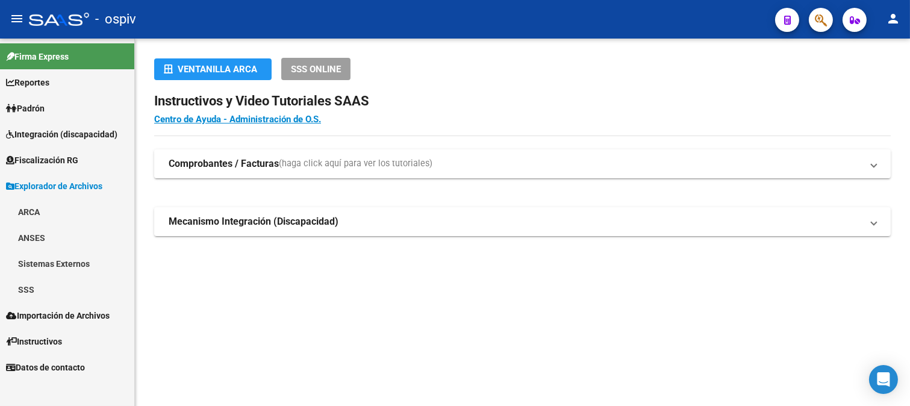
click at [46, 181] on span "Explorador de Archivos" at bounding box center [54, 185] width 96 height 13
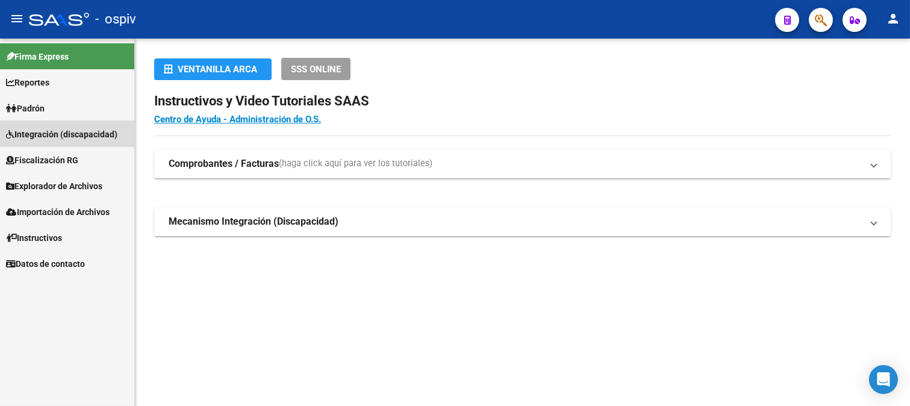
click at [40, 131] on span "Integración (discapacidad)" at bounding box center [61, 134] width 111 height 13
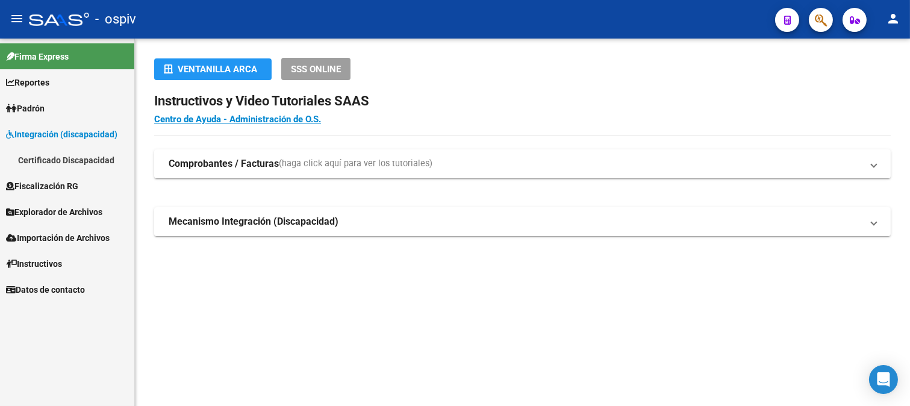
click at [63, 160] on link "Certificado Discapacidad" at bounding box center [67, 160] width 134 height 26
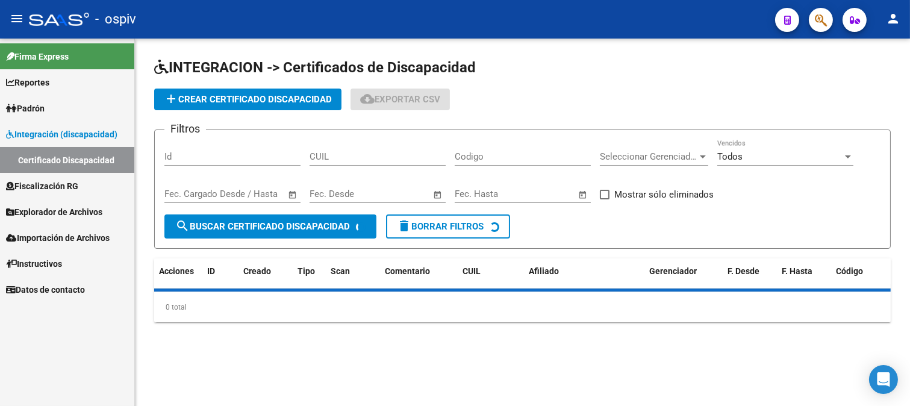
click at [235, 105] on button "add Crear Certificado Discapacidad" at bounding box center [247, 99] width 187 height 22
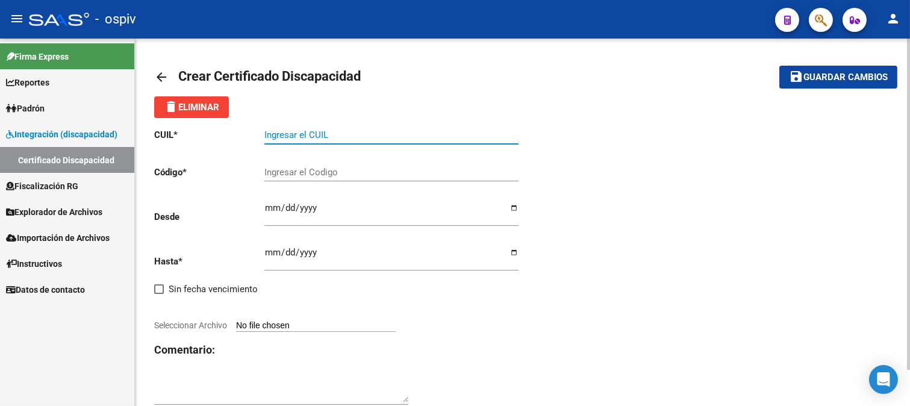
click at [285, 137] on input "Ingresar el CUIL" at bounding box center [391, 134] width 254 height 11
paste input "23-55654549-9"
type input "23-55654549-9"
click at [287, 178] on div "Ingresar el Codigo" at bounding box center [391, 168] width 254 height 26
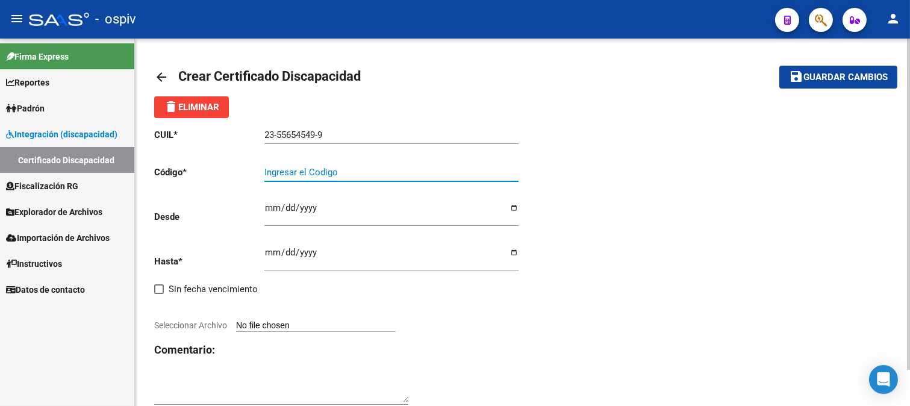
click at [199, 321] on span "Seleccionar Archivo" at bounding box center [190, 325] width 73 height 10
click at [236, 321] on input "Seleccionar Archivo" at bounding box center [316, 325] width 160 height 11
click at [207, 327] on span "Seleccionar Archivo" at bounding box center [190, 325] width 73 height 10
click at [236, 327] on input "Seleccionar Archivo" at bounding box center [316, 325] width 160 height 11
type input "C:\fakepath\CUD MARQUEZ SANTINO.jpg"
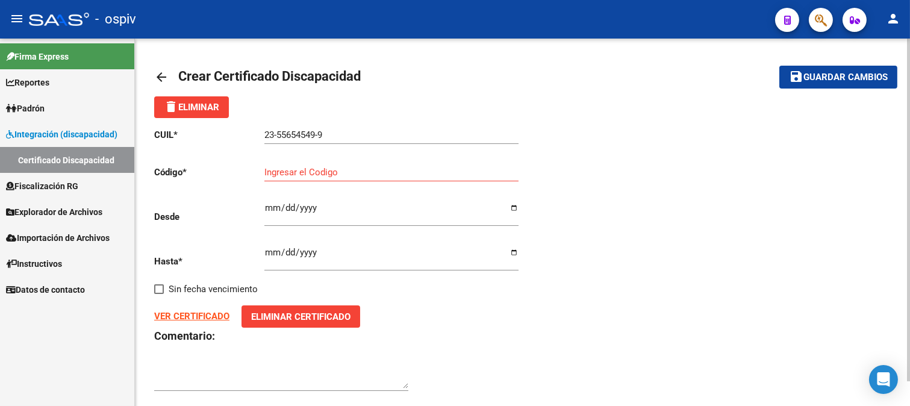
click at [271, 175] on input "Ingresar el Codigo" at bounding box center [391, 172] width 254 height 11
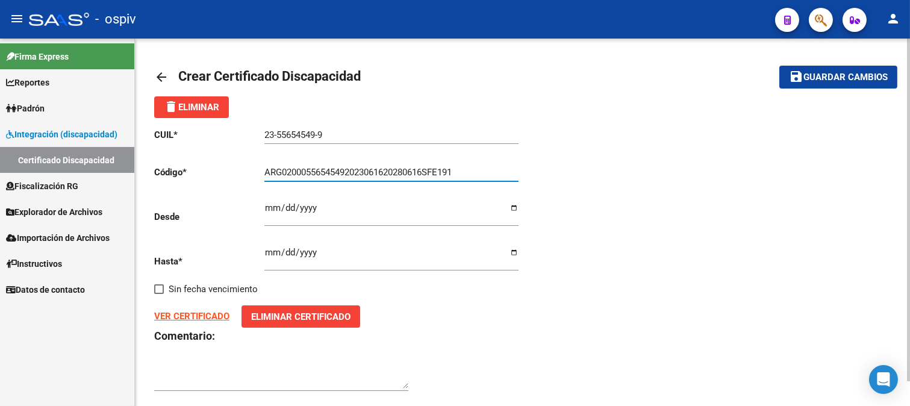
type input "ARG02000556545492023061620280616SFE191"
click at [274, 214] on input "Ingresar fec. Desde" at bounding box center [391, 212] width 254 height 19
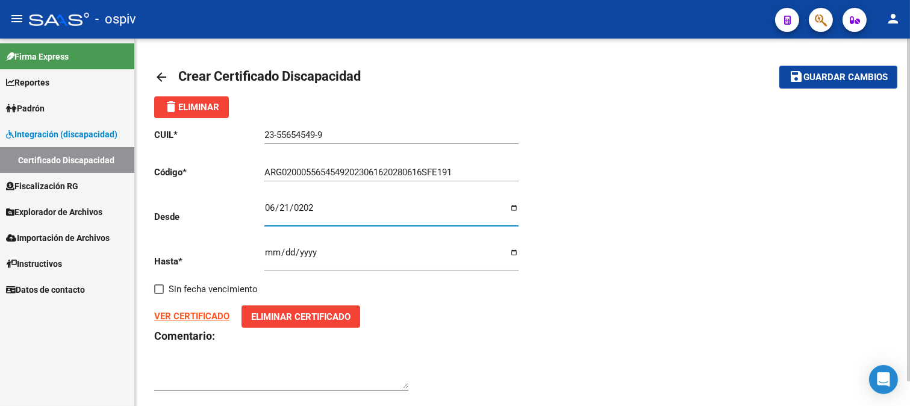
type input "2023-06-21"
click at [271, 255] on input "Ingresar fec. Hasta" at bounding box center [391, 256] width 254 height 19
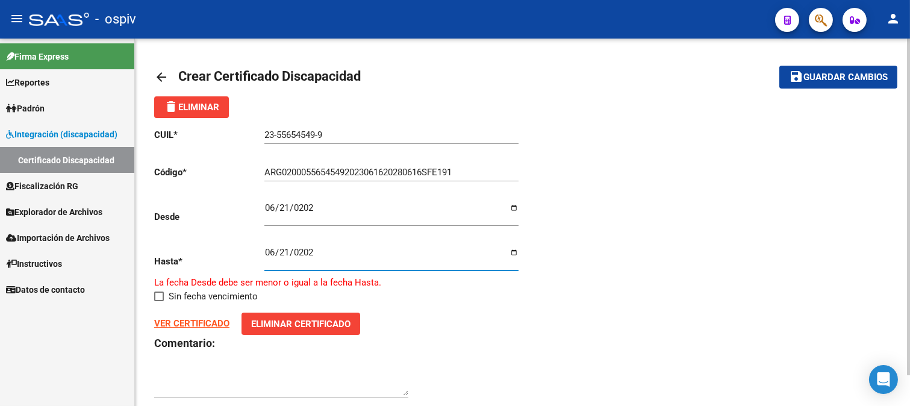
type input "2028-06-21"
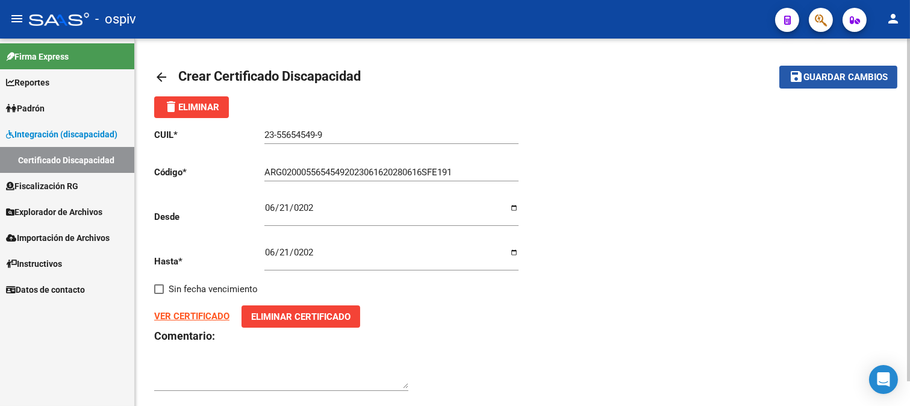
click at [864, 78] on span "Guardar cambios" at bounding box center [845, 77] width 84 height 11
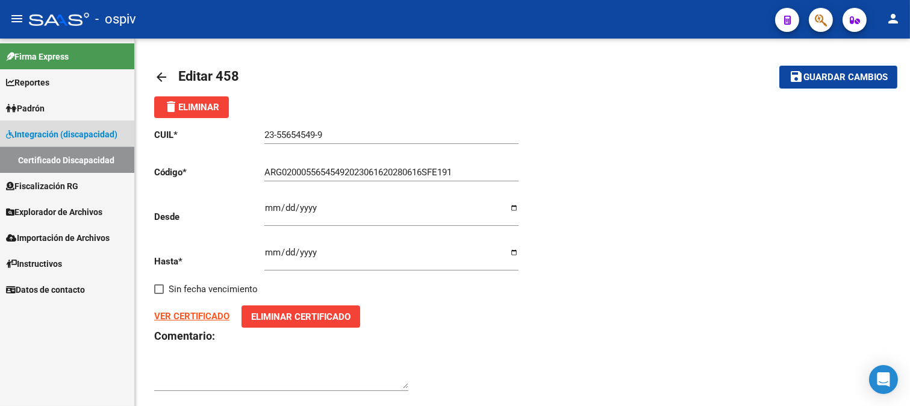
click at [63, 152] on link "Certificado Discapacidad" at bounding box center [67, 160] width 134 height 26
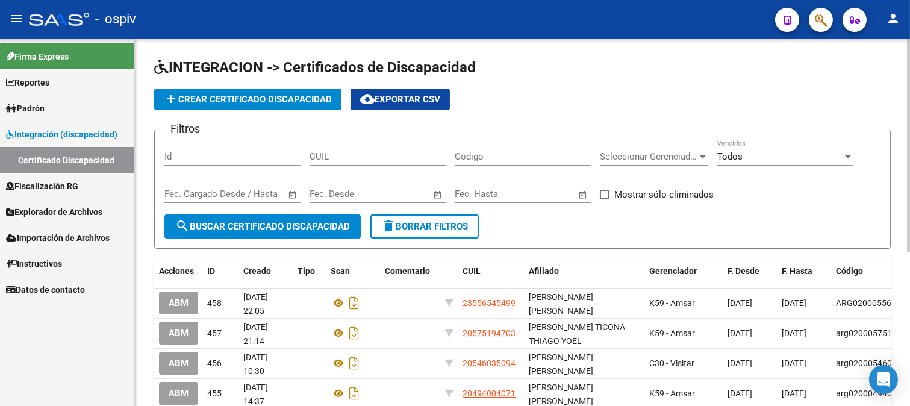
click at [261, 92] on button "add Crear Certificado Discapacidad" at bounding box center [247, 99] width 187 height 22
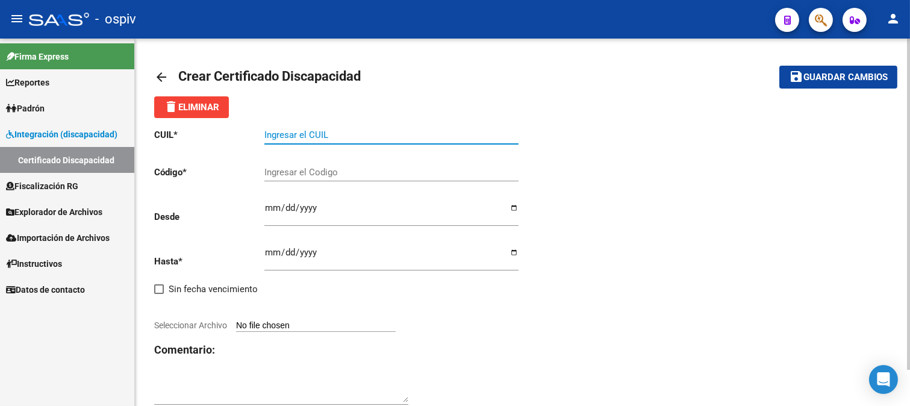
click at [291, 135] on input "Ingresar el CUIL" at bounding box center [391, 134] width 254 height 11
paste input "20-48317934-1"
type input "20-48317934-1"
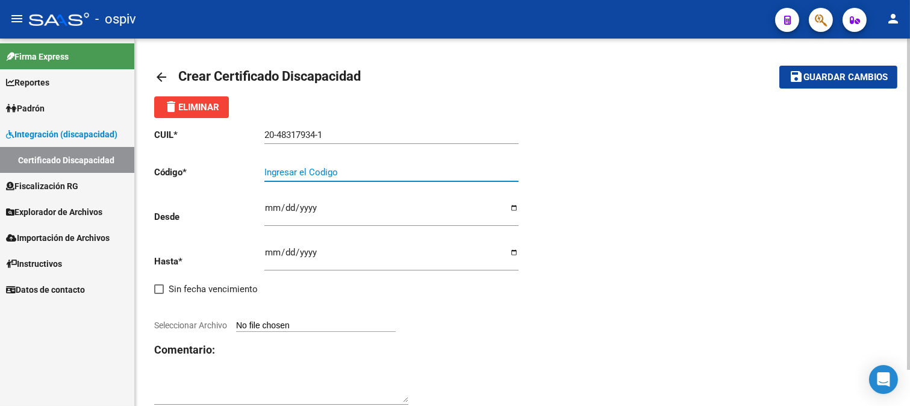
click at [273, 175] on input "Ingresar el Codigo" at bounding box center [391, 172] width 254 height 11
click at [273, 175] on input "A" at bounding box center [391, 172] width 254 height 11
type input "ARG02000483179342022090120270901BS315"
click at [283, 212] on input "Ingresar fec. Desde" at bounding box center [391, 212] width 254 height 19
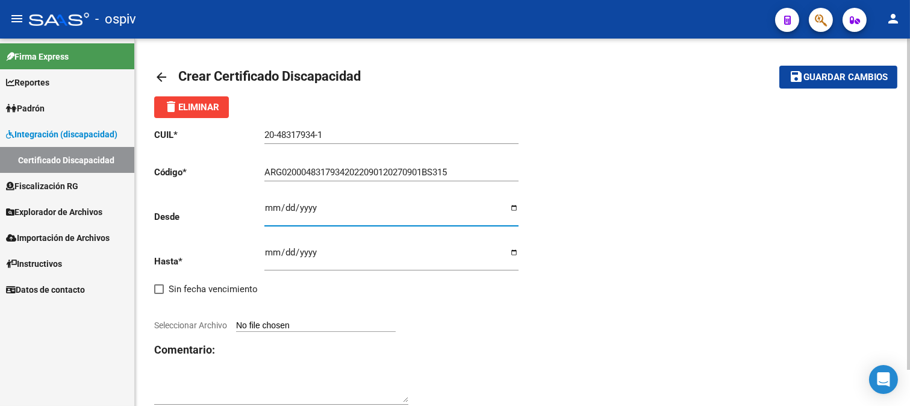
click at [273, 214] on input "Ingresar fec. Desde" at bounding box center [391, 212] width 254 height 19
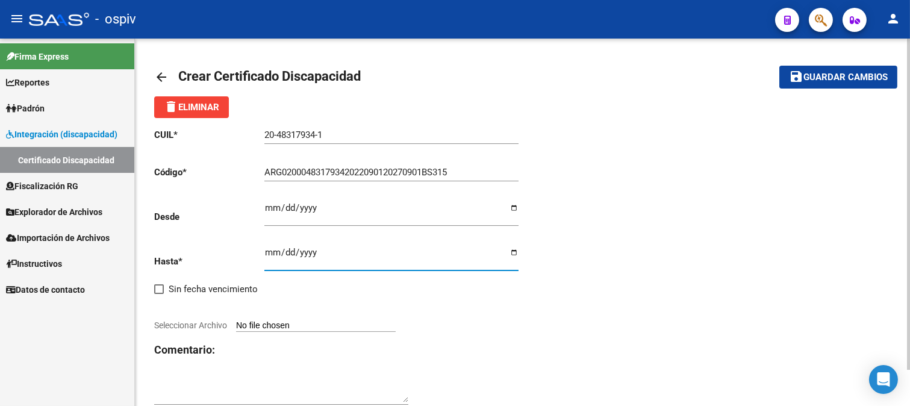
click at [266, 258] on input "Ingresar fec. Hasta" at bounding box center [391, 256] width 254 height 19
type input "[DATE]"
click at [231, 325] on app-file-uploader "Seleccionar Archivo" at bounding box center [279, 325] width 251 height 11
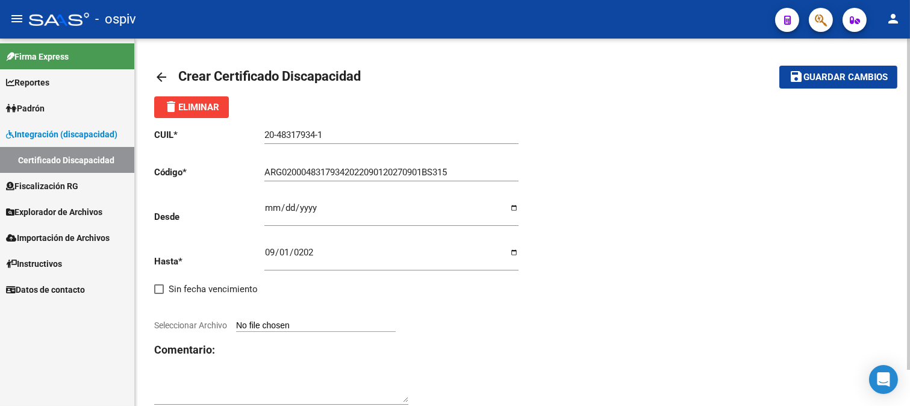
click at [222, 320] on div "CUIL * 20-48317934-1 Ingresar el CUIL Código * ARG02000483179342022090120270901…" at bounding box center [338, 267] width 368 height 298
click at [176, 320] on div "CUIL * 20-48317934-1 Ingresar el CUIL Código * ARG02000483179342022090120270901…" at bounding box center [338, 267] width 368 height 298
click at [222, 332] on div "CUIL * 20-48317934-1 Ingresar el CUIL Código * ARG02000483179342022090120270901…" at bounding box center [338, 267] width 368 height 298
click at [226, 321] on span "Seleccionar Archivo" at bounding box center [190, 325] width 73 height 10
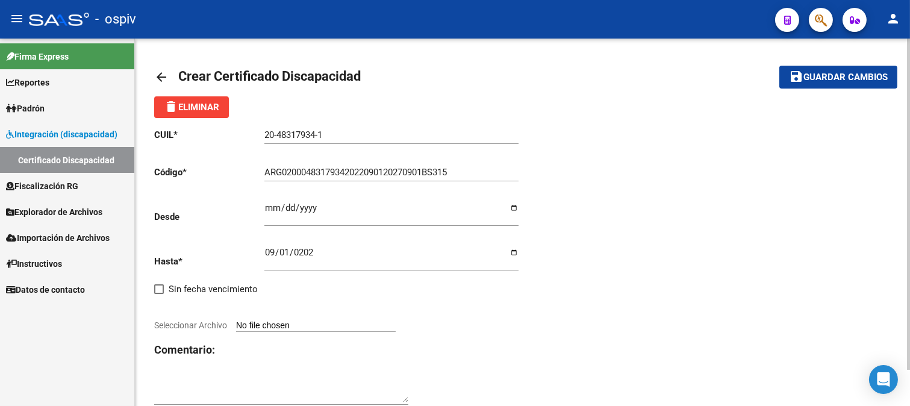
click at [236, 321] on input "Seleccionar Archivo" at bounding box center [316, 325] width 160 height 11
type input "C:\fakepath\CUD [PERSON_NAME] [PERSON_NAME].pdf"
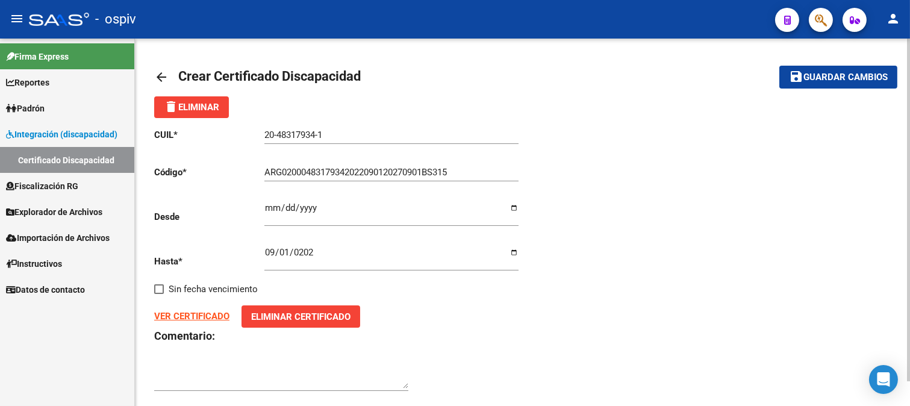
click at [195, 314] on strong "VER CERTIFICADO" at bounding box center [191, 316] width 75 height 11
click at [838, 73] on span "Guardar cambios" at bounding box center [845, 77] width 84 height 11
